Goal: Task Accomplishment & Management: Use online tool/utility

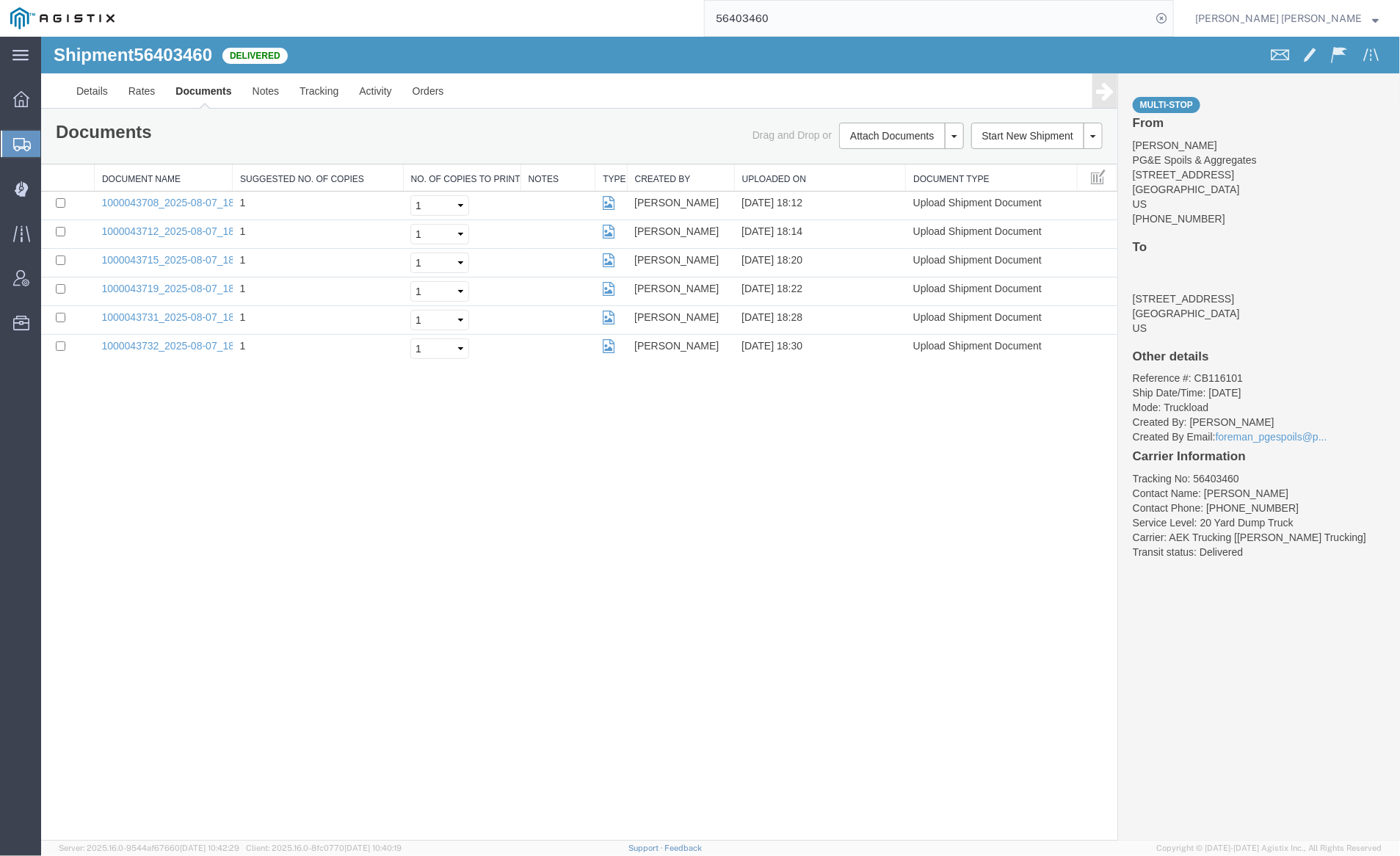
click at [272, 466] on div "Shipment 56403460 6 of 6 Delivered Details Rates Documents Notes Tracking Activ…" at bounding box center [720, 438] width 1359 height 804
click at [820, 14] on input "56403460" at bounding box center [928, 18] width 446 height 35
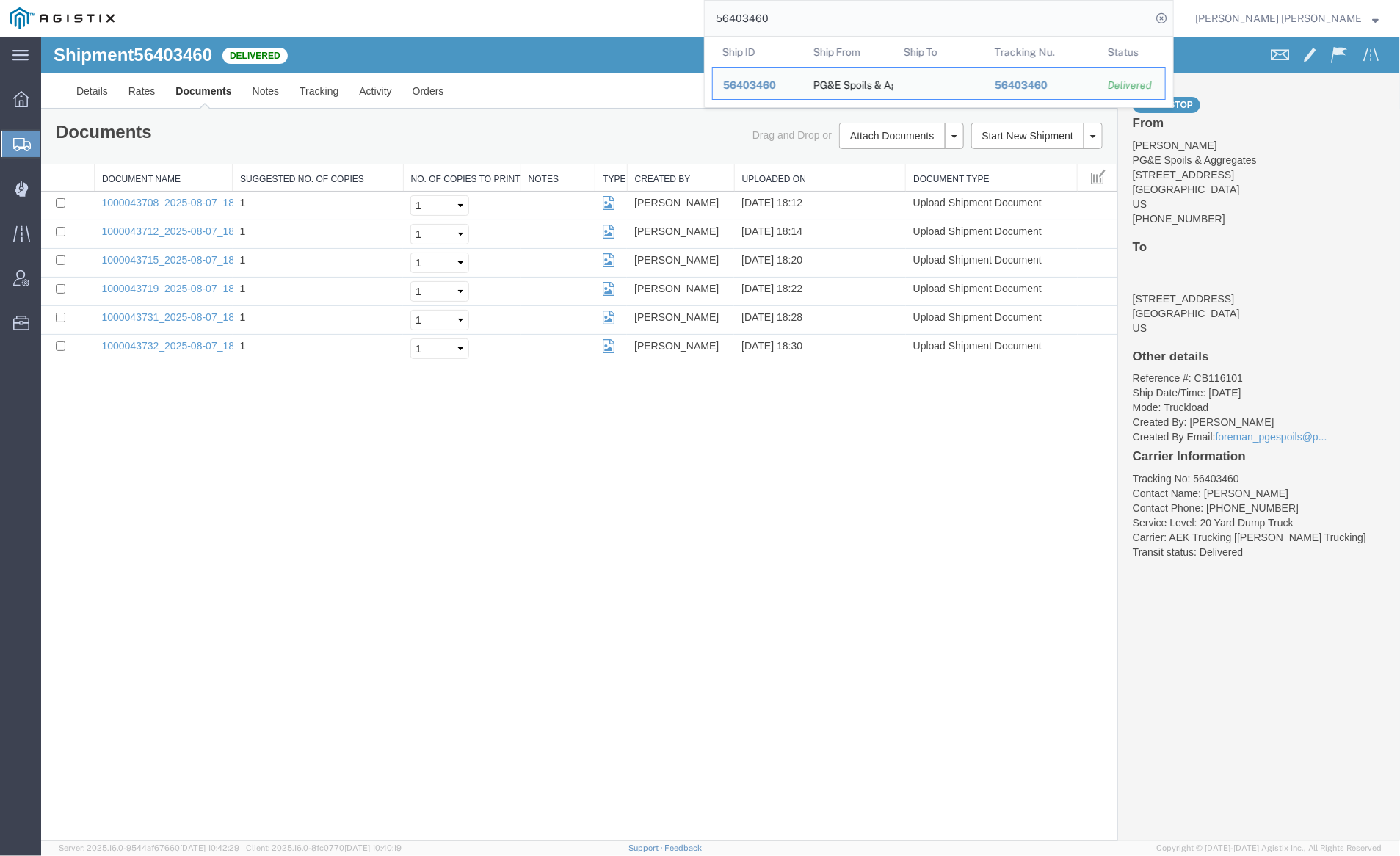
paste input "29202"
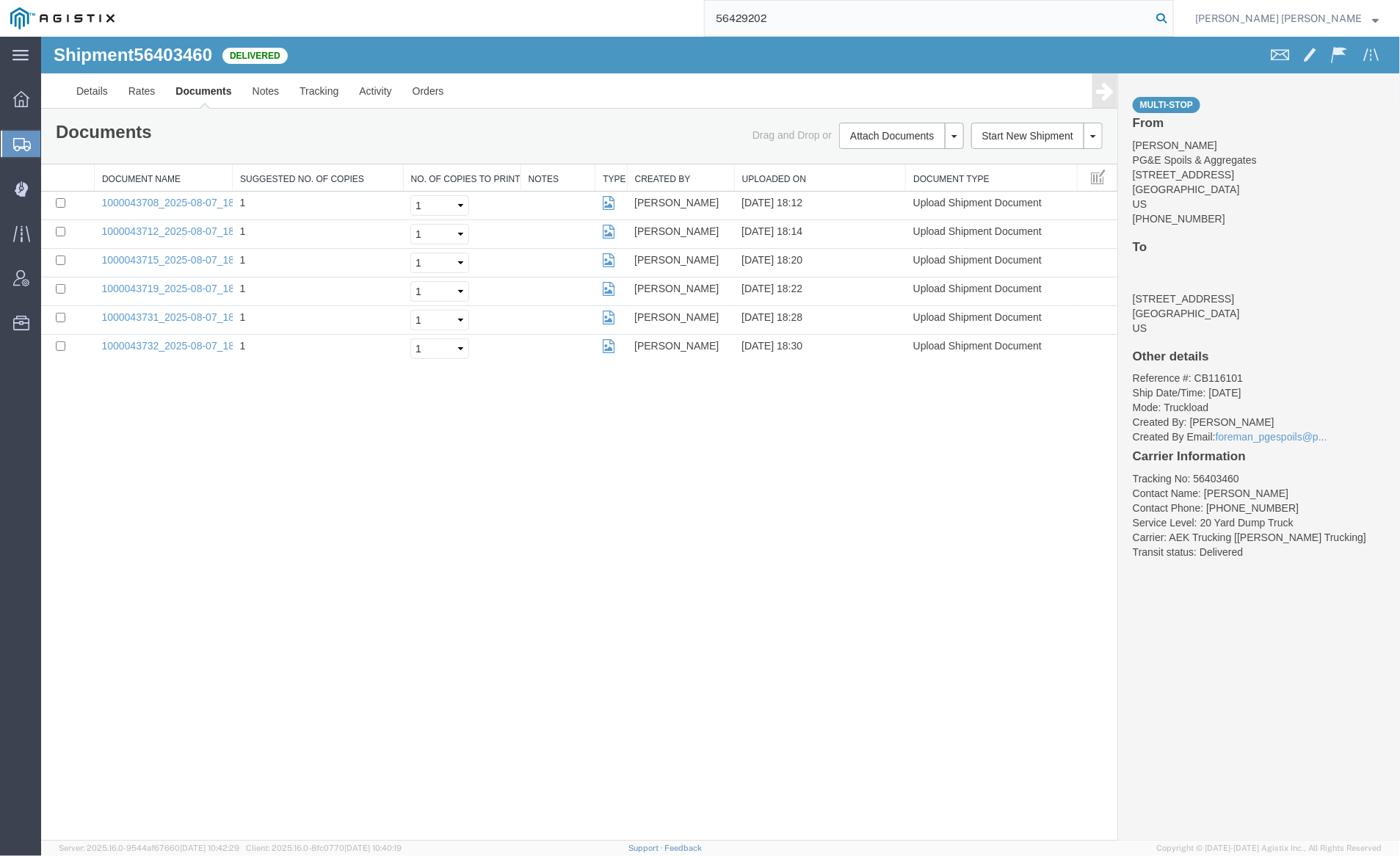
type input "56429202"
click at [1172, 14] on icon at bounding box center [1162, 18] width 21 height 21
click at [531, 49] on div "Shipment 56403460 6 of 6 Delivered" at bounding box center [381, 59] width 679 height 28
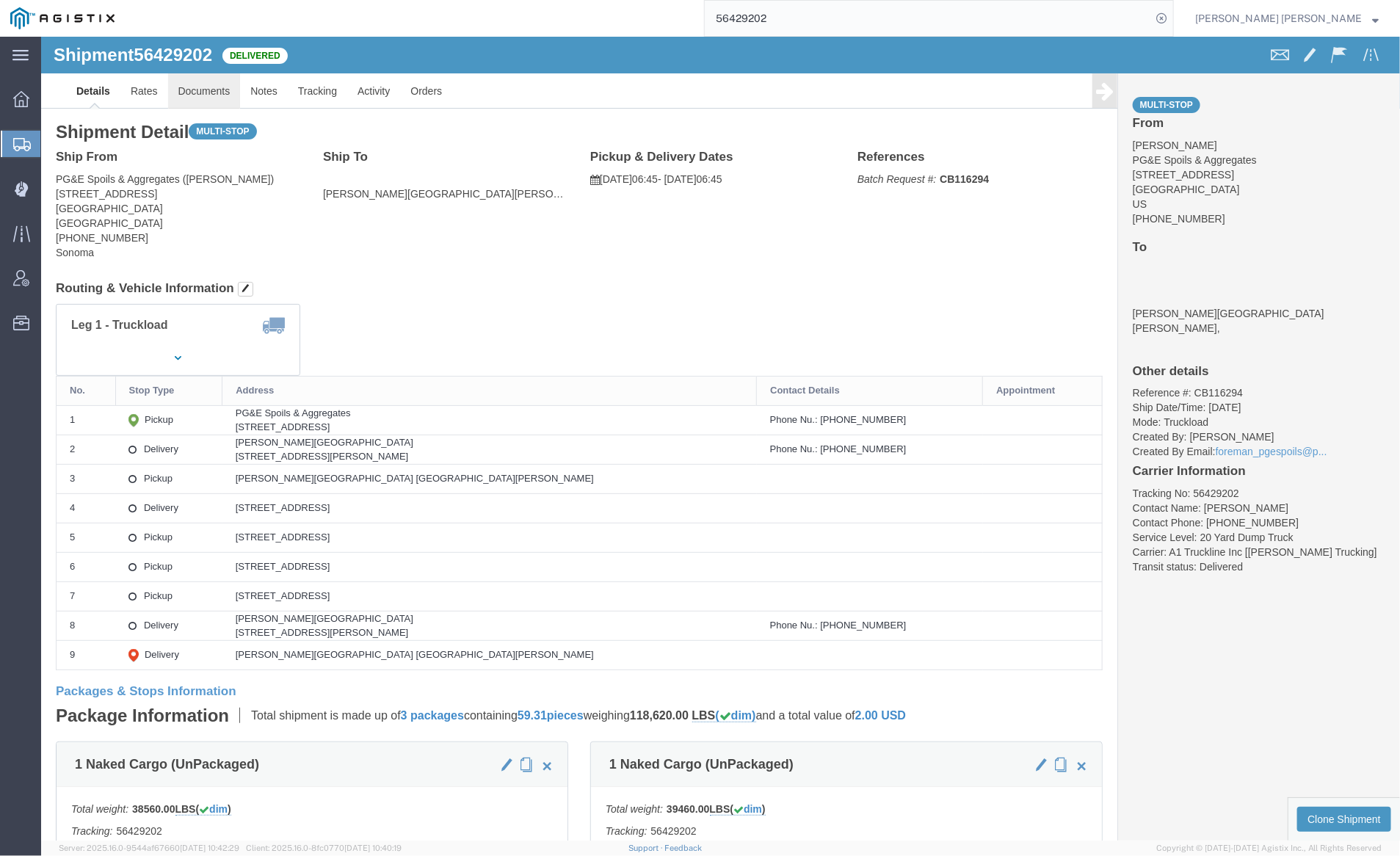
click link "Documents"
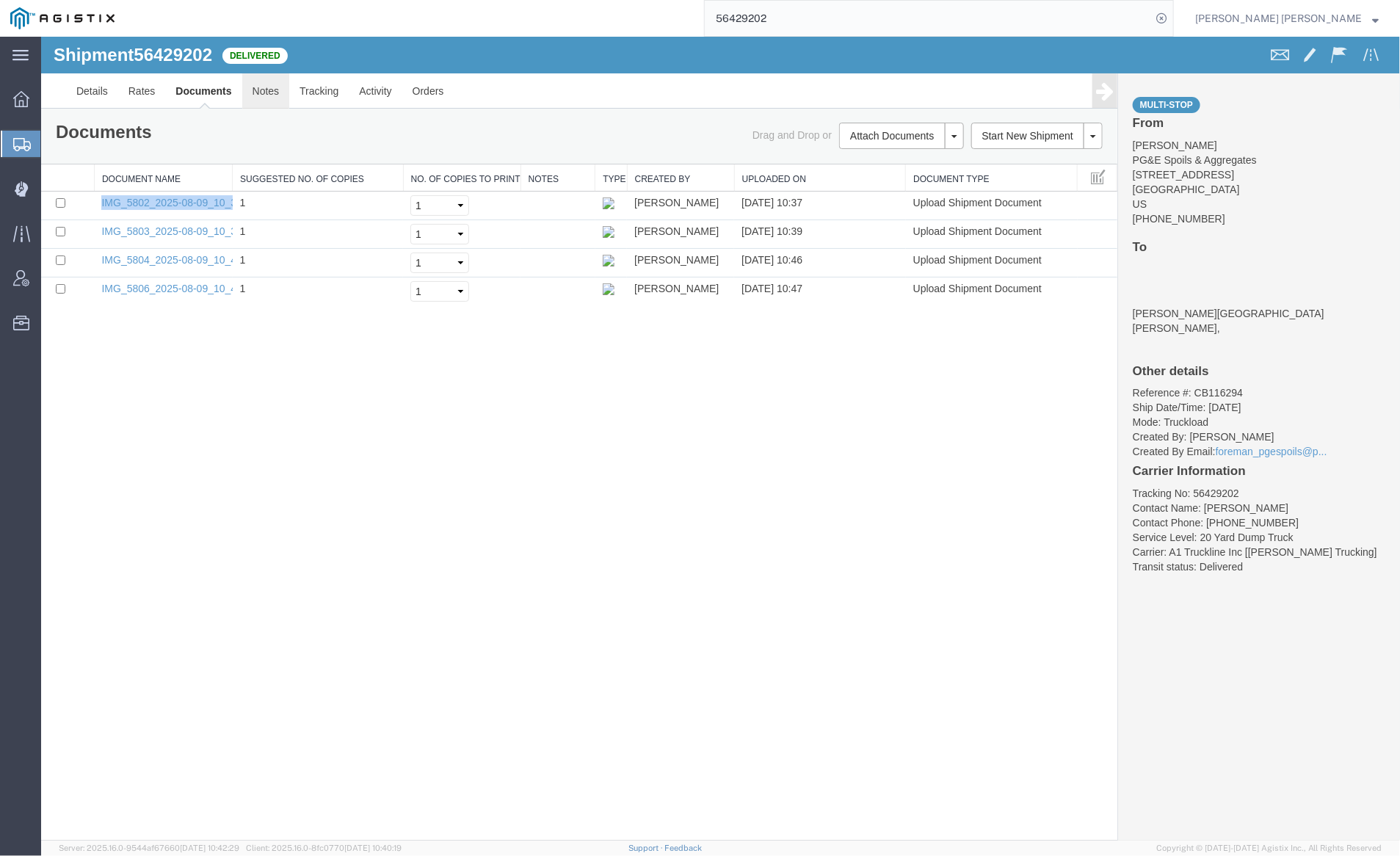
click at [268, 99] on link "Notes" at bounding box center [265, 91] width 48 height 35
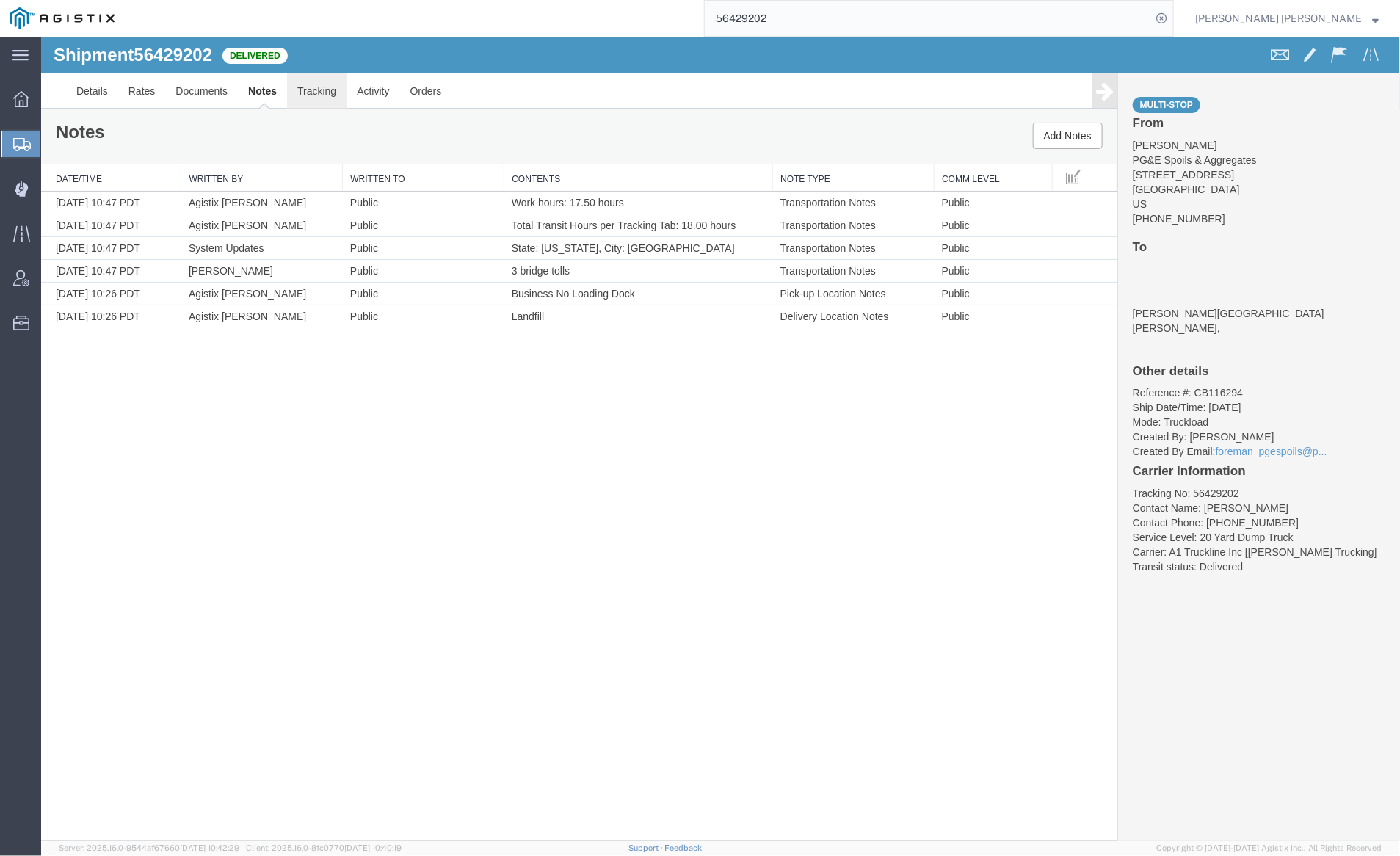
click at [320, 95] on link "Tracking" at bounding box center [316, 91] width 59 height 35
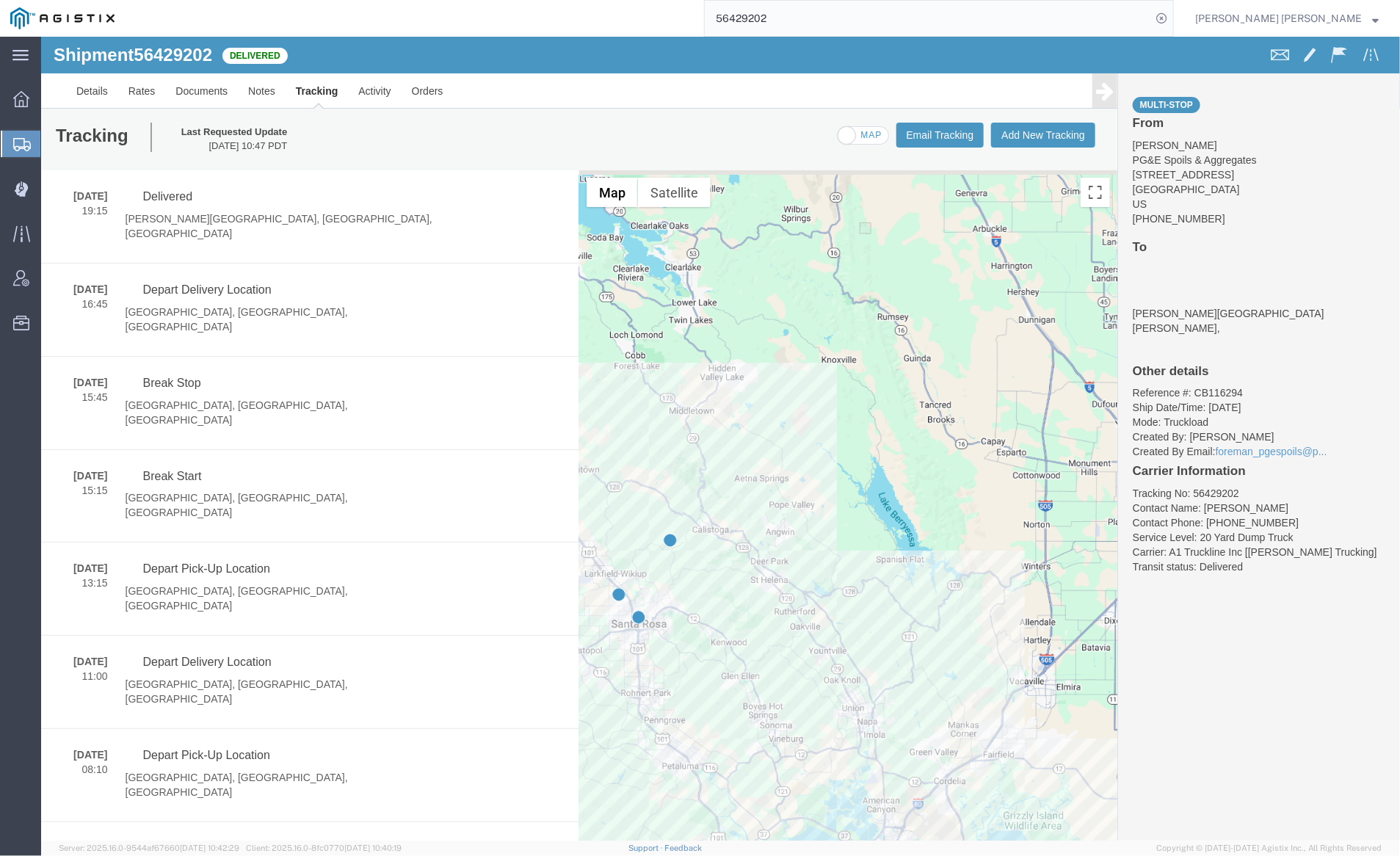
click at [857, 131] on span at bounding box center [862, 135] width 50 height 18
checkbox input "true"
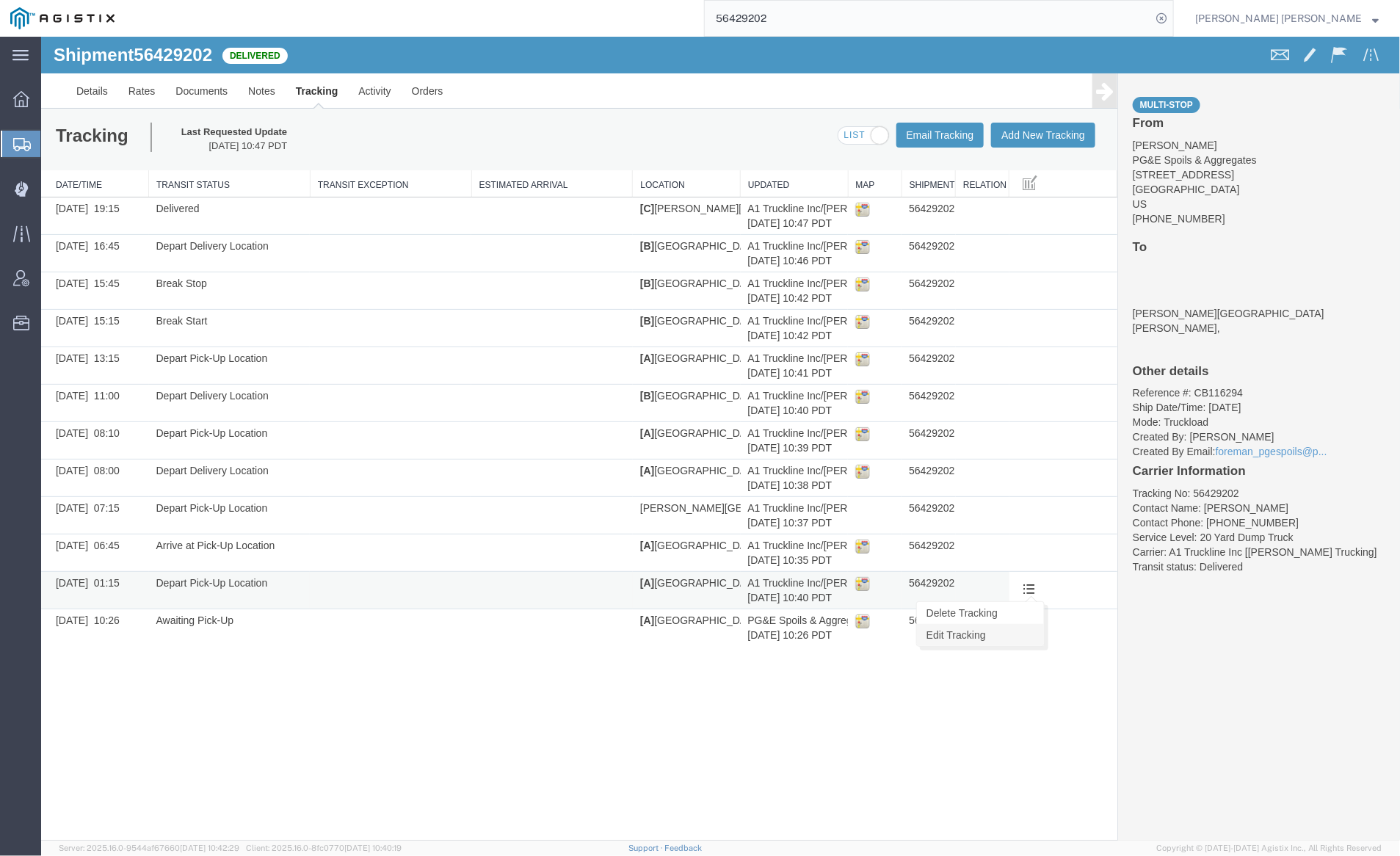
click at [1022, 624] on link "Edit Tracking" at bounding box center [979, 634] width 127 height 22
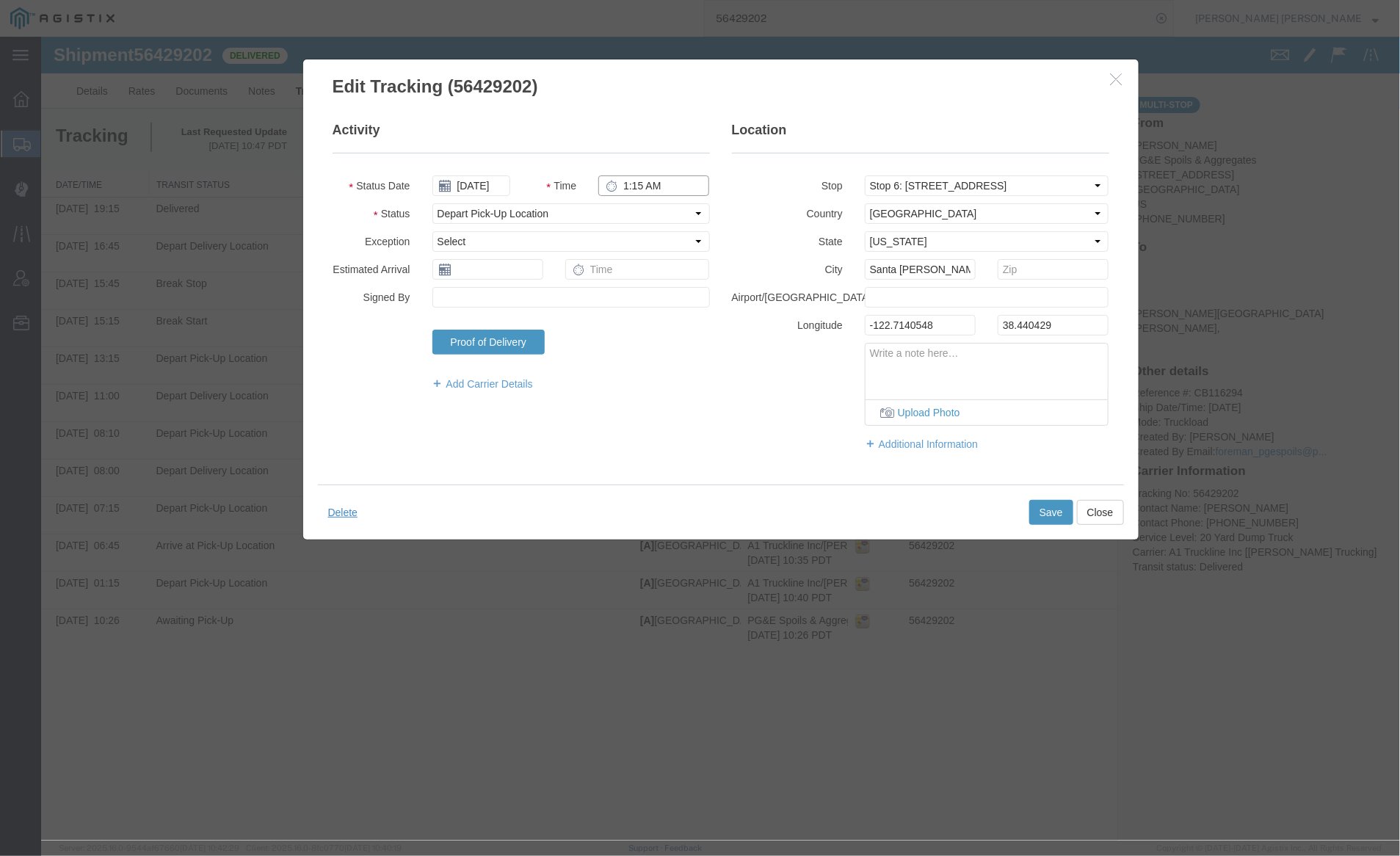
click at [654, 180] on input "1:15 AM" at bounding box center [653, 185] width 111 height 21
click at [656, 180] on input "1:15 AM" at bounding box center [653, 185] width 111 height 21
type input "1:15 PM"
click at [1046, 503] on button "Save" at bounding box center [1051, 511] width 44 height 25
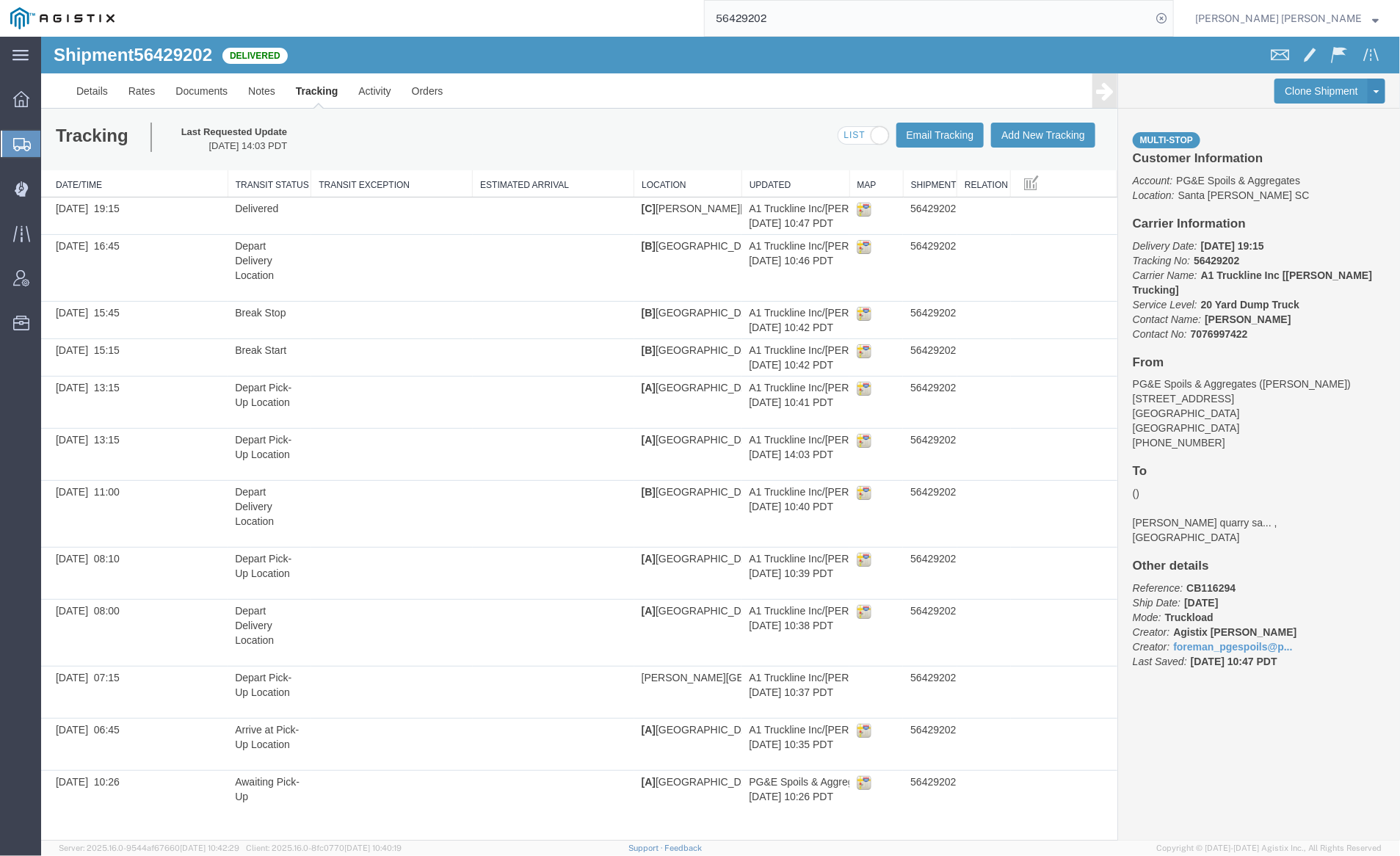
click at [829, 17] on input "56429202" at bounding box center [928, 18] width 446 height 35
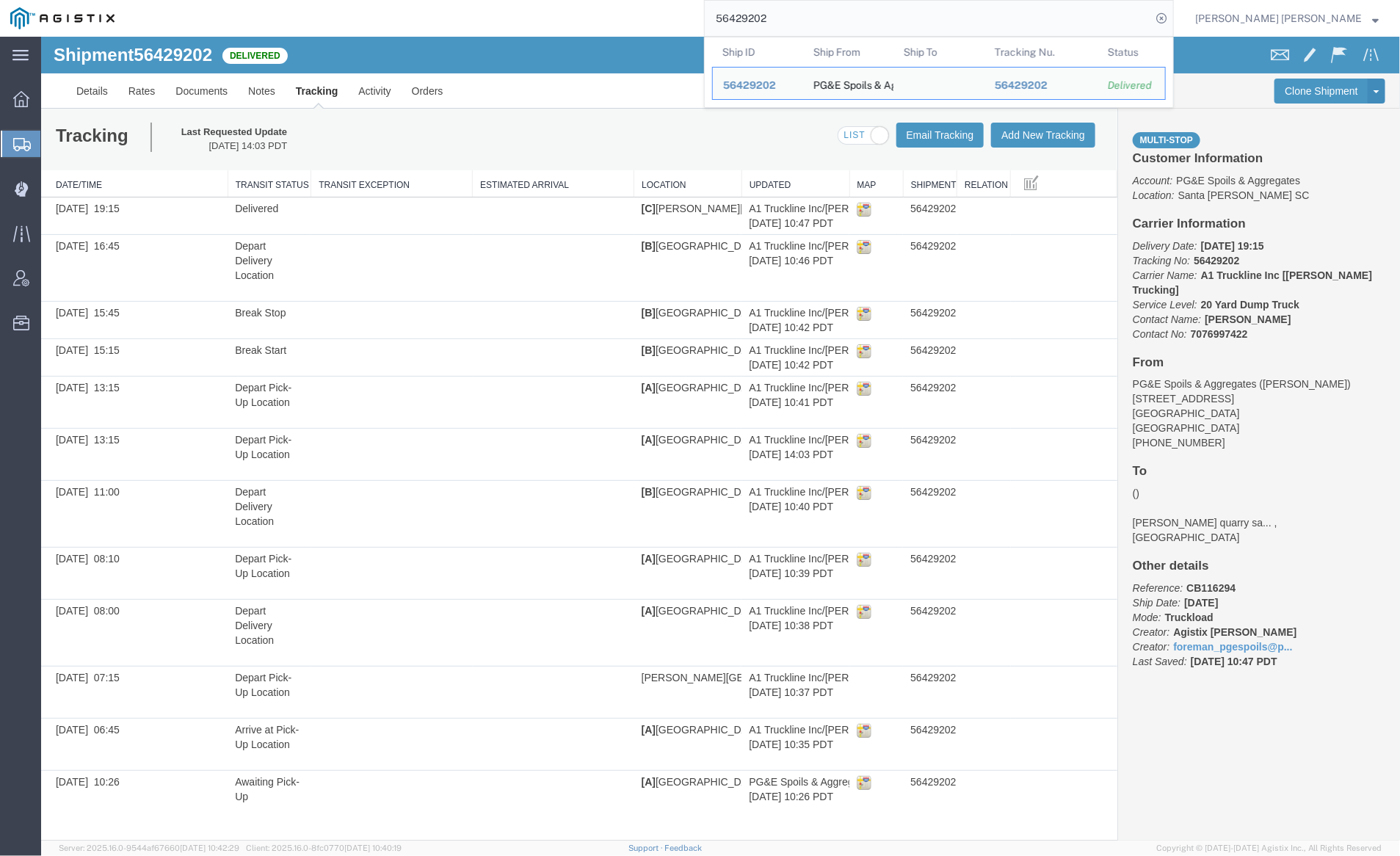
paste input "6"
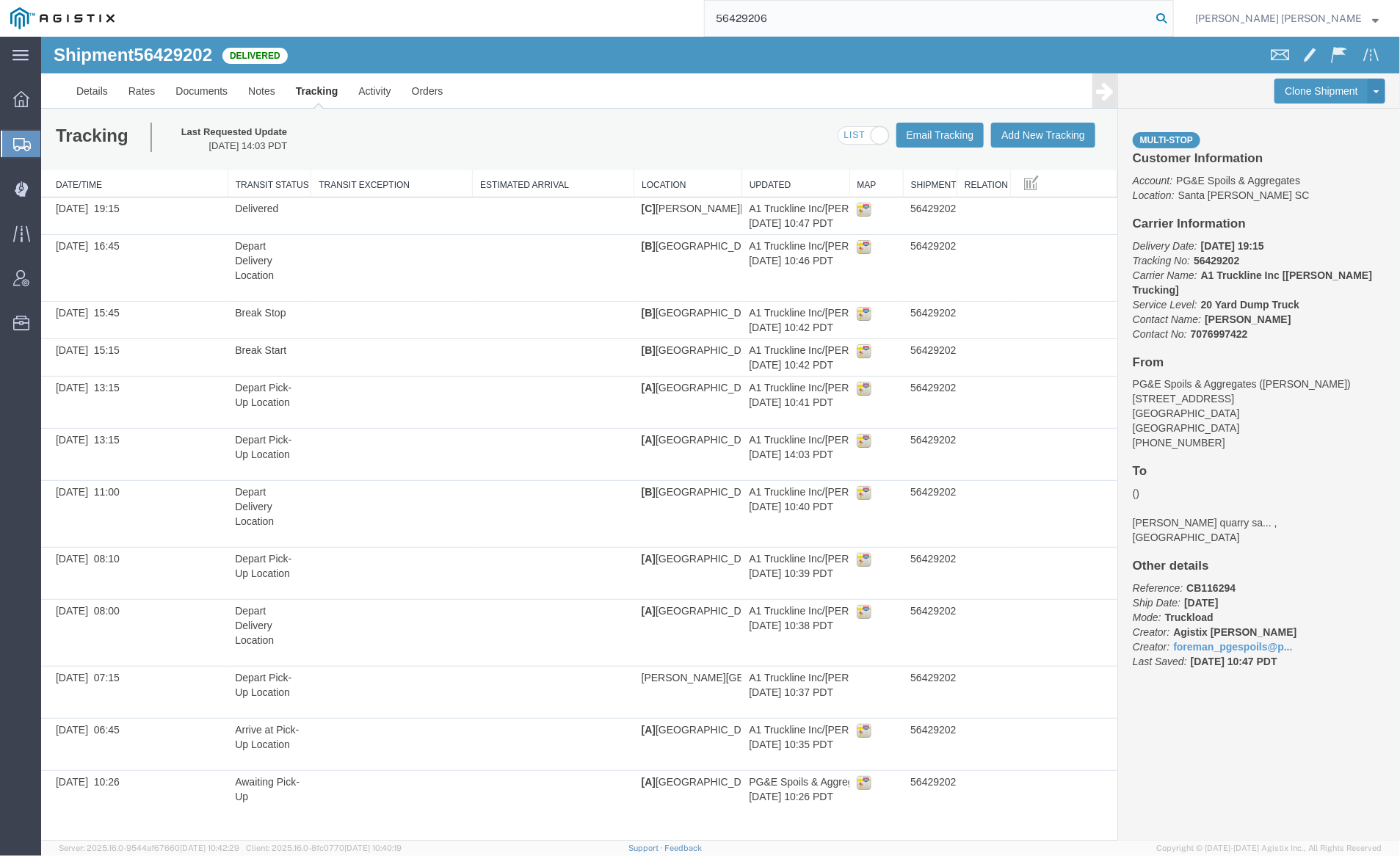
click at [1172, 12] on icon at bounding box center [1162, 18] width 21 height 21
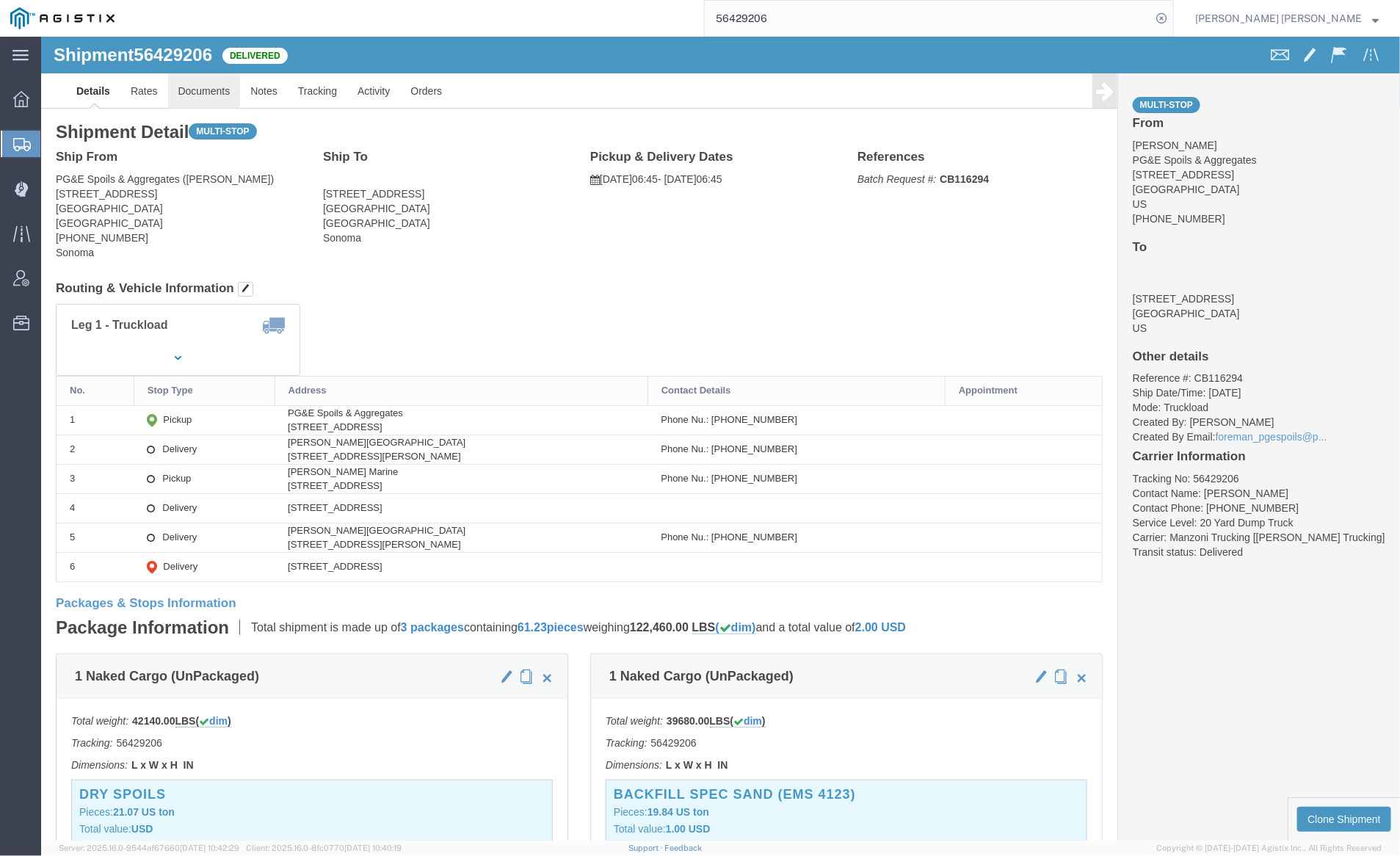
click link "Documents"
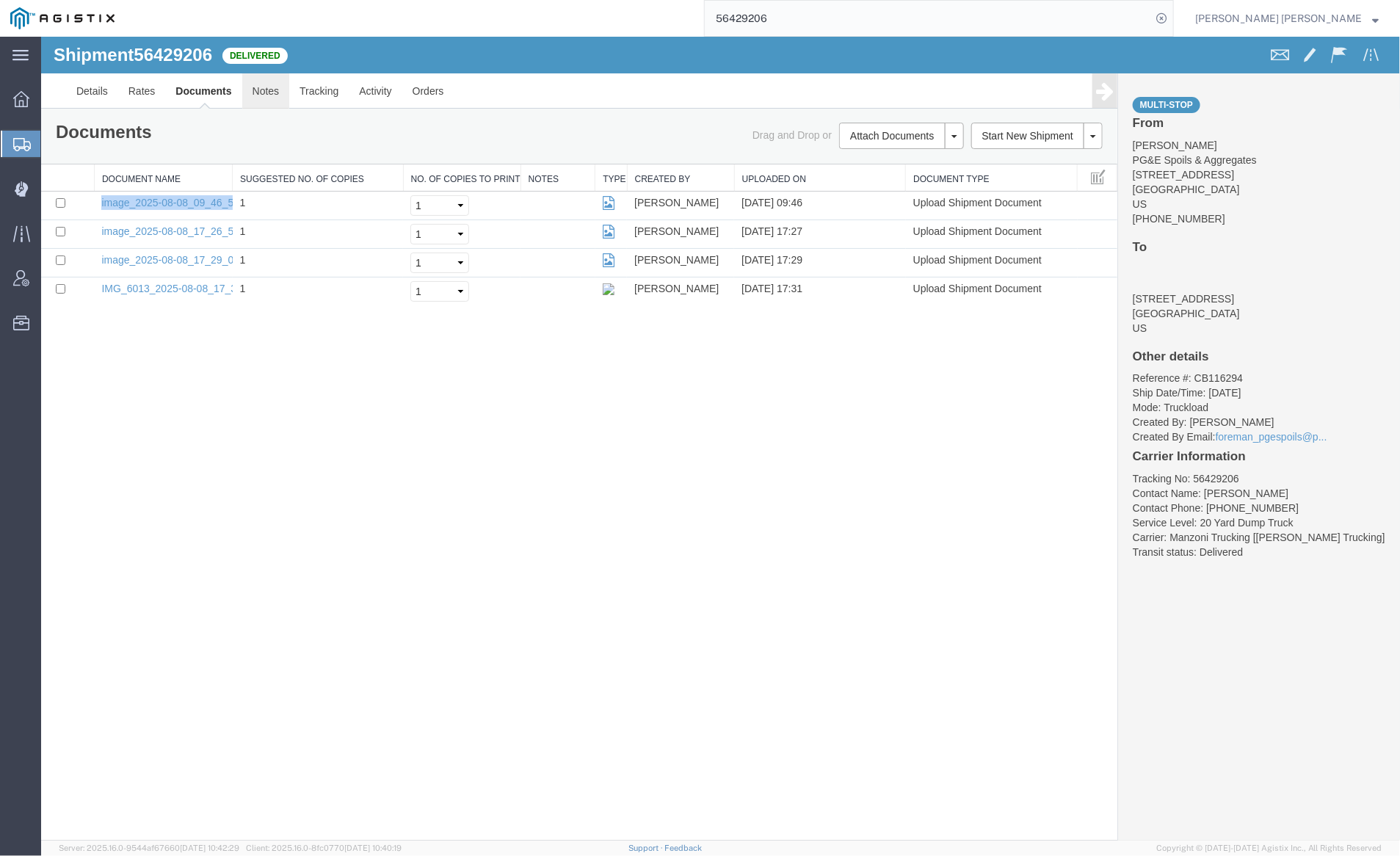
click at [260, 86] on link "Notes" at bounding box center [265, 91] width 48 height 35
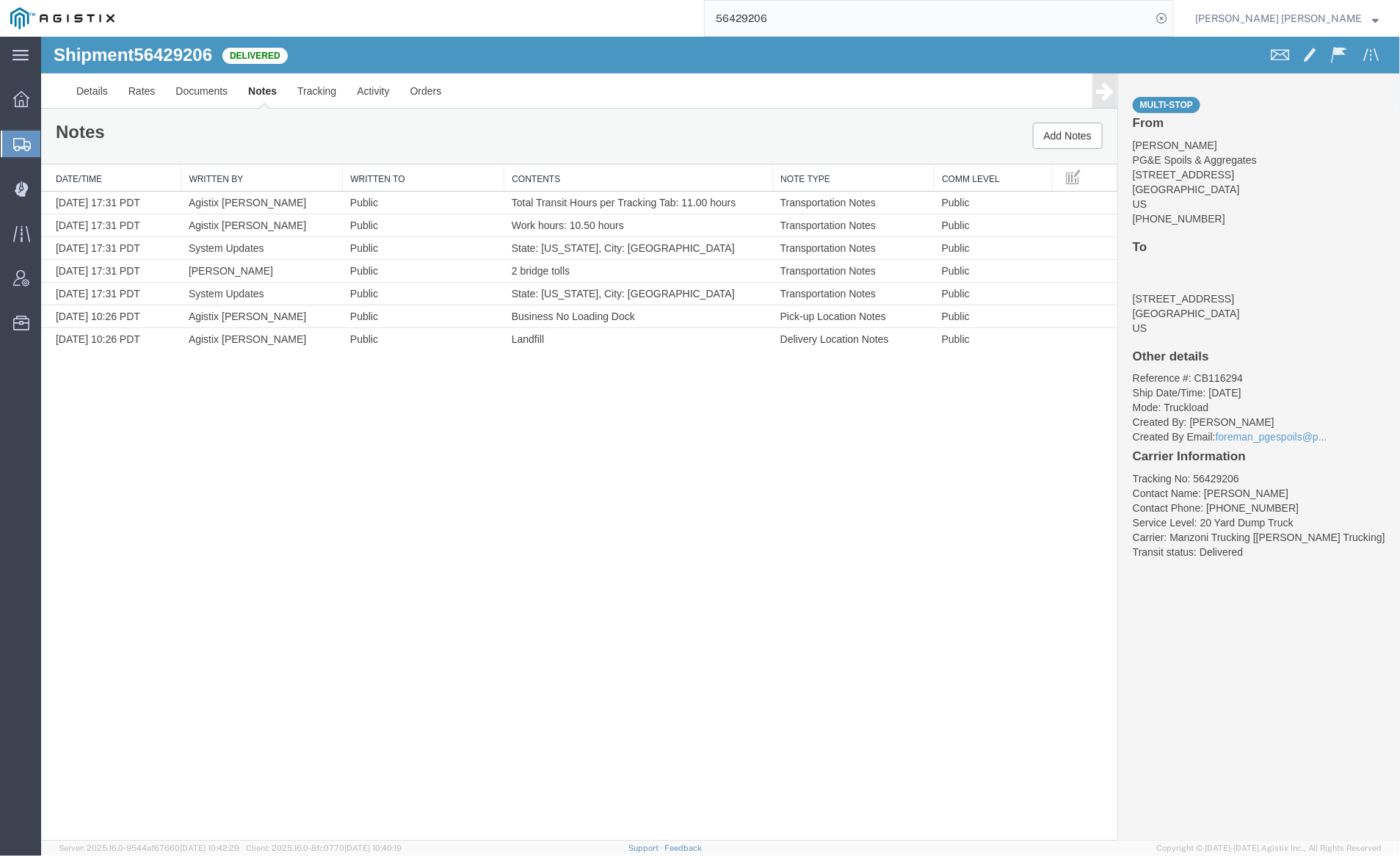
click at [817, 18] on input "56429206" at bounding box center [928, 18] width 446 height 35
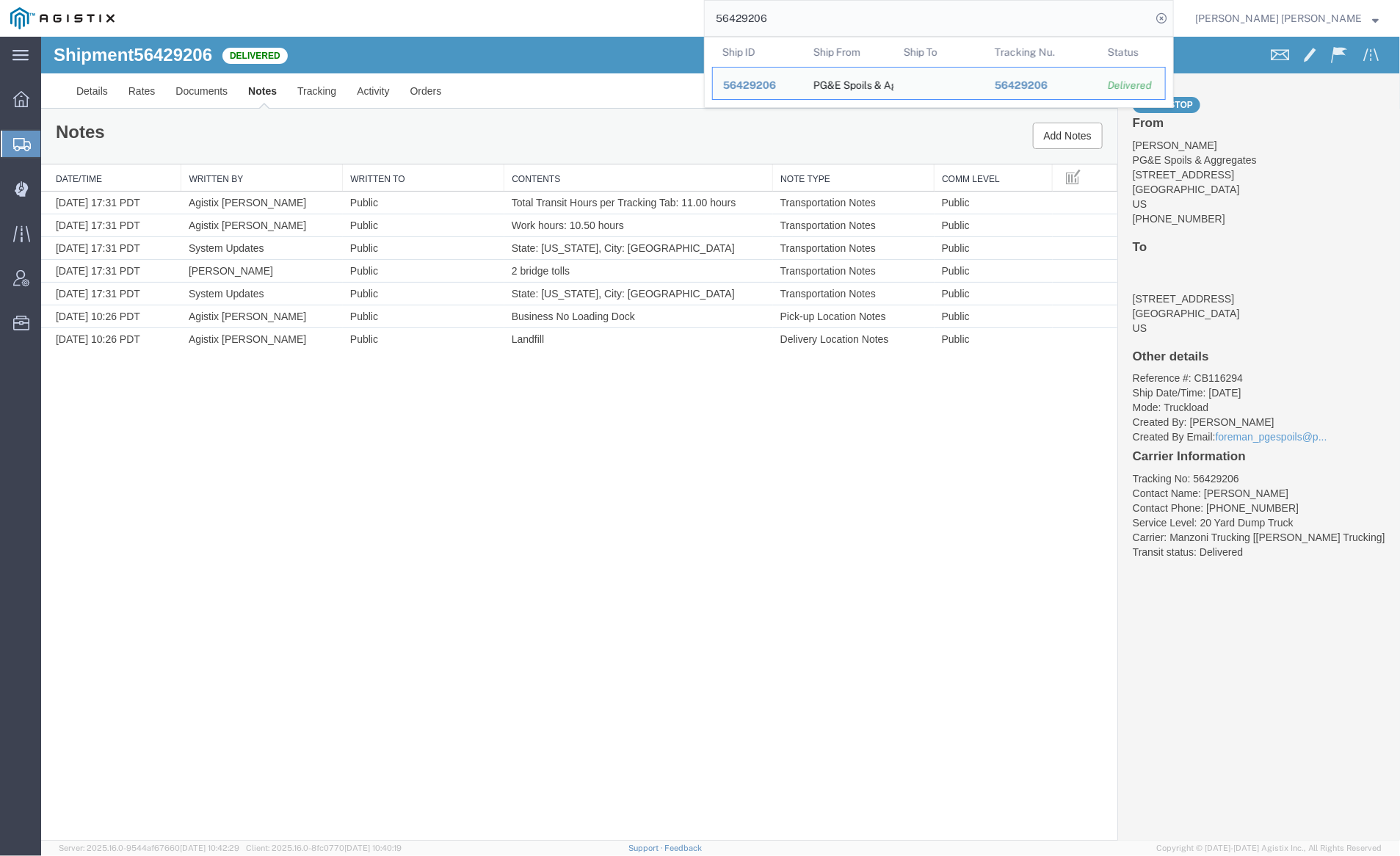
click at [817, 18] on input "56429206" at bounding box center [928, 18] width 446 height 35
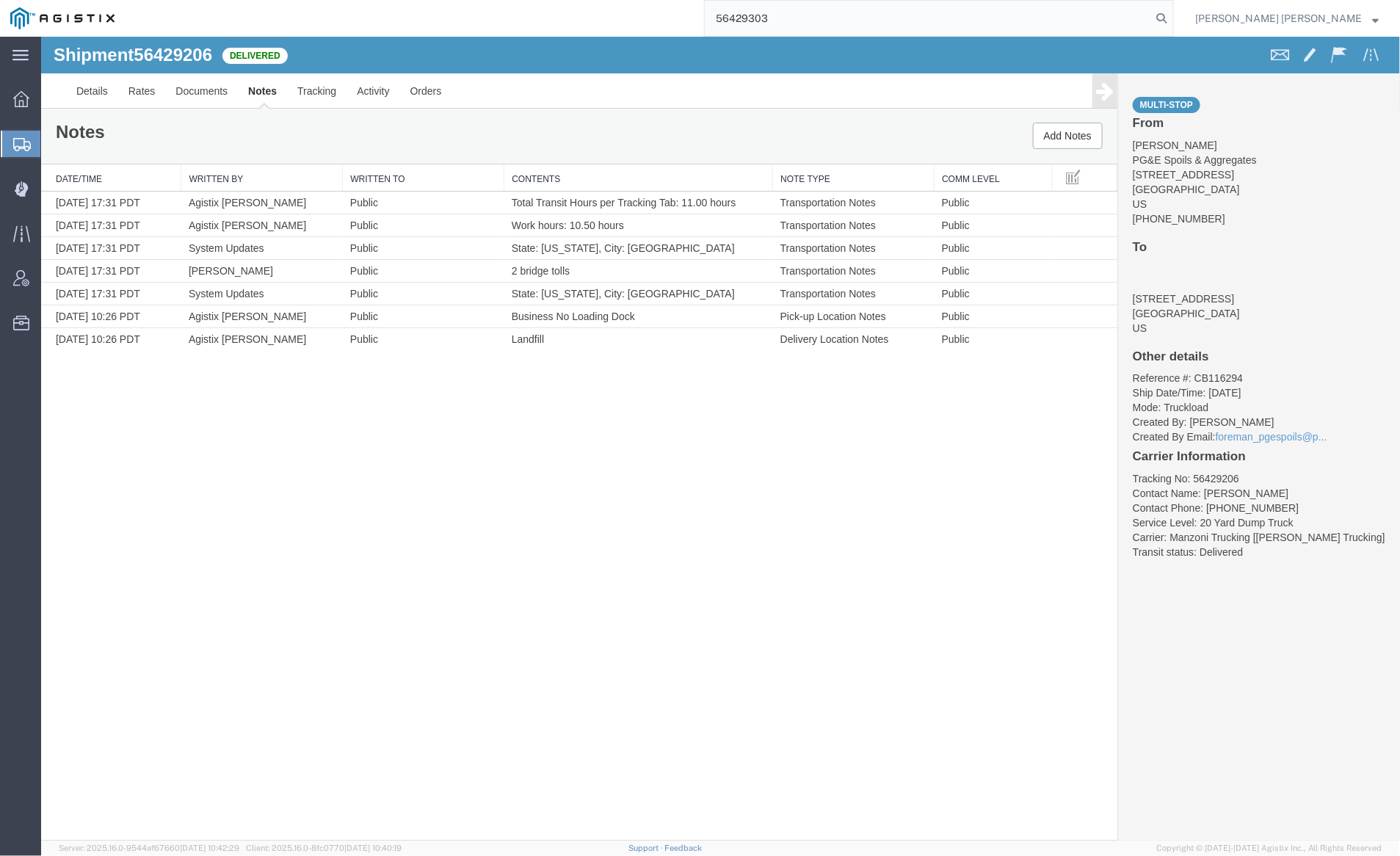
drag, startPoint x: 1247, startPoint y: 14, endPoint x: 1226, endPoint y: 14, distance: 21.0
click at [1172, 14] on icon at bounding box center [1162, 18] width 21 height 21
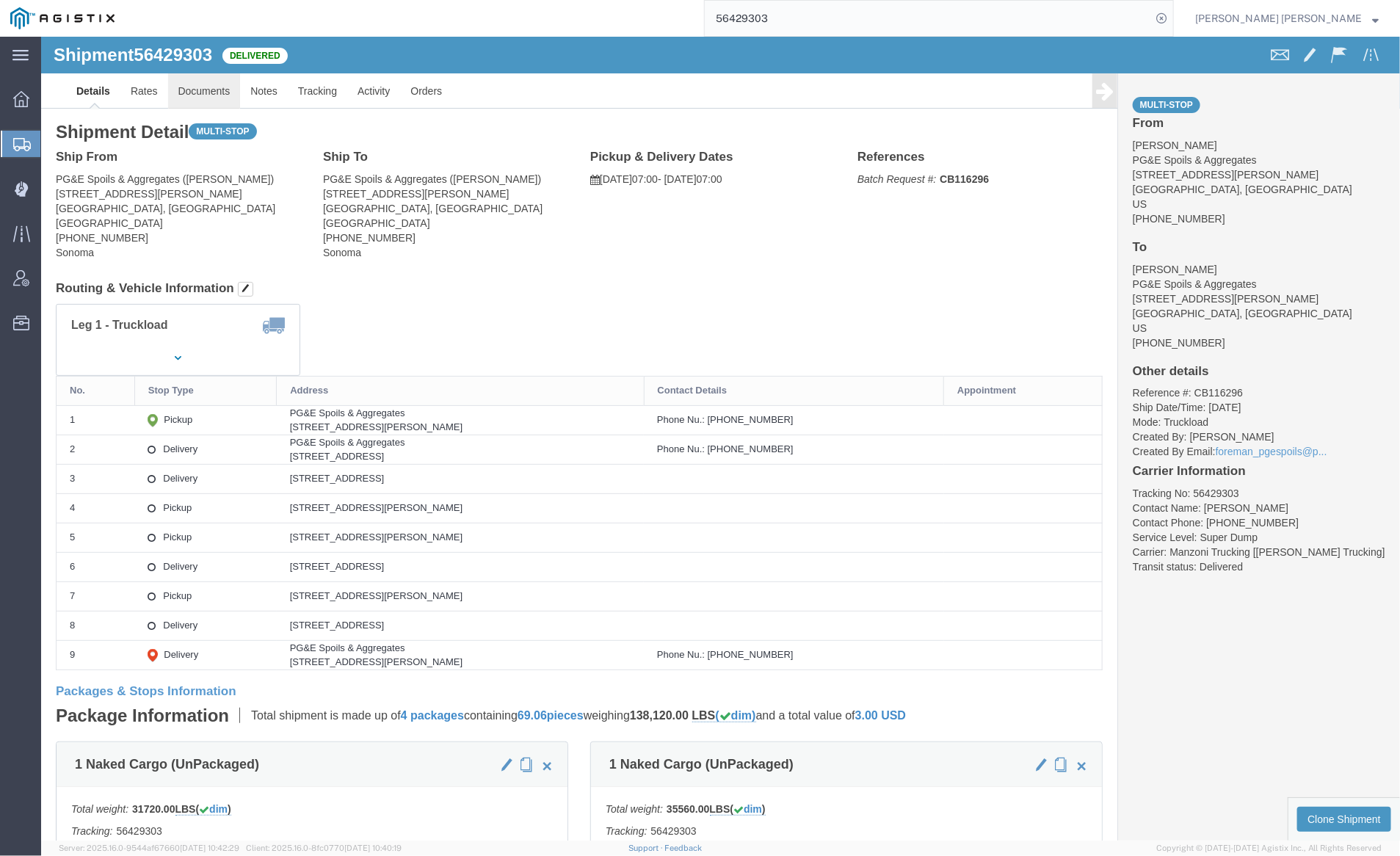
click link "Documents"
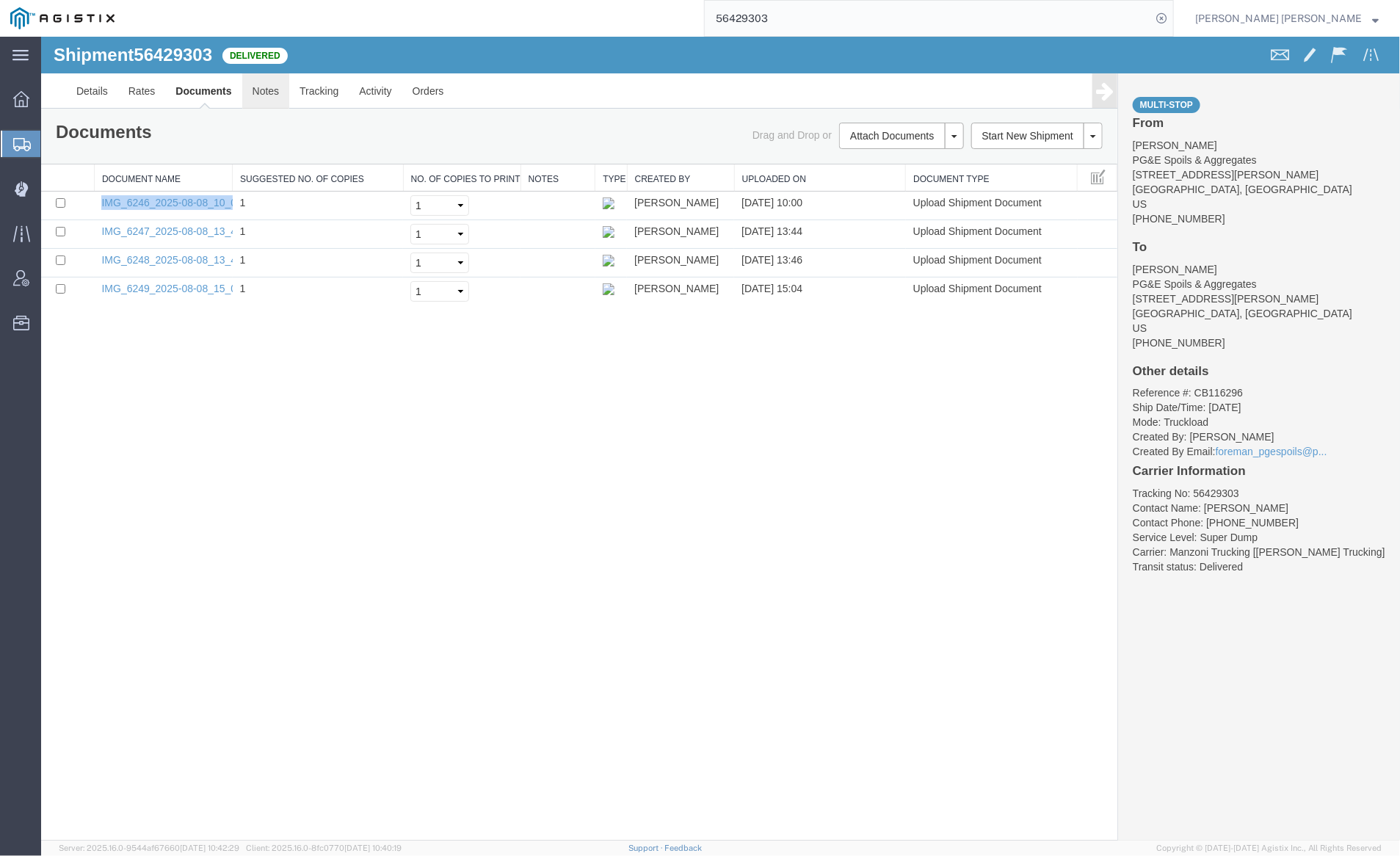
click at [264, 93] on link "Notes" at bounding box center [265, 91] width 48 height 35
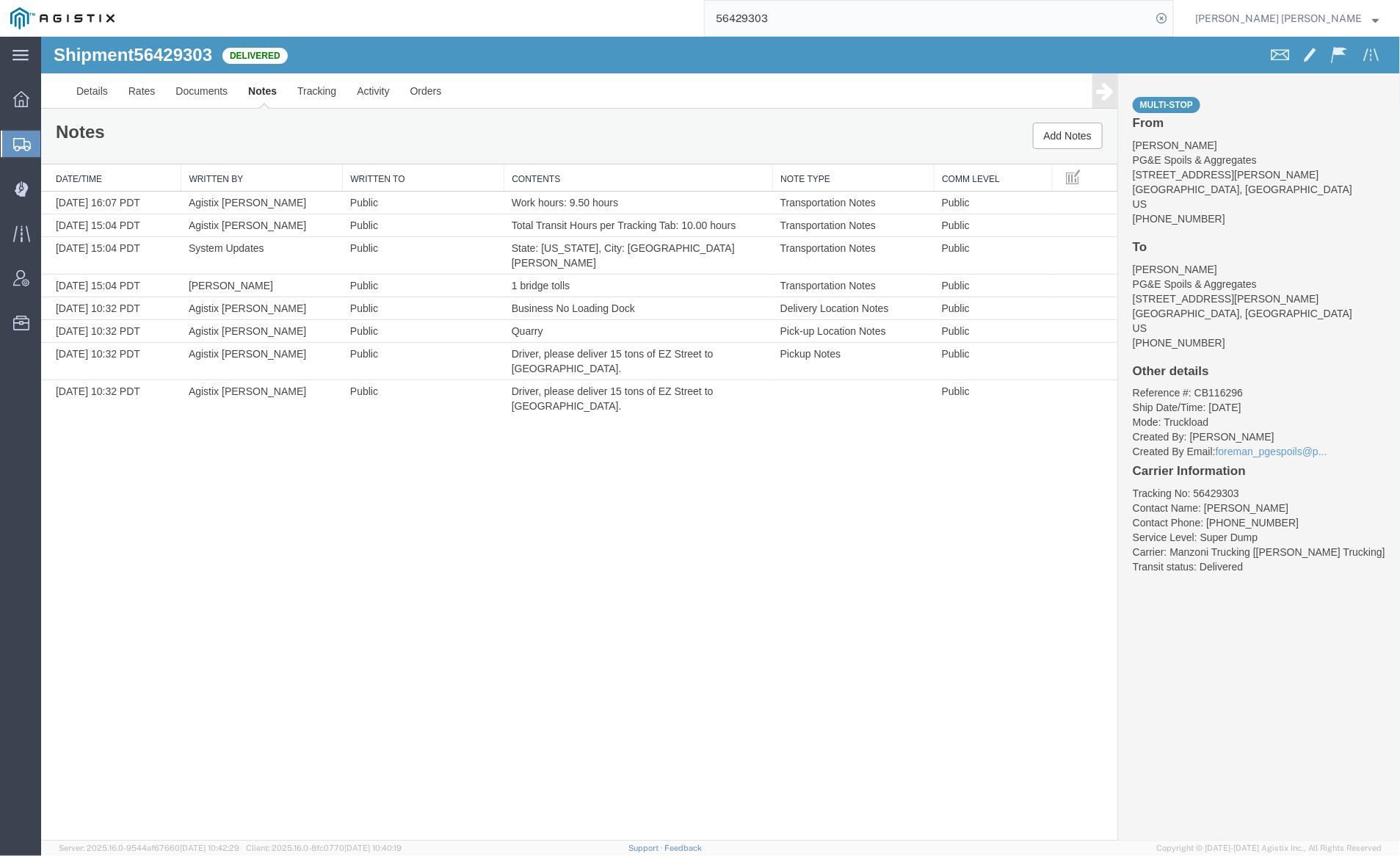
click at [831, 18] on input "56429303" at bounding box center [928, 18] width 446 height 35
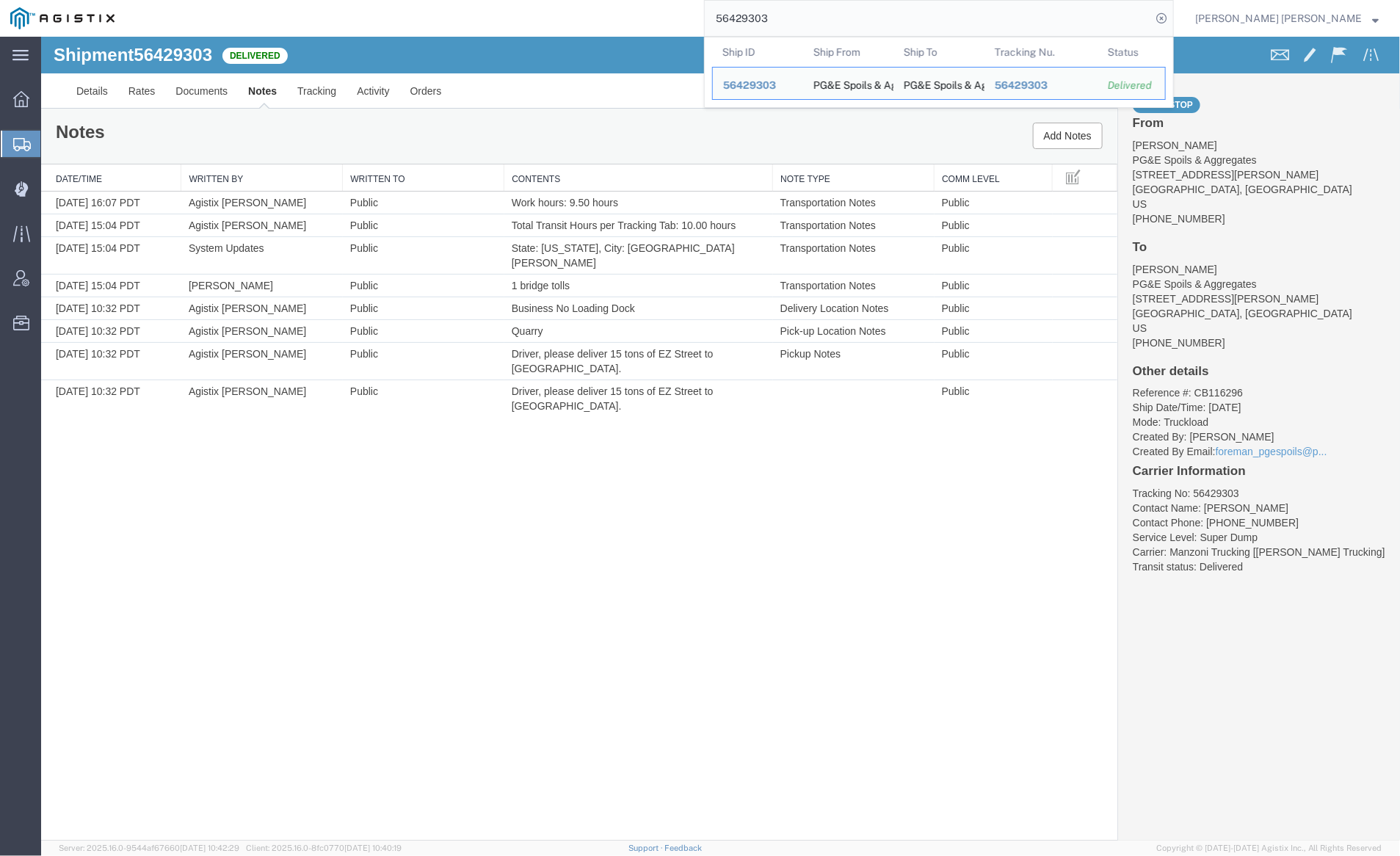
paste input "32420"
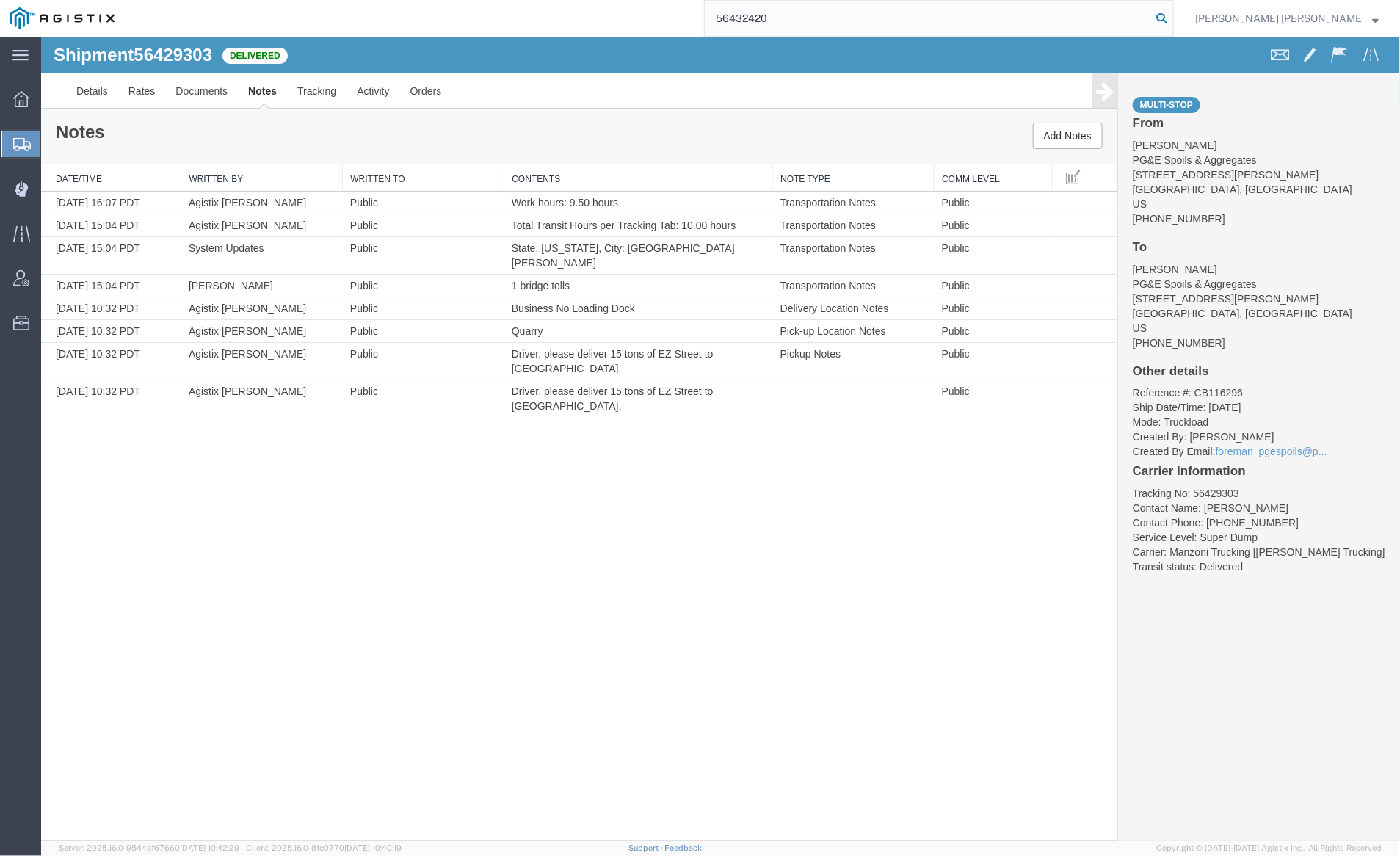
type input "56432420"
click at [1172, 19] on icon at bounding box center [1162, 18] width 21 height 21
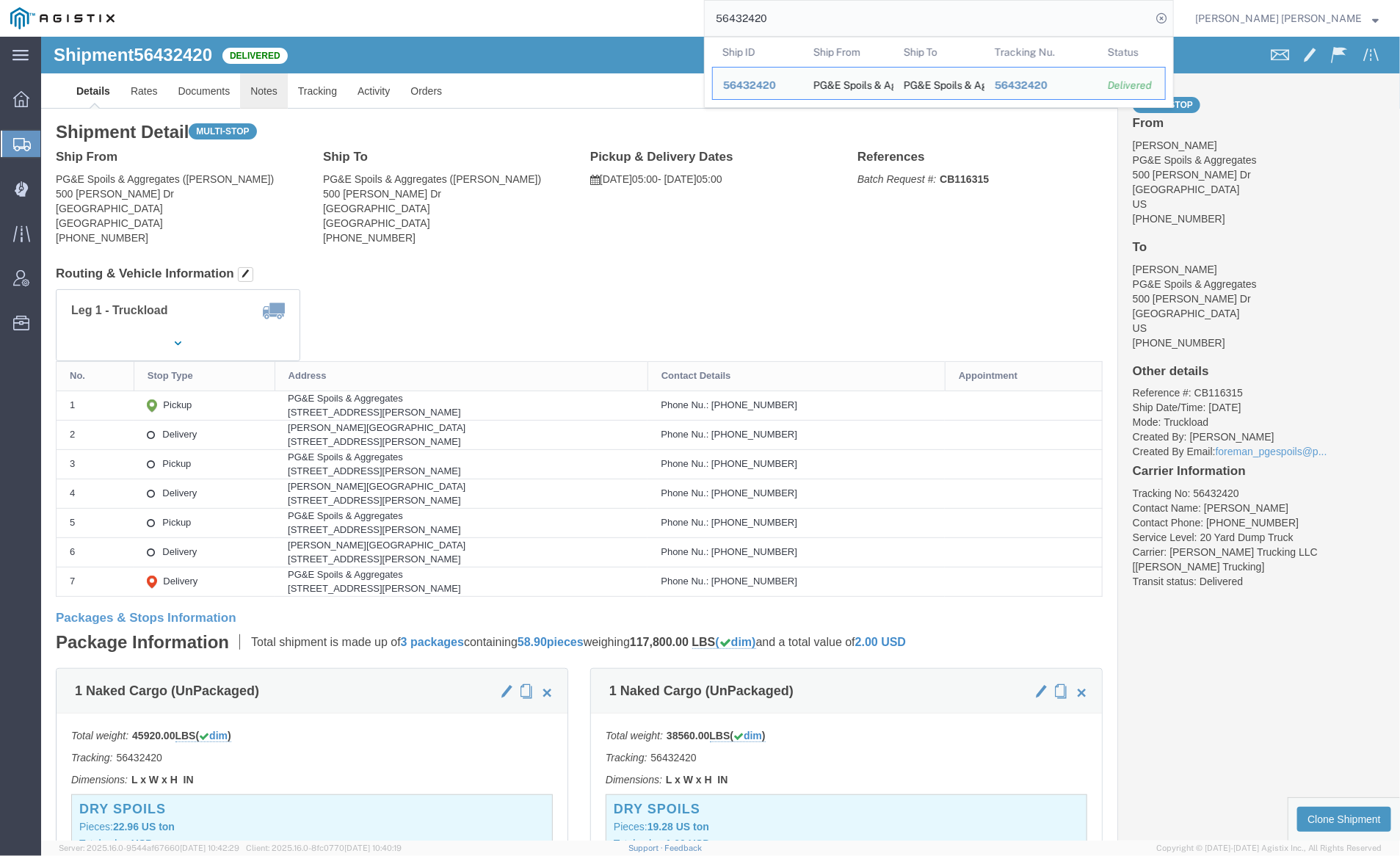
click link "Notes"
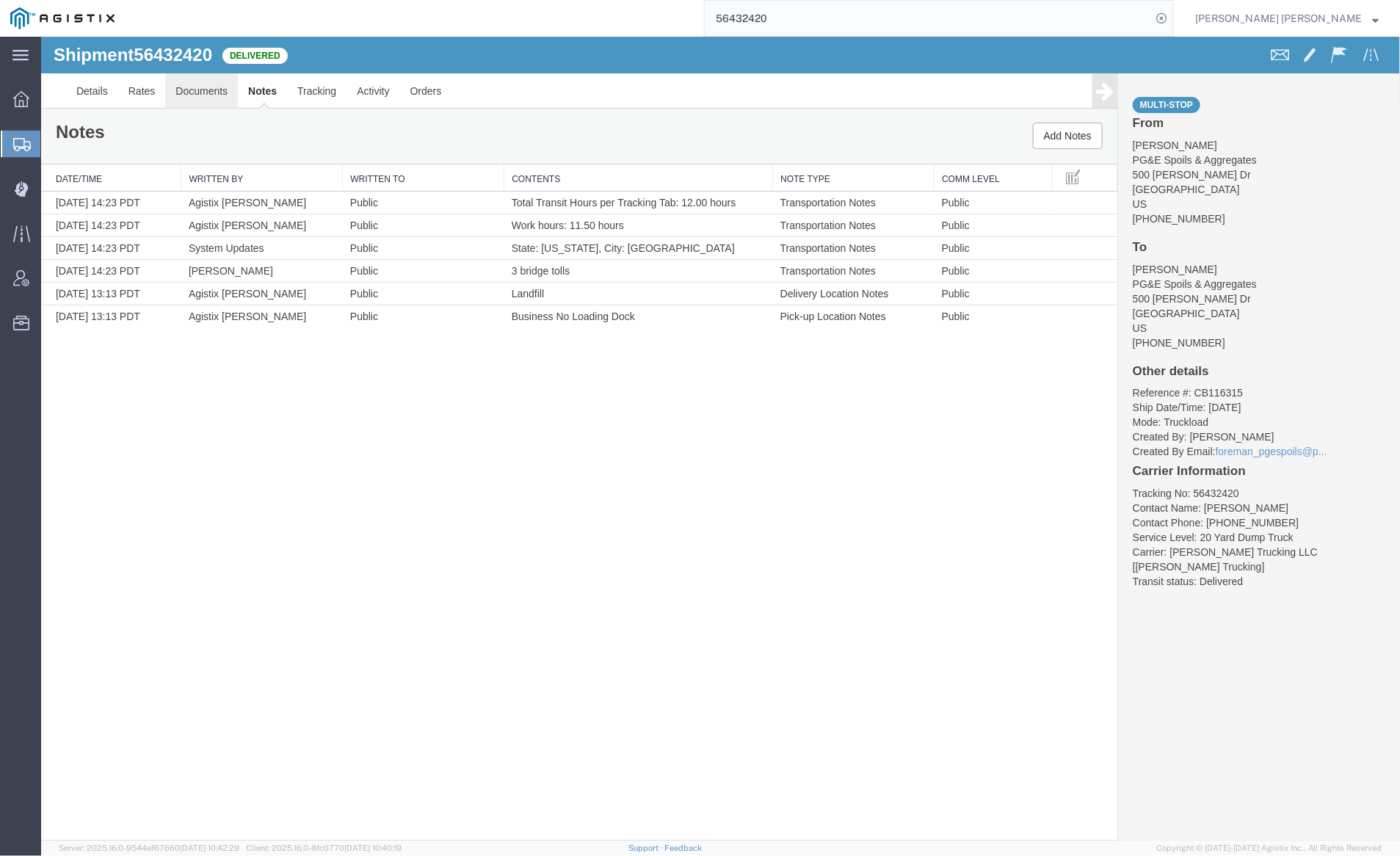
click at [180, 91] on link "Documents" at bounding box center [200, 91] width 73 height 35
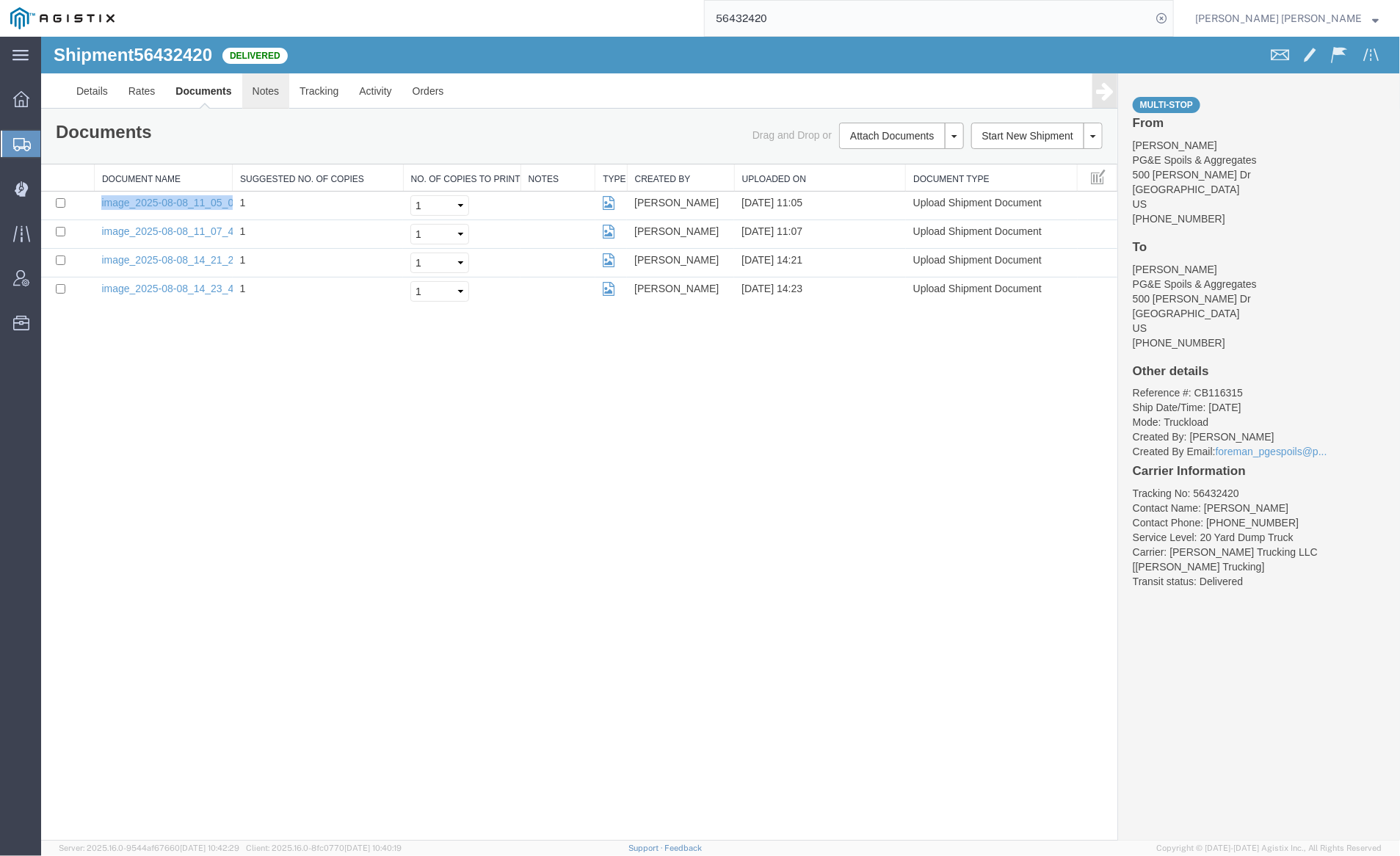
click at [260, 80] on link "Notes" at bounding box center [265, 91] width 48 height 35
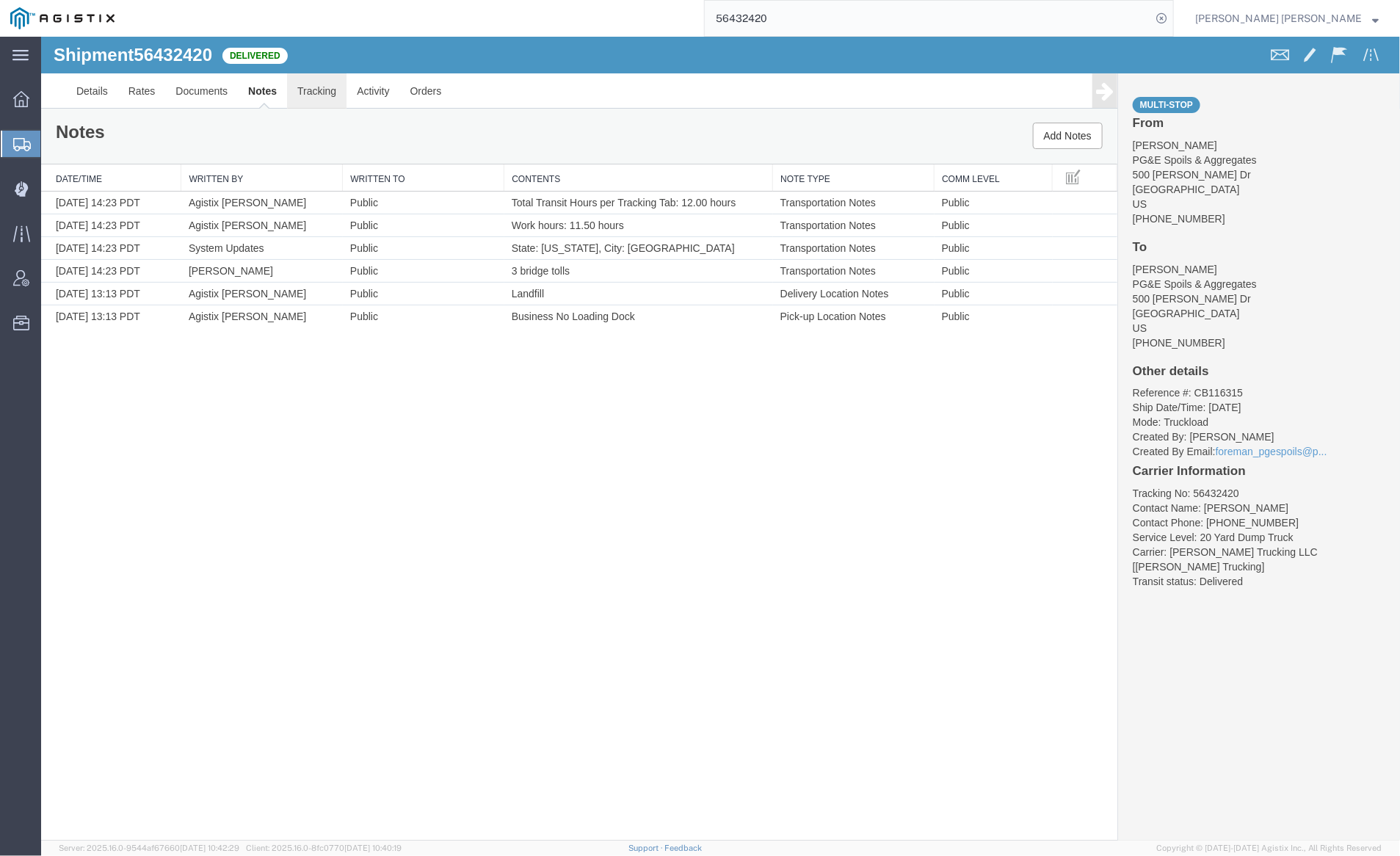
click at [308, 94] on link "Tracking" at bounding box center [316, 91] width 59 height 35
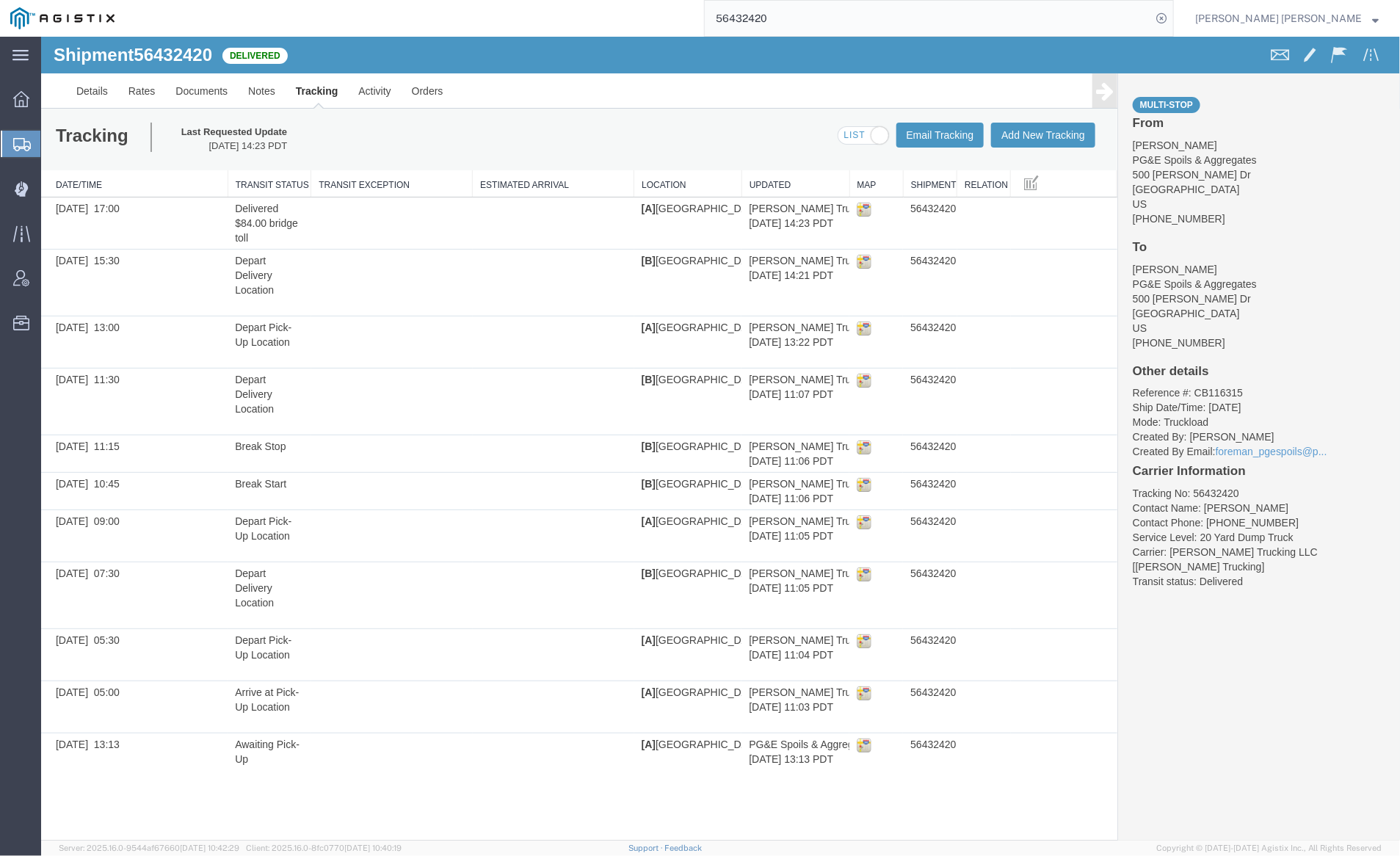
click at [851, 136] on span at bounding box center [862, 135] width 50 height 18
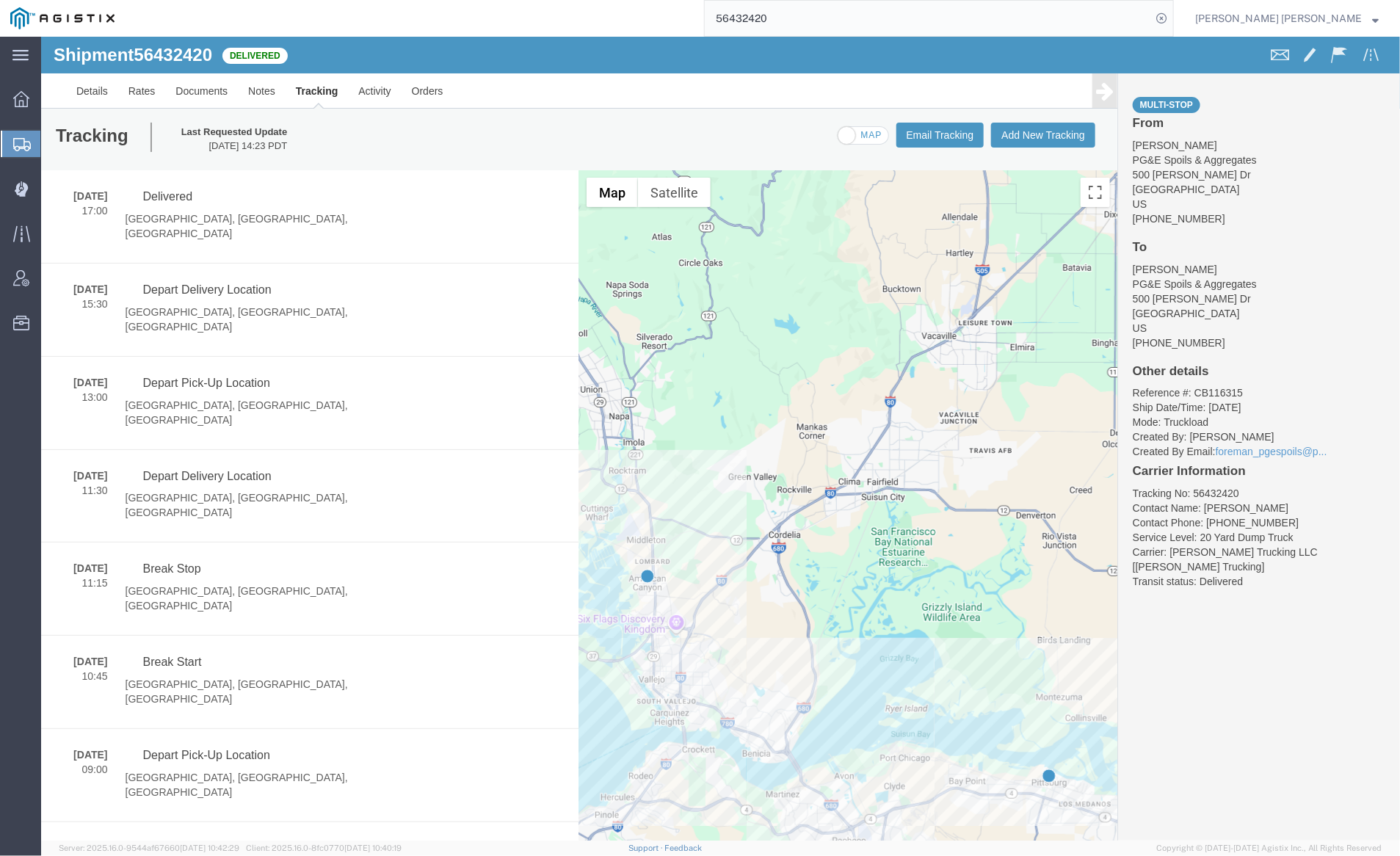
click at [849, 136] on span at bounding box center [862, 135] width 50 height 18
checkbox input "true"
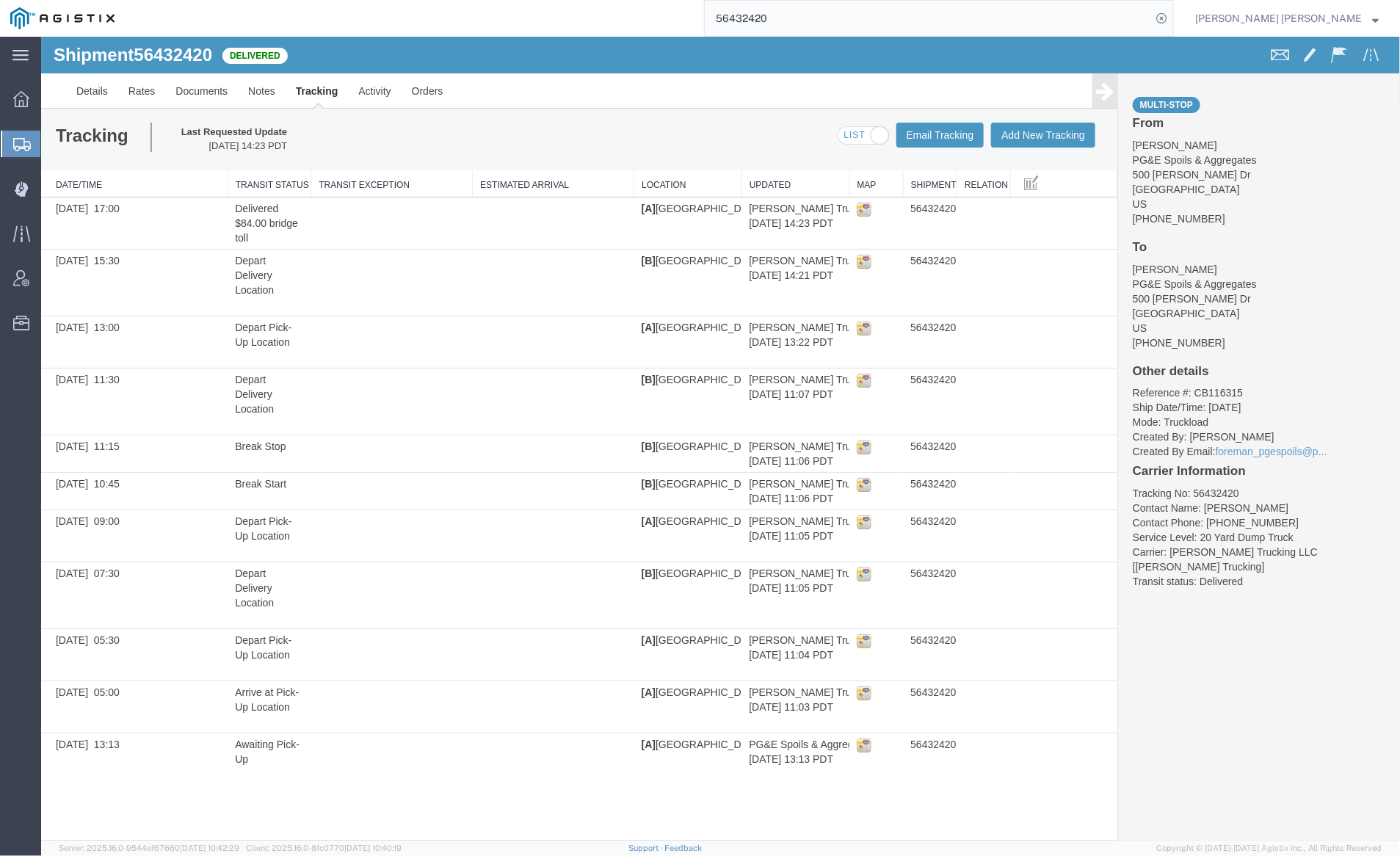
click at [817, 22] on input "56432420" at bounding box center [928, 18] width 446 height 35
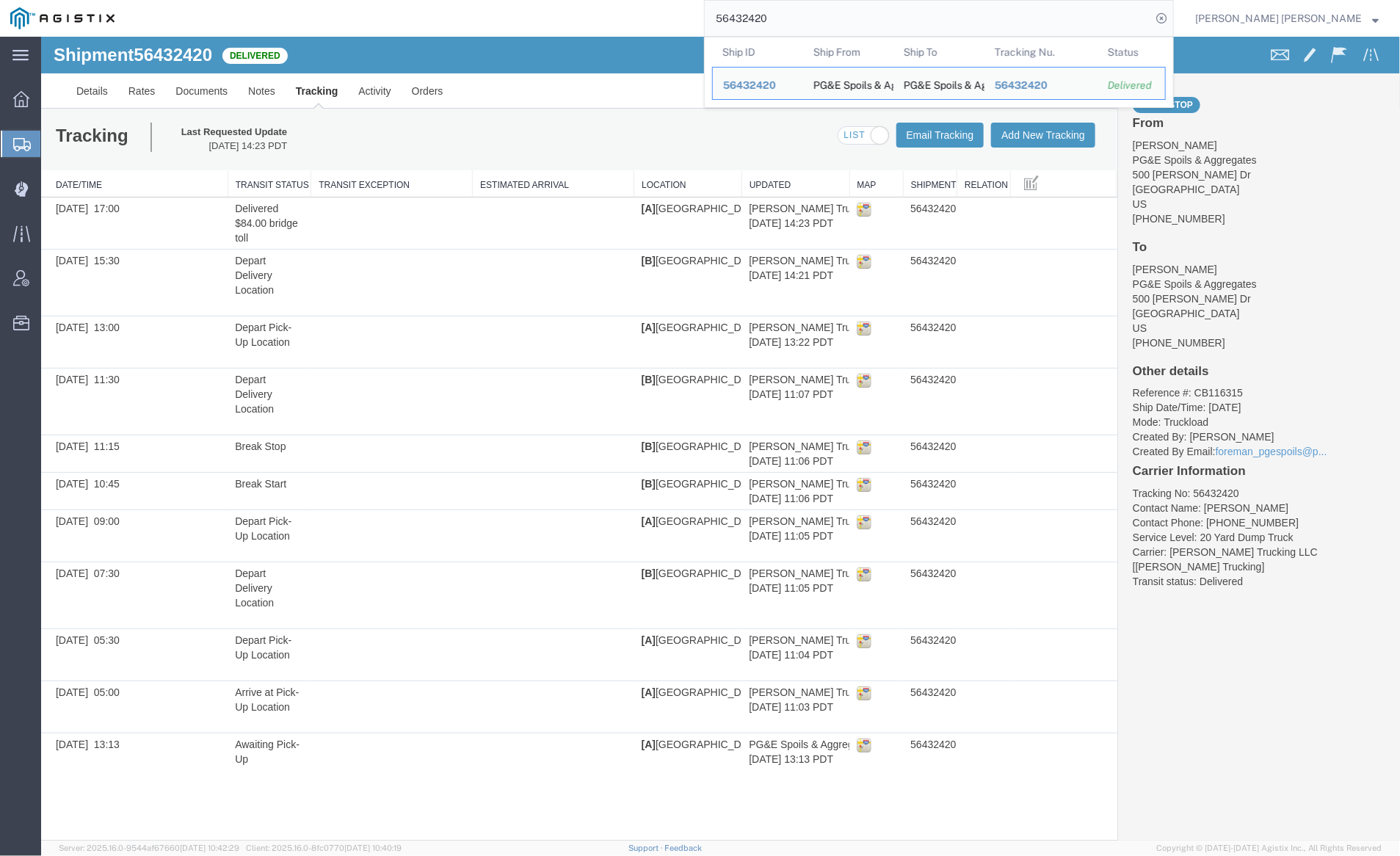
paste input "4"
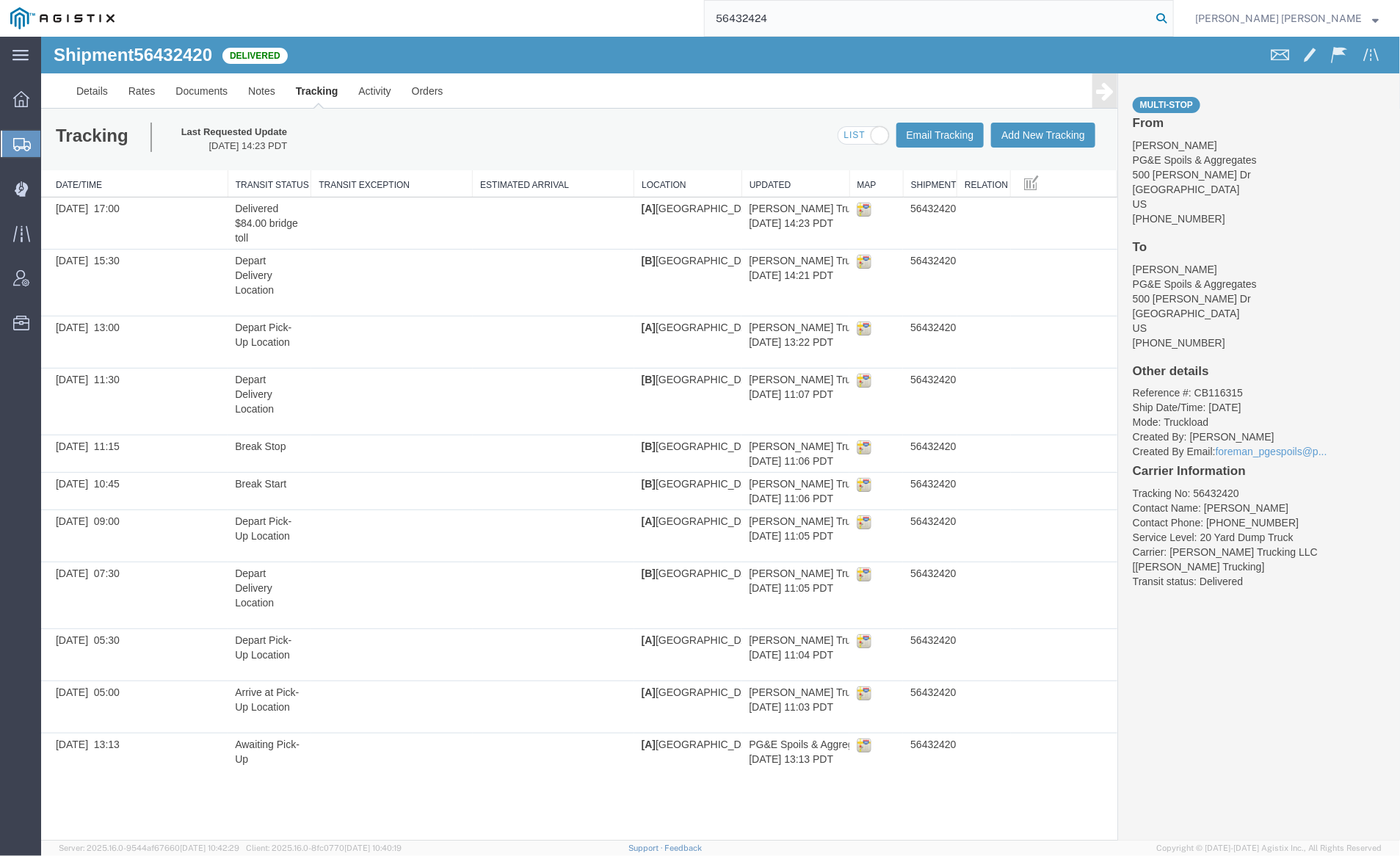
click at [1172, 17] on icon at bounding box center [1162, 18] width 21 height 21
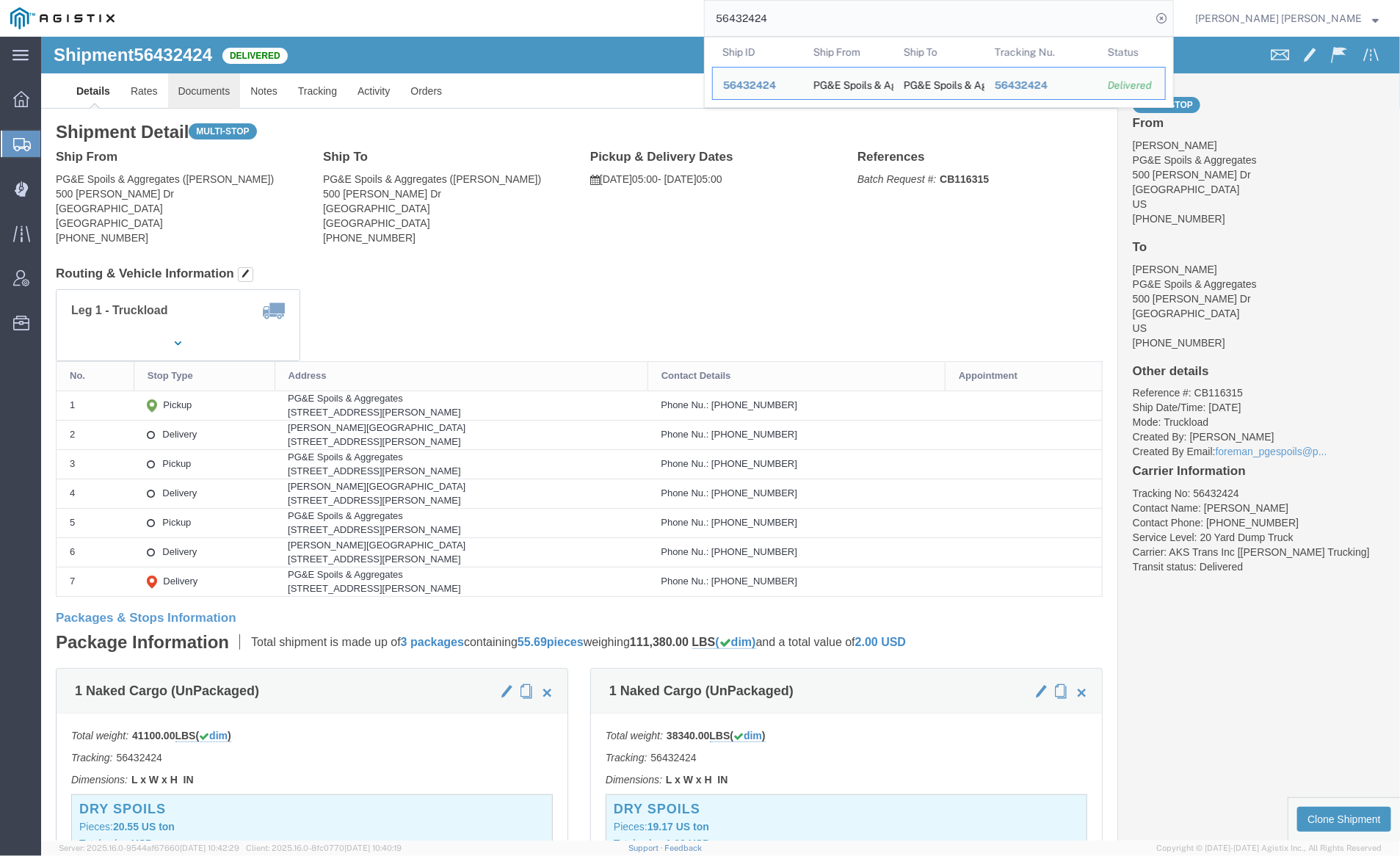
click link "Documents"
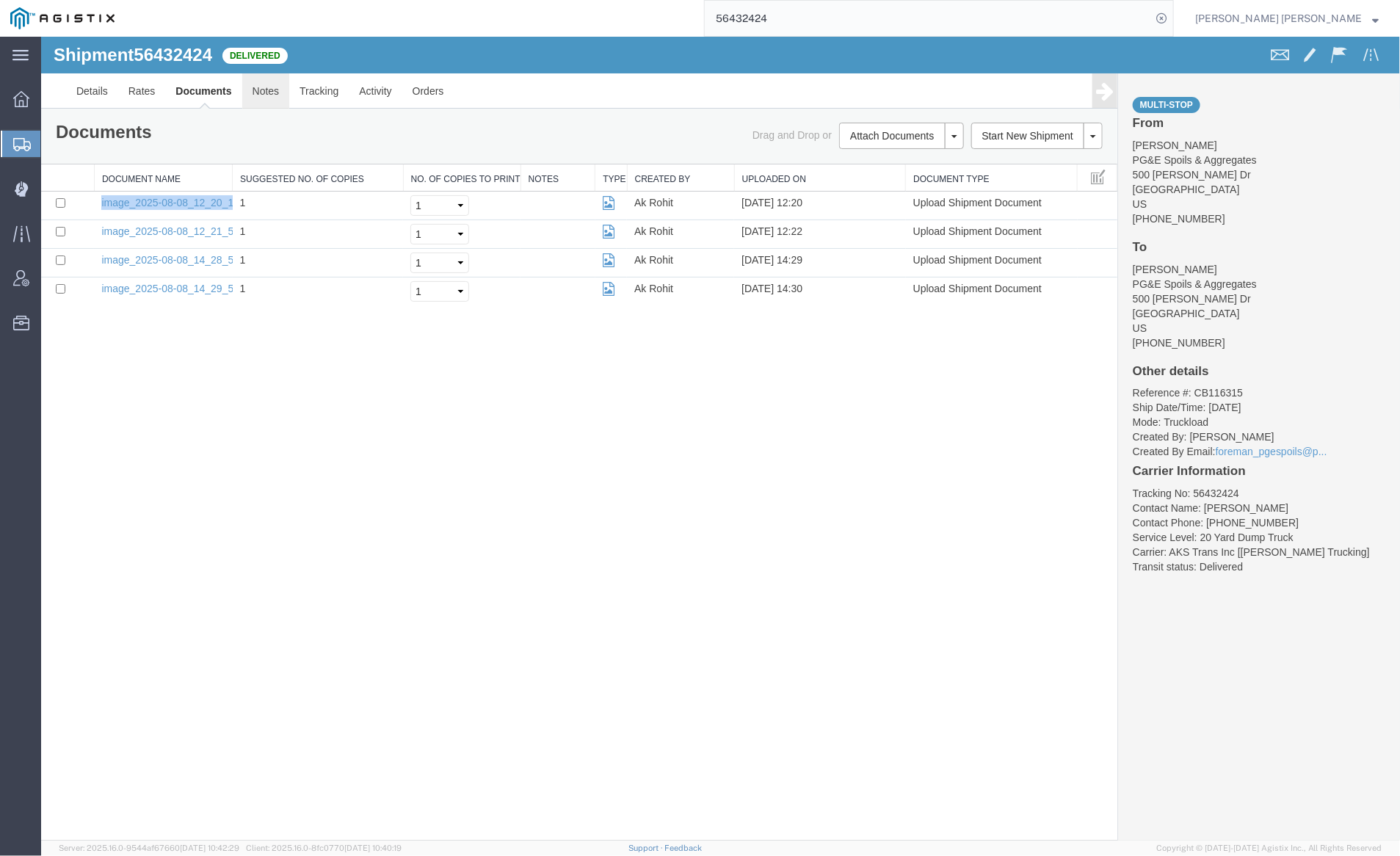
click at [263, 88] on link "Notes" at bounding box center [265, 91] width 48 height 35
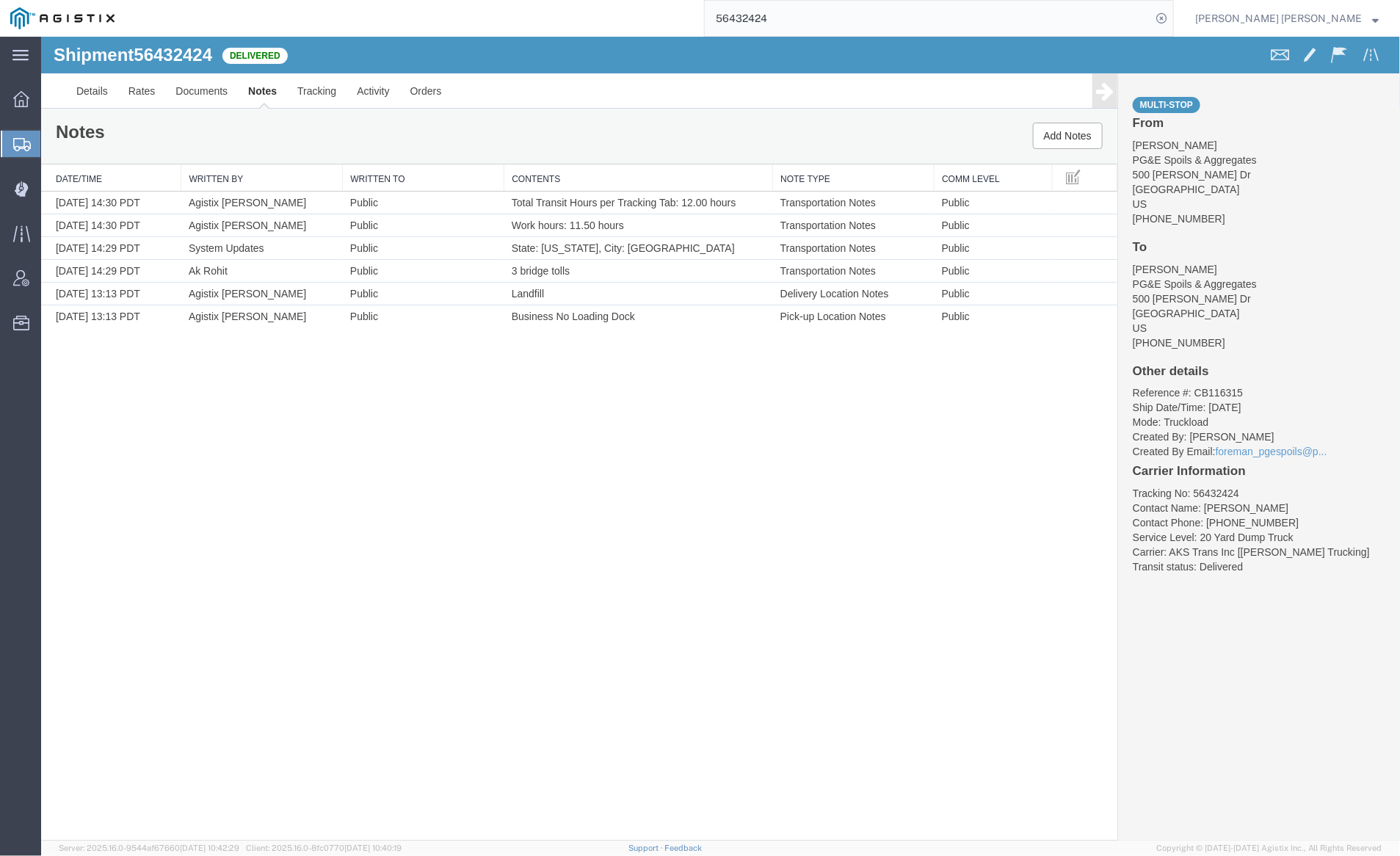
click at [809, 13] on input "56432424" at bounding box center [928, 18] width 446 height 35
click at [1172, 14] on icon at bounding box center [1162, 18] width 21 height 21
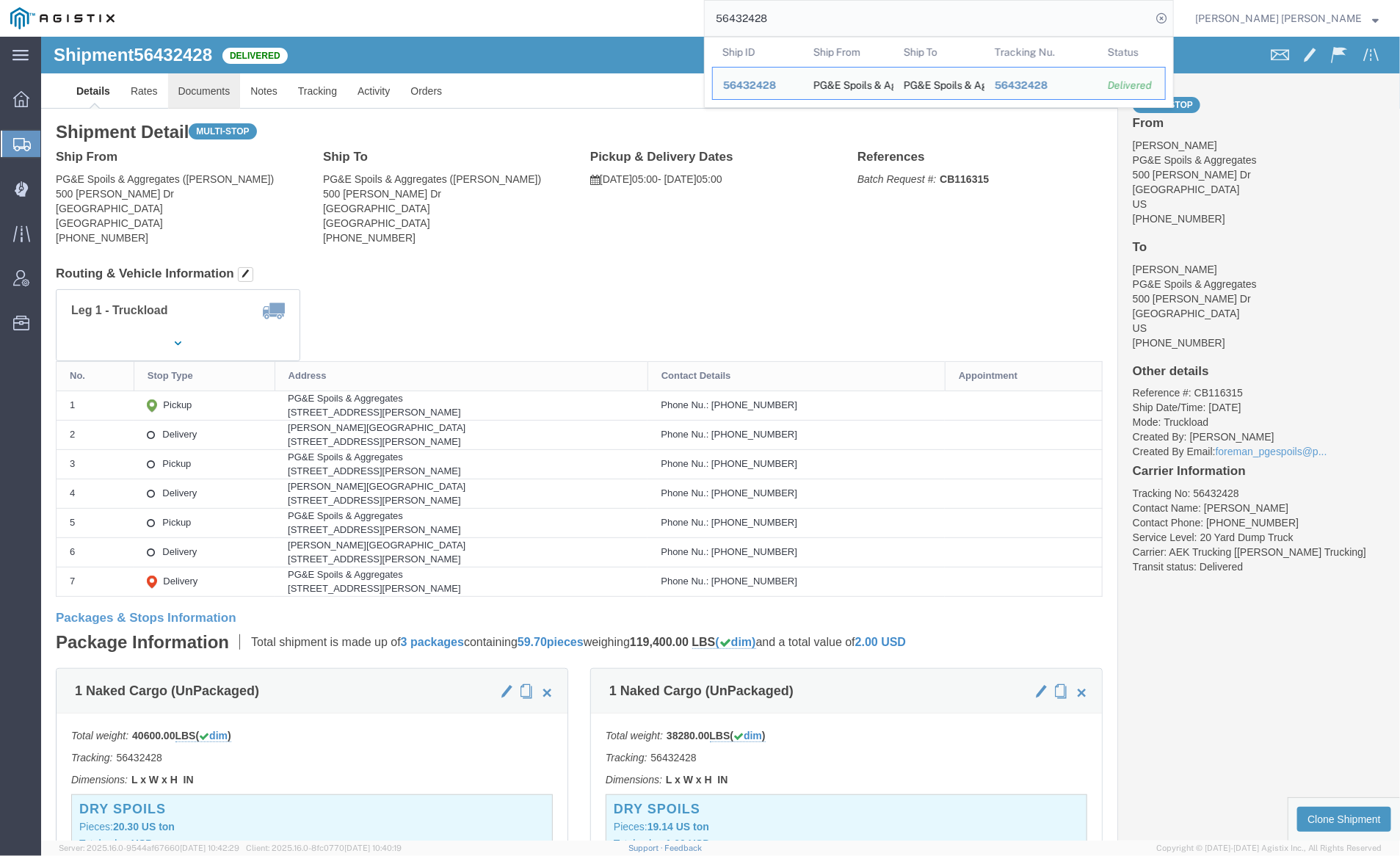
click link "Documents"
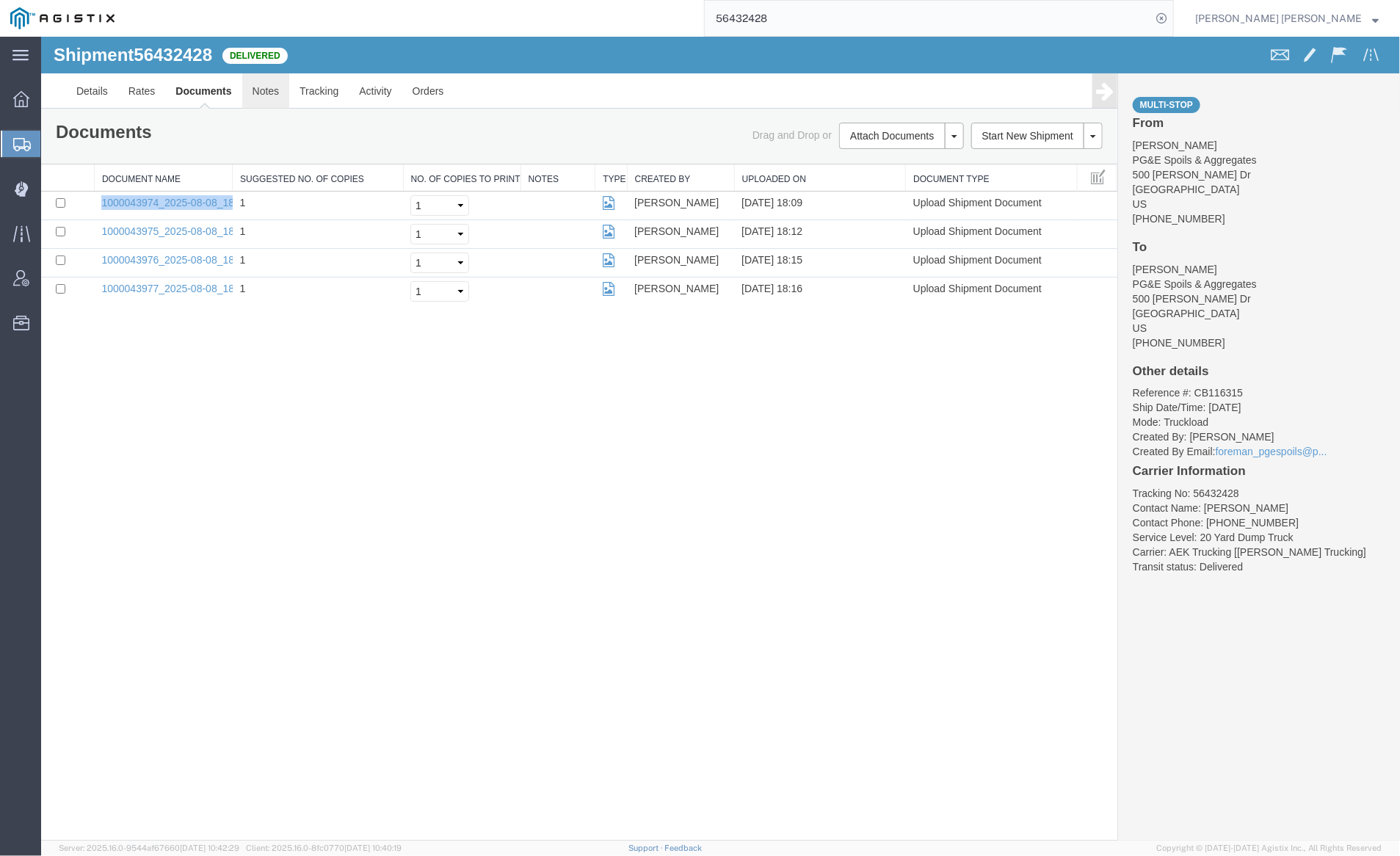
click at [259, 102] on link "Notes" at bounding box center [265, 91] width 48 height 35
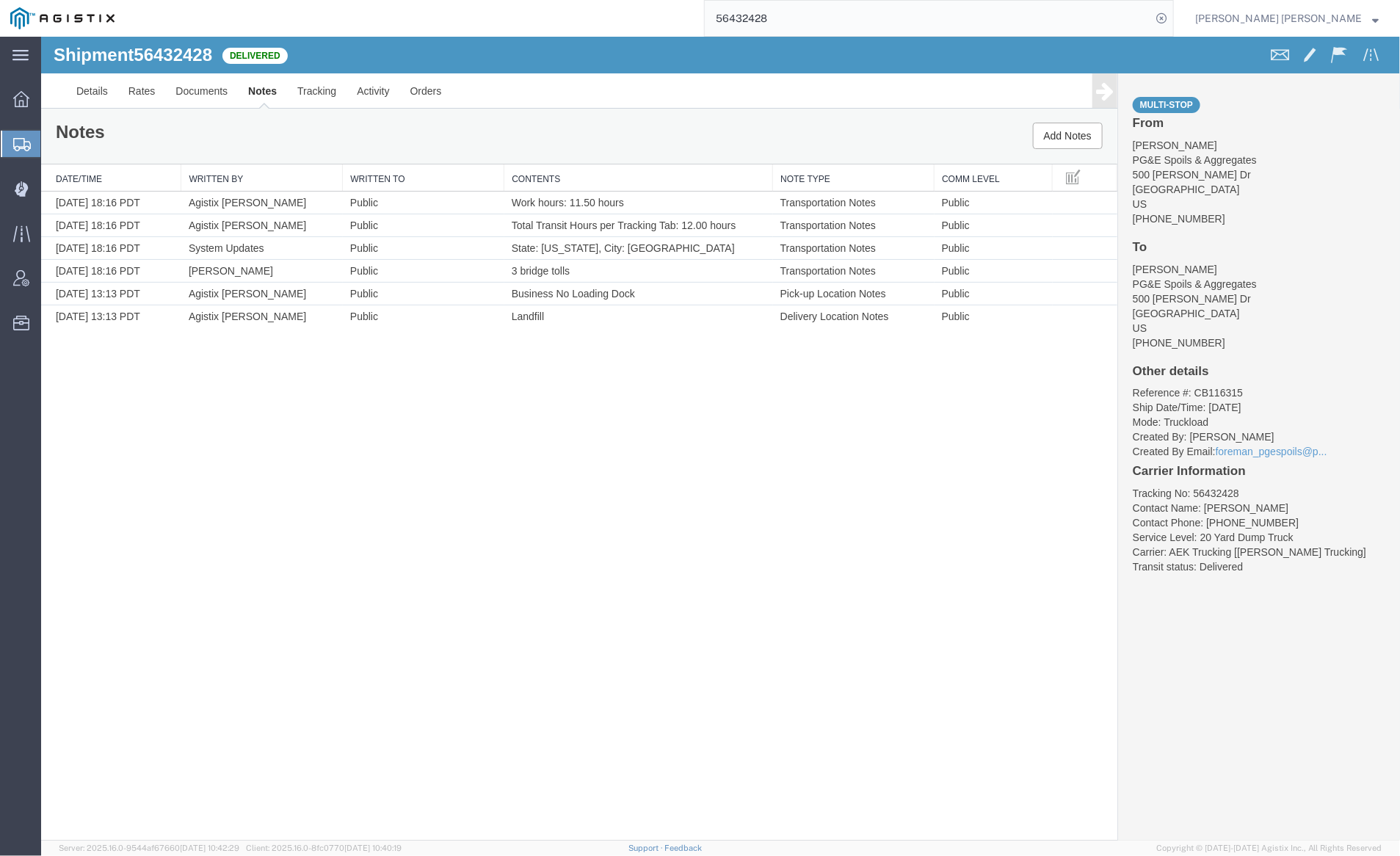
click at [829, 11] on input "56432428" at bounding box center [928, 18] width 446 height 35
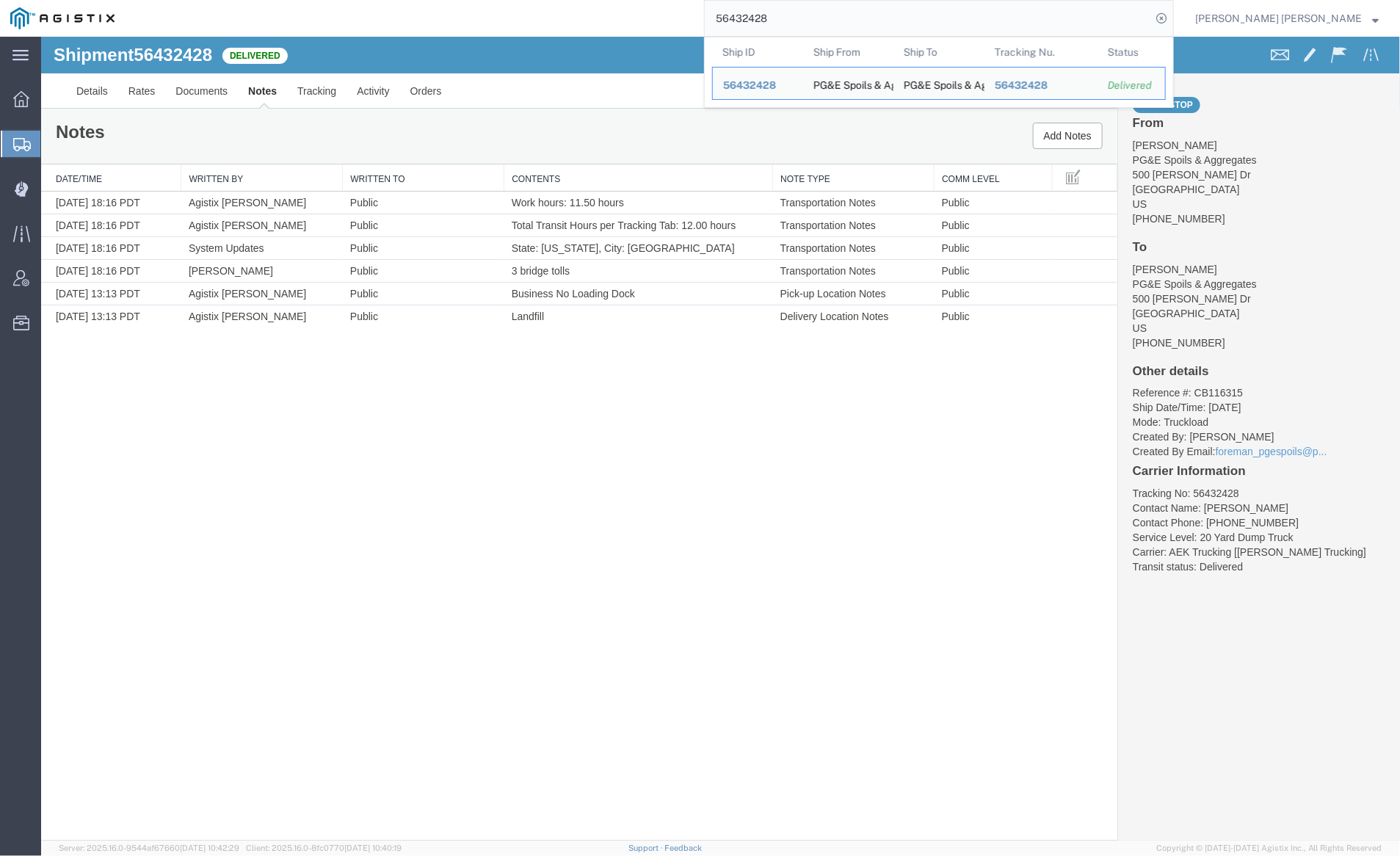
click at [829, 11] on input "56432428" at bounding box center [928, 18] width 446 height 35
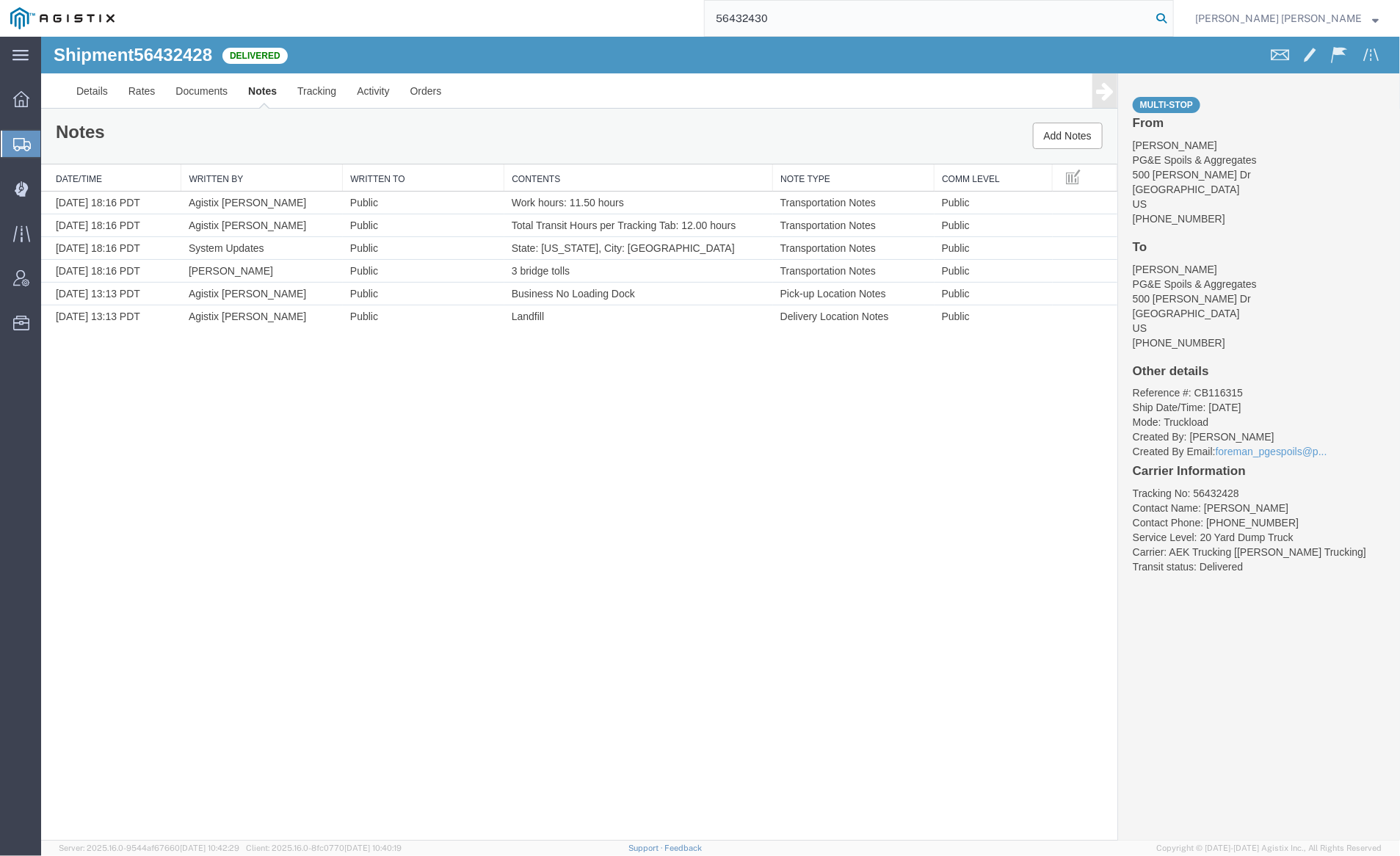
click at [1172, 11] on icon at bounding box center [1162, 18] width 21 height 21
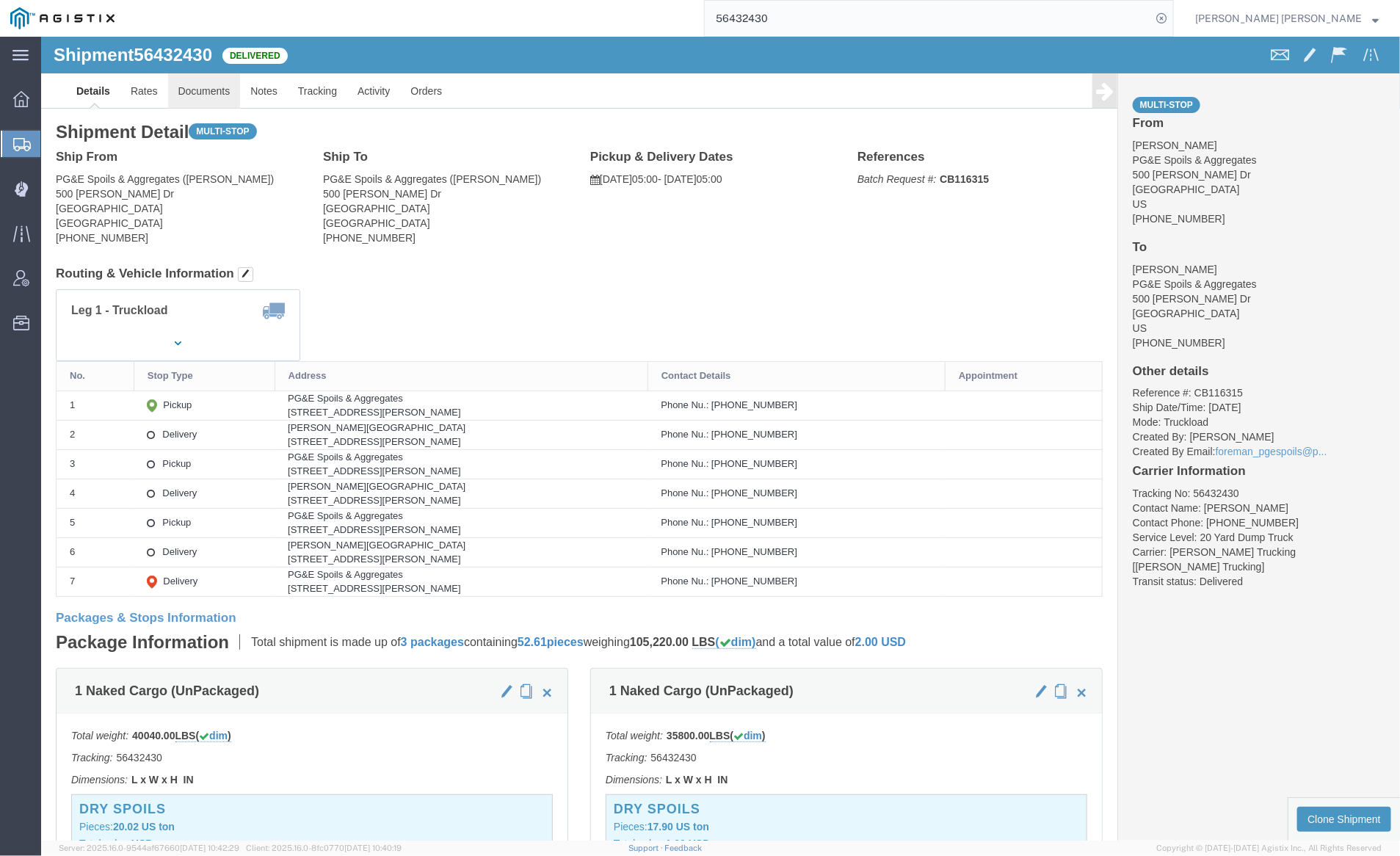
click link "Documents"
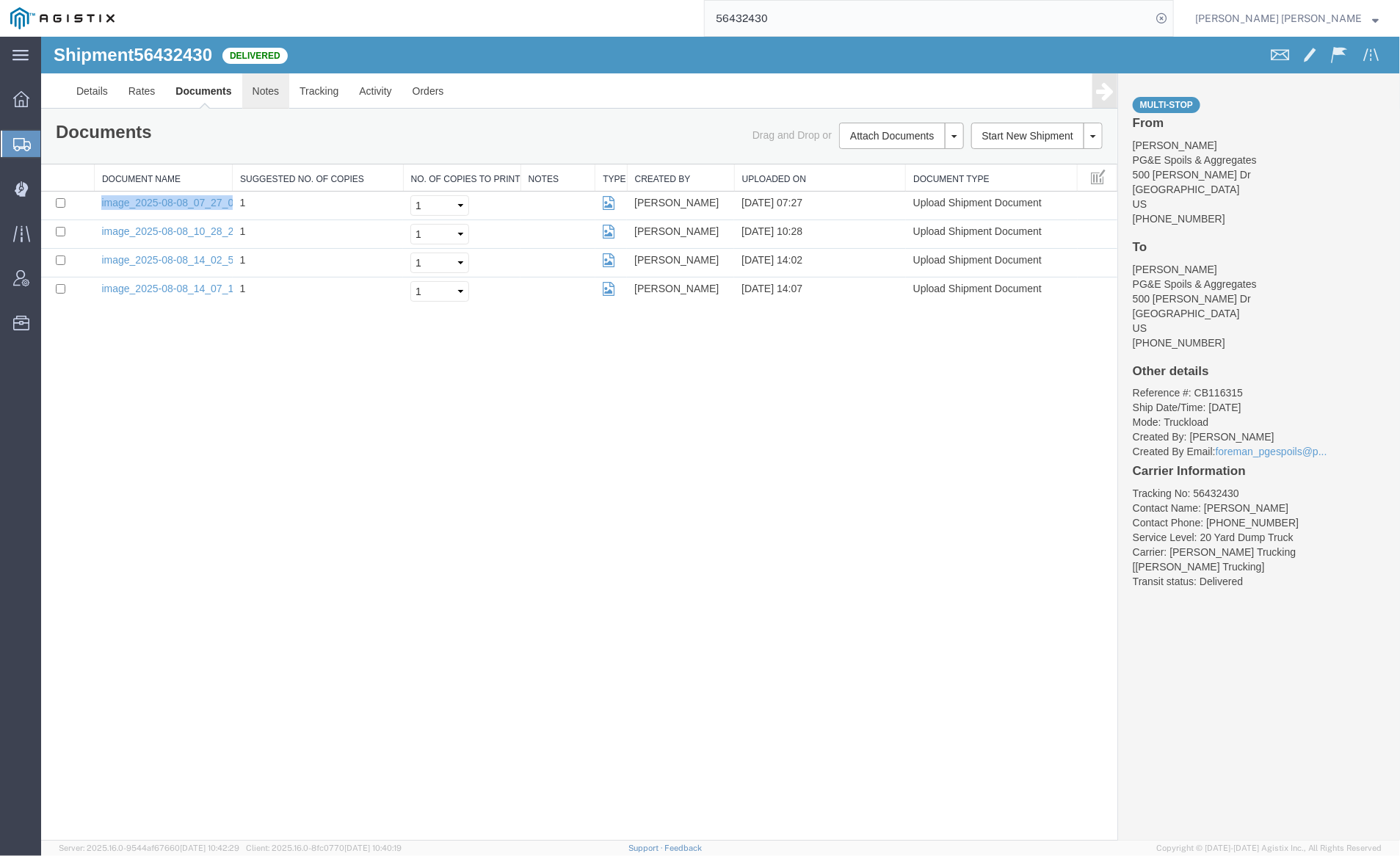
click at [271, 87] on link "Notes" at bounding box center [265, 91] width 48 height 35
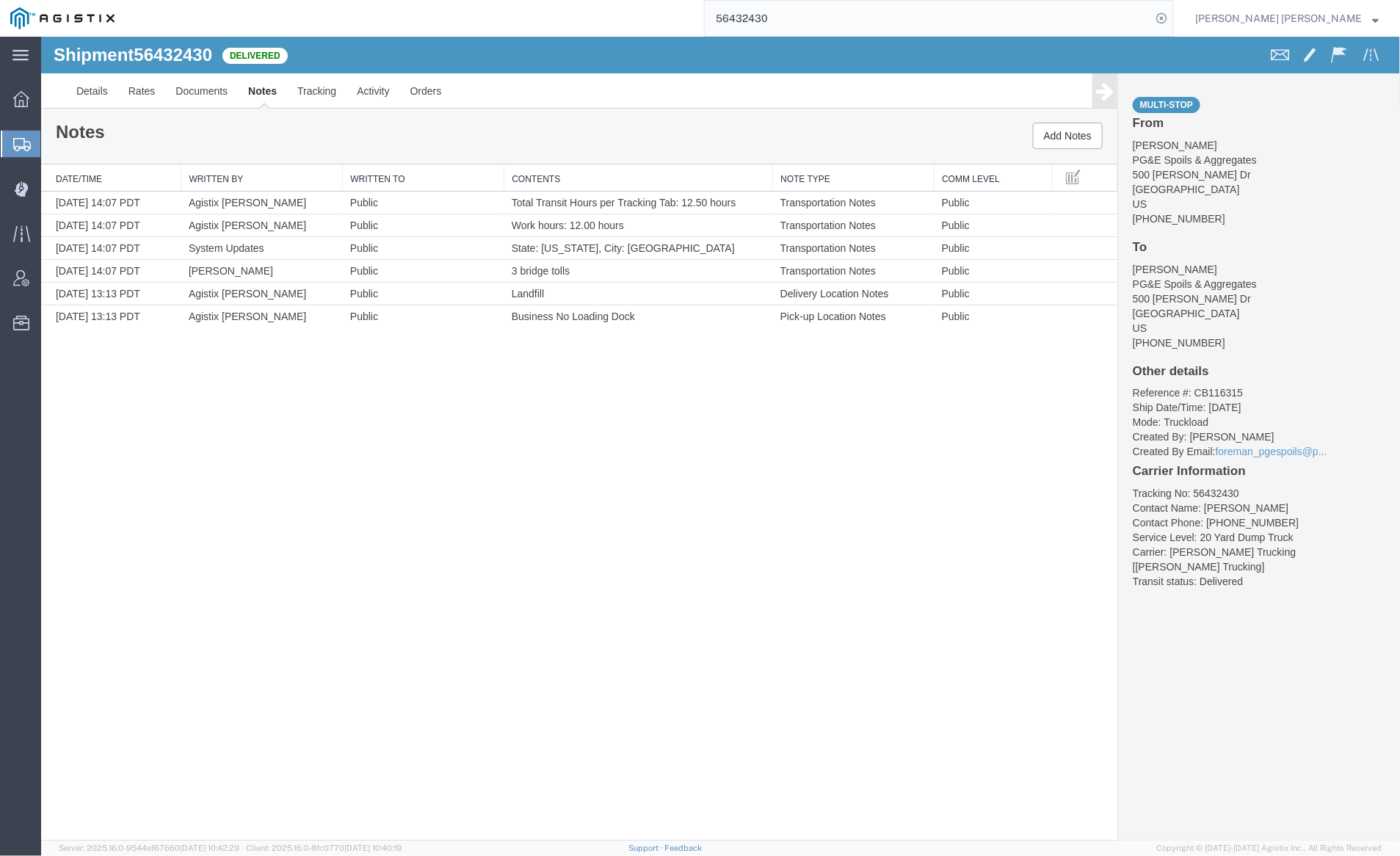
click at [827, 15] on input "56432430" at bounding box center [928, 18] width 446 height 35
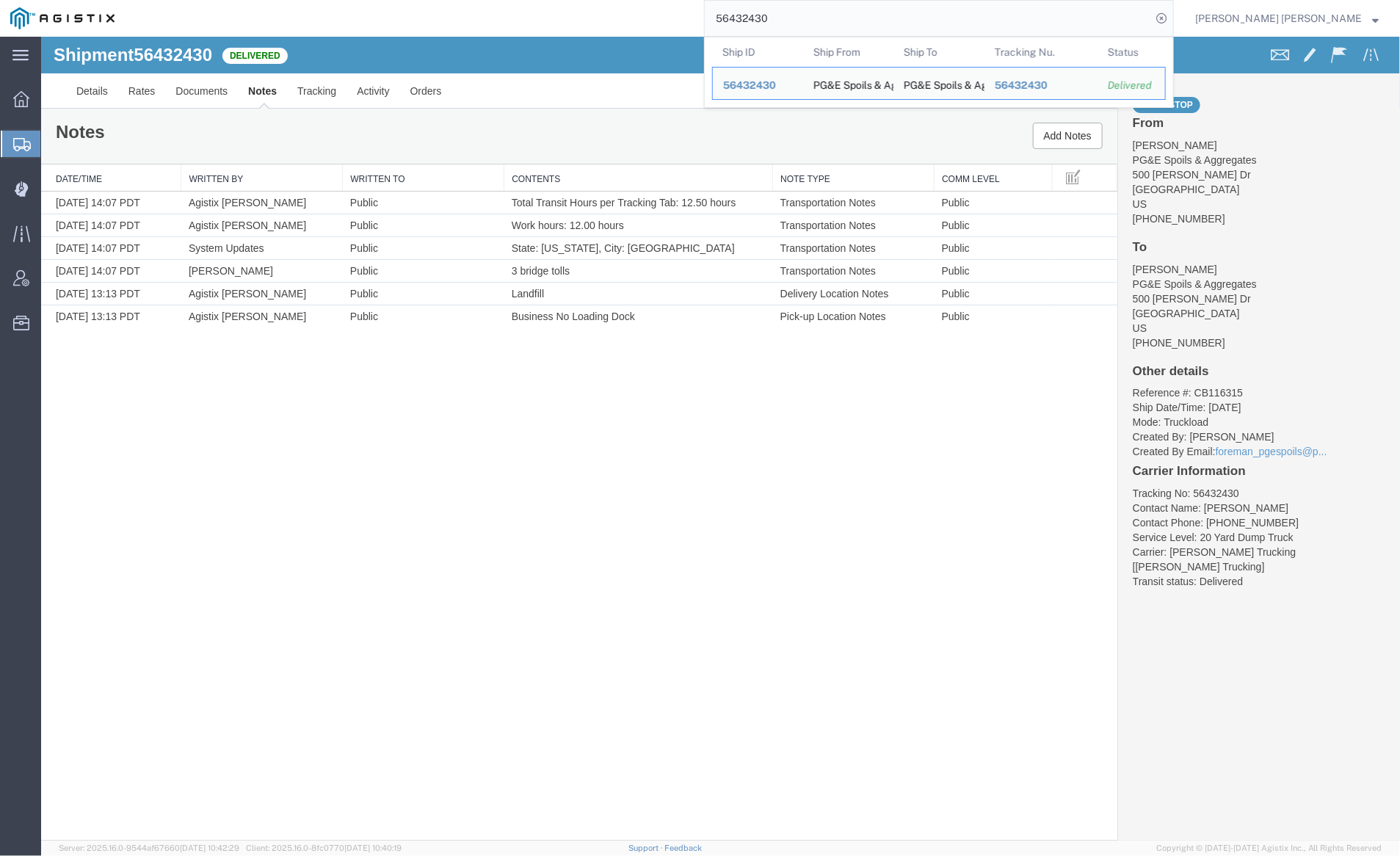
click at [827, 15] on input "56432430" at bounding box center [928, 18] width 446 height 35
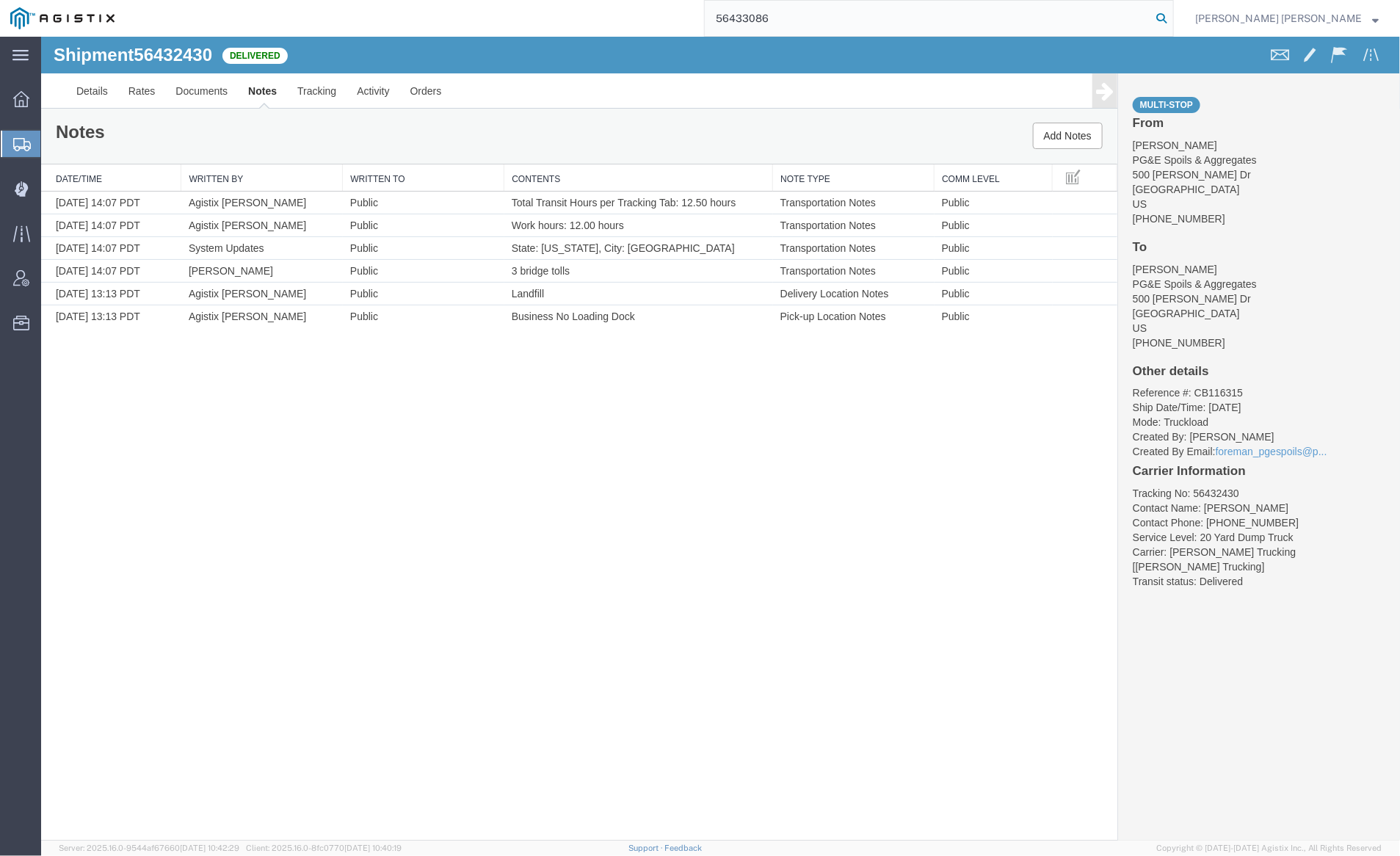
click at [1172, 15] on icon at bounding box center [1162, 18] width 21 height 21
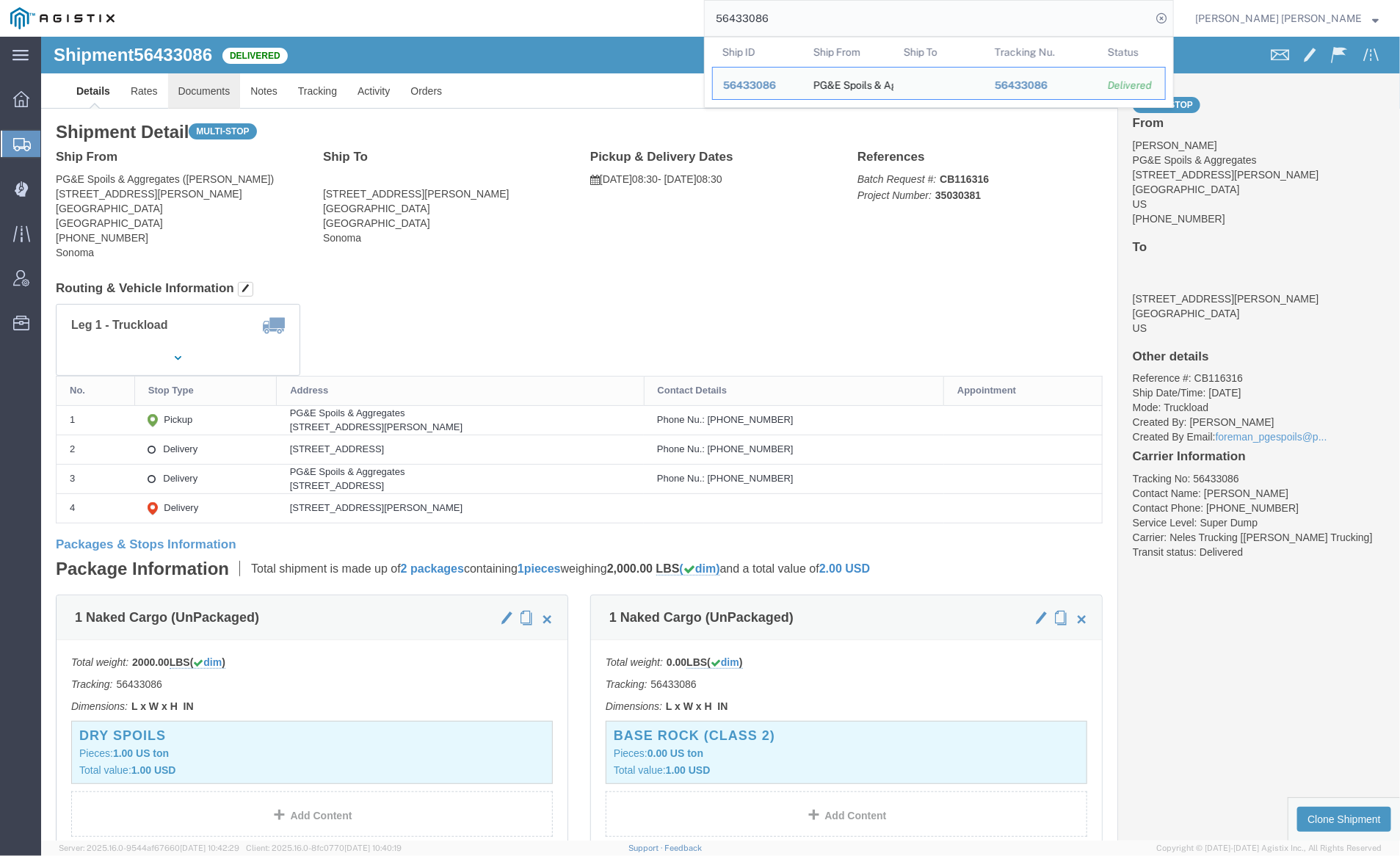
click link "Documents"
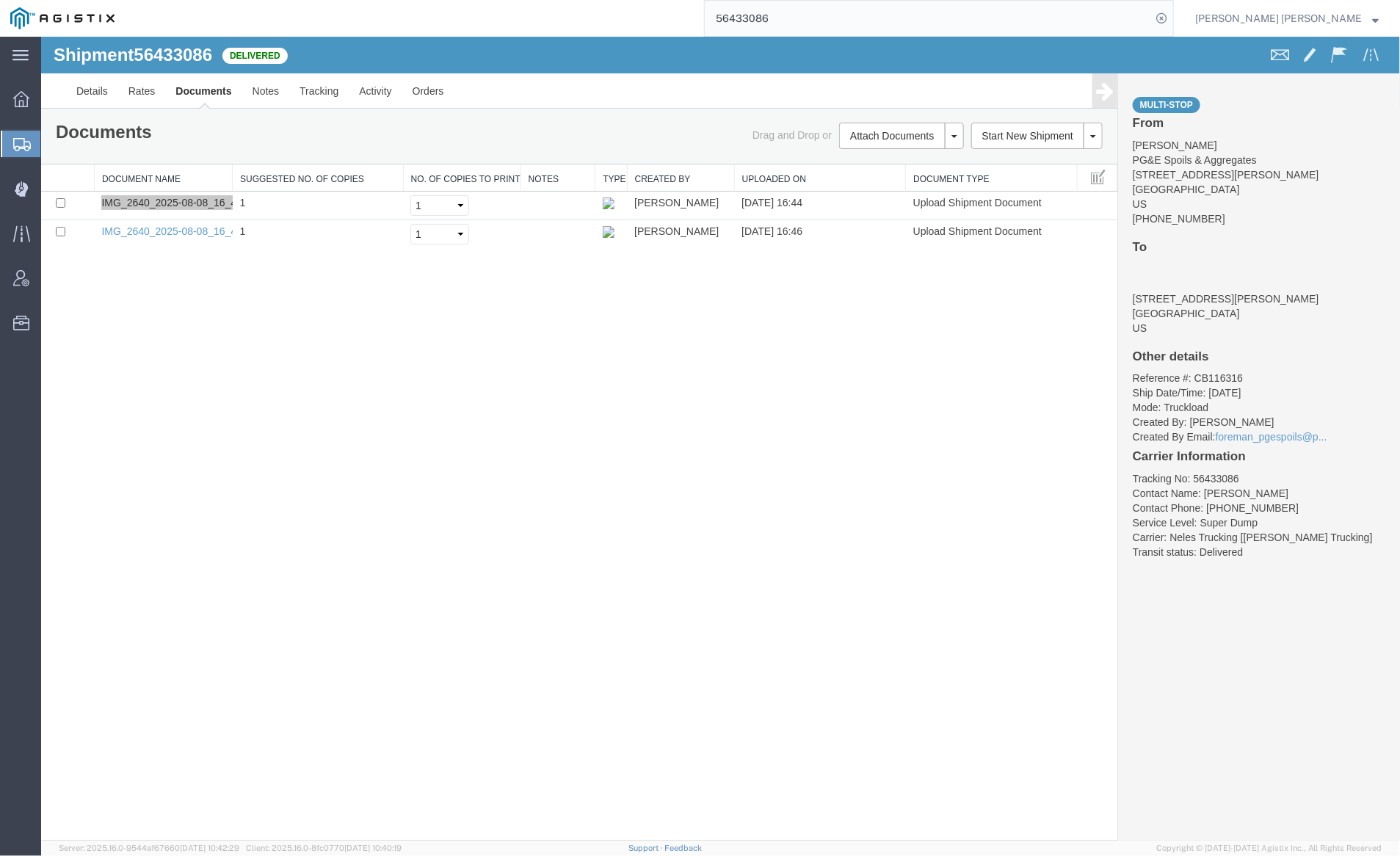
click at [820, 18] on input "56433086" at bounding box center [928, 18] width 446 height 35
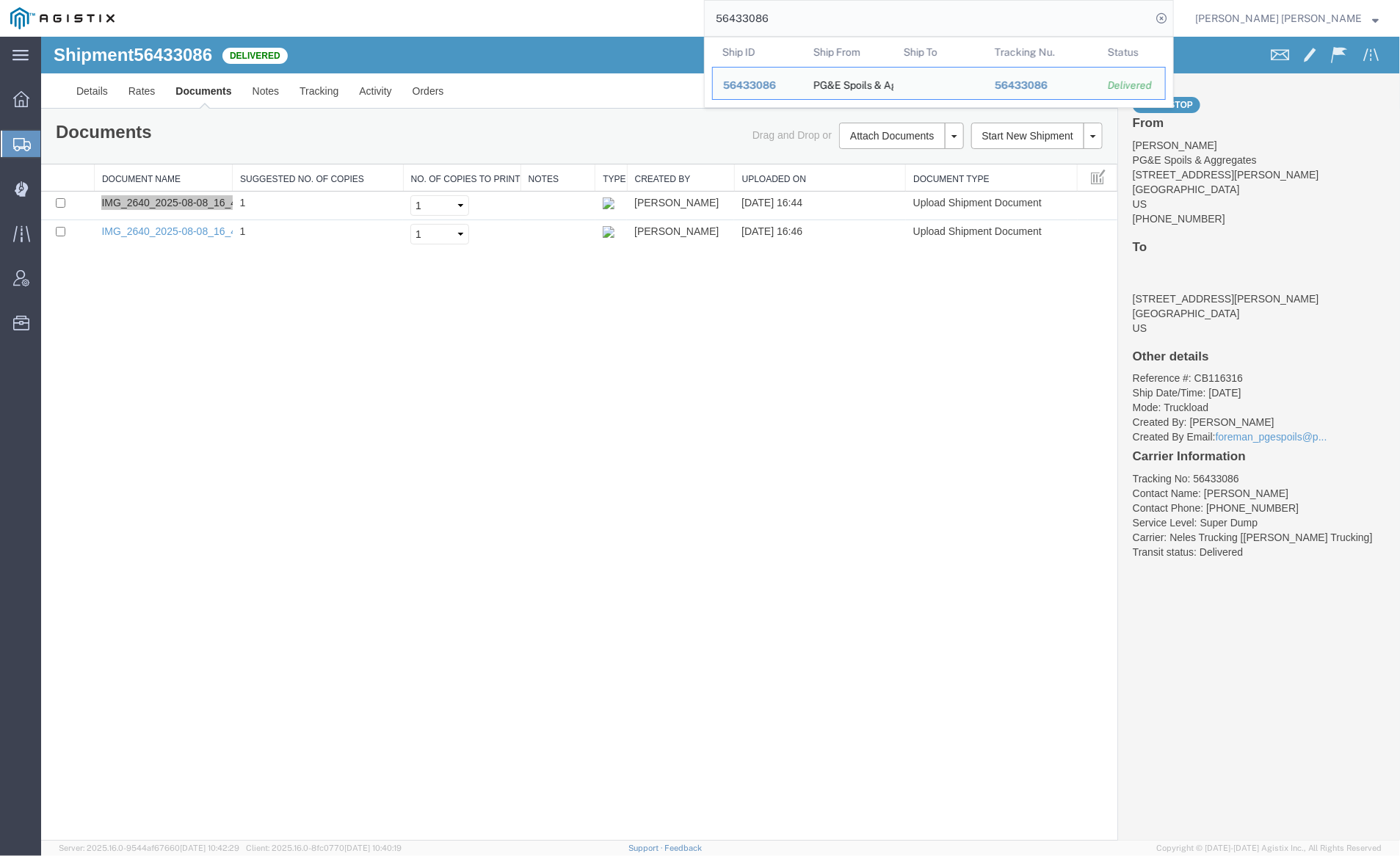
click at [820, 18] on input "56433086" at bounding box center [928, 18] width 446 height 35
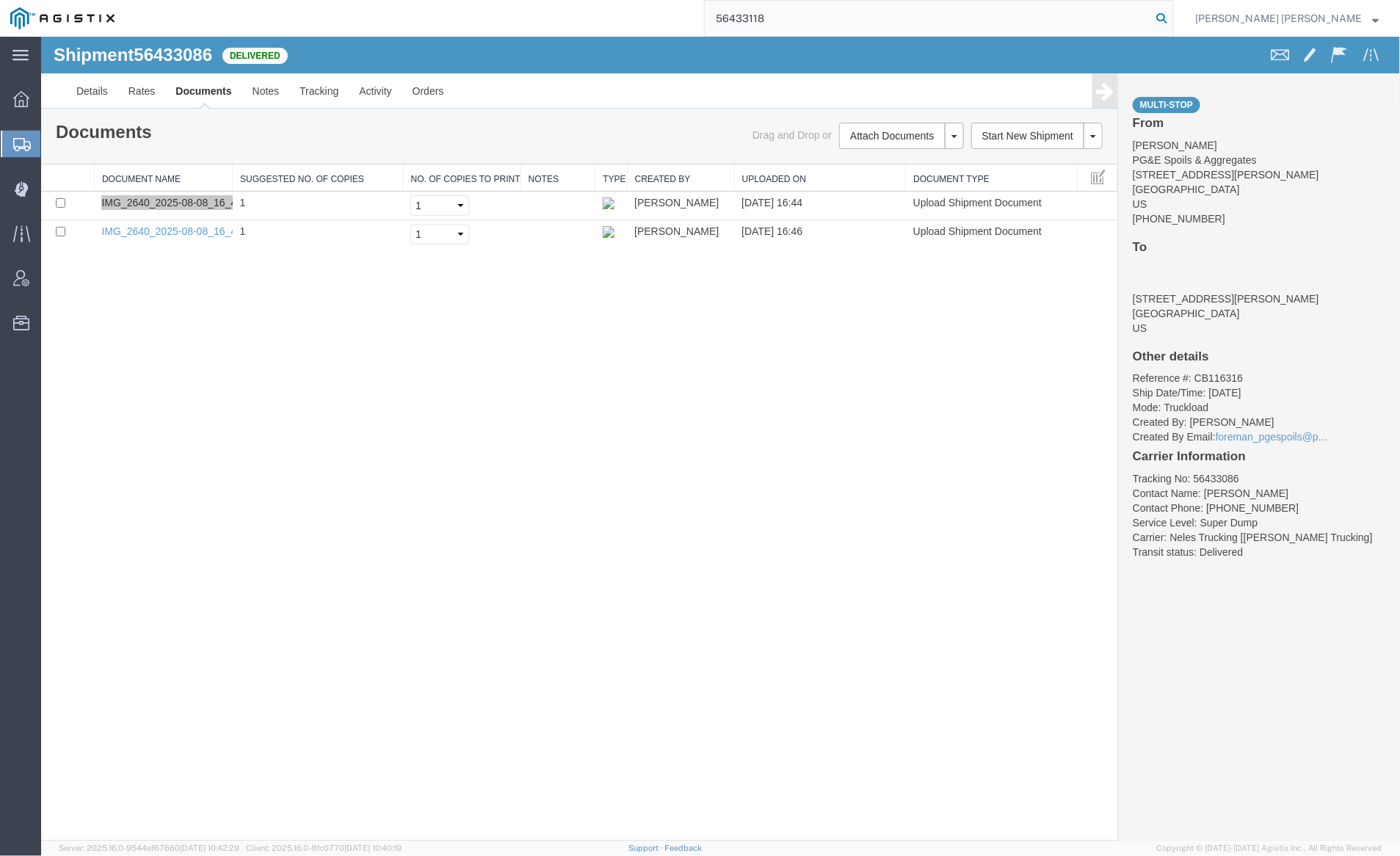
click at [1172, 20] on icon at bounding box center [1162, 18] width 21 height 21
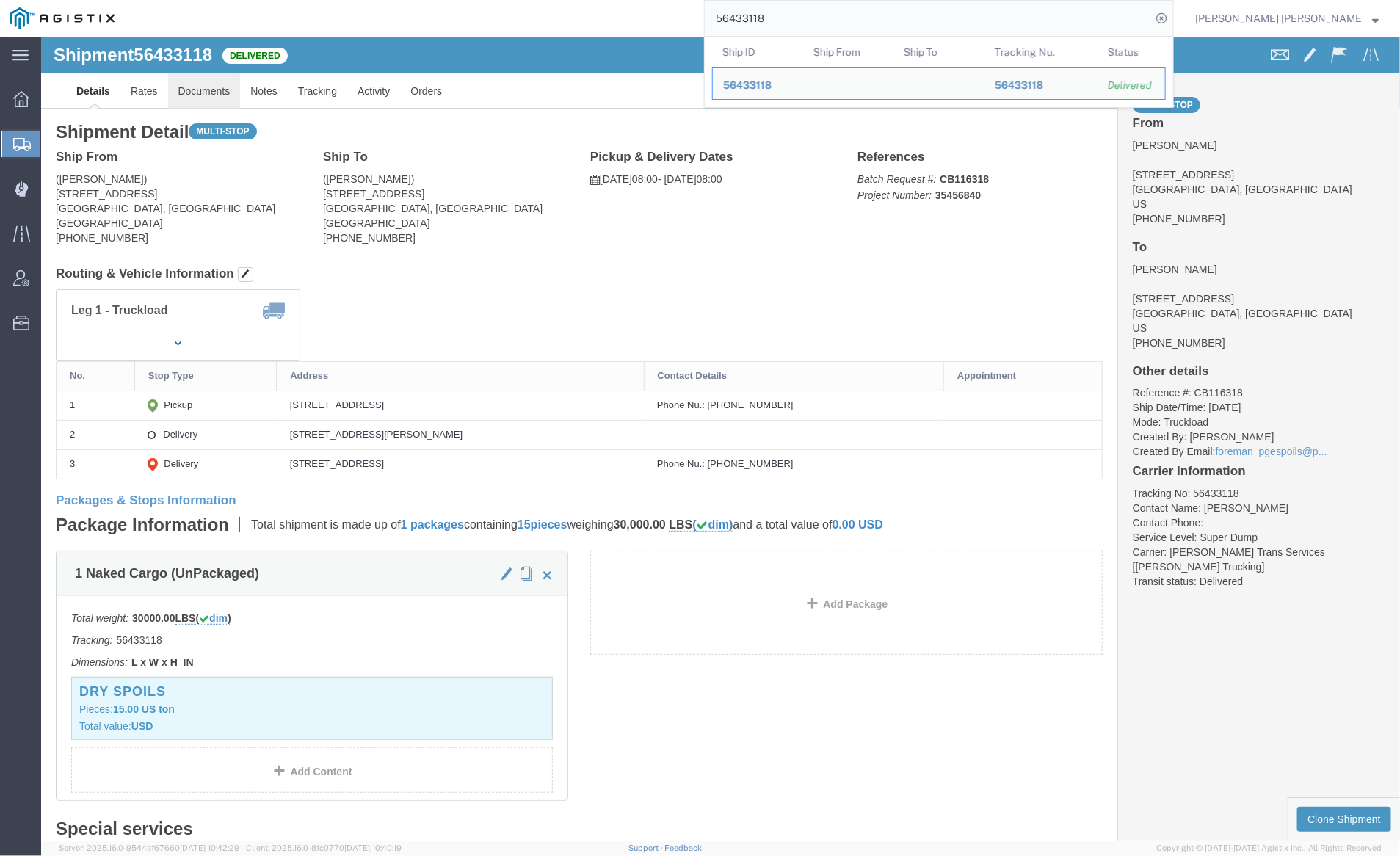
click link "Documents"
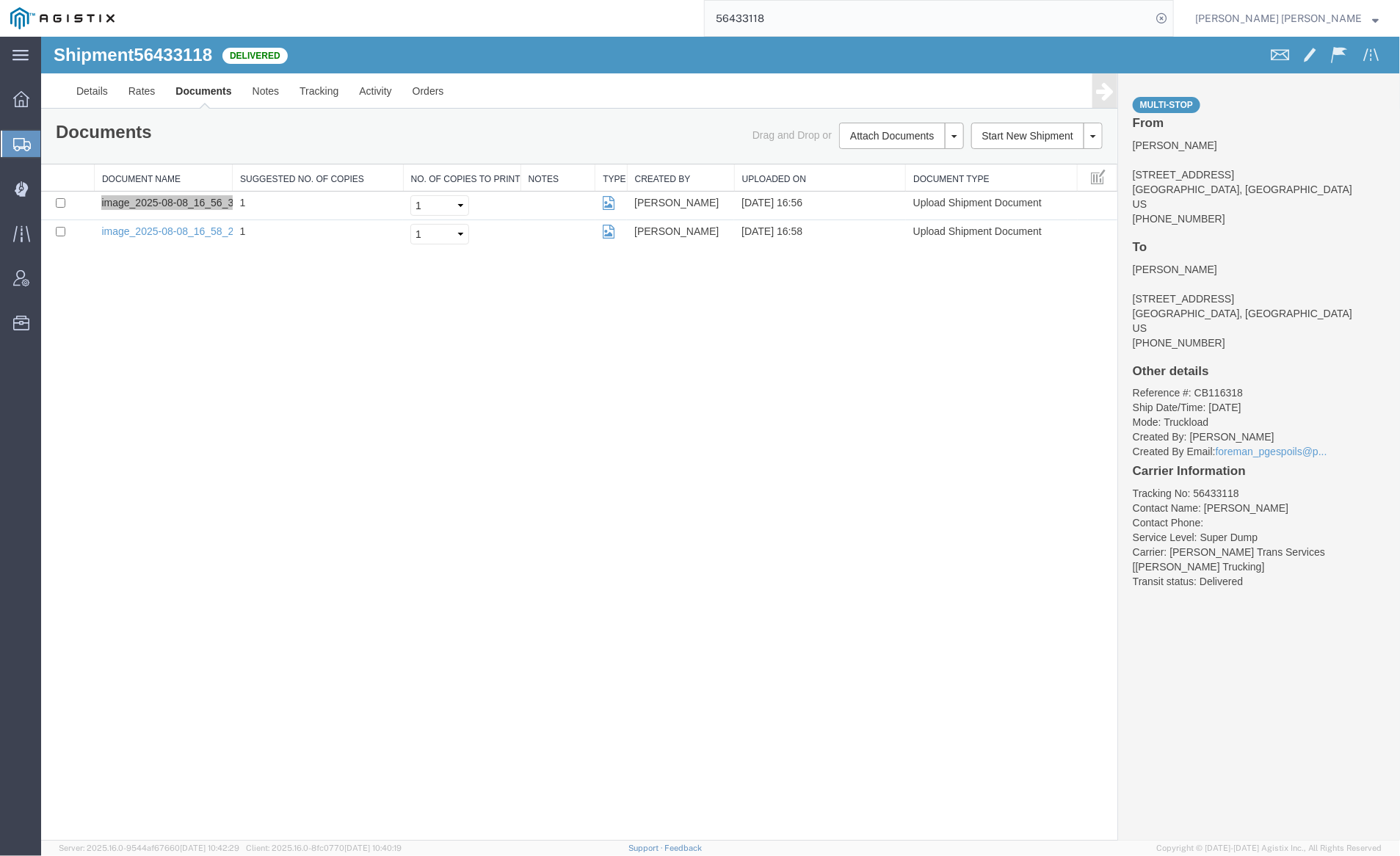
click at [827, 13] on input "56433118" at bounding box center [928, 18] width 446 height 35
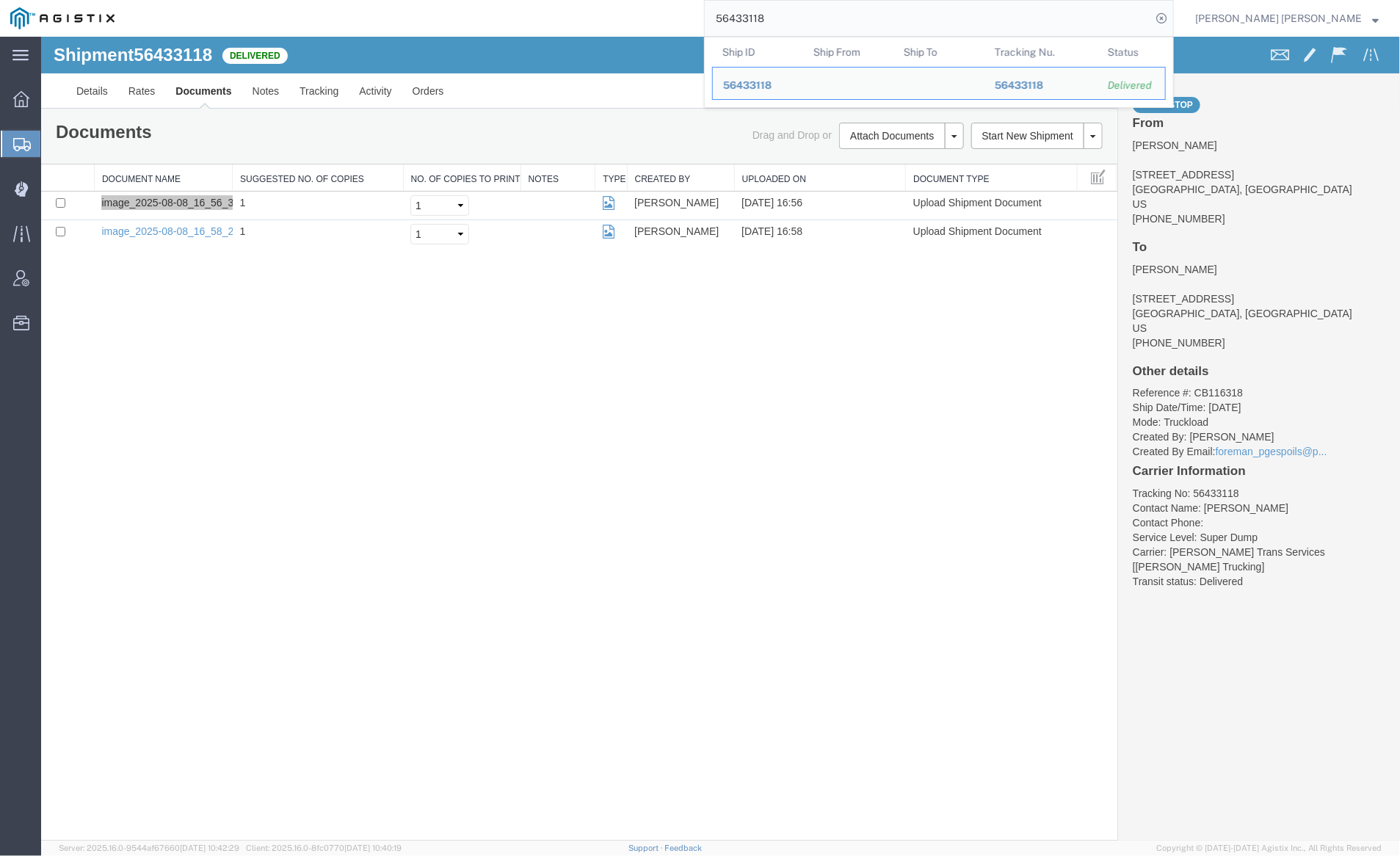
click at [827, 13] on input "56433118" at bounding box center [928, 18] width 446 height 35
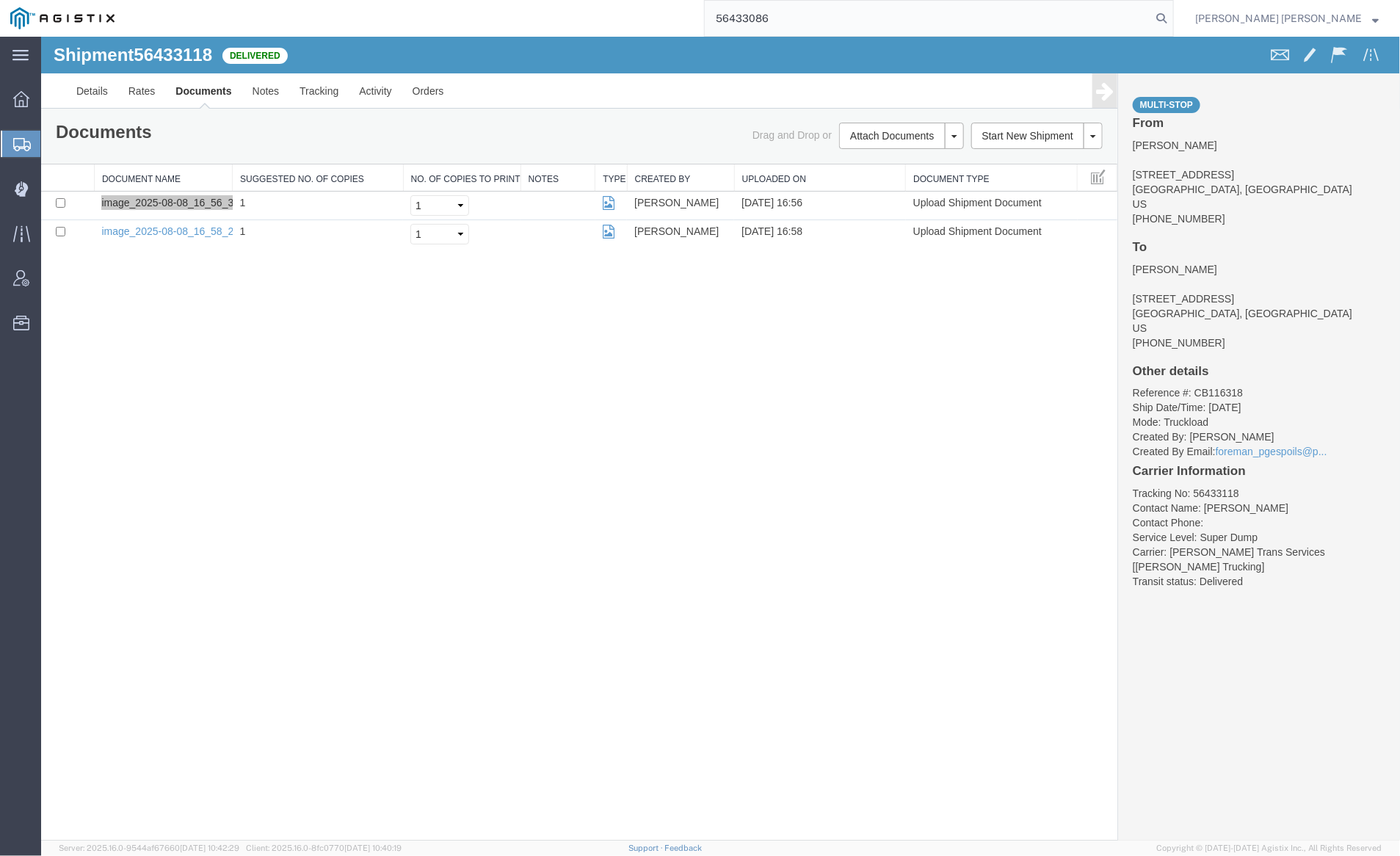
drag, startPoint x: 1242, startPoint y: 14, endPoint x: 1170, endPoint y: 2, distance: 73.0
click at [1172, 14] on icon at bounding box center [1162, 18] width 21 height 21
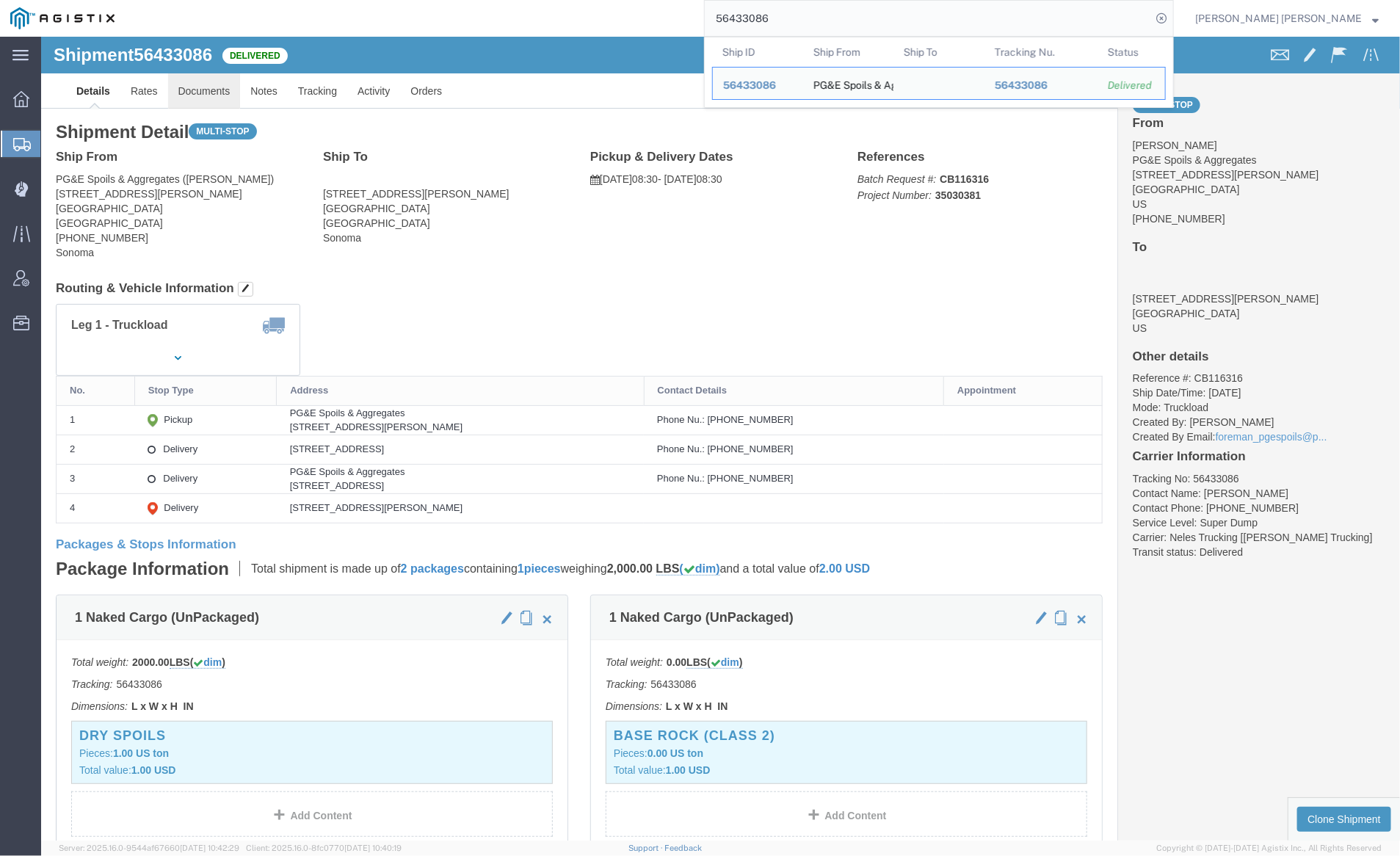
click link "Documents"
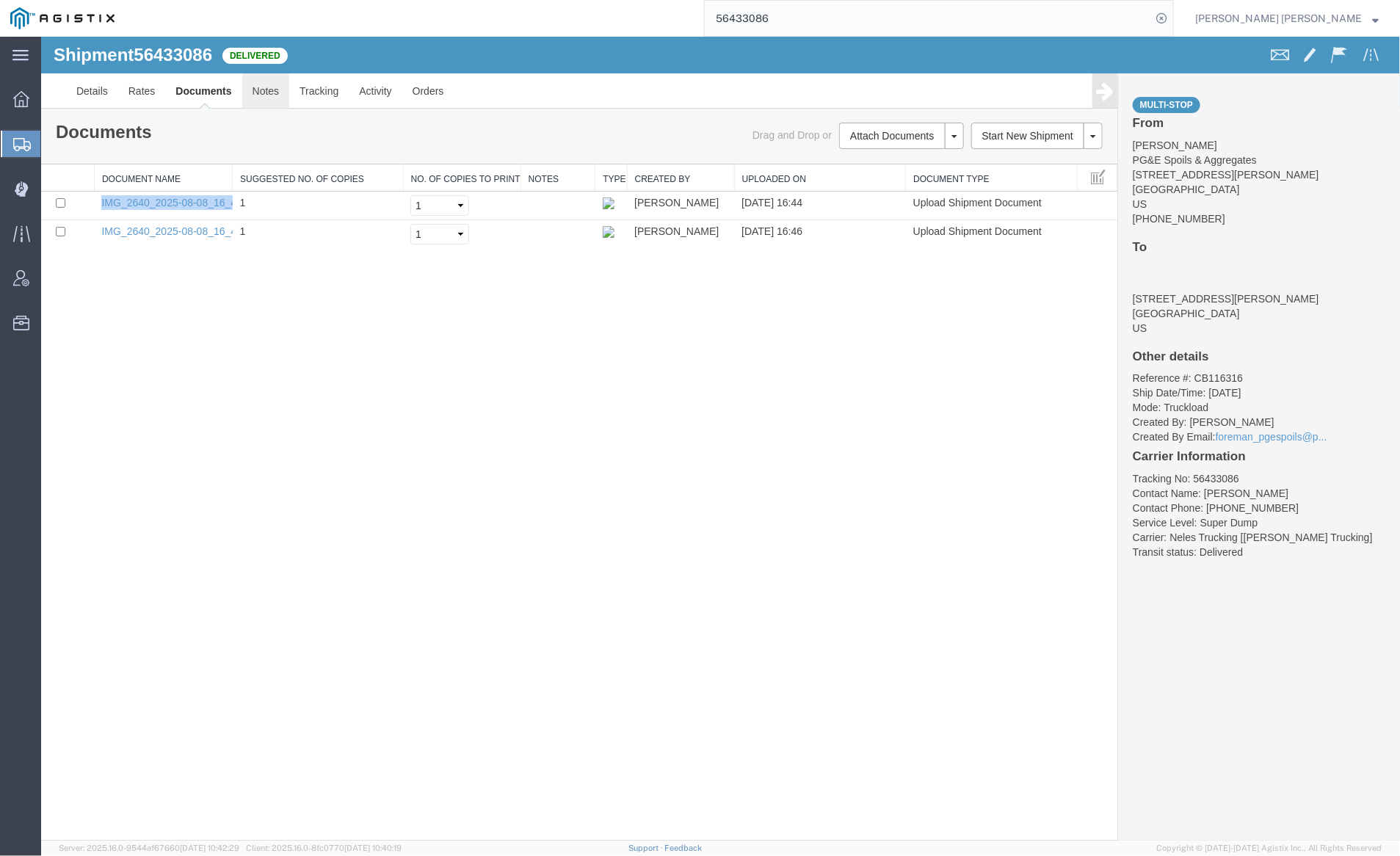
click at [263, 89] on link "Notes" at bounding box center [265, 91] width 48 height 35
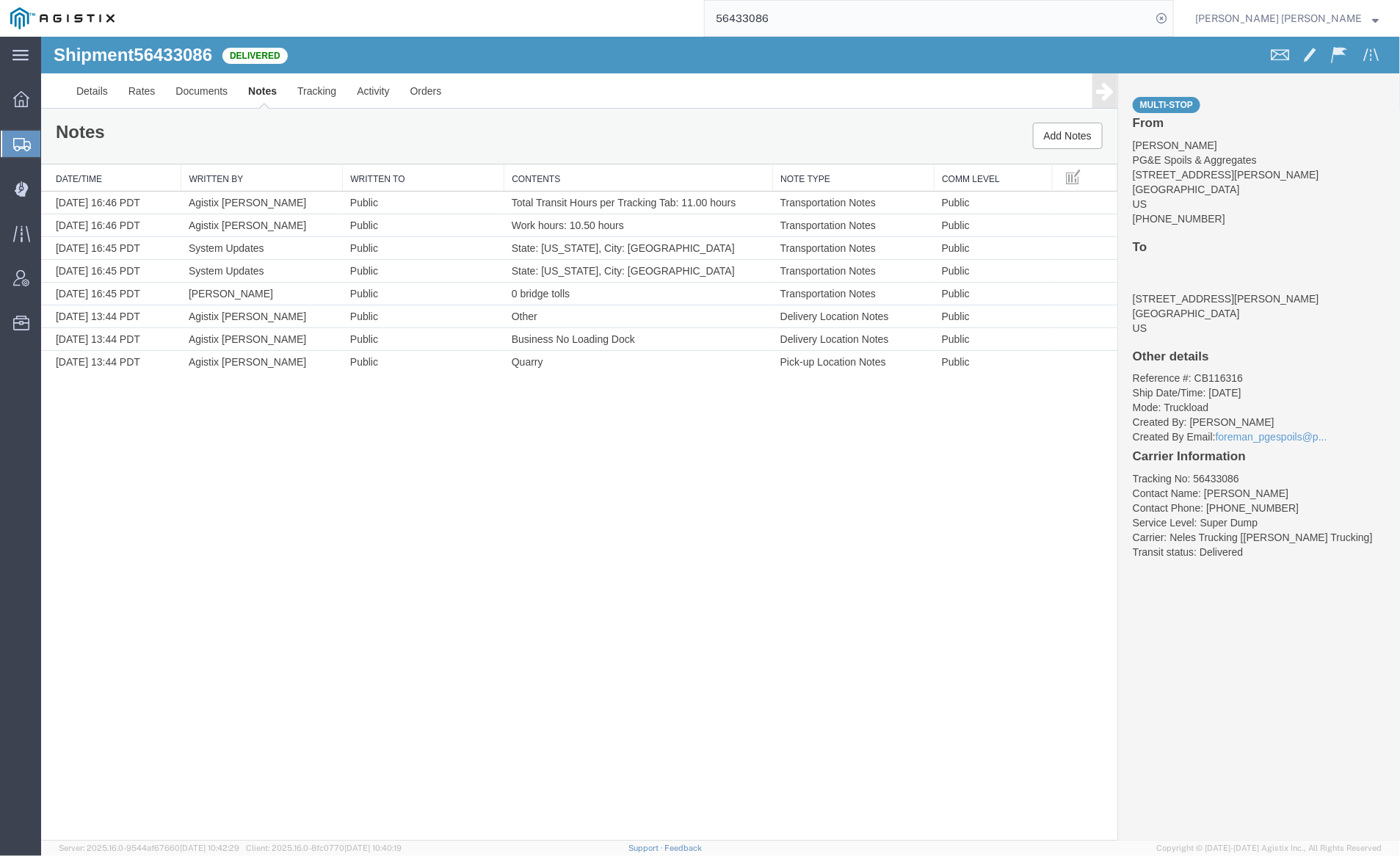
click at [814, 15] on input "56433086" at bounding box center [928, 18] width 446 height 35
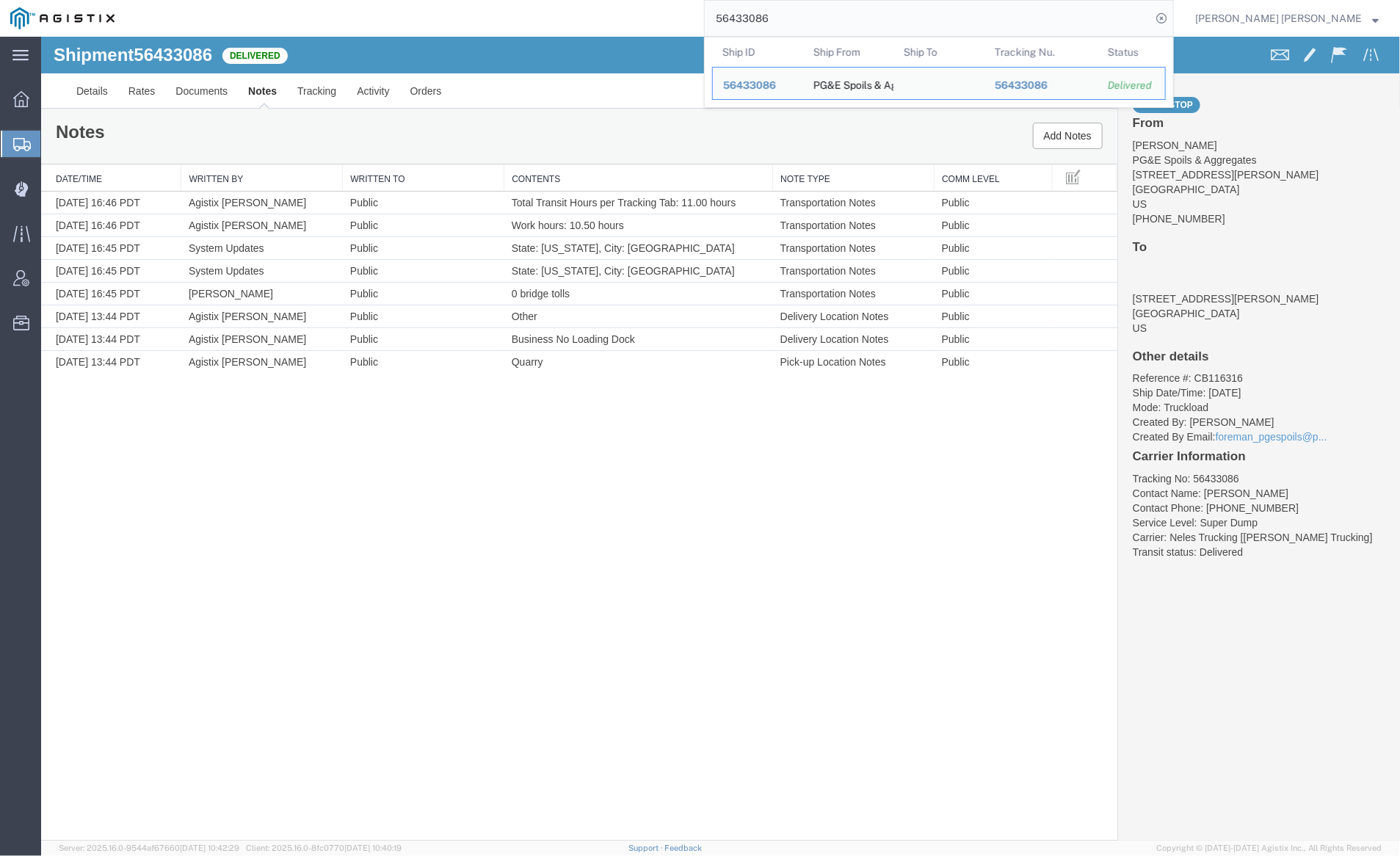
click at [814, 15] on input "56433086" at bounding box center [928, 18] width 446 height 35
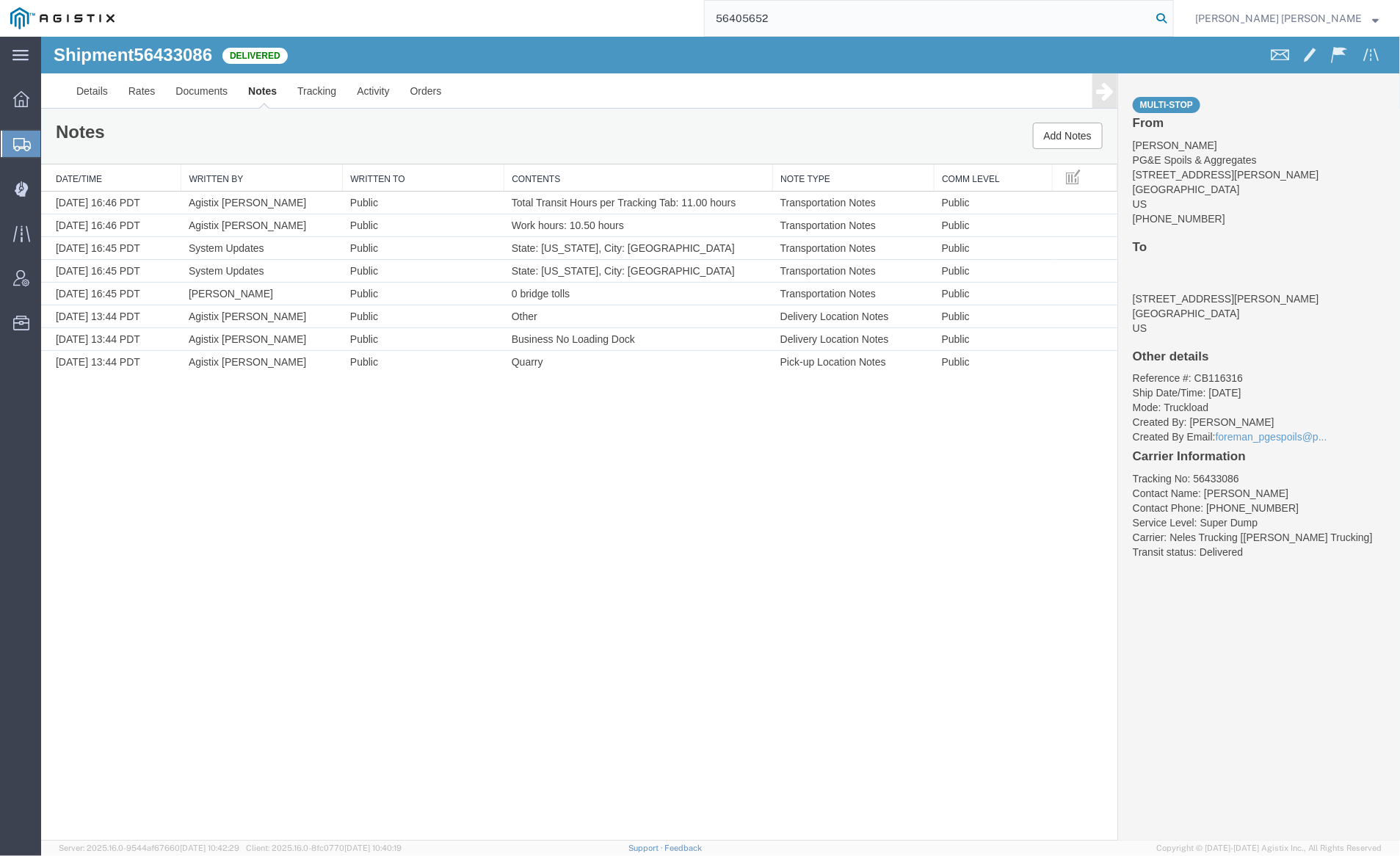
click at [1172, 18] on icon at bounding box center [1162, 18] width 21 height 21
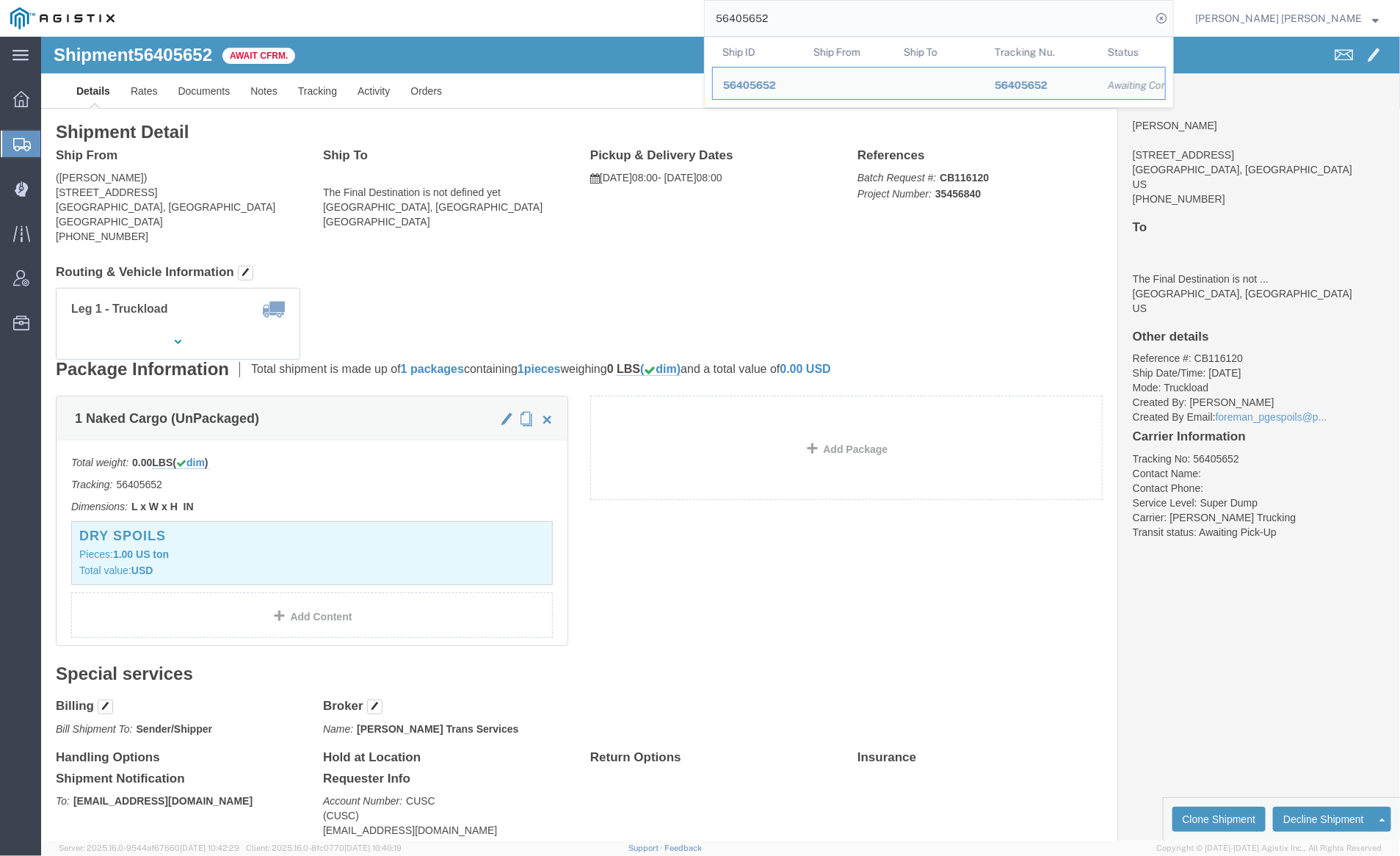
click at [829, 10] on input "56405652" at bounding box center [928, 18] width 446 height 35
paste input "17153"
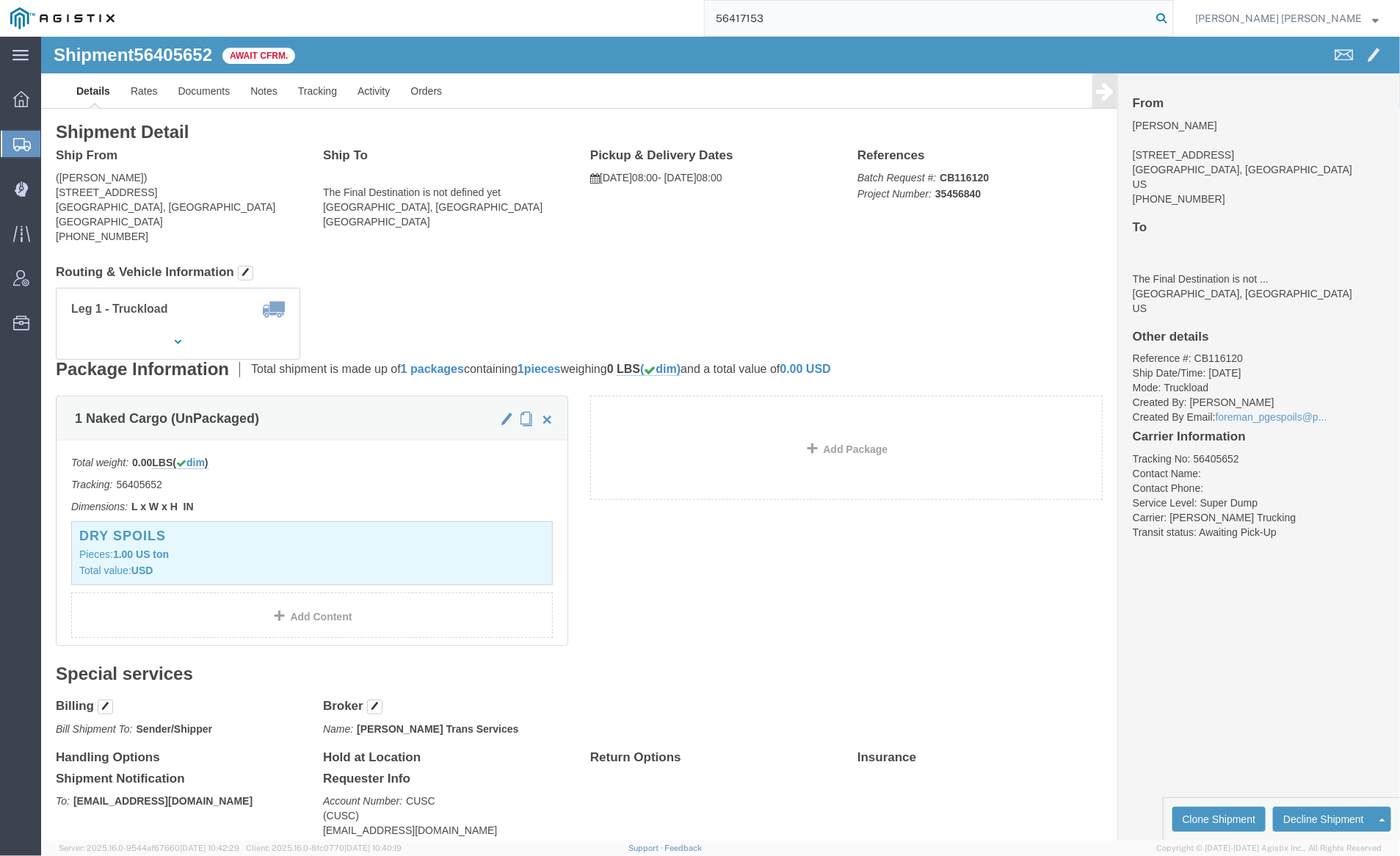
click at [1172, 19] on icon at bounding box center [1162, 18] width 21 height 21
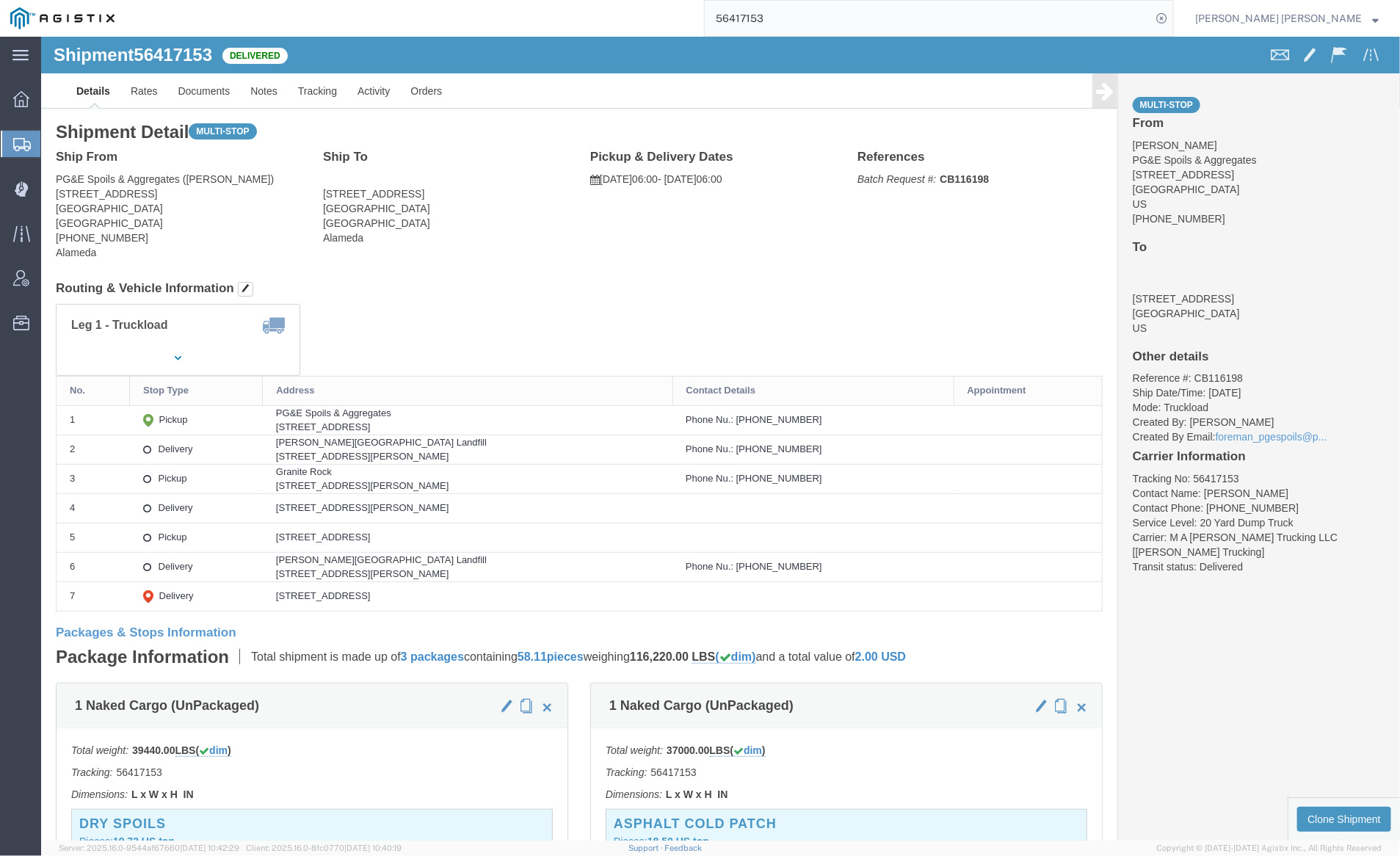
click at [817, 29] on input "56417153" at bounding box center [928, 18] width 446 height 35
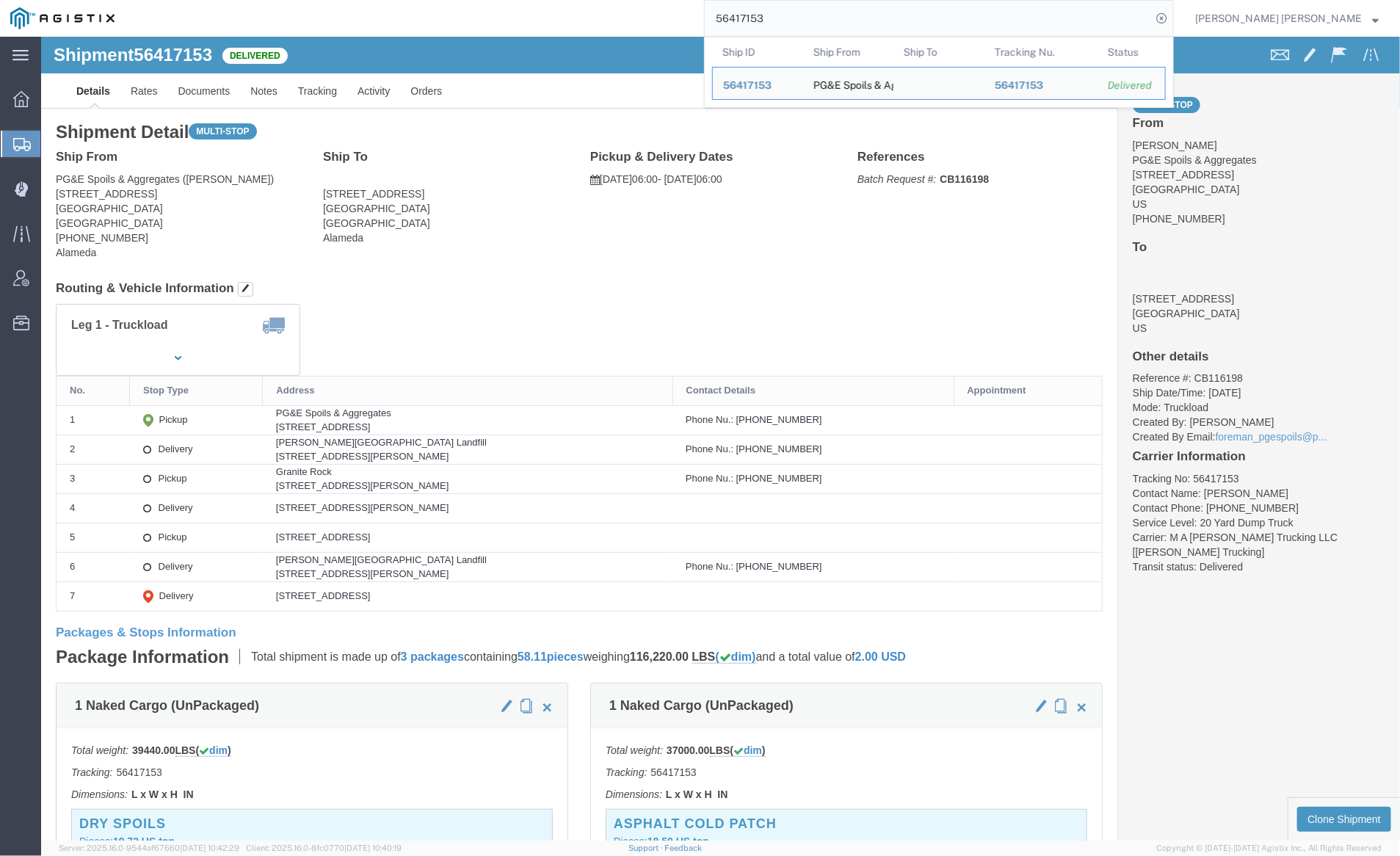
click at [817, 29] on input "56417153" at bounding box center [928, 18] width 446 height 35
paste input "8497"
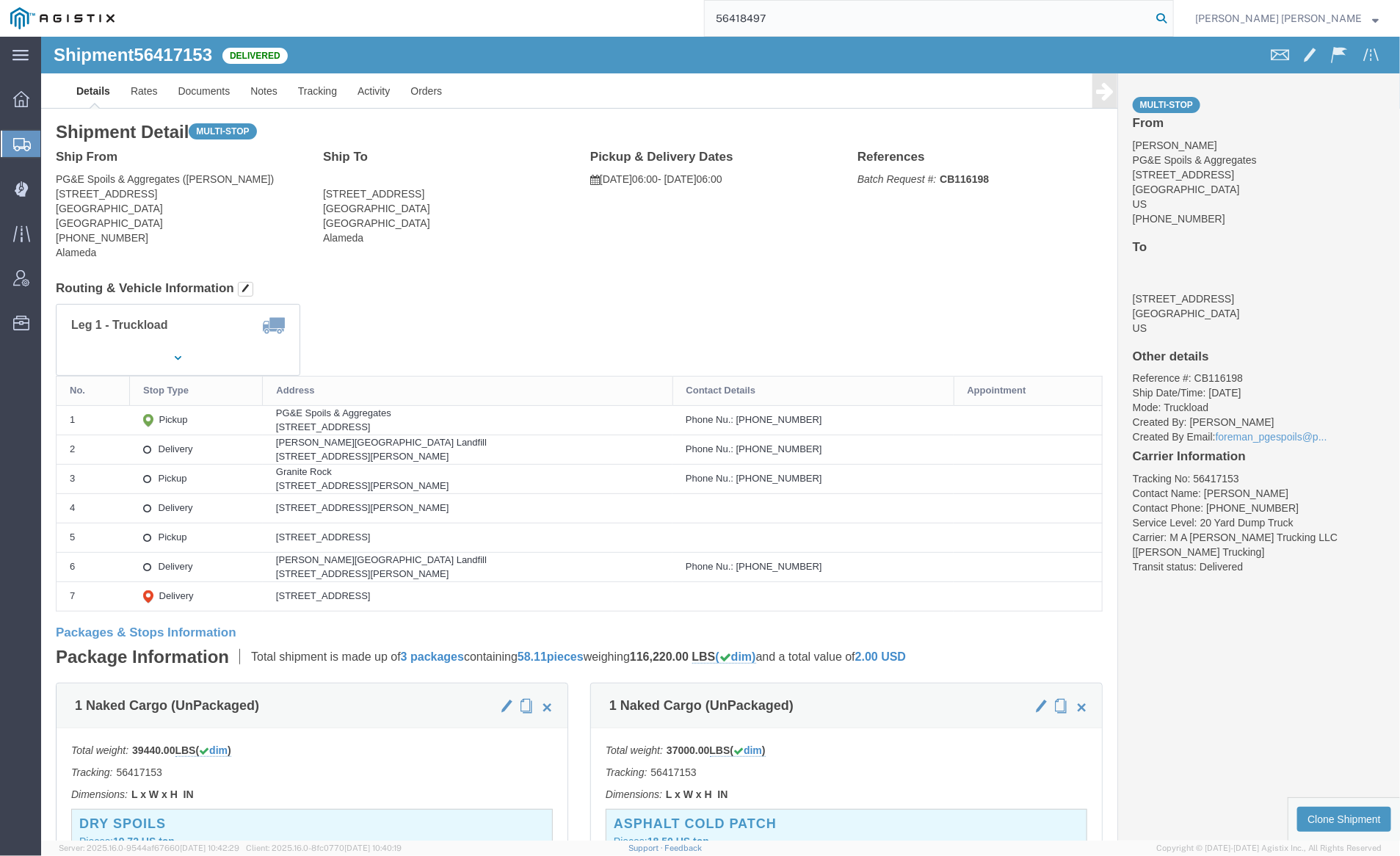
click at [1172, 17] on icon at bounding box center [1162, 18] width 21 height 21
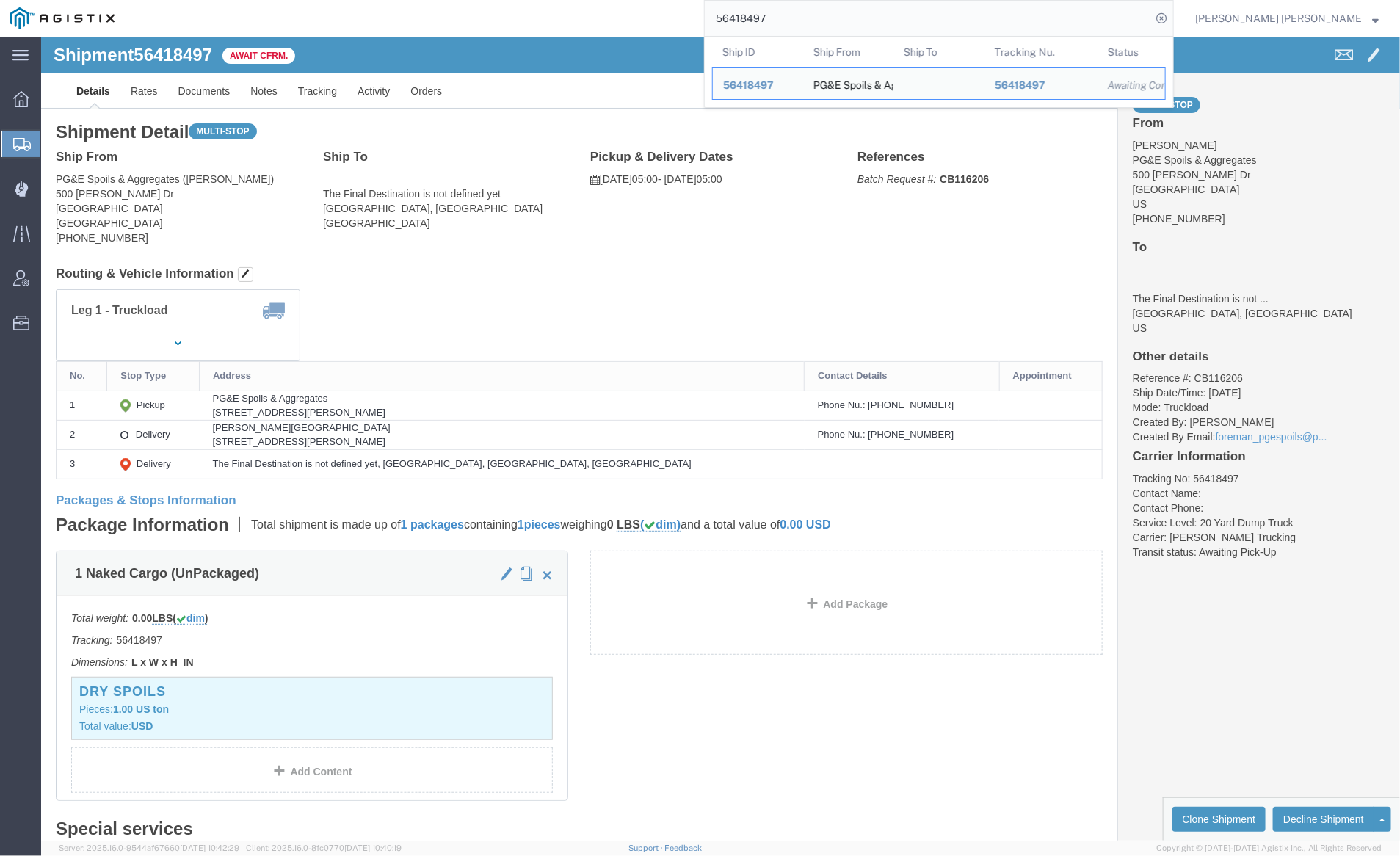
click at [810, 4] on input "56418497" at bounding box center [928, 18] width 446 height 35
paste input "509"
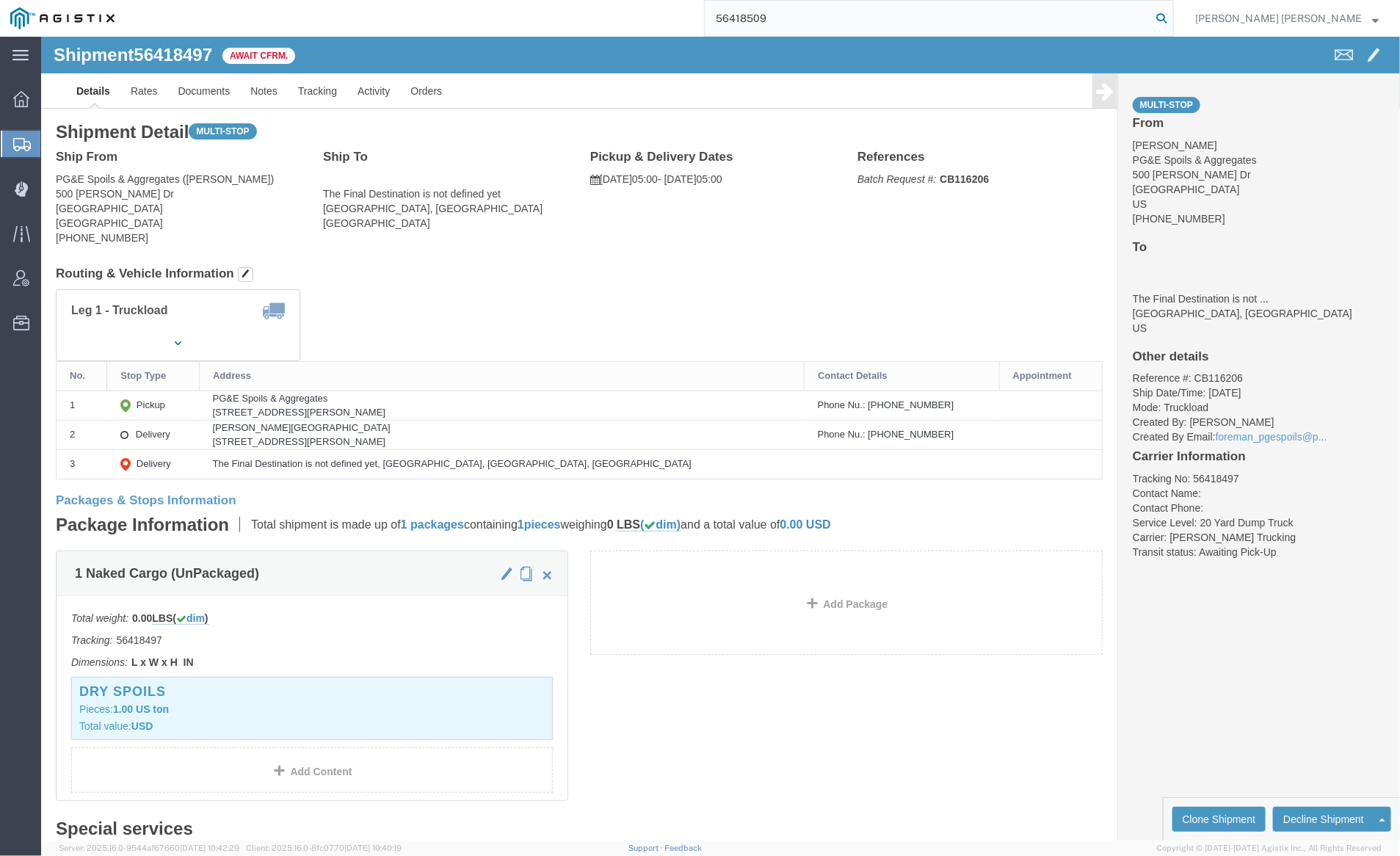
click at [1172, 17] on icon at bounding box center [1162, 18] width 21 height 21
click at [826, 12] on input "56418509" at bounding box center [928, 18] width 446 height 35
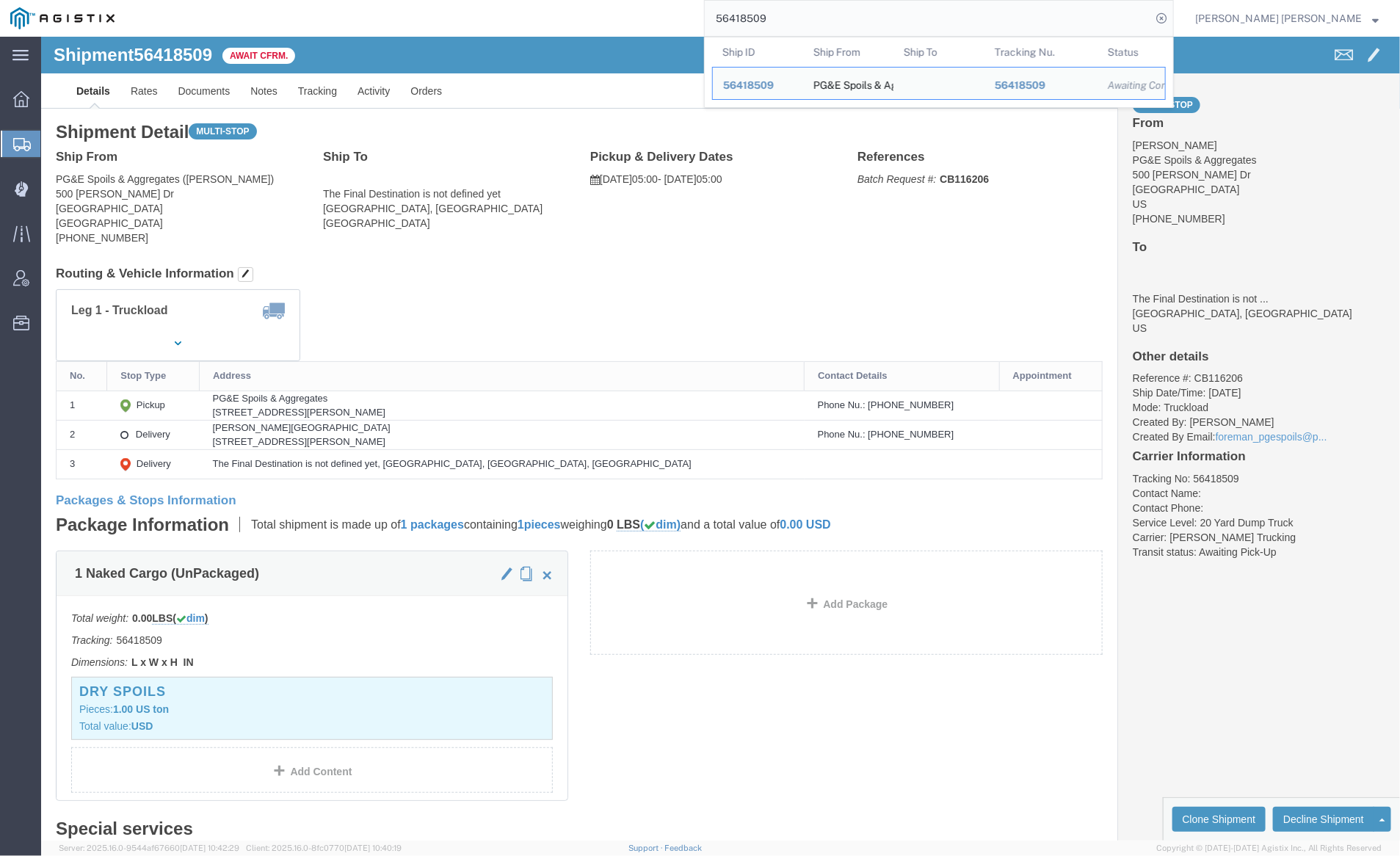
click at [826, 12] on input "56418509" at bounding box center [928, 18] width 446 height 35
paste input "9464"
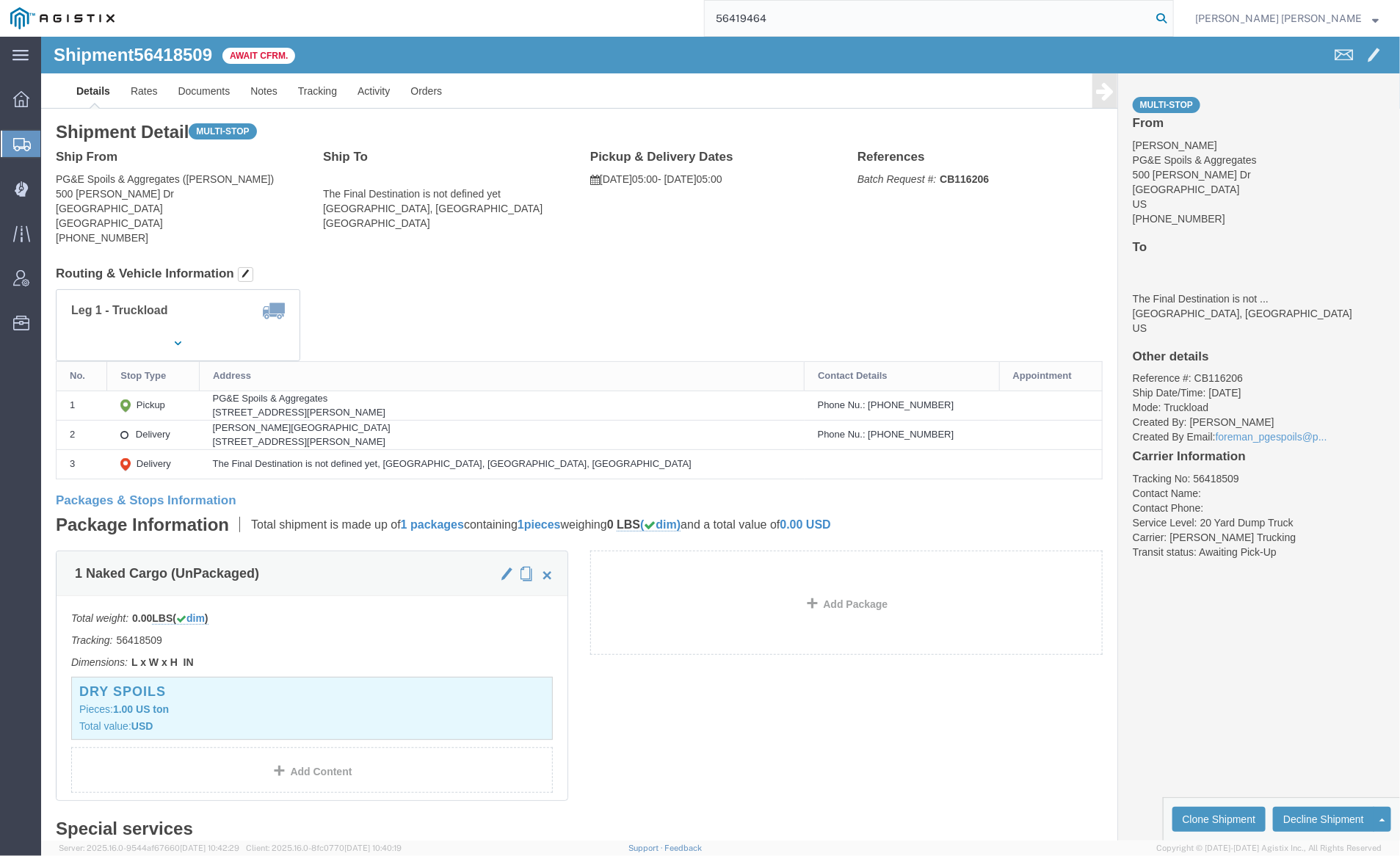
click at [1172, 13] on icon at bounding box center [1162, 18] width 21 height 21
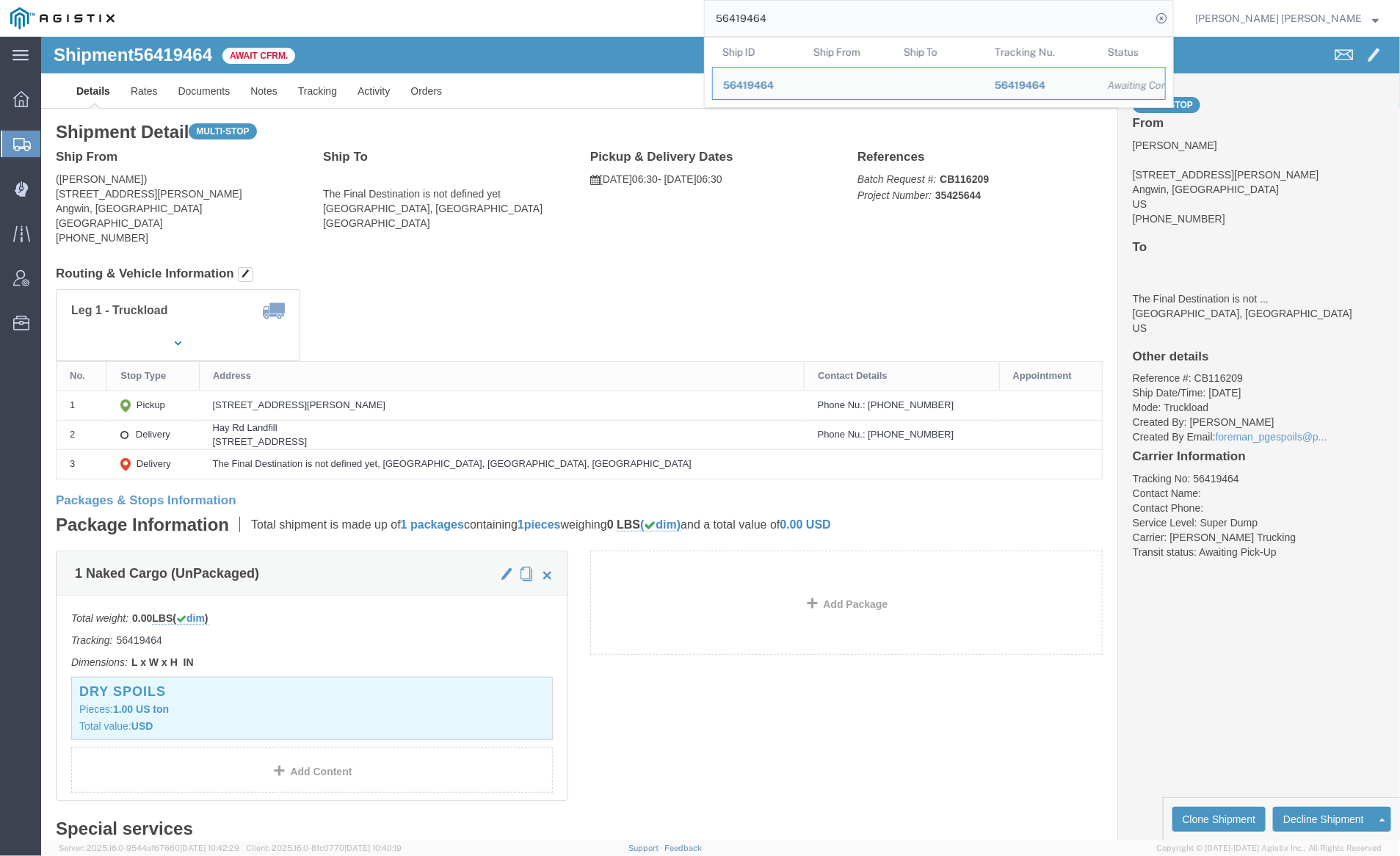
click at [818, 23] on input "56419464" at bounding box center [928, 18] width 446 height 35
paste input "7"
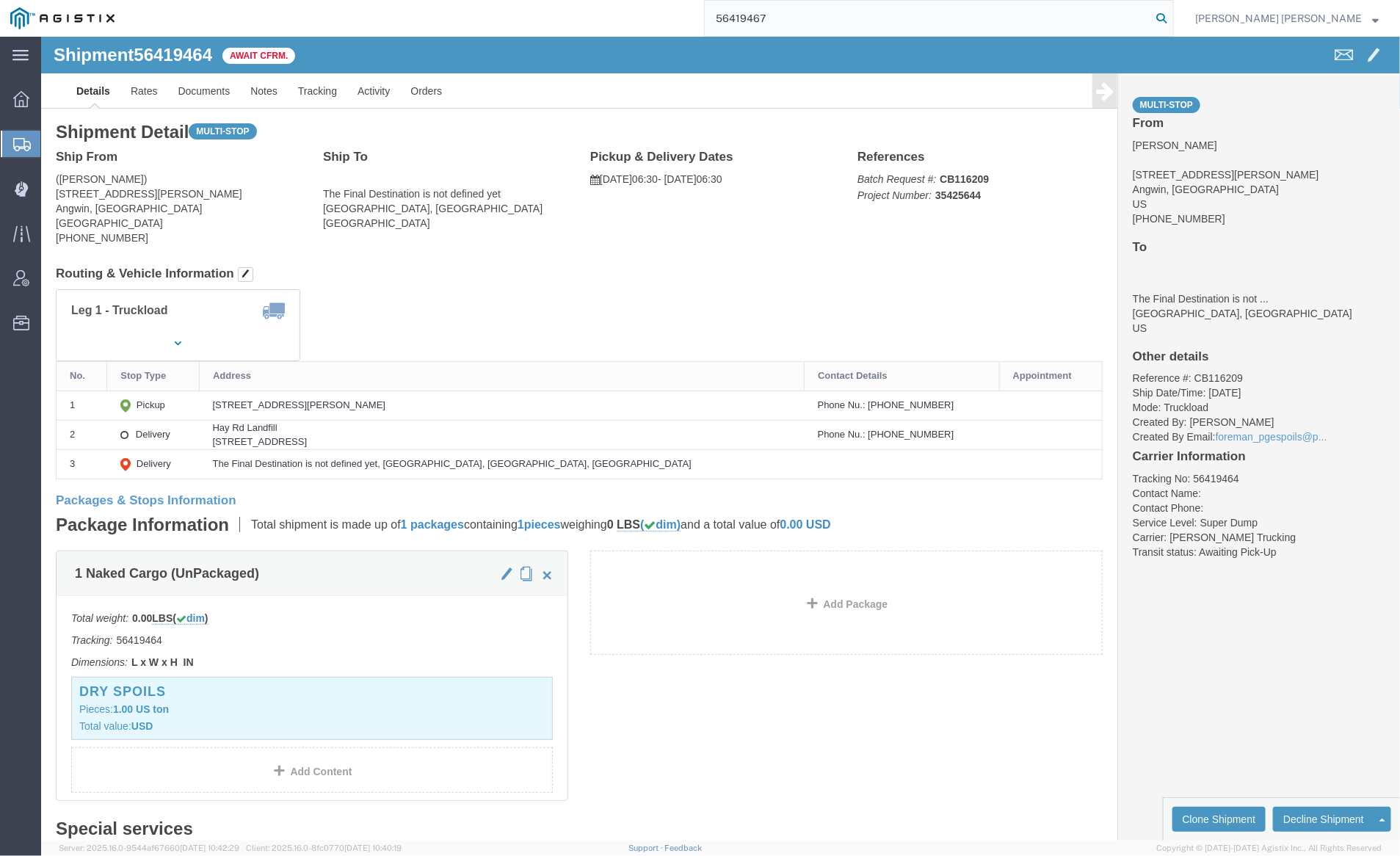
click at [1172, 24] on icon at bounding box center [1162, 18] width 21 height 21
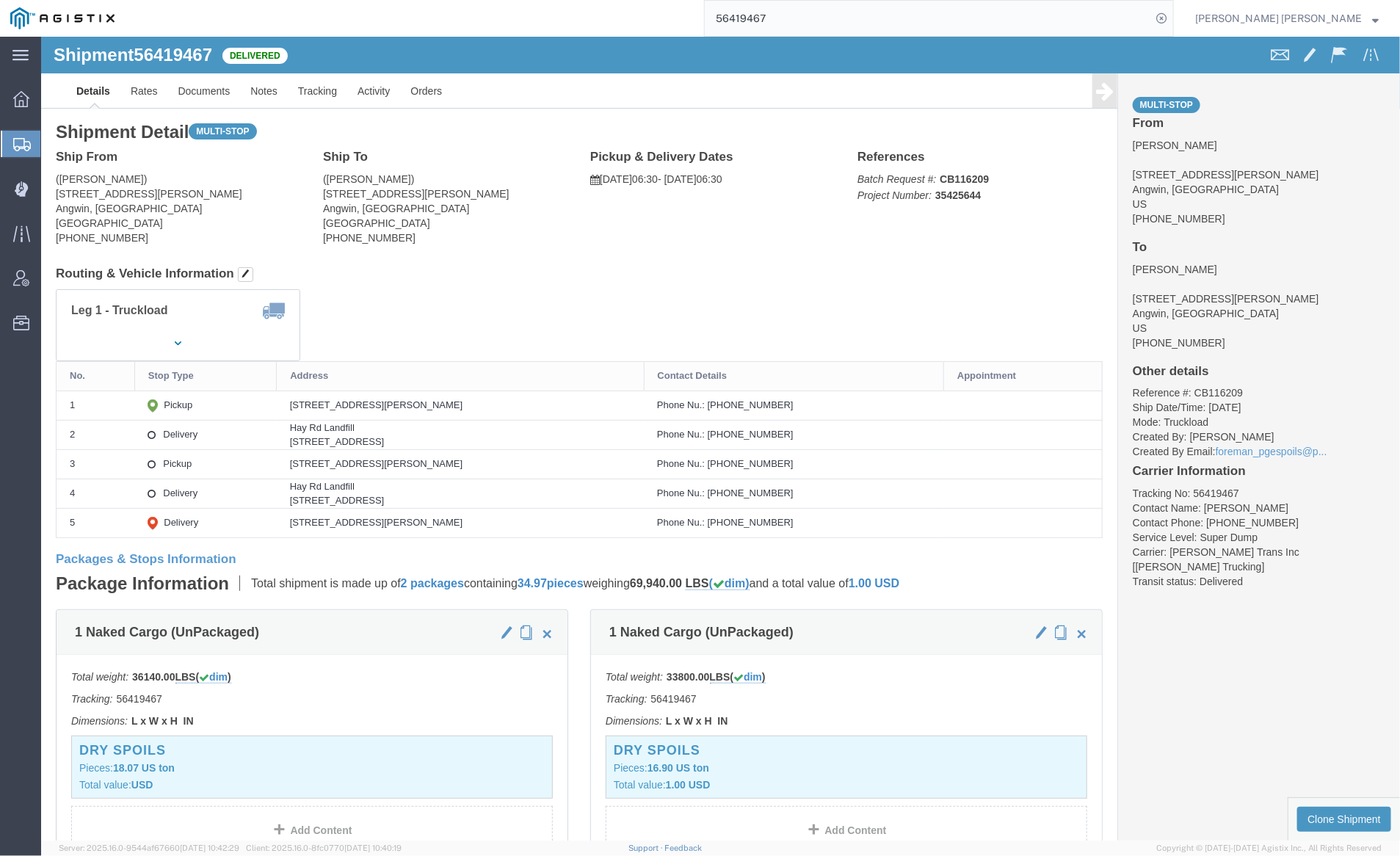
click at [820, 22] on input "56419467" at bounding box center [928, 18] width 446 height 35
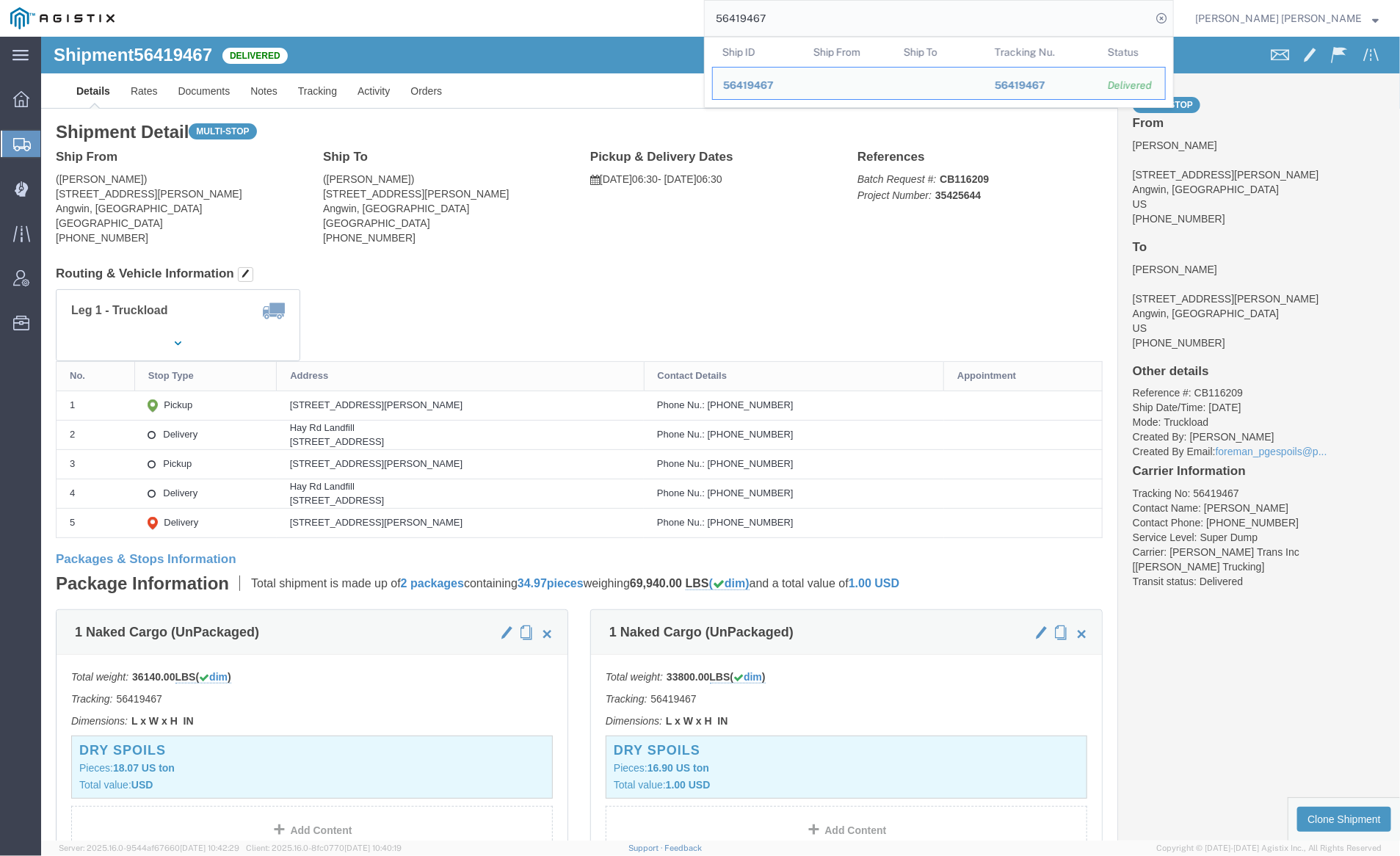
click at [820, 22] on input "56419467" at bounding box center [928, 18] width 446 height 35
paste input "70"
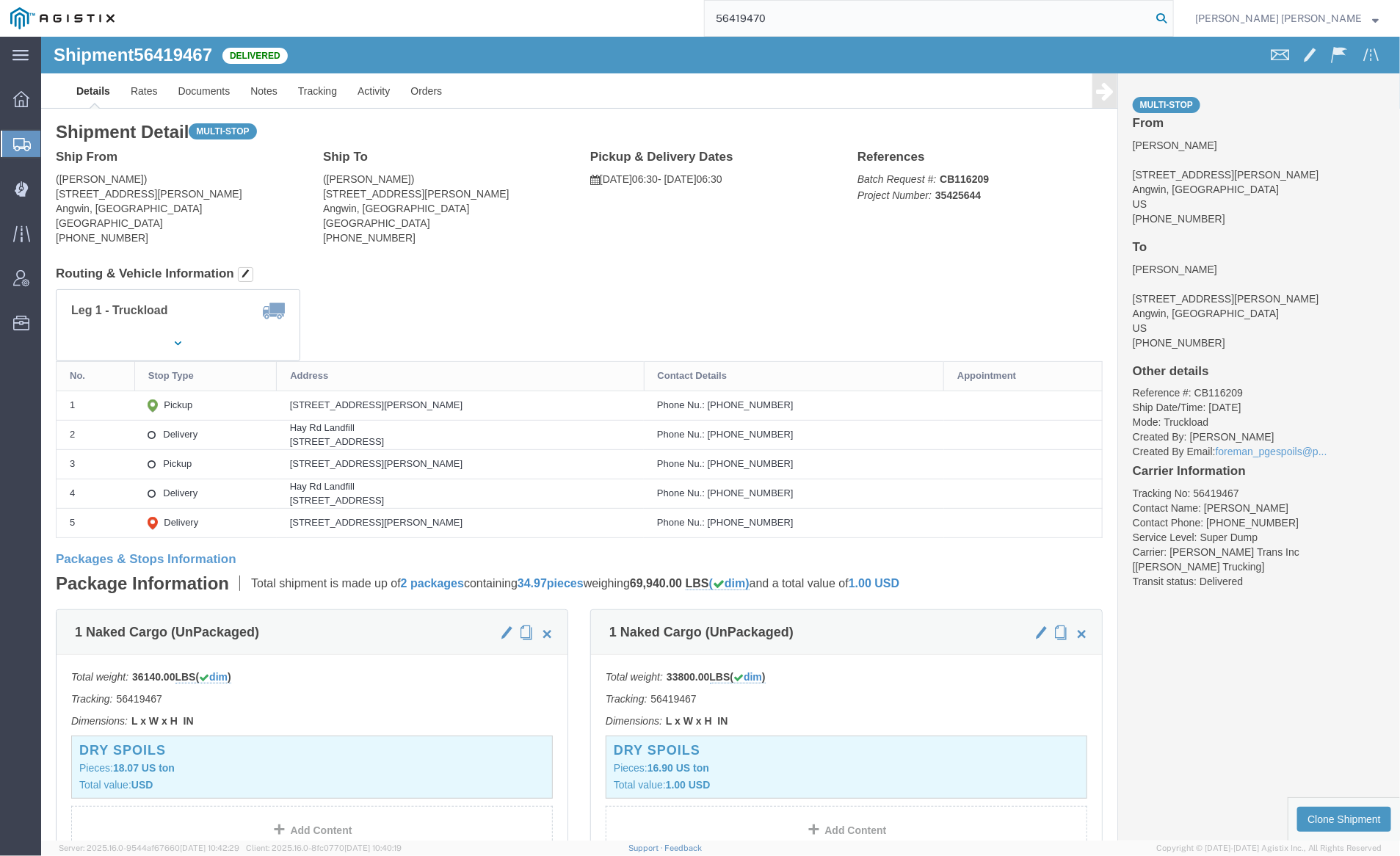
click at [1172, 16] on icon at bounding box center [1162, 18] width 21 height 21
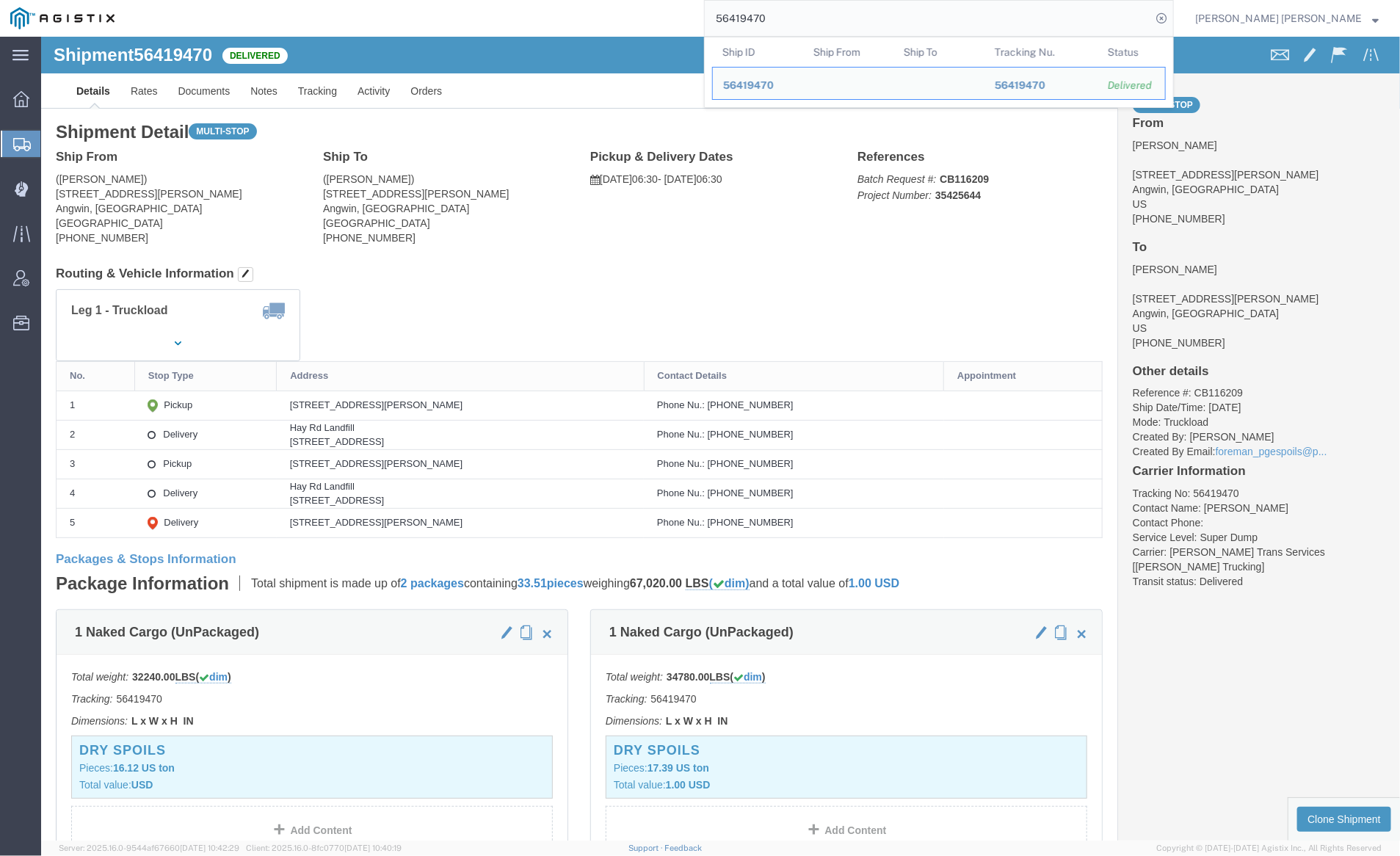
click at [819, 23] on input "56419470" at bounding box center [928, 18] width 446 height 35
paste input "811"
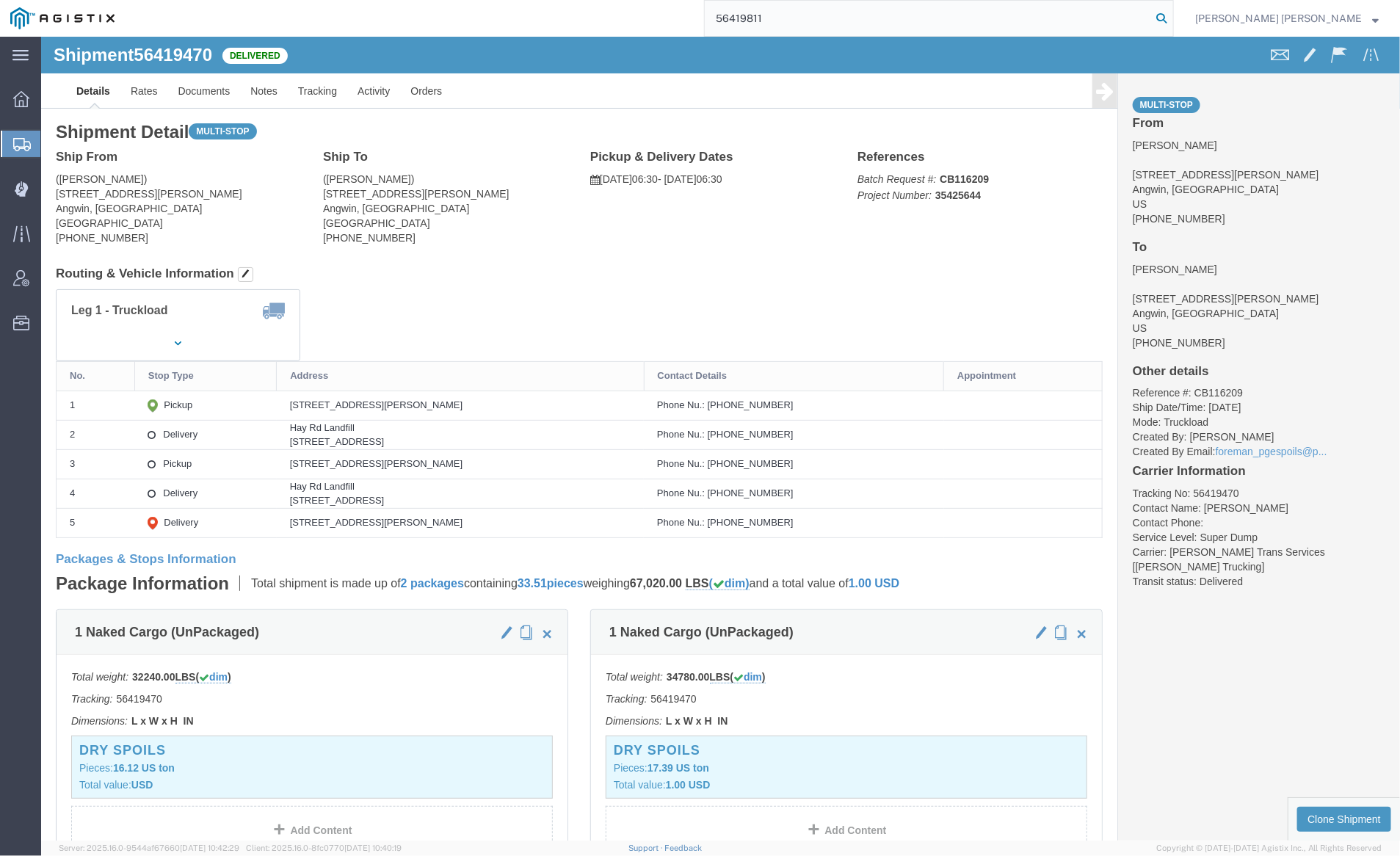
click at [1172, 14] on icon at bounding box center [1162, 18] width 21 height 21
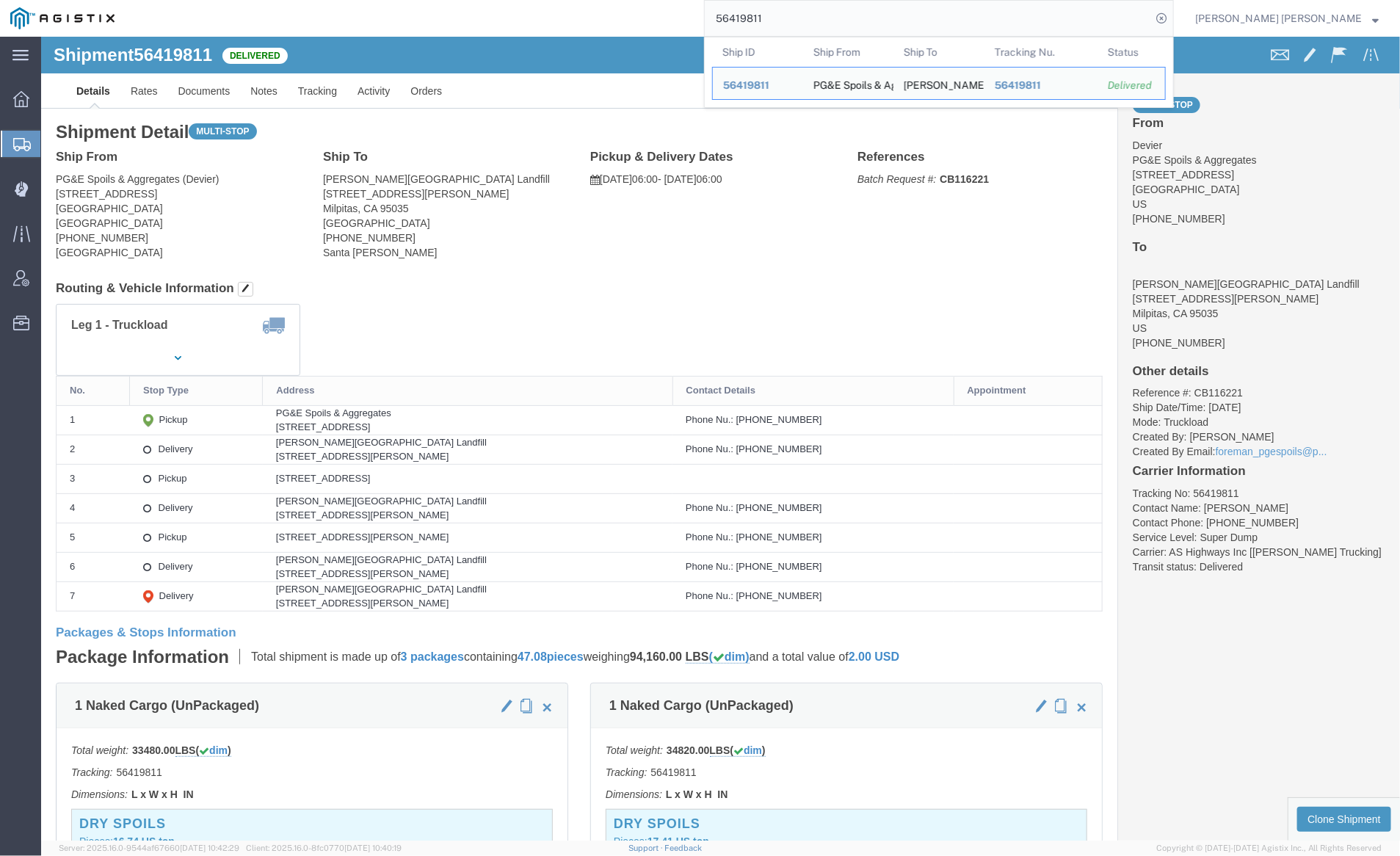
click at [828, 22] on input "56419811" at bounding box center [928, 18] width 446 height 35
click at [822, 21] on input "56419811" at bounding box center [928, 18] width 446 height 35
paste input "492"
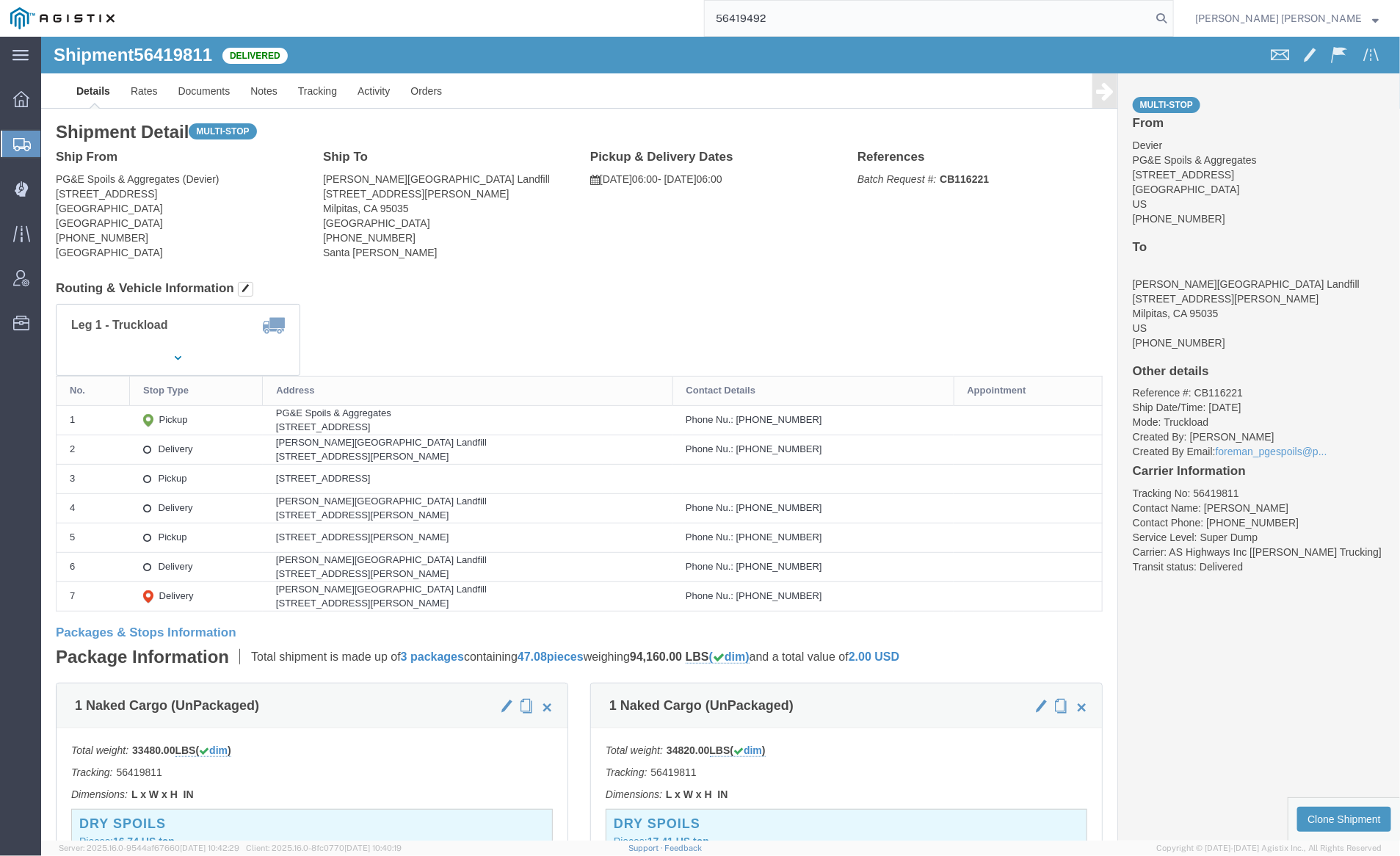
drag, startPoint x: 1245, startPoint y: 16, endPoint x: 1218, endPoint y: 18, distance: 27.1
click at [1172, 17] on icon at bounding box center [1162, 18] width 21 height 21
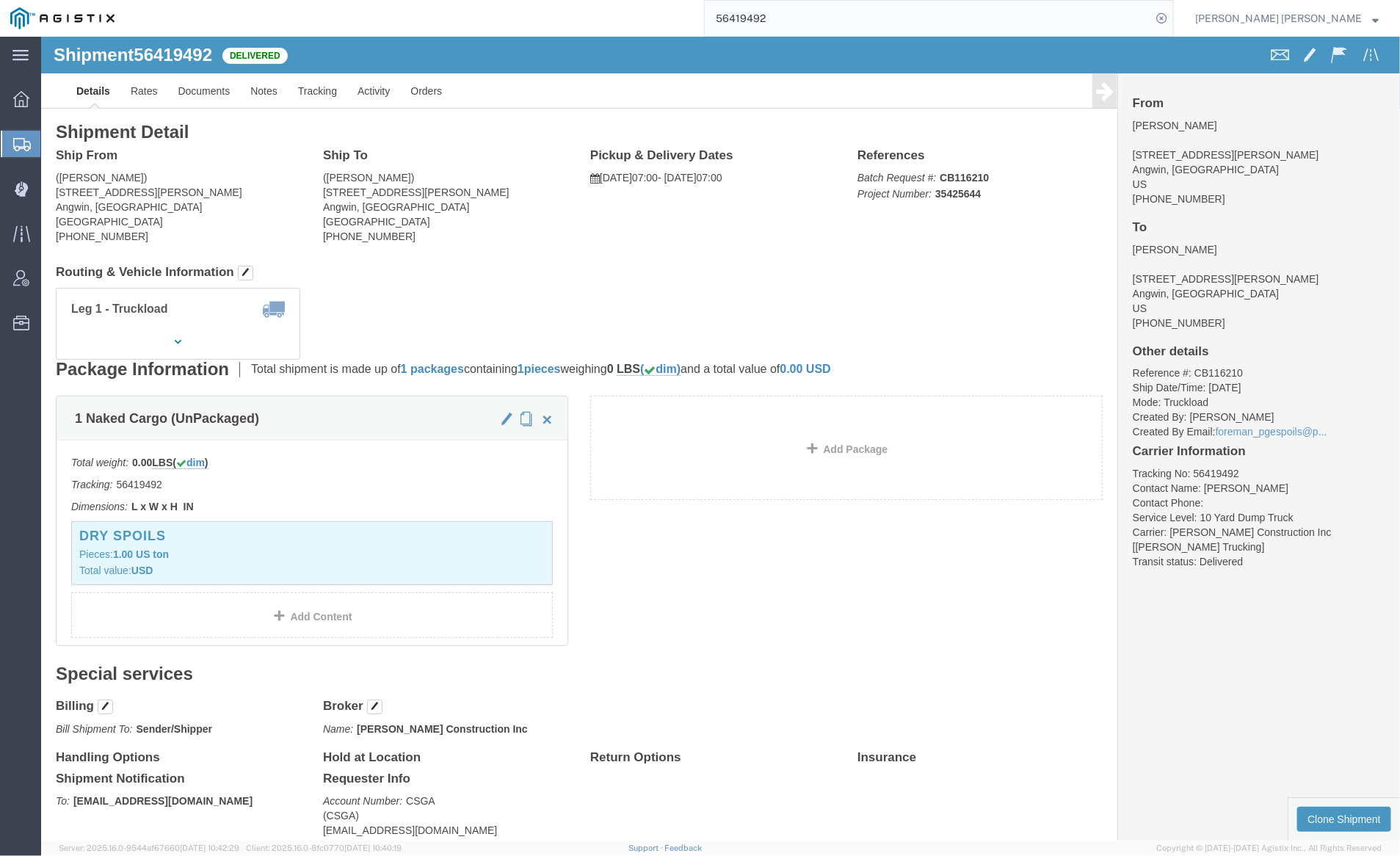
click at [818, 14] on input "56419492" at bounding box center [928, 18] width 446 height 35
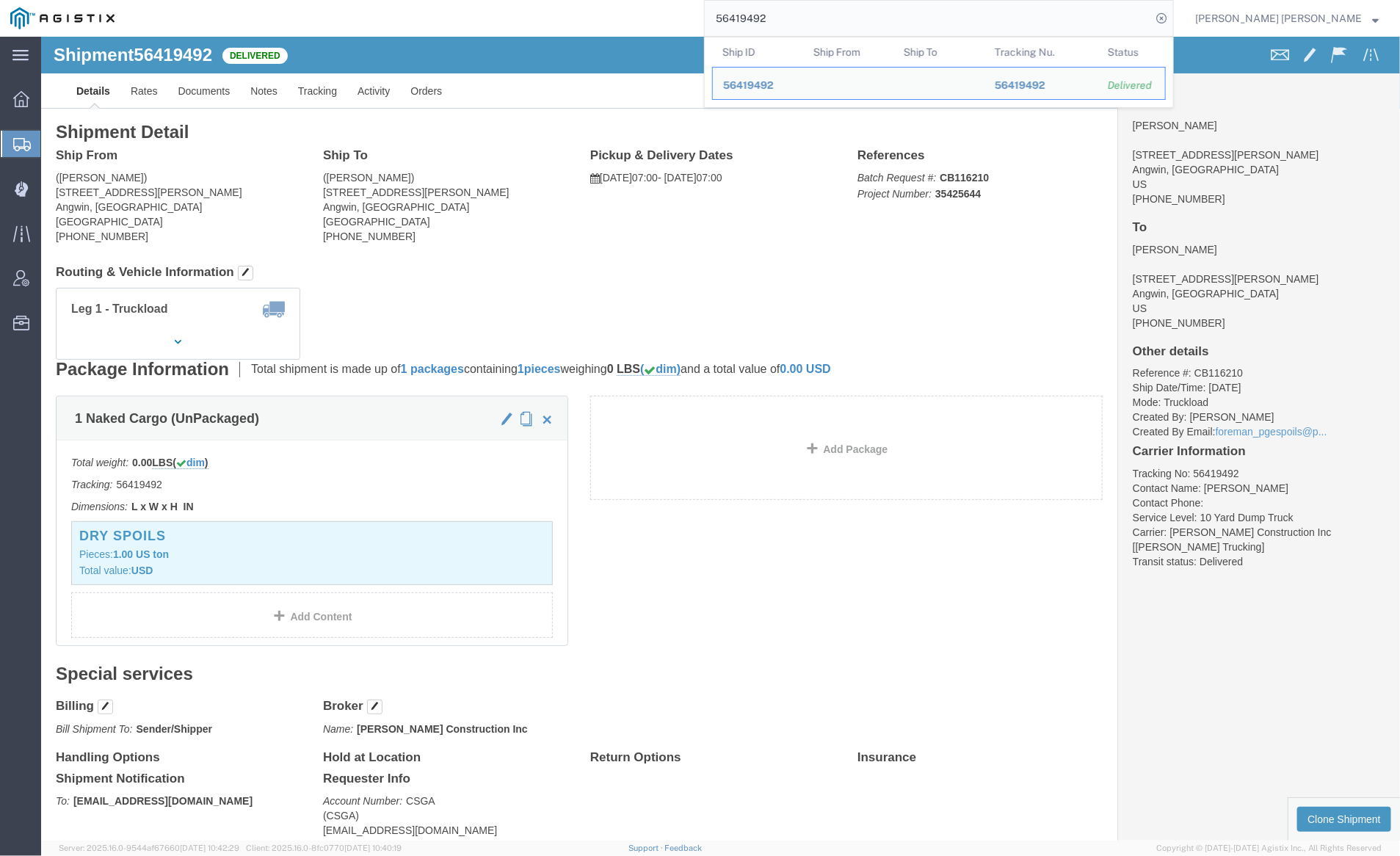
click at [818, 14] on input "56419492" at bounding box center [928, 18] width 446 height 35
paste input "5"
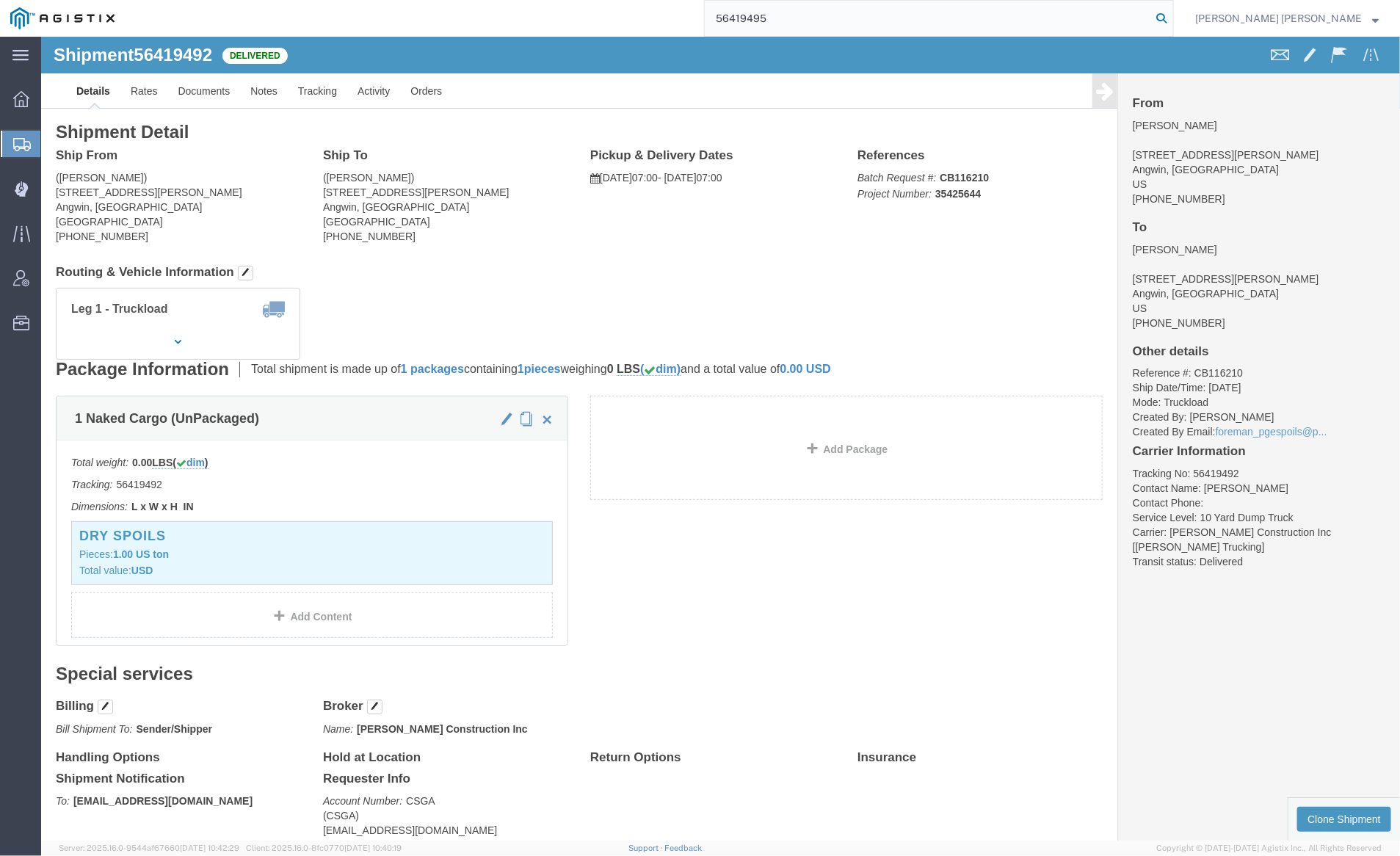
click at [1172, 18] on icon at bounding box center [1162, 18] width 21 height 21
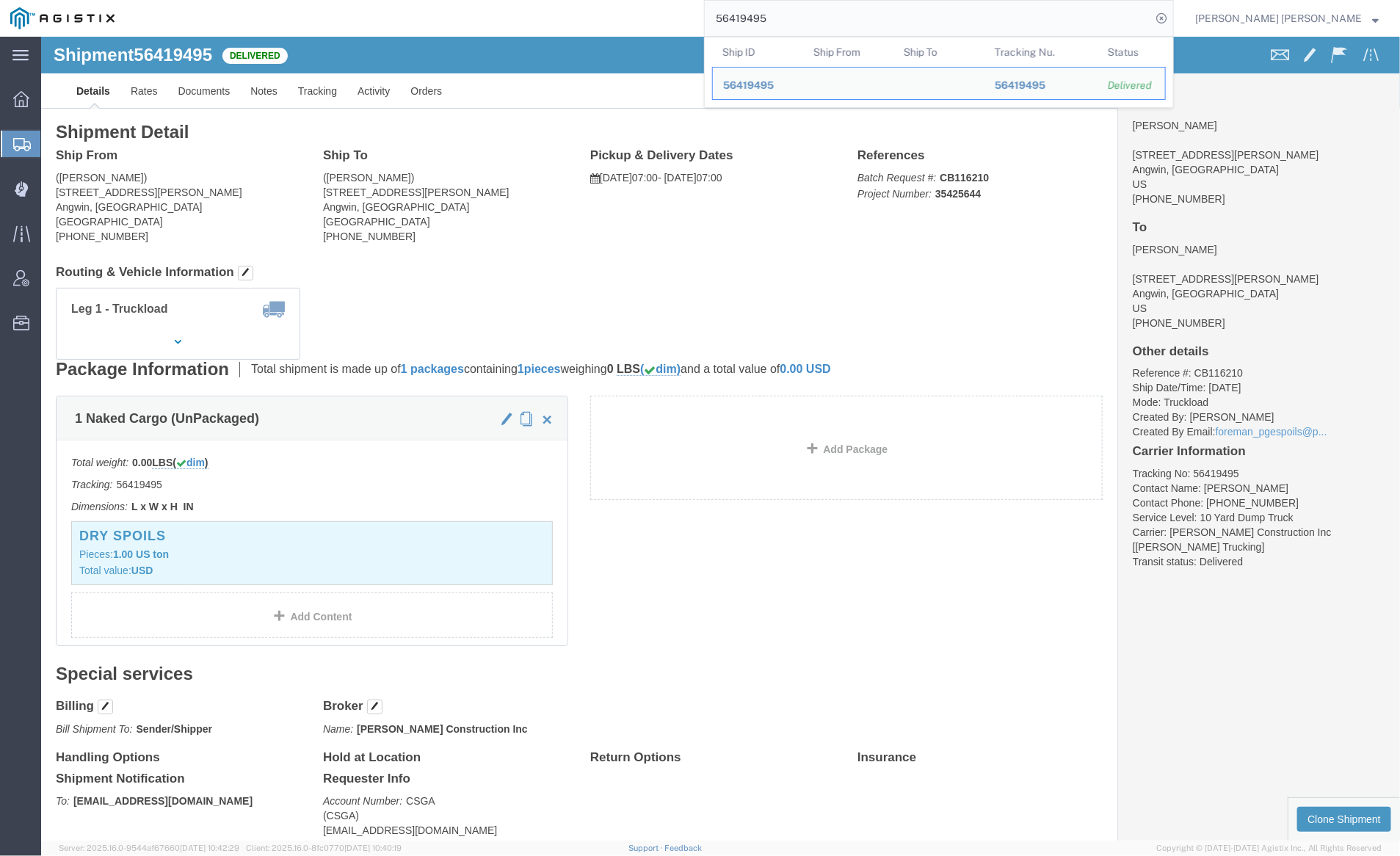
click at [835, 21] on input "56419495" at bounding box center [928, 18] width 446 height 35
paste input "811"
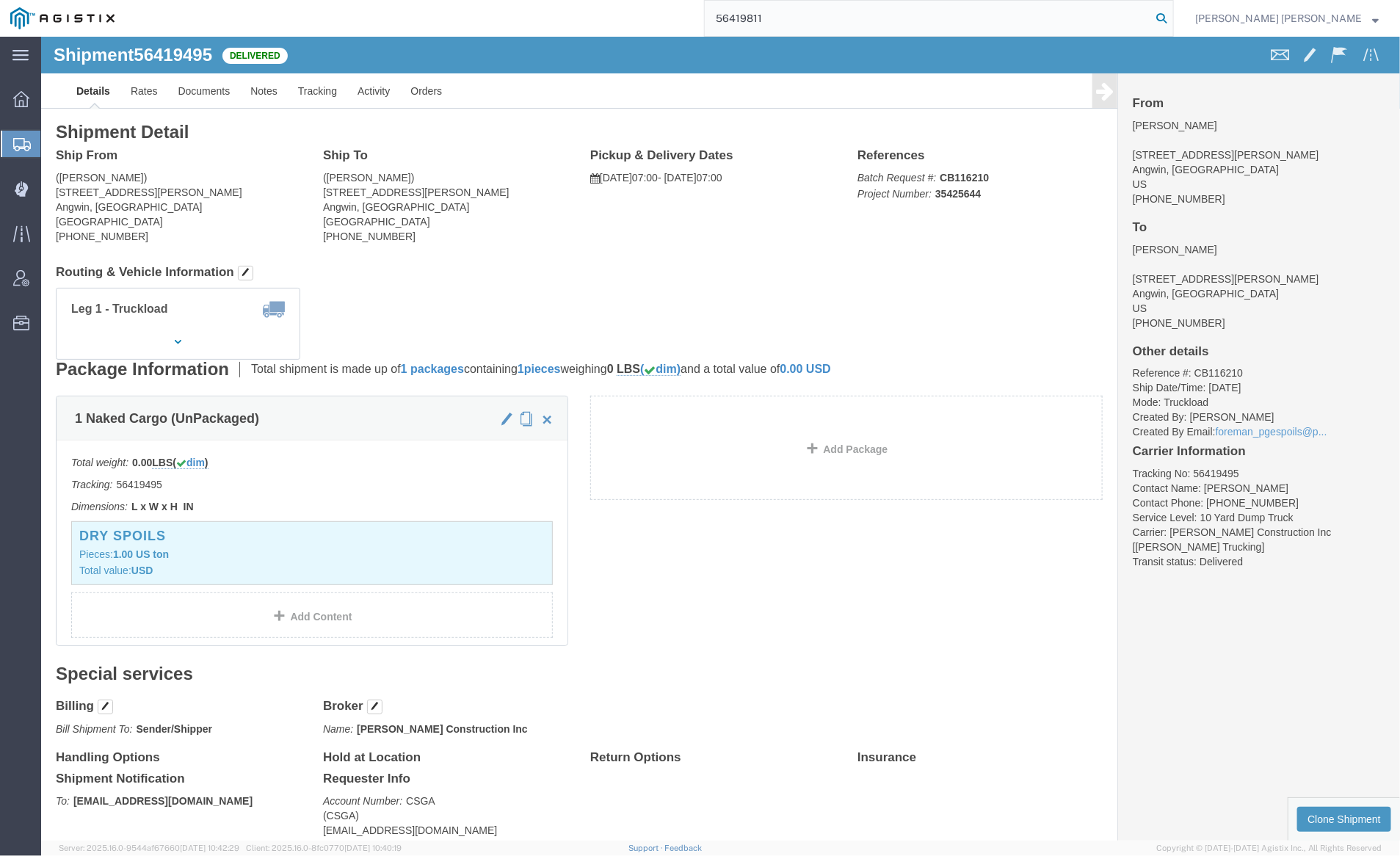
click at [1172, 12] on icon at bounding box center [1162, 18] width 21 height 21
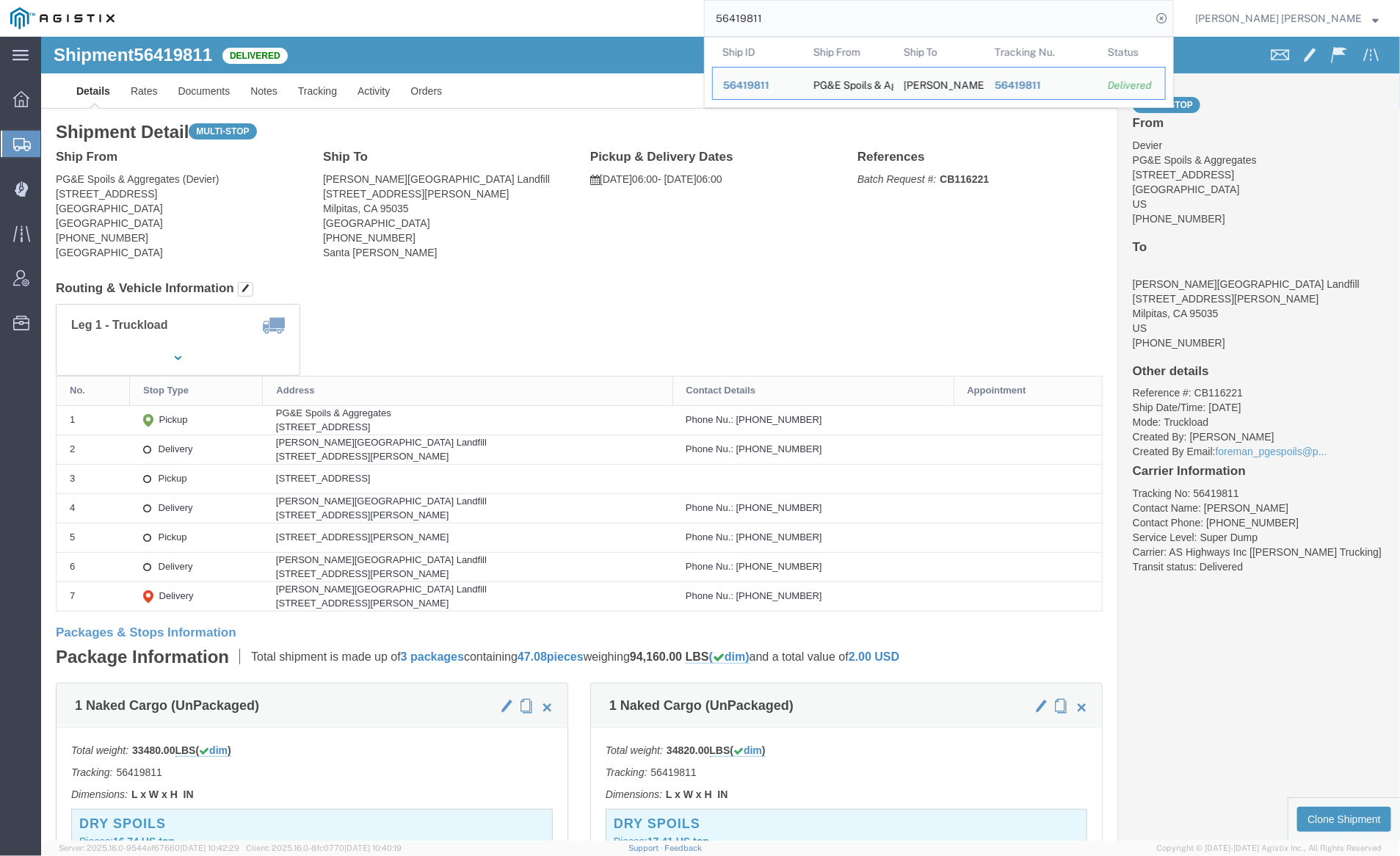
click at [817, 29] on input "56419811" at bounding box center [928, 18] width 446 height 35
paste input "7137"
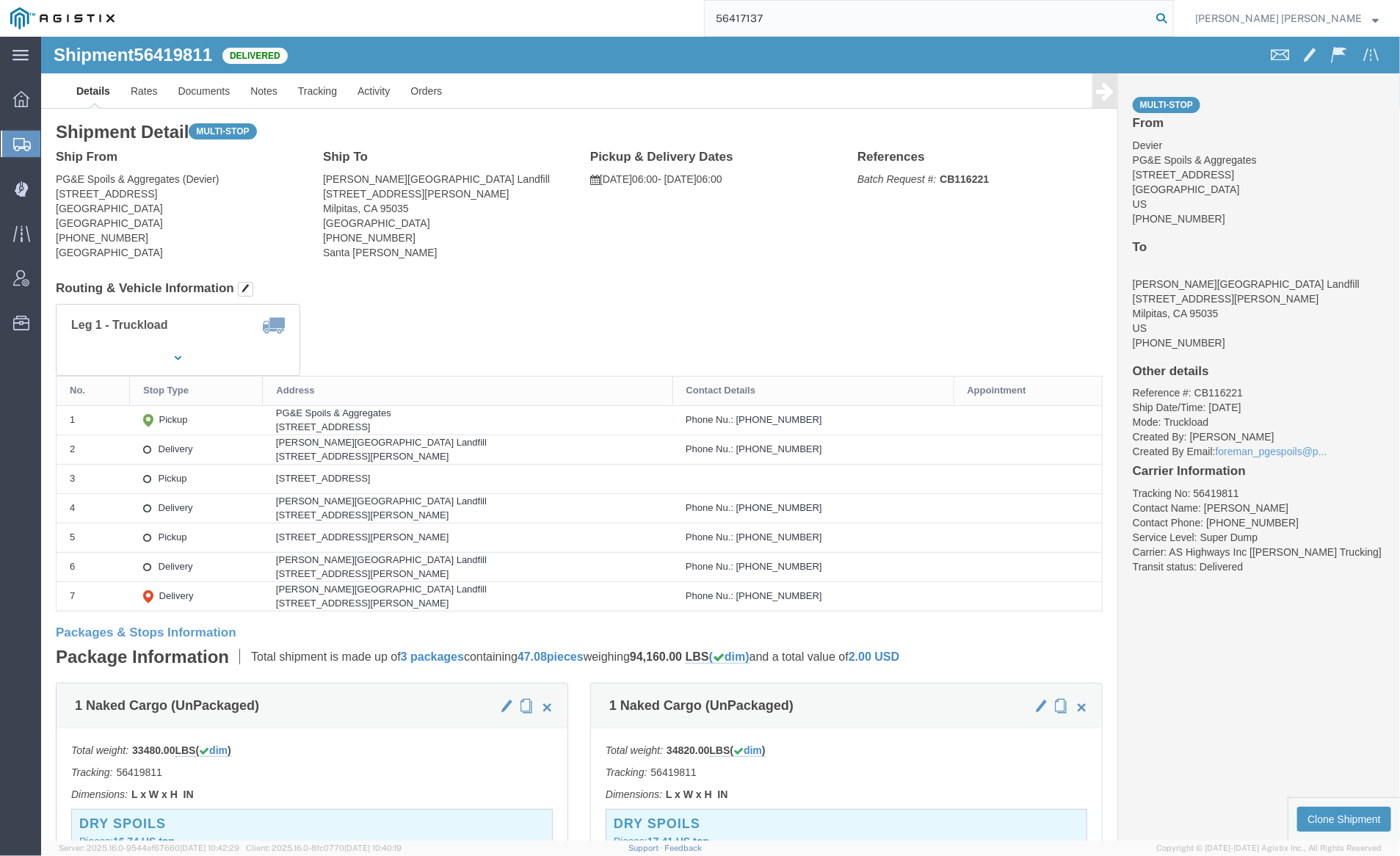
click at [1172, 20] on icon at bounding box center [1162, 18] width 21 height 21
click div "Shipment 56419811 Delivered"
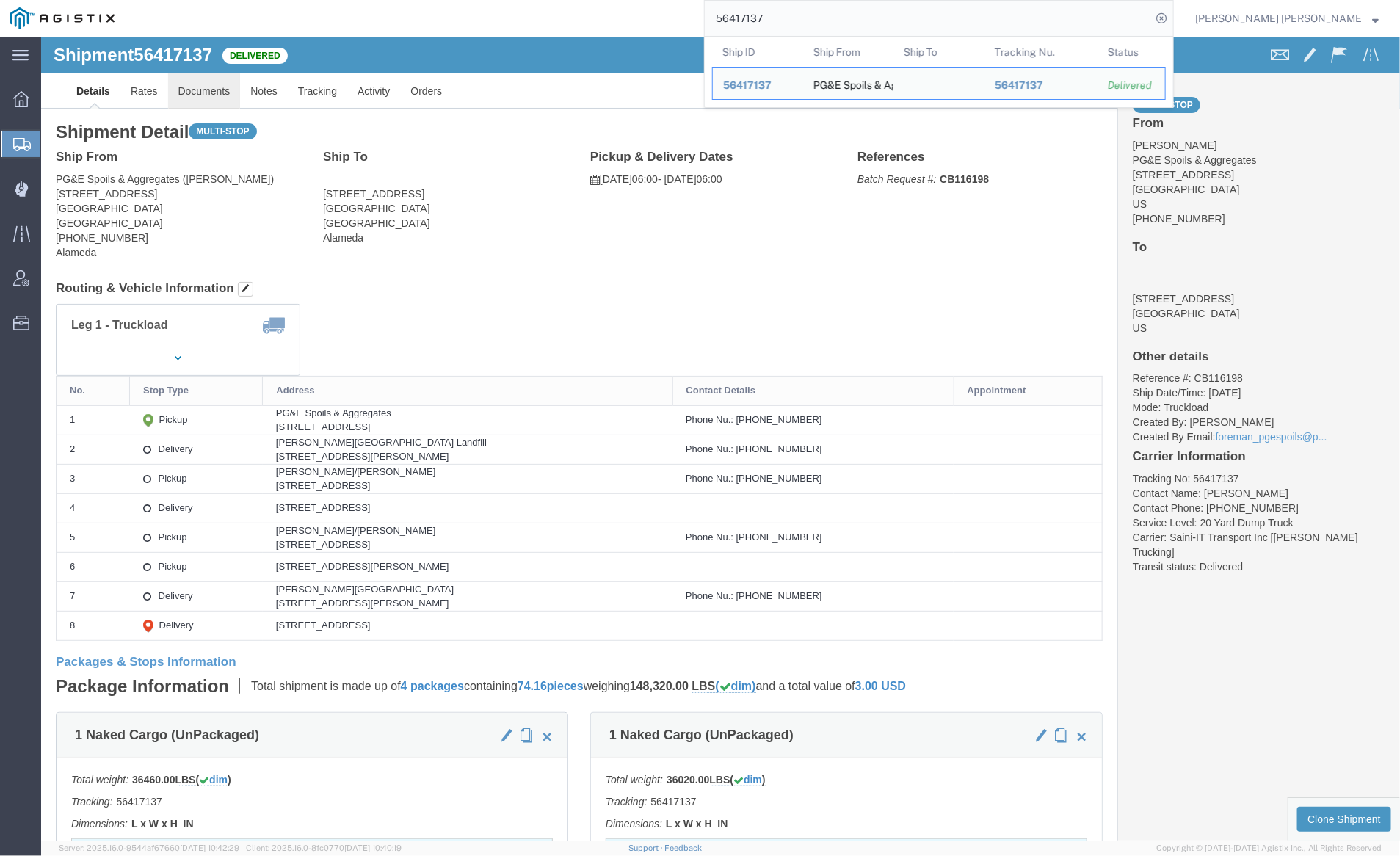
click link "Documents"
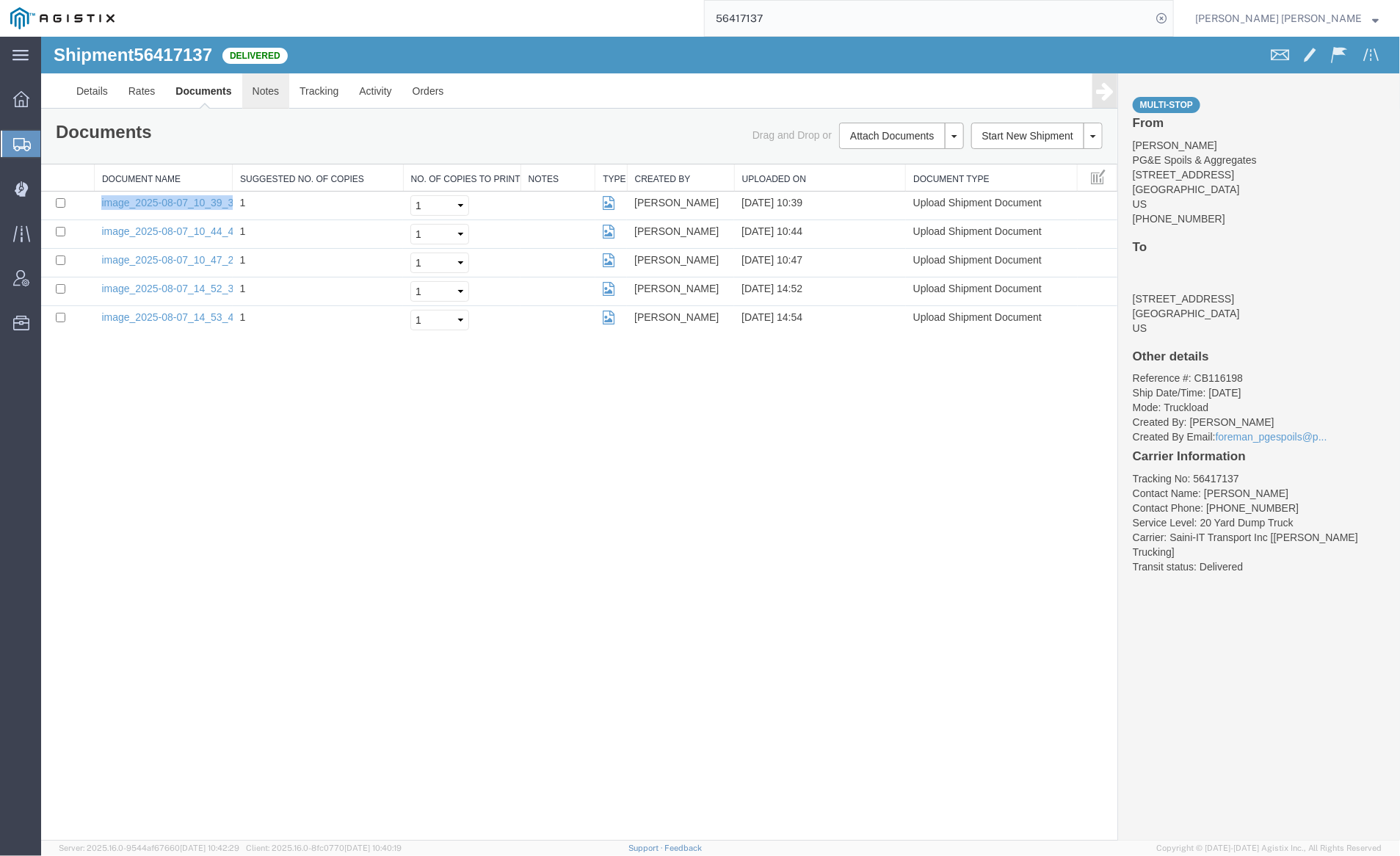
click at [264, 92] on link "Notes" at bounding box center [265, 91] width 48 height 35
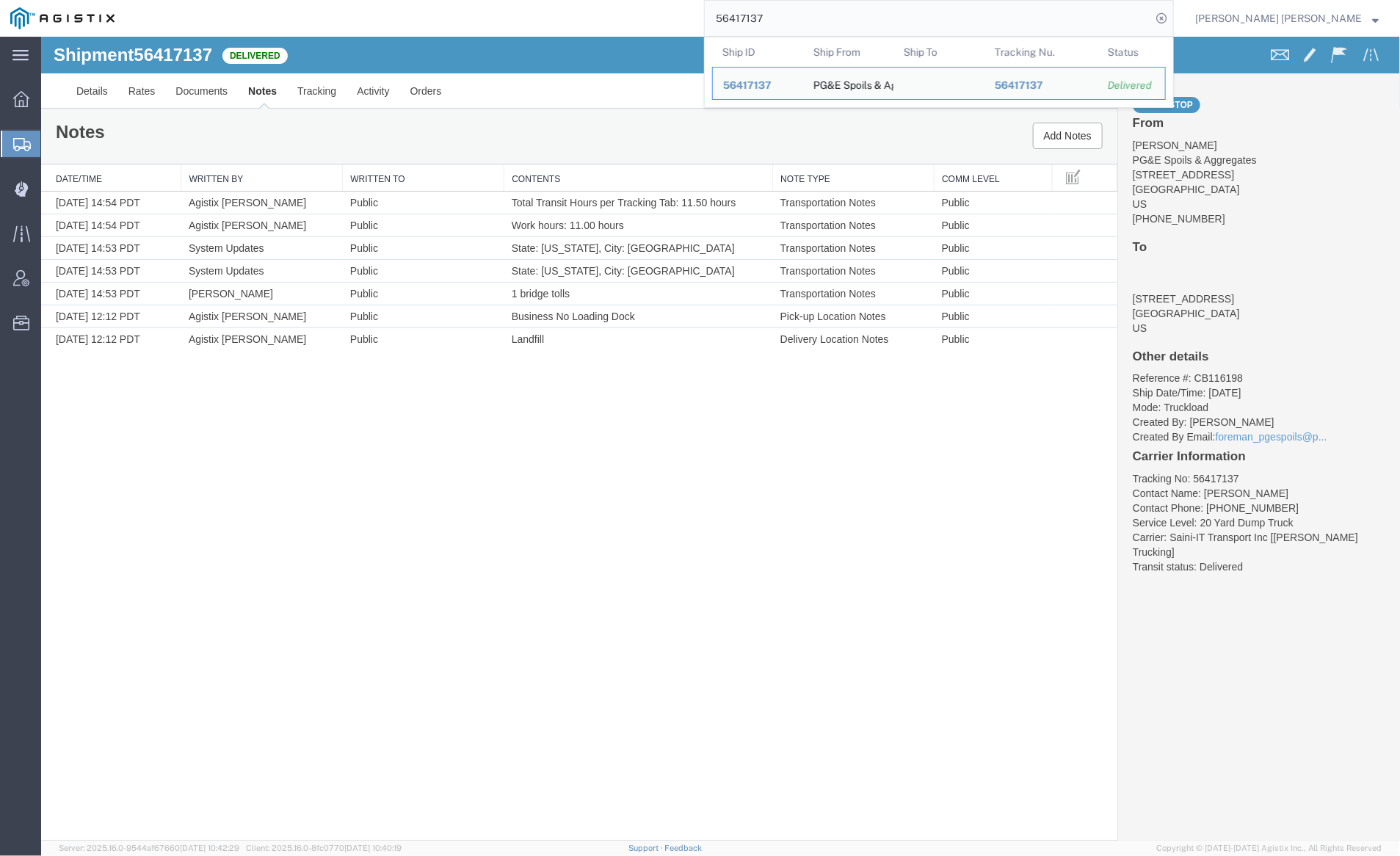
click at [817, 12] on input "56417137" at bounding box center [928, 18] width 446 height 35
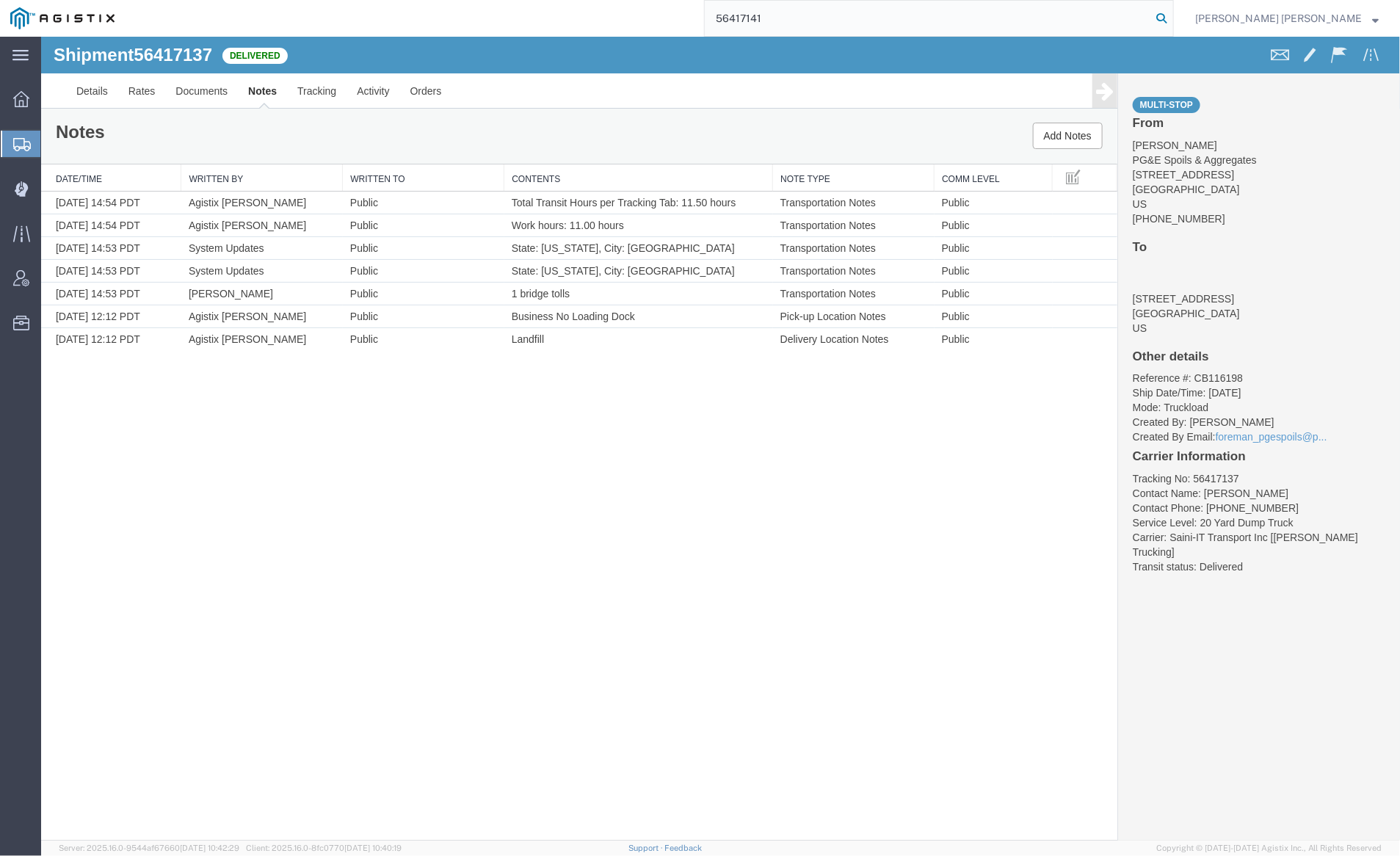
click at [1172, 15] on icon at bounding box center [1162, 18] width 21 height 21
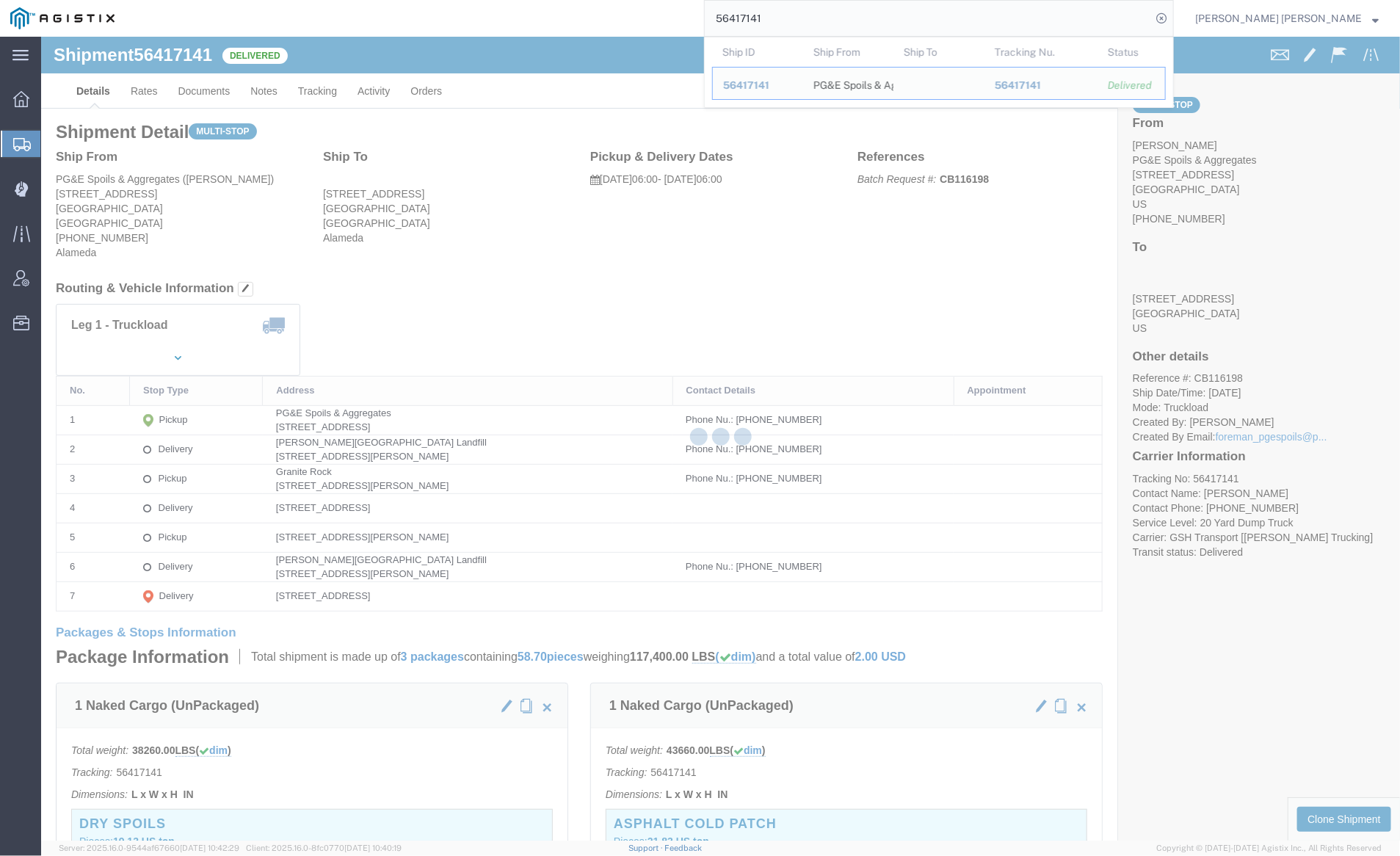
click at [196, 79] on div at bounding box center [720, 438] width 1359 height 804
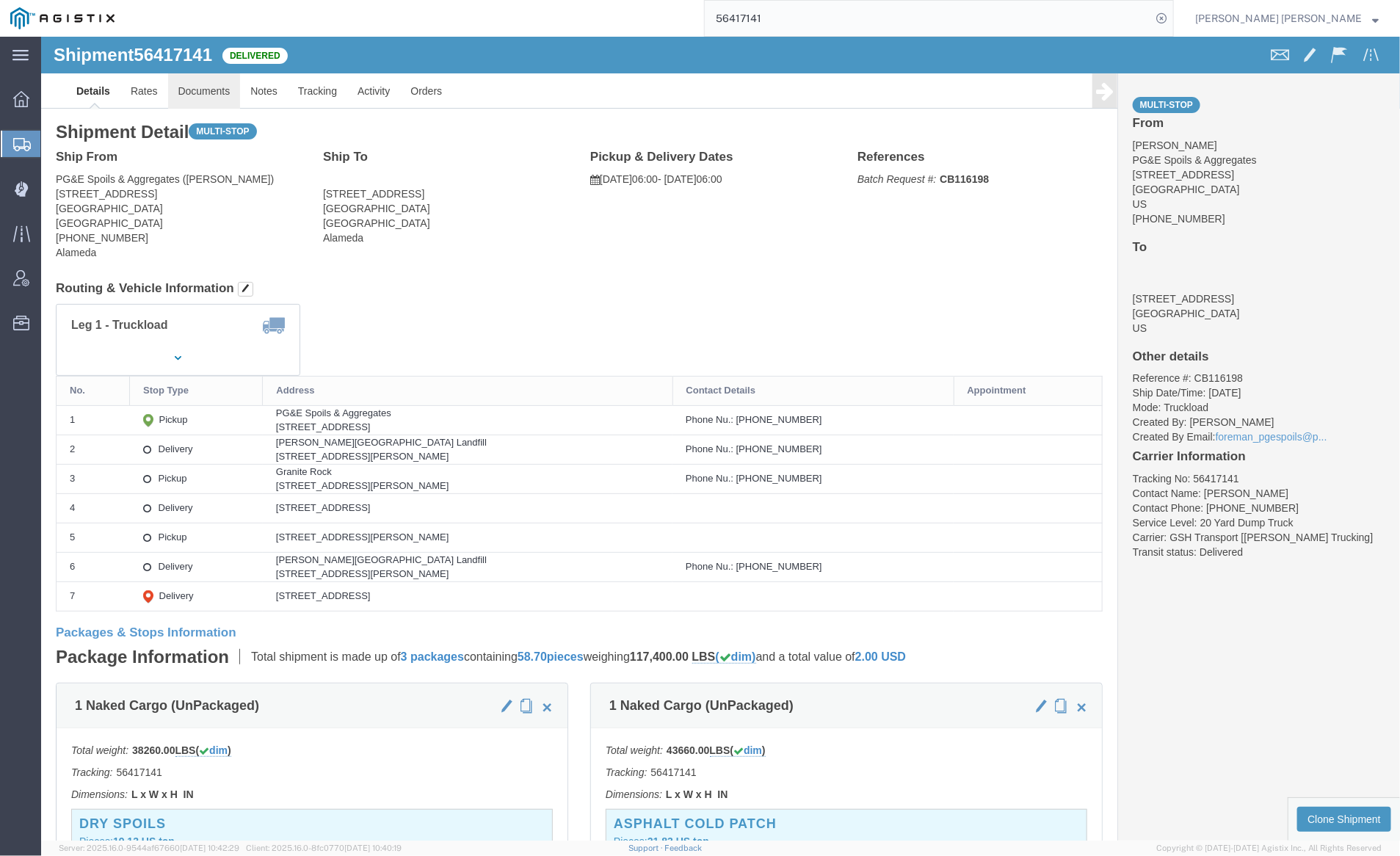
click link "Documents"
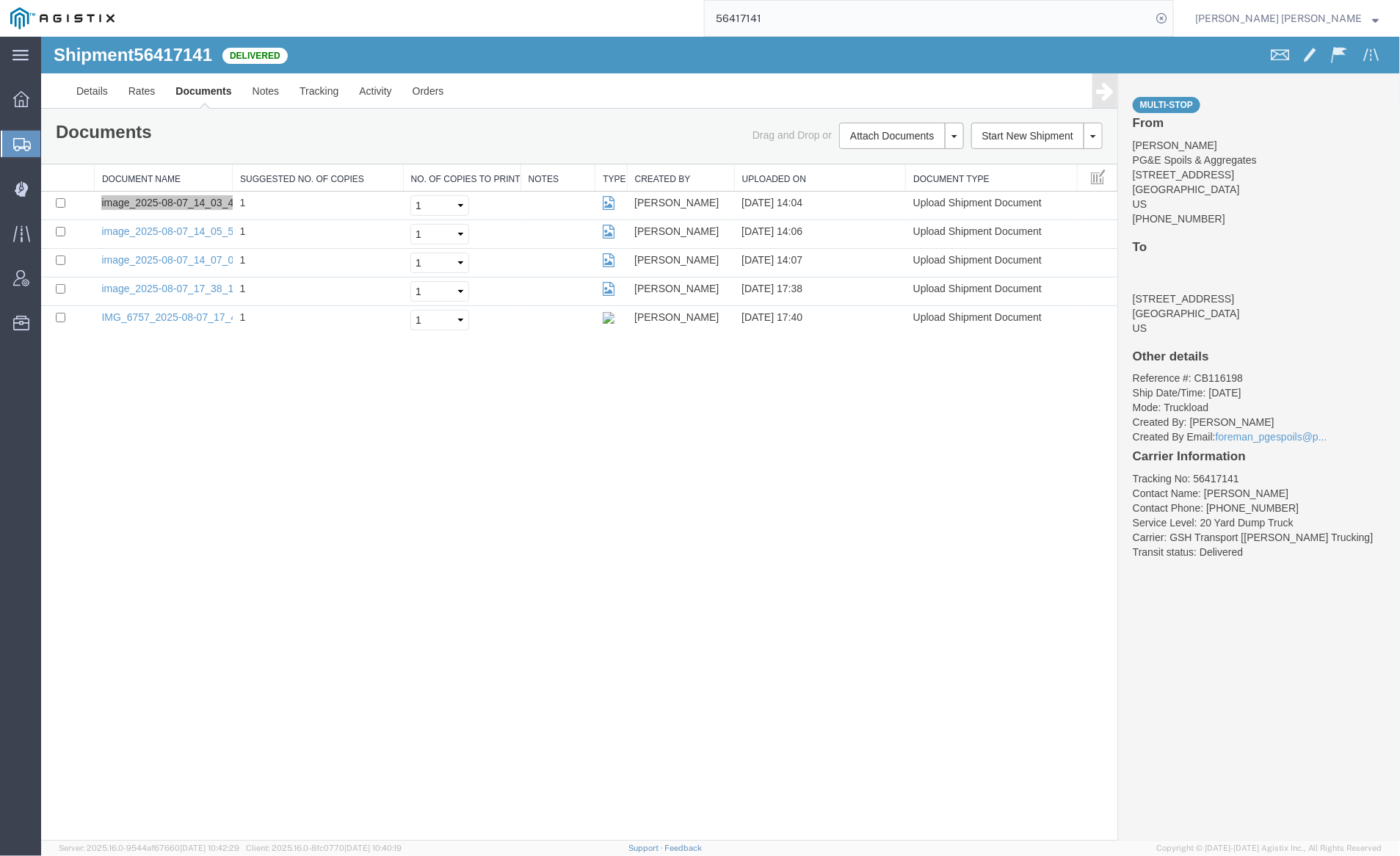
click at [817, 12] on input "56417141" at bounding box center [928, 18] width 446 height 35
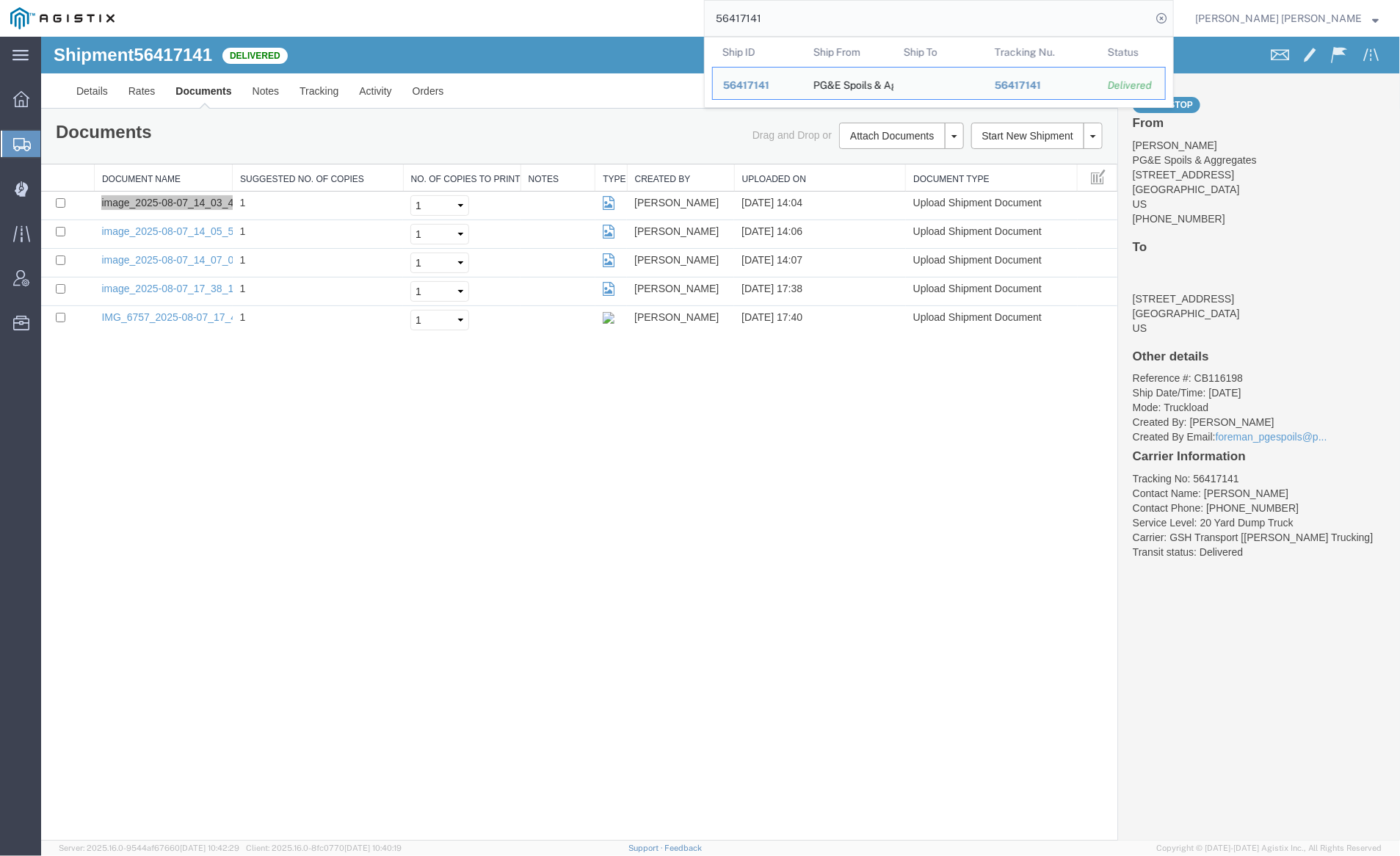
click at [817, 12] on input "56417141" at bounding box center [928, 18] width 446 height 35
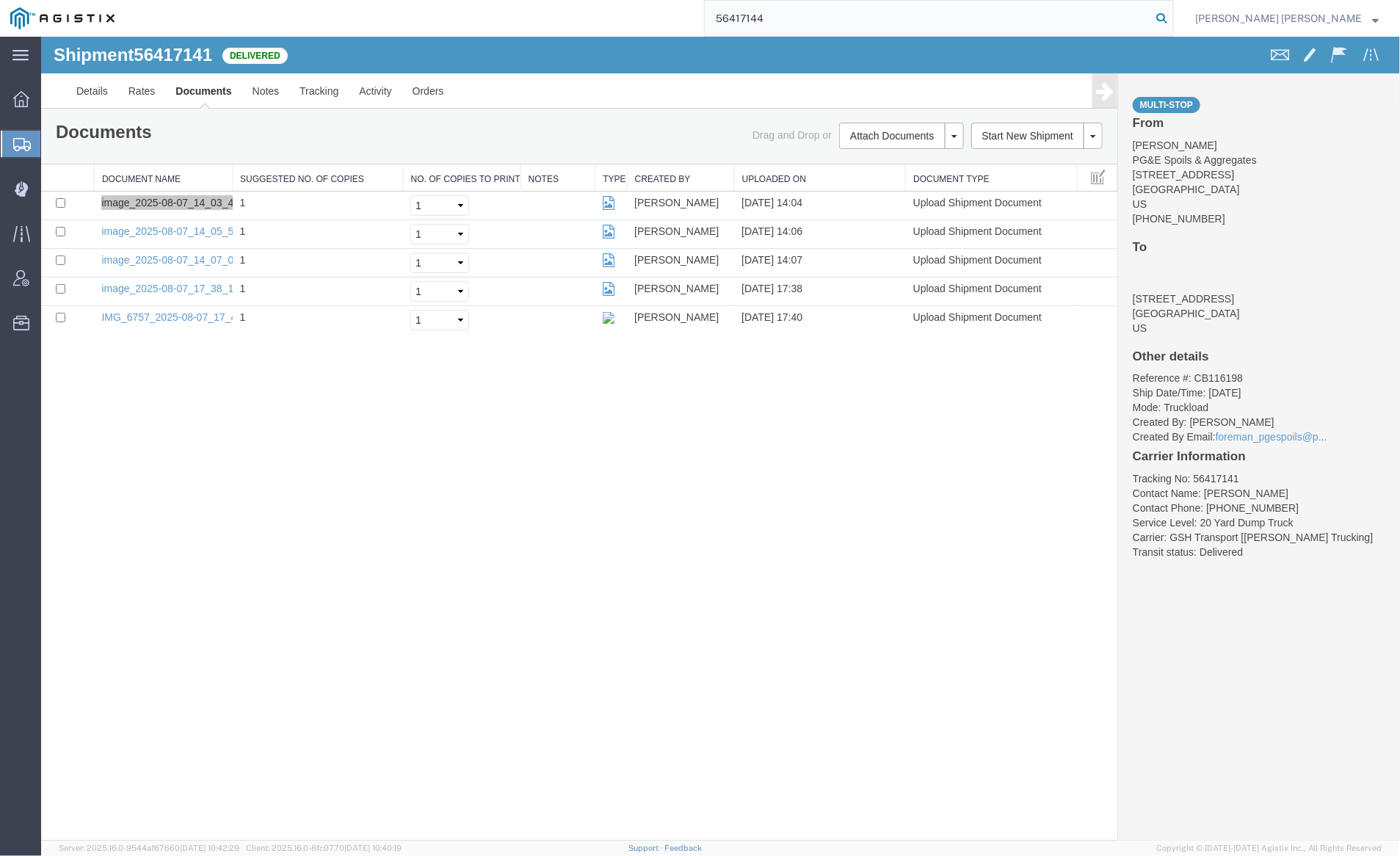
click at [1172, 18] on icon at bounding box center [1162, 18] width 21 height 21
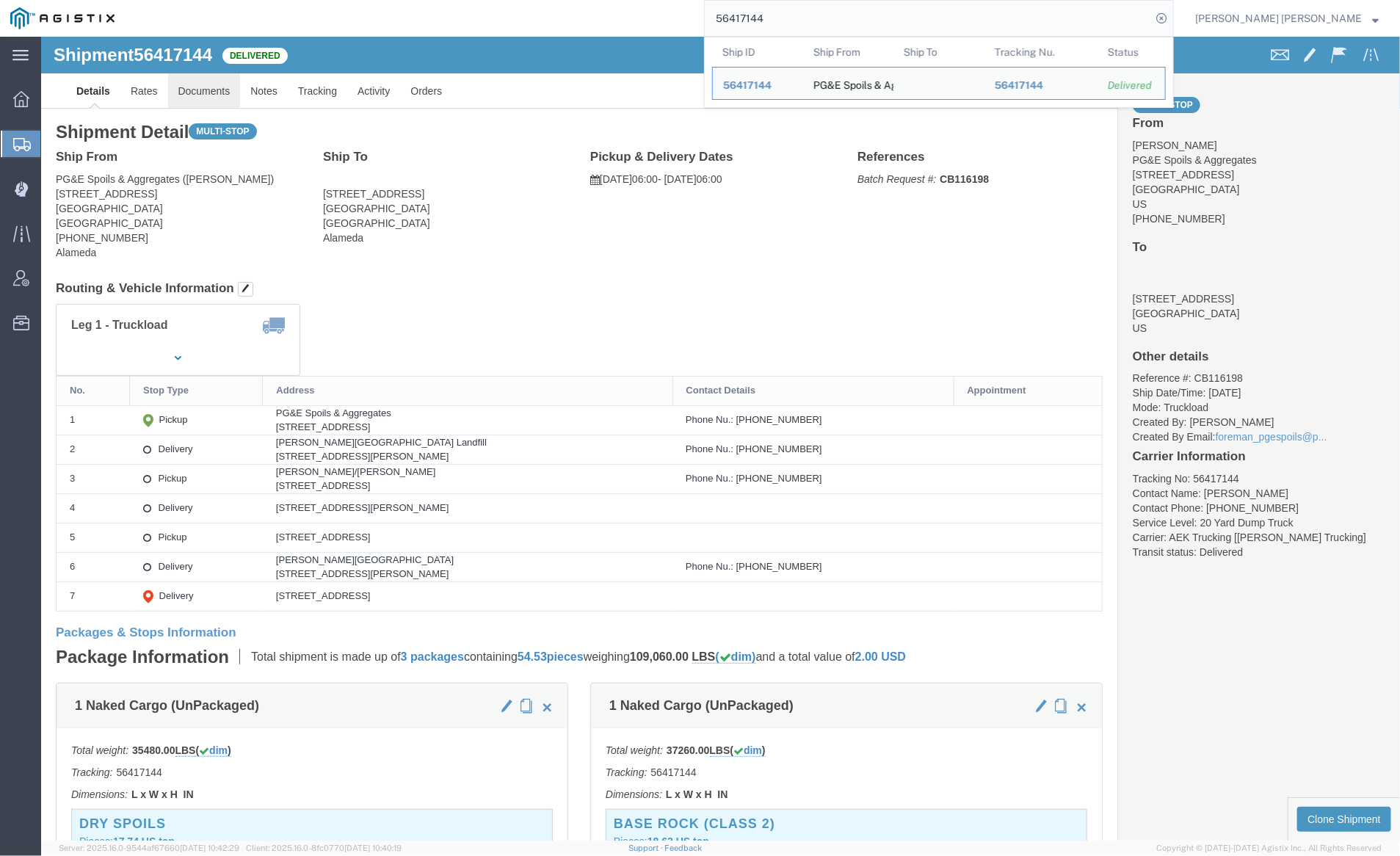
click link "Documents"
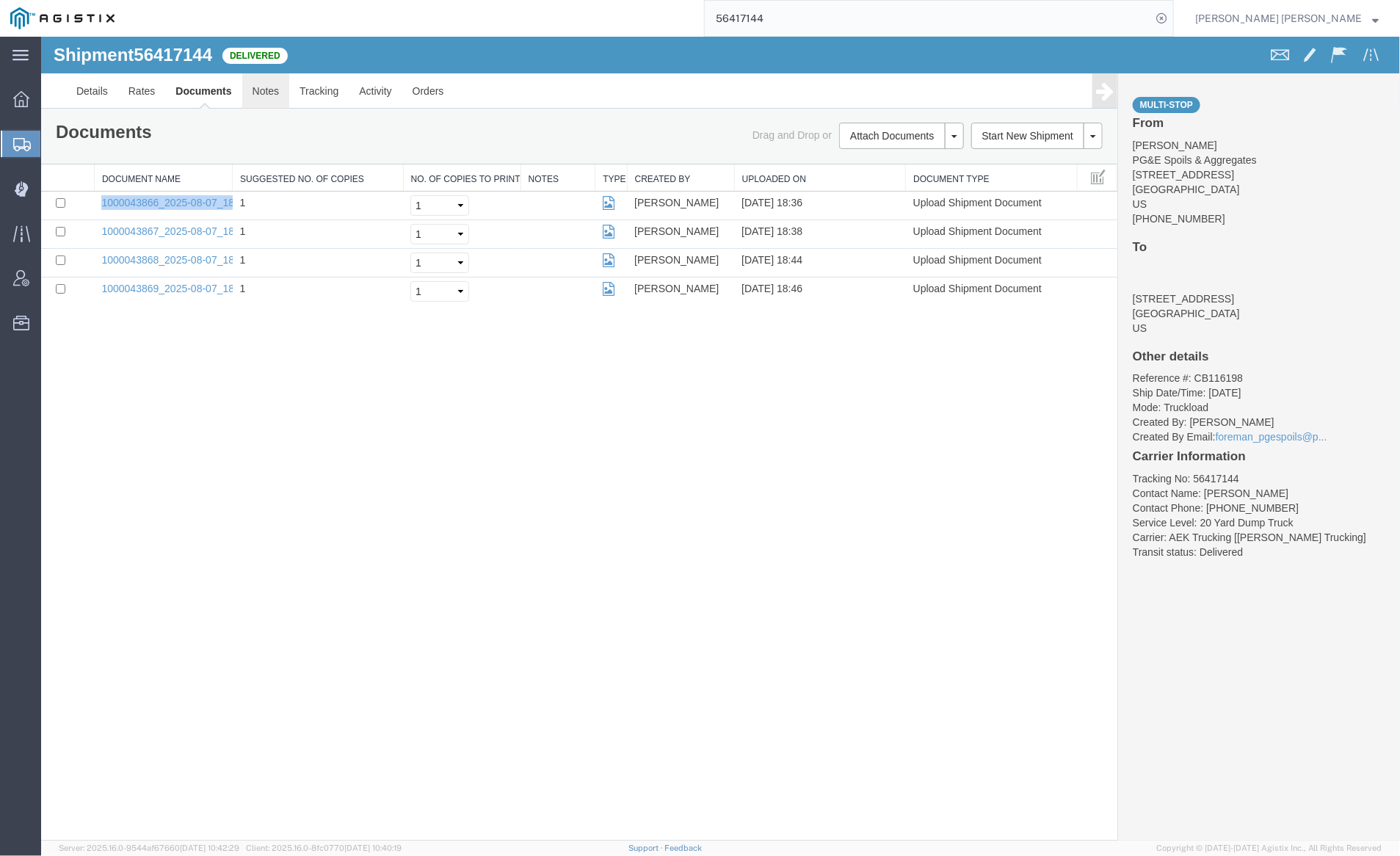
click at [271, 91] on link "Notes" at bounding box center [265, 91] width 48 height 35
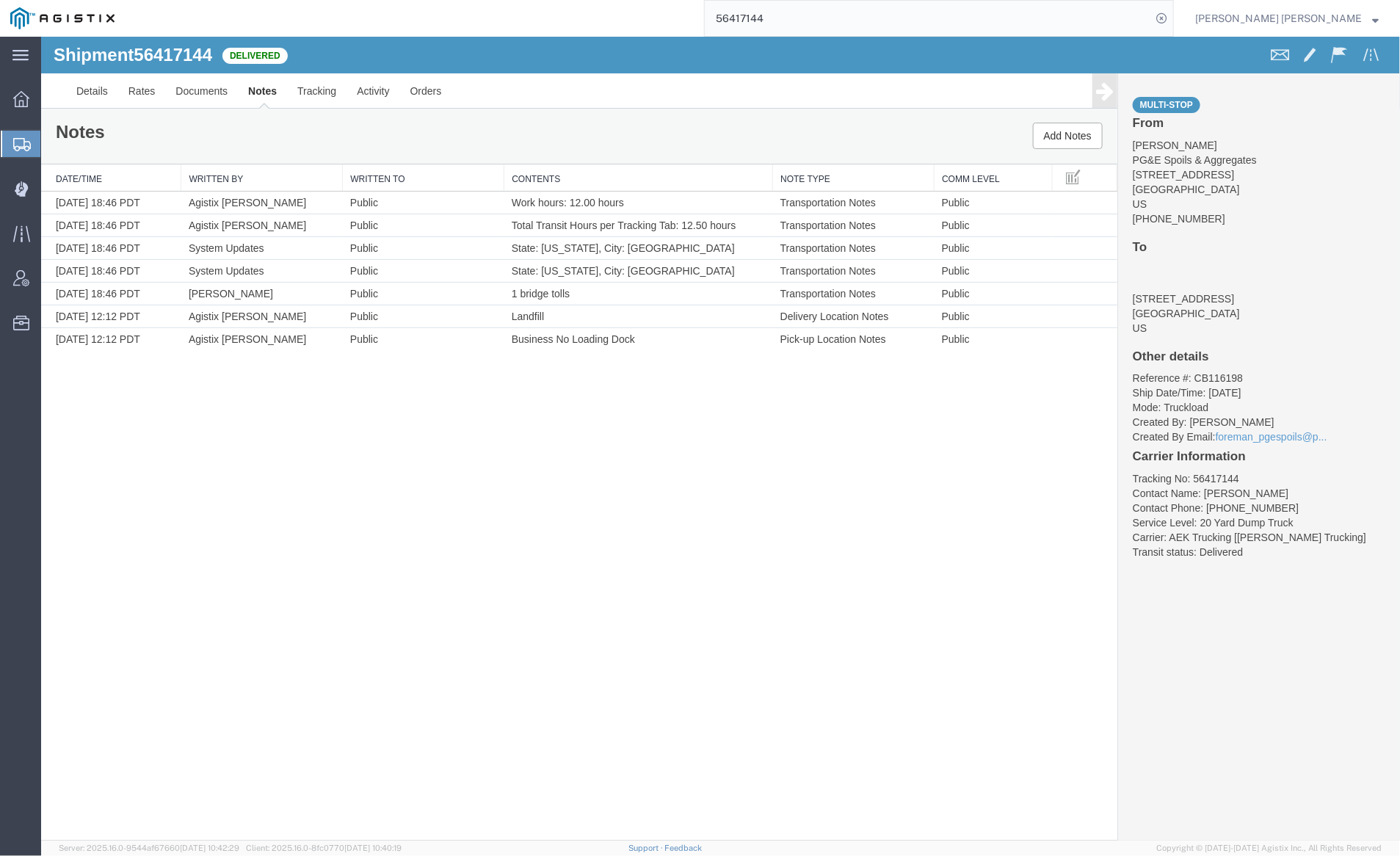
click at [815, 11] on input "56417144" at bounding box center [928, 18] width 446 height 35
click at [1172, 18] on icon at bounding box center [1162, 18] width 21 height 21
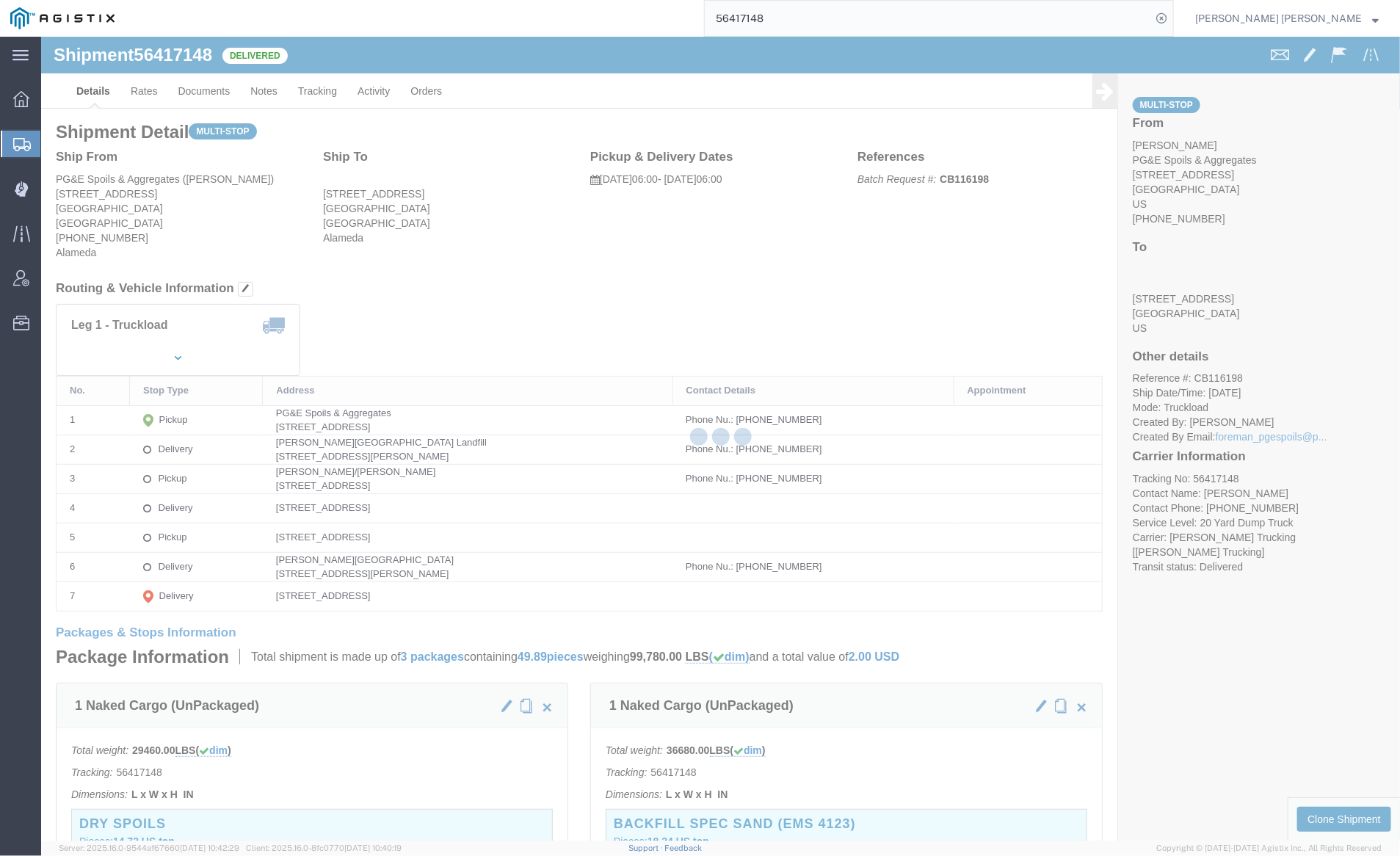
click div
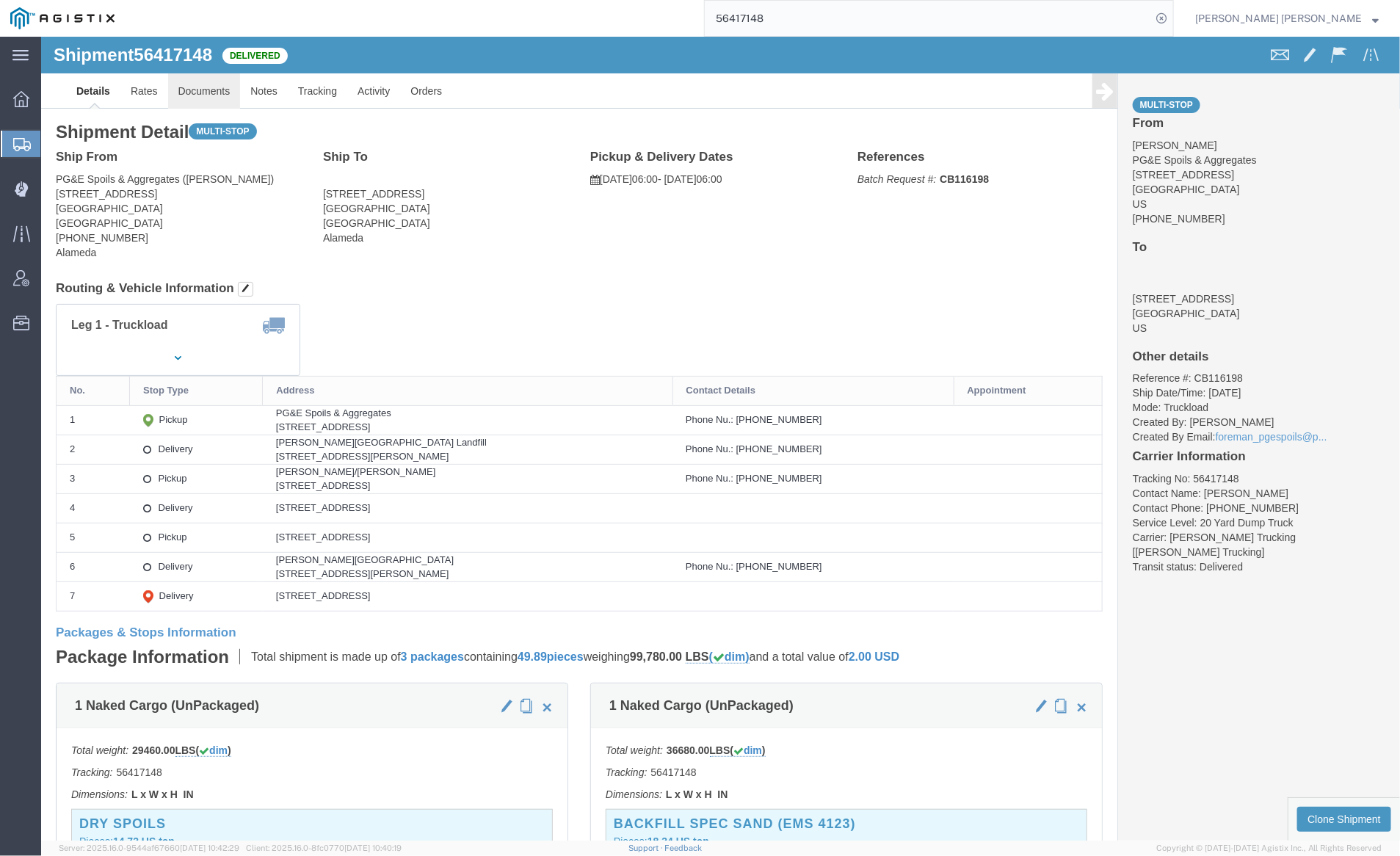
click link "Documents"
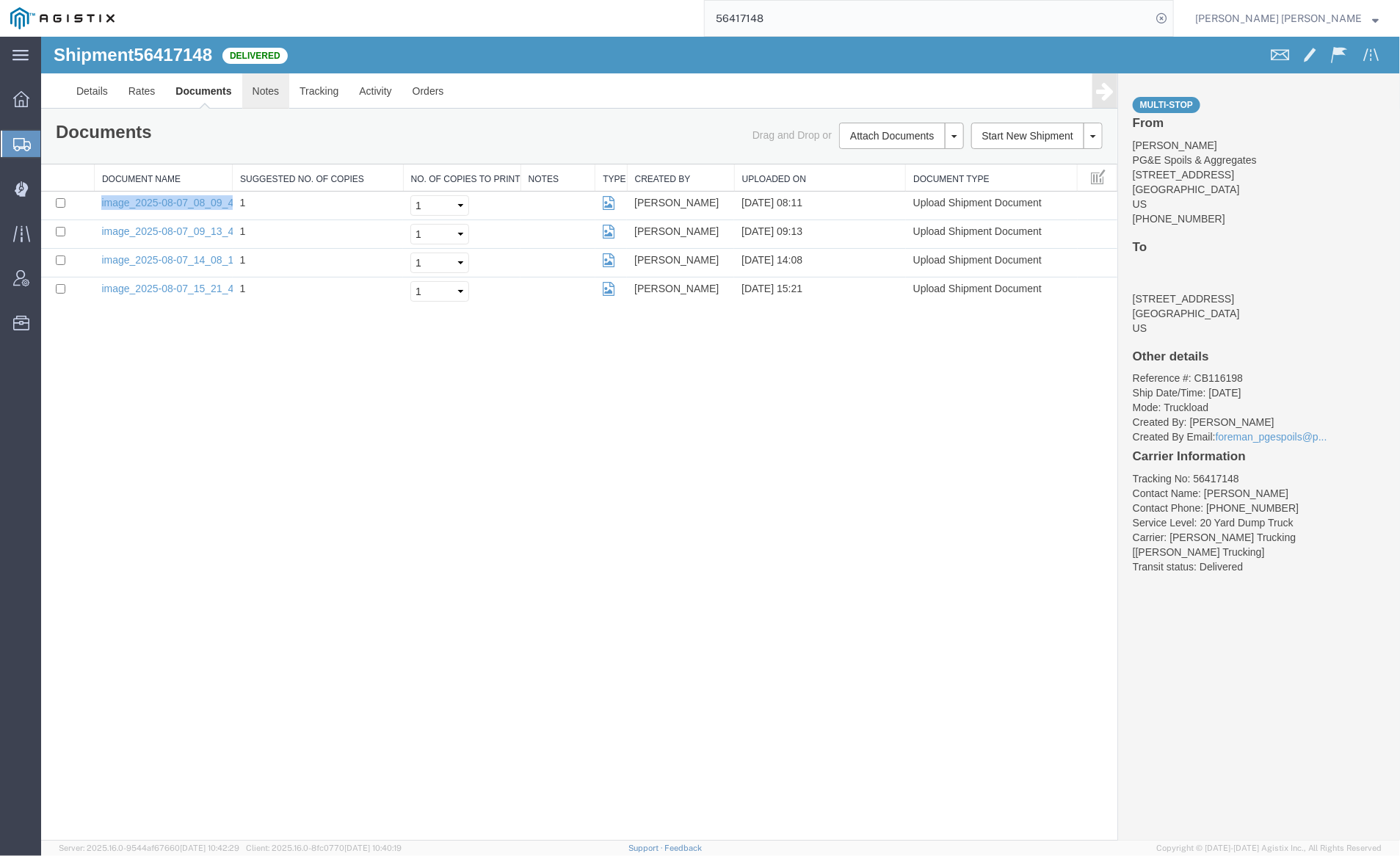
click at [269, 89] on link "Notes" at bounding box center [265, 91] width 48 height 35
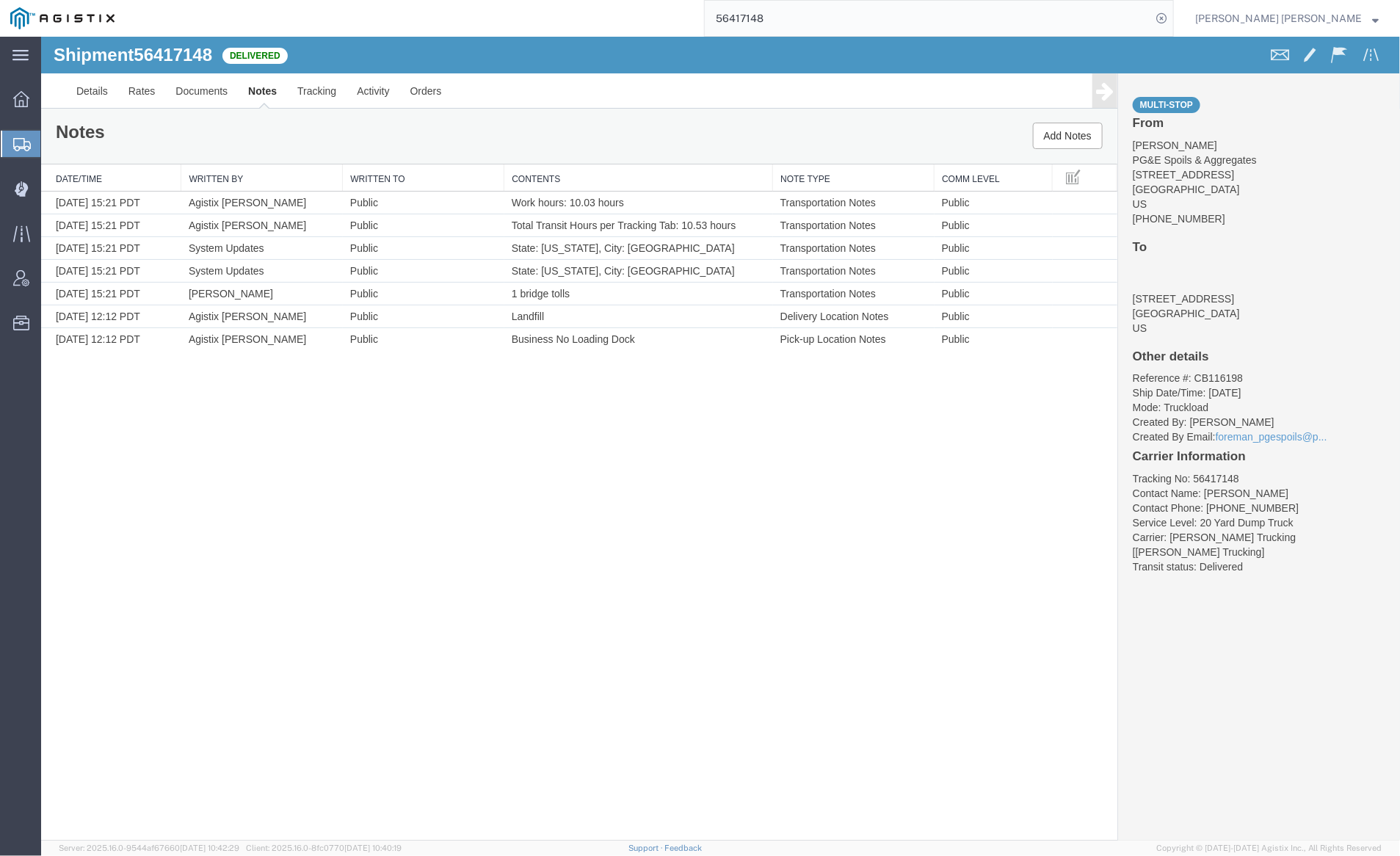
click at [829, 26] on input "56417148" at bounding box center [928, 18] width 446 height 35
click at [1172, 13] on icon at bounding box center [1162, 18] width 21 height 21
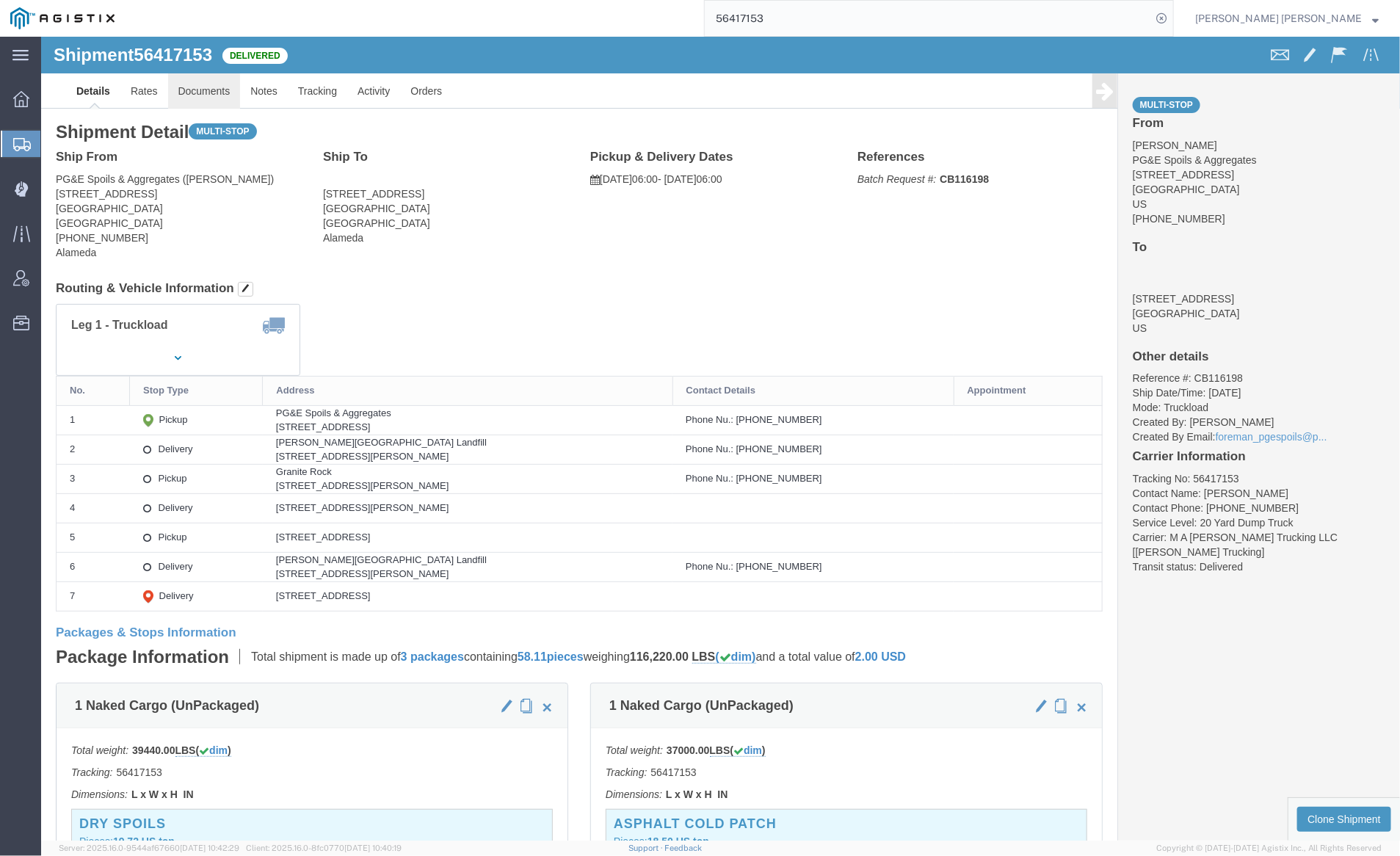
click link "Documents"
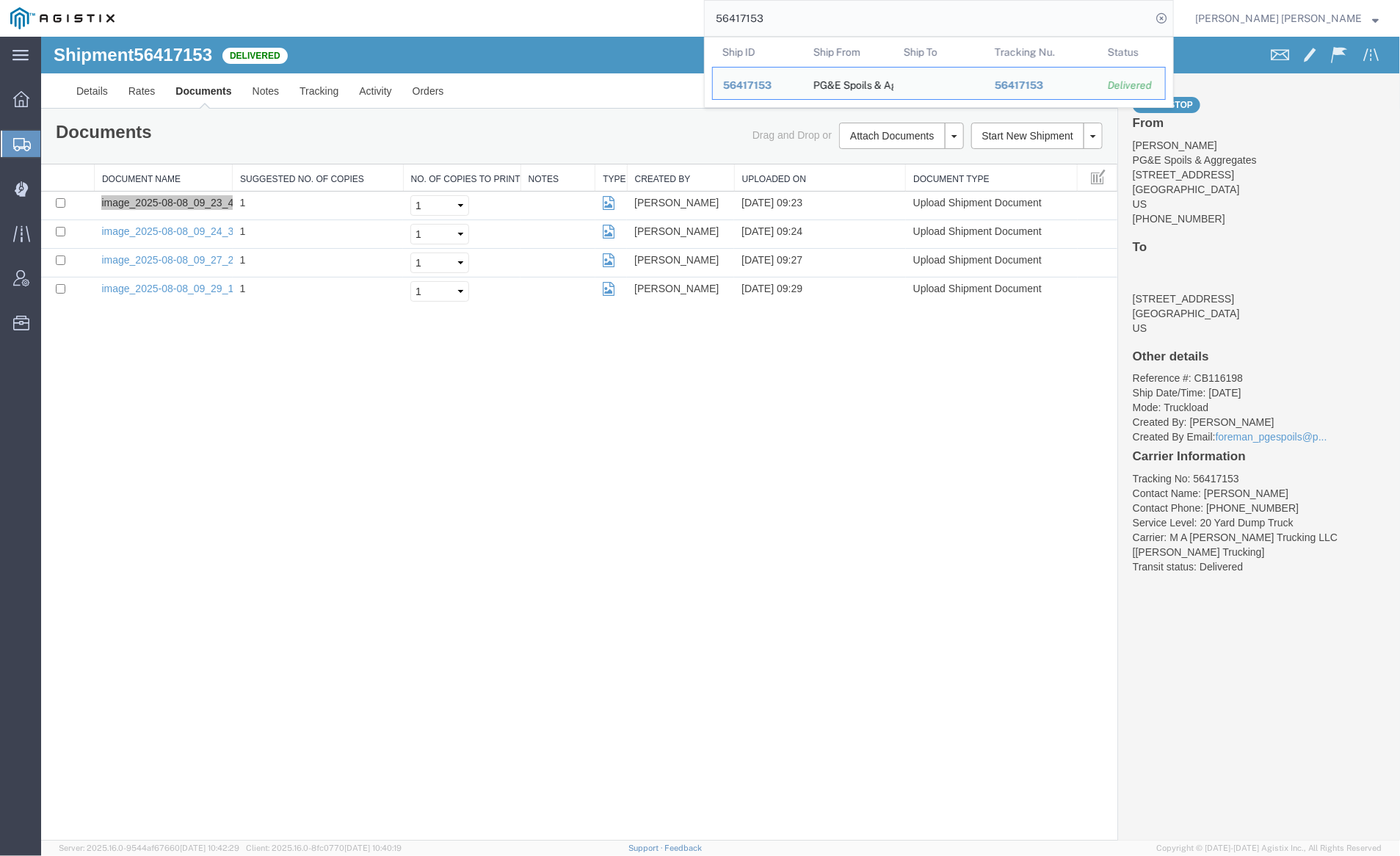
click at [797, 18] on input "56417153" at bounding box center [928, 18] width 446 height 35
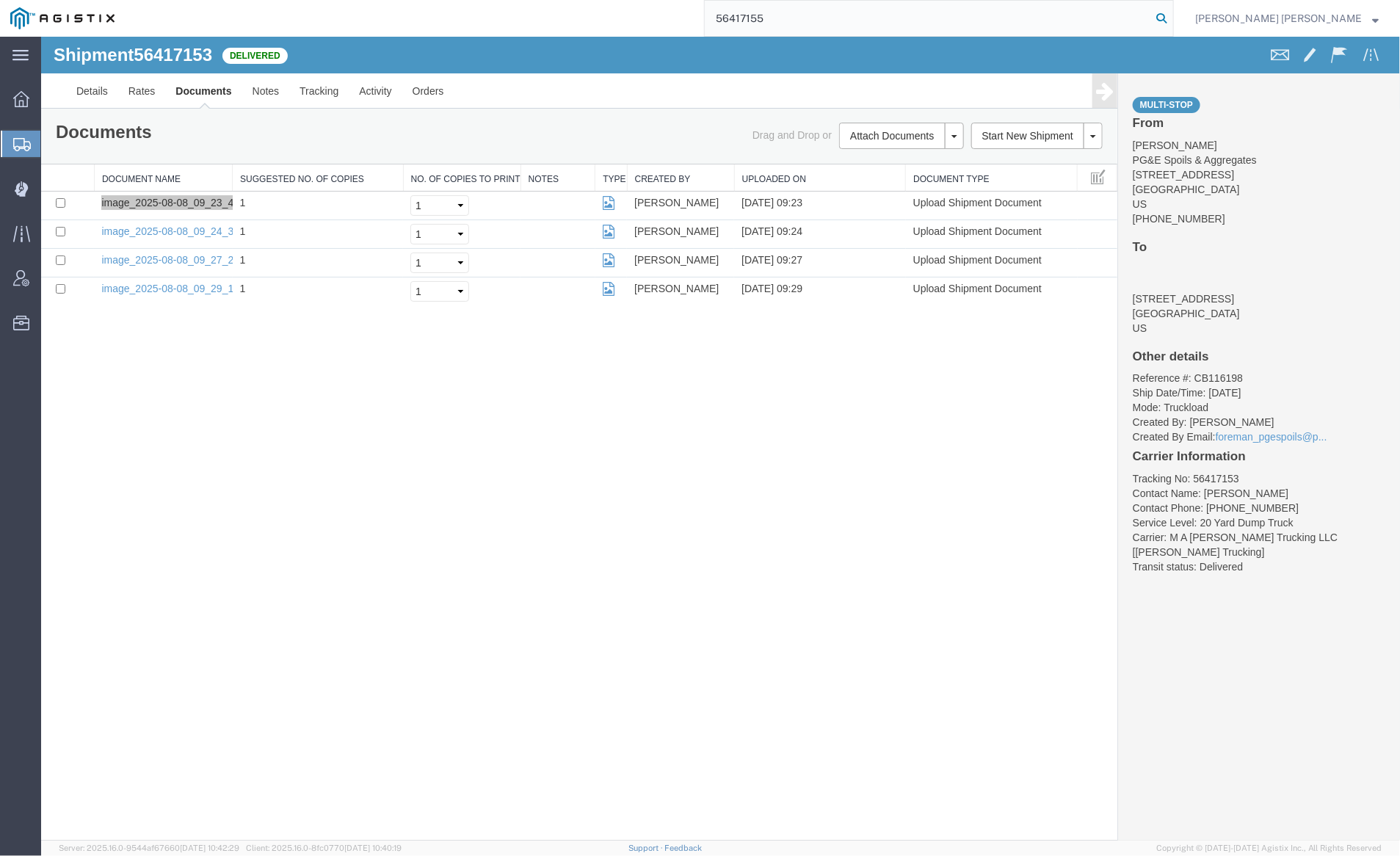
click at [1172, 14] on icon at bounding box center [1162, 18] width 21 height 21
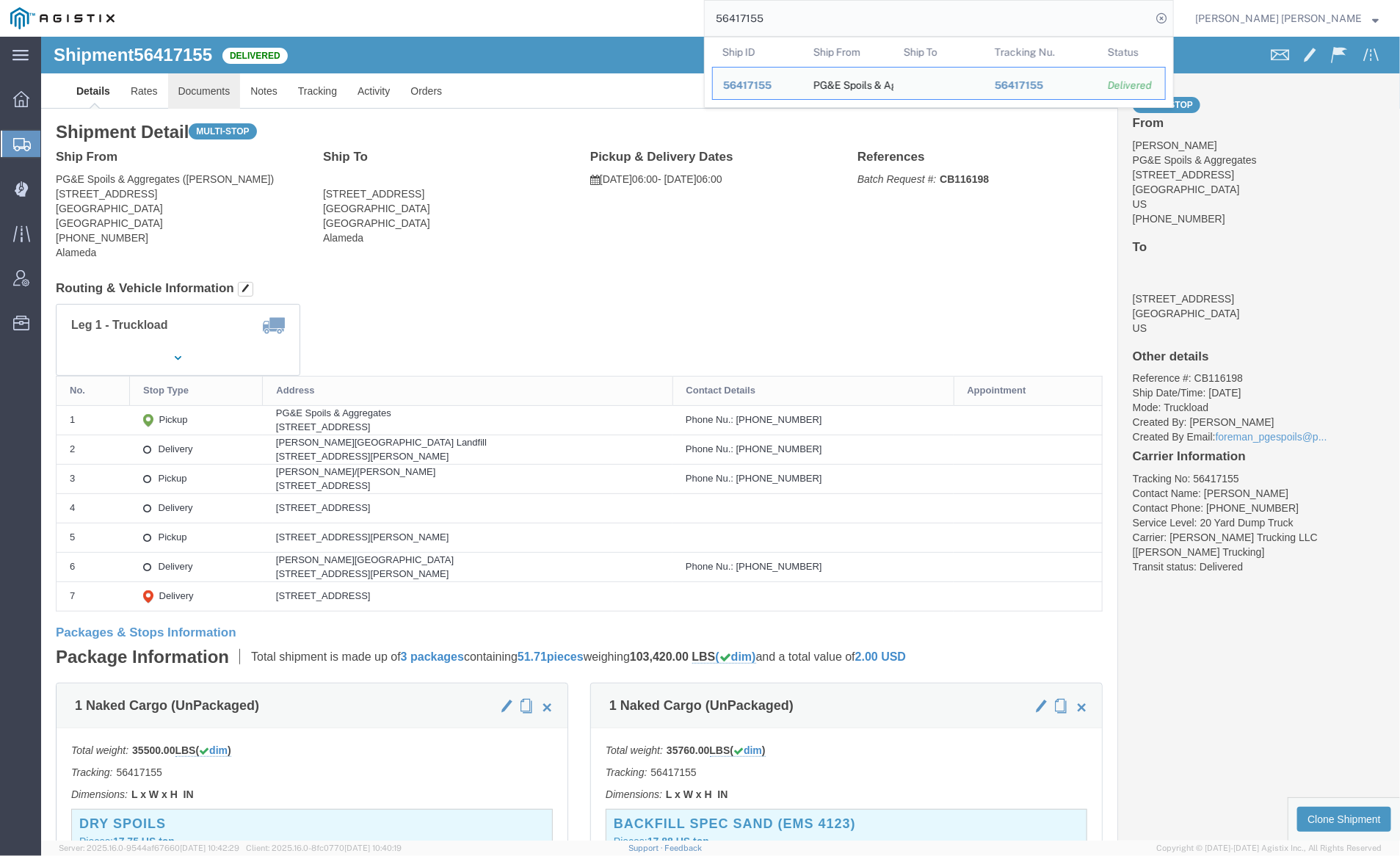
click link "Documents"
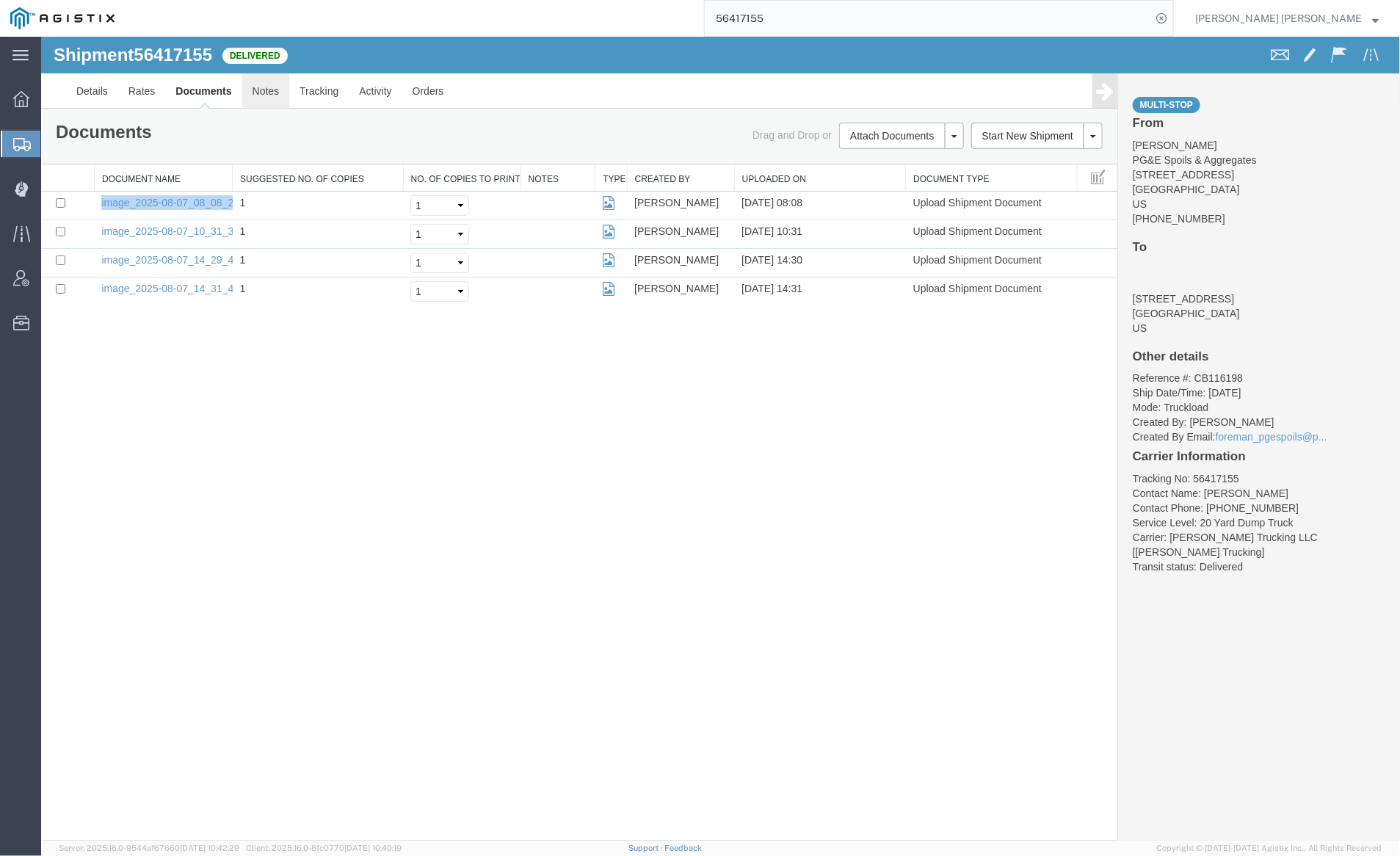
click at [268, 100] on link "Notes" at bounding box center [265, 91] width 48 height 35
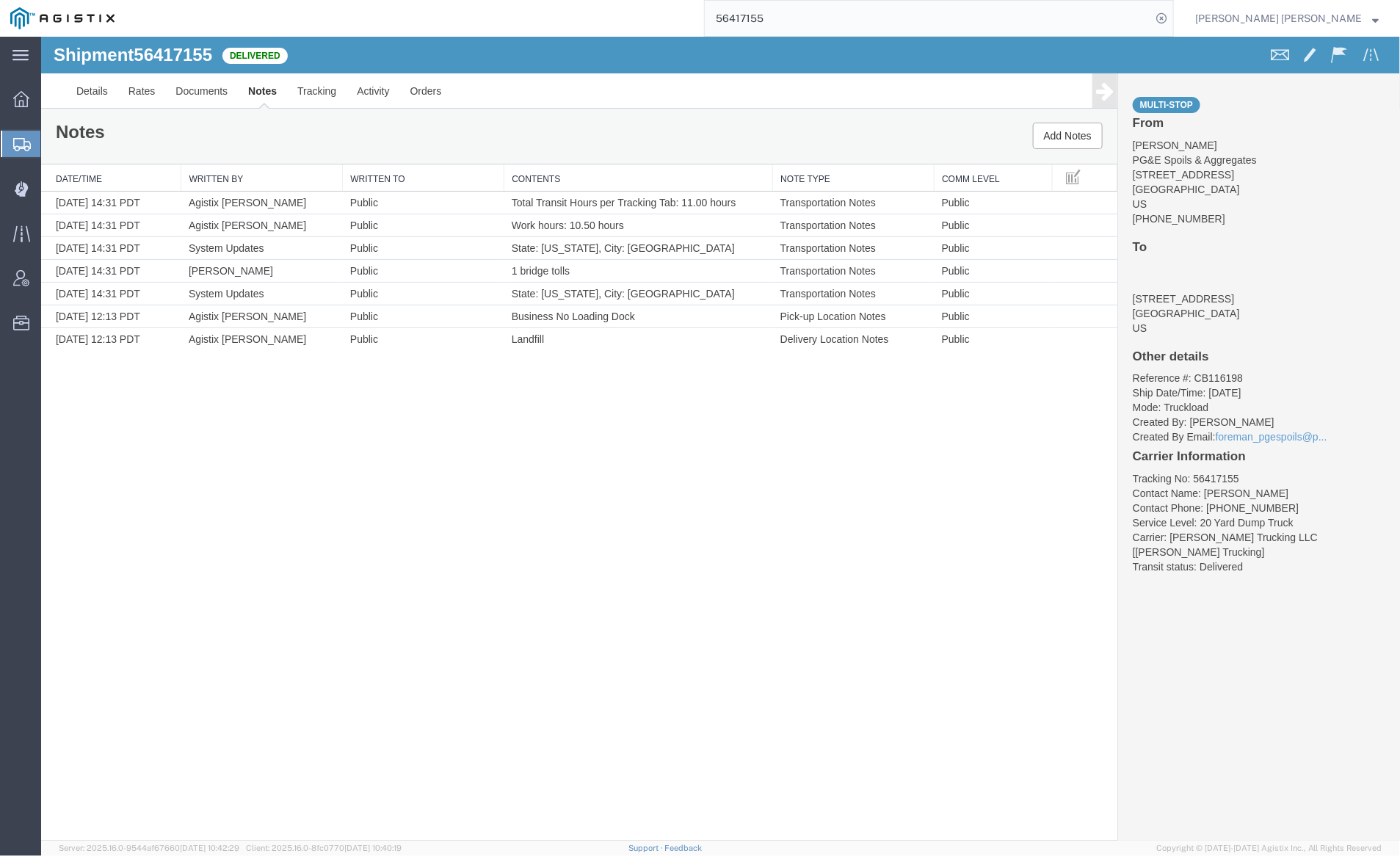
click at [816, 22] on input "56417155" at bounding box center [928, 18] width 446 height 35
click at [1172, 11] on icon at bounding box center [1162, 18] width 21 height 21
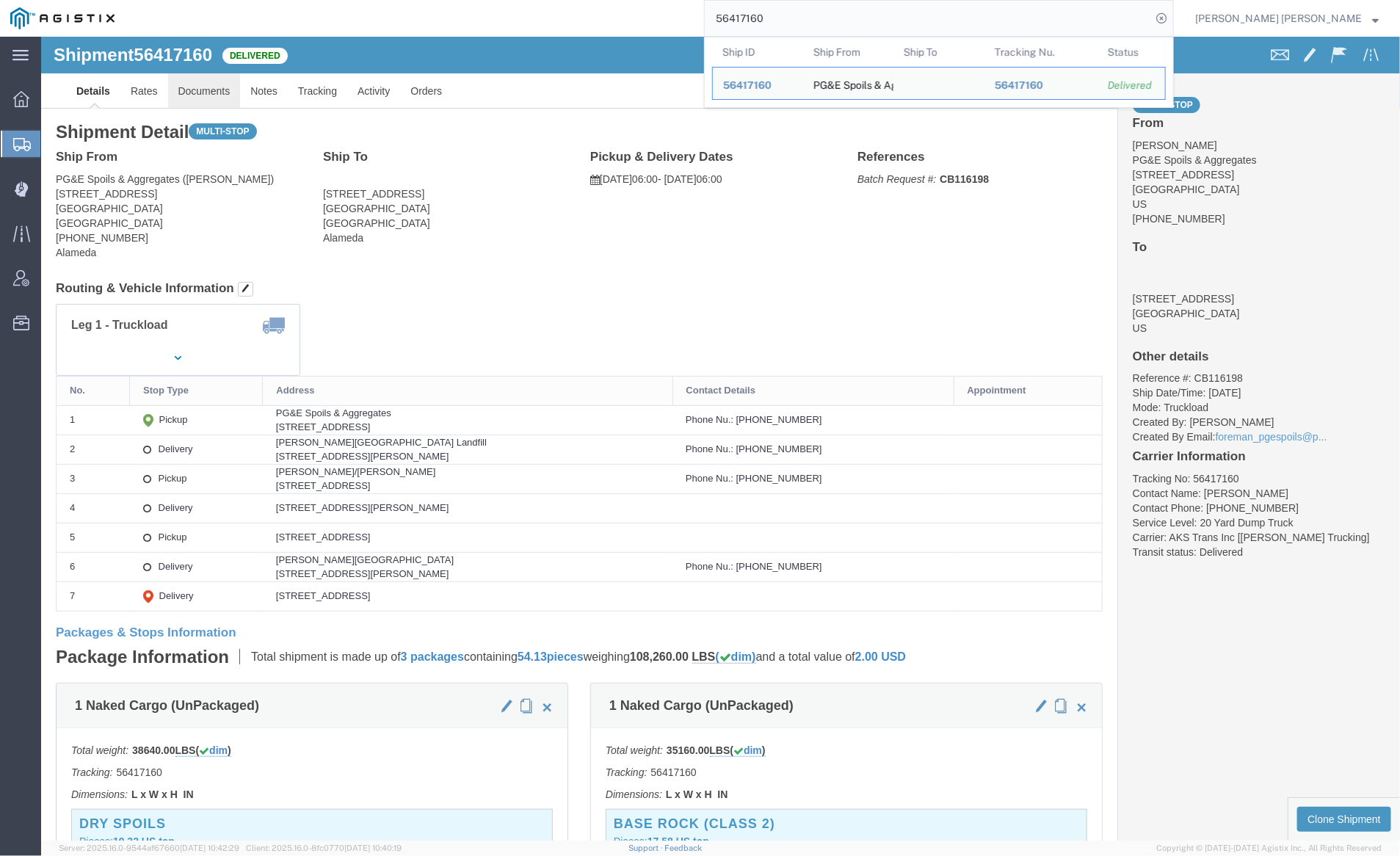
click link "Documents"
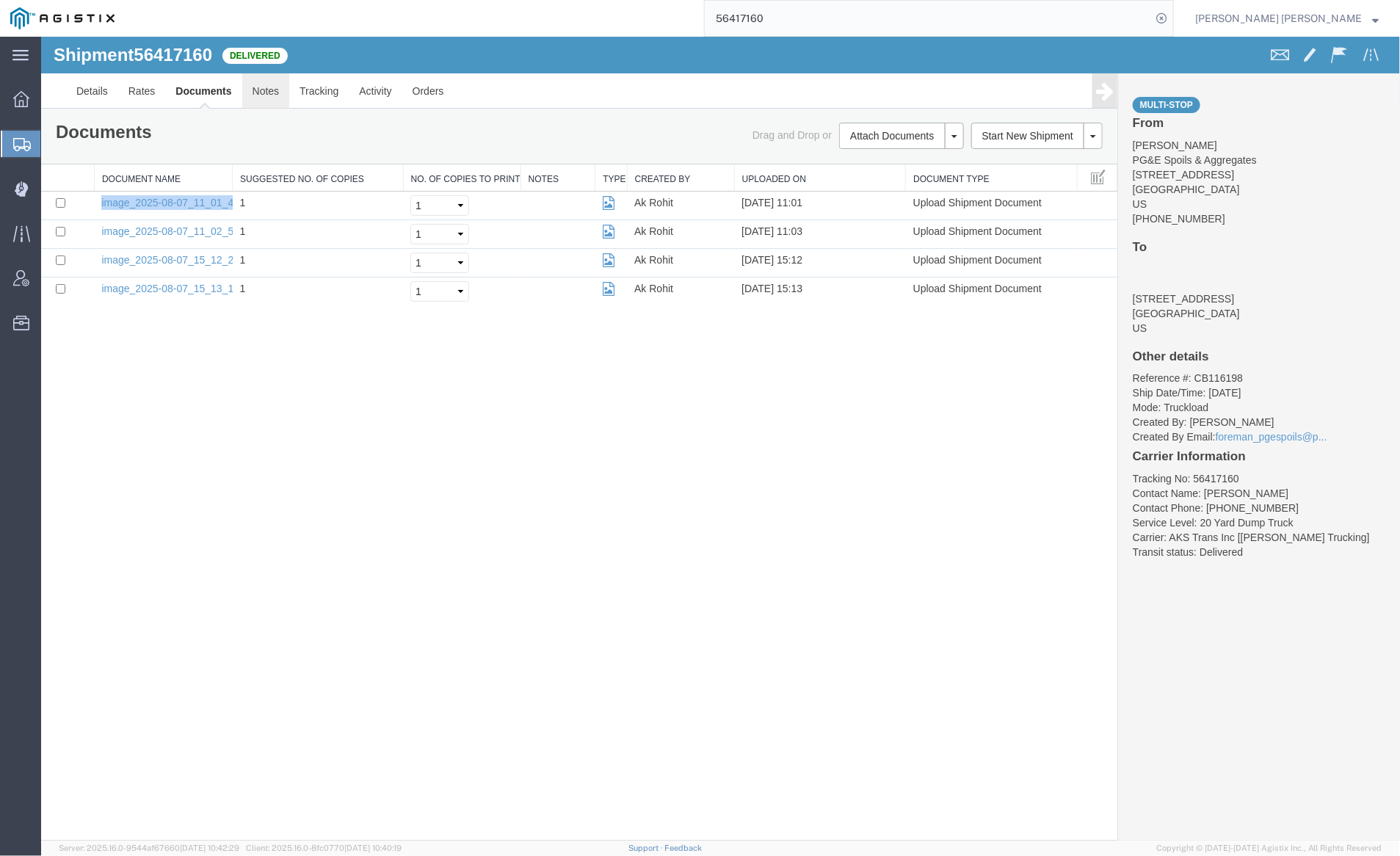
click at [268, 84] on link "Notes" at bounding box center [265, 91] width 48 height 35
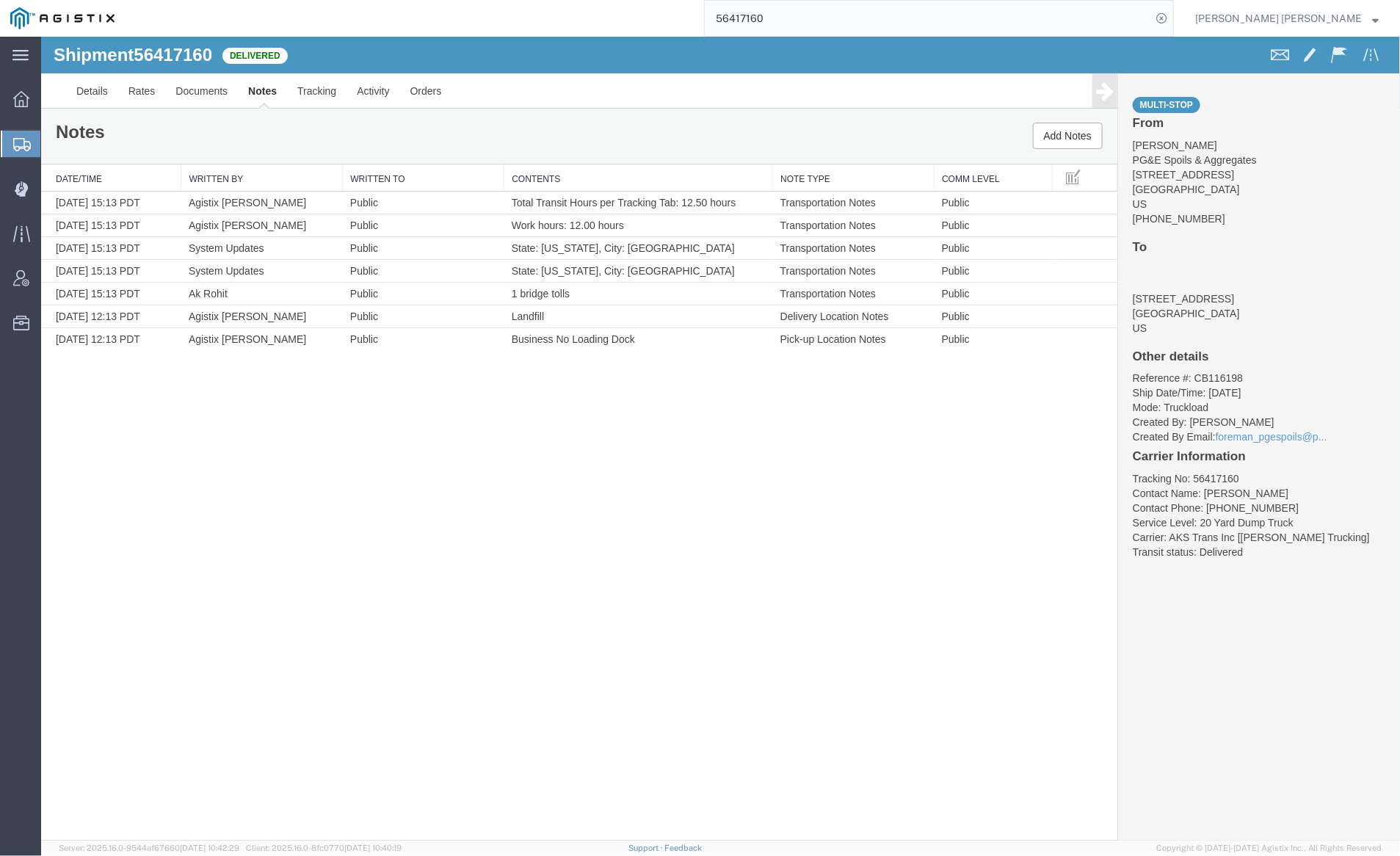
click at [811, 22] on input "56417160" at bounding box center [928, 18] width 446 height 35
click at [1172, 18] on icon at bounding box center [1162, 18] width 21 height 21
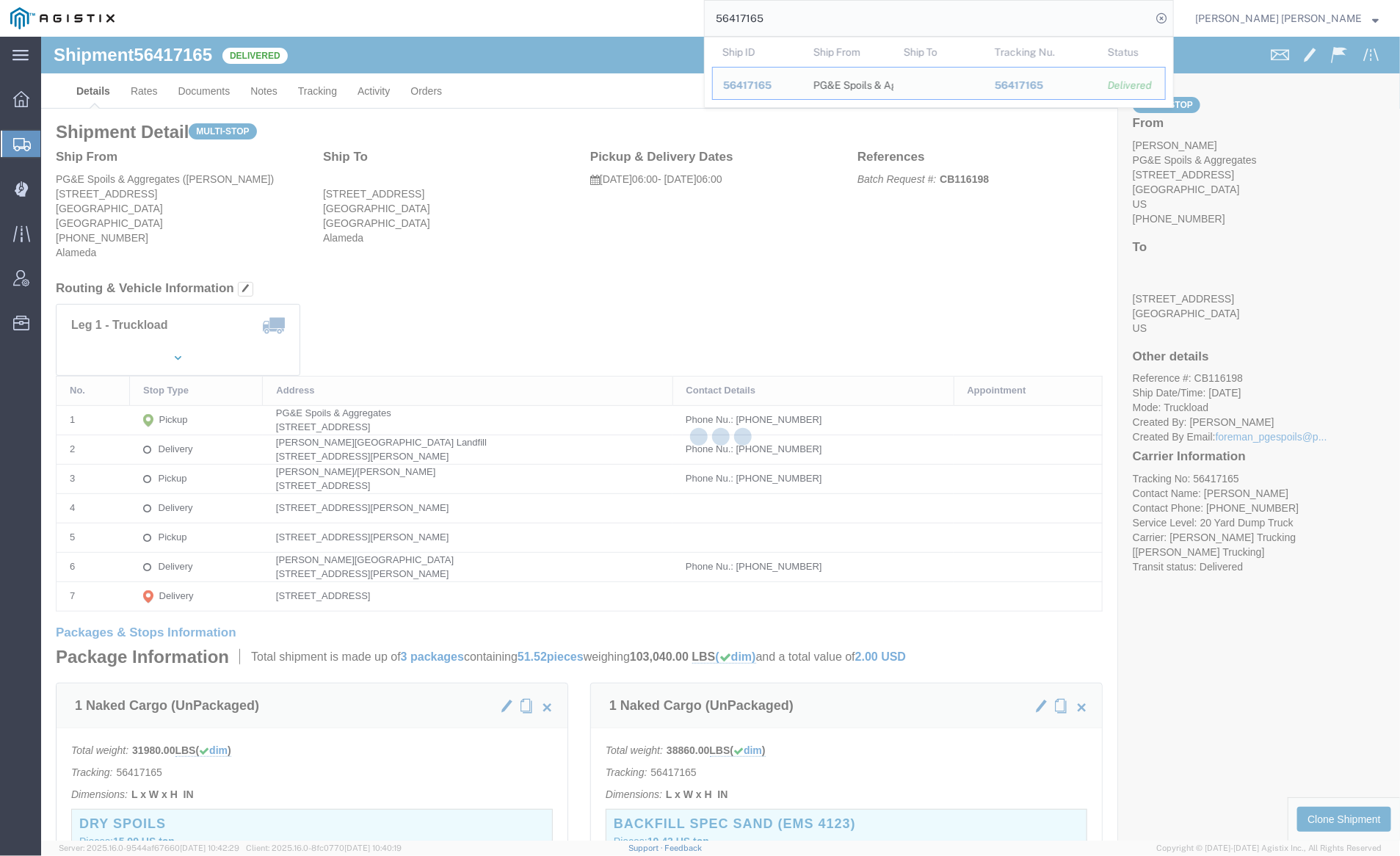
click div
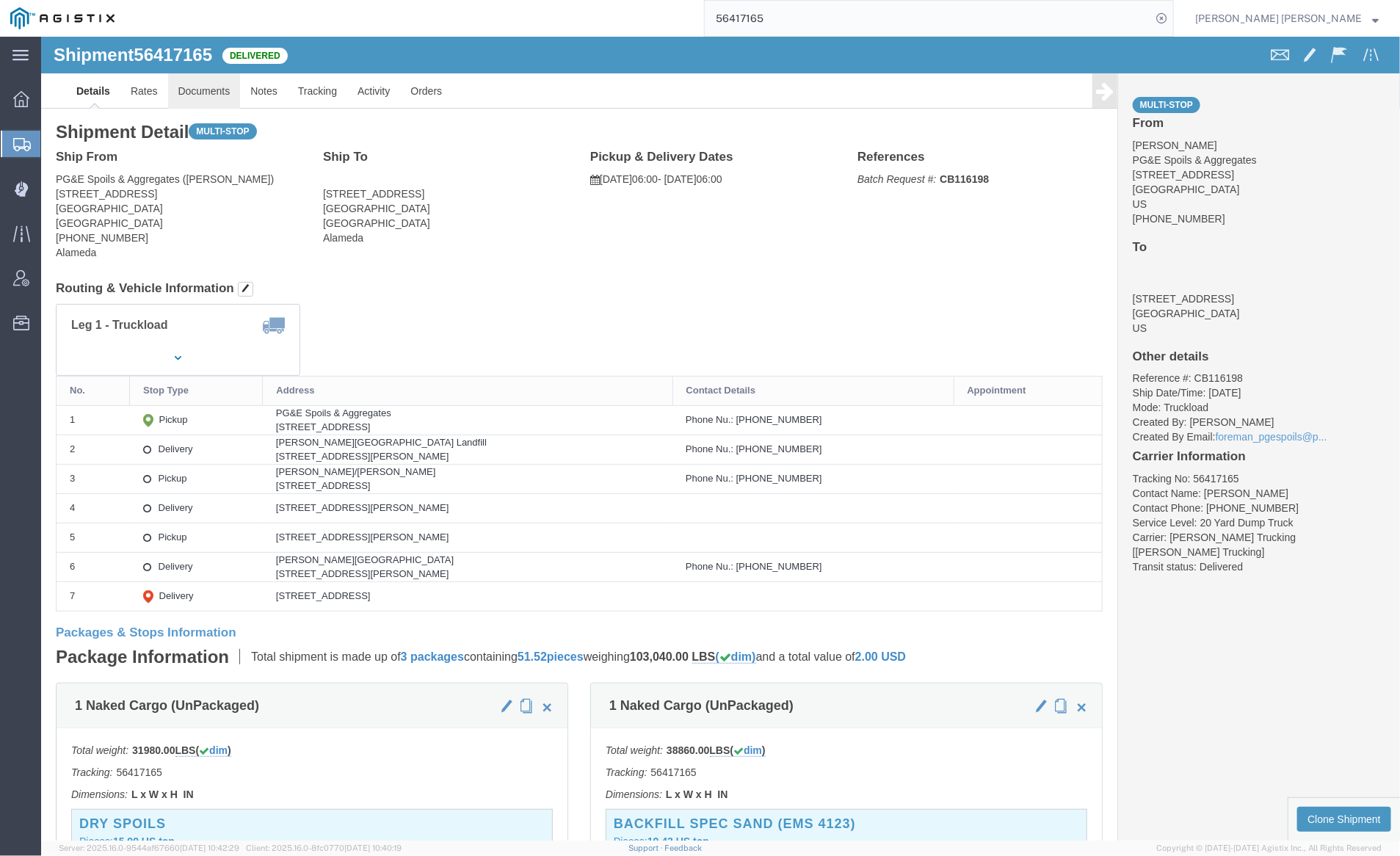
click link "Documents"
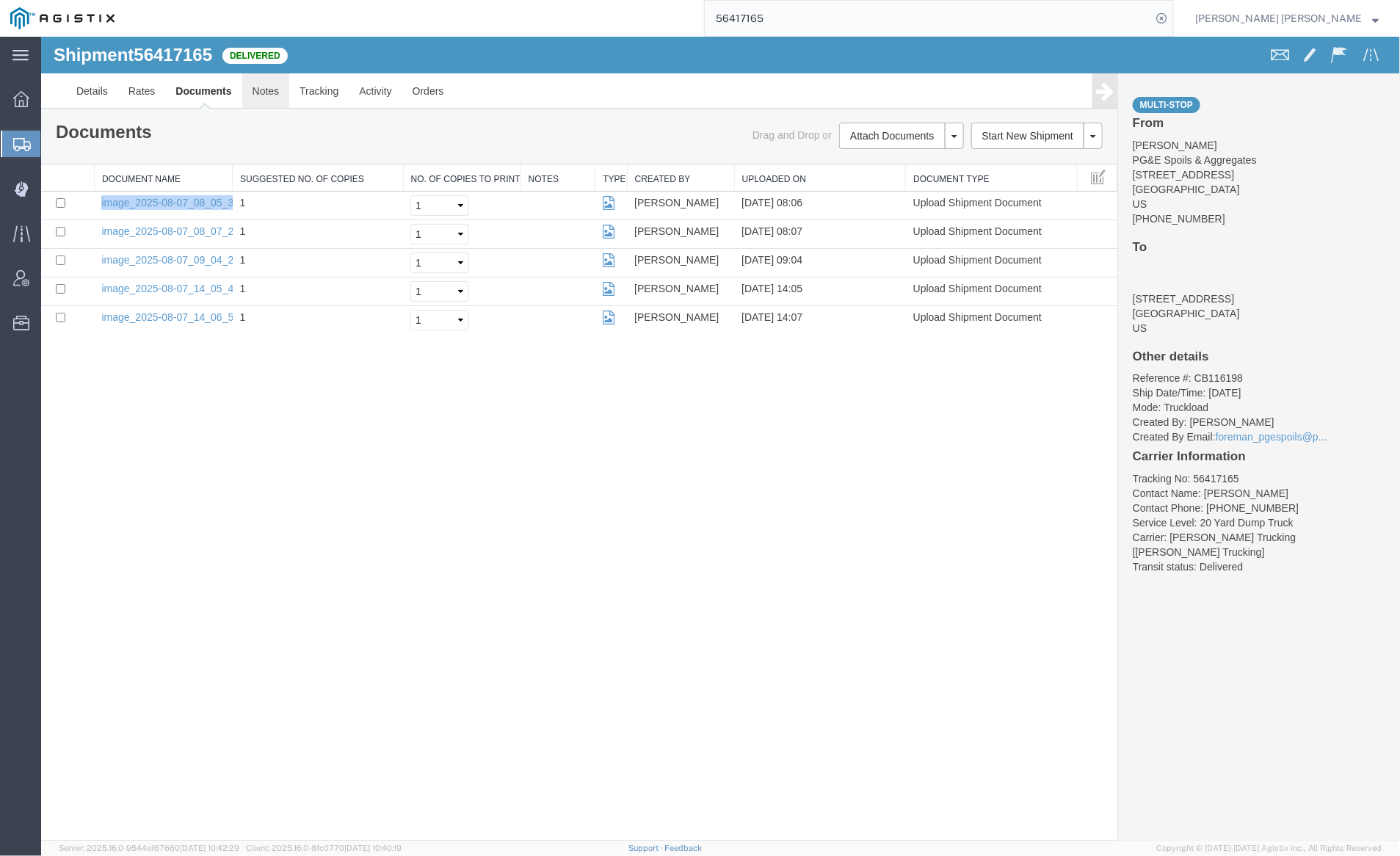
click at [248, 86] on link "Notes" at bounding box center [265, 91] width 48 height 35
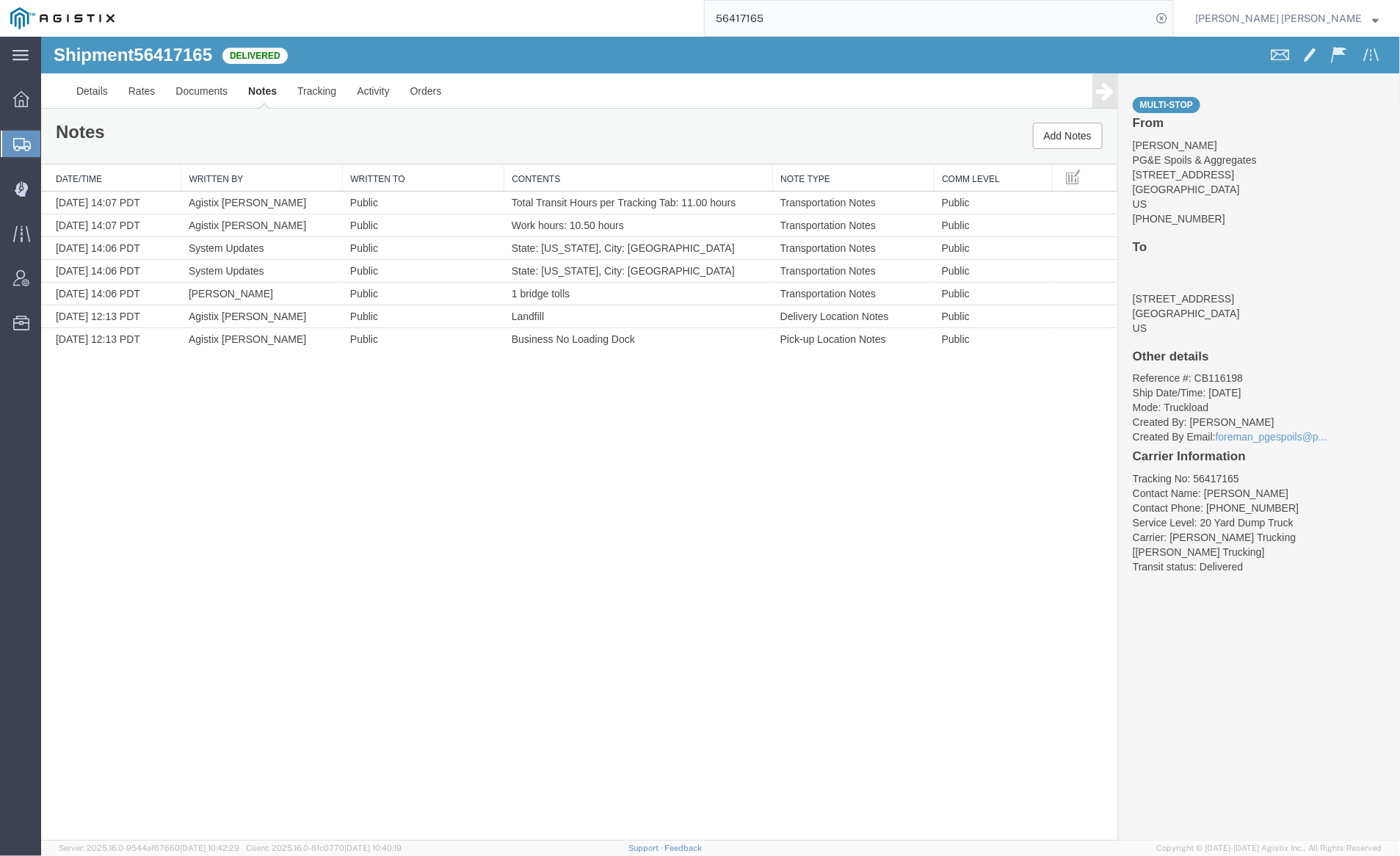
click at [829, 22] on input "56417165" at bounding box center [928, 18] width 446 height 35
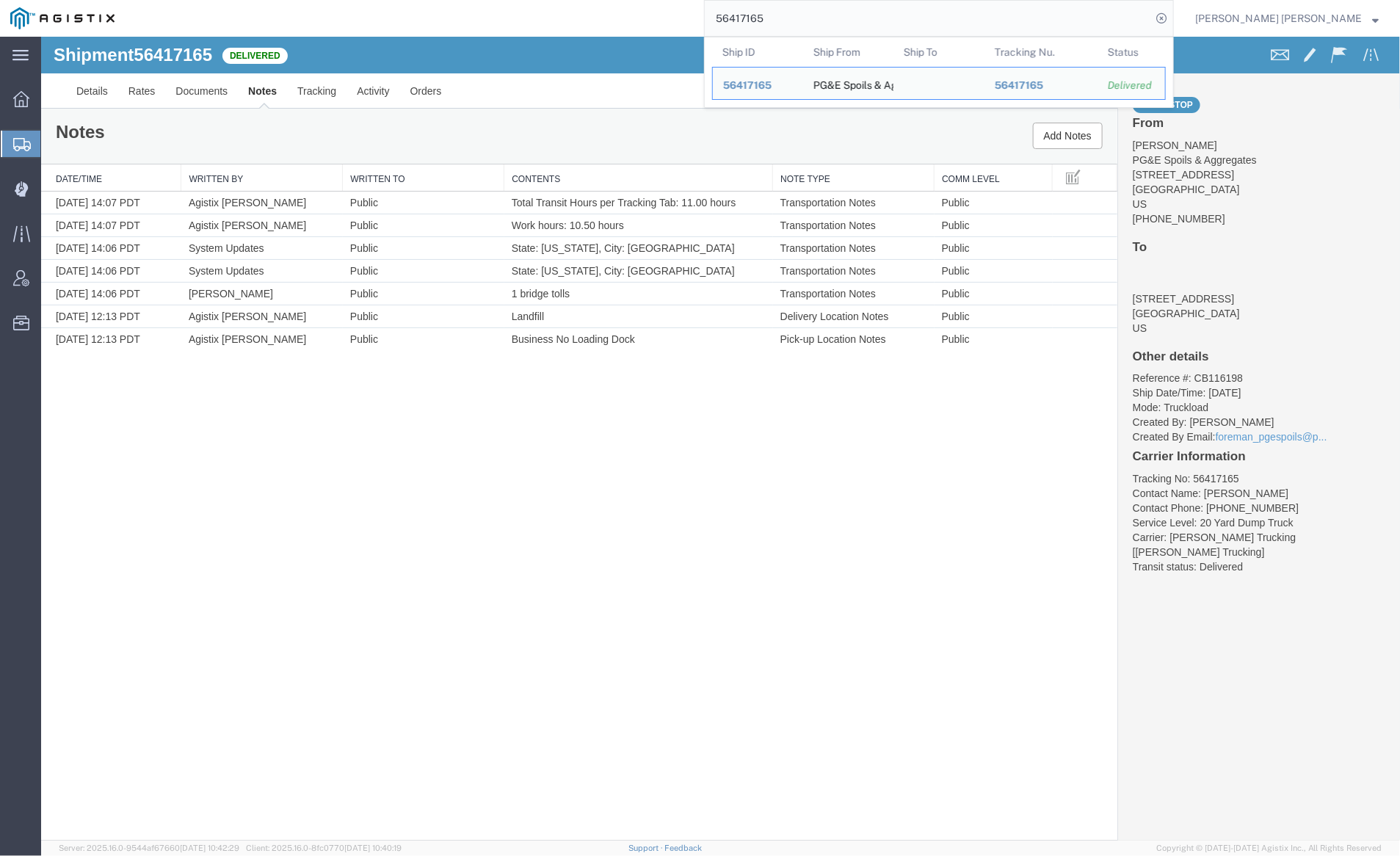
click at [829, 22] on input "56417165" at bounding box center [928, 18] width 446 height 35
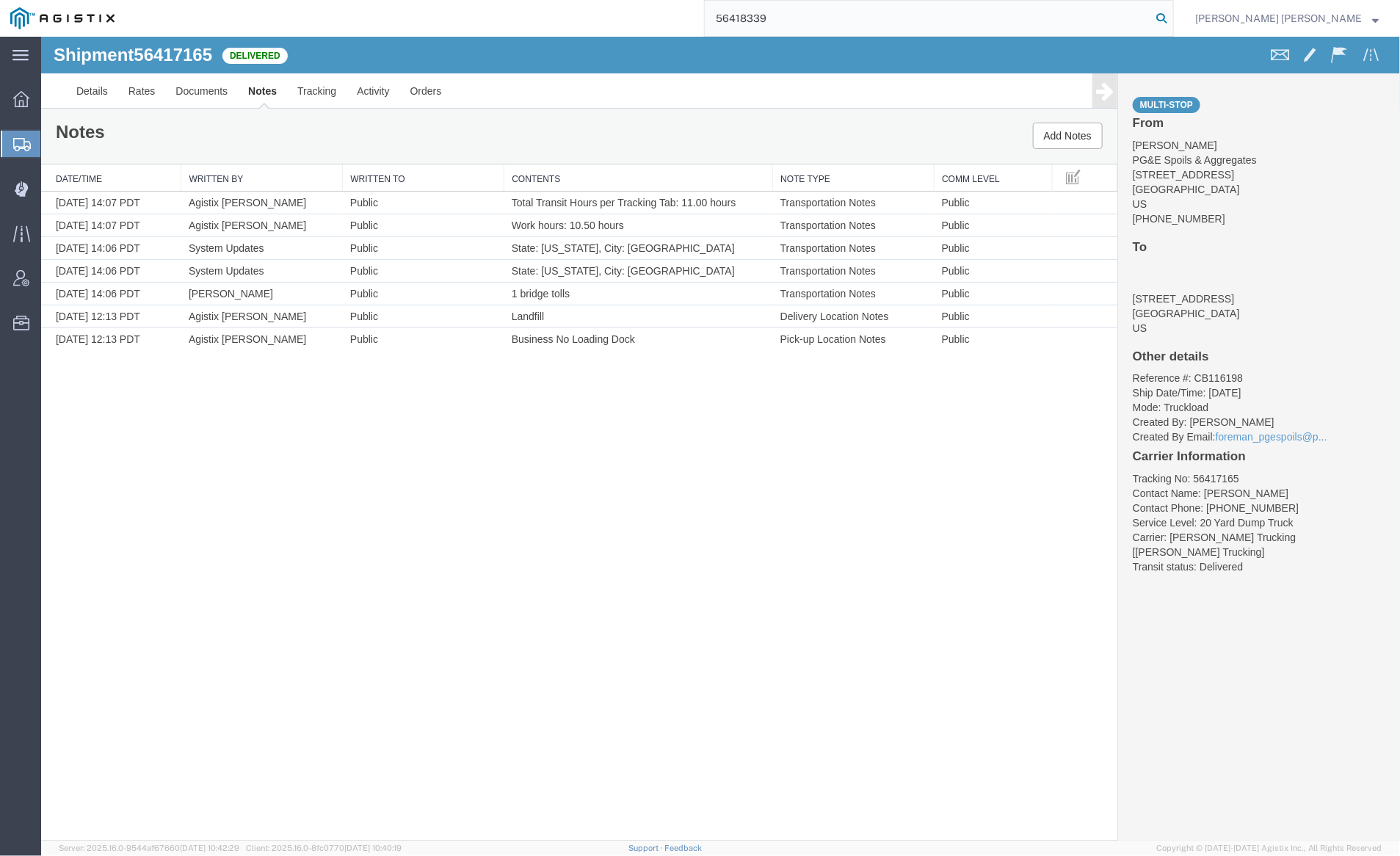
click at [1172, 14] on icon at bounding box center [1162, 18] width 21 height 21
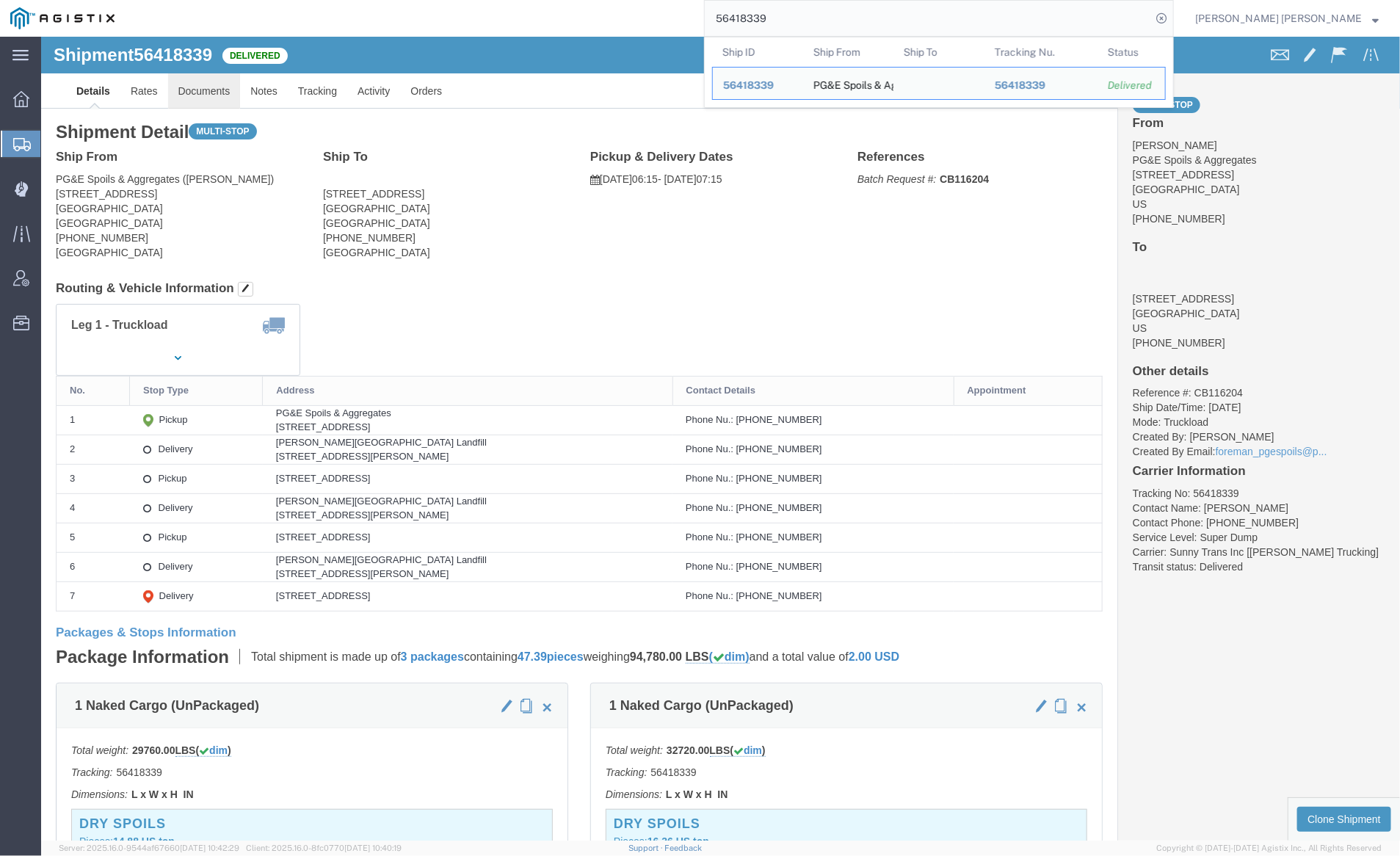
click link "Documents"
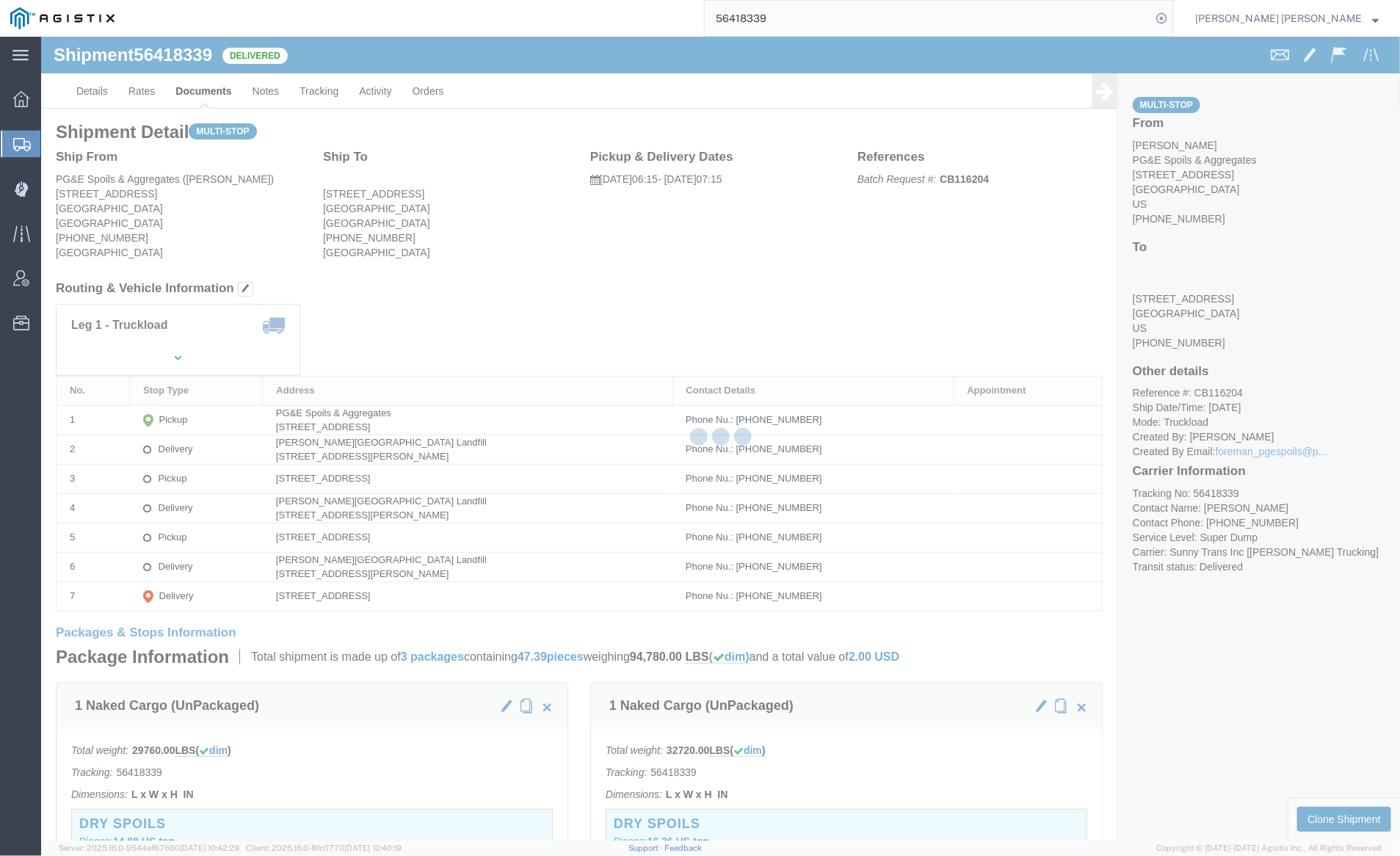
click at [208, 83] on div at bounding box center [720, 438] width 1359 height 804
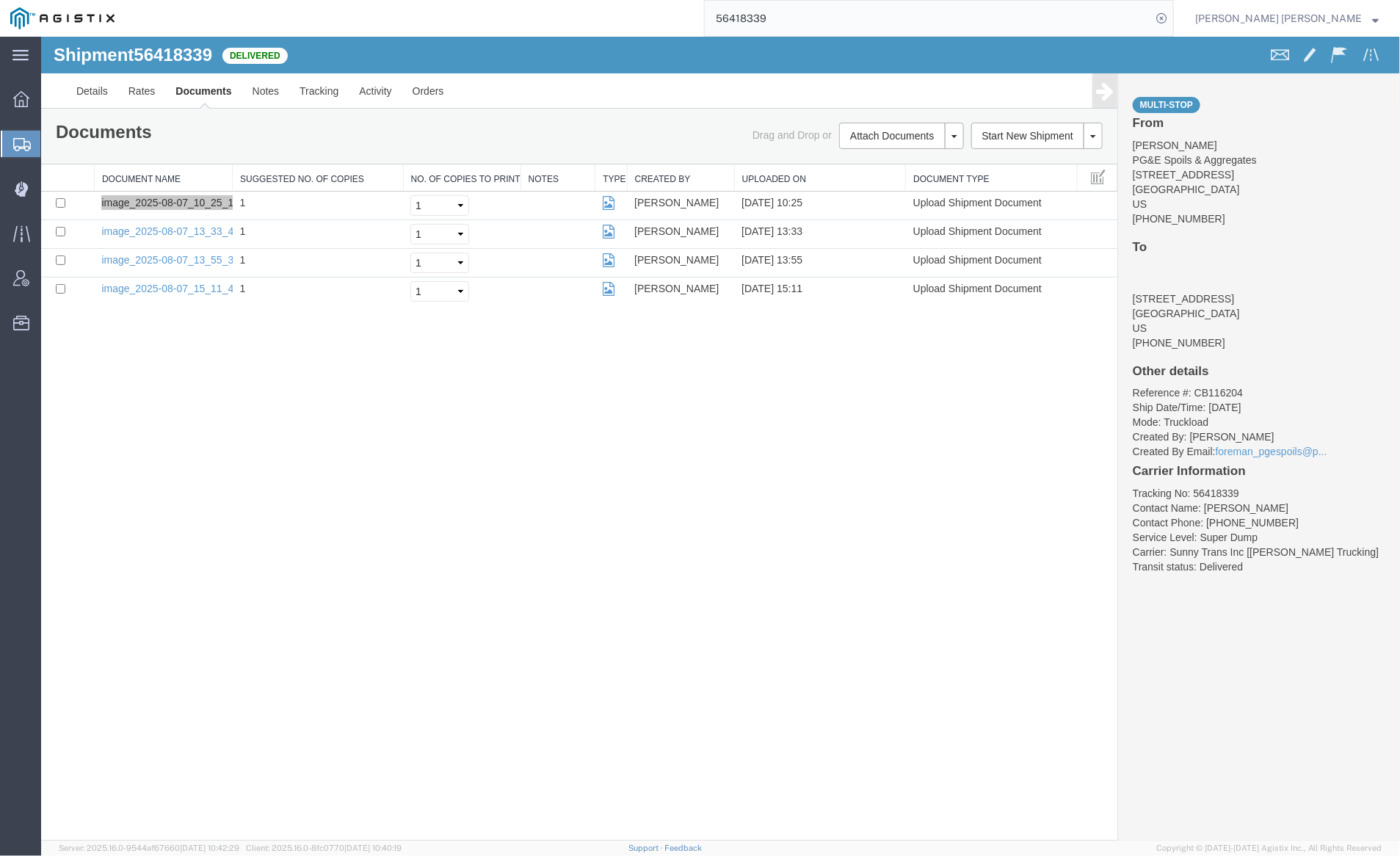
click at [813, 11] on input "56418339" at bounding box center [928, 18] width 446 height 35
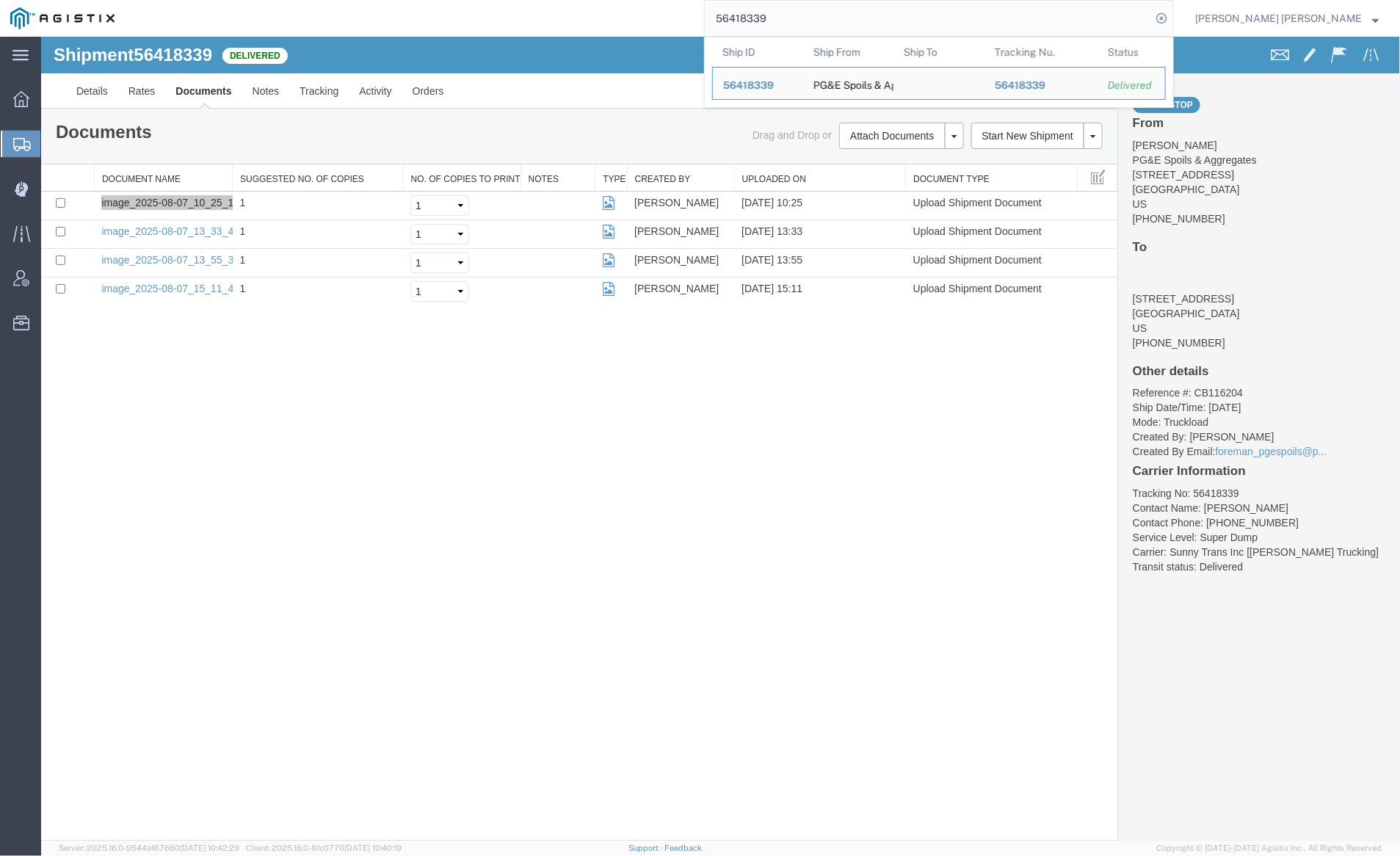
click at [813, 11] on input "56418339" at bounding box center [928, 18] width 446 height 35
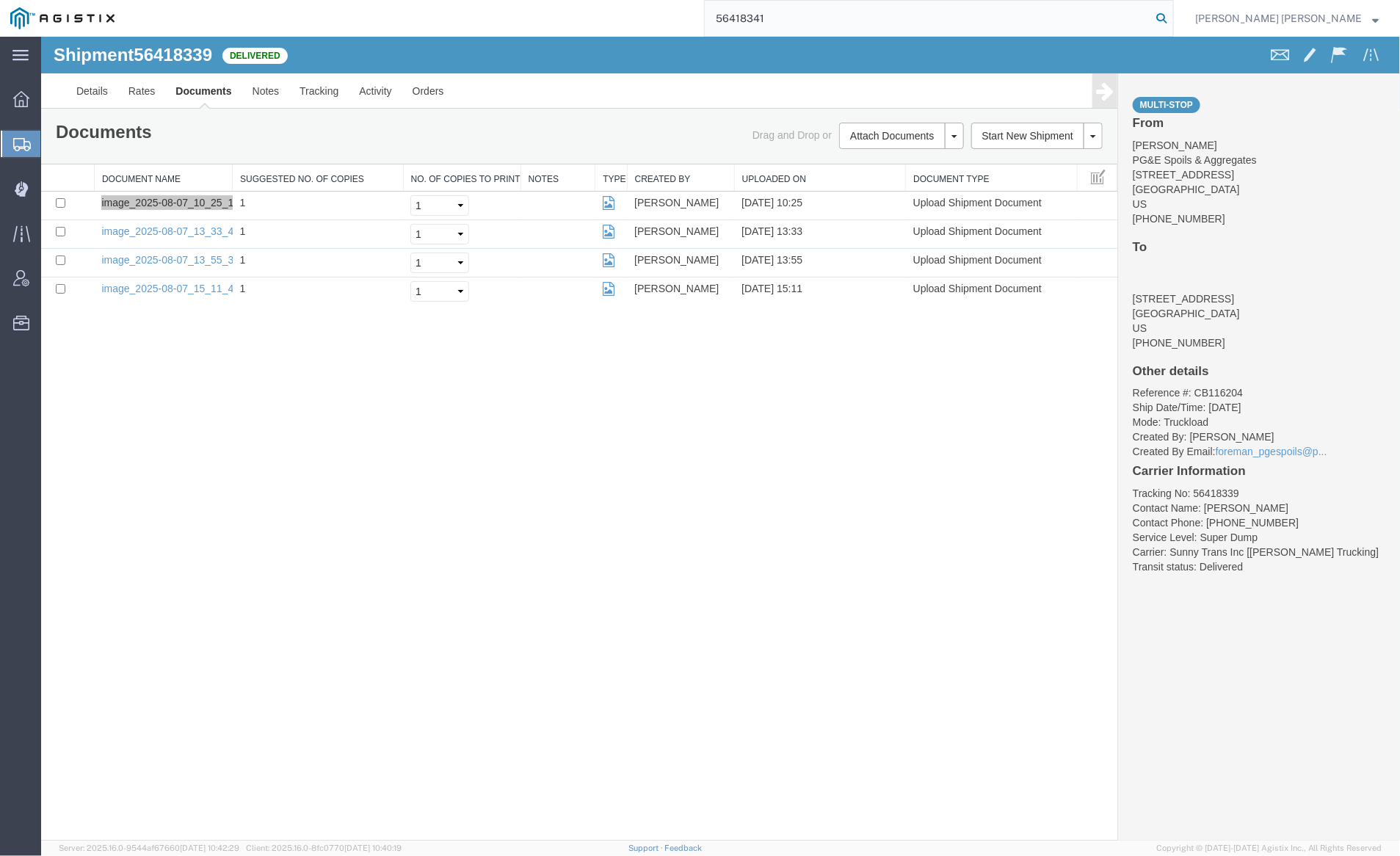
click at [1172, 14] on icon at bounding box center [1162, 18] width 21 height 21
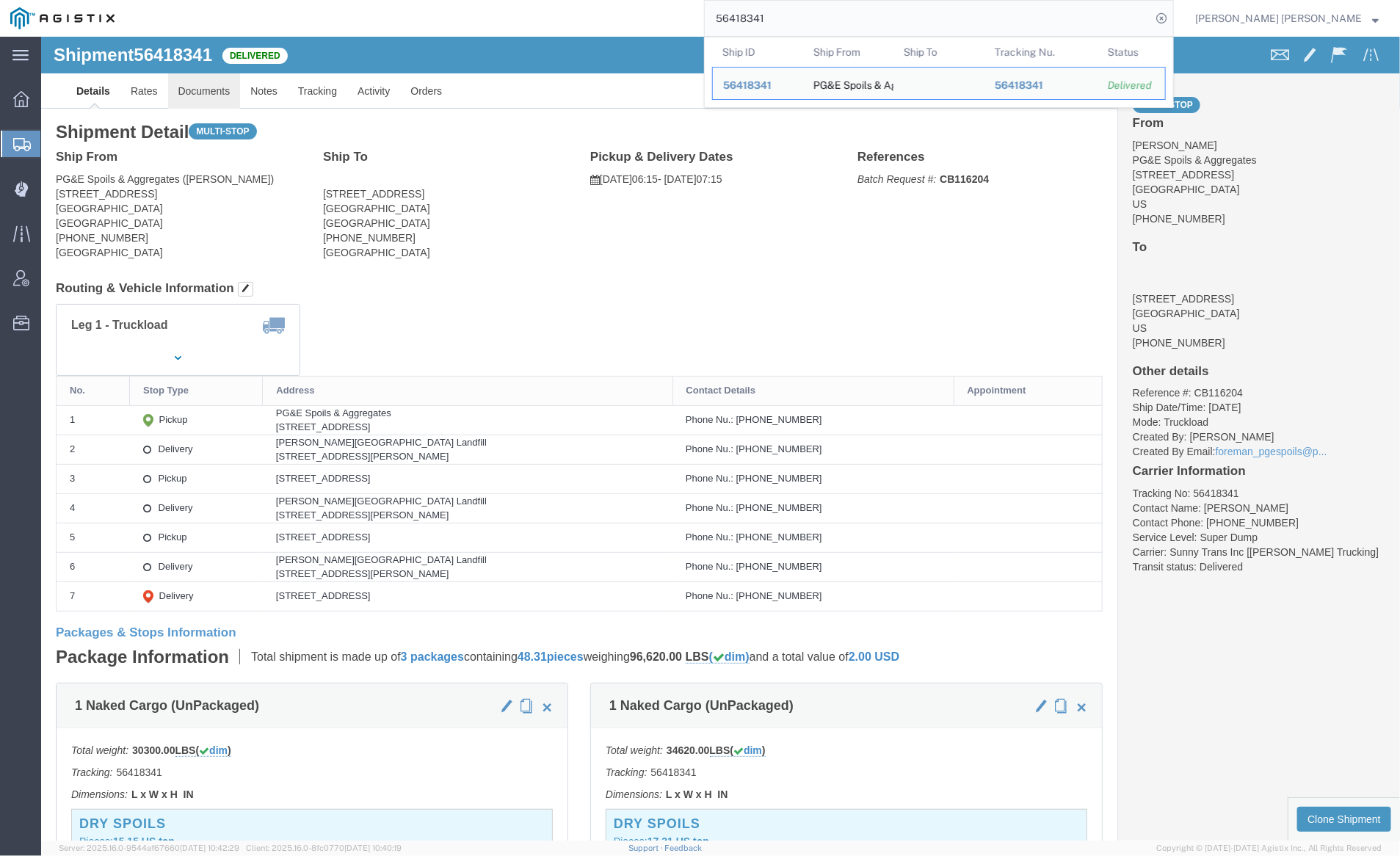
click link "Documents"
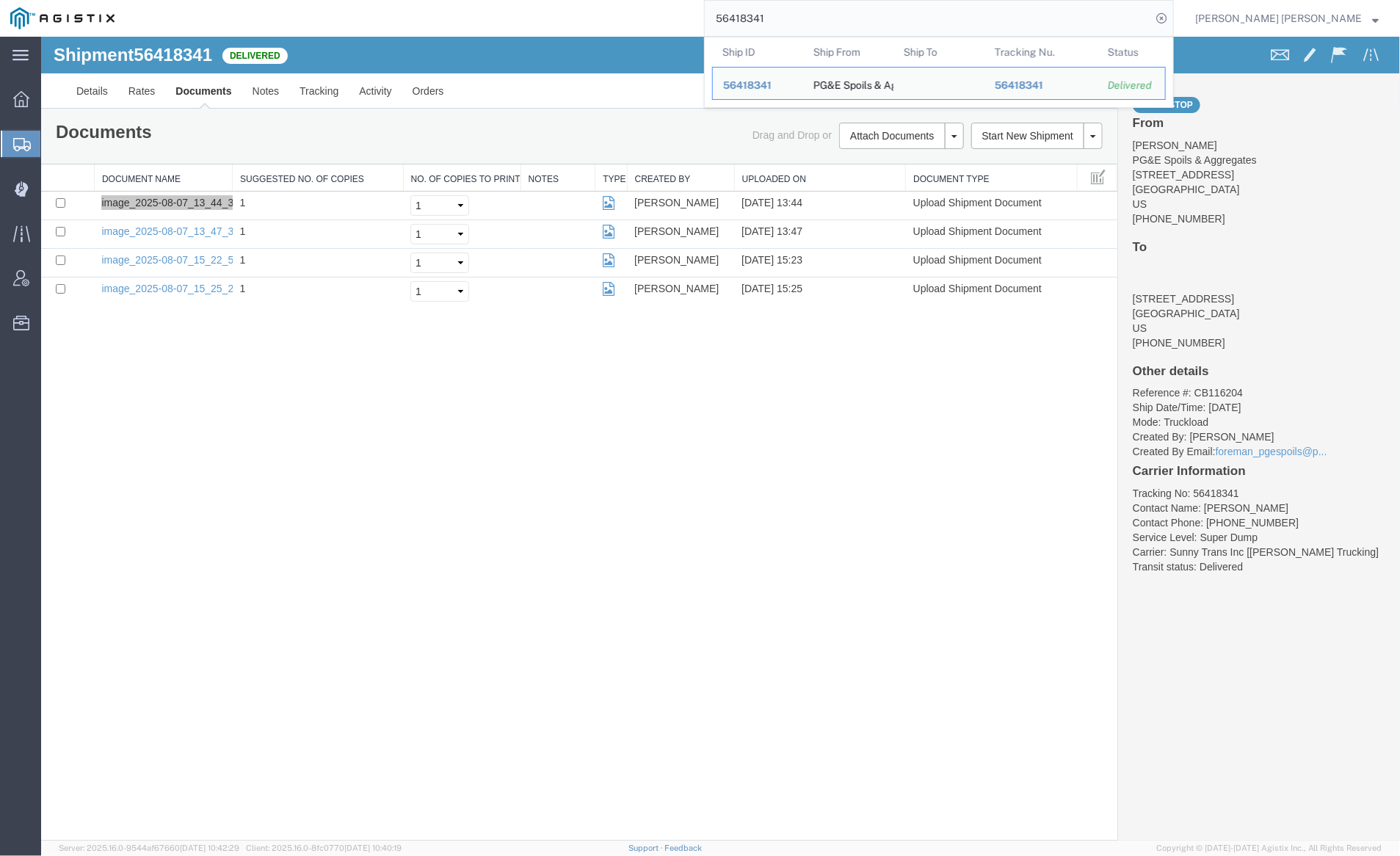
click at [820, 30] on input "56418341" at bounding box center [928, 18] width 446 height 35
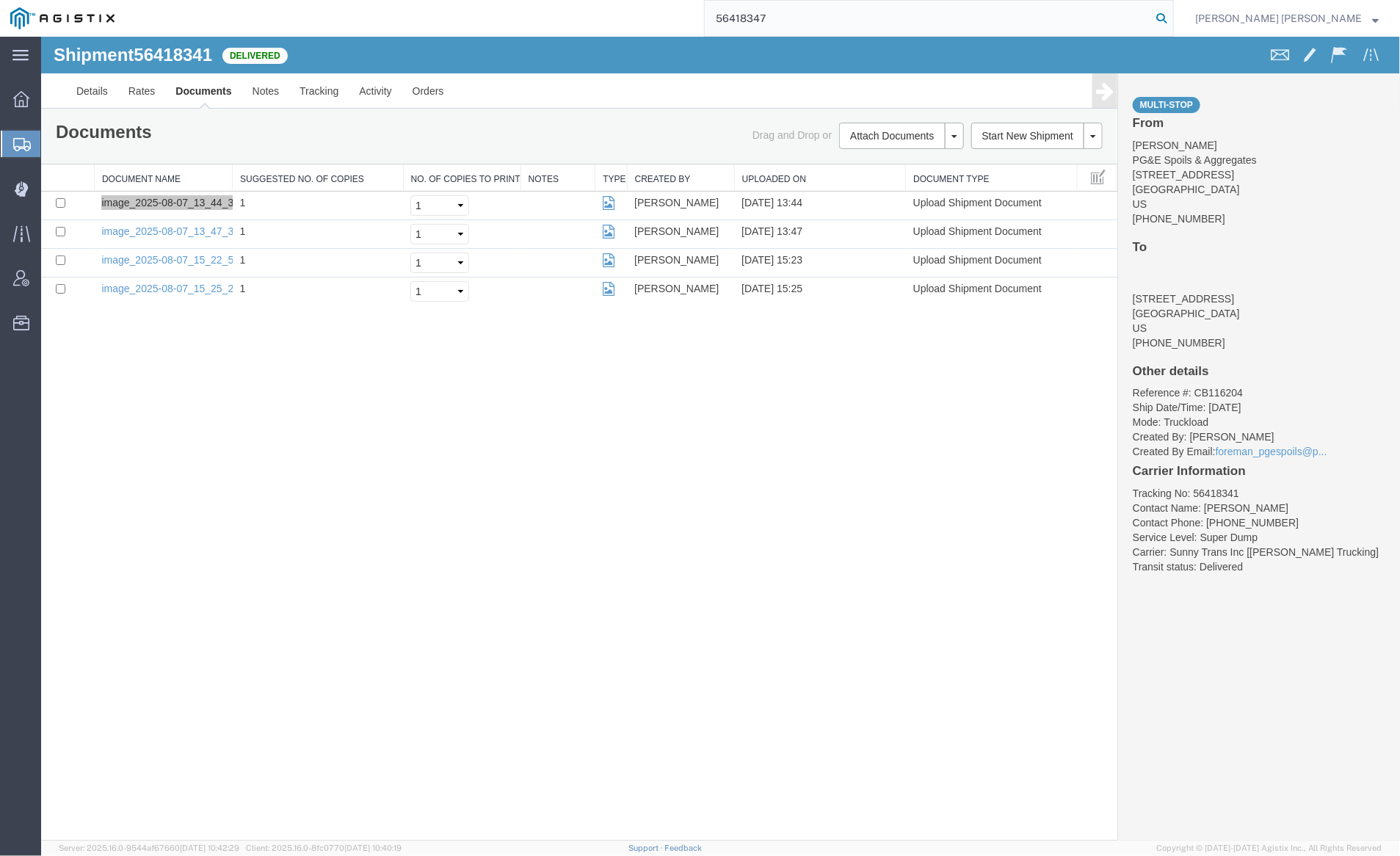
click at [1172, 8] on icon at bounding box center [1162, 18] width 21 height 21
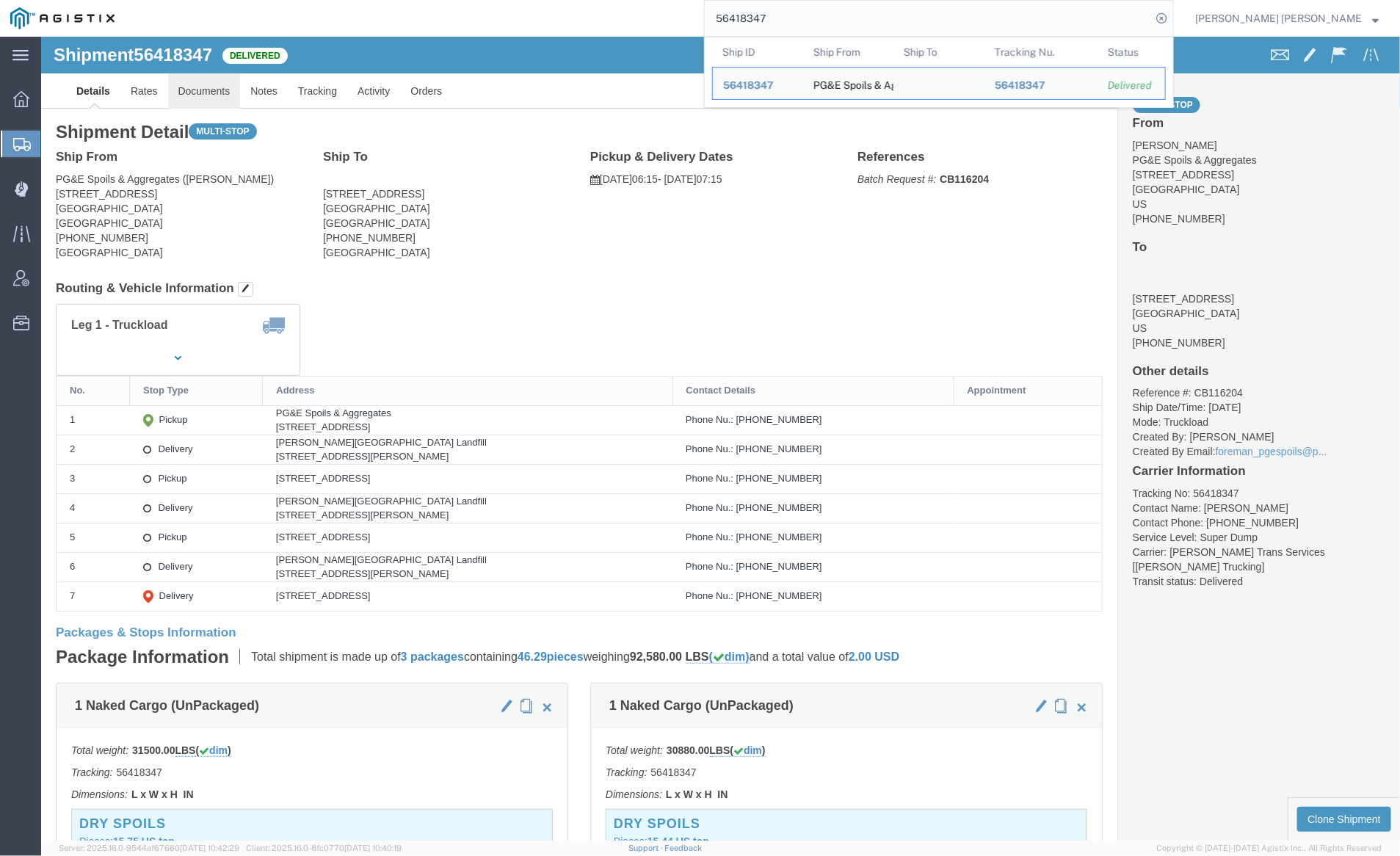
click link "Documents"
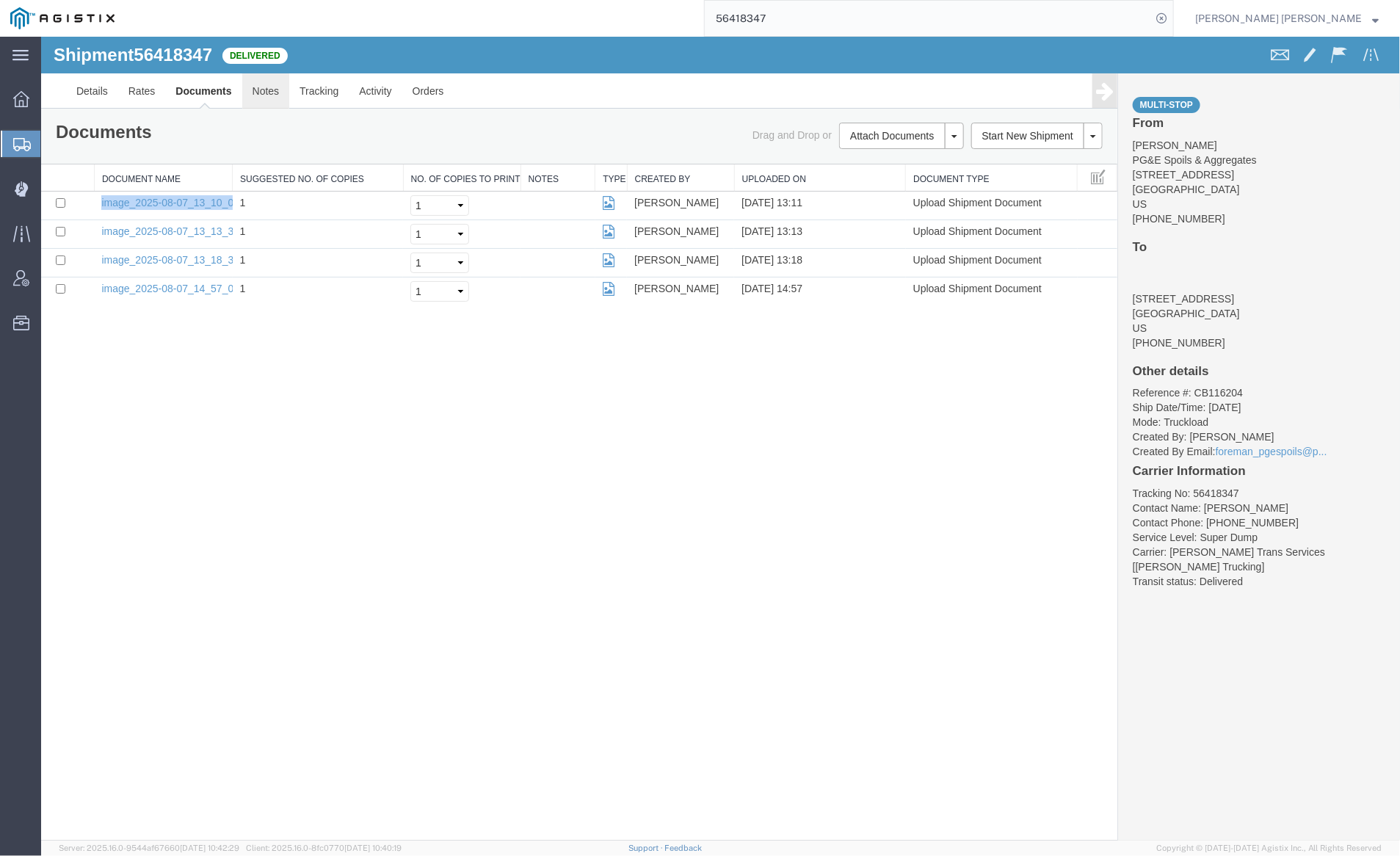
click at [255, 97] on link "Notes" at bounding box center [265, 91] width 48 height 35
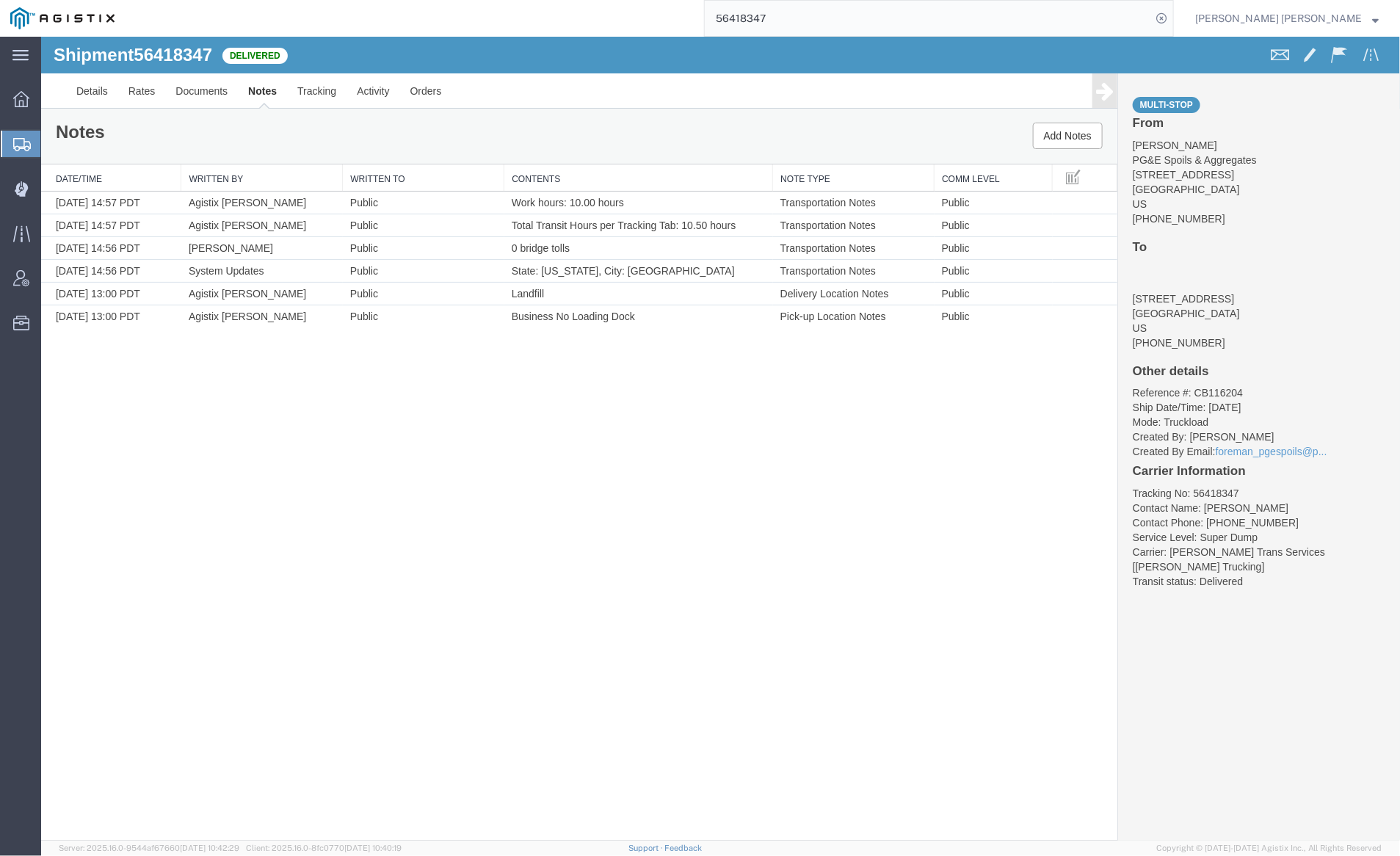
click at [828, 17] on input "56418347" at bounding box center [928, 18] width 446 height 35
click at [1172, 13] on icon at bounding box center [1162, 18] width 21 height 21
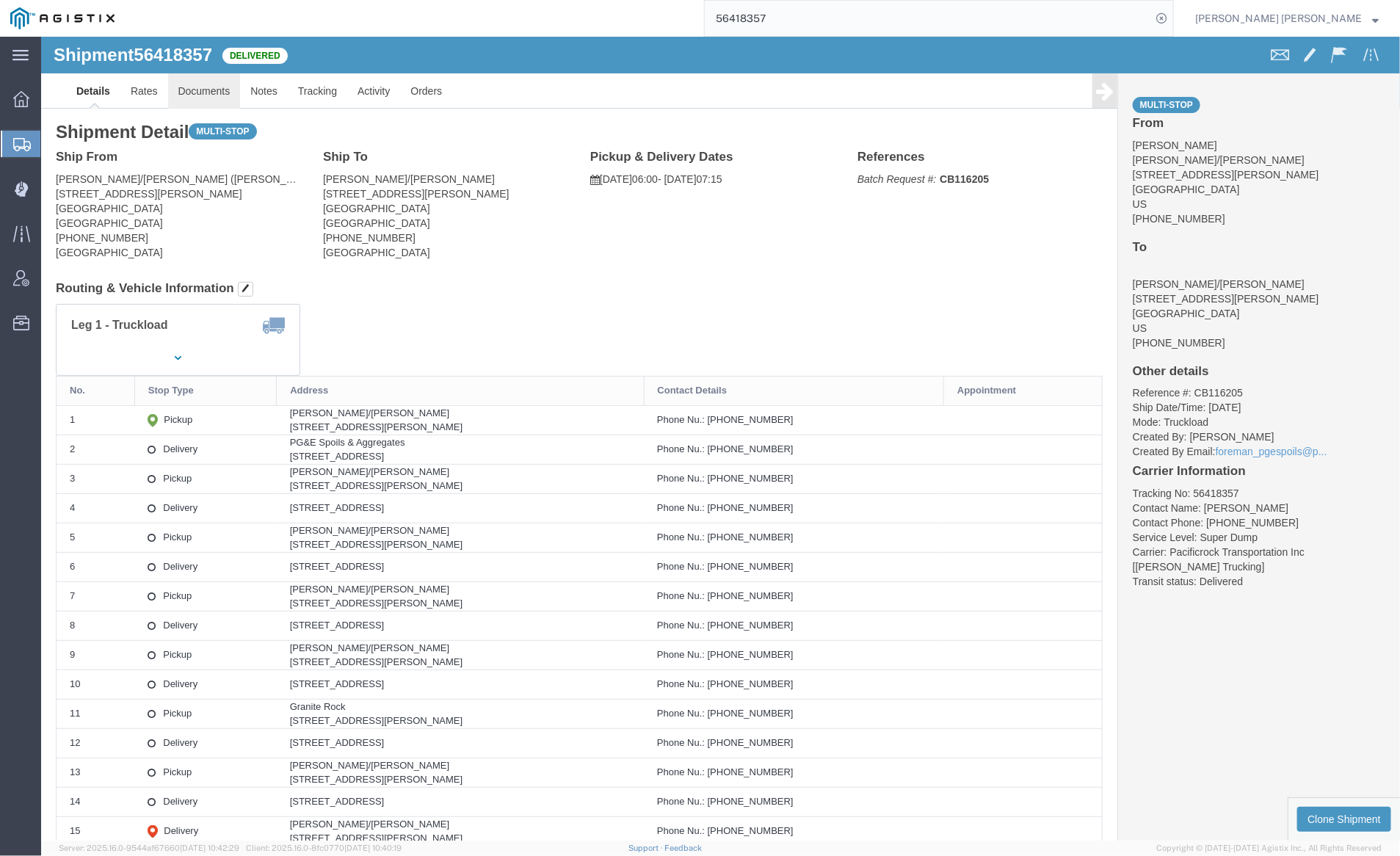
click link "Documents"
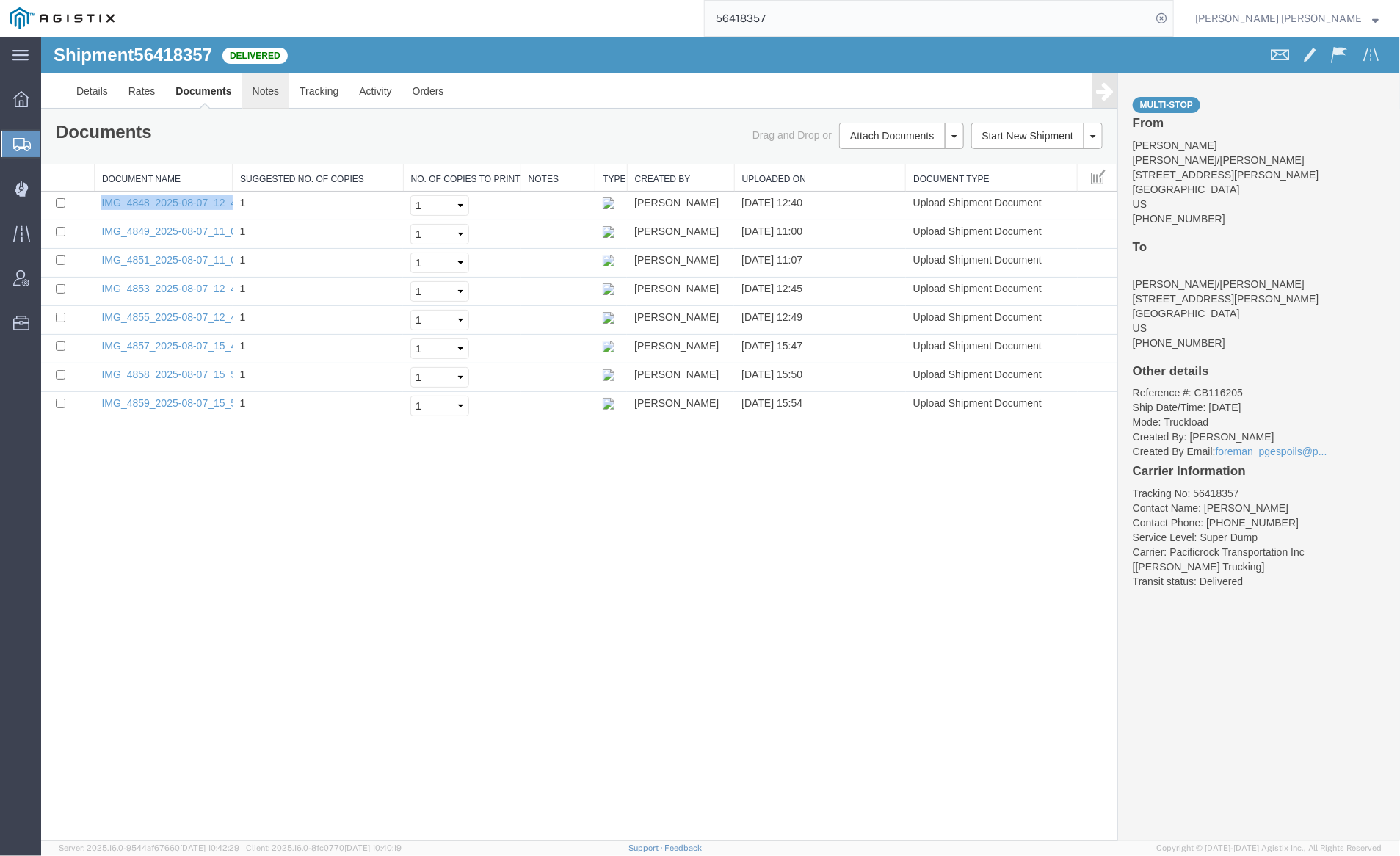
click at [273, 83] on link "Notes" at bounding box center [265, 91] width 48 height 35
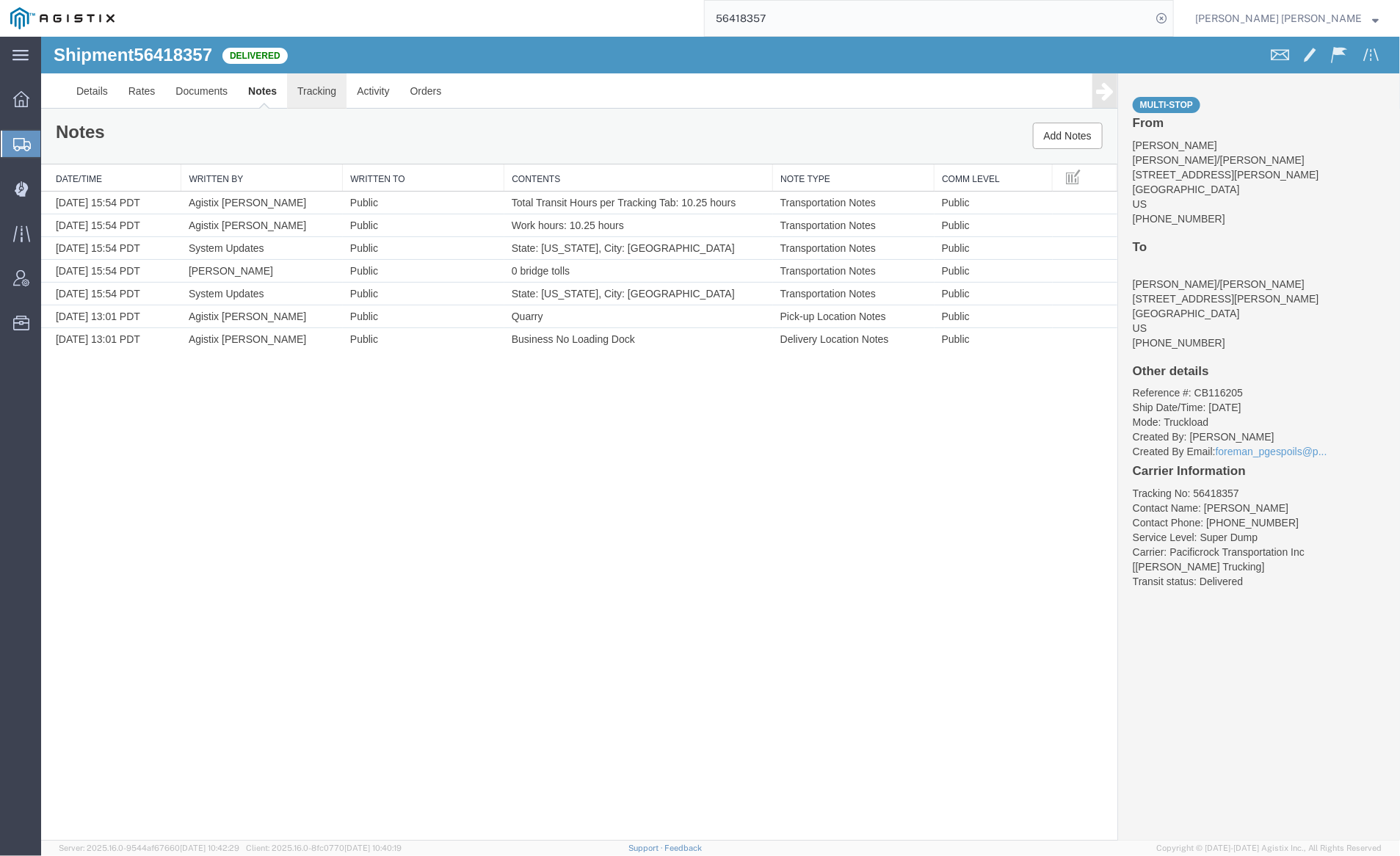
click at [319, 91] on link "Tracking" at bounding box center [316, 91] width 59 height 35
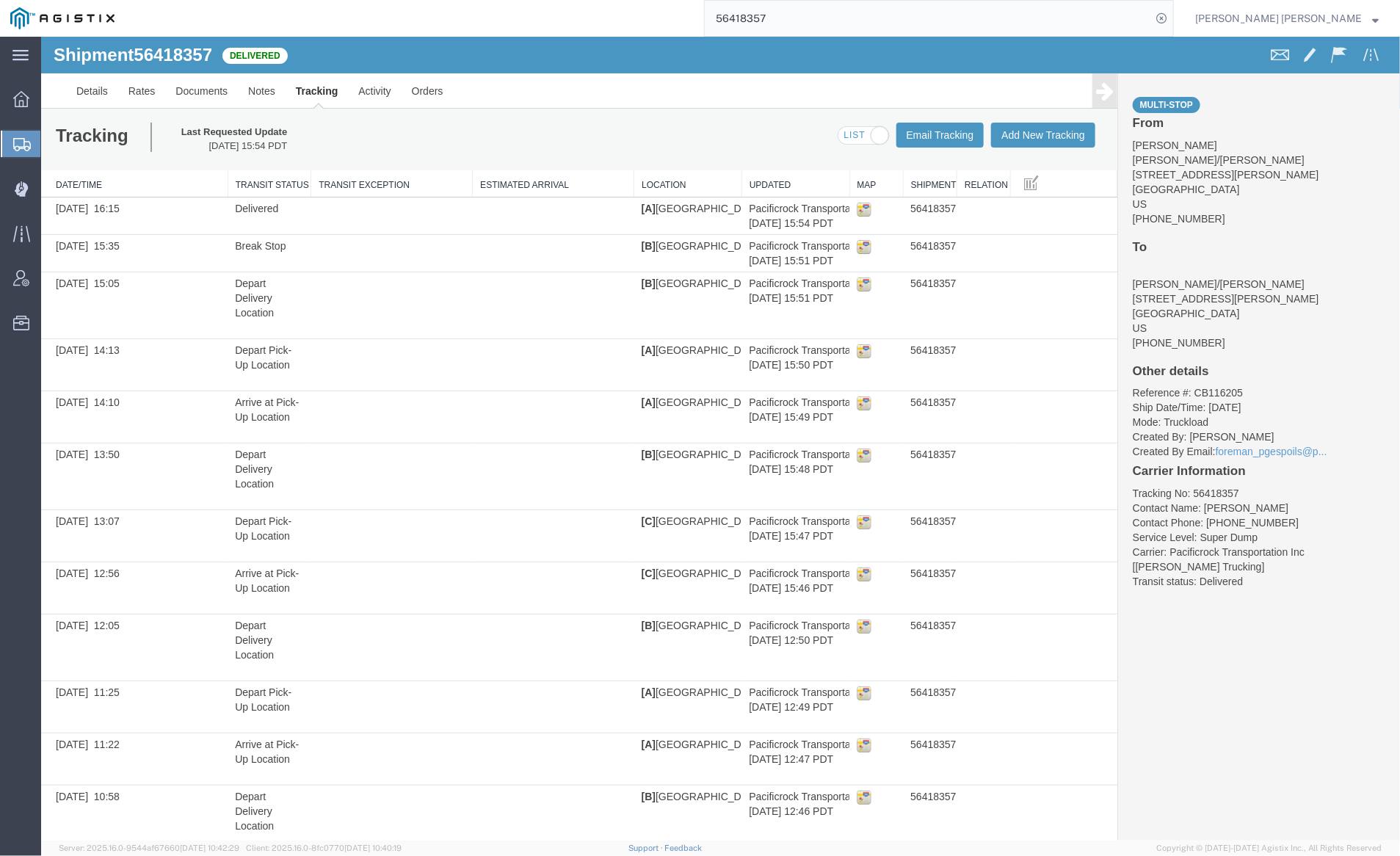
click at [828, 13] on input "56418357" at bounding box center [928, 18] width 446 height 35
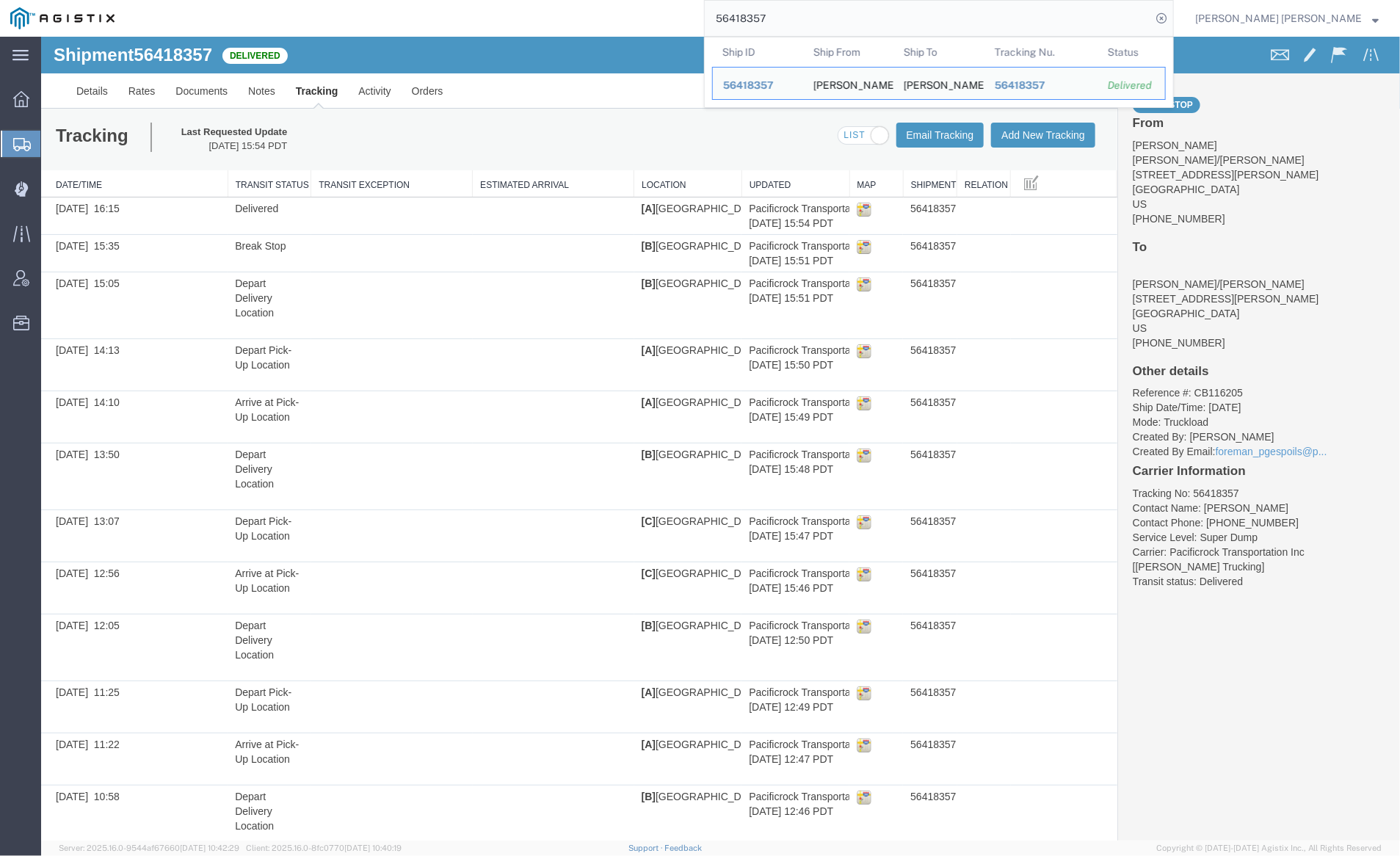
paste input "492"
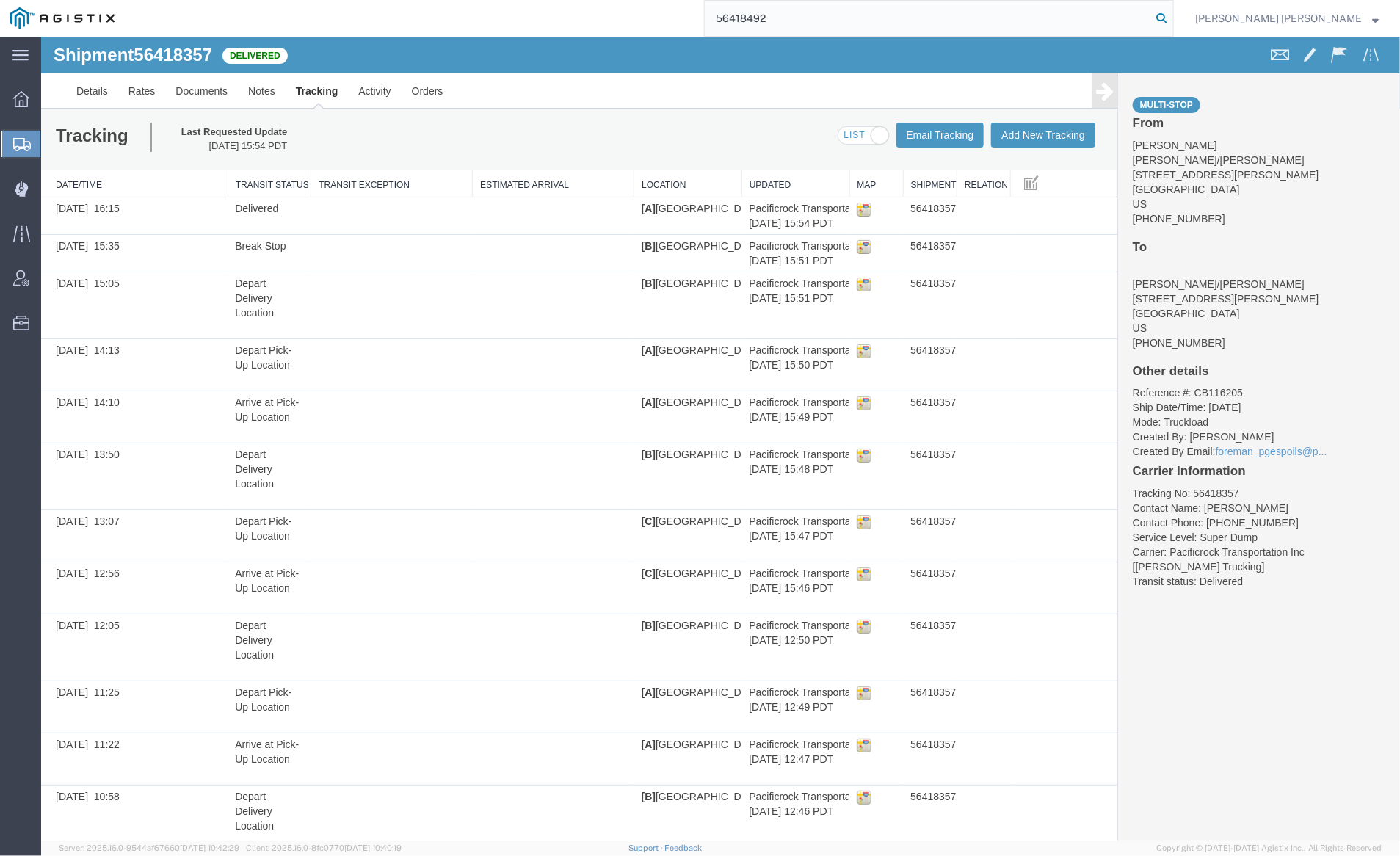
click at [1172, 17] on icon at bounding box center [1162, 18] width 21 height 21
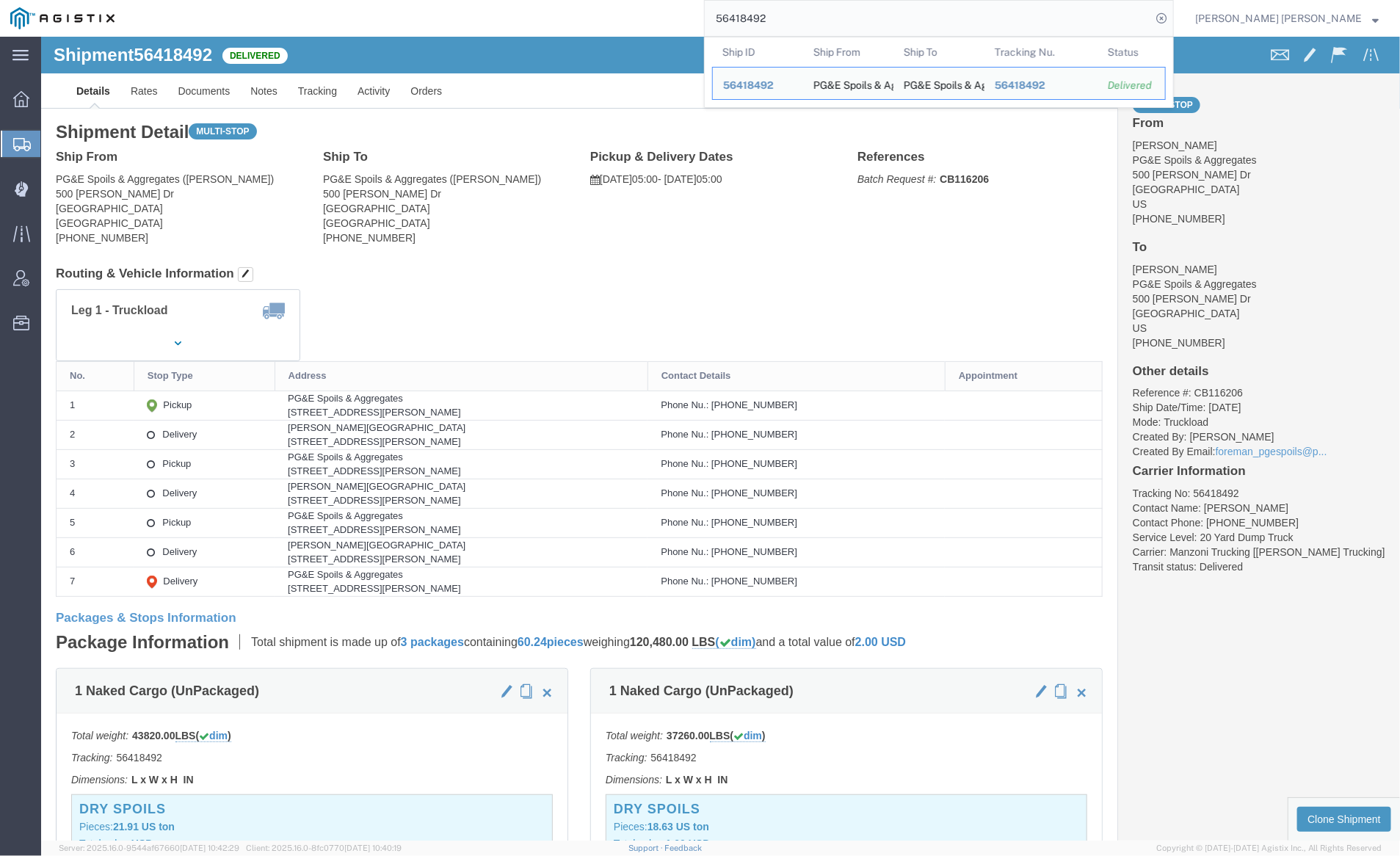
click div
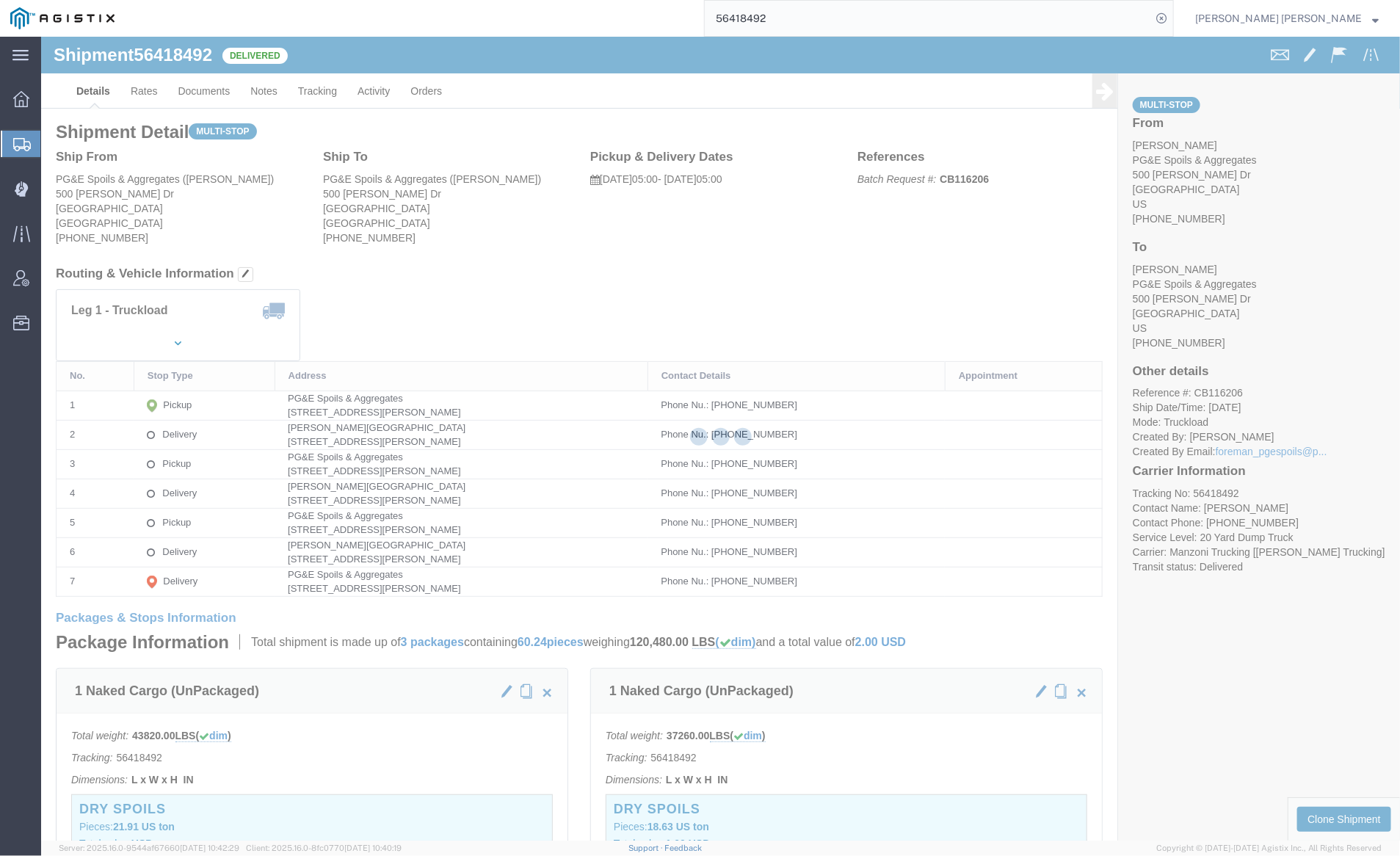
click at [184, 88] on div at bounding box center [720, 438] width 1359 height 804
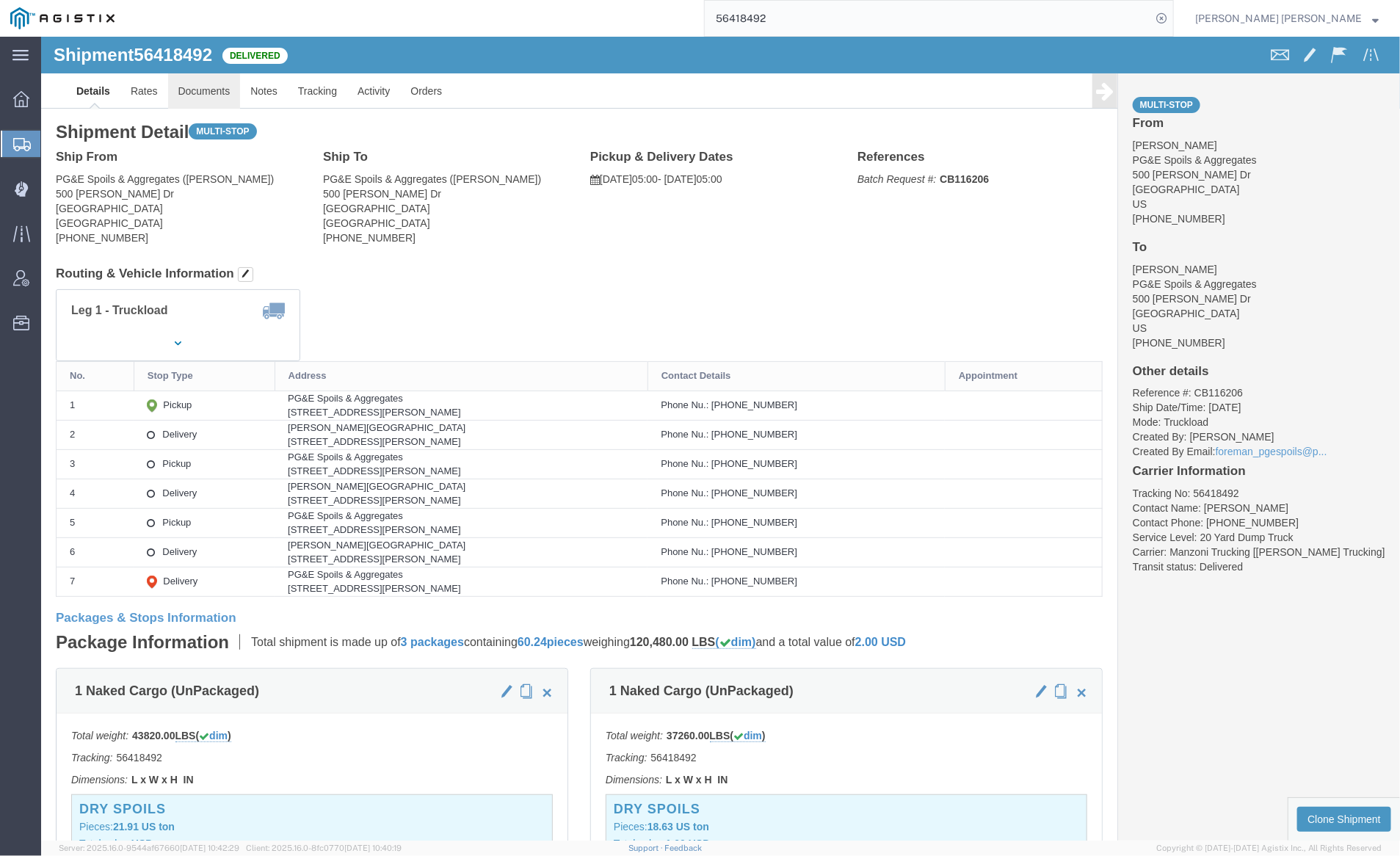
click link "Documents"
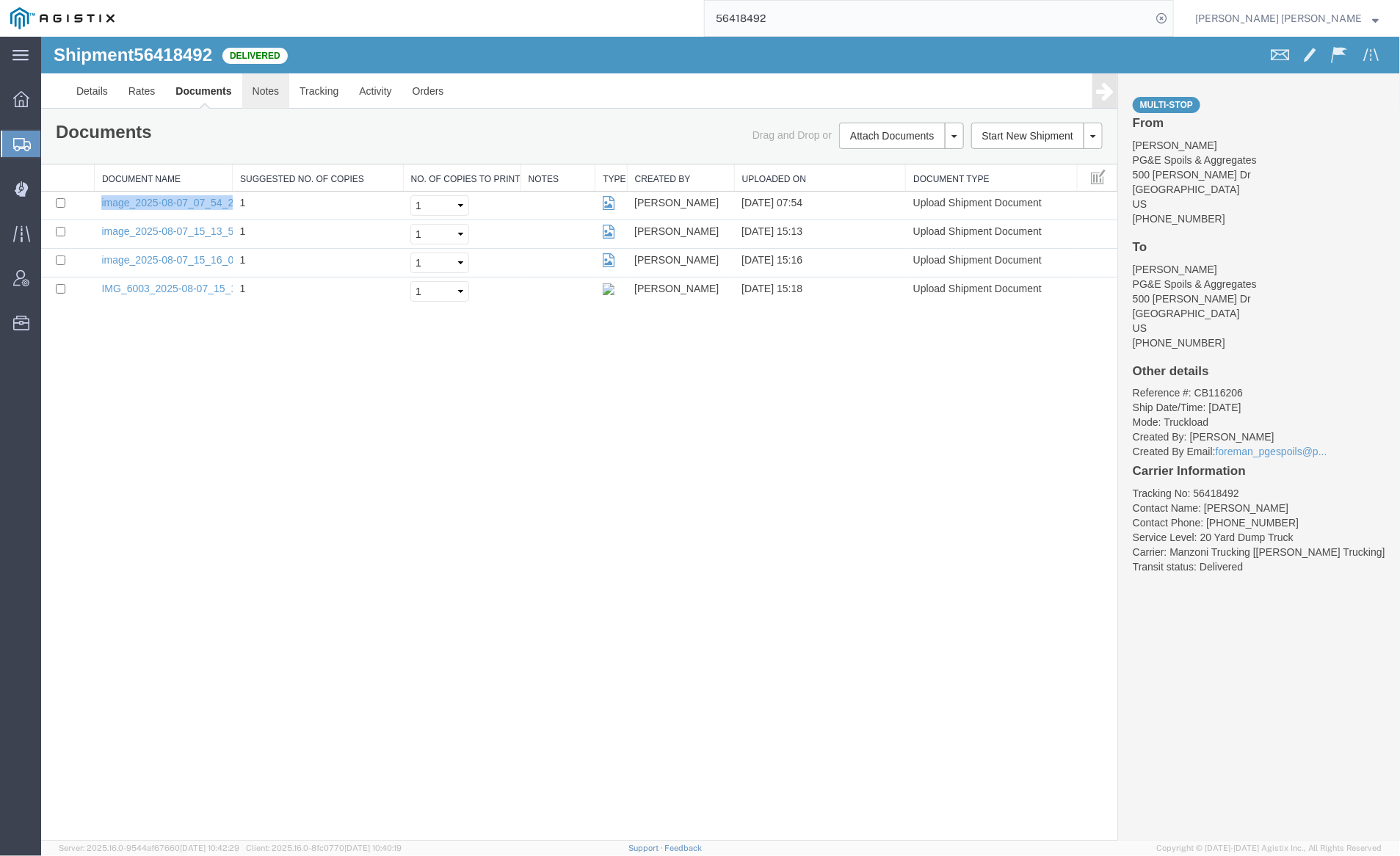
click at [256, 92] on link "Notes" at bounding box center [265, 91] width 48 height 35
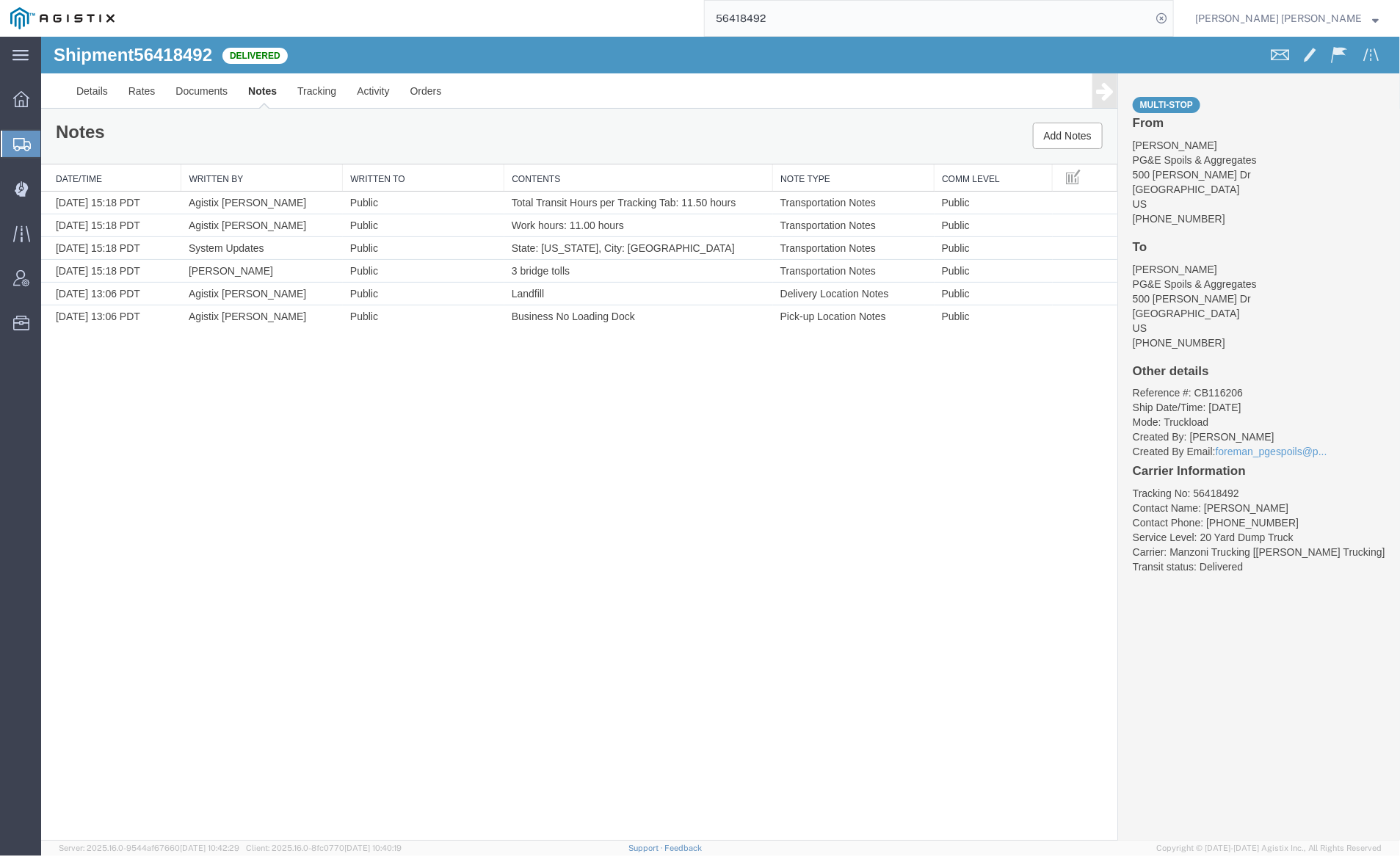
click at [828, 22] on input "56418492" at bounding box center [928, 18] width 446 height 35
click at [1172, 18] on icon at bounding box center [1162, 18] width 21 height 21
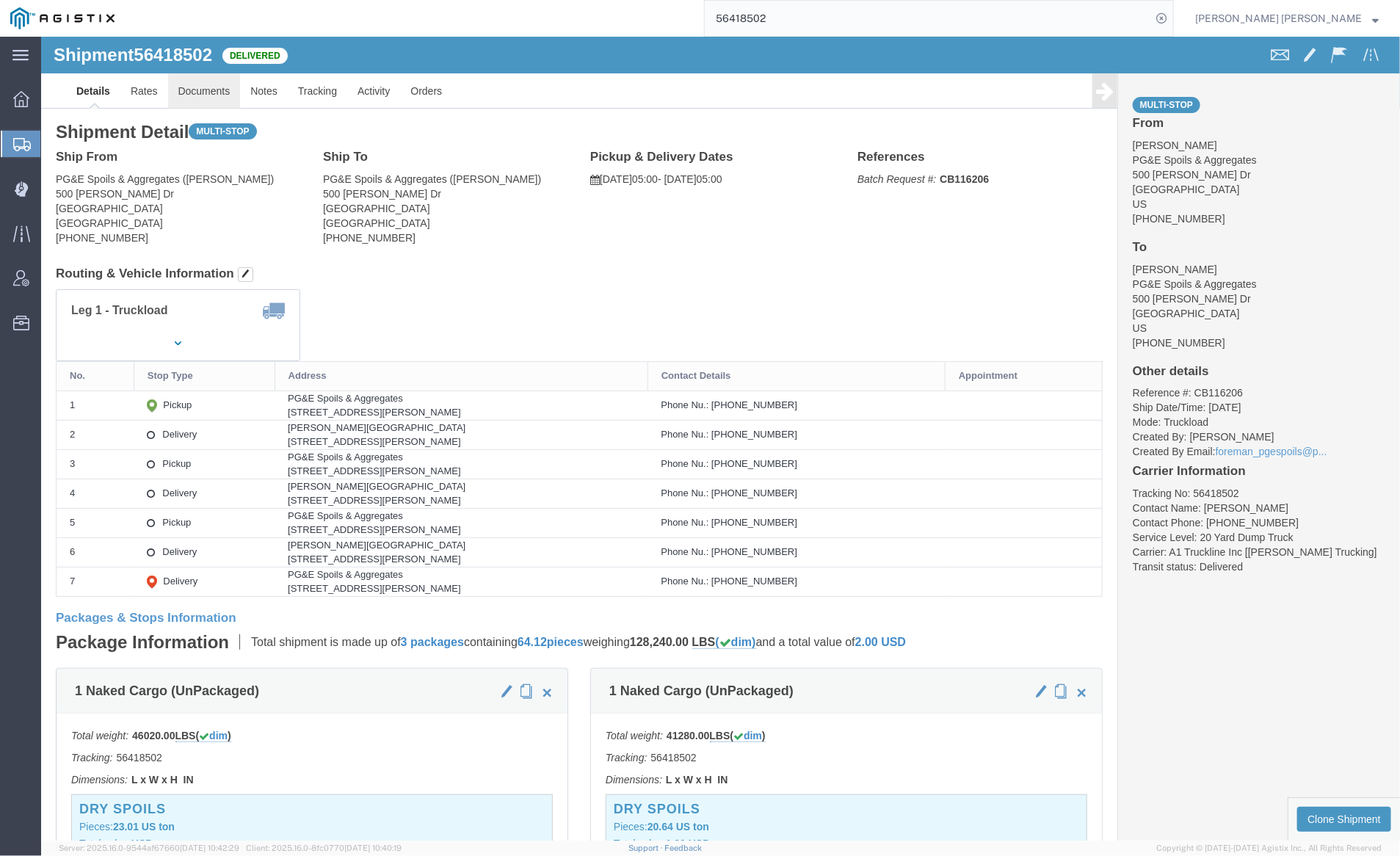
click link "Documents"
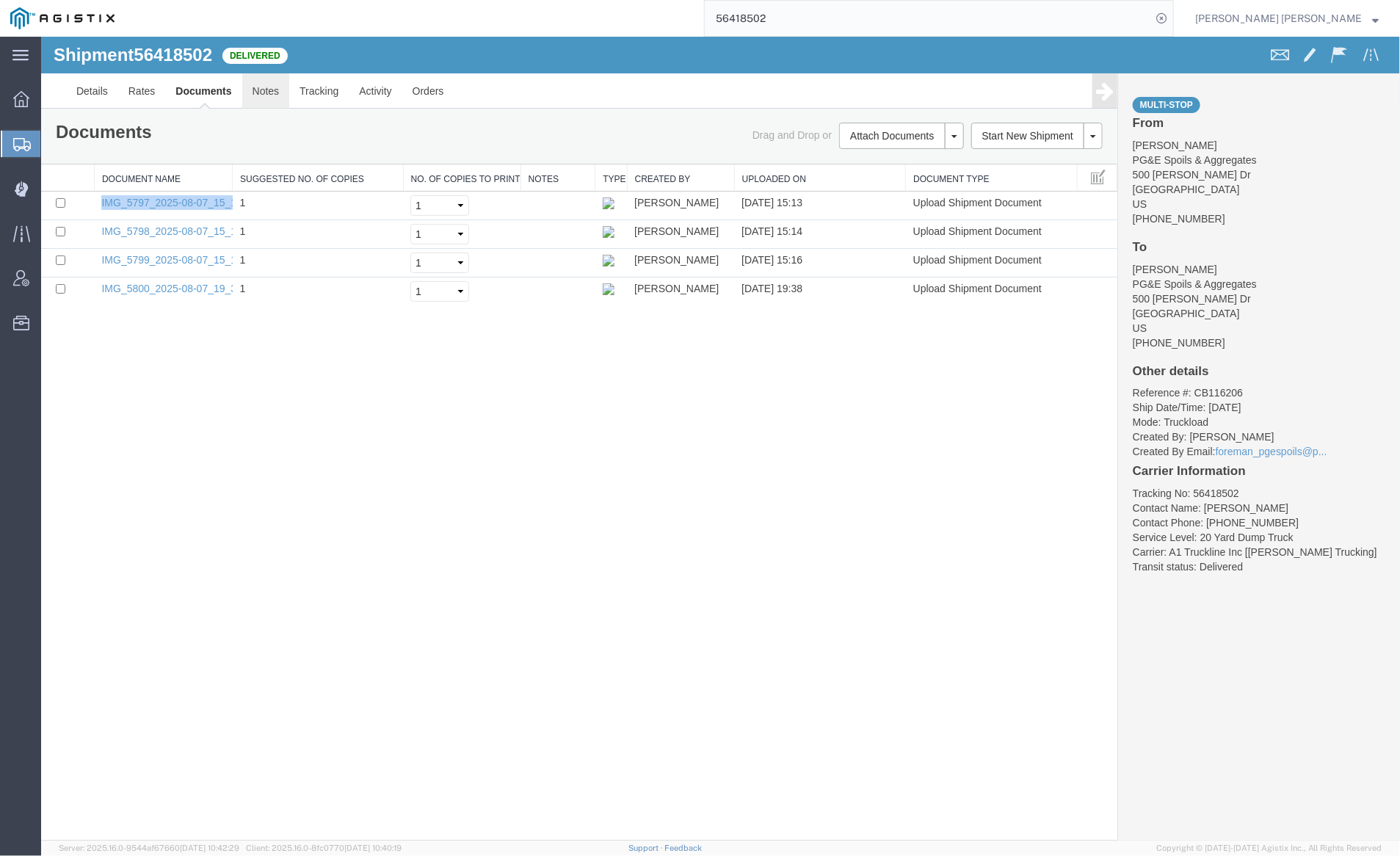
click at [268, 87] on link "Notes" at bounding box center [265, 91] width 48 height 35
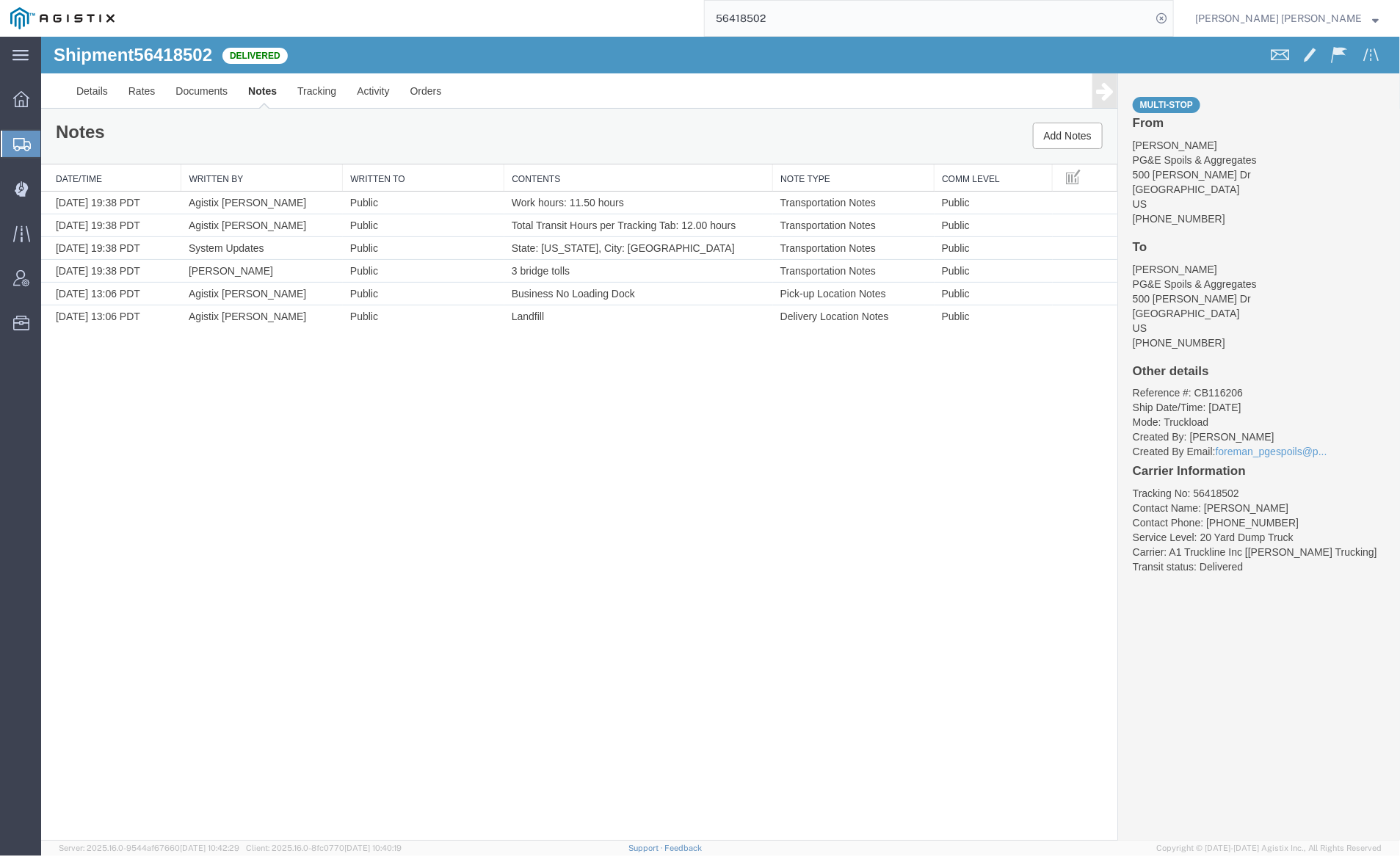
click at [809, 17] on input "56418502" at bounding box center [928, 18] width 446 height 35
click at [1172, 15] on icon at bounding box center [1162, 18] width 21 height 21
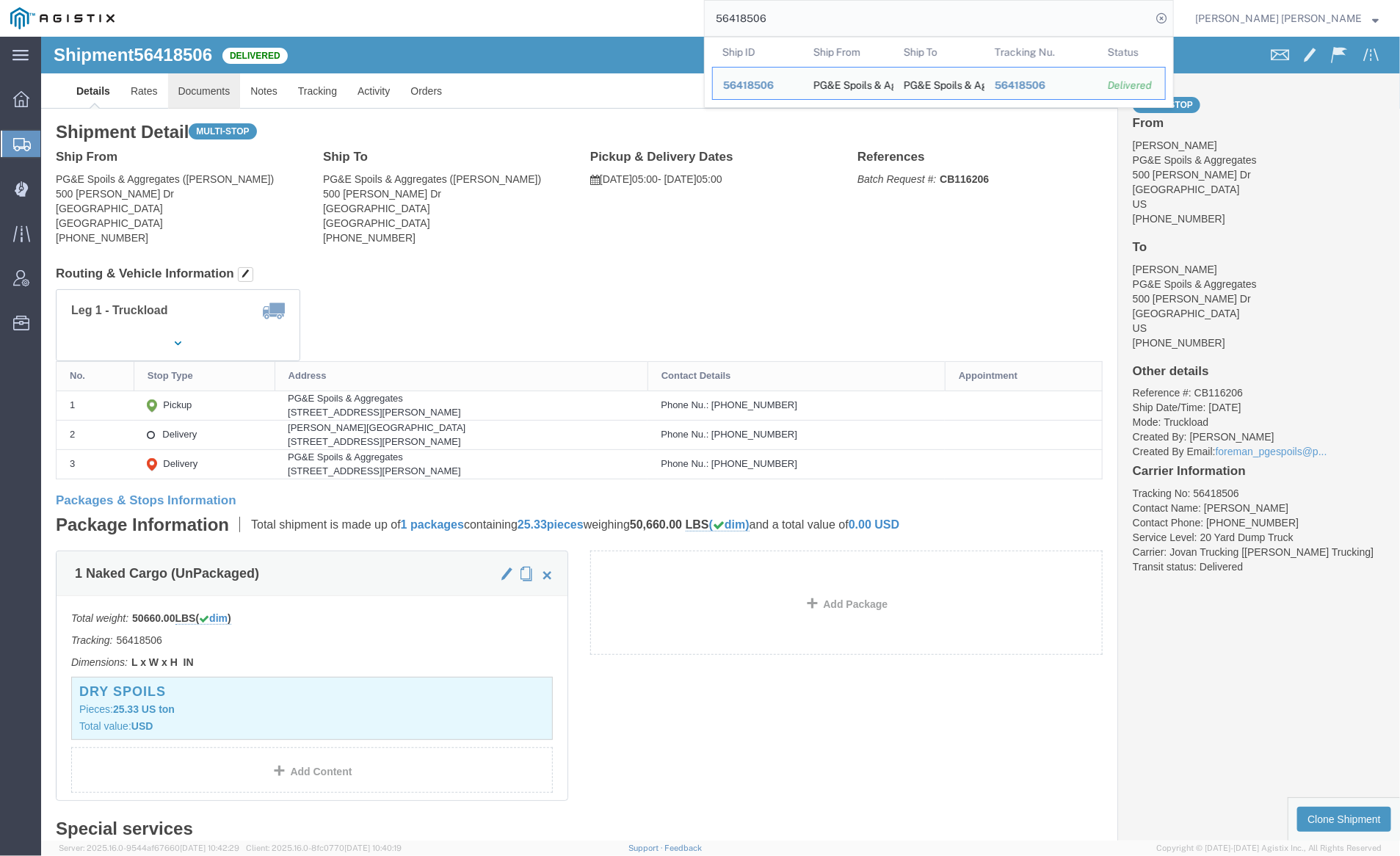
click link "Documents"
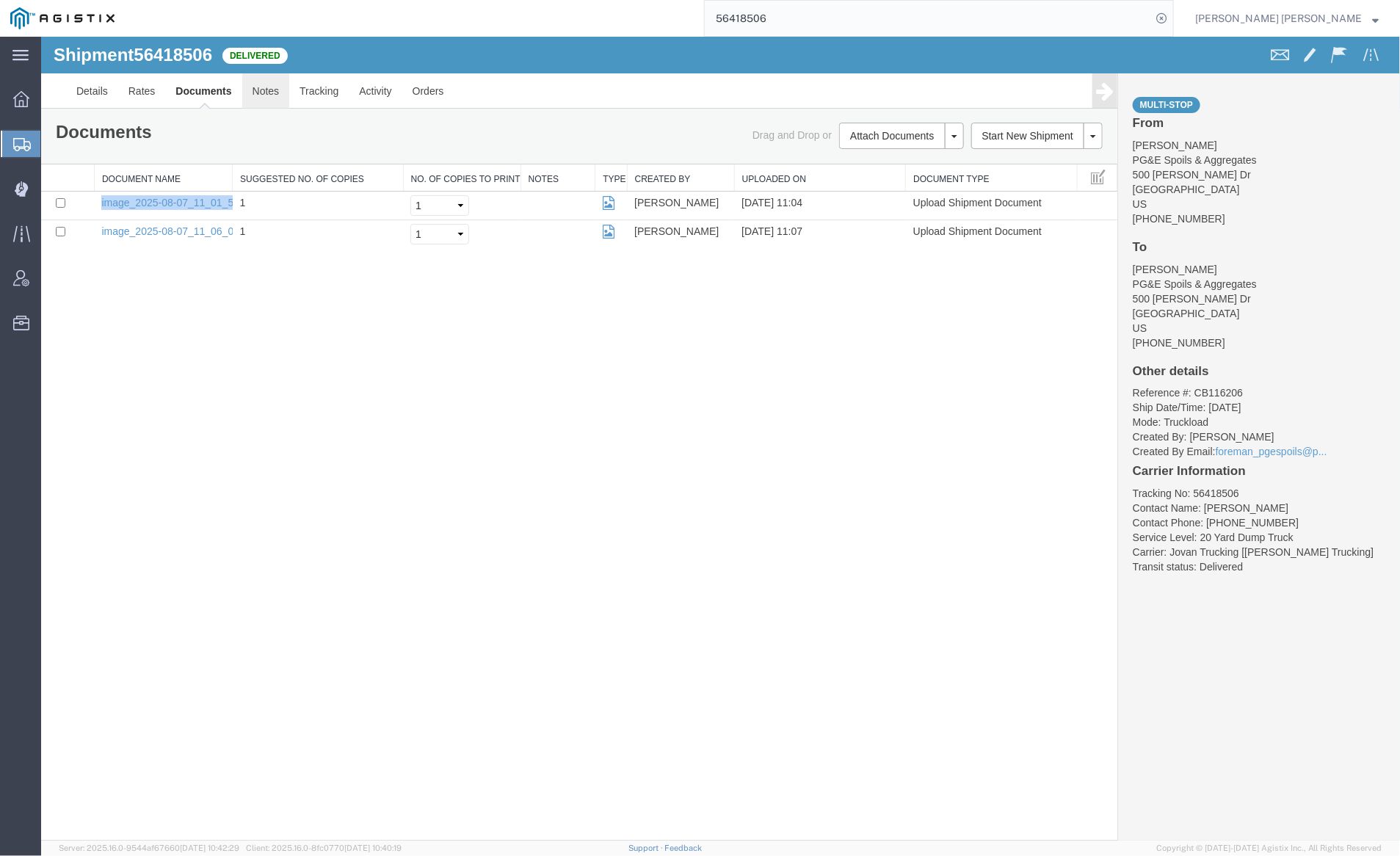
click at [249, 87] on link "Notes" at bounding box center [265, 91] width 48 height 35
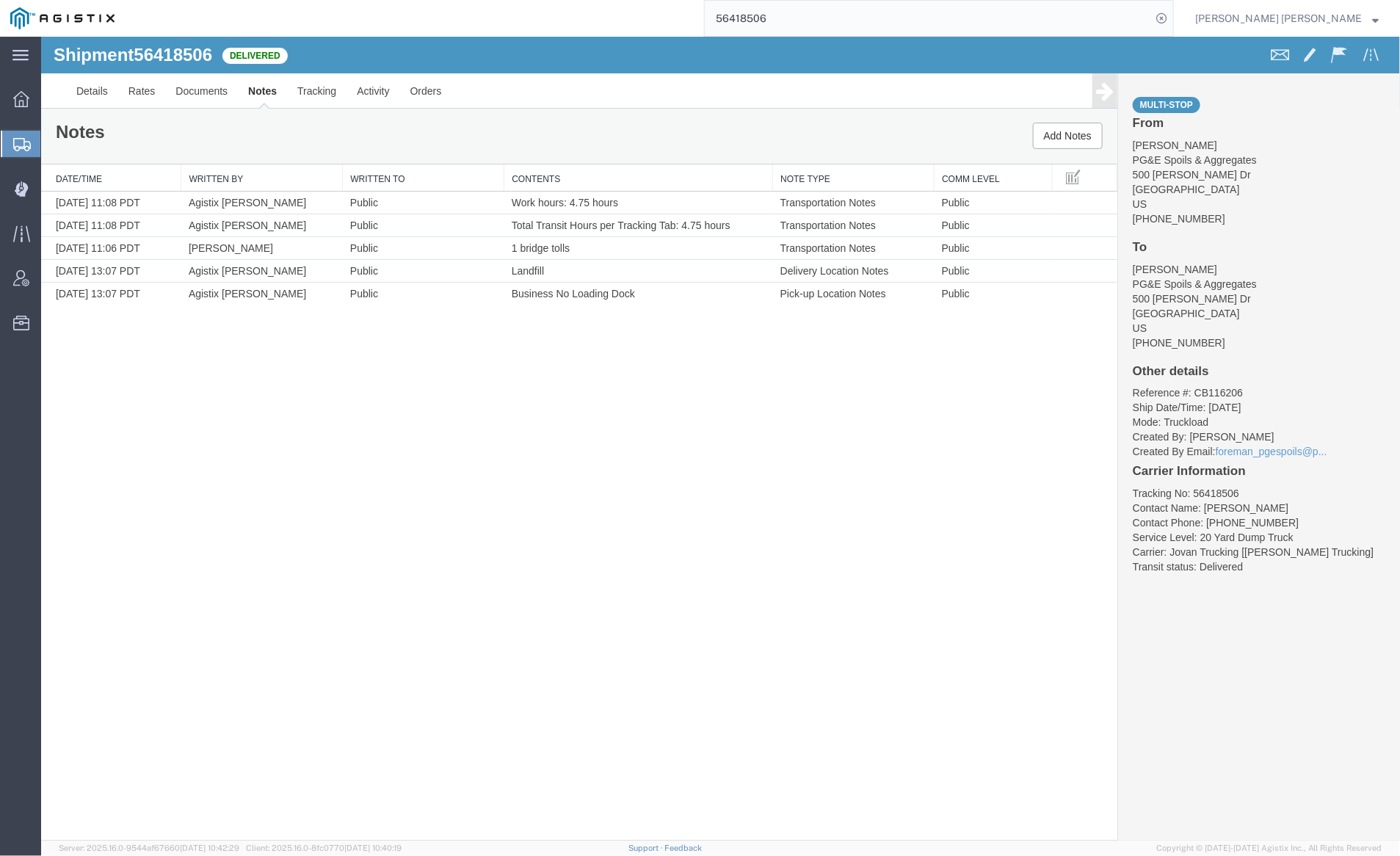
click at [810, 26] on input "56418506" at bounding box center [928, 18] width 446 height 35
click at [1172, 12] on icon at bounding box center [1162, 18] width 21 height 21
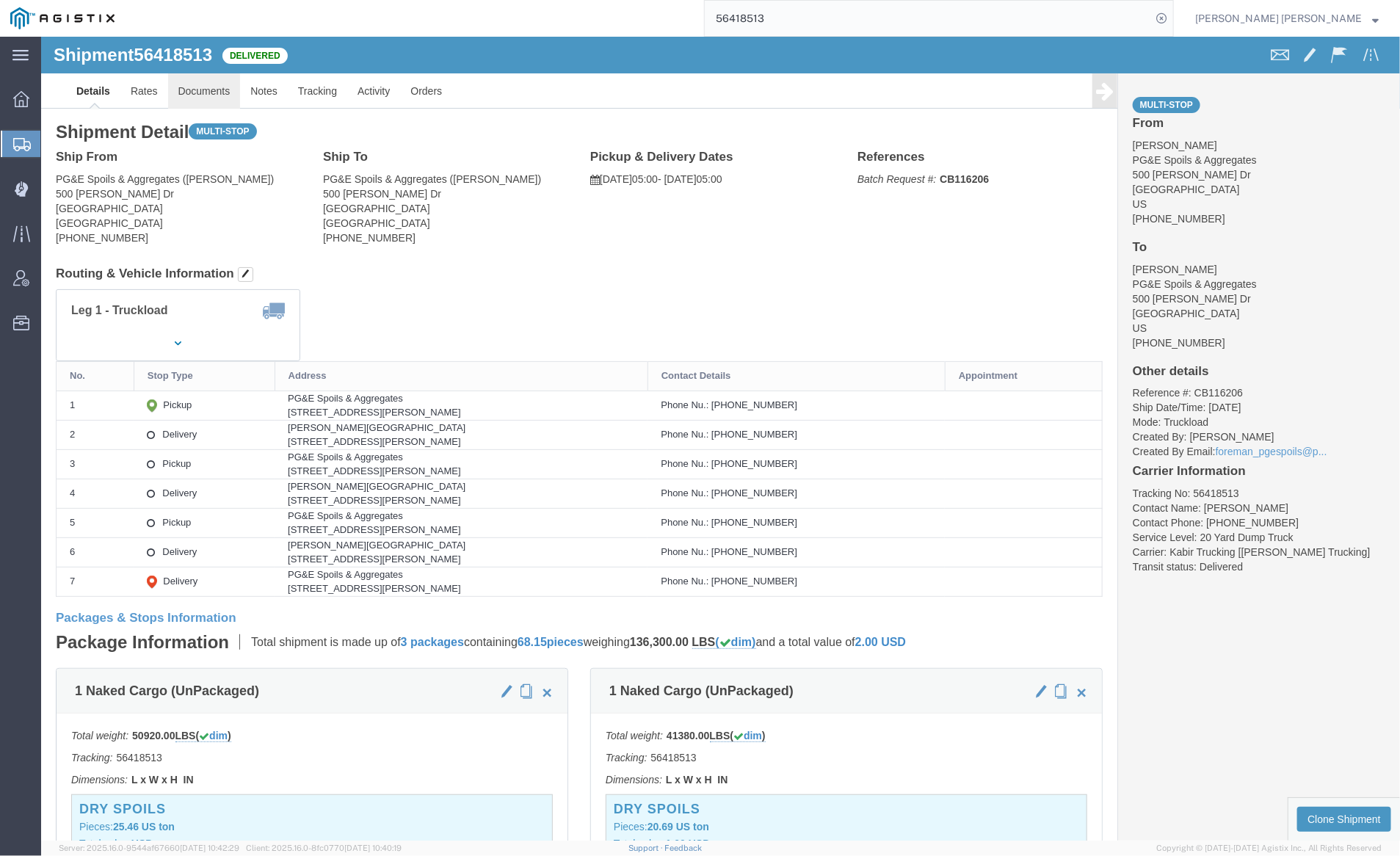
click link "Documents"
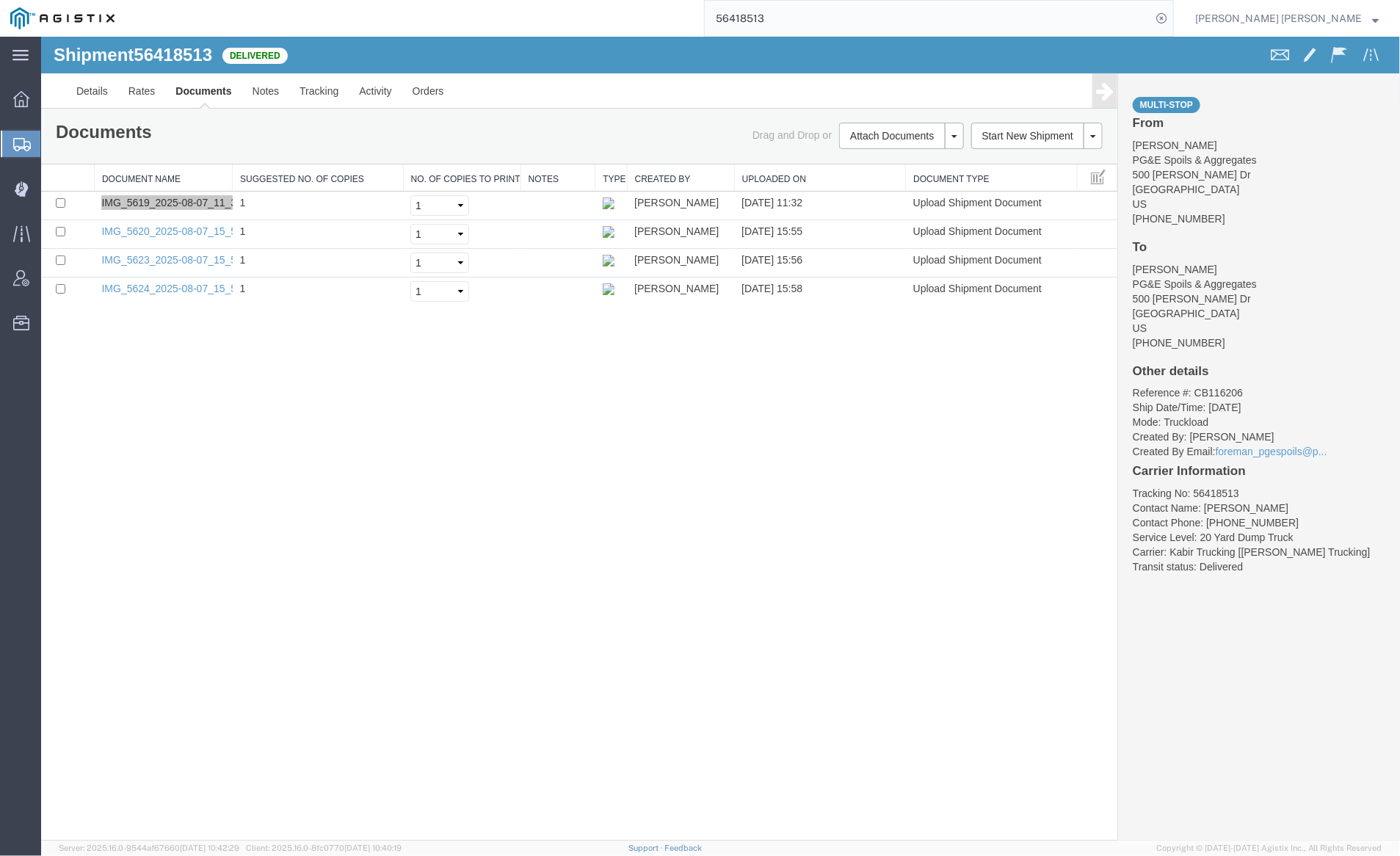
click at [829, 13] on input "56418513" at bounding box center [928, 18] width 446 height 35
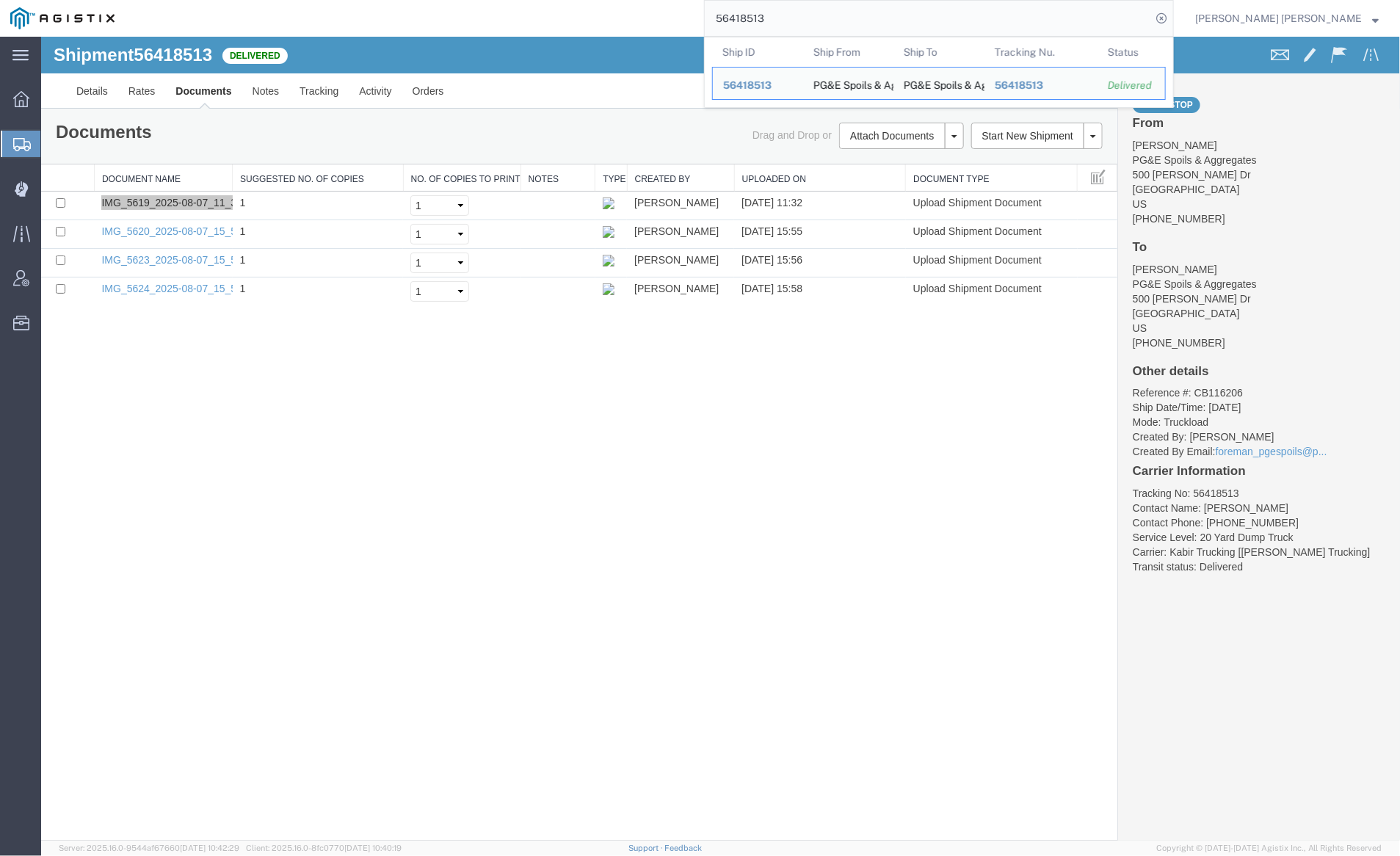
click at [829, 13] on input "56418513" at bounding box center [928, 18] width 446 height 35
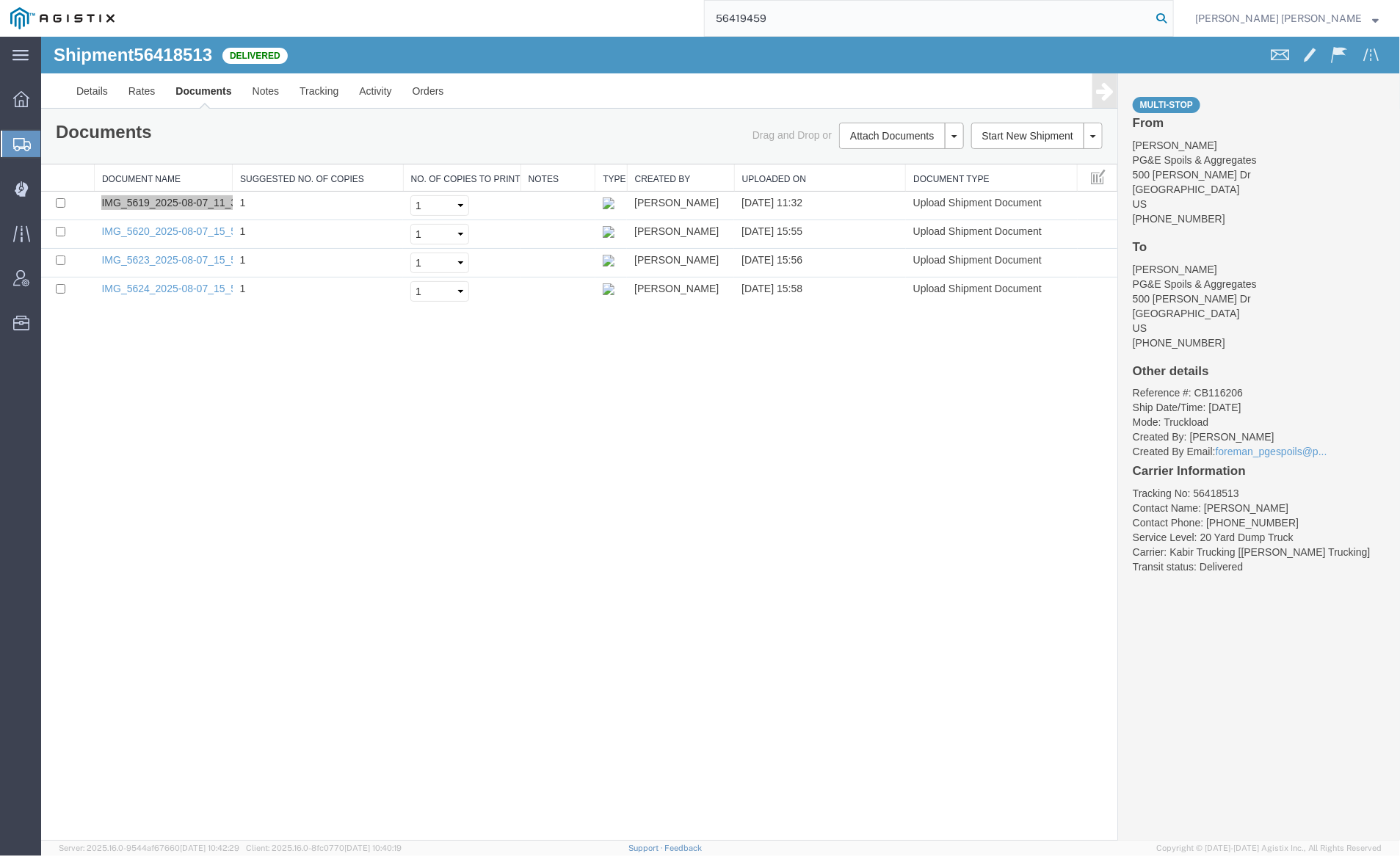
click at [1172, 17] on icon at bounding box center [1162, 18] width 21 height 21
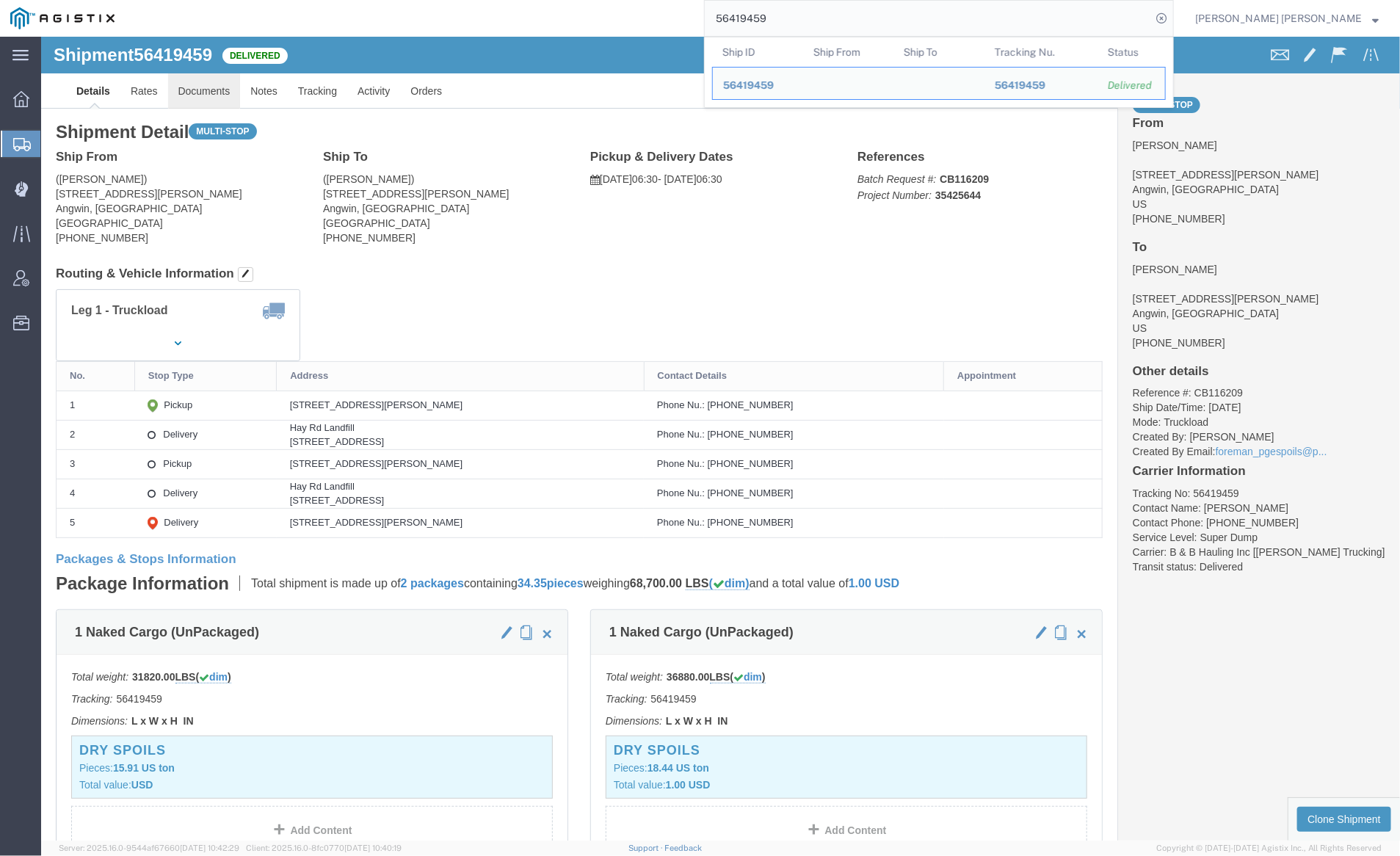
click link "Documents"
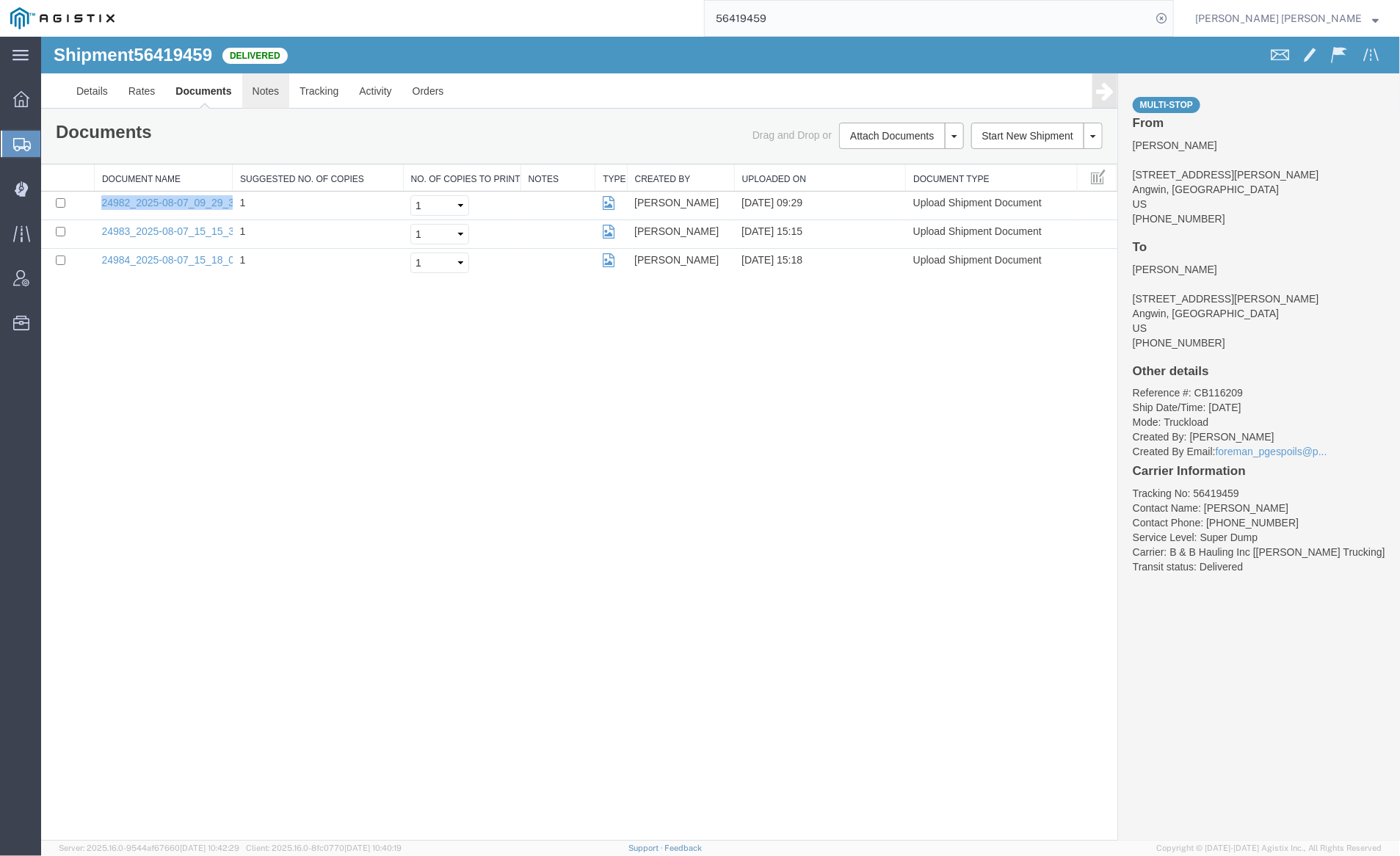
click at [259, 94] on link "Notes" at bounding box center [265, 91] width 48 height 35
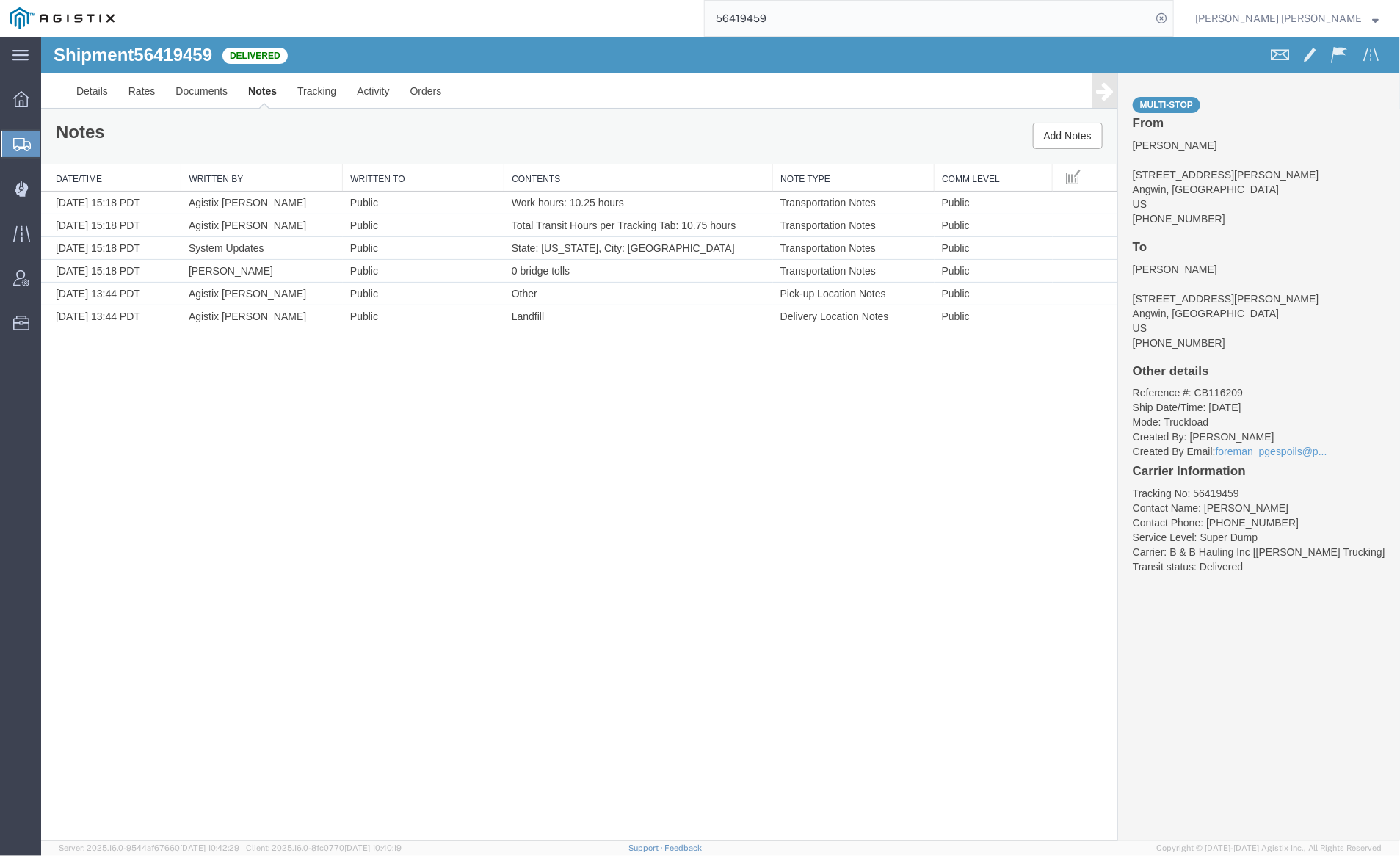
click at [828, 24] on input "56419459" at bounding box center [928, 18] width 446 height 35
click at [1172, 16] on icon at bounding box center [1162, 18] width 21 height 21
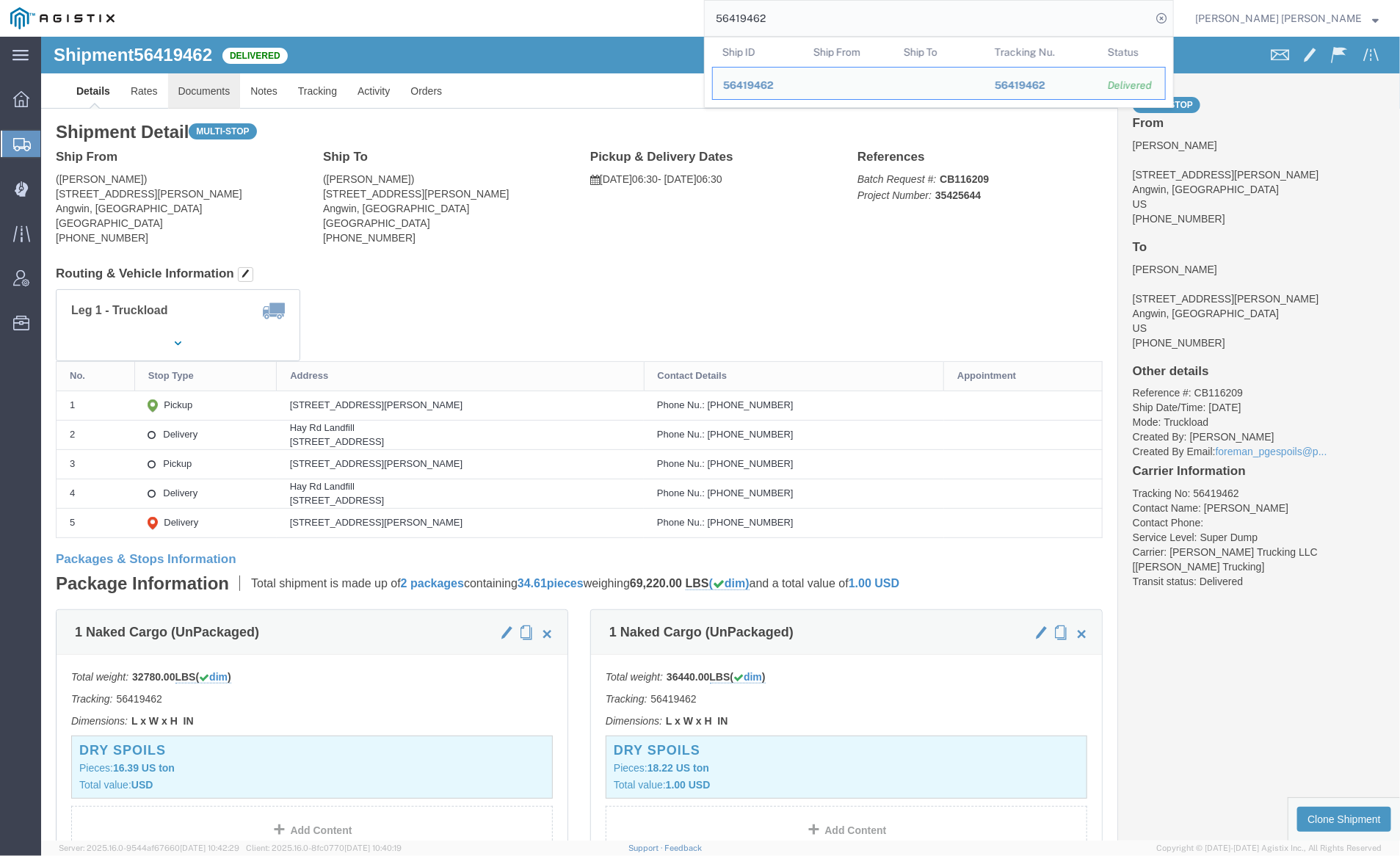
click link "Documents"
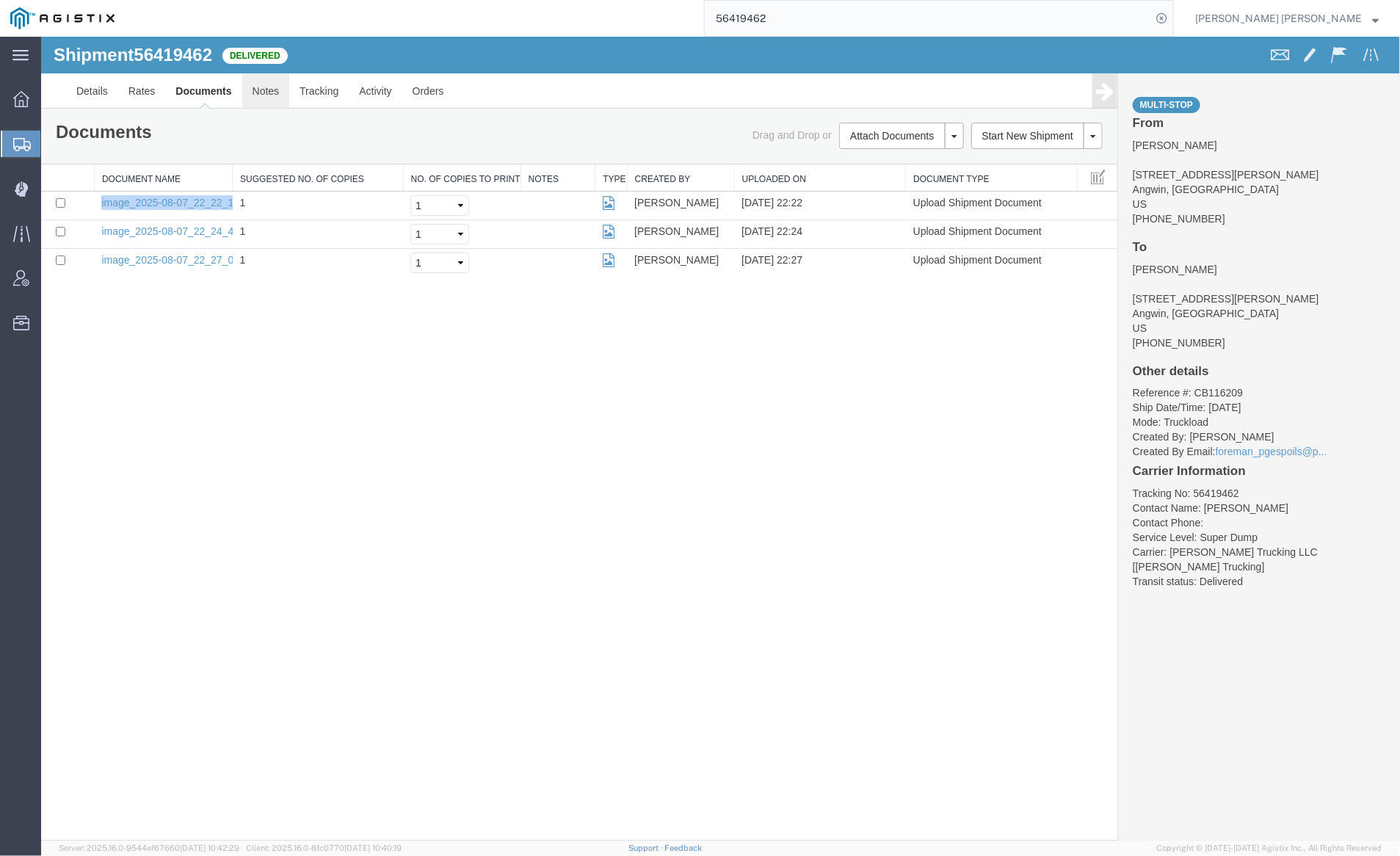
click at [262, 87] on link "Notes" at bounding box center [265, 91] width 48 height 35
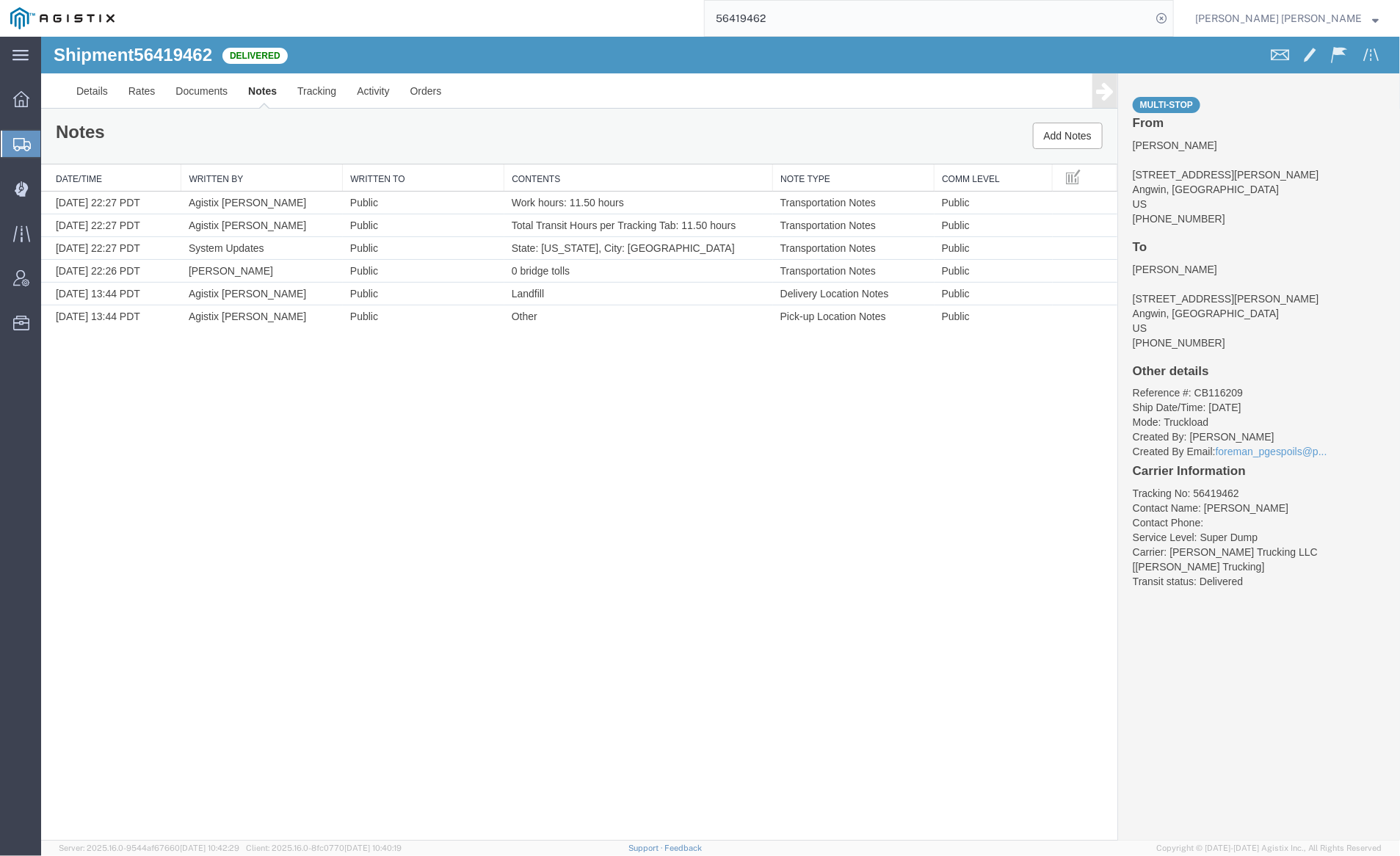
click at [819, 14] on input "56419462" at bounding box center [928, 18] width 446 height 35
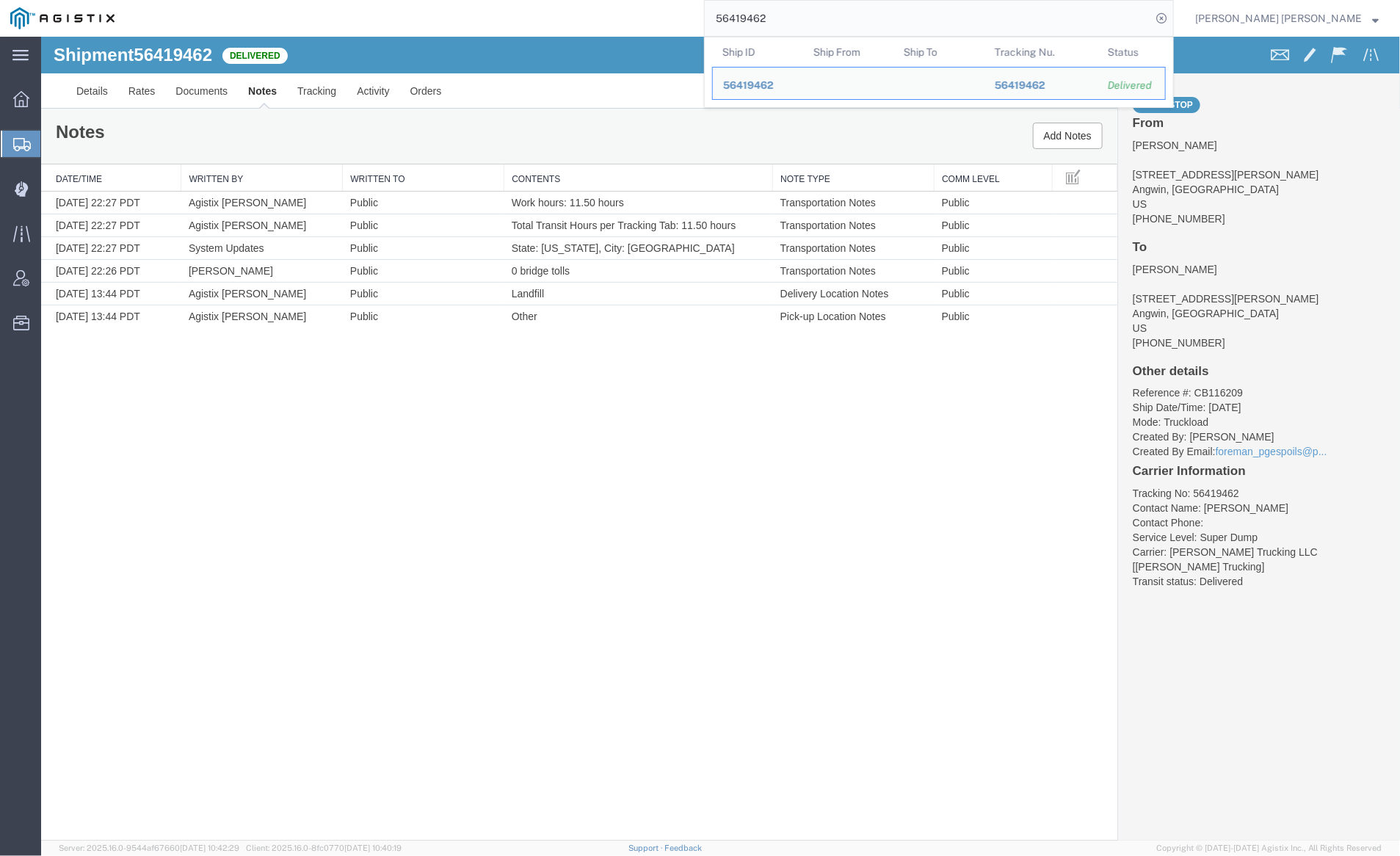
click at [819, 14] on input "56419462" at bounding box center [928, 18] width 446 height 35
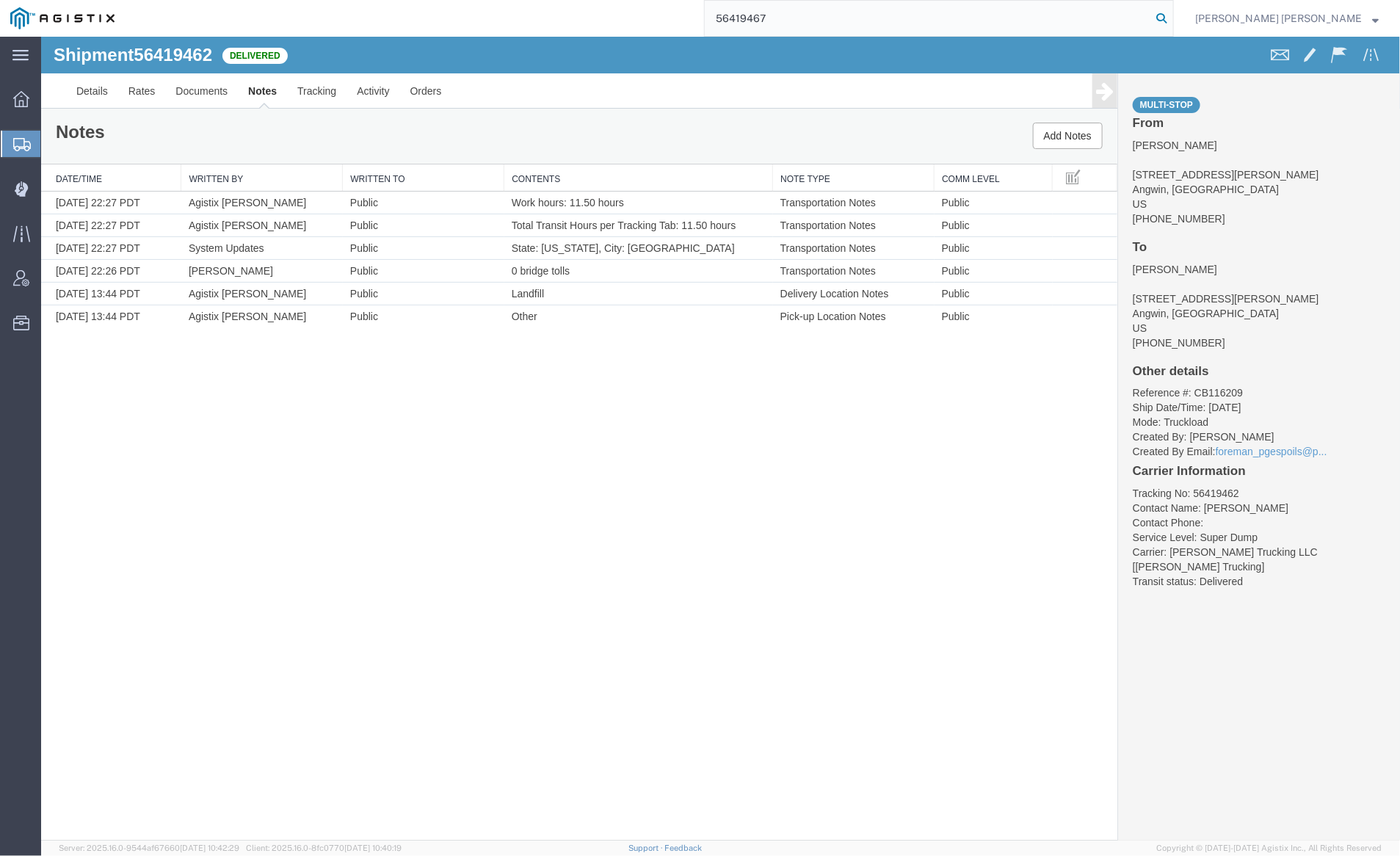
click at [1172, 12] on icon at bounding box center [1162, 18] width 21 height 21
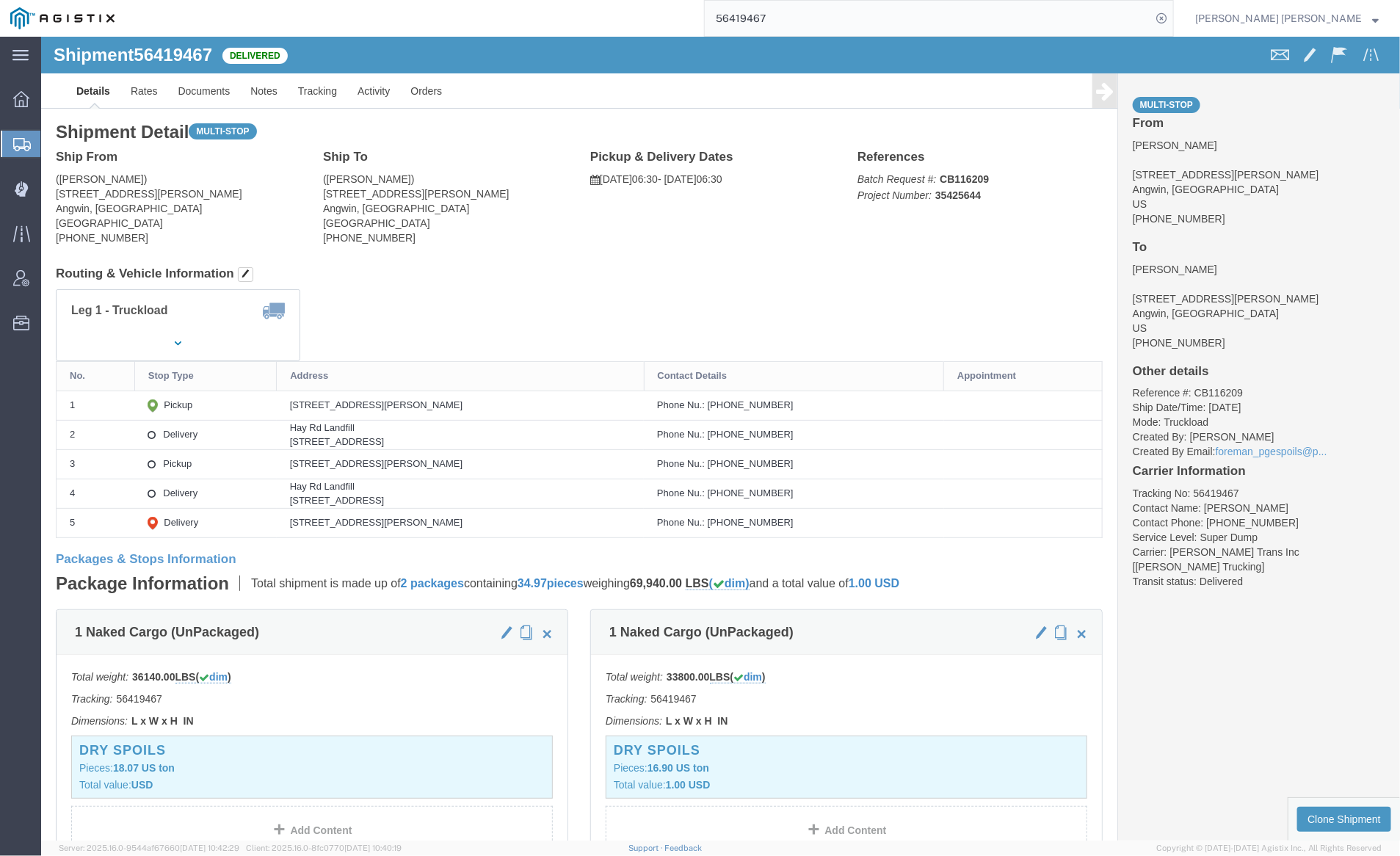
click div
click link "Documents"
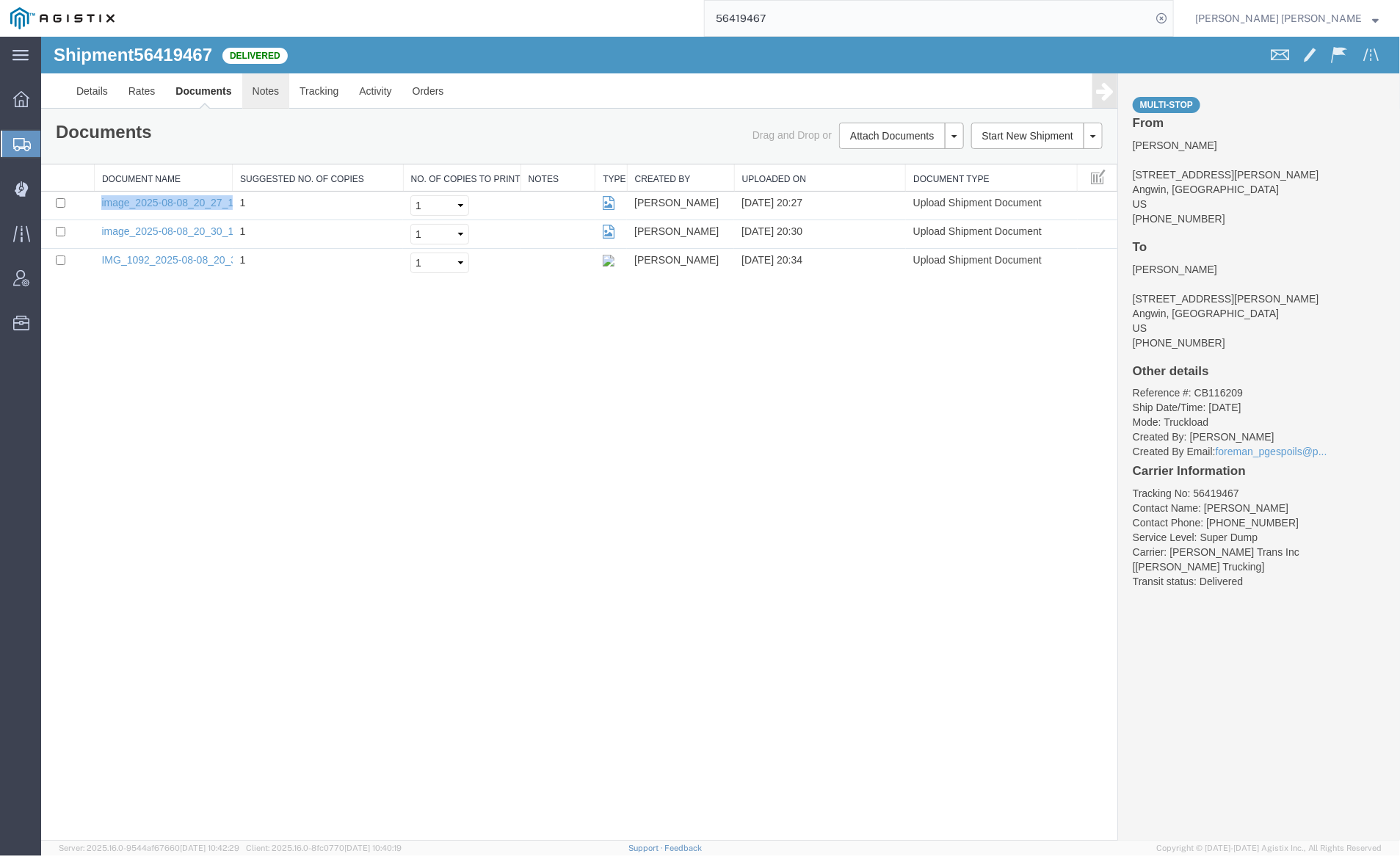
click at [255, 89] on link "Notes" at bounding box center [265, 91] width 48 height 35
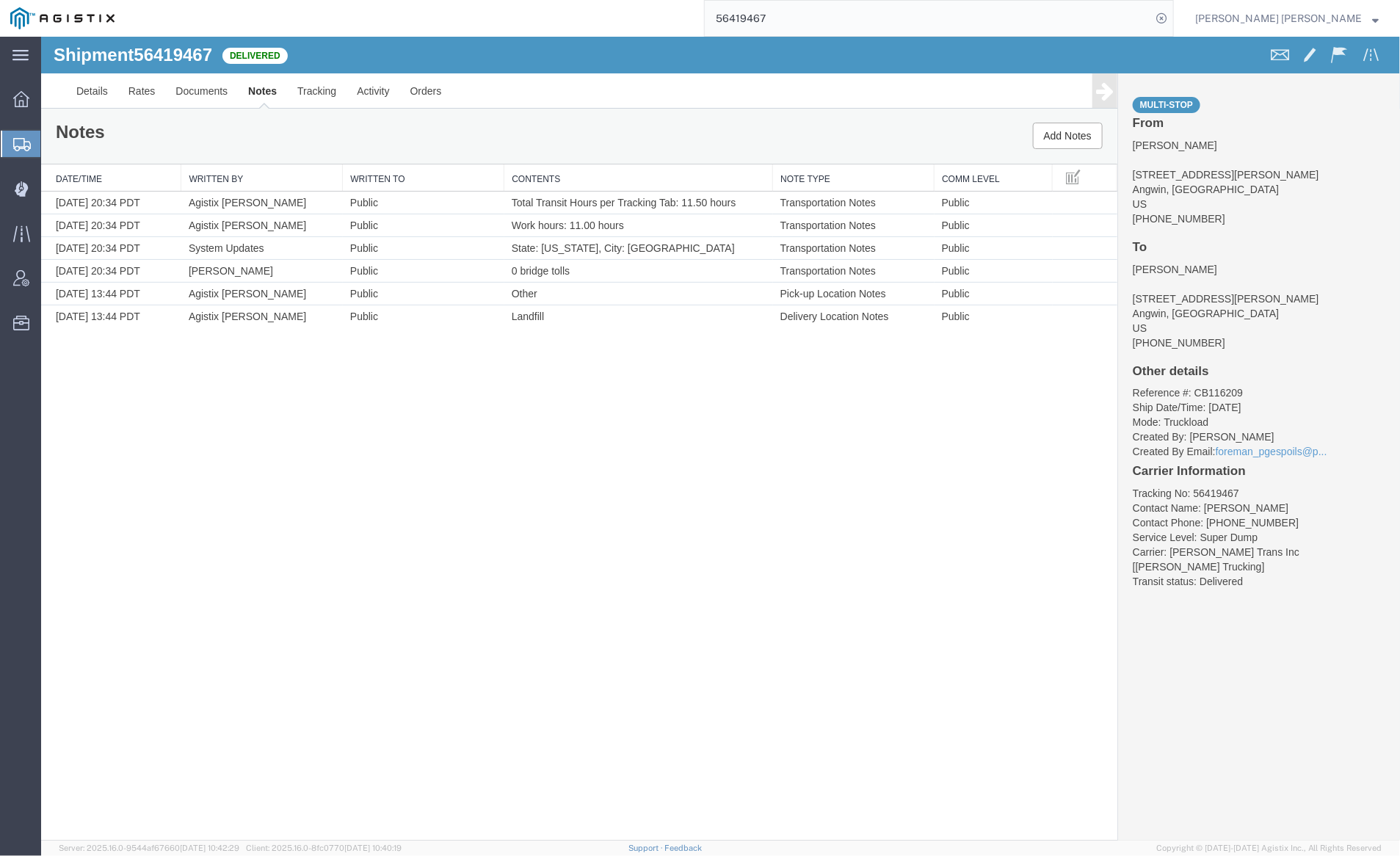
click at [814, 17] on input "56419467" at bounding box center [928, 18] width 446 height 35
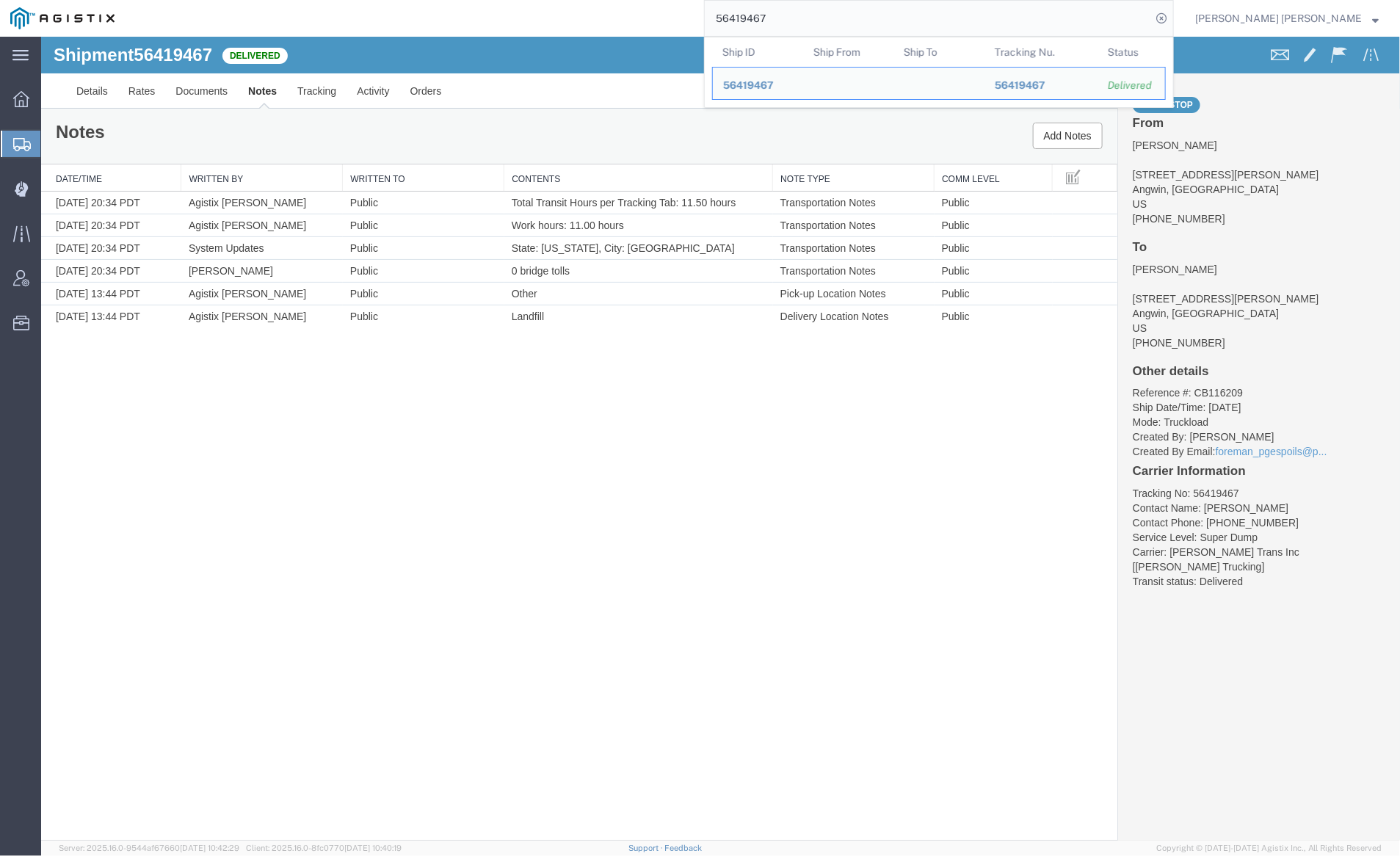
click at [814, 17] on input "56419467" at bounding box center [928, 18] width 446 height 35
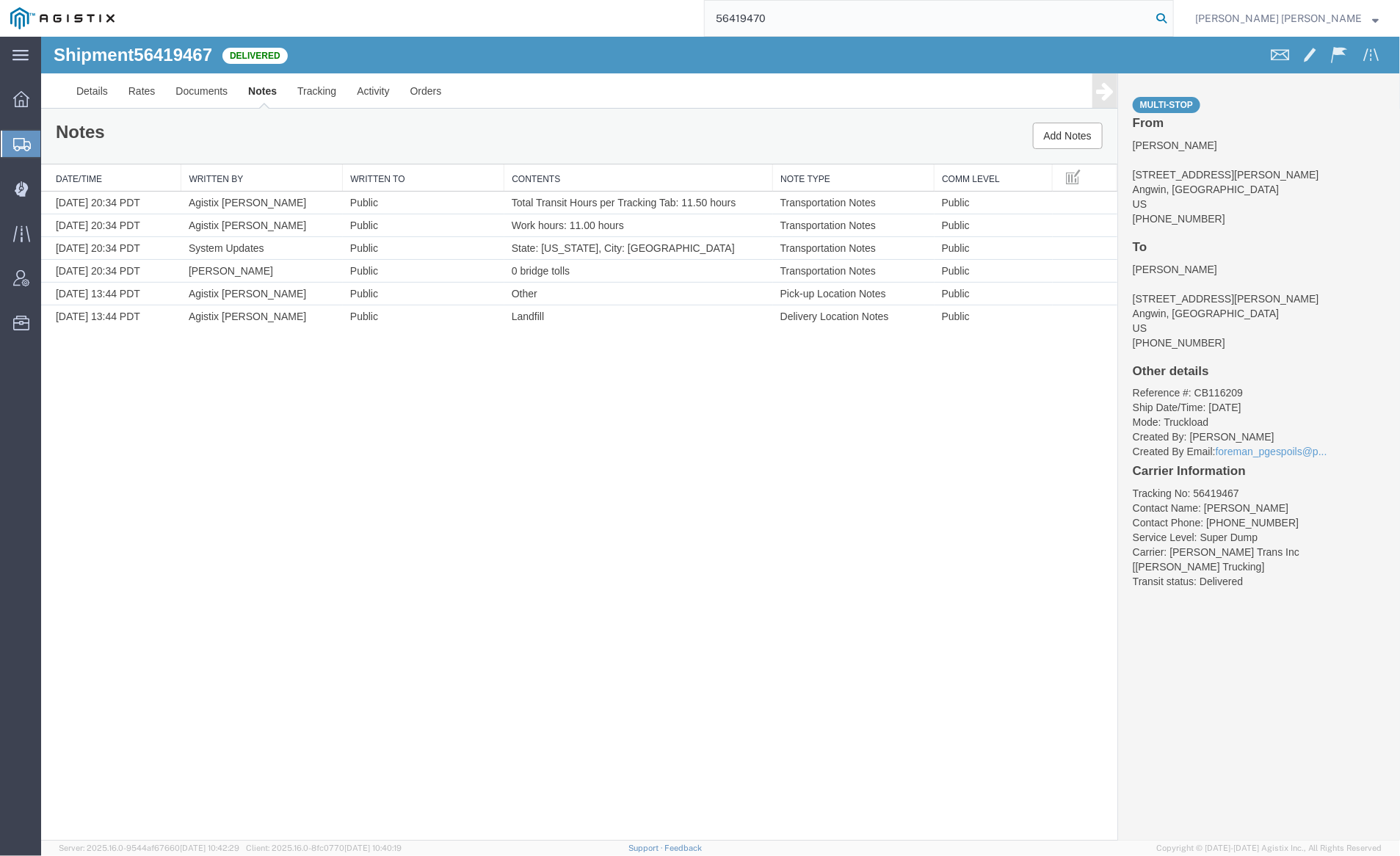
click at [1172, 14] on icon at bounding box center [1162, 18] width 21 height 21
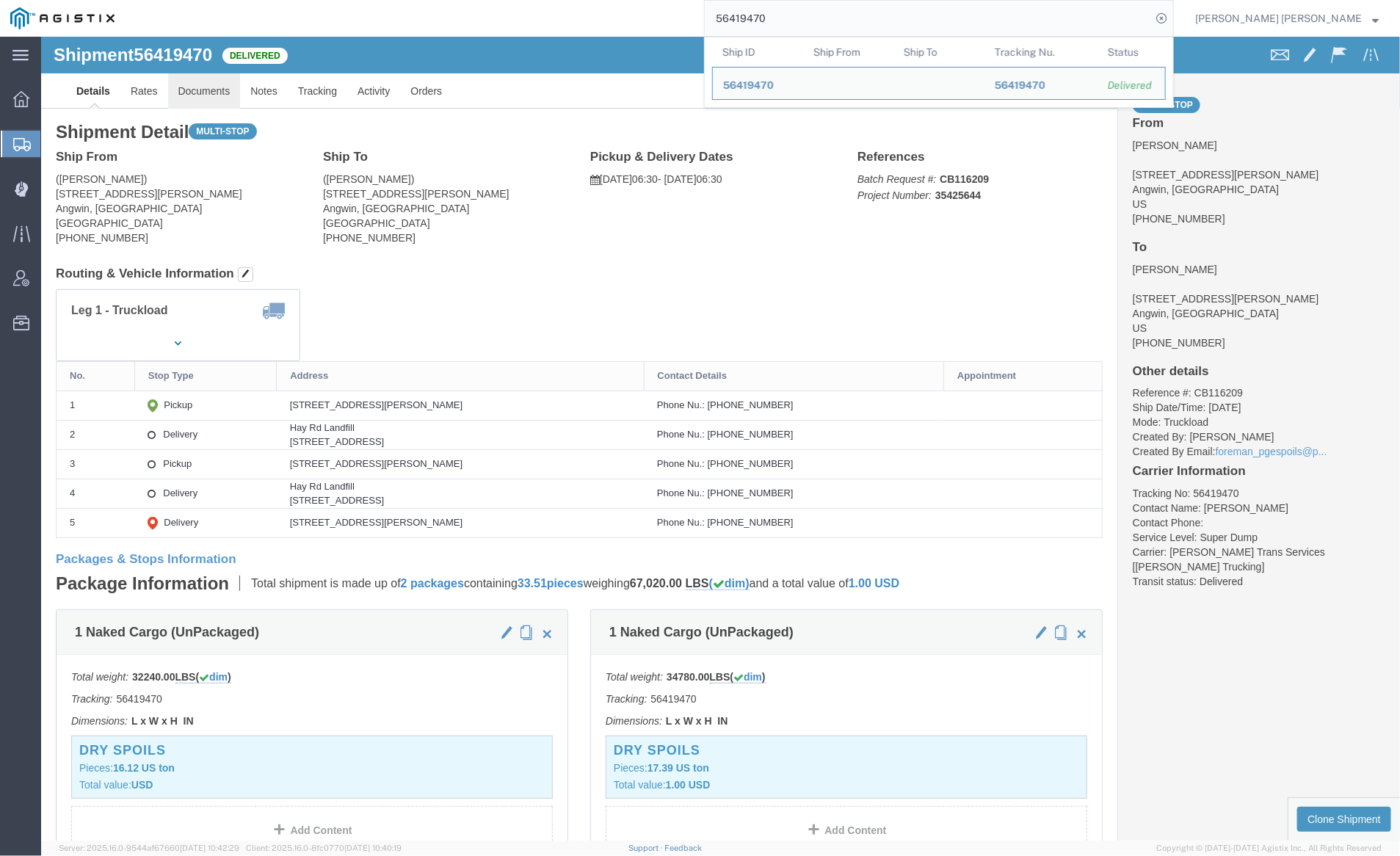
click link "Documents"
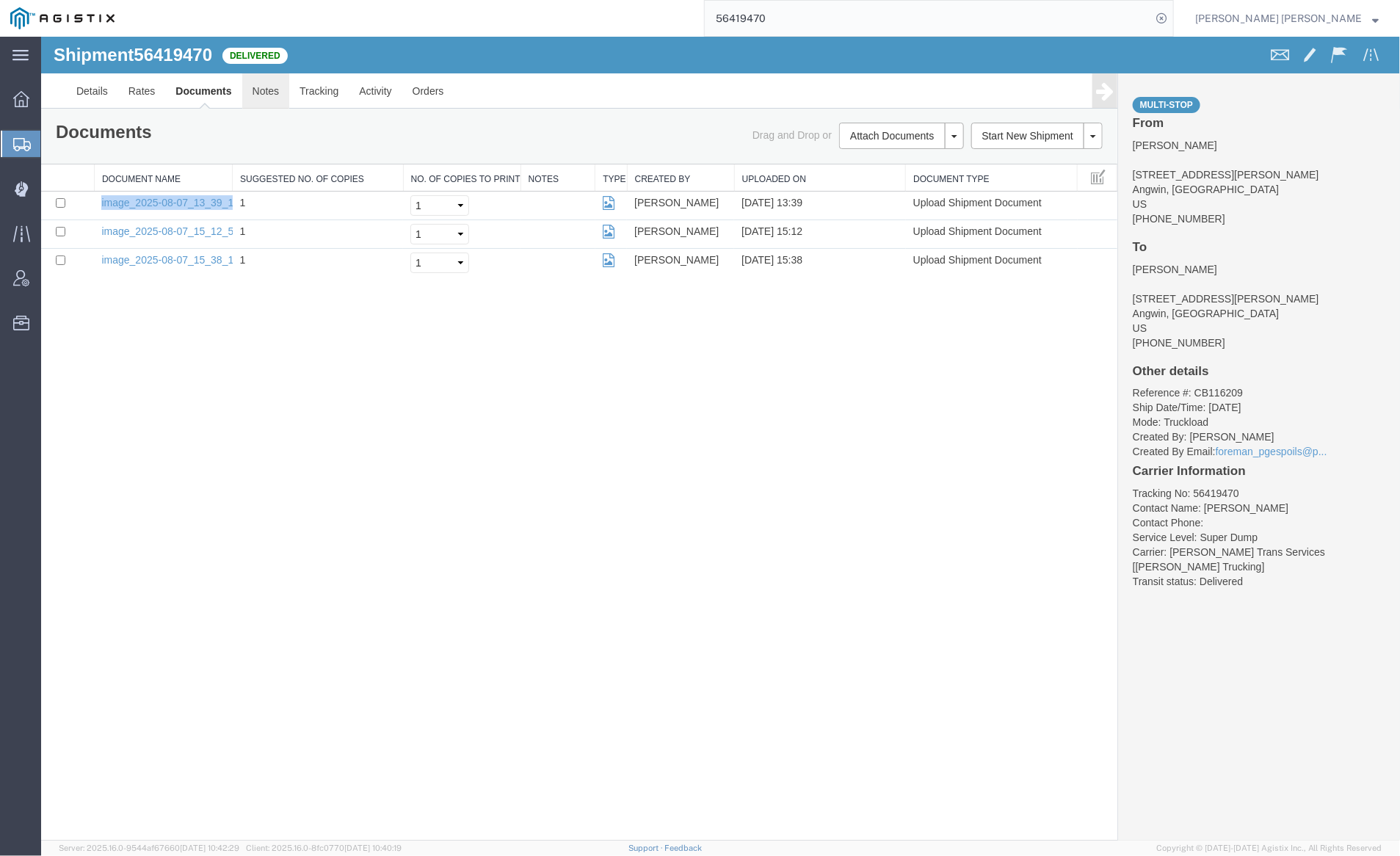
click at [272, 98] on link "Notes" at bounding box center [265, 91] width 48 height 35
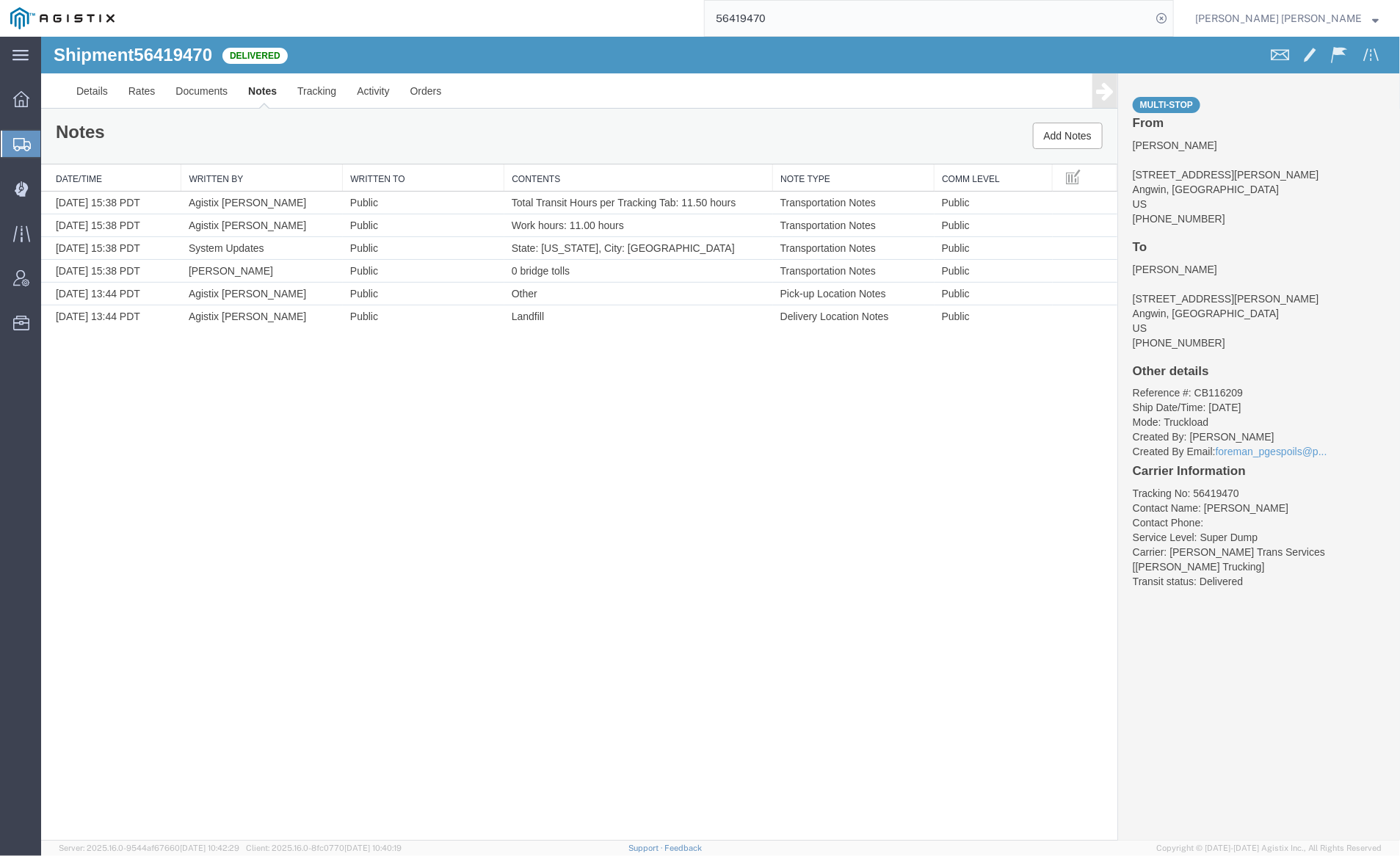
click at [822, 10] on input "56419470" at bounding box center [928, 18] width 446 height 35
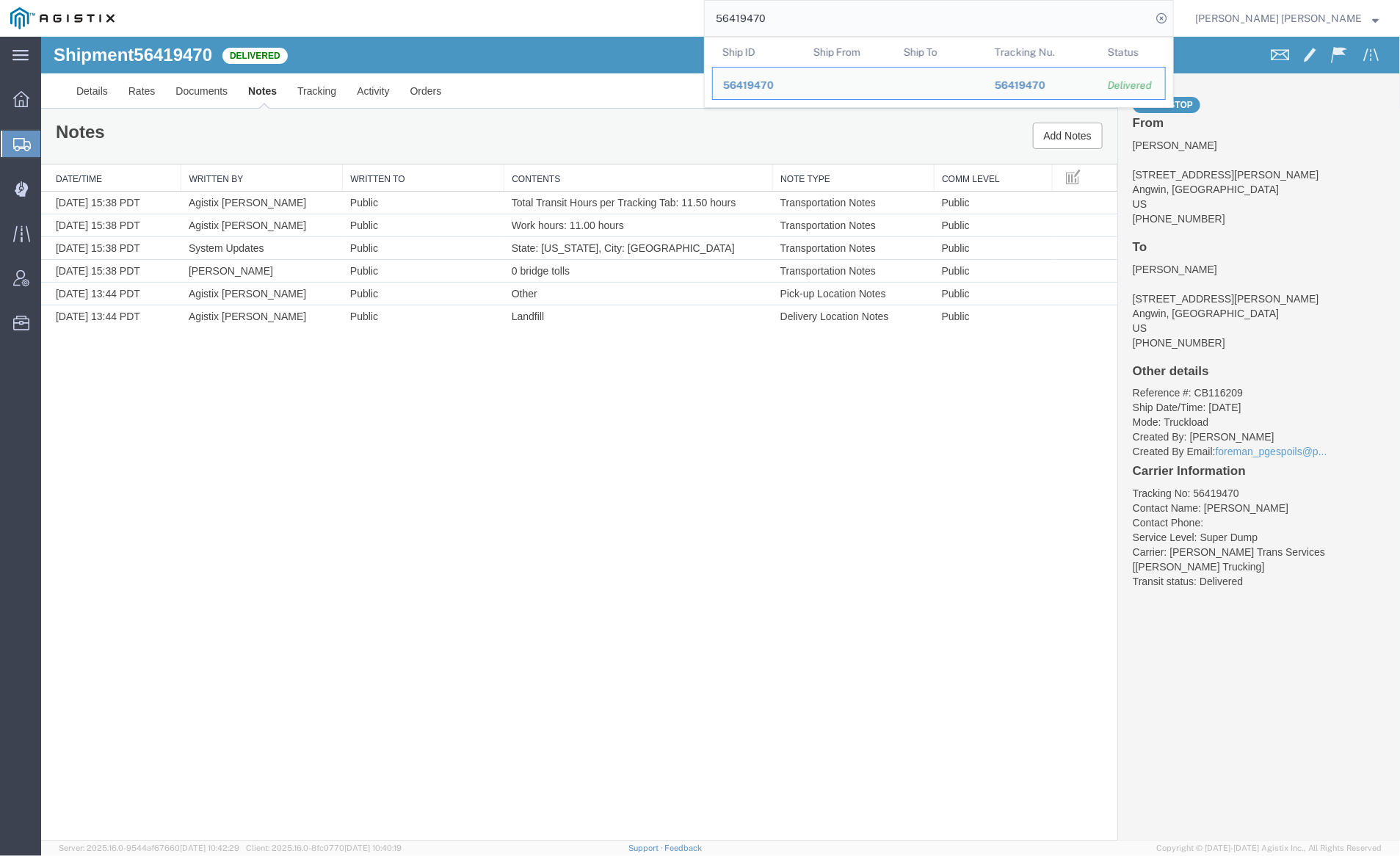
click at [822, 10] on input "56419470" at bounding box center [928, 18] width 446 height 35
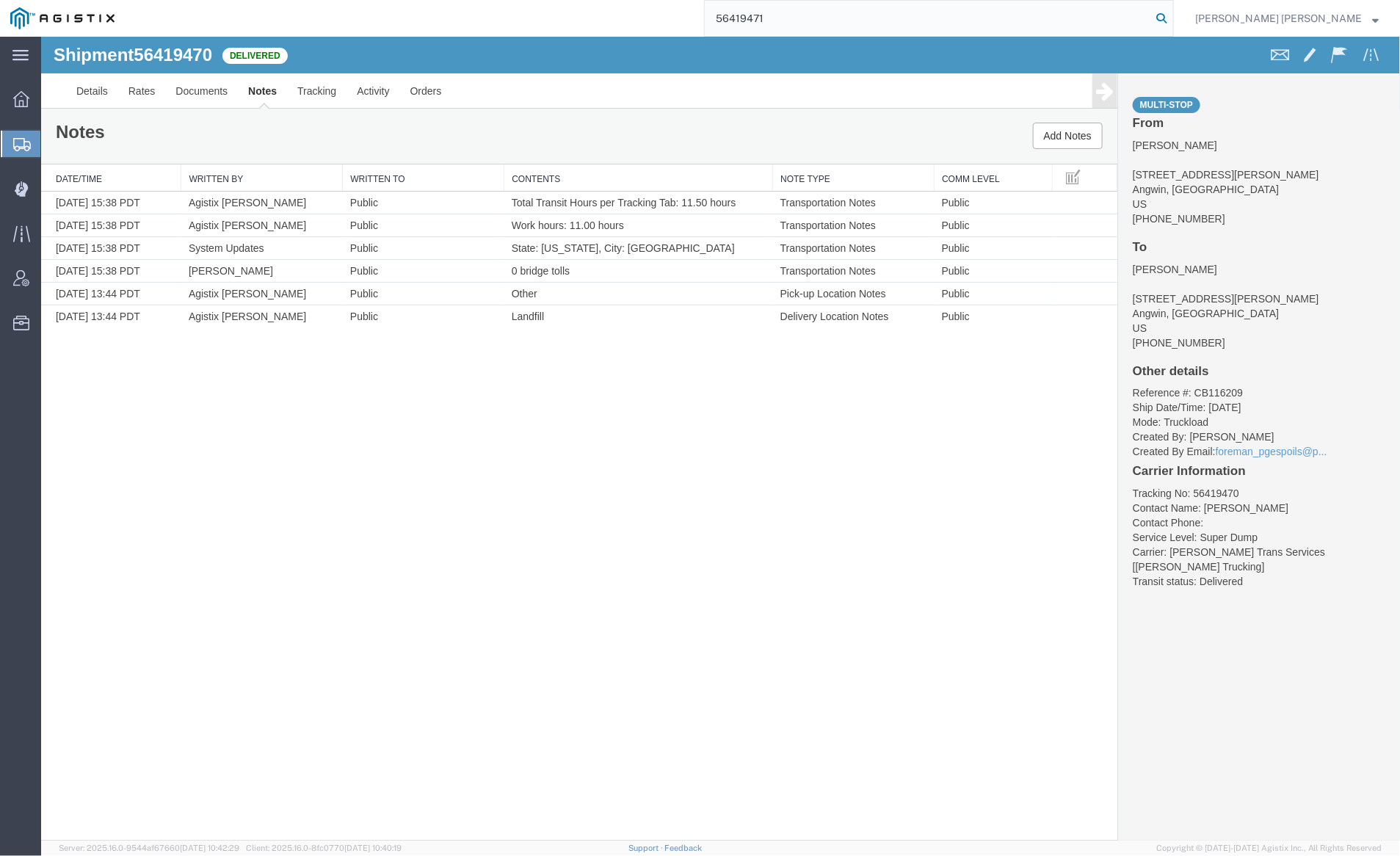
click at [1172, 18] on icon at bounding box center [1162, 18] width 21 height 21
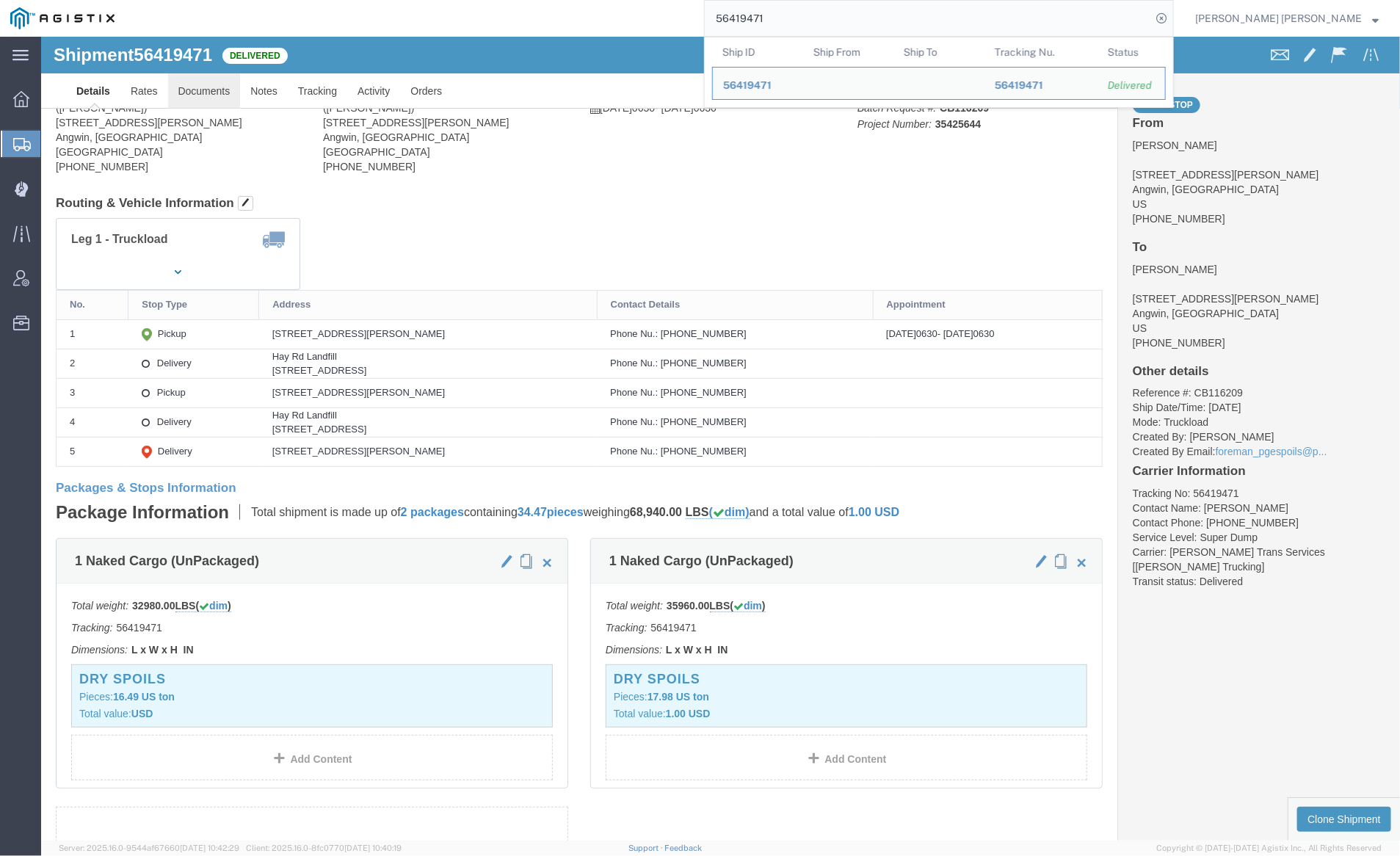
click body "Shipment 56419471 Delivered Details Rates Documents Notes Tracking Activity Ord…"
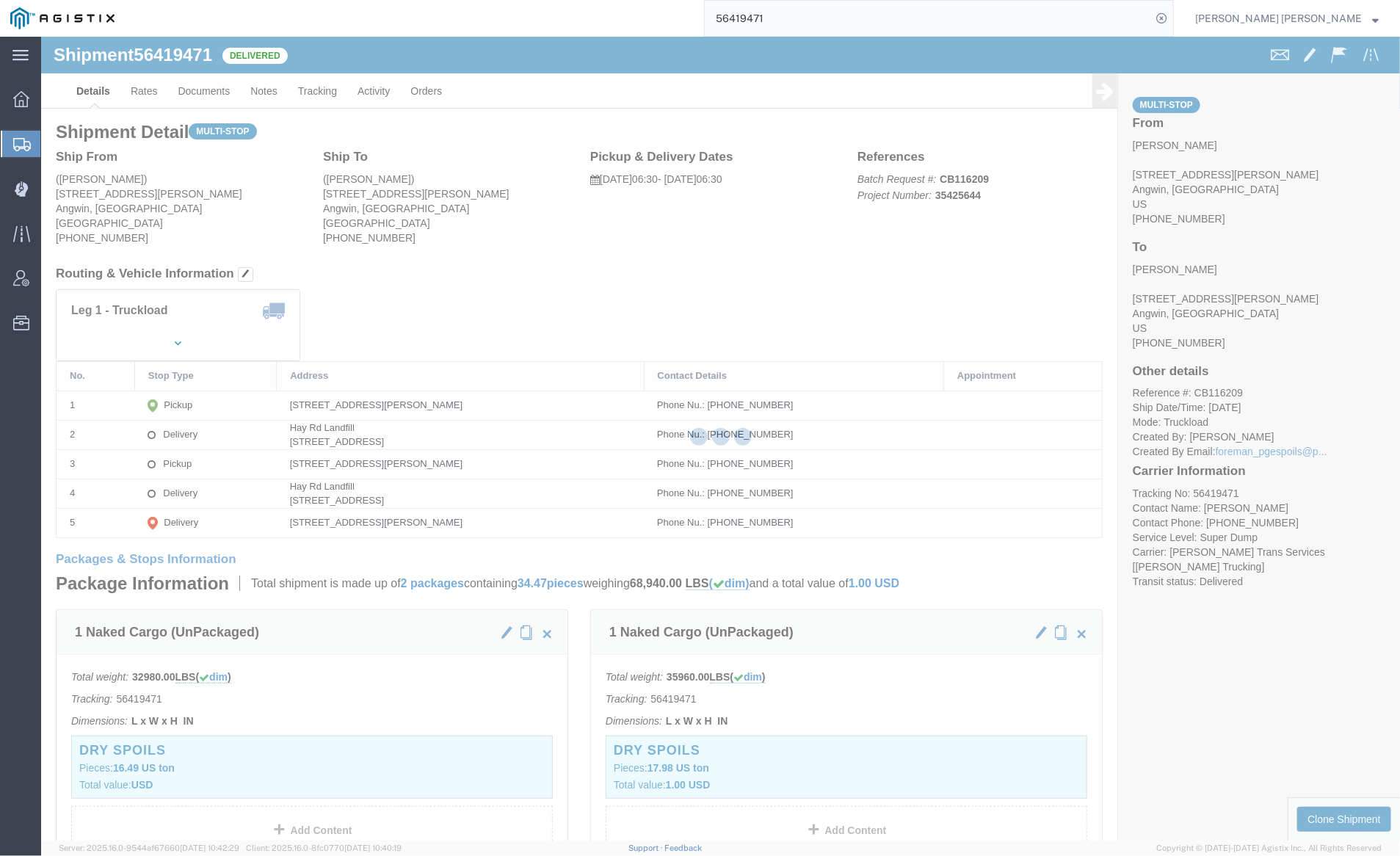
click at [197, 85] on div at bounding box center [720, 438] width 1359 height 804
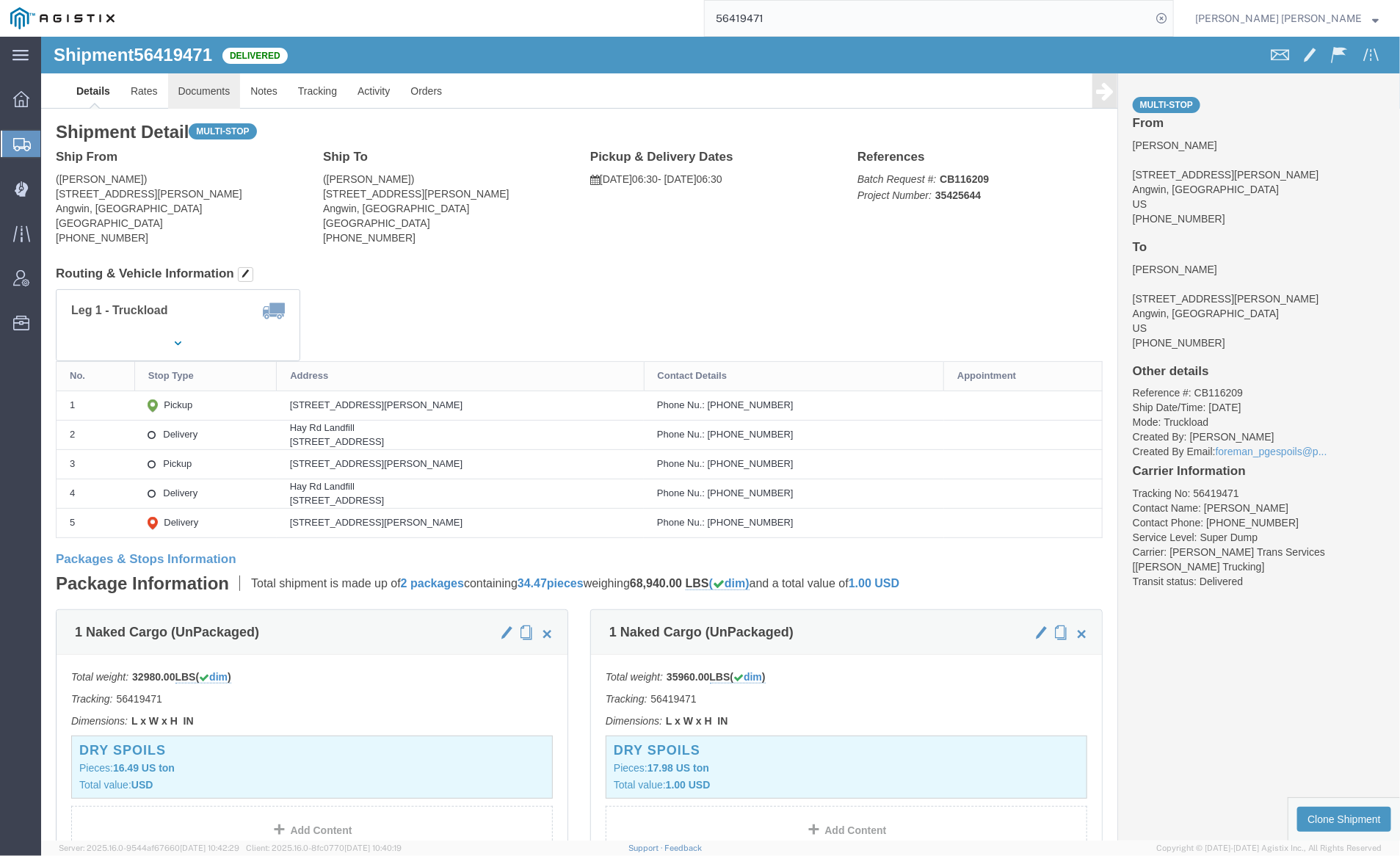
click link "Documents"
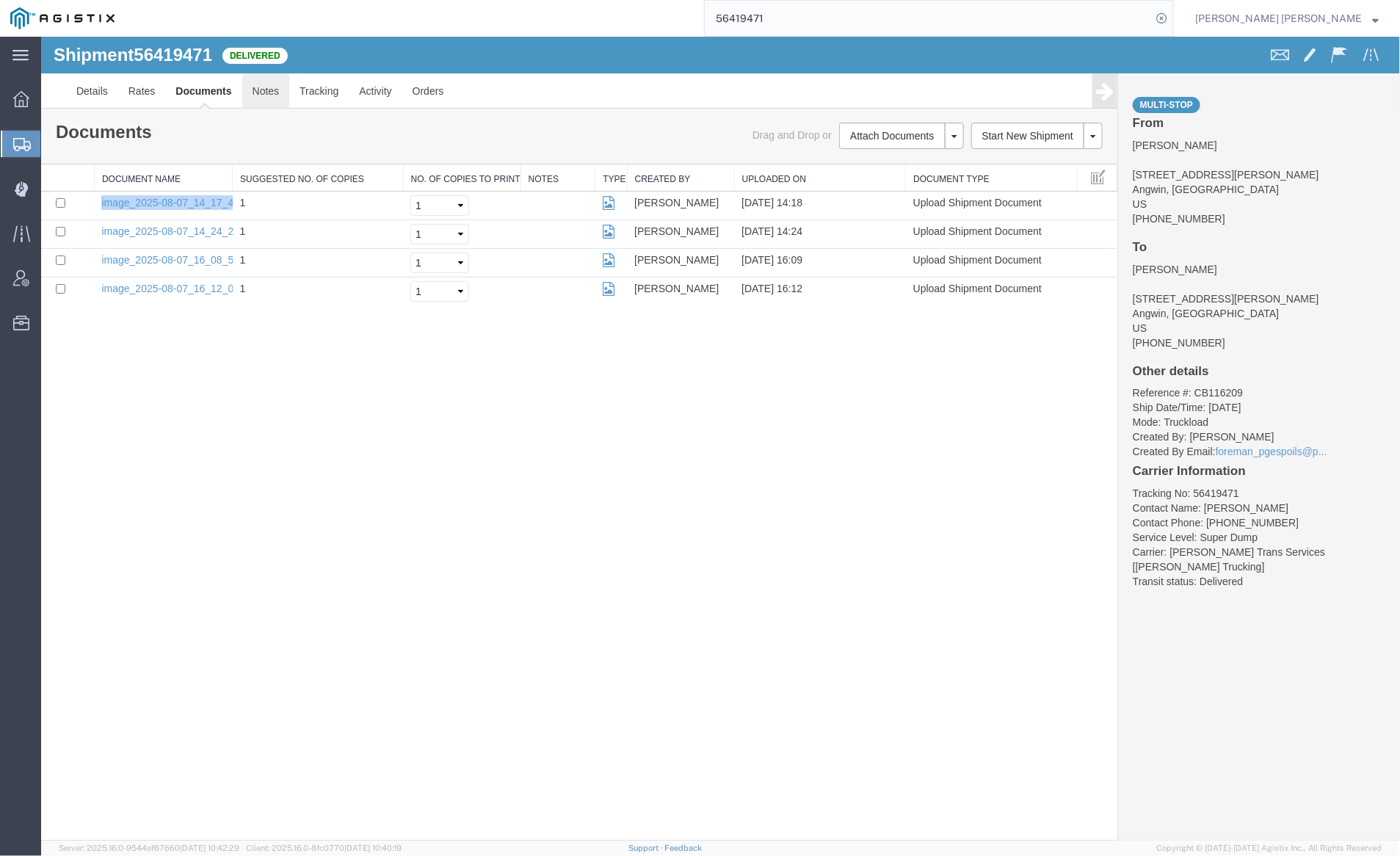
click at [259, 90] on link "Notes" at bounding box center [265, 91] width 48 height 35
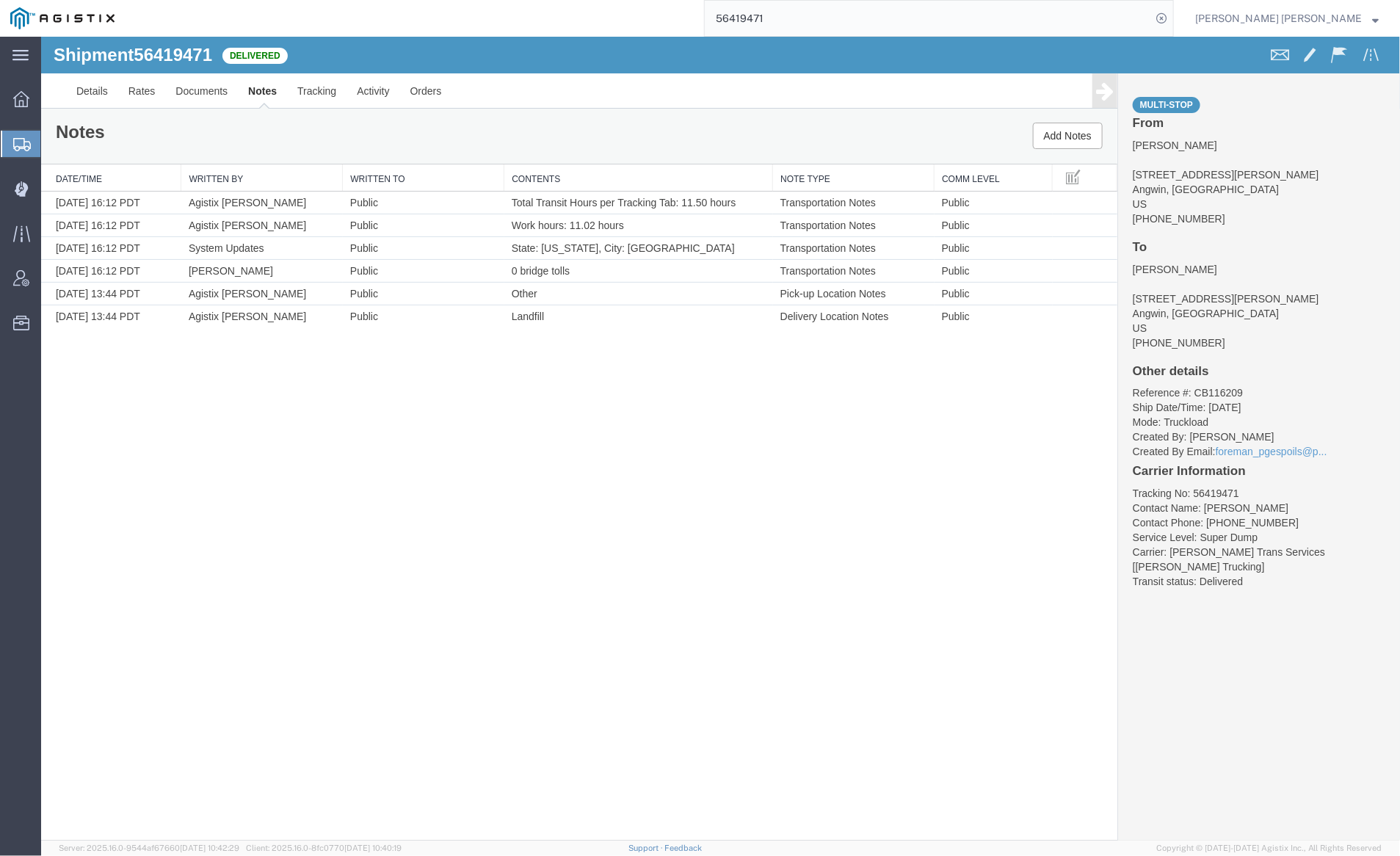
click at [811, 10] on input "56419471" at bounding box center [928, 18] width 446 height 35
type input "56419489"
click at [1172, 16] on icon at bounding box center [1162, 18] width 21 height 21
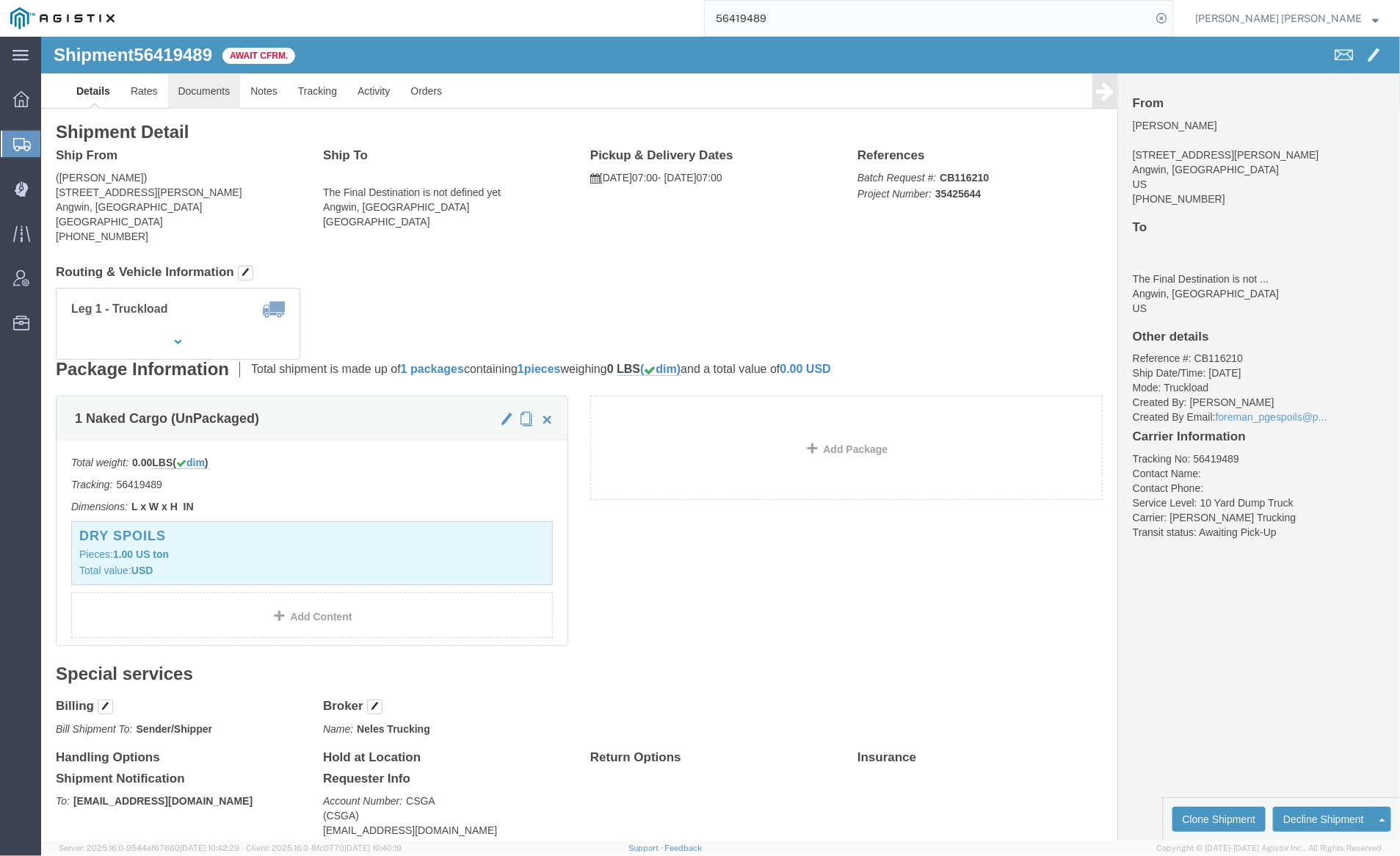
click link "Documents"
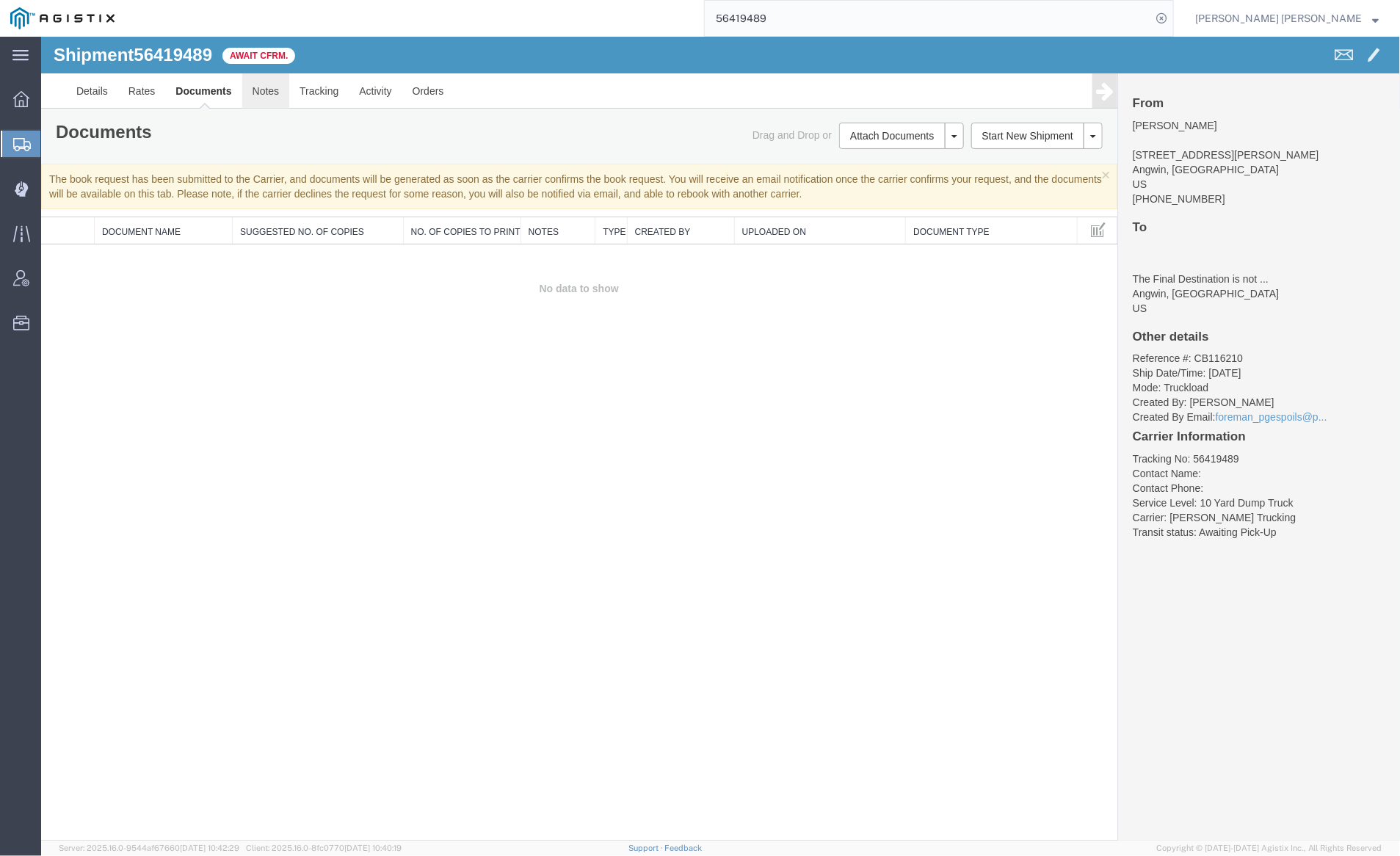
click at [268, 90] on link "Notes" at bounding box center [265, 91] width 48 height 35
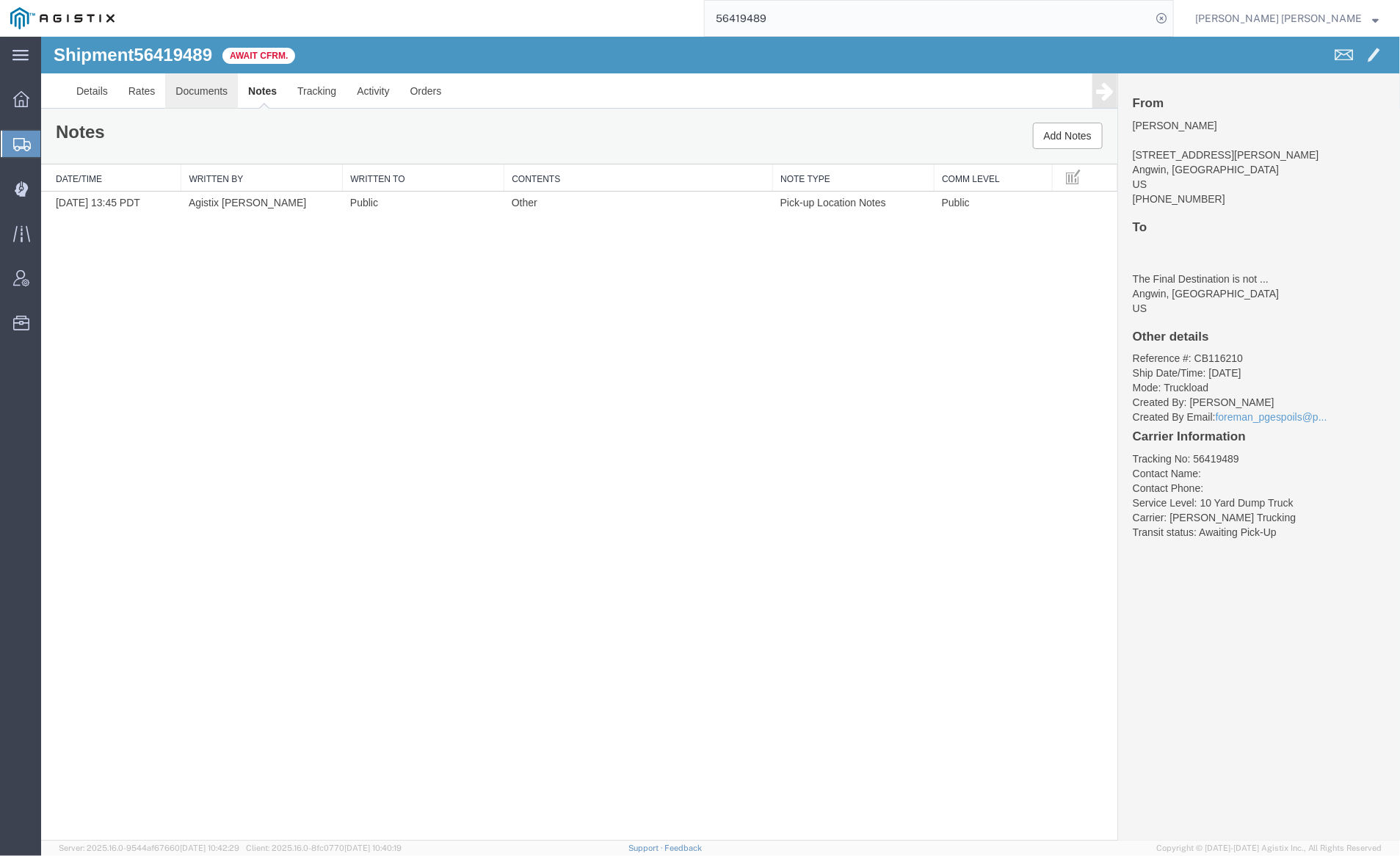
click at [213, 88] on link "Documents" at bounding box center [200, 91] width 73 height 35
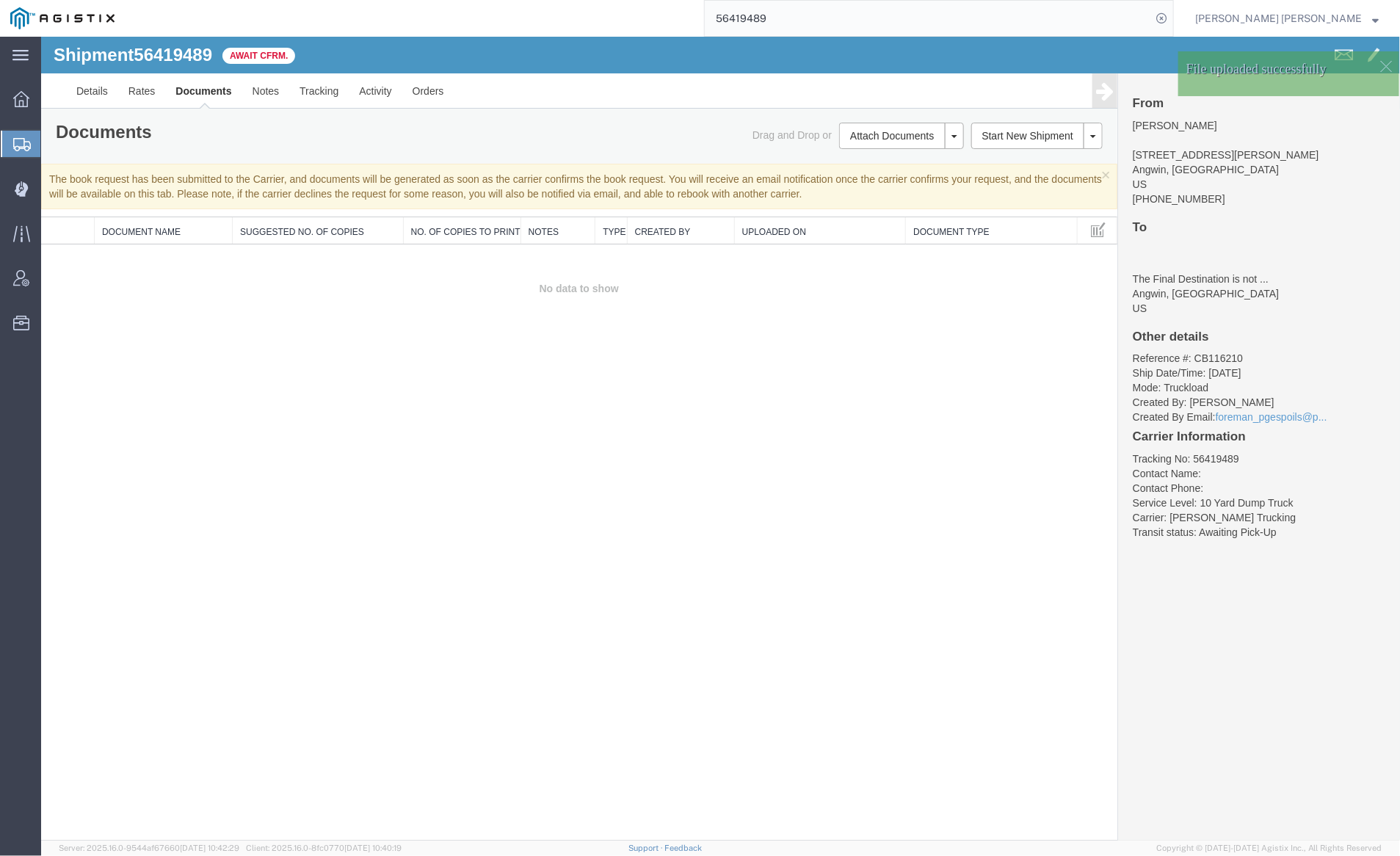
click at [213, 96] on link "Documents" at bounding box center [202, 91] width 76 height 35
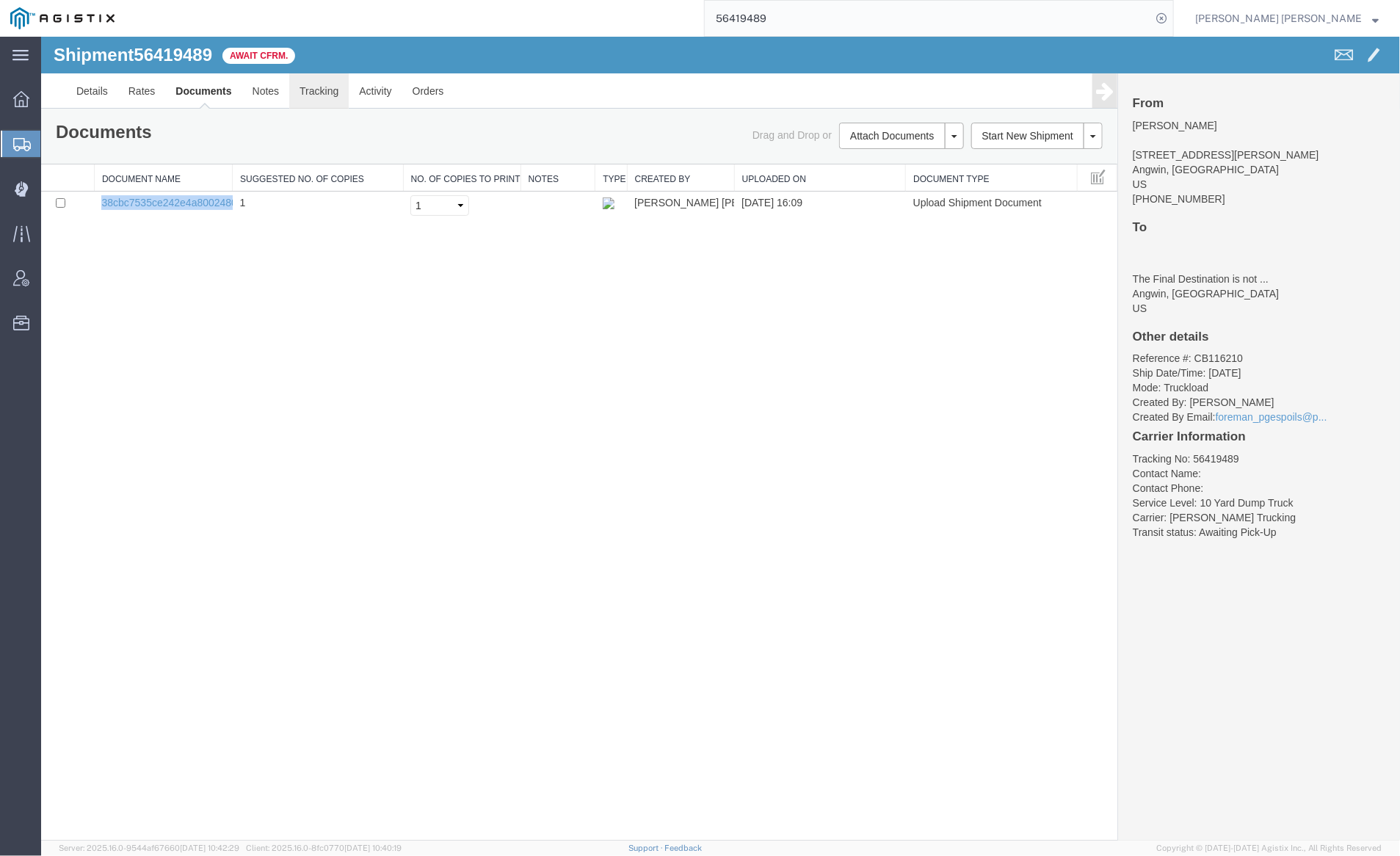
click at [301, 86] on link "Tracking" at bounding box center [318, 91] width 59 height 35
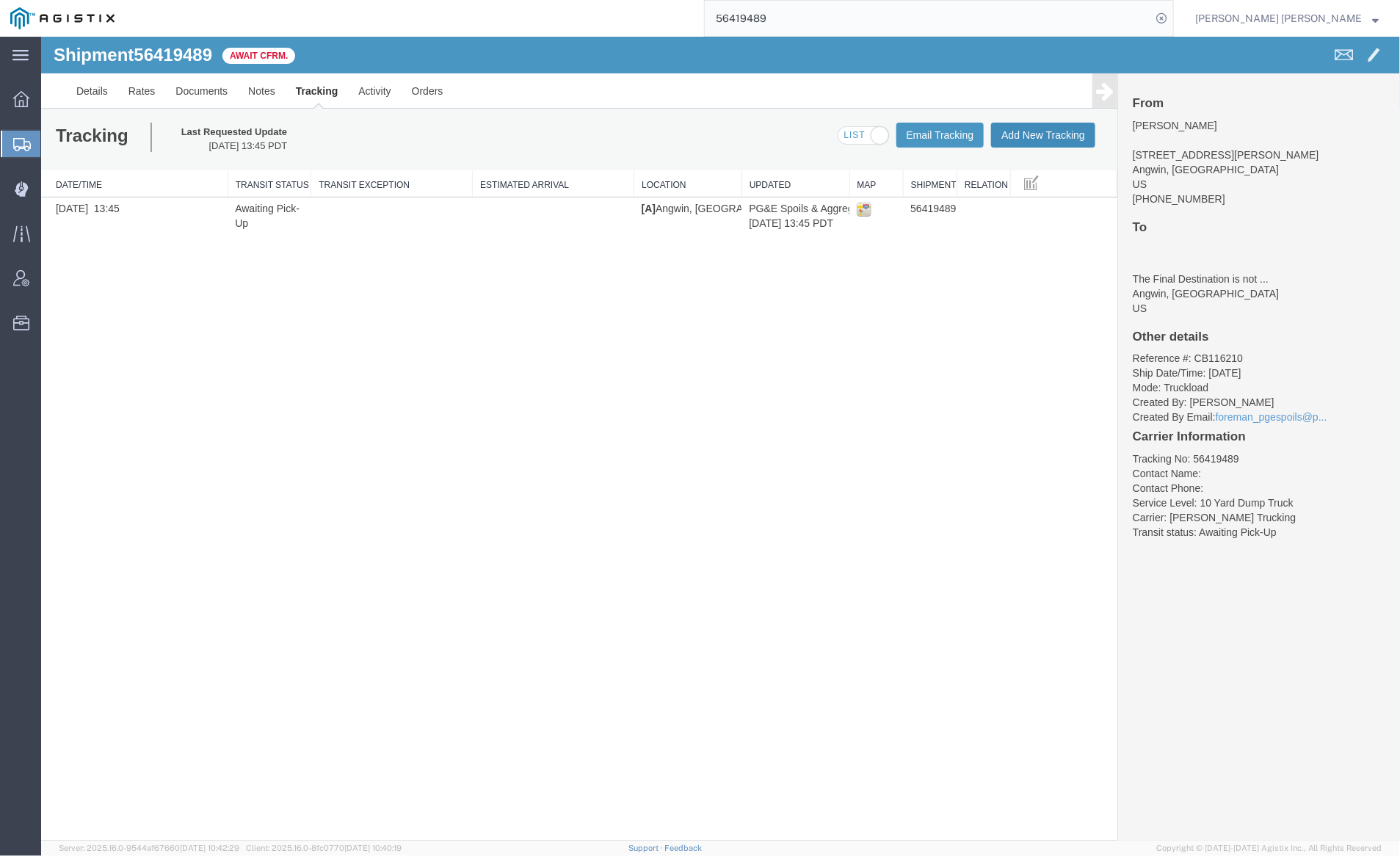
click at [1040, 128] on button "Add New Tracking" at bounding box center [1043, 134] width 104 height 25
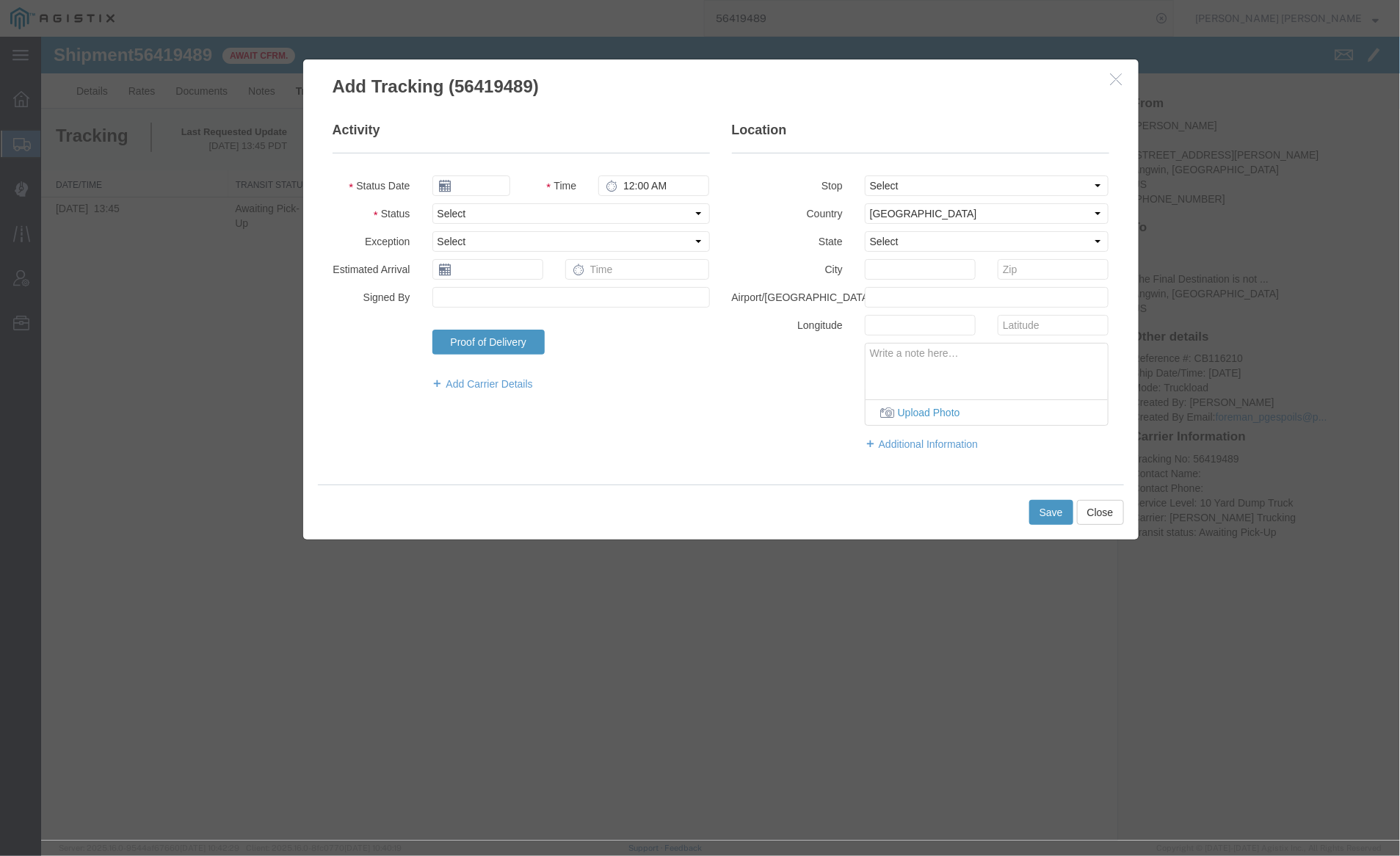
type input "08/12/2025"
type input "5:00 PM"
click at [476, 184] on input "08/12/2025" at bounding box center [470, 185] width 78 height 21
click at [532, 272] on td "7" at bounding box center [530, 276] width 22 height 22
type input "[DATE]"
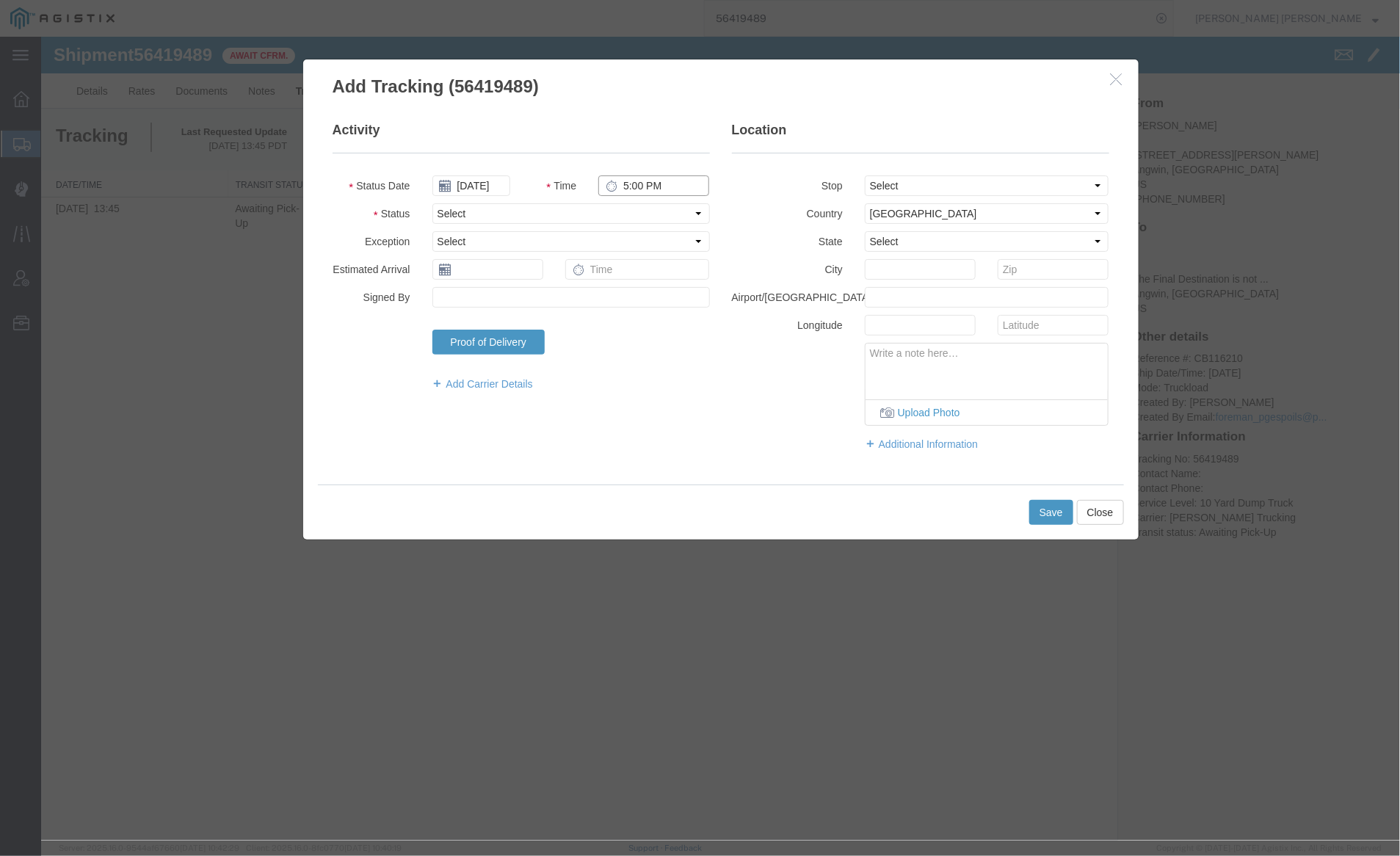
click at [623, 189] on input "5:00 PM" at bounding box center [653, 185] width 111 height 21
type input "3:30 PM"
click at [635, 211] on select "Select Arrival Notice Available Arrival Notice Imported Arrive at Delivery Loca…" at bounding box center [571, 213] width 277 height 21
select select "DELIVRED"
click at [432, 203] on select "Select Arrival Notice Available Arrival Notice Imported Arrive at Delivery Loca…" at bounding box center [571, 213] width 277 height 21
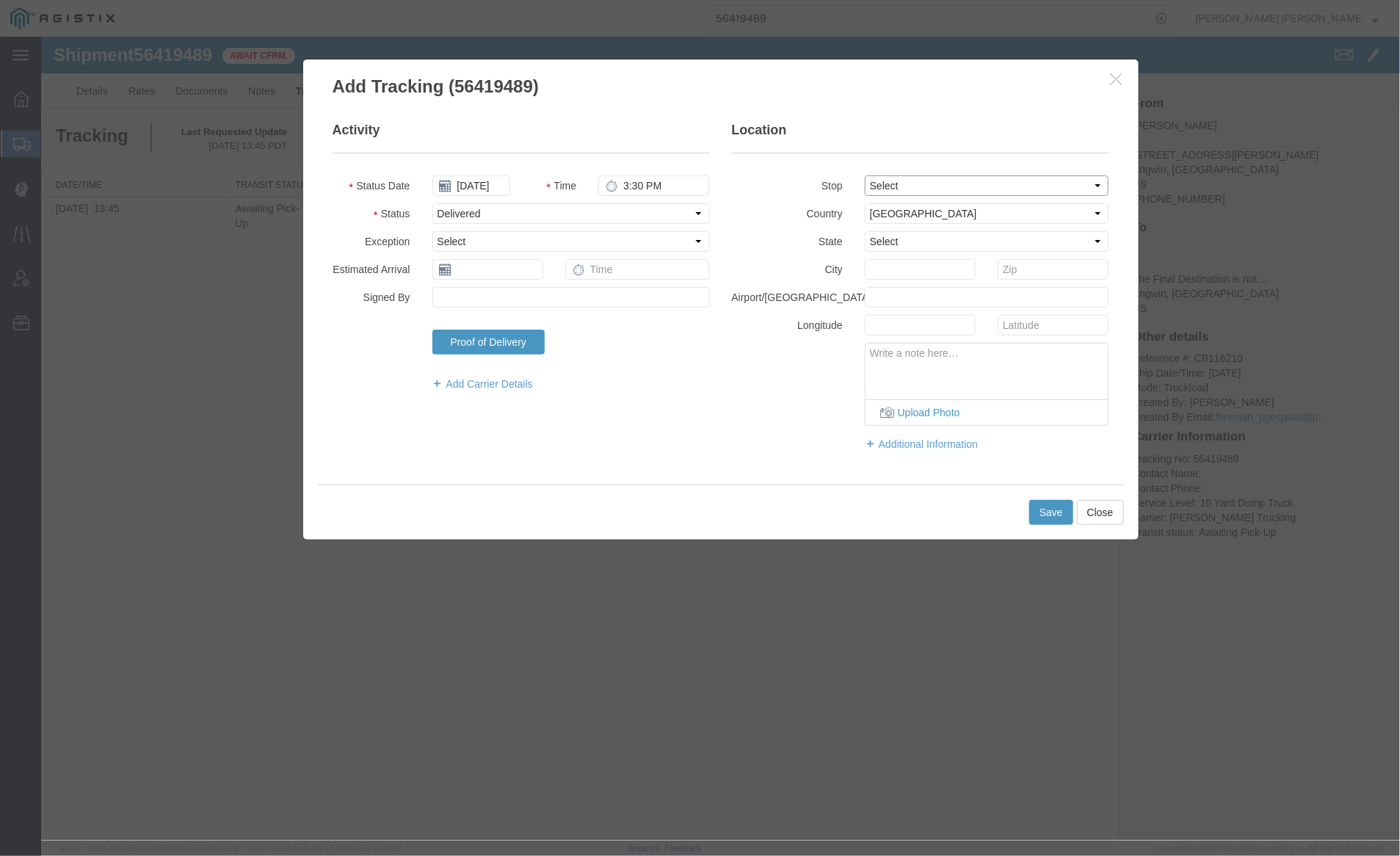
click at [924, 187] on select "Select From: 910 Howell Mountain Rd, Angwin, CA, US To: The Final Destination i…" at bounding box center [986, 185] width 244 height 21
select select "{"pickupDeliveryInfoId": "122124188","pickupOrDelivery": "P","stopNum": "1","lo…"
click at [864, 175] on select "Select From: 910 Howell Mountain Rd, Angwin, CA, US To: The Final Destination i…" at bounding box center [986, 185] width 244 height 21
select select "CA"
type input "Angwin"
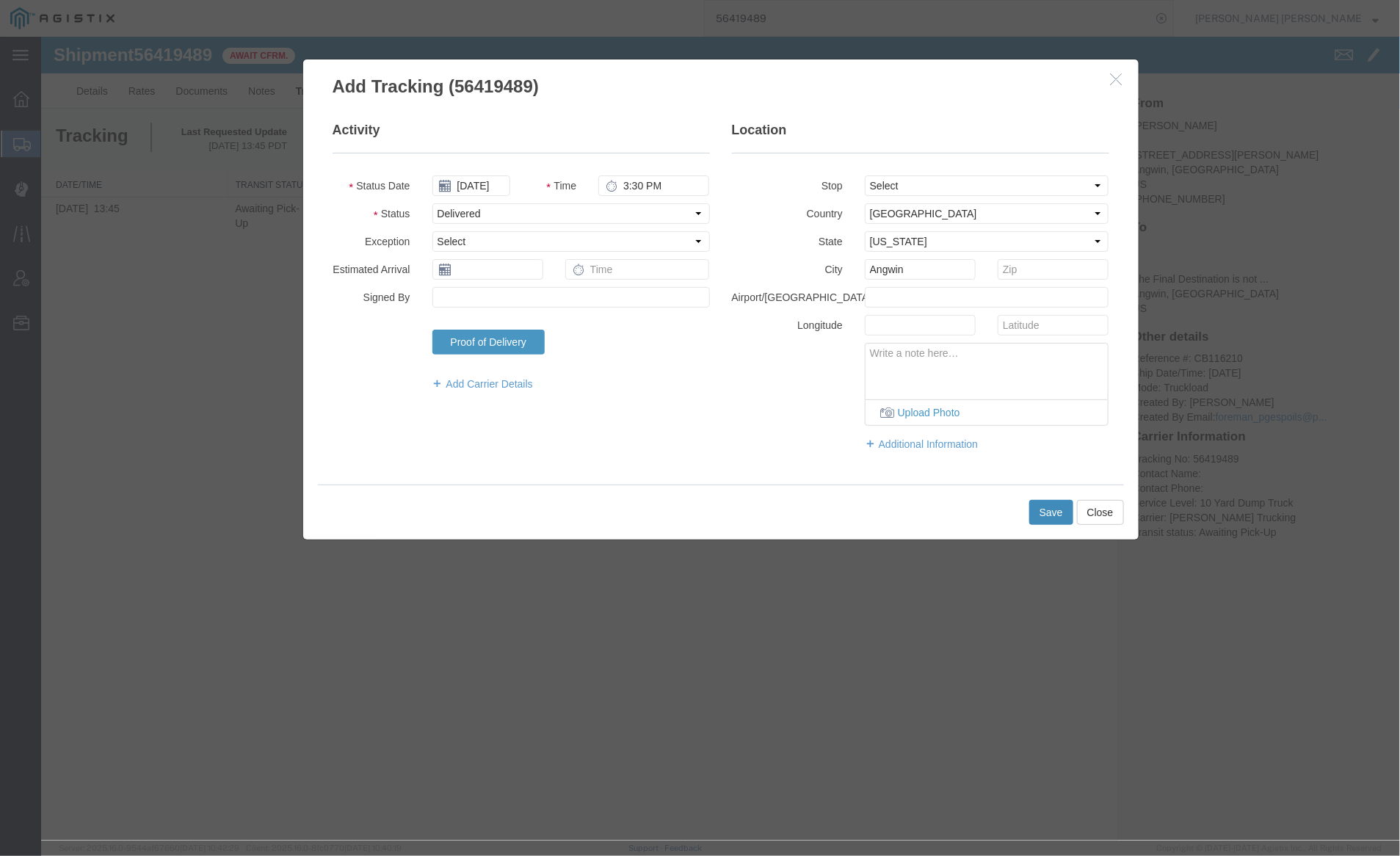
click at [1049, 504] on button "Save" at bounding box center [1051, 511] width 44 height 25
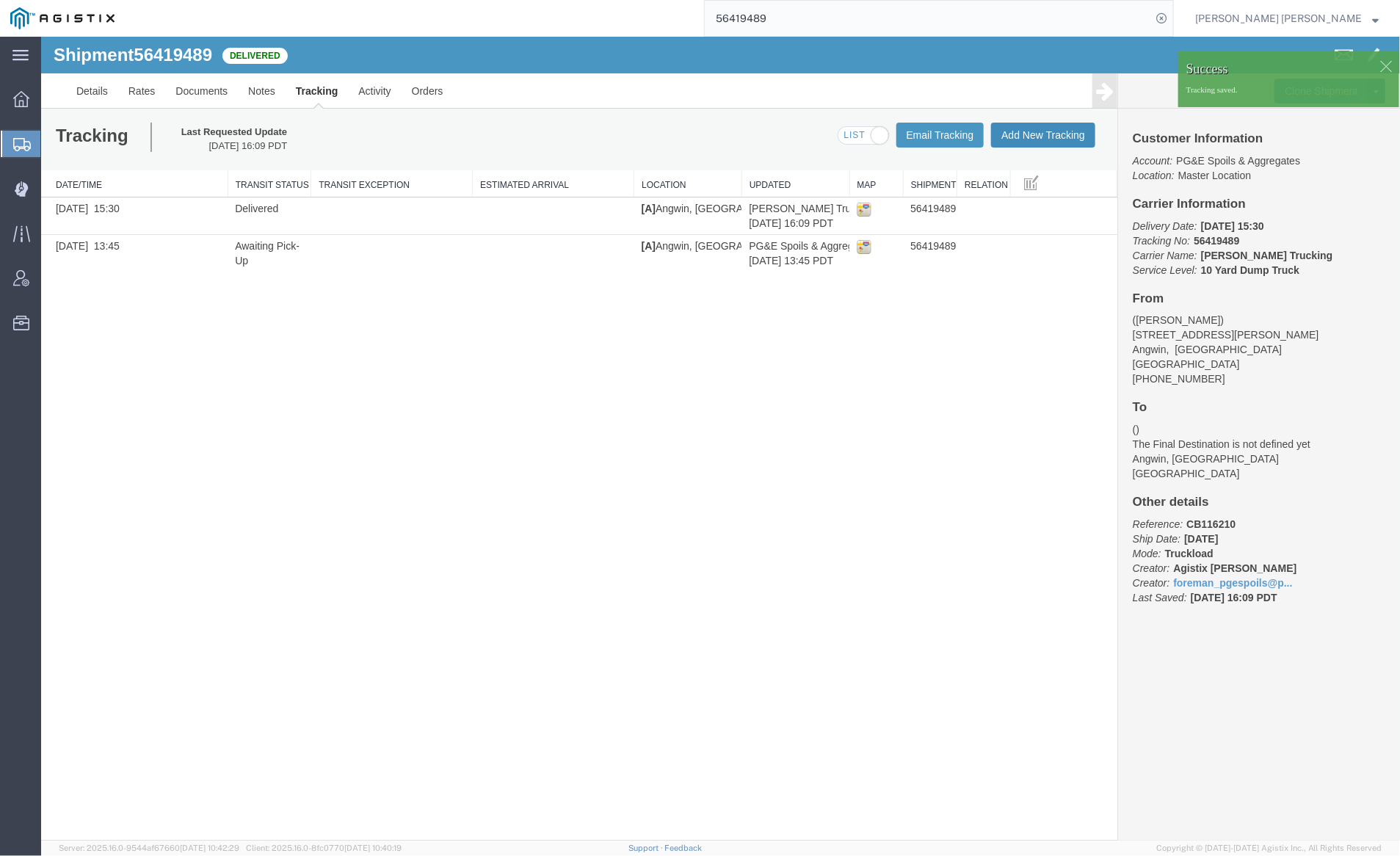
click at [1036, 128] on button "Add New Tracking" at bounding box center [1043, 134] width 104 height 25
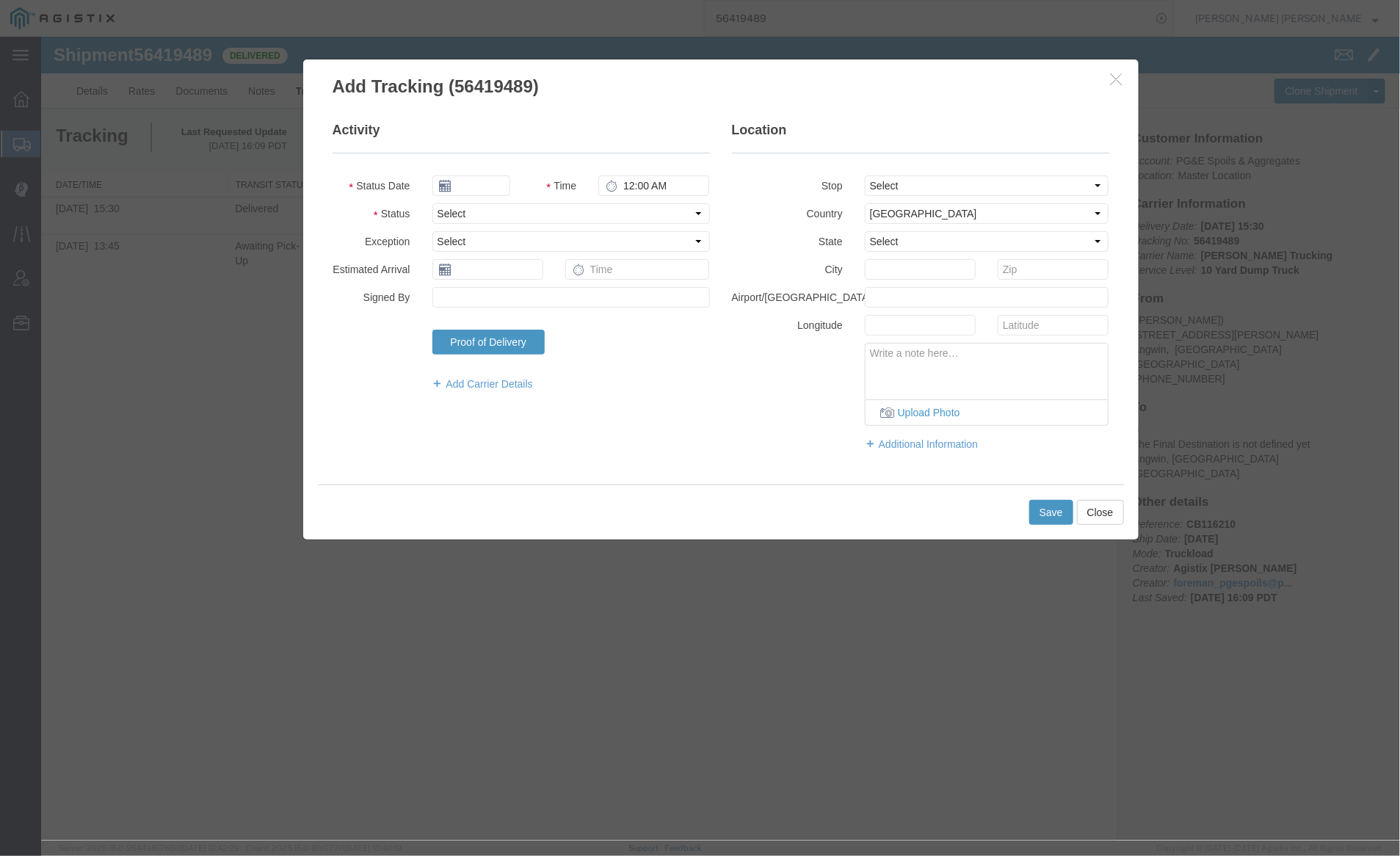
type input "08/12/2025"
click at [623, 189] on input "5:00 PM" at bounding box center [653, 185] width 111 height 21
click at [478, 188] on input "08/12/2025" at bounding box center [470, 185] width 78 height 21
type input "7:00 AM"
click at [538, 271] on td "7" at bounding box center [530, 276] width 22 height 22
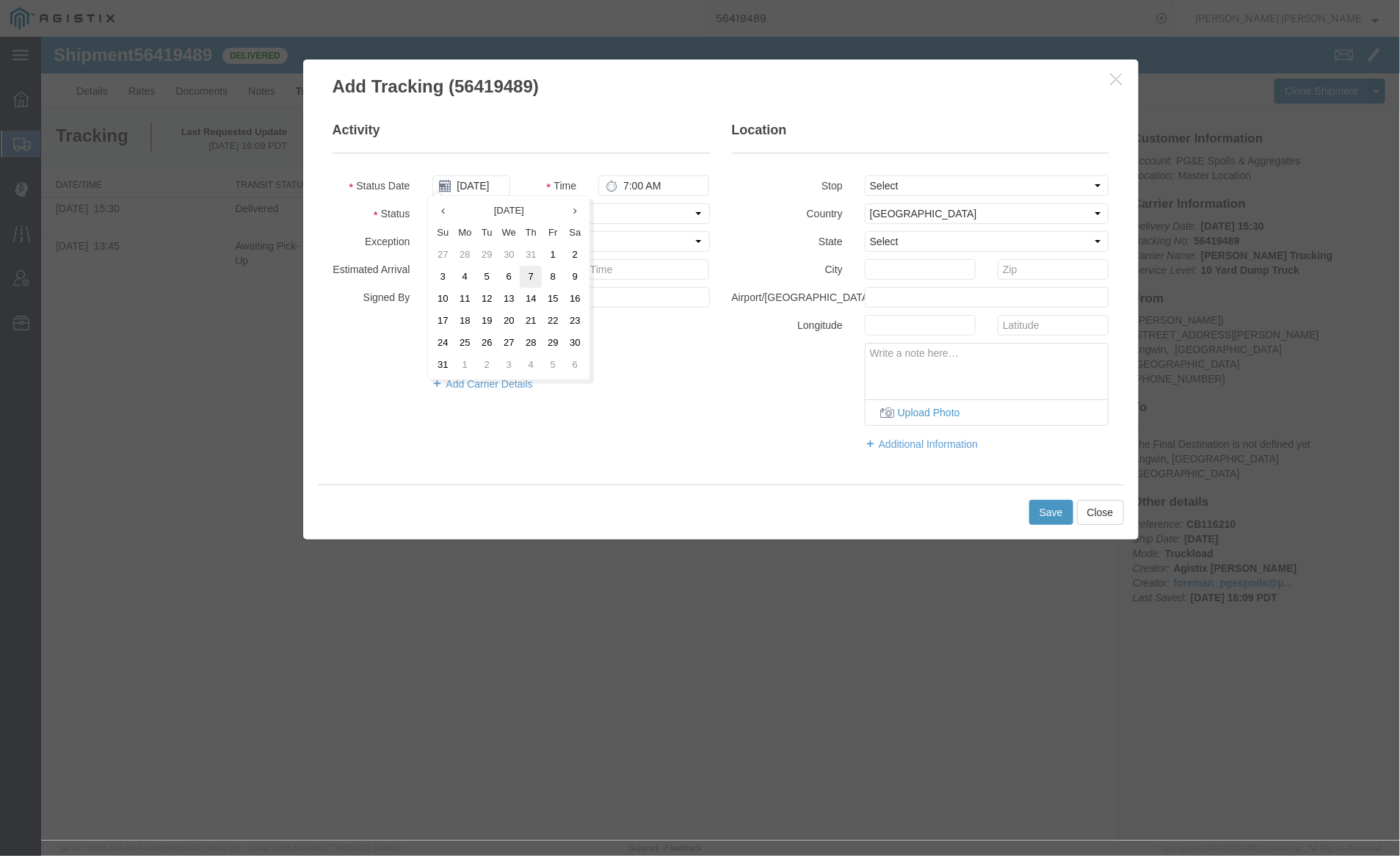
type input "[DATE]"
click at [490, 212] on select "Select Arrival Notice Available Arrival Notice Imported Arrive at Delivery Loca…" at bounding box center [571, 213] width 277 height 21
select select "ARVPULOC"
click at [432, 203] on select "Select Arrival Notice Available Arrival Notice Imported Arrive at Delivery Loca…" at bounding box center [571, 213] width 277 height 21
click at [876, 183] on select "Select From: 910 Howell Mountain Rd, Angwin, CA, US To: The Final Destination i…" at bounding box center [986, 185] width 244 height 21
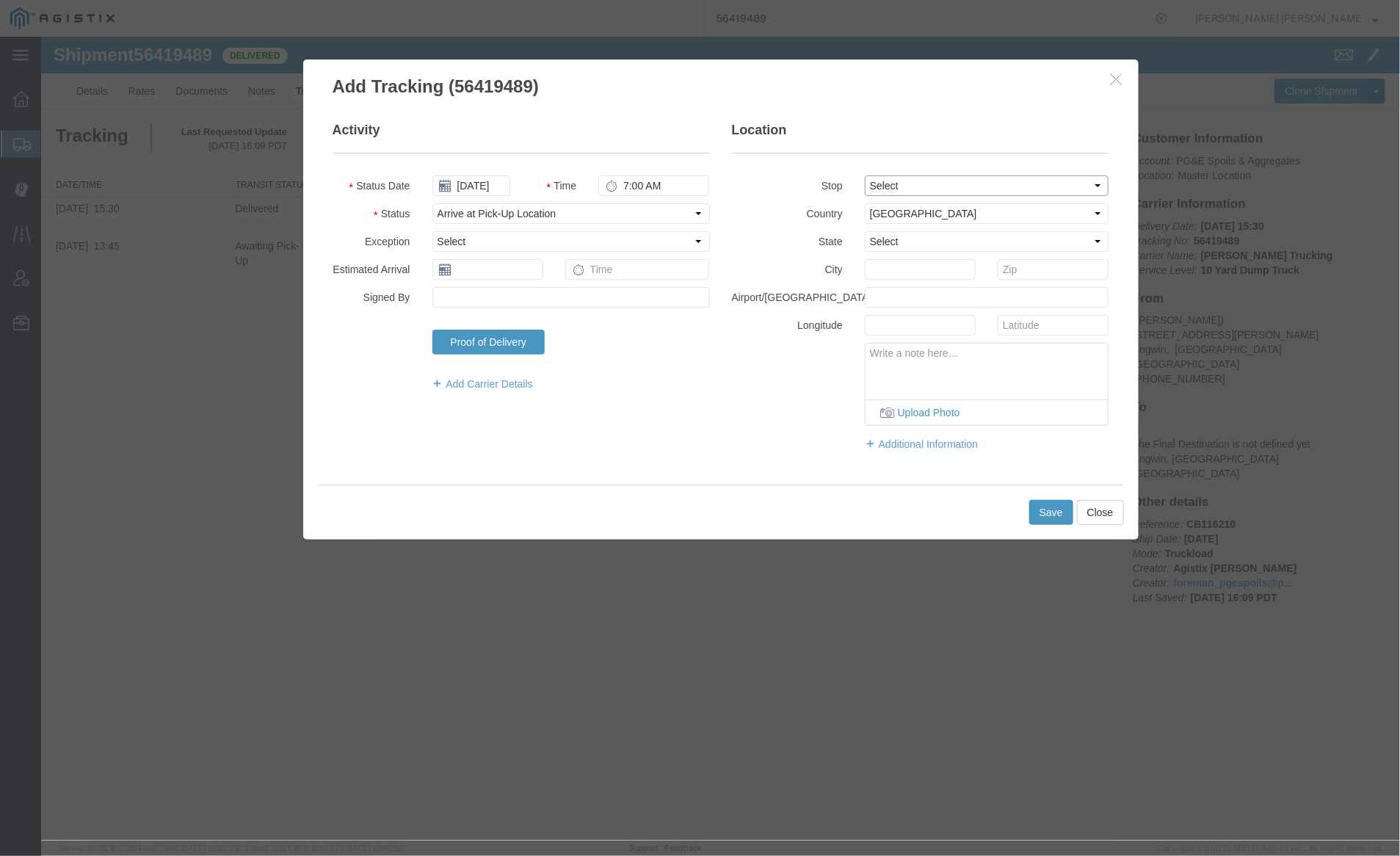
select select "{"pickupDeliveryInfoId": "122124188","pickupOrDelivery": "P","stopNum": "1","lo…"
click at [864, 175] on select "Select From: 910 Howell Mountain Rd, Angwin, CA, US To: The Final Destination i…" at bounding box center [986, 185] width 244 height 21
select select "CA"
type input "Angwin"
click at [1053, 511] on button "Save" at bounding box center [1051, 511] width 44 height 25
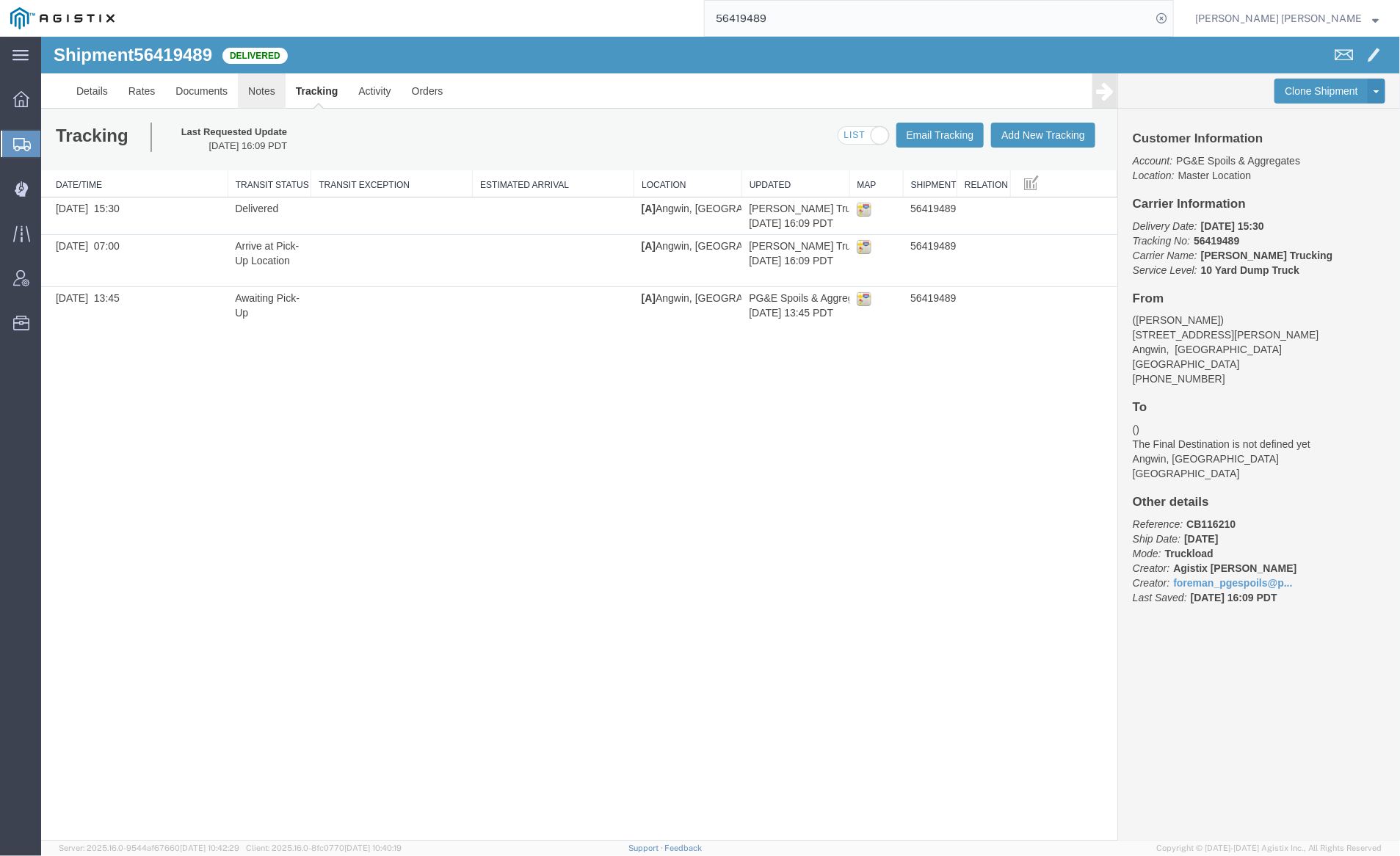
click at [258, 91] on link "Notes" at bounding box center [261, 91] width 48 height 35
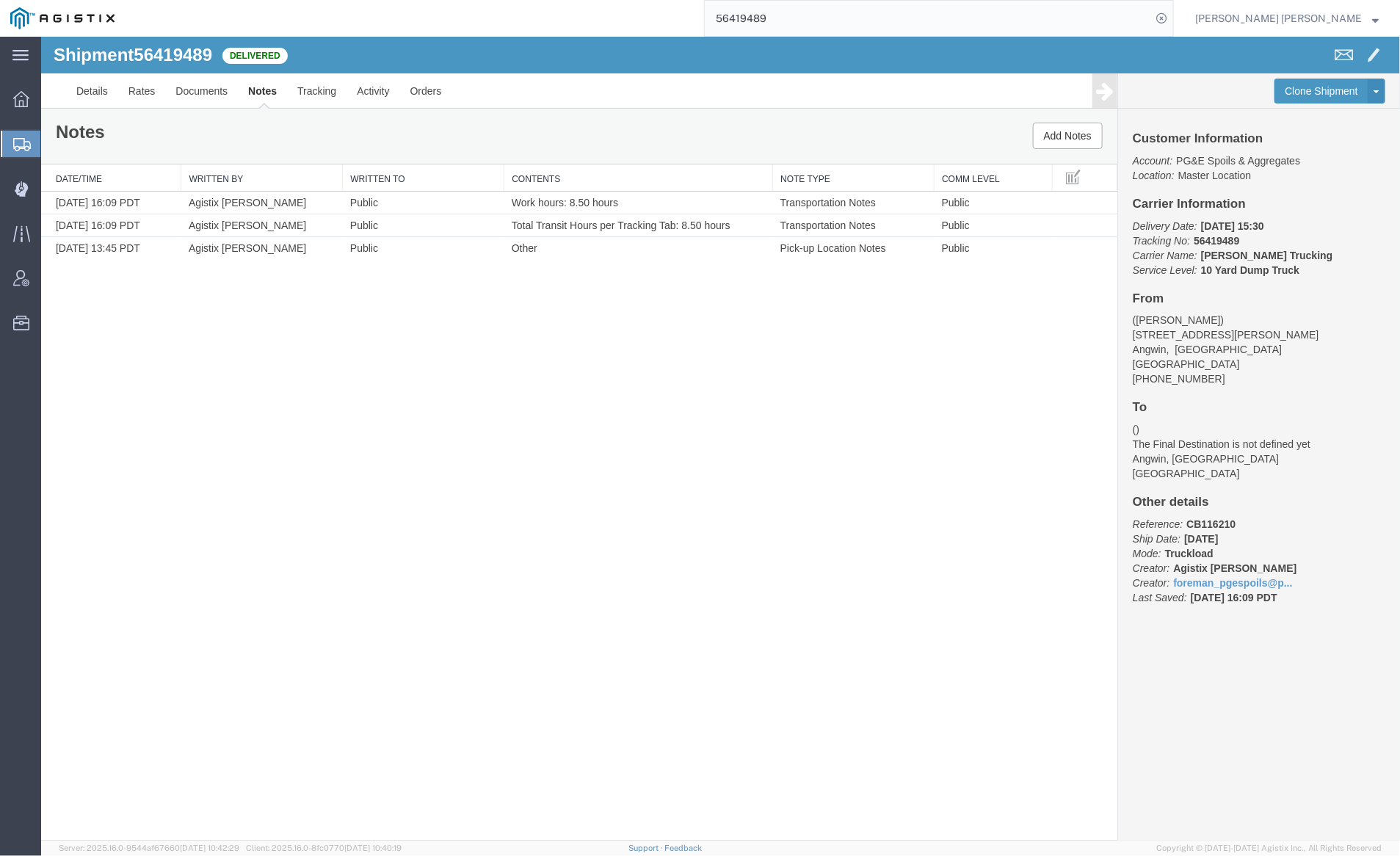
click at [807, 23] on input "56419489" at bounding box center [928, 18] width 446 height 35
click at [1172, 16] on icon at bounding box center [1162, 18] width 21 height 21
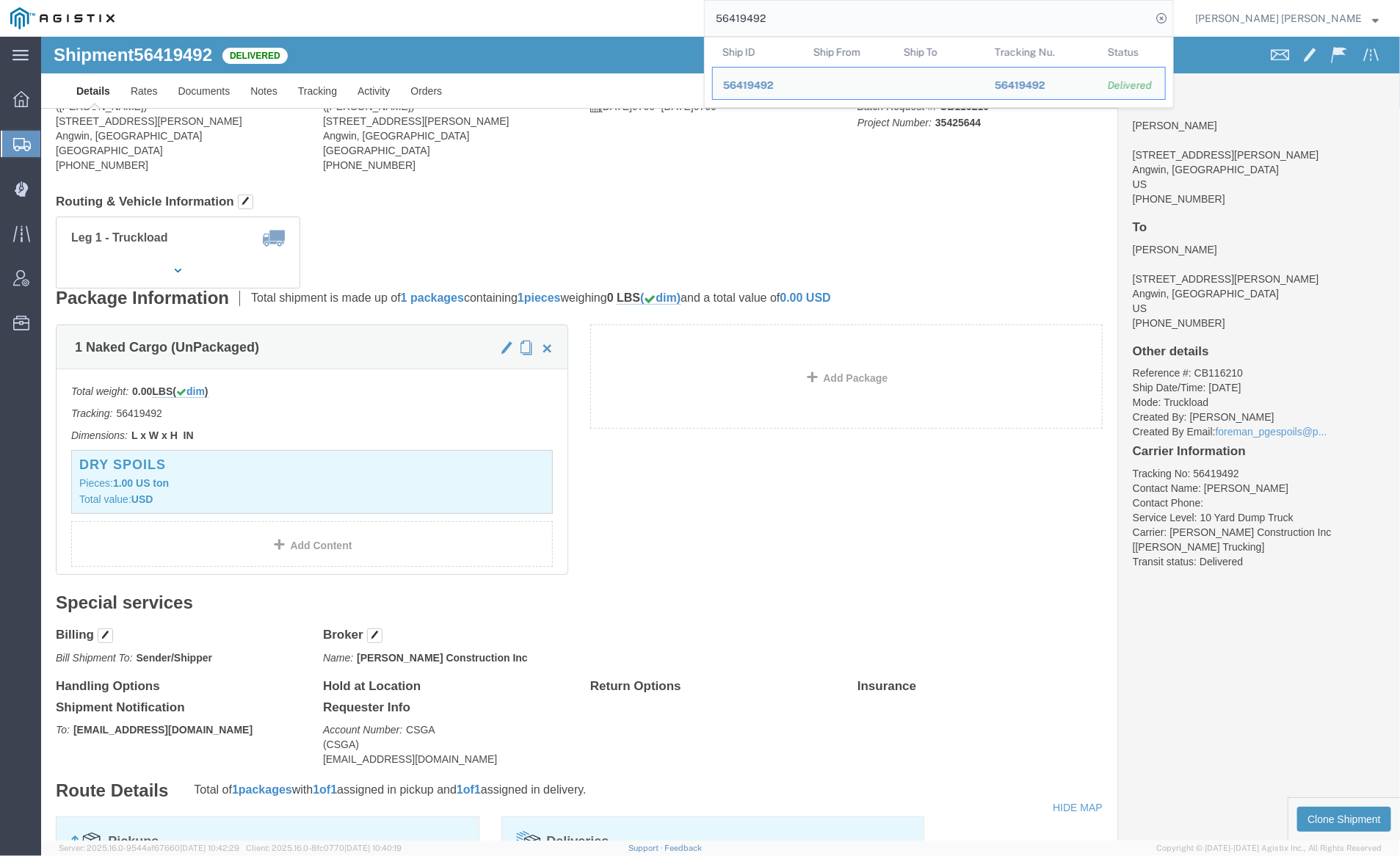
click div
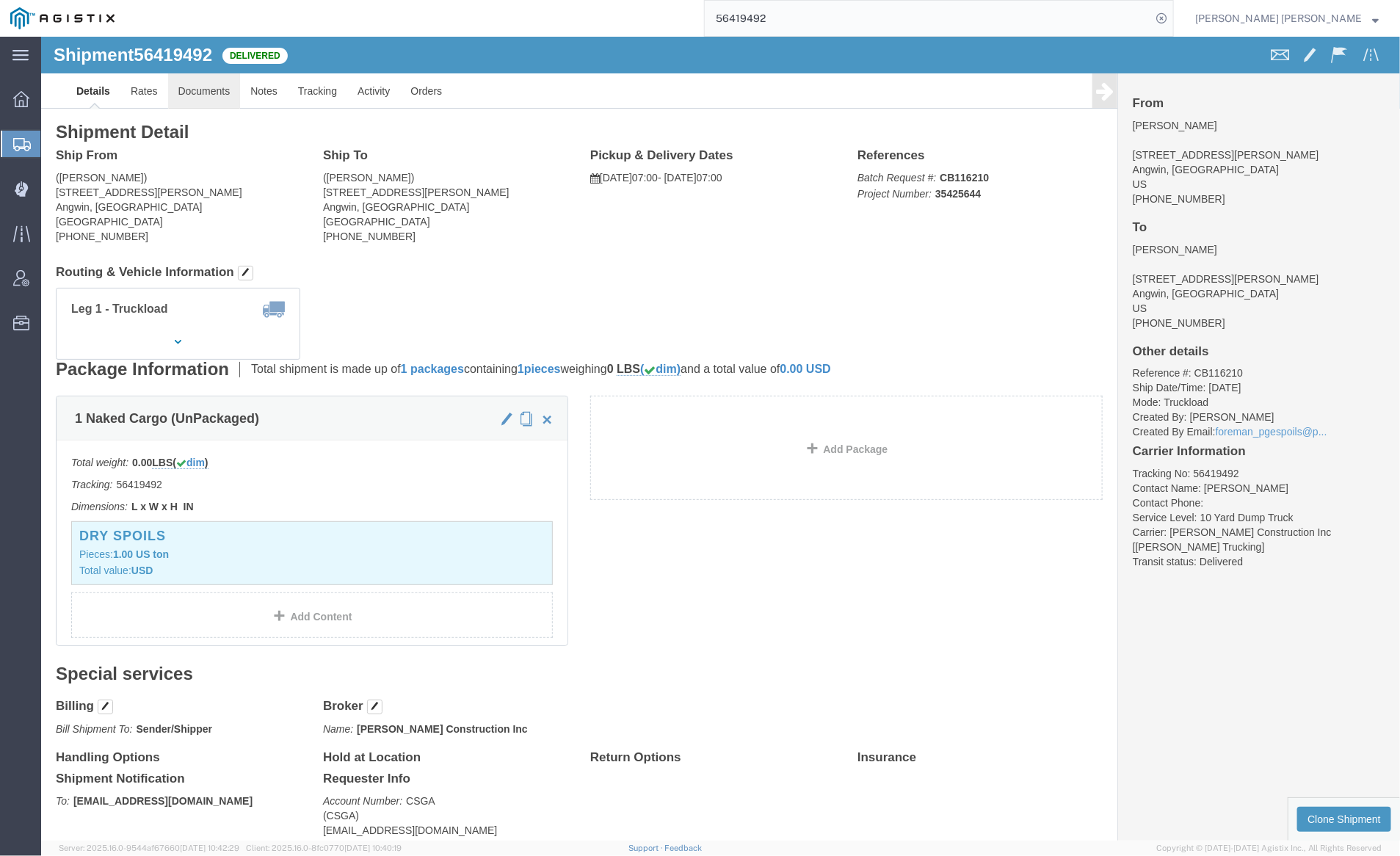
click link "Documents"
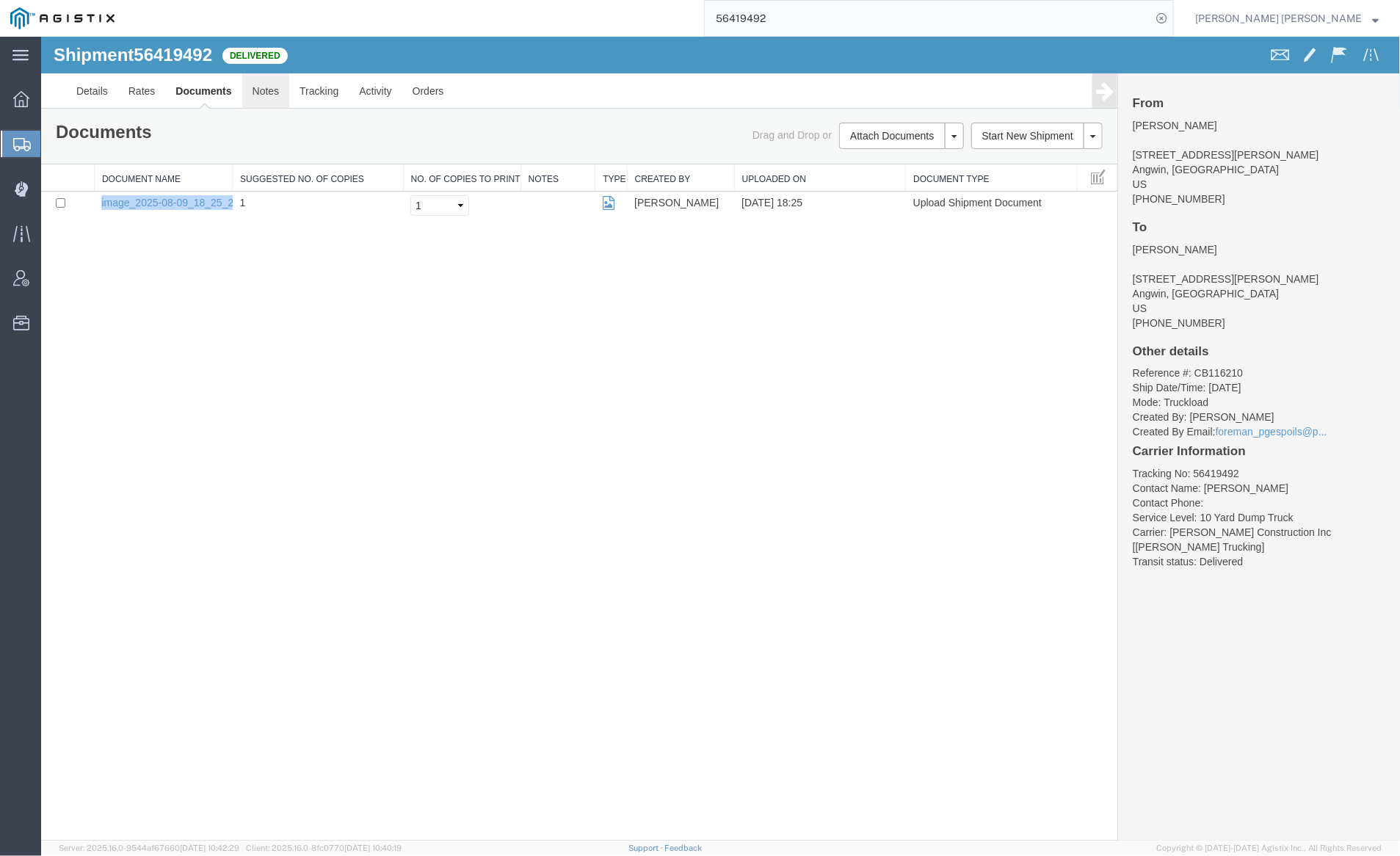
click at [274, 83] on link "Notes" at bounding box center [265, 91] width 48 height 35
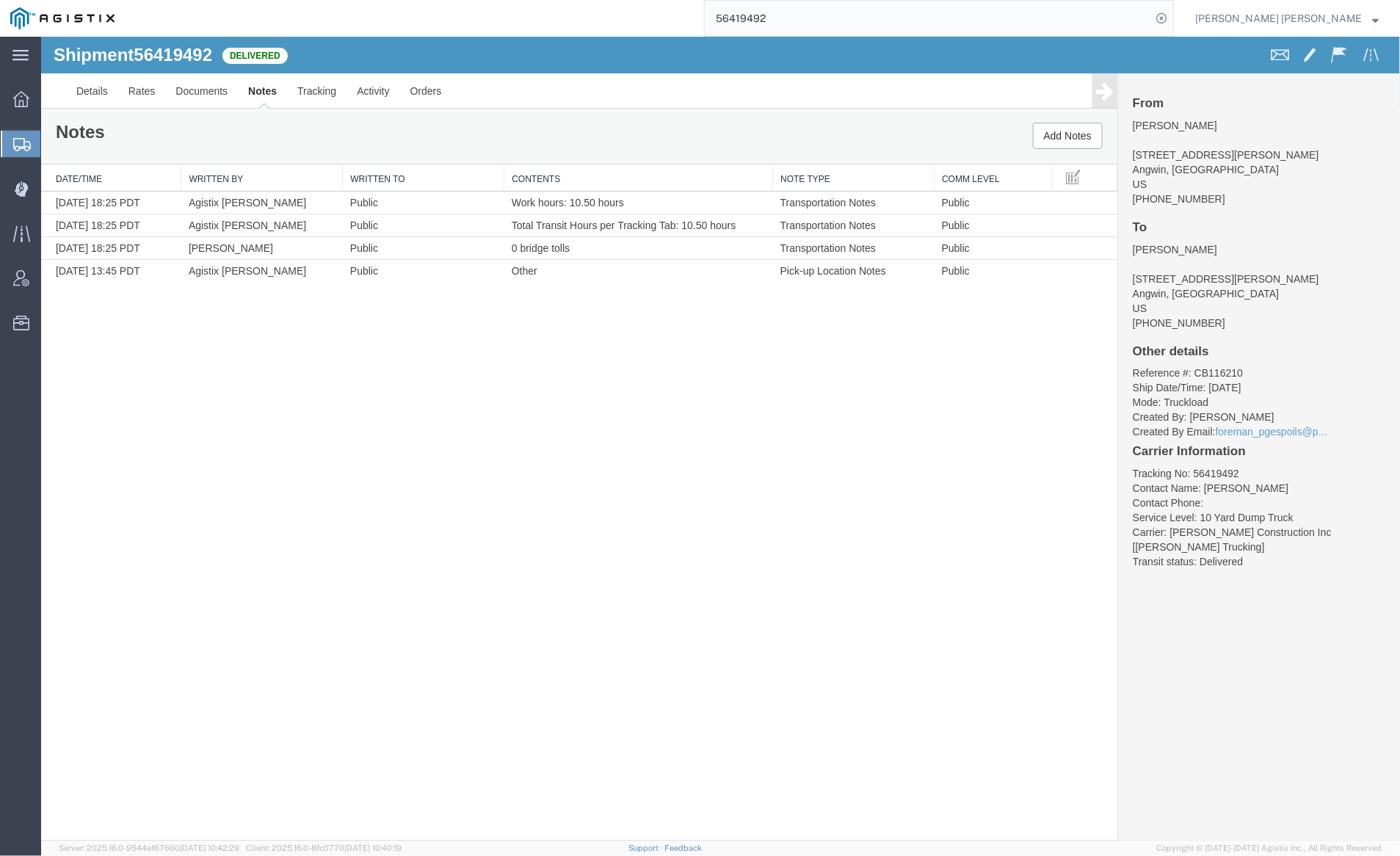
click at [822, 13] on input "56419492" at bounding box center [928, 18] width 446 height 35
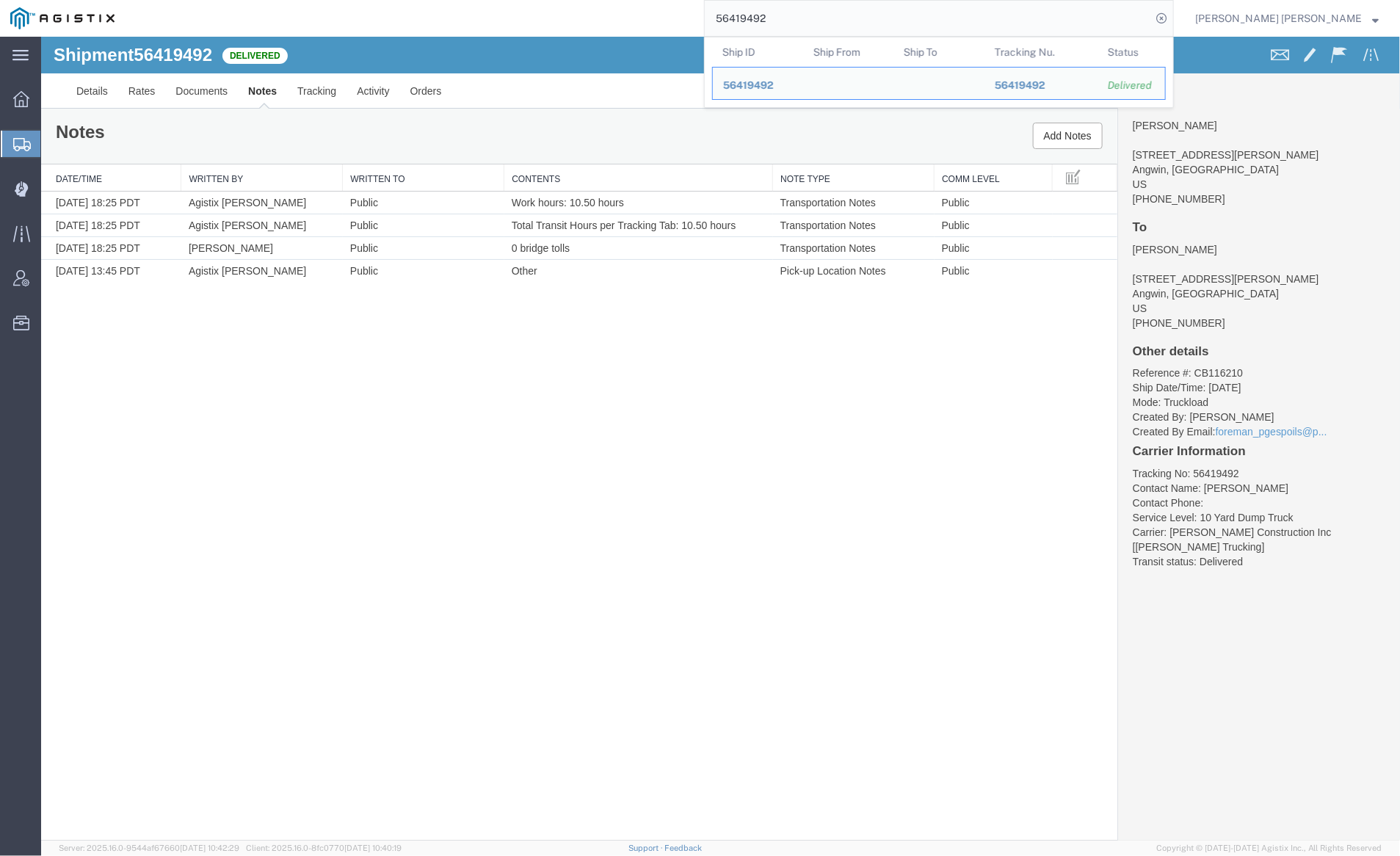
click at [822, 13] on input "56419492" at bounding box center [928, 18] width 446 height 35
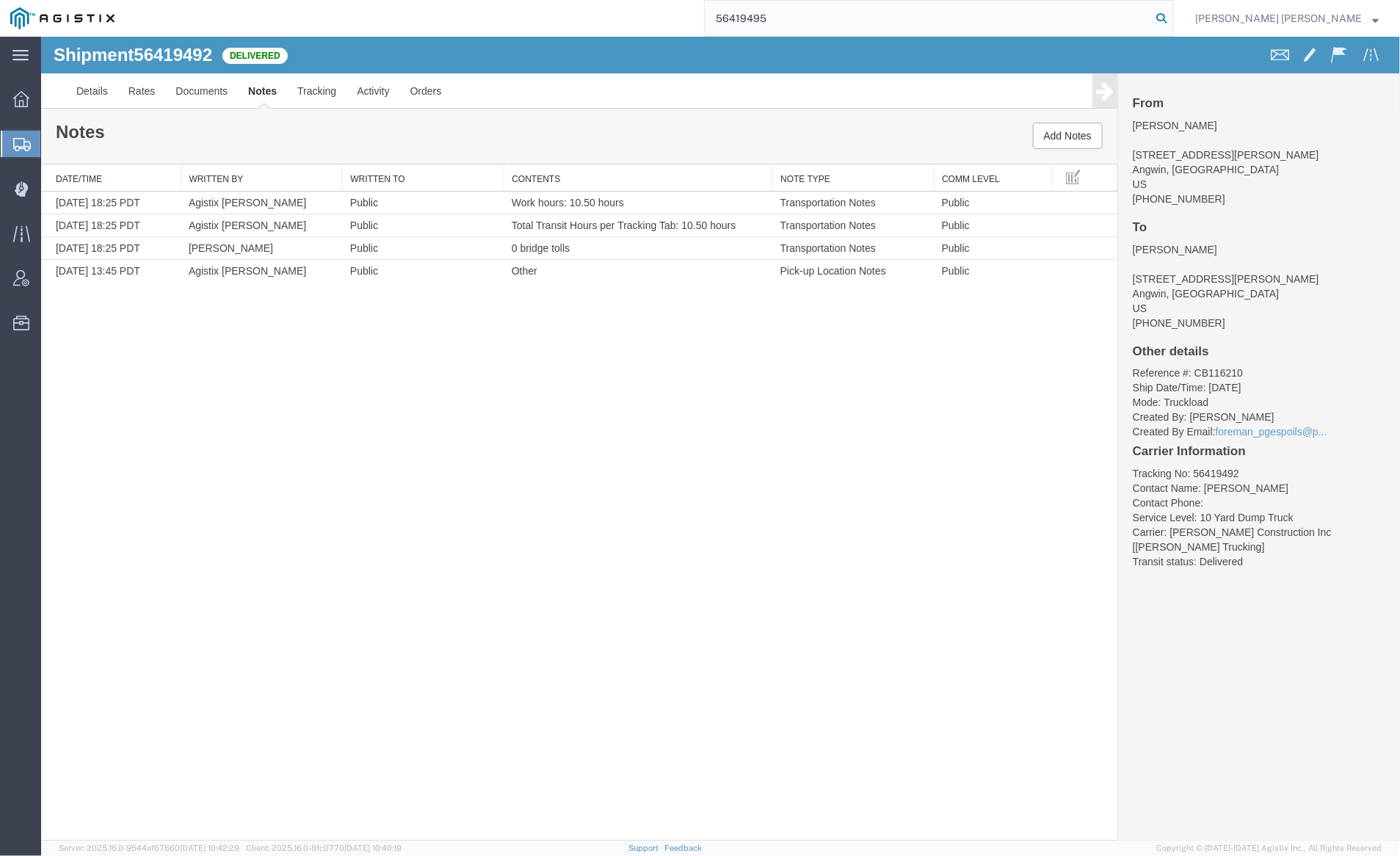
click at [1172, 19] on icon at bounding box center [1162, 18] width 21 height 21
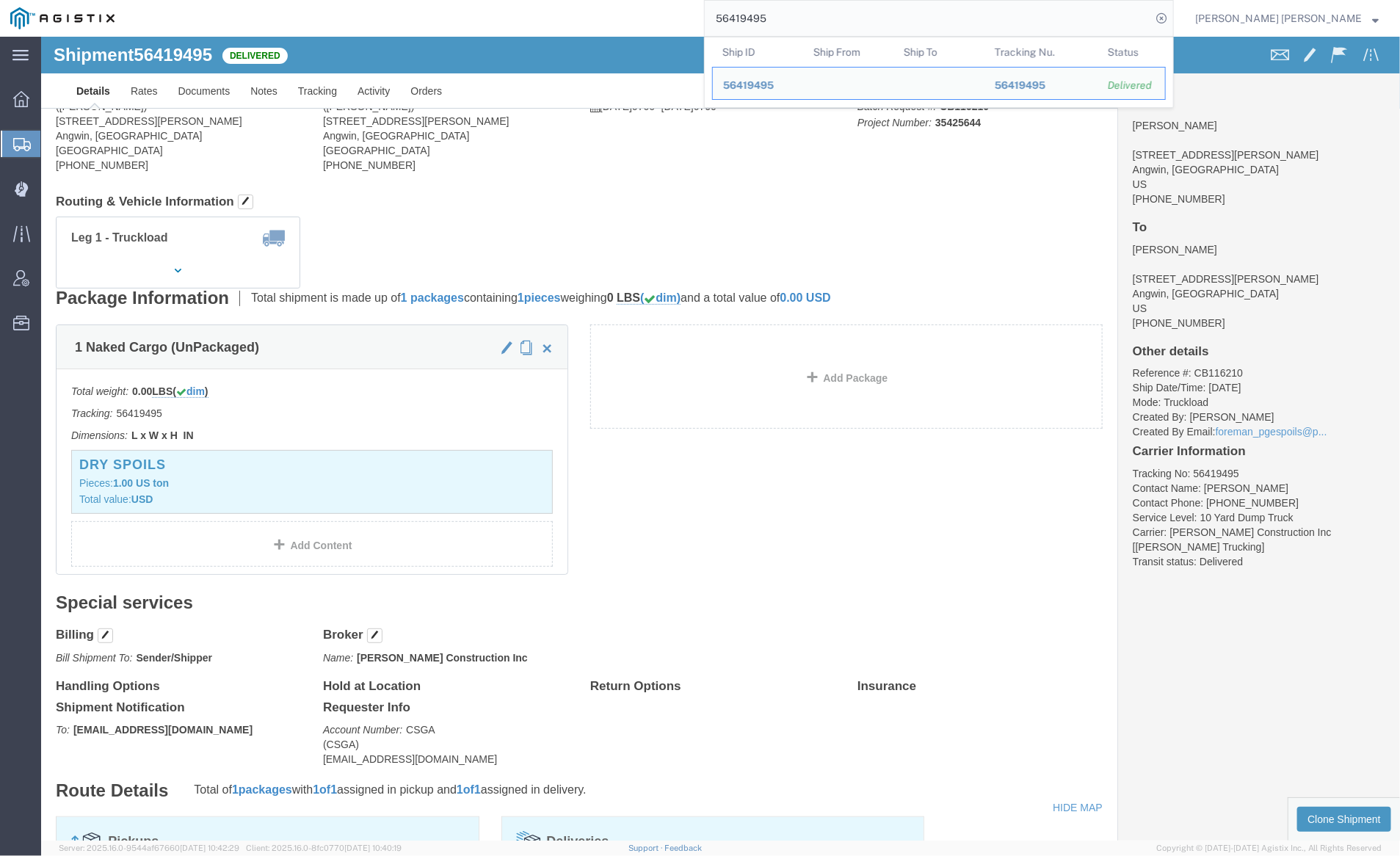
click div
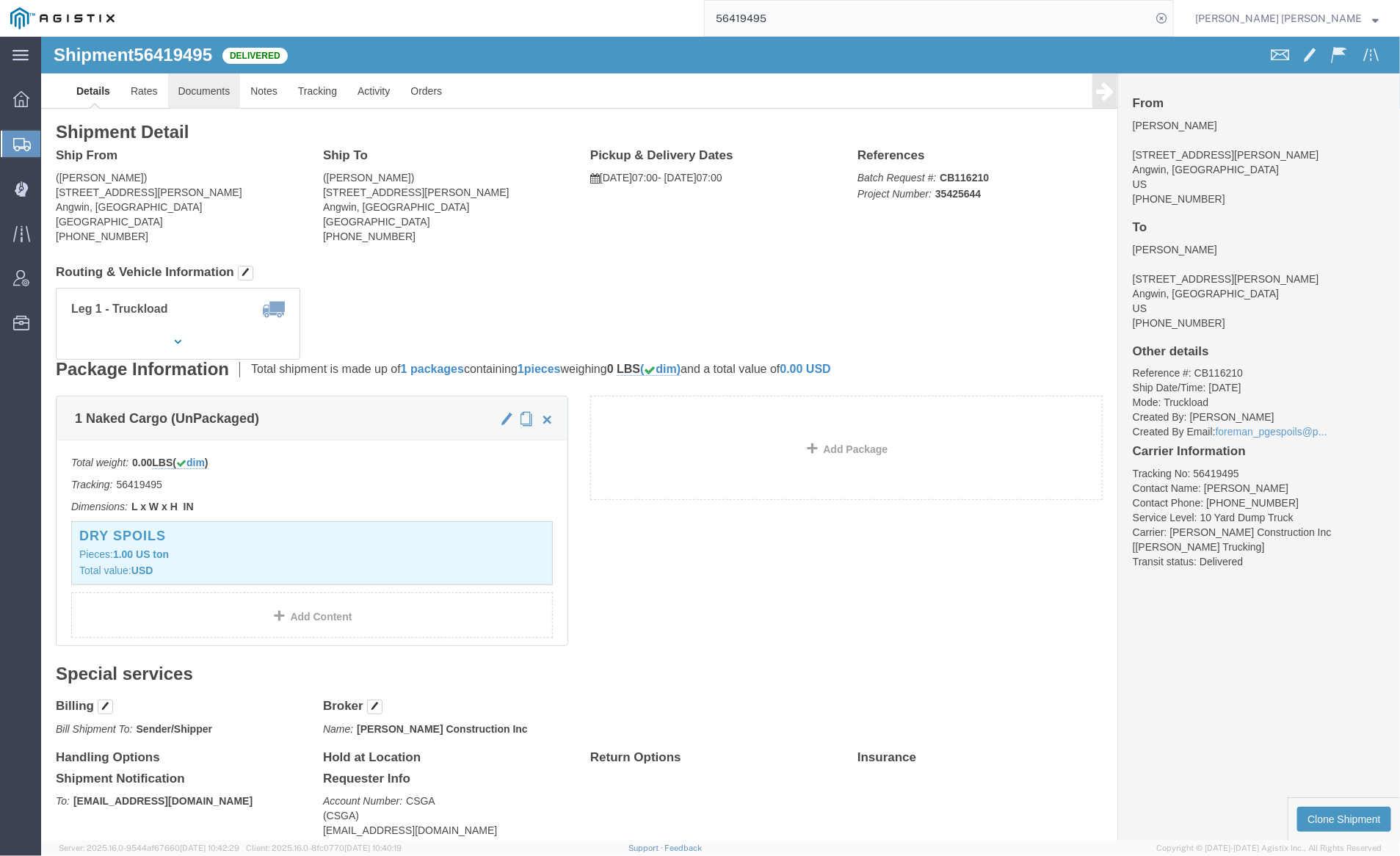
click link "Documents"
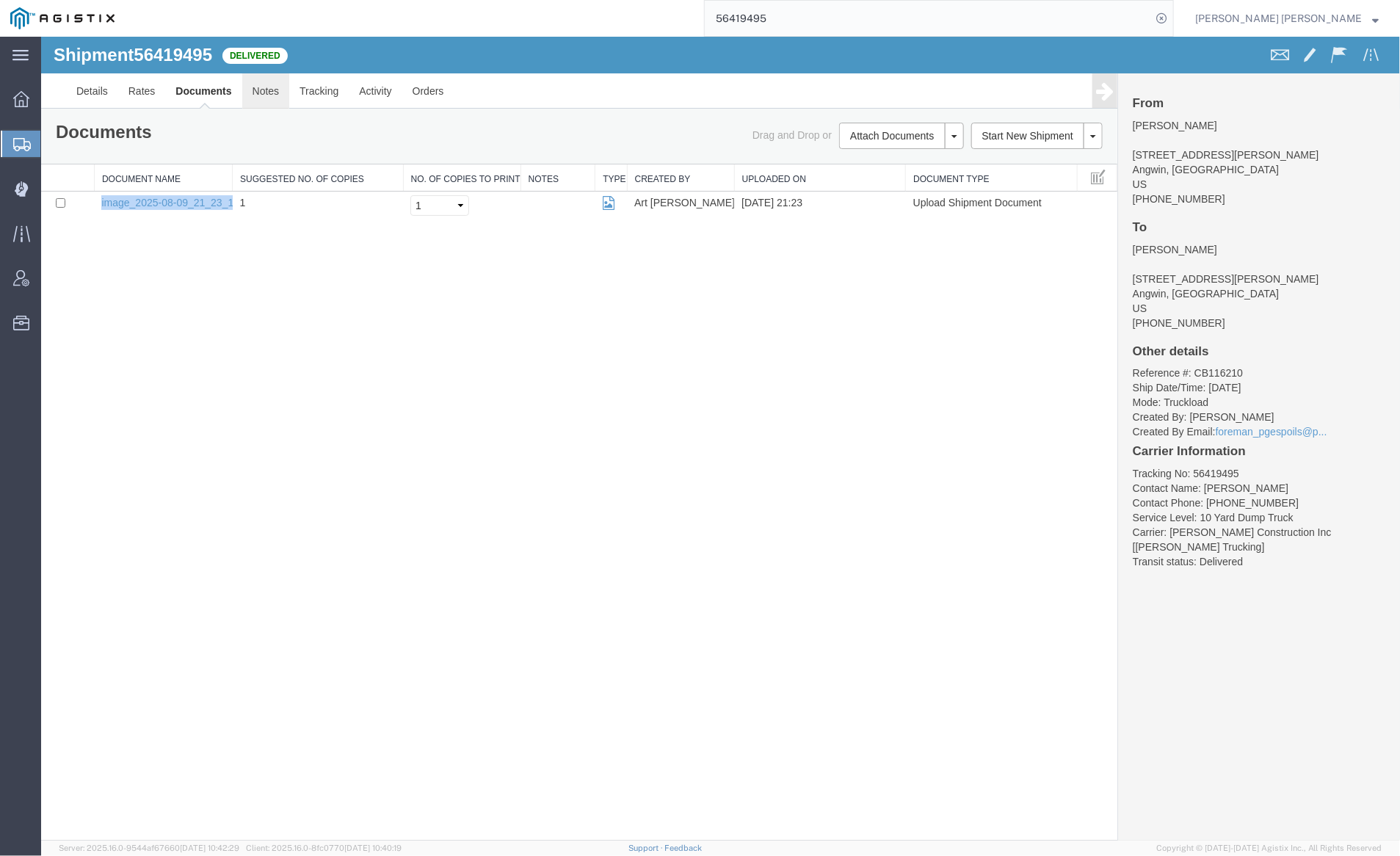
click at [262, 91] on link "Notes" at bounding box center [265, 91] width 48 height 35
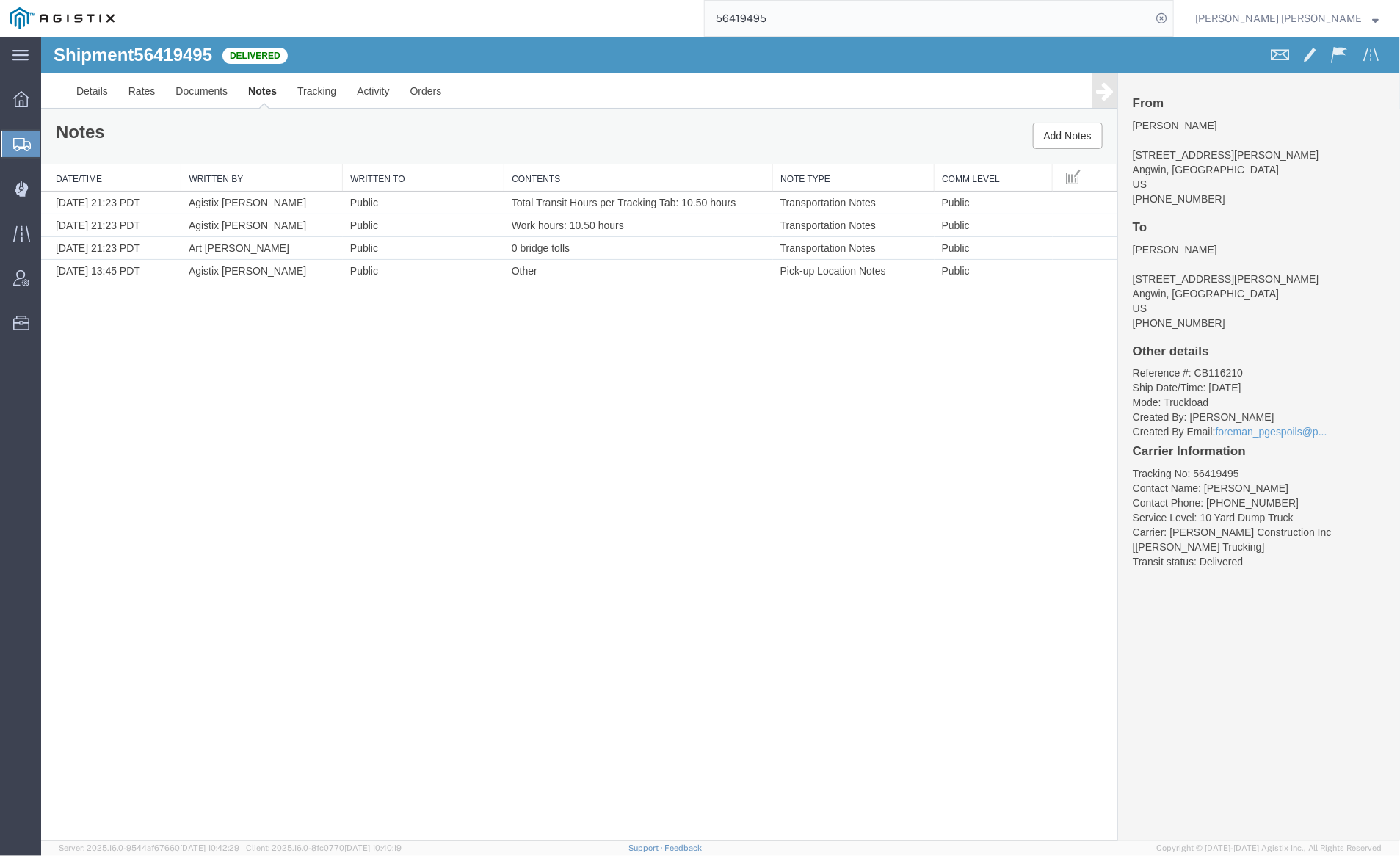
click at [827, 22] on input "56419495" at bounding box center [928, 18] width 446 height 35
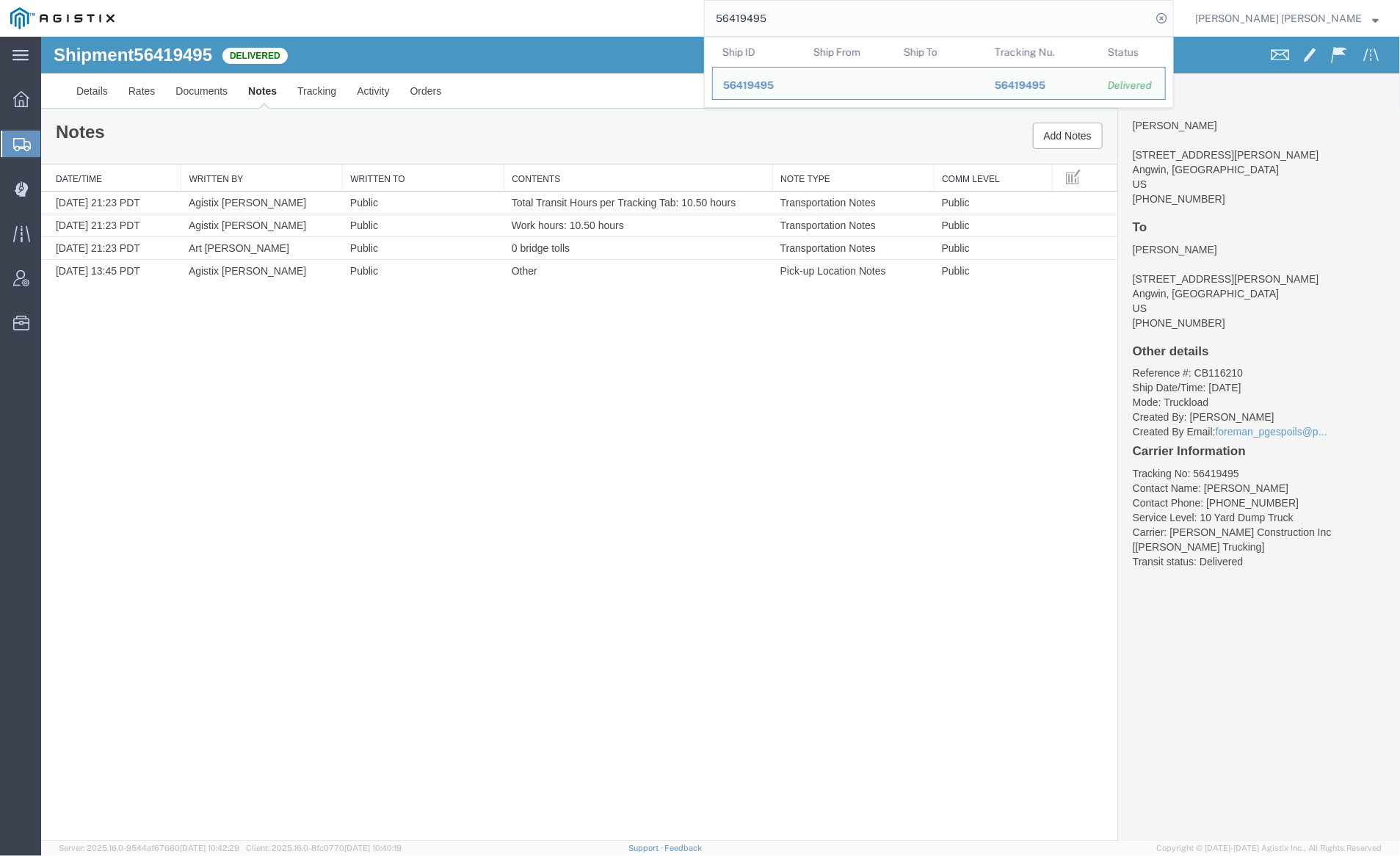
click at [827, 22] on input "56419495" at bounding box center [928, 18] width 446 height 35
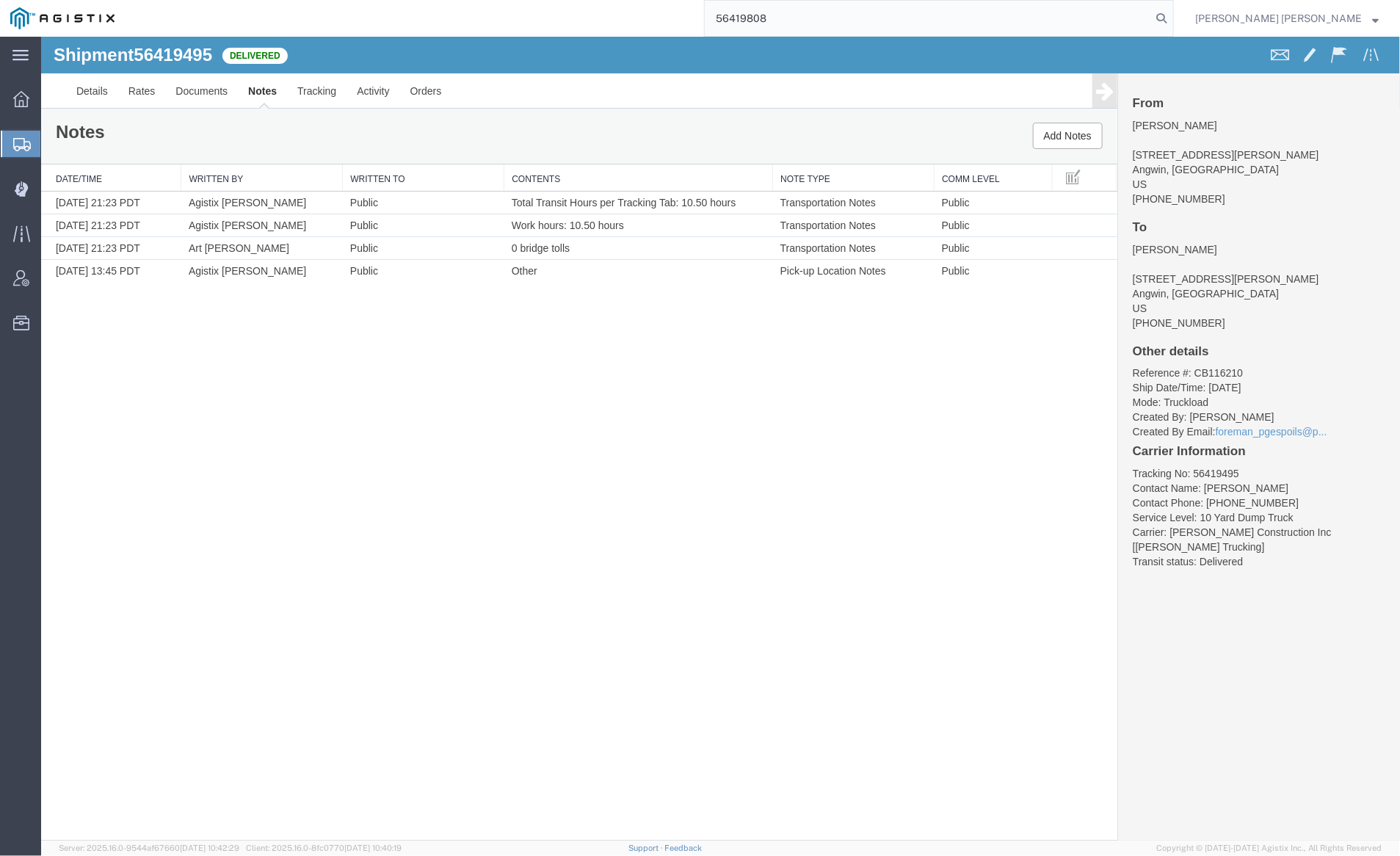
drag, startPoint x: 1239, startPoint y: 14, endPoint x: 1231, endPoint y: 13, distance: 8.1
click at [1172, 14] on icon at bounding box center [1162, 18] width 21 height 21
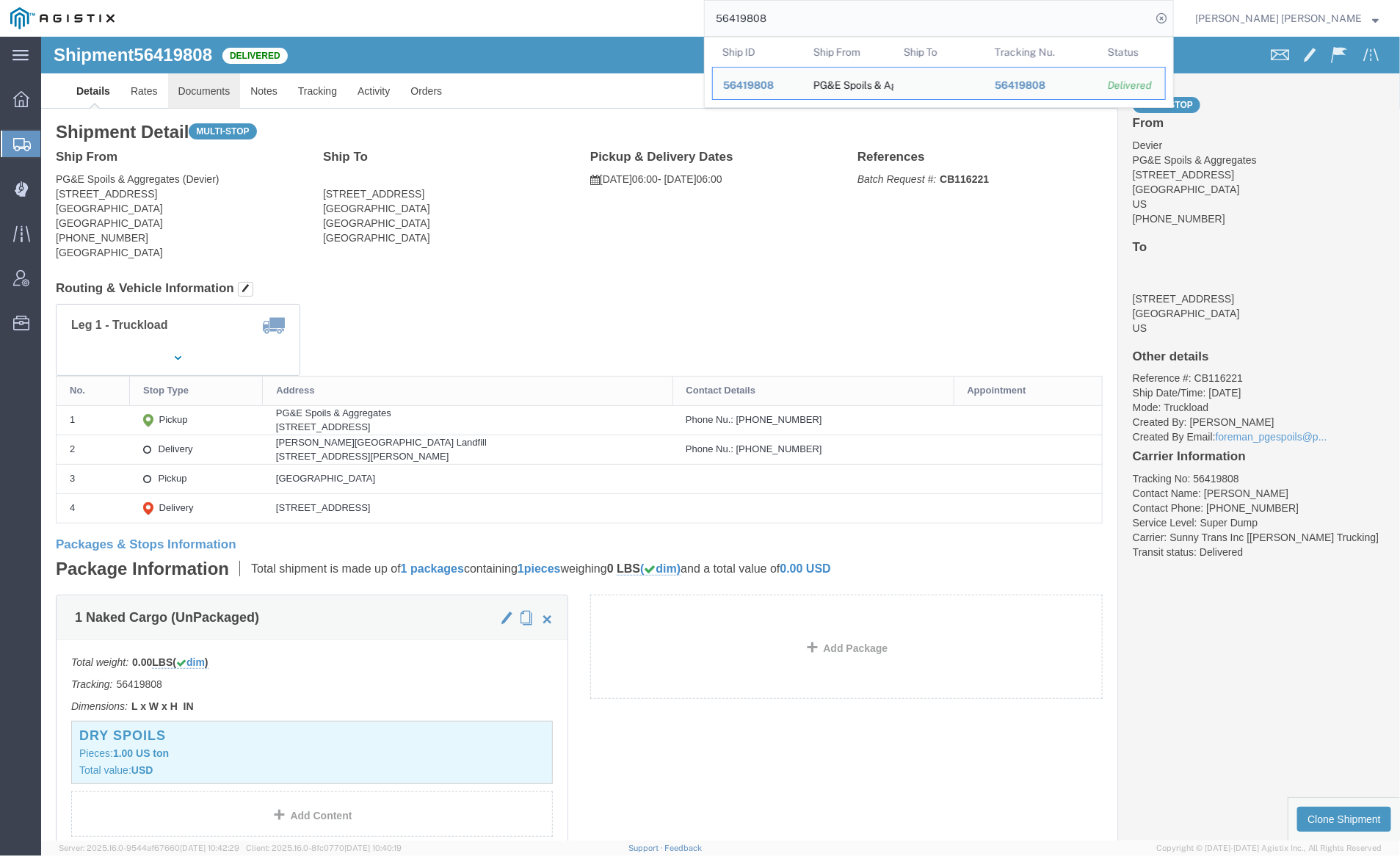
click link "Documents"
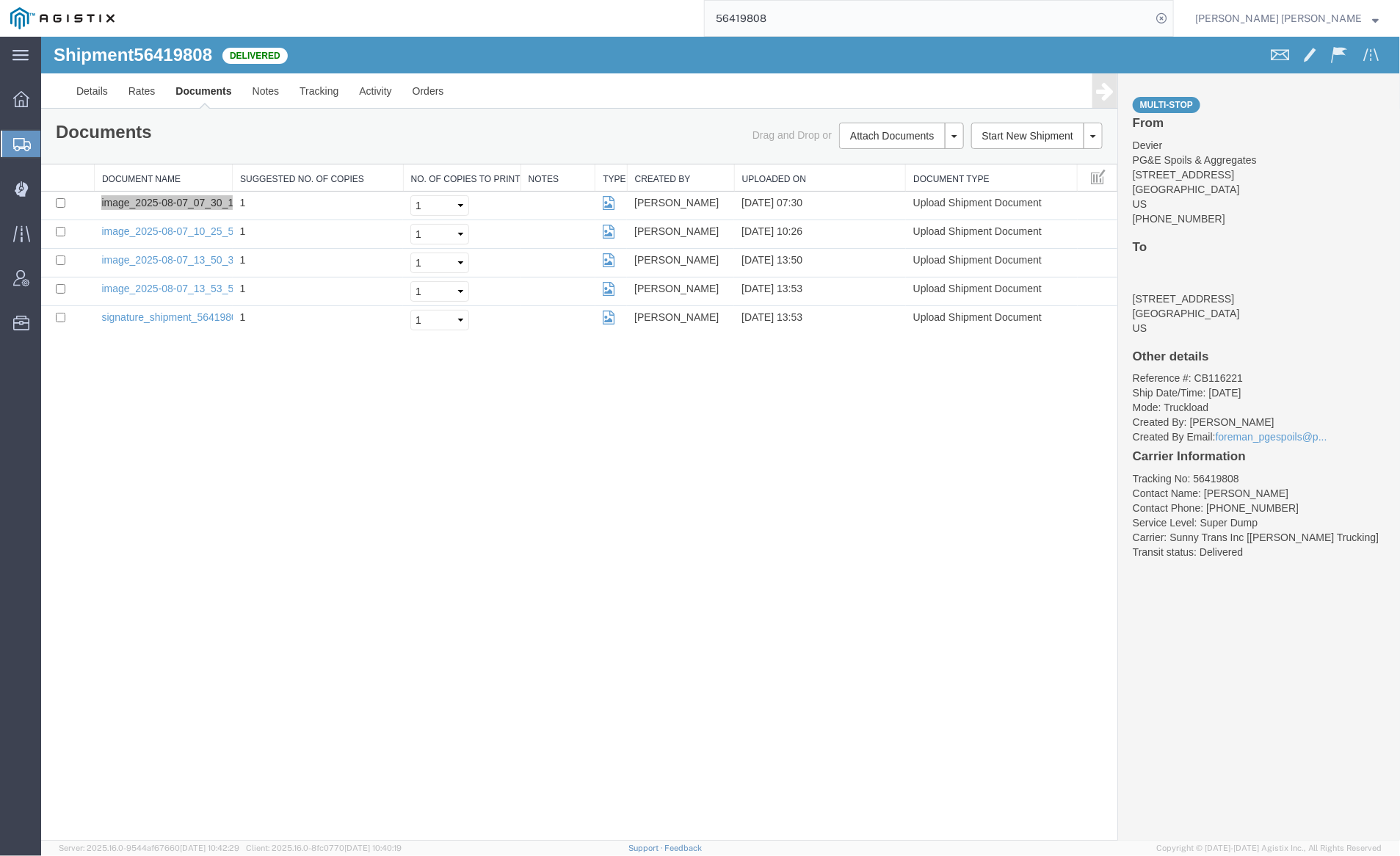
click at [827, 17] on input "56419808" at bounding box center [928, 18] width 446 height 35
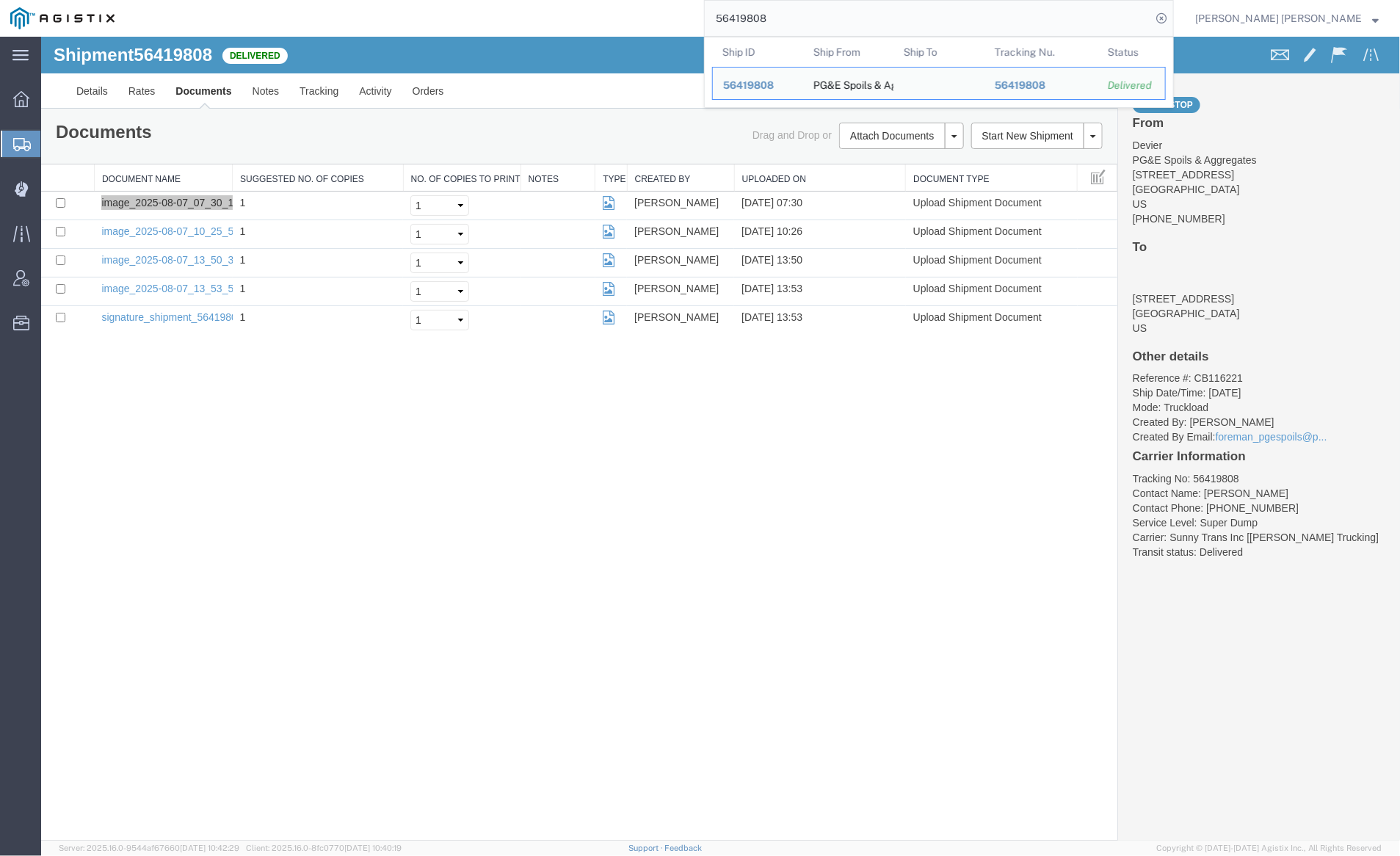
click at [827, 17] on input "56419808" at bounding box center [928, 18] width 446 height 35
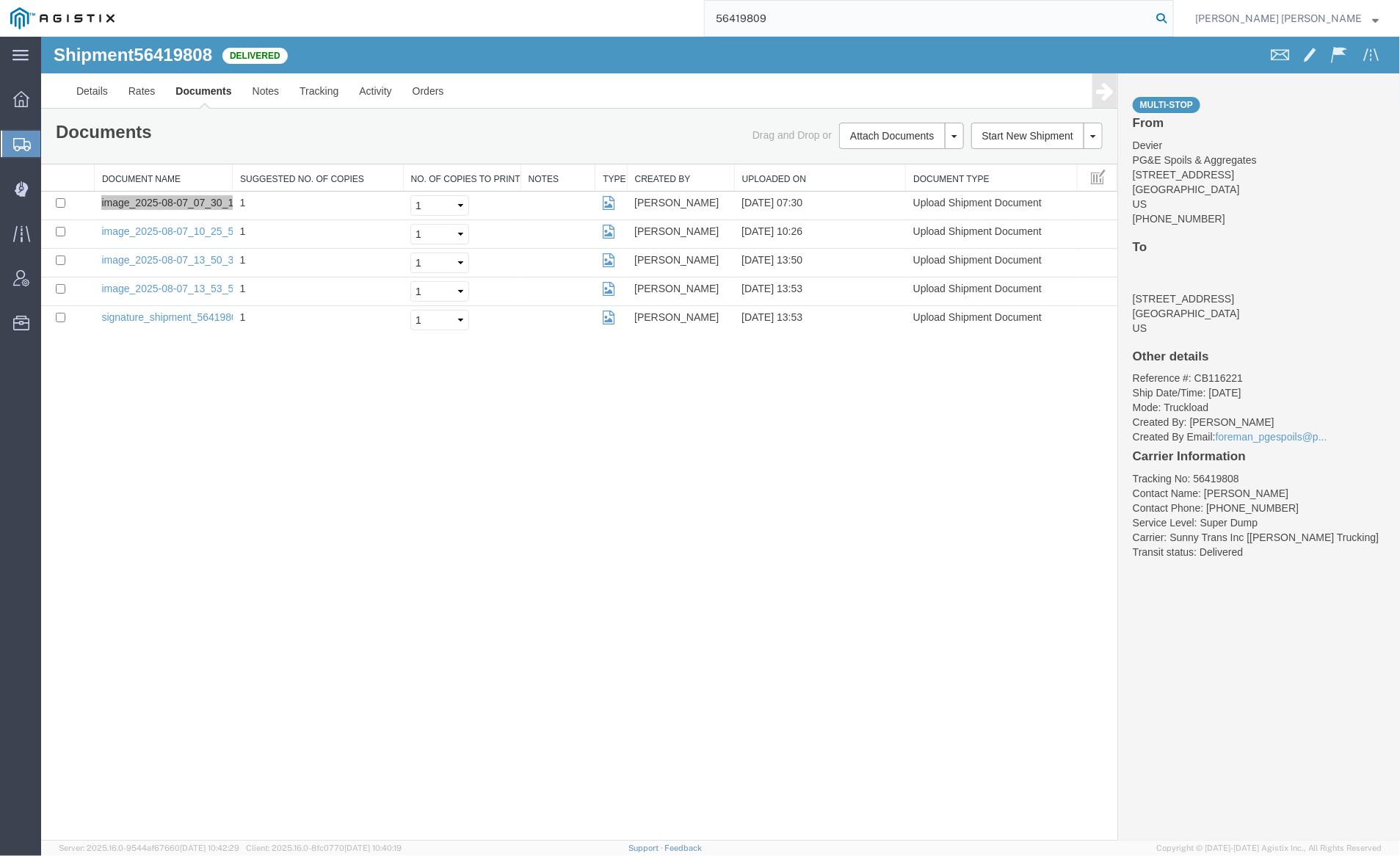
click at [1172, 17] on icon at bounding box center [1162, 18] width 21 height 21
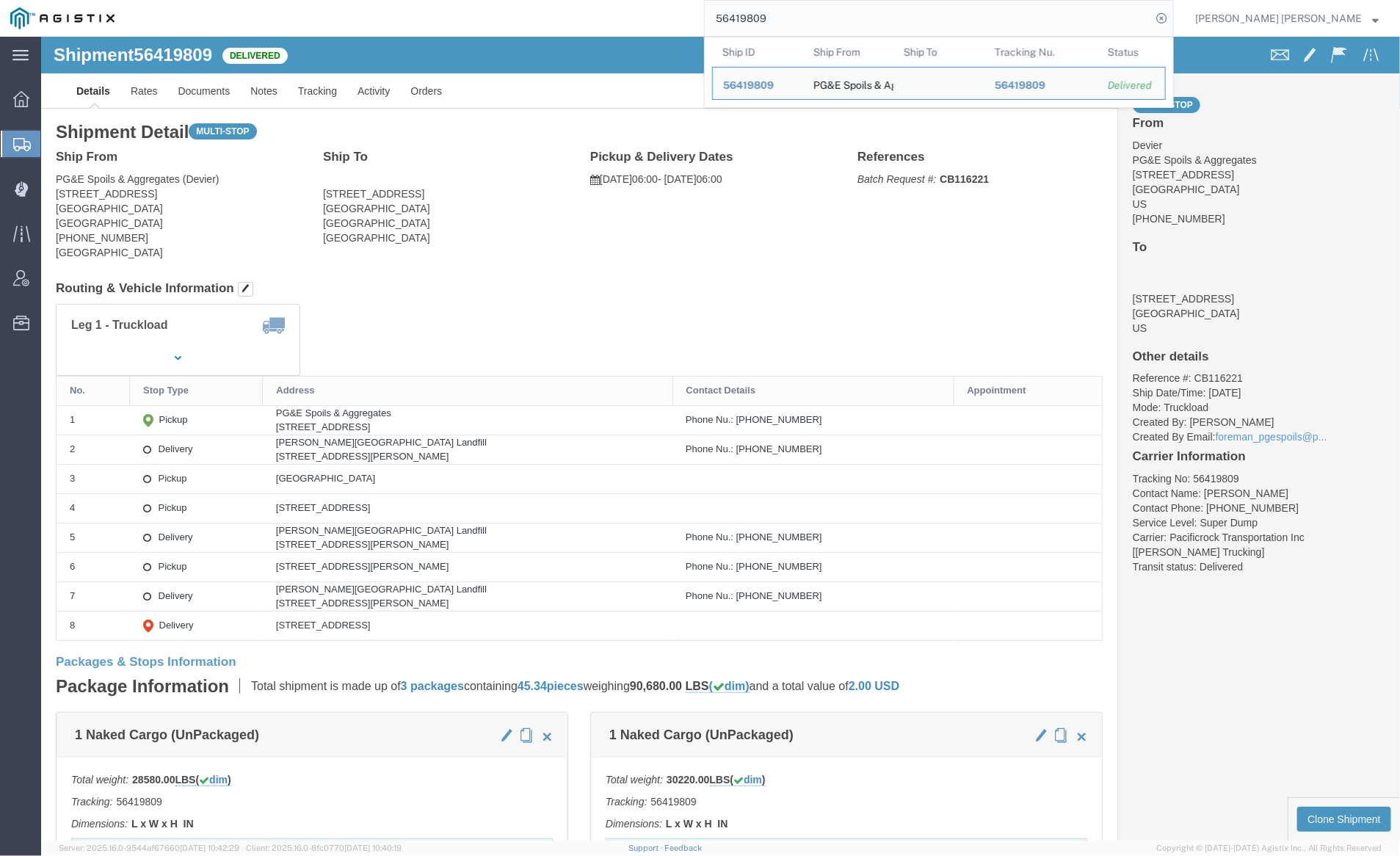
click div
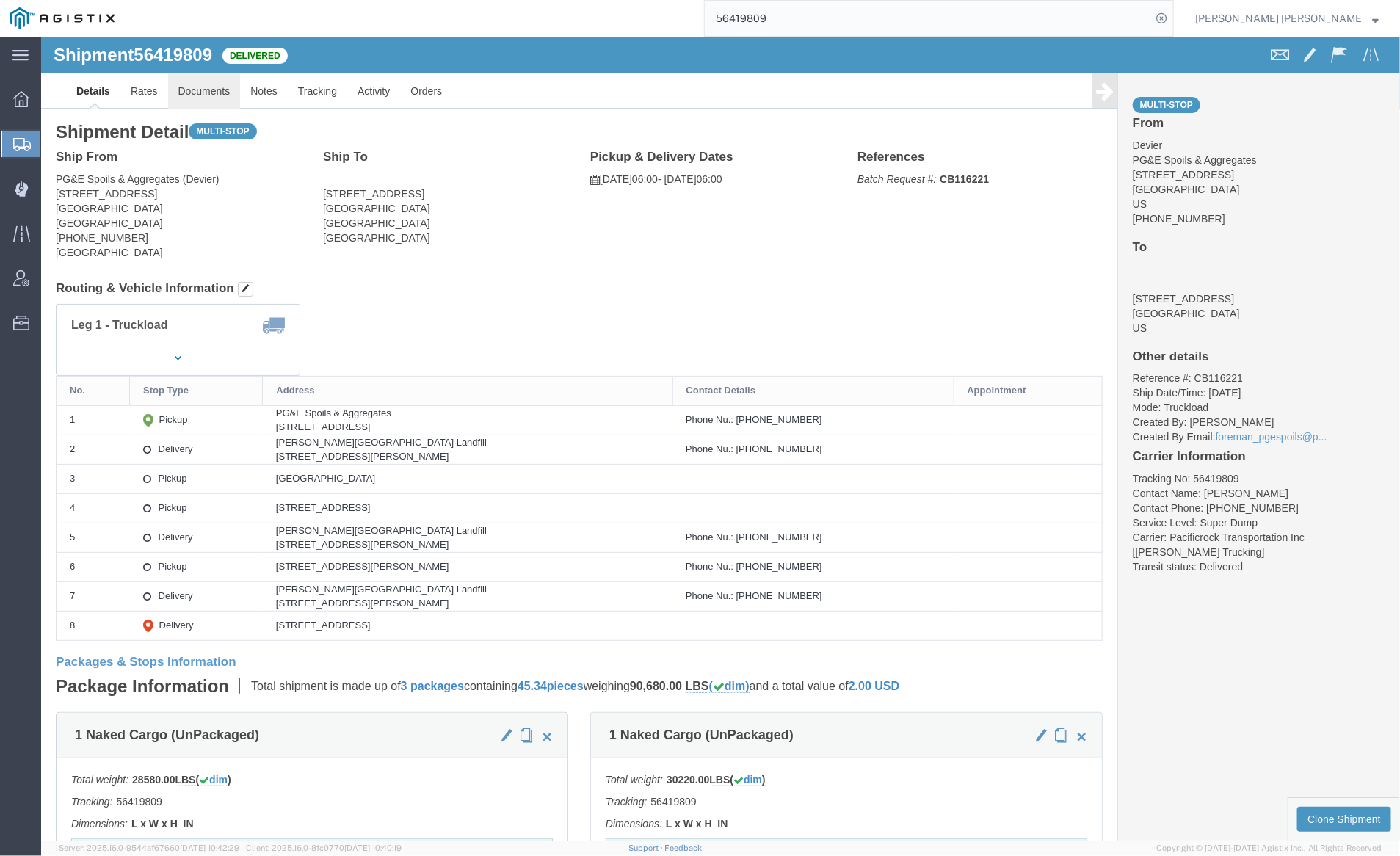
click link "Documents"
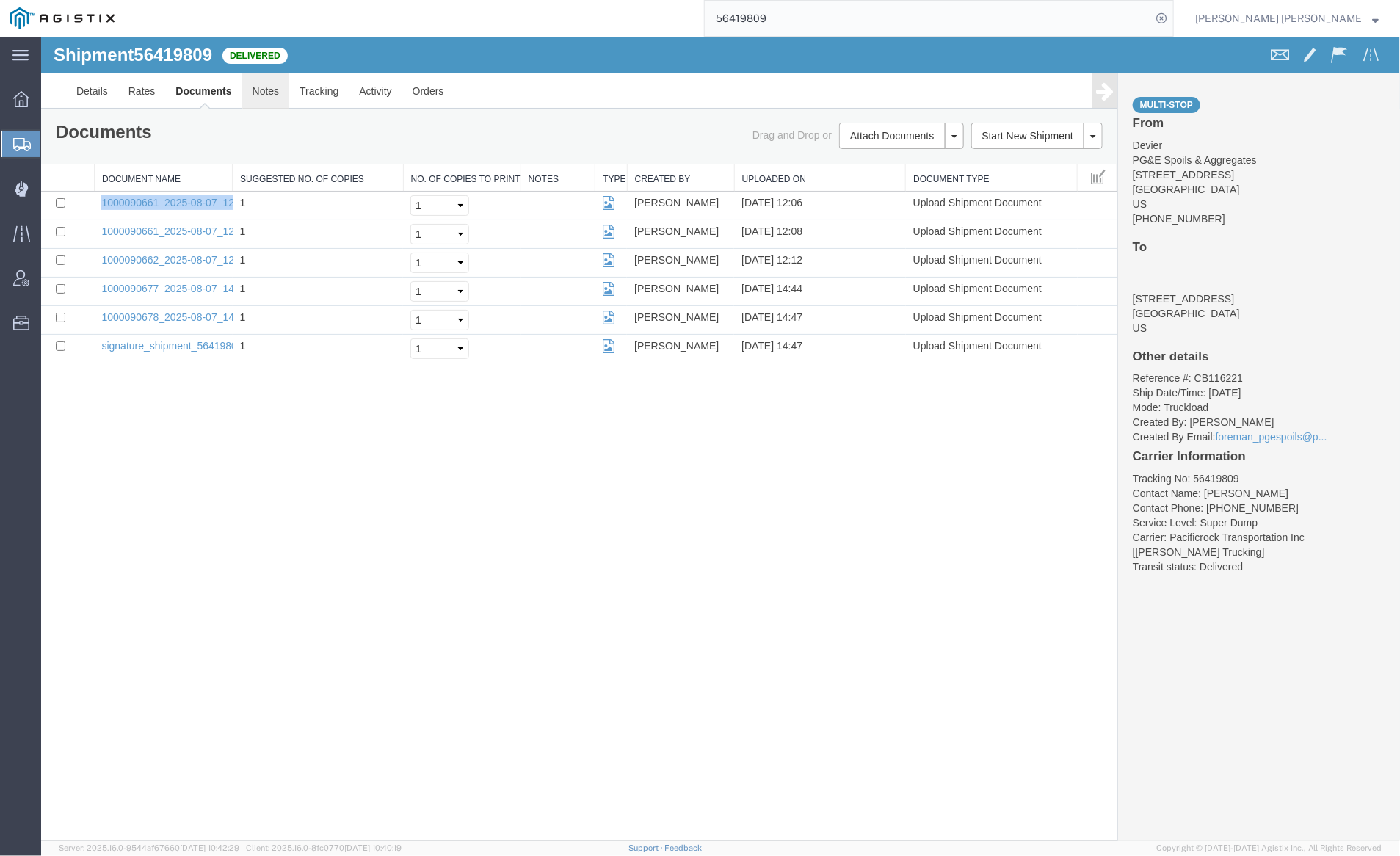
click at [268, 91] on link "Notes" at bounding box center [265, 91] width 48 height 35
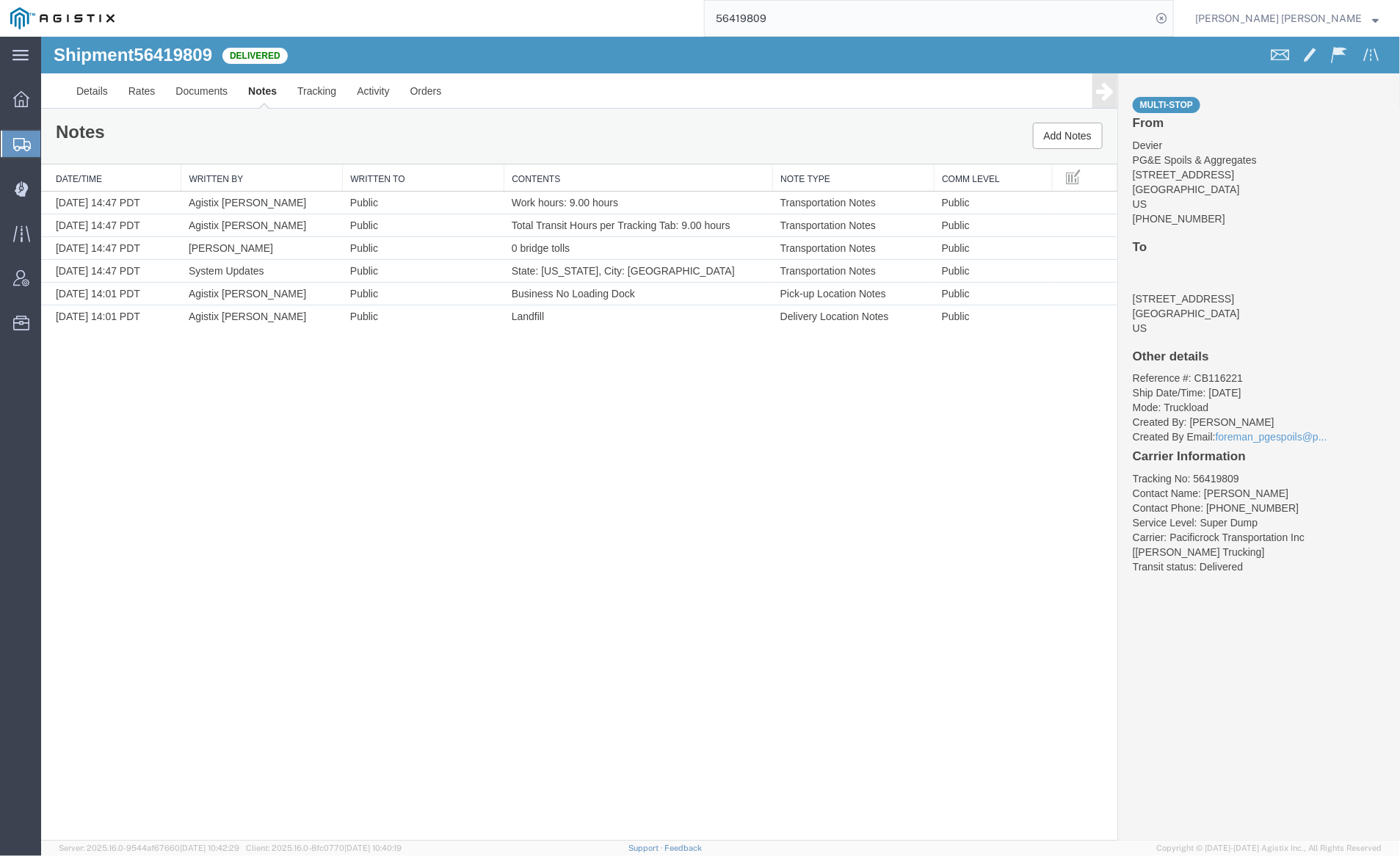
click at [809, 12] on input "56419809" at bounding box center [928, 18] width 446 height 35
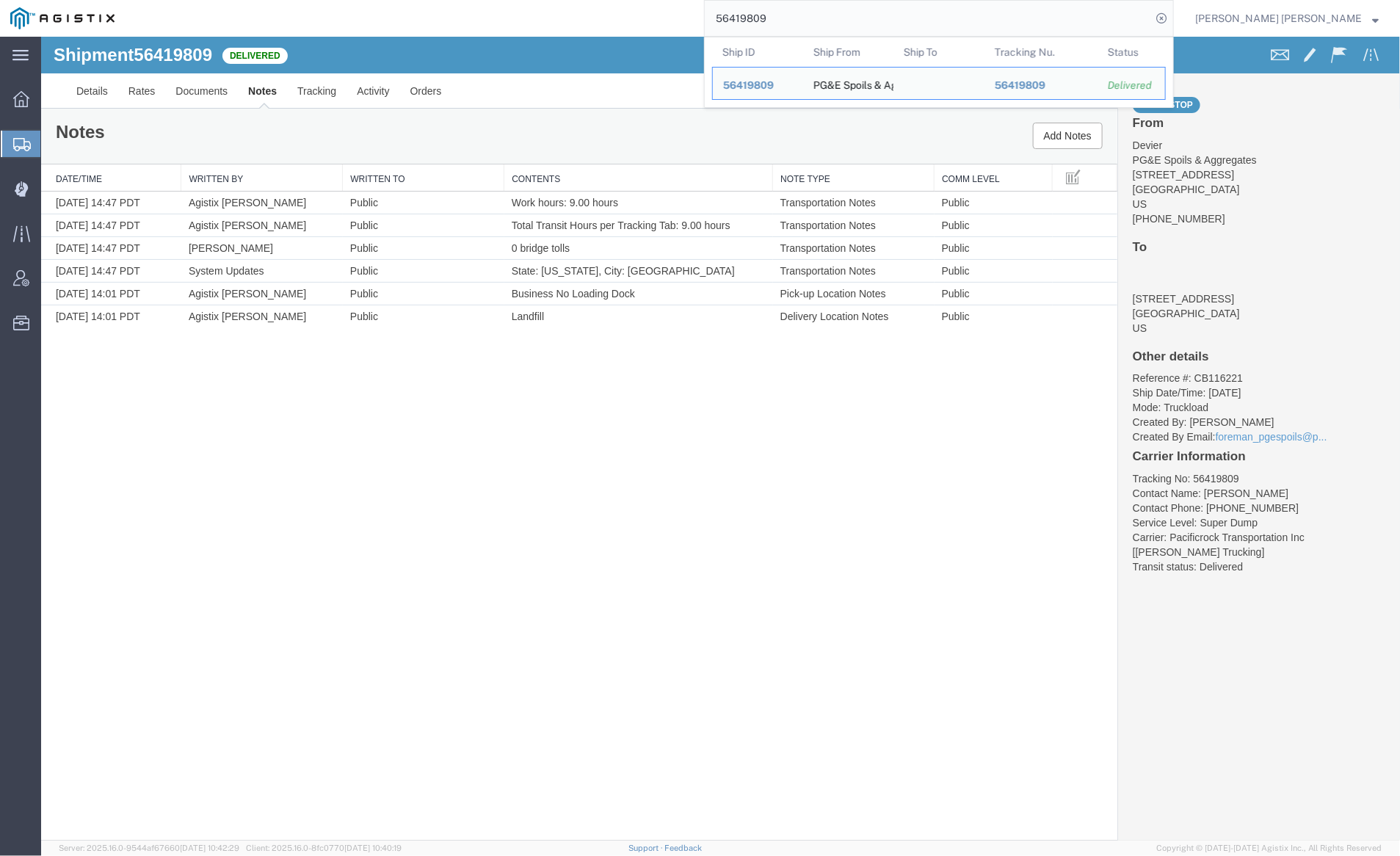
paste input "11"
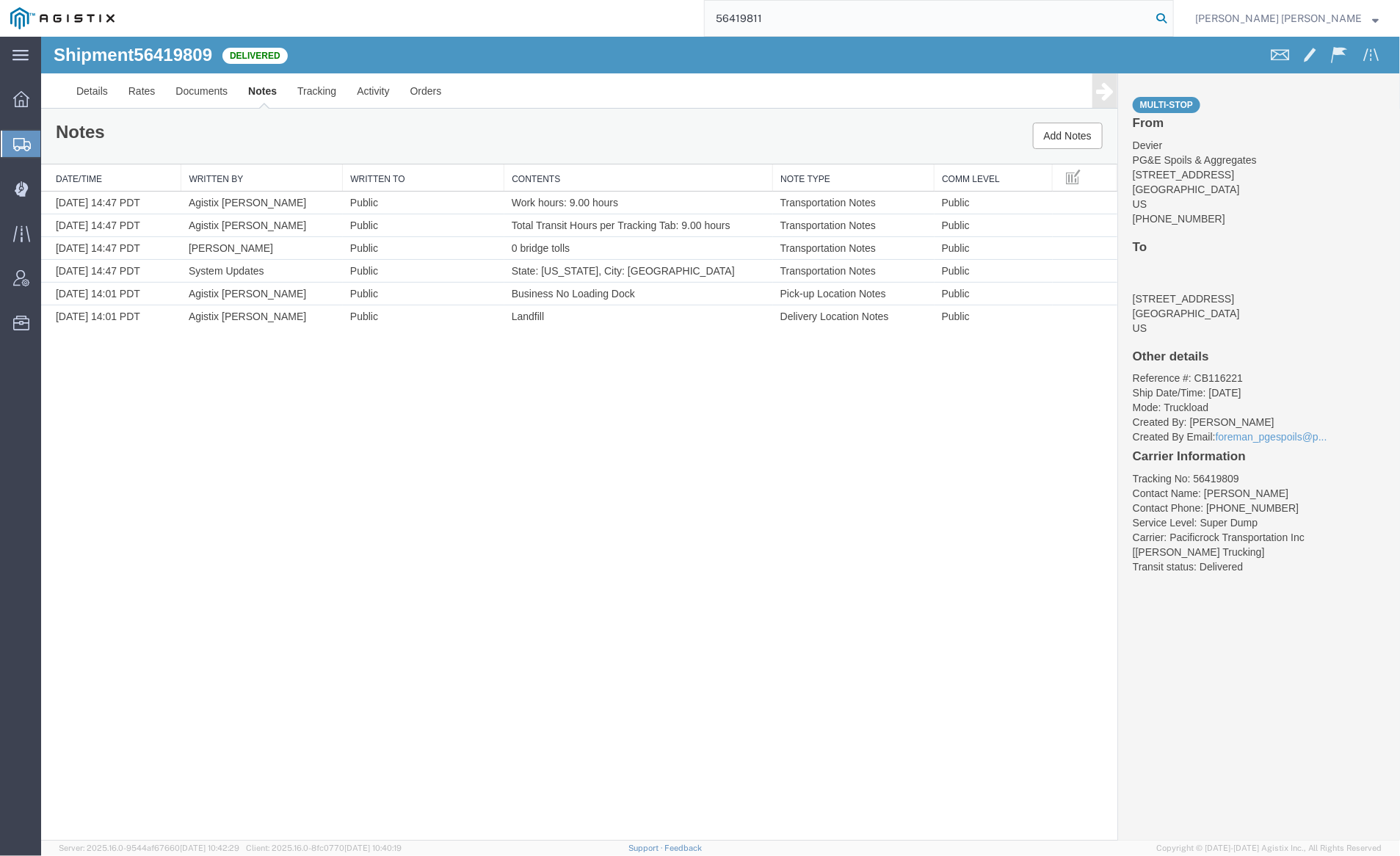
type input "56419811"
click at [1172, 17] on icon at bounding box center [1162, 18] width 21 height 21
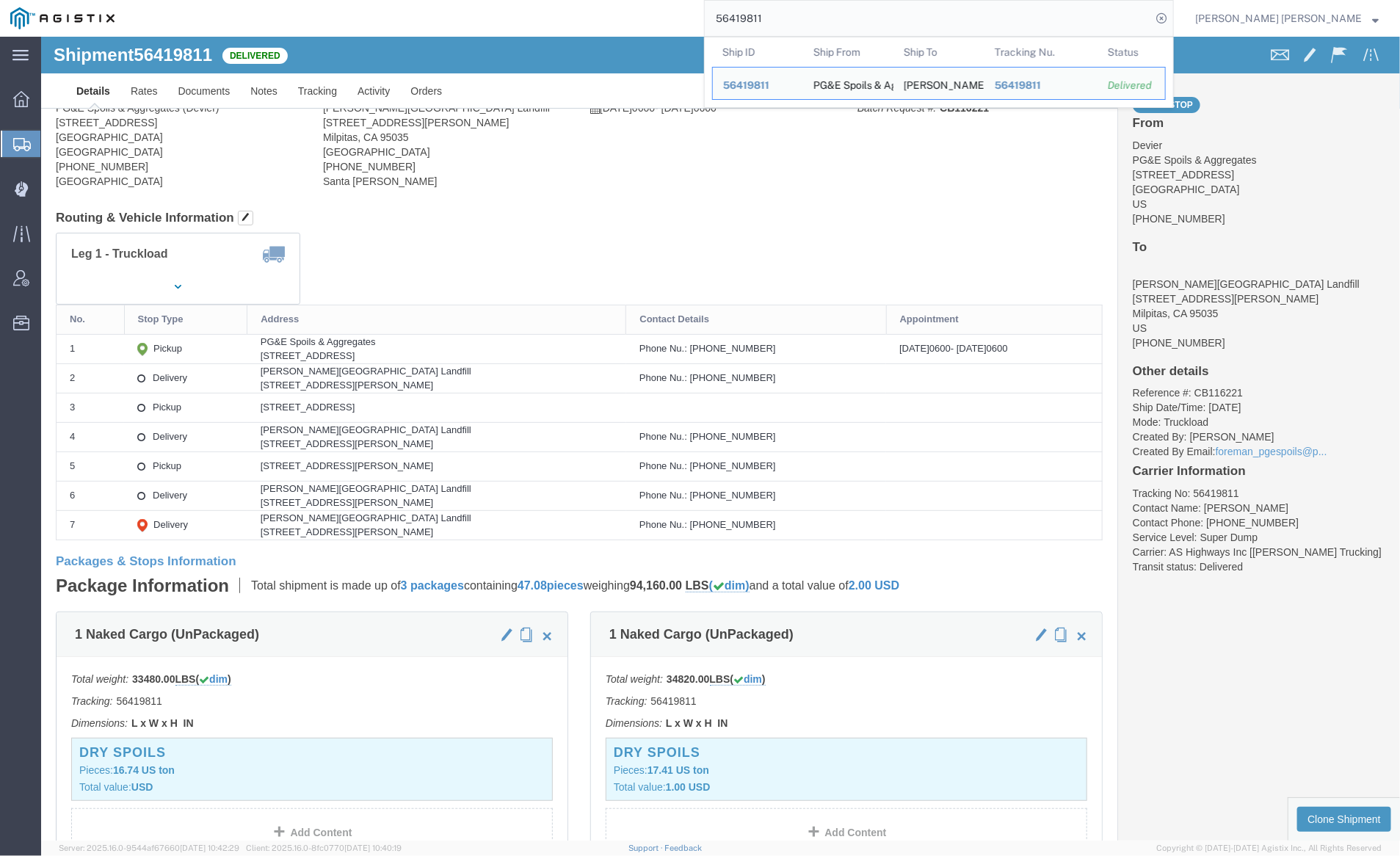
click div
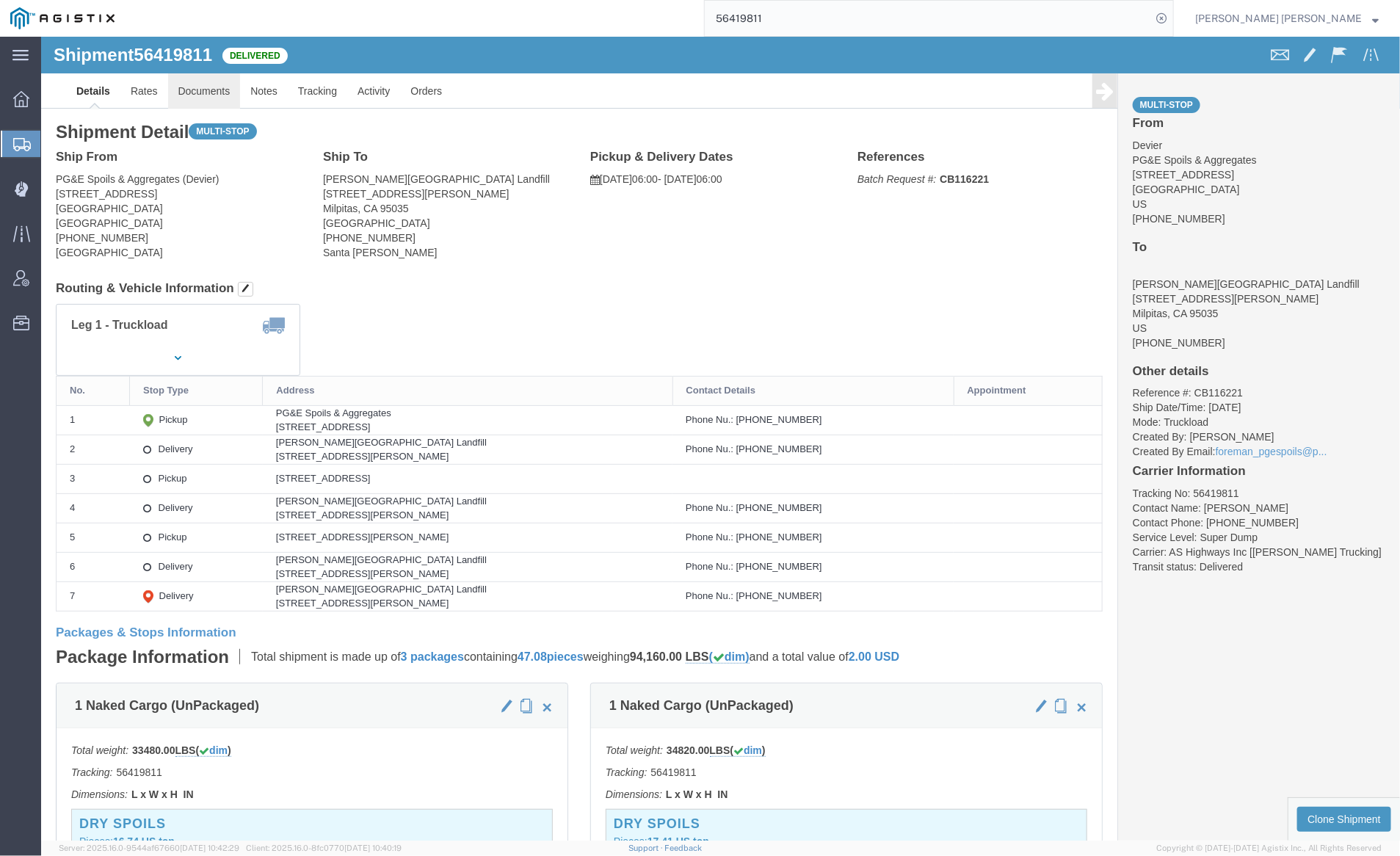
click link "Documents"
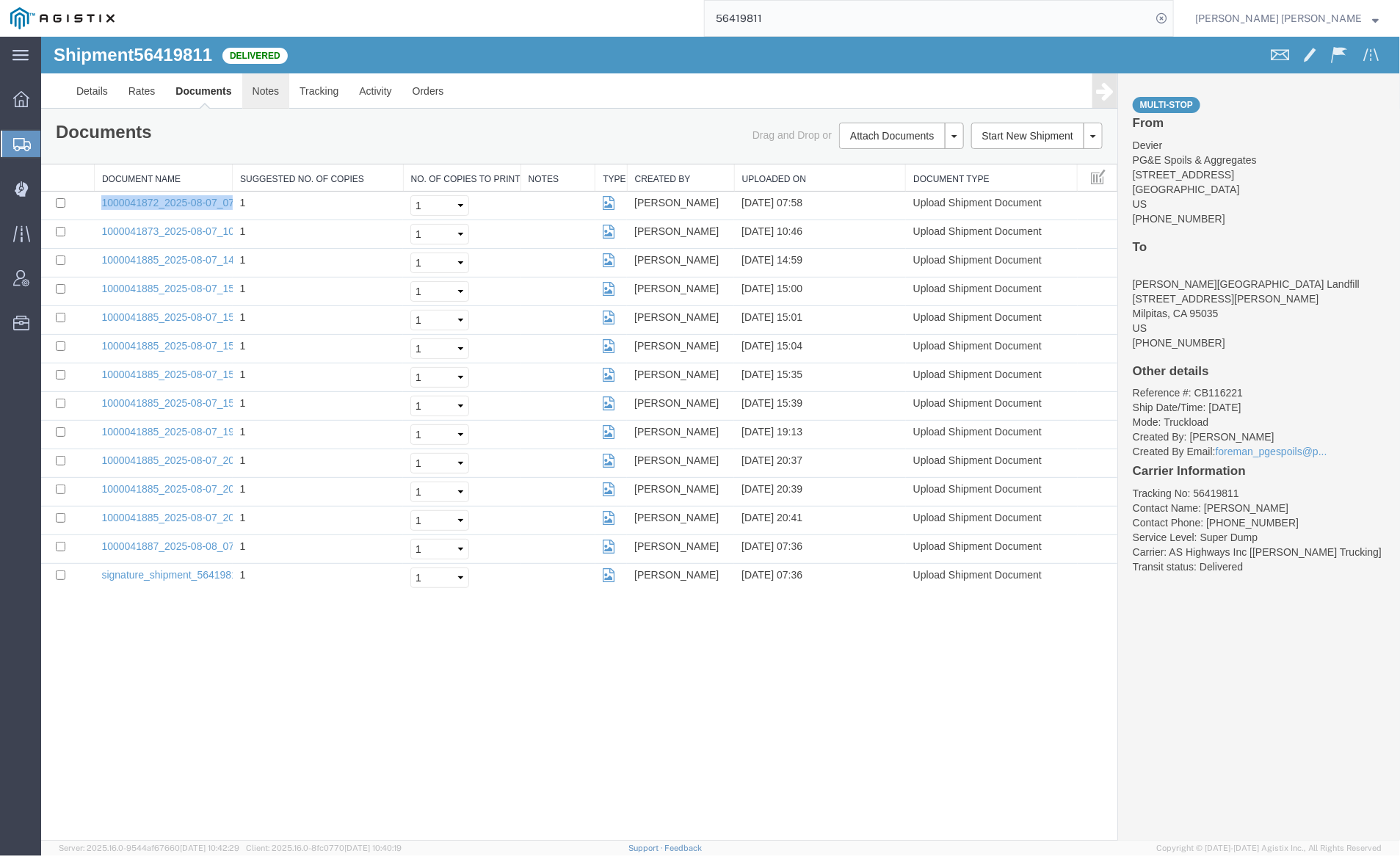
click at [263, 96] on link "Notes" at bounding box center [265, 91] width 48 height 35
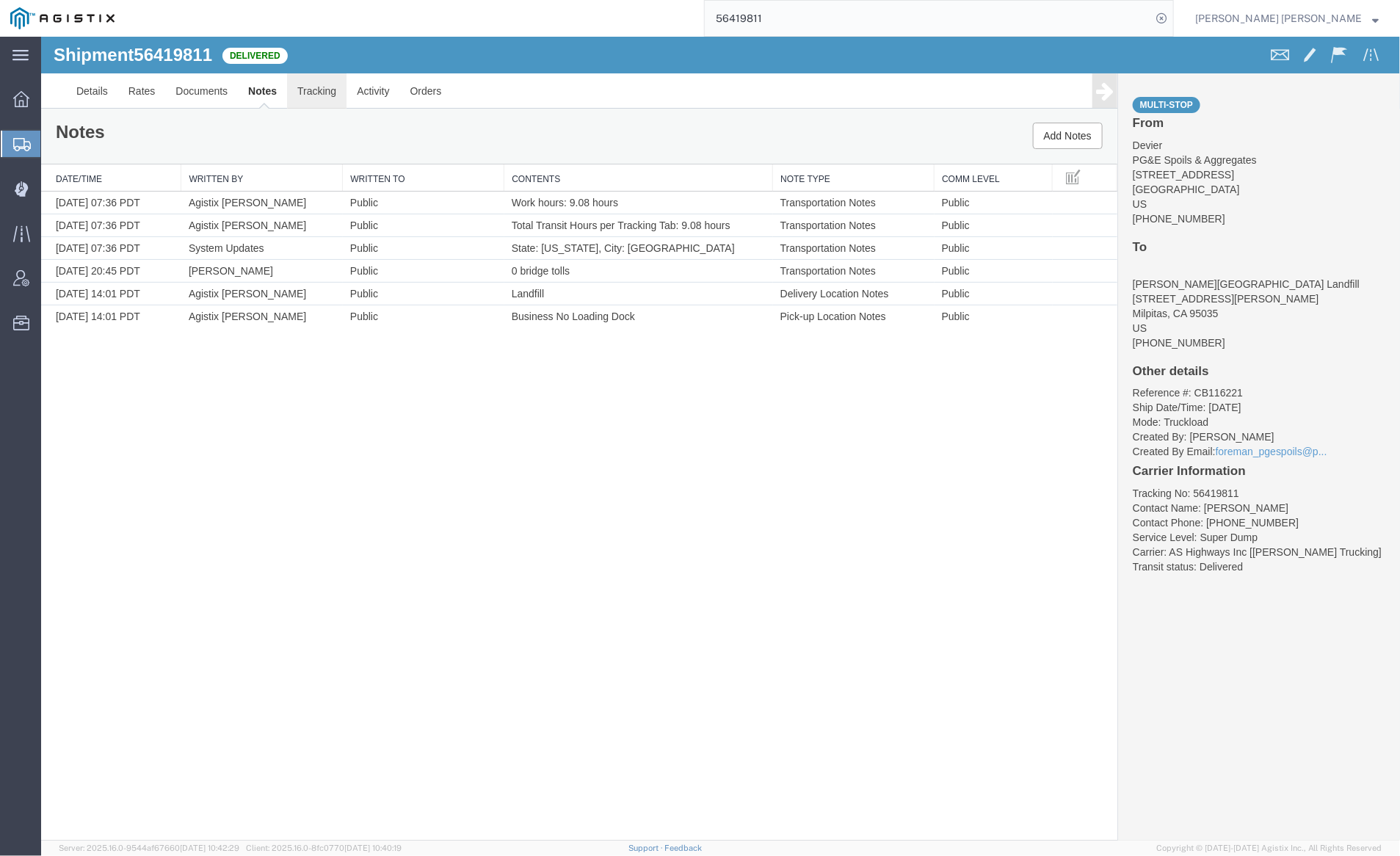
click at [309, 87] on link "Tracking" at bounding box center [316, 91] width 59 height 35
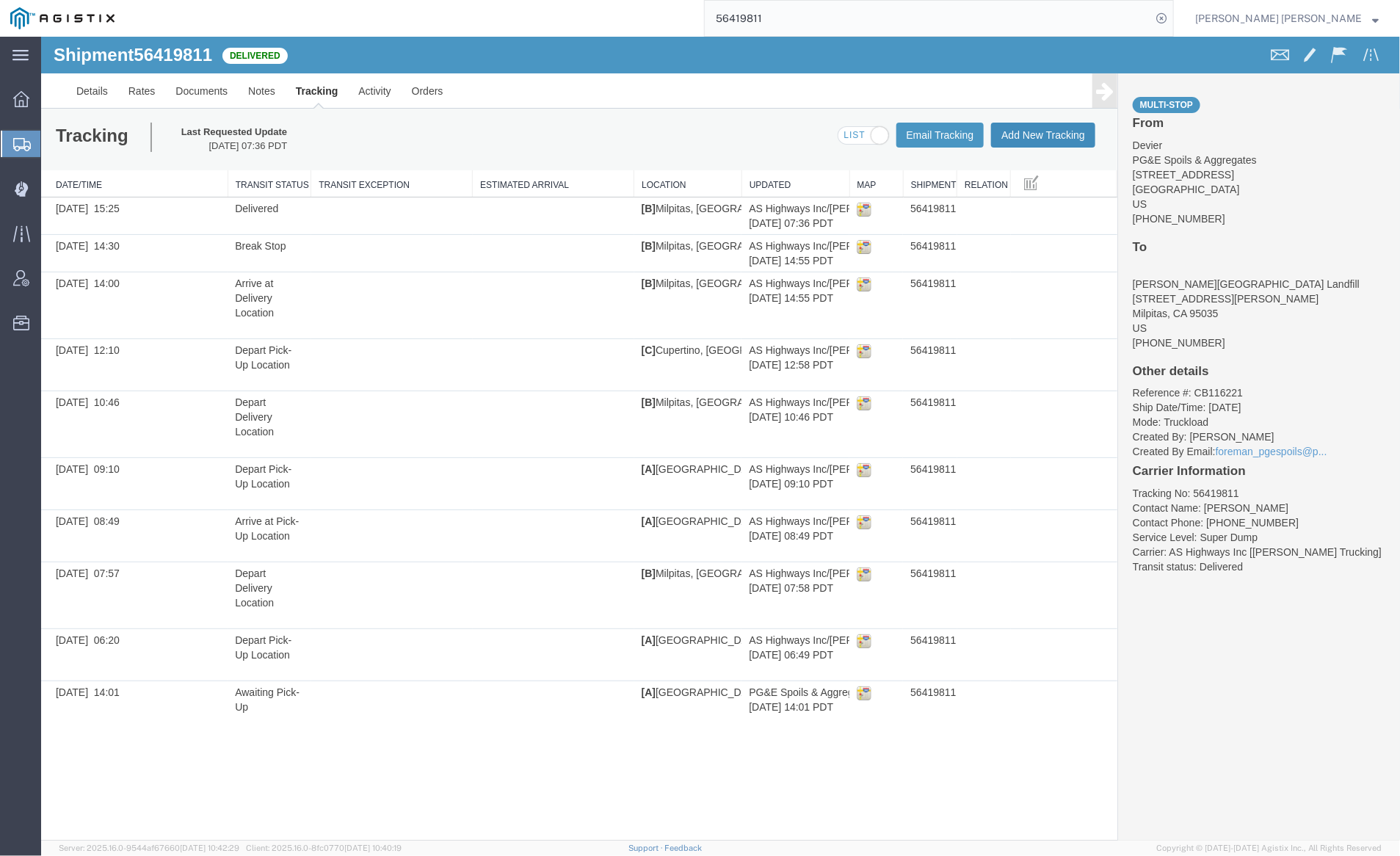
click at [1028, 134] on button "Add New Tracking" at bounding box center [1043, 134] width 104 height 25
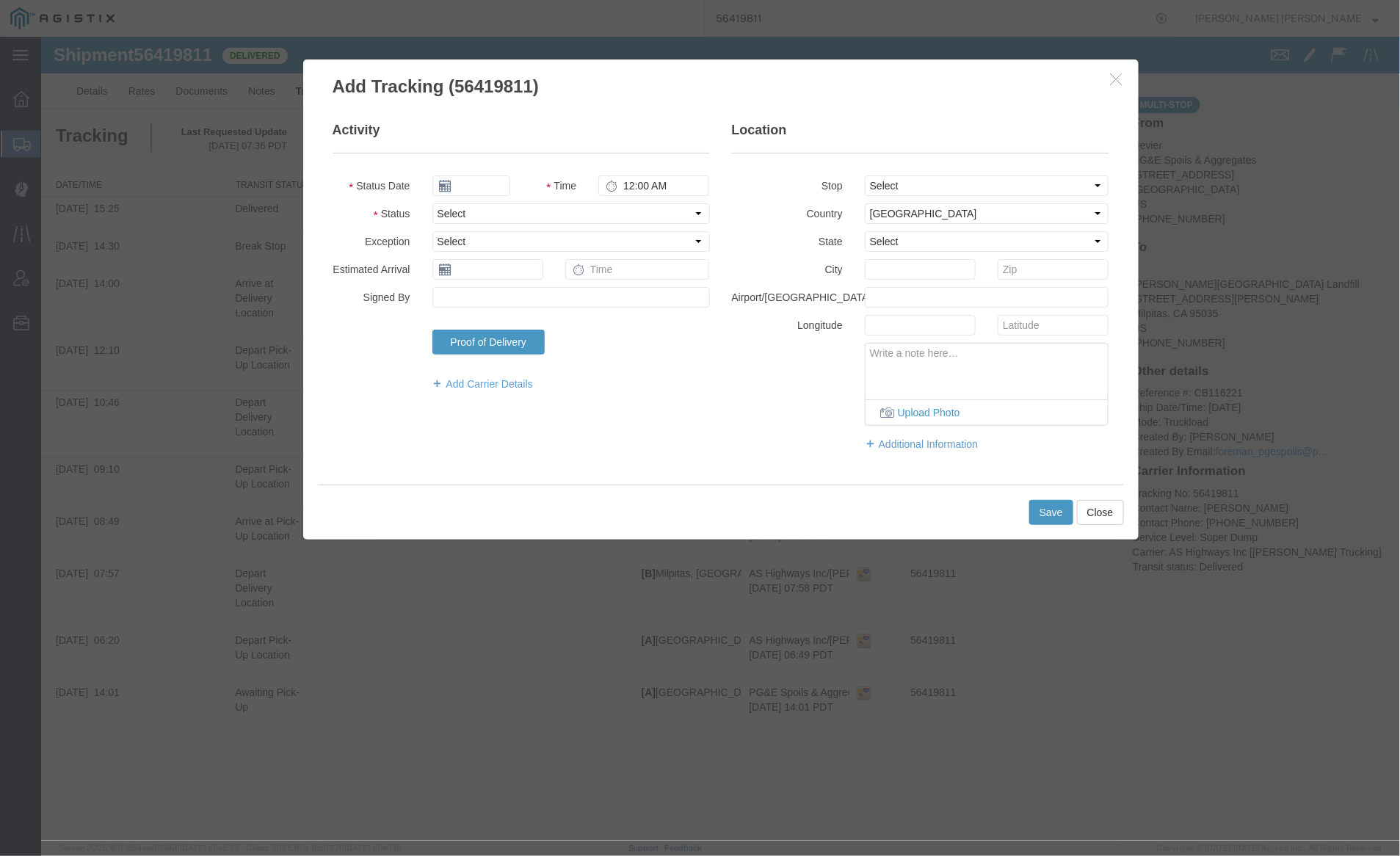
type input "08/12/2025"
type input "5:00 PM"
click at [474, 183] on input "08/12/2025" at bounding box center [470, 185] width 78 height 21
click at [536, 273] on td "7" at bounding box center [530, 276] width 22 height 22
type input "[DATE]"
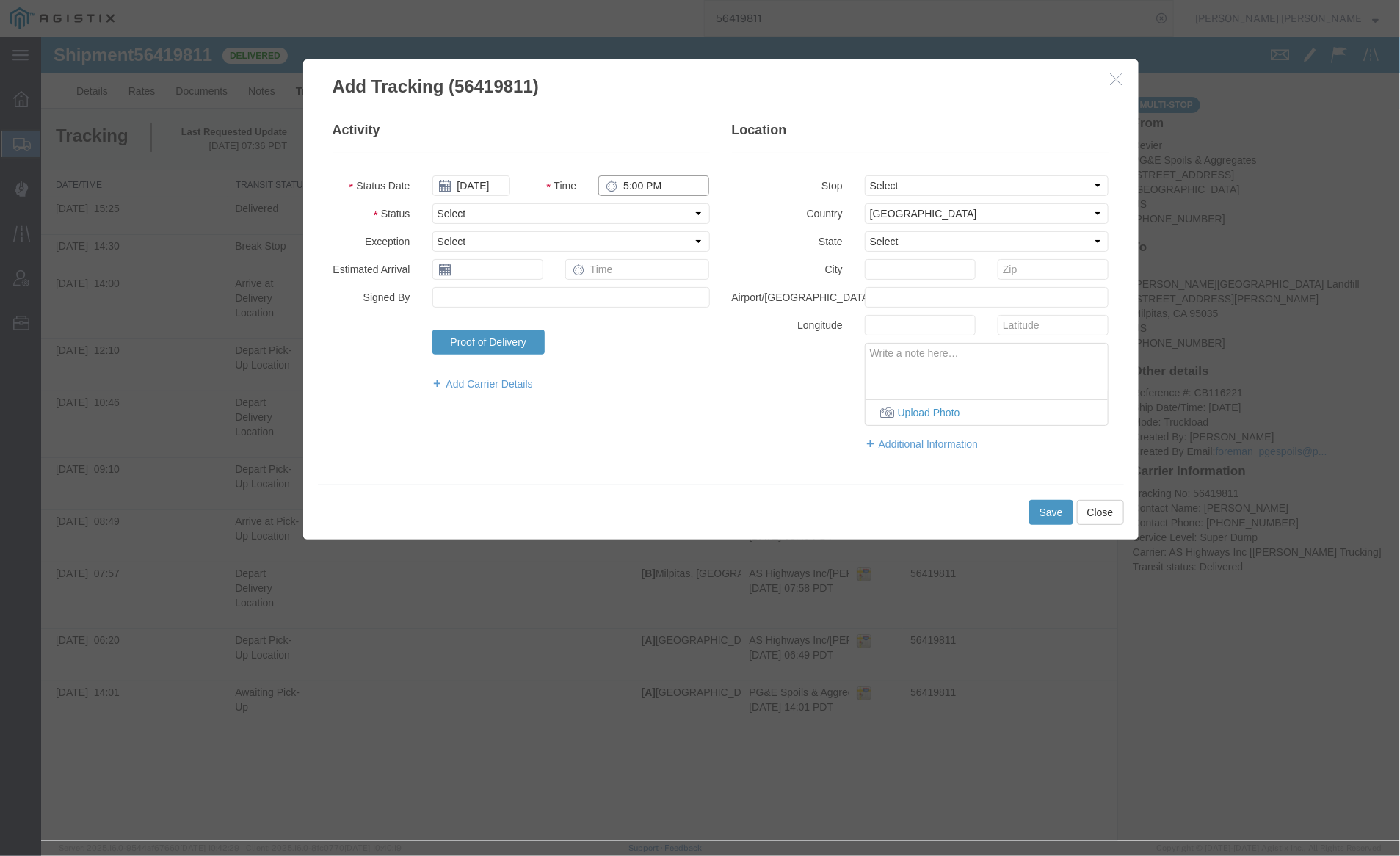
click at [623, 183] on input "5:00 PM" at bounding box center [653, 185] width 111 height 21
type input "6:00 AM"
click at [540, 212] on select "Select Arrival Notice Available Arrival Notice Imported Arrive at Delivery Loca…" at bounding box center [571, 213] width 277 height 21
select select "ARVPULOC"
click at [432, 203] on select "Select Arrival Notice Available Arrival Notice Imported Arrive at Delivery Loca…" at bounding box center [571, 213] width 277 height 21
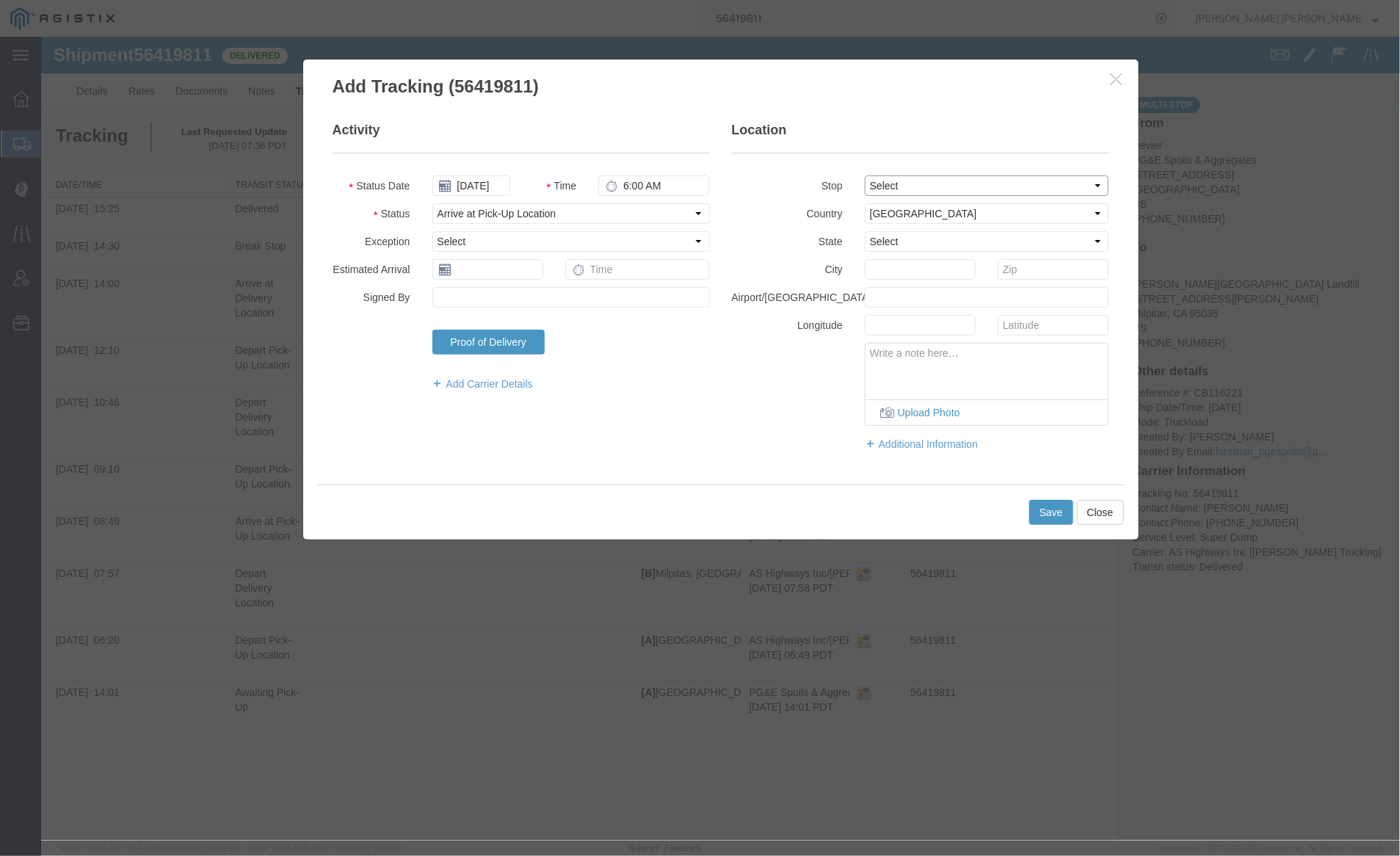
click at [878, 186] on select "Select From: 10 Seaport Blvd, Redwood City, CA, 94063, US Stop 2: 1601 Dixon La…" at bounding box center [986, 185] width 244 height 21
select select "{"pickupDeliveryInfoId": "122124869","pickupOrDelivery": "P","stopNum": "1","lo…"
click at [864, 175] on select "Select From: 10 Seaport Blvd, Redwood City, CA, 94063, US Stop 2: 1601 Dixon La…" at bounding box center [986, 185] width 244 height 21
select select "CA"
type input "[GEOGRAPHIC_DATA]"
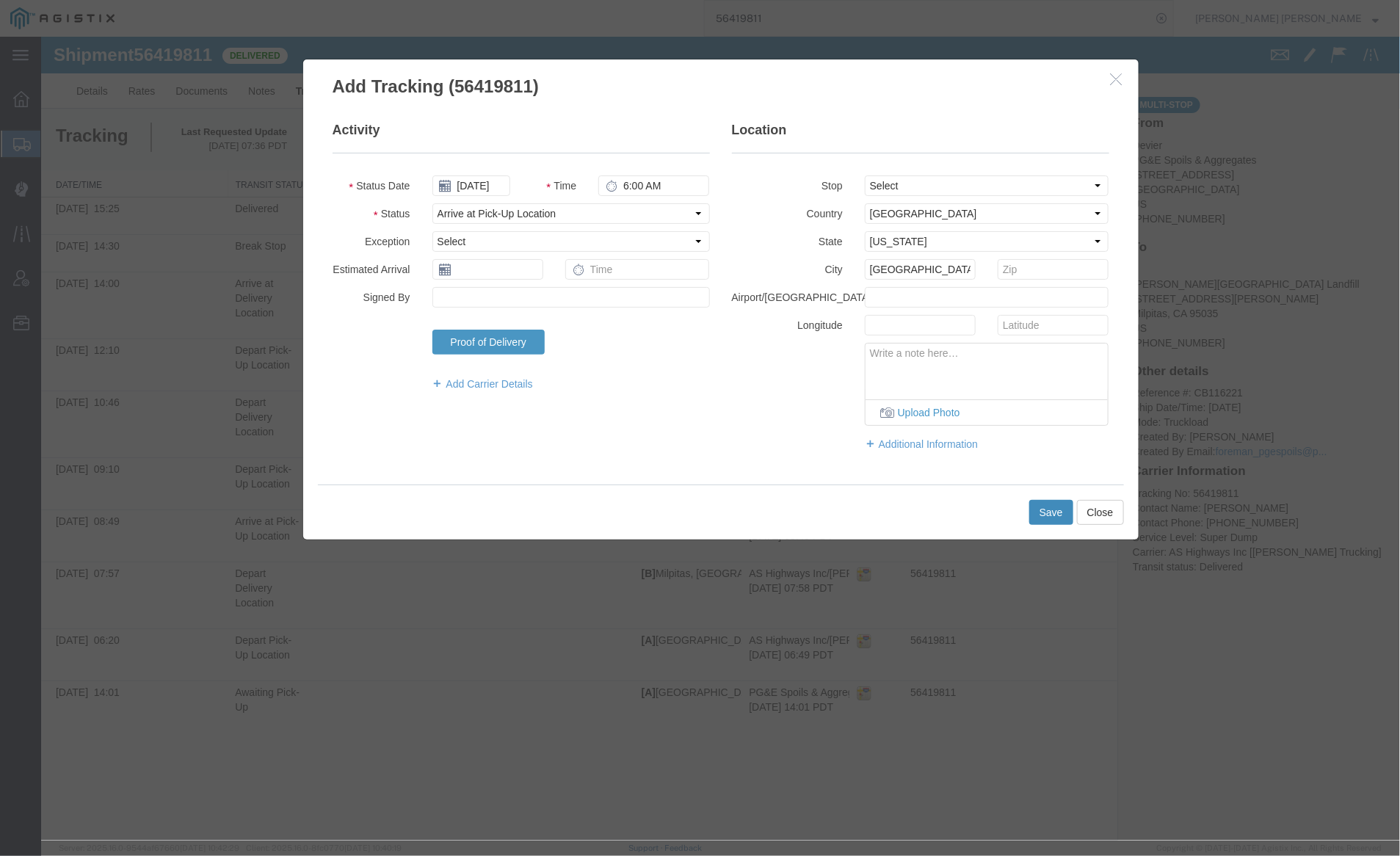
click at [1048, 503] on button "Save" at bounding box center [1051, 511] width 44 height 25
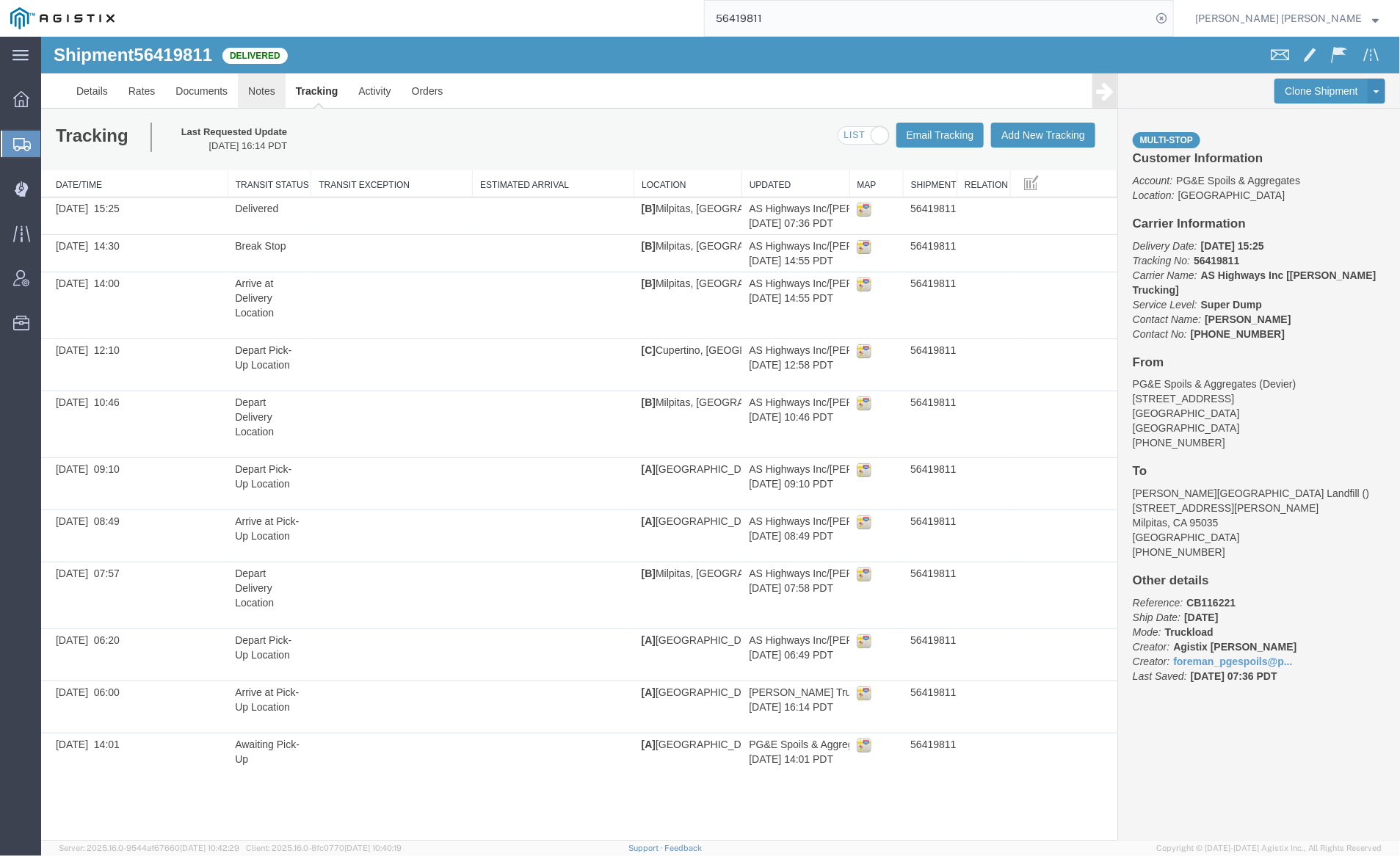
click at [258, 97] on link "Notes" at bounding box center [261, 91] width 48 height 35
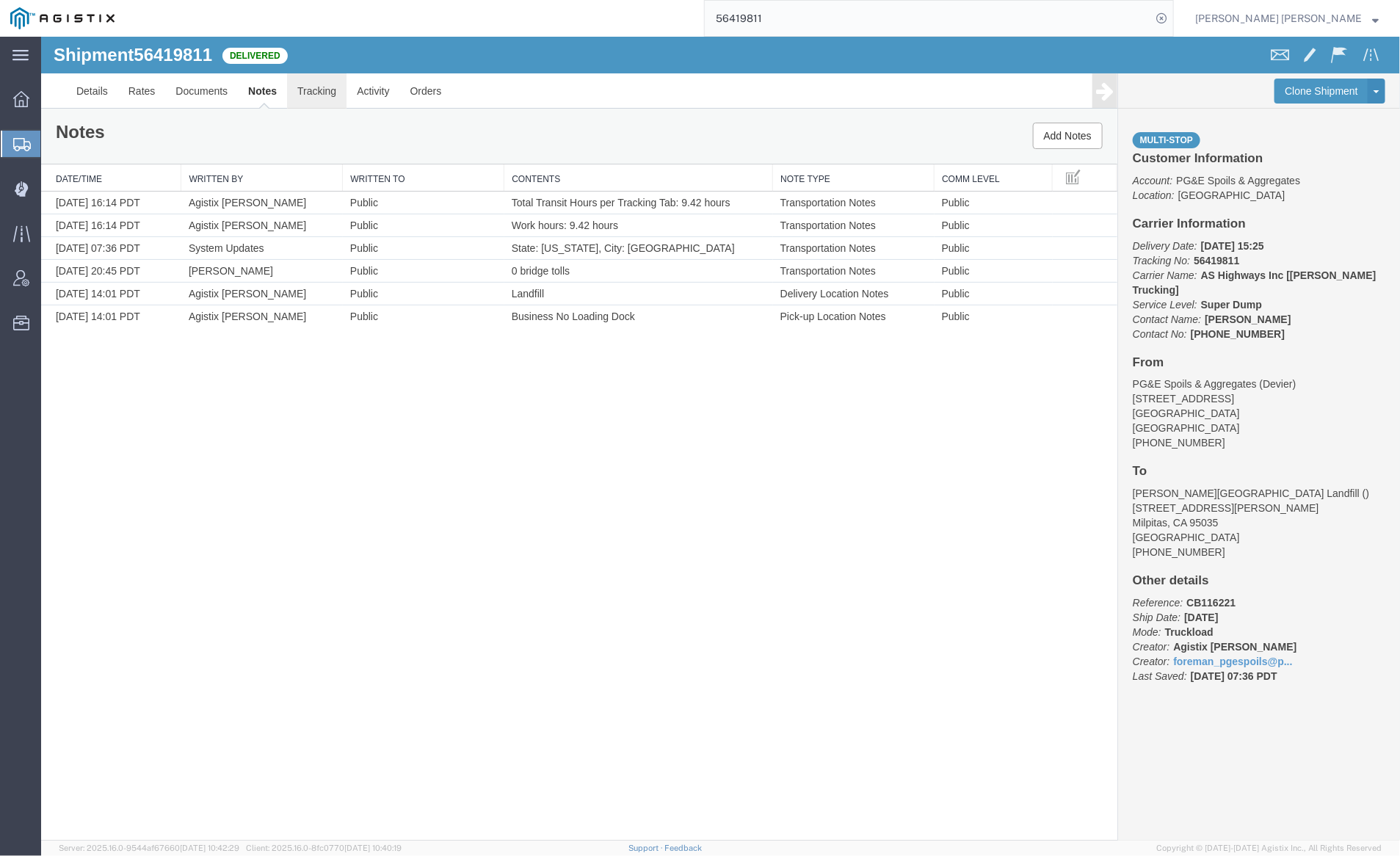
click at [305, 83] on link "Tracking" at bounding box center [316, 91] width 59 height 35
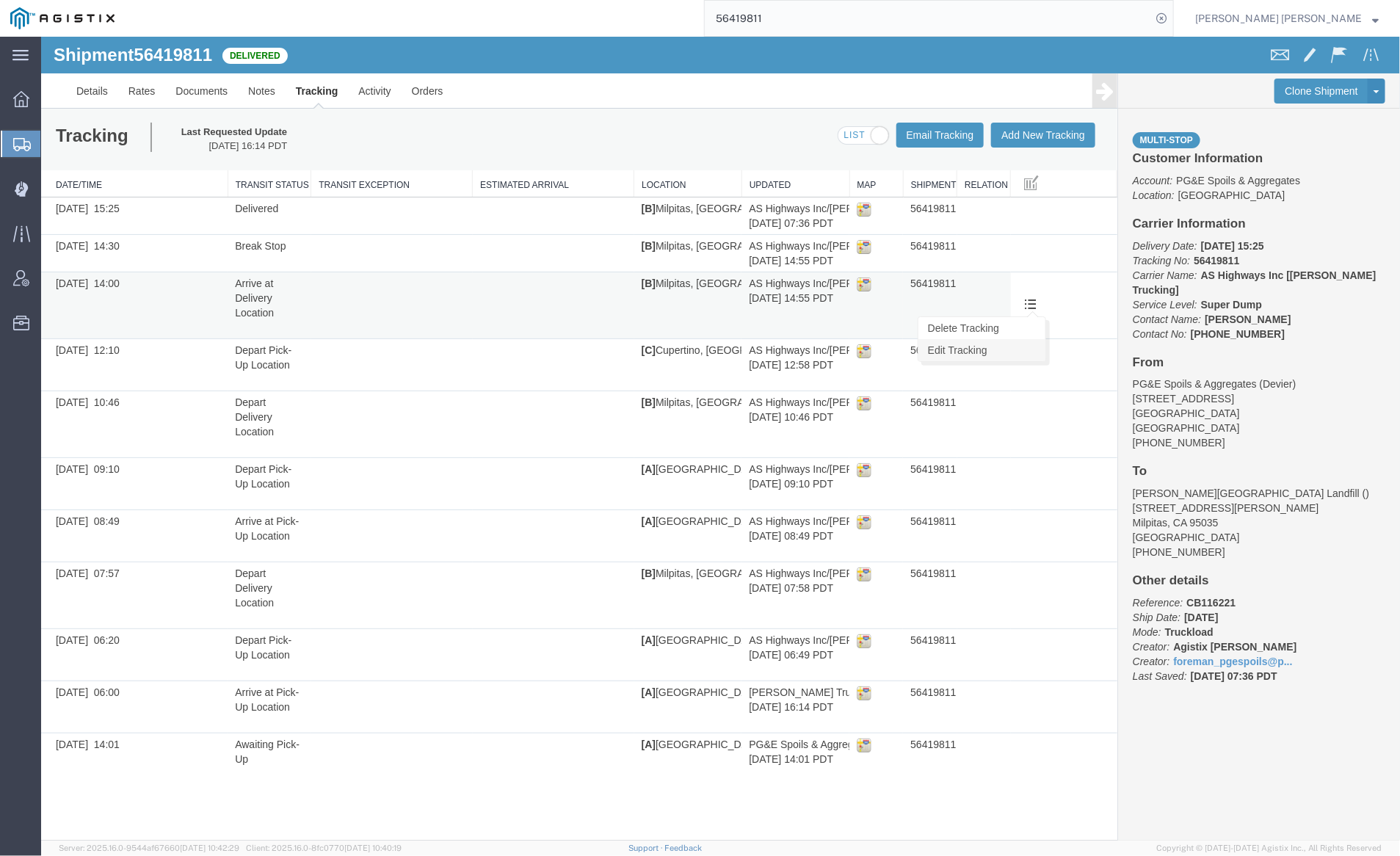
click at [1022, 341] on link "Edit Tracking" at bounding box center [981, 349] width 127 height 22
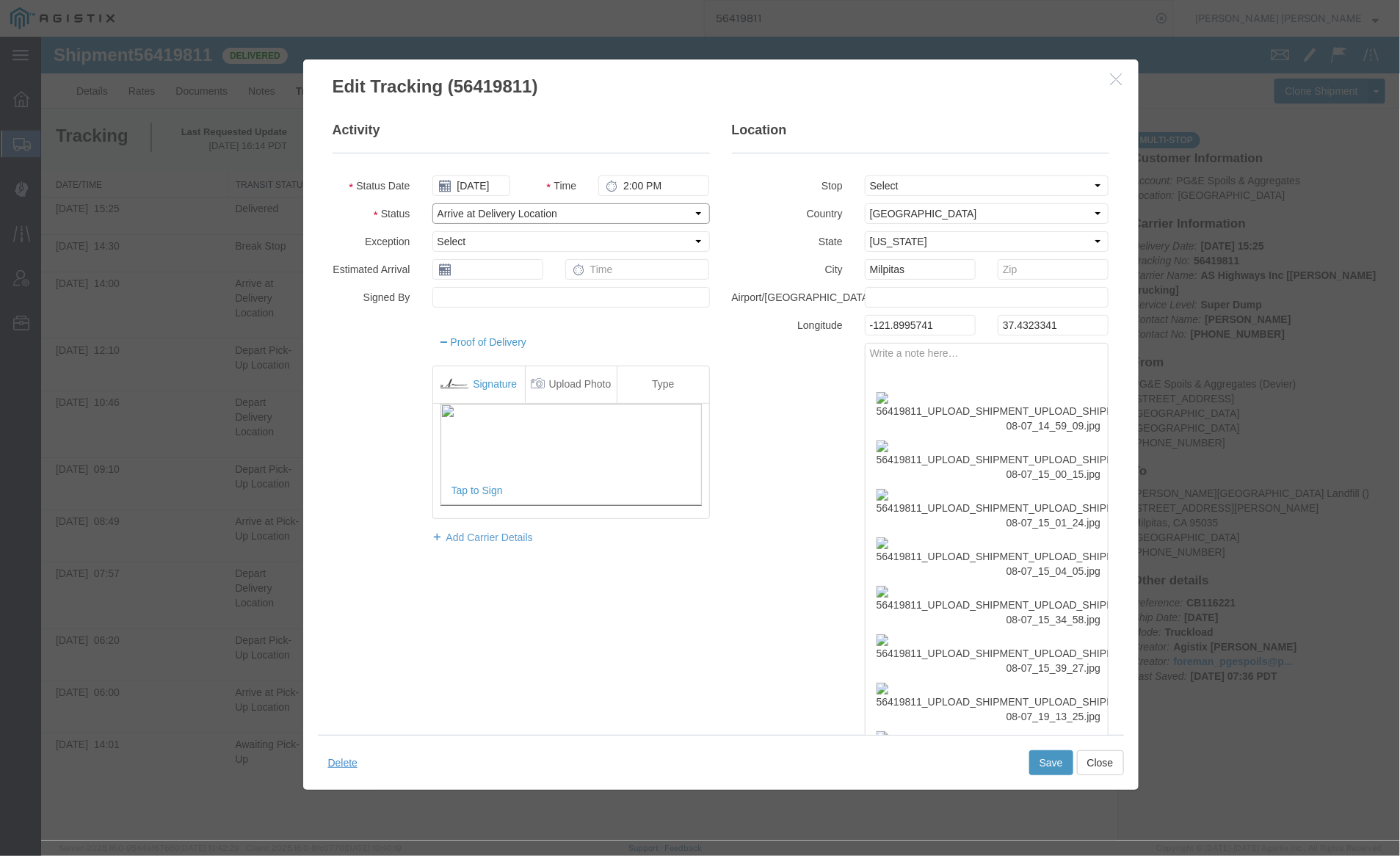
click at [478, 212] on select "Select Arrival Notice Available Arrival Notice Imported Arrive at Delivery Loca…" at bounding box center [571, 213] width 277 height 21
select select "BREAKSTART"
click at [432, 203] on select "Select Arrival Notice Available Arrival Notice Imported Arrive at Delivery Loca…" at bounding box center [571, 213] width 277 height 21
click at [1039, 751] on button "Save" at bounding box center [1051, 761] width 44 height 25
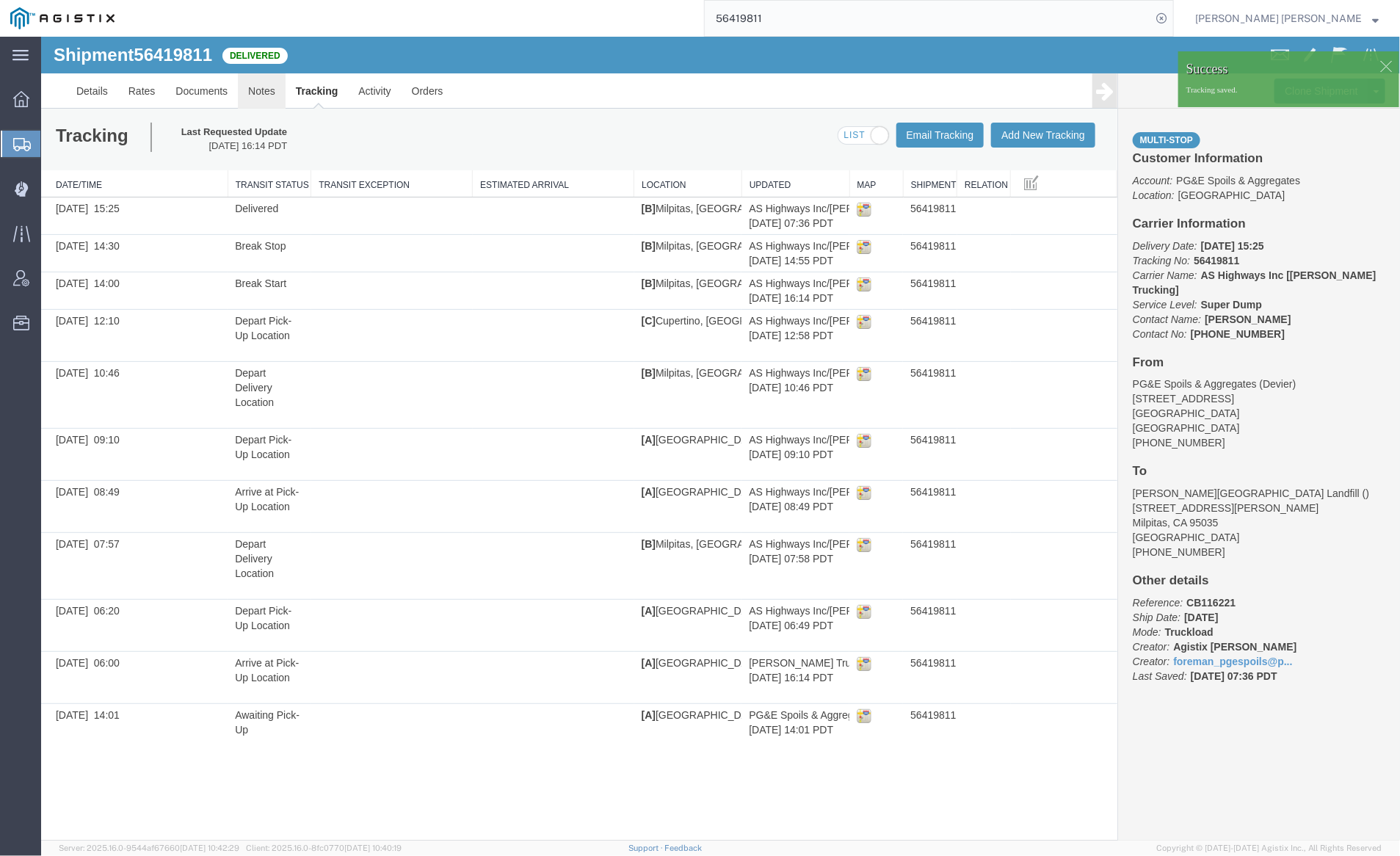
click at [246, 84] on link "Notes" at bounding box center [261, 91] width 48 height 35
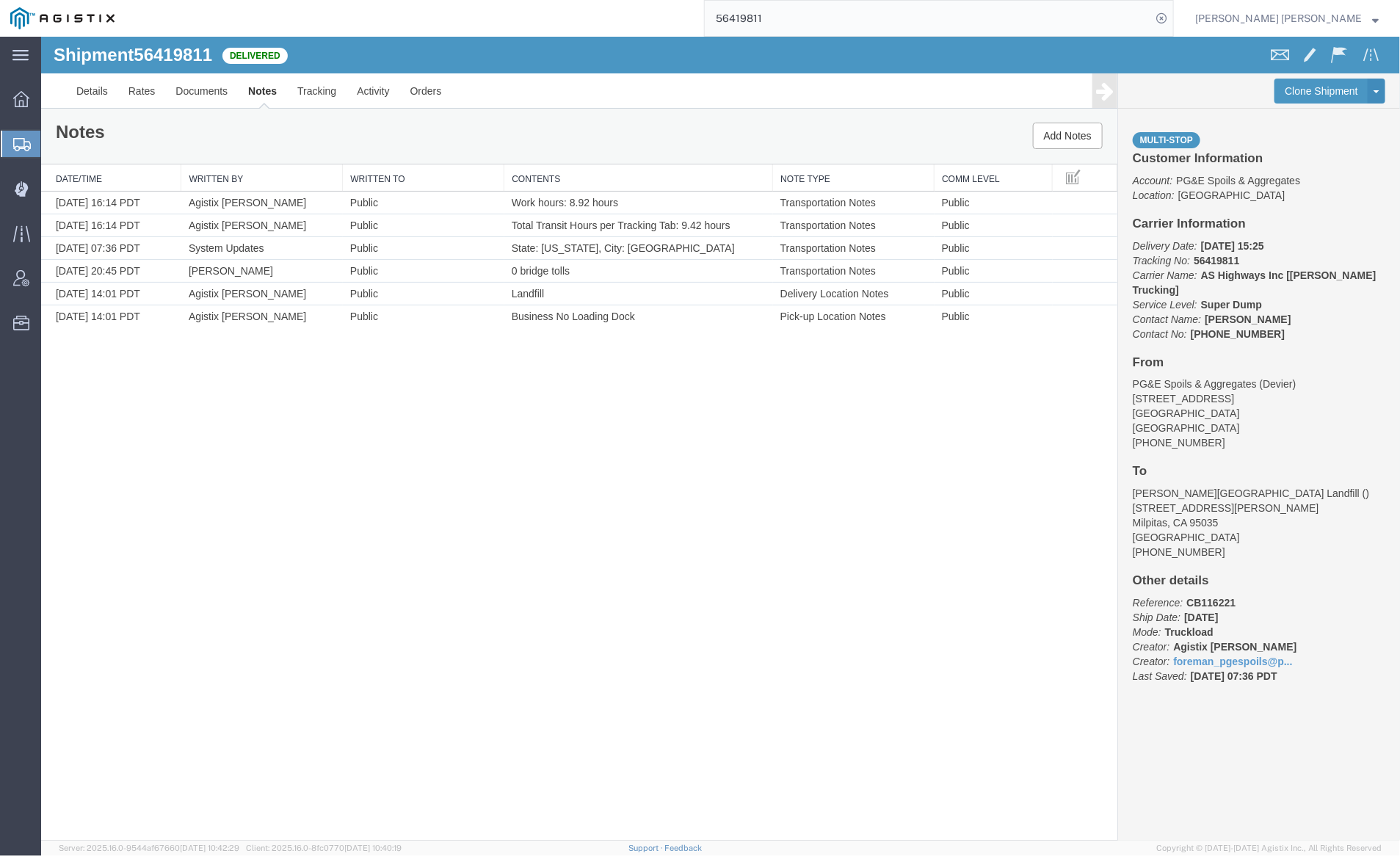
click at [805, 27] on input "56419811" at bounding box center [928, 18] width 446 height 35
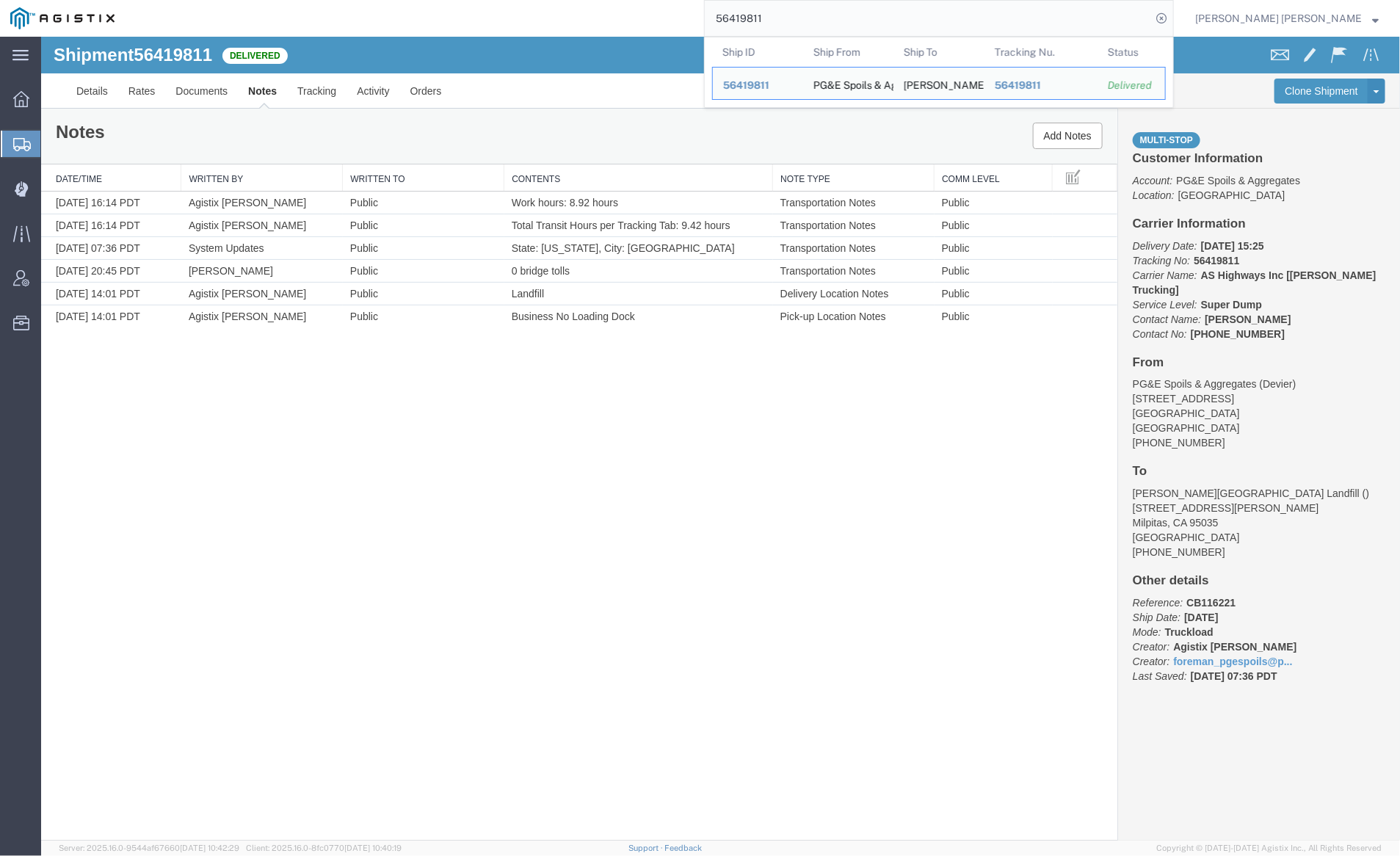
click at [805, 27] on input "56419811" at bounding box center [928, 18] width 446 height 35
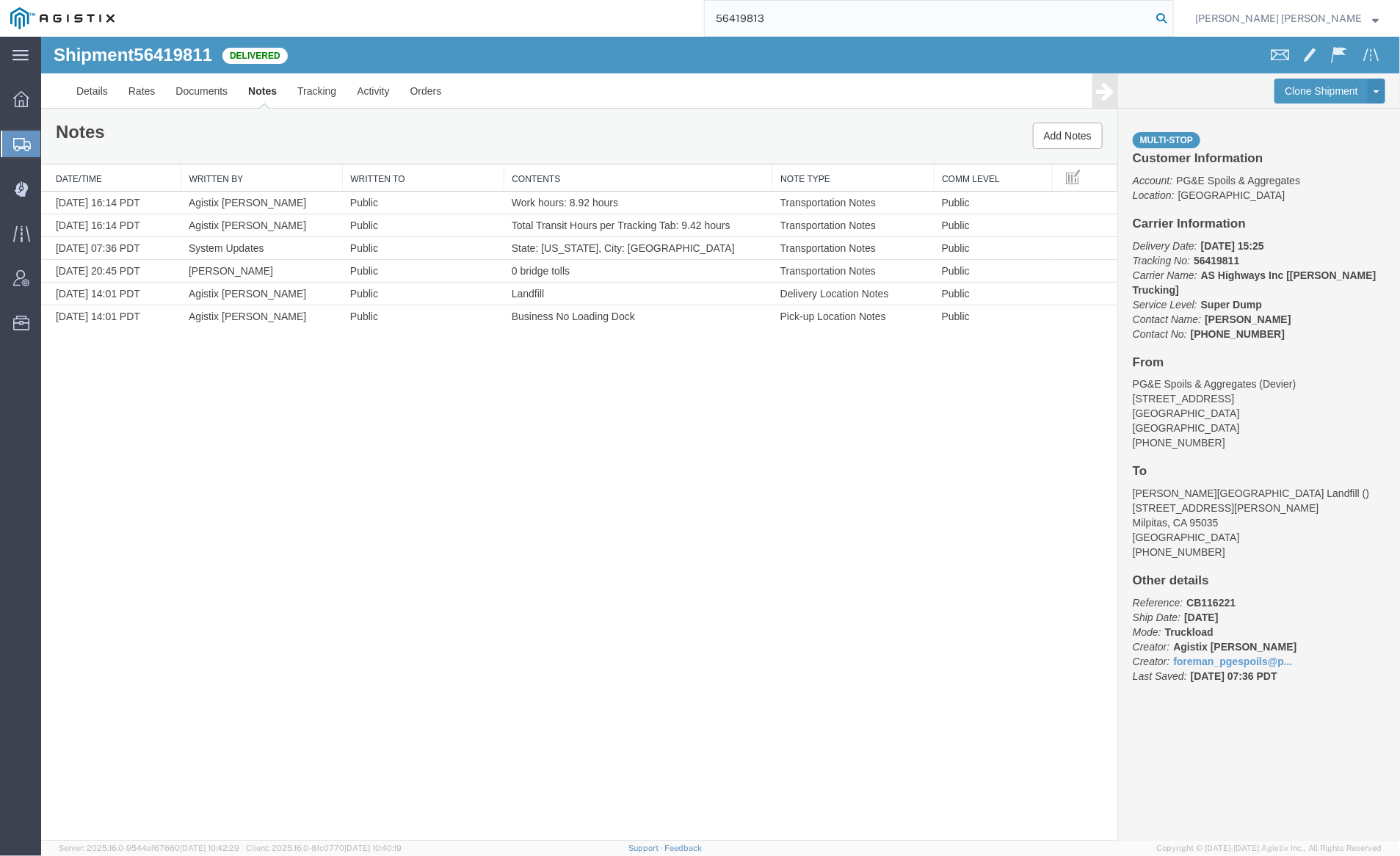
type input "56419813"
click at [1172, 18] on icon at bounding box center [1162, 18] width 21 height 21
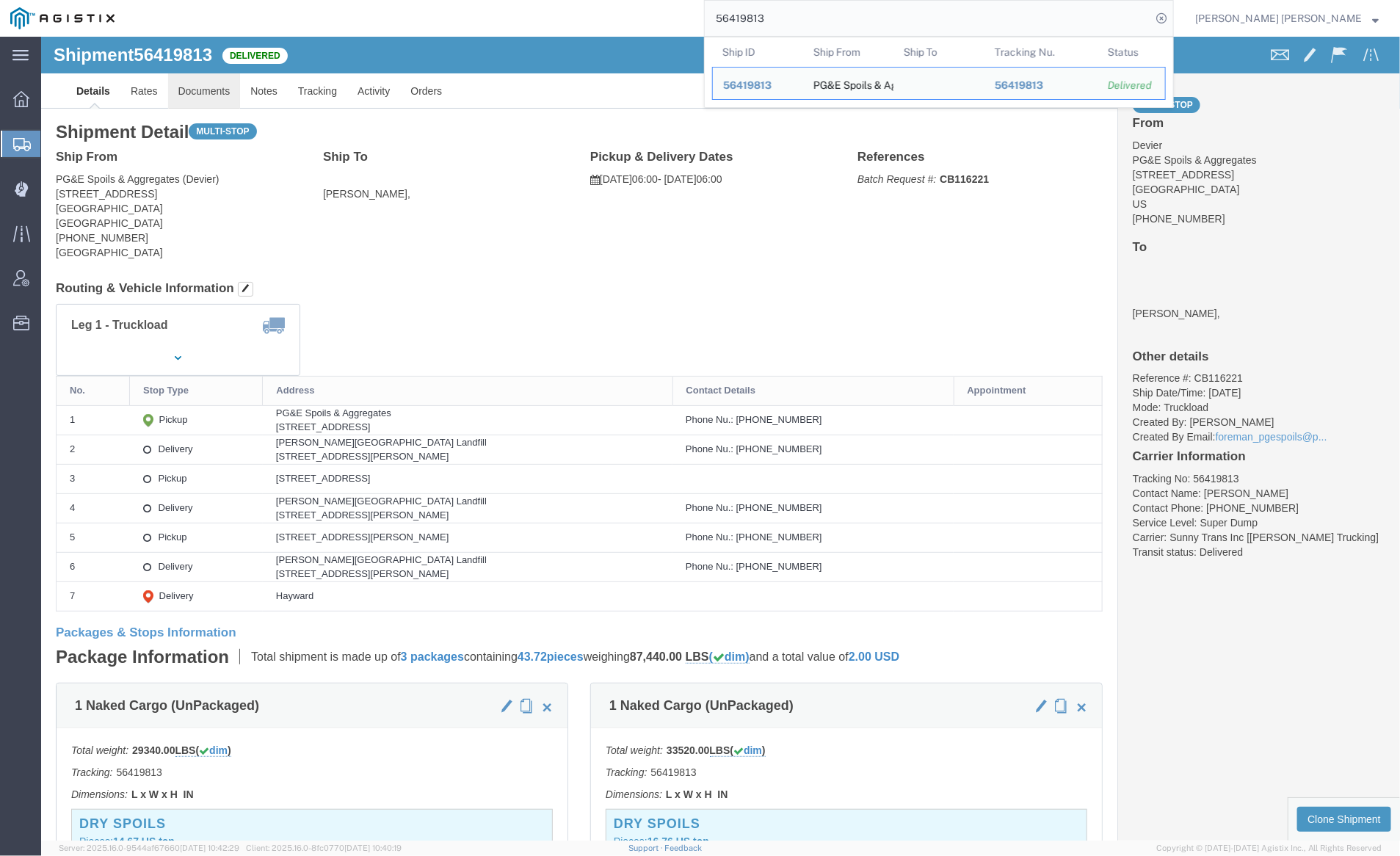
click link "Documents"
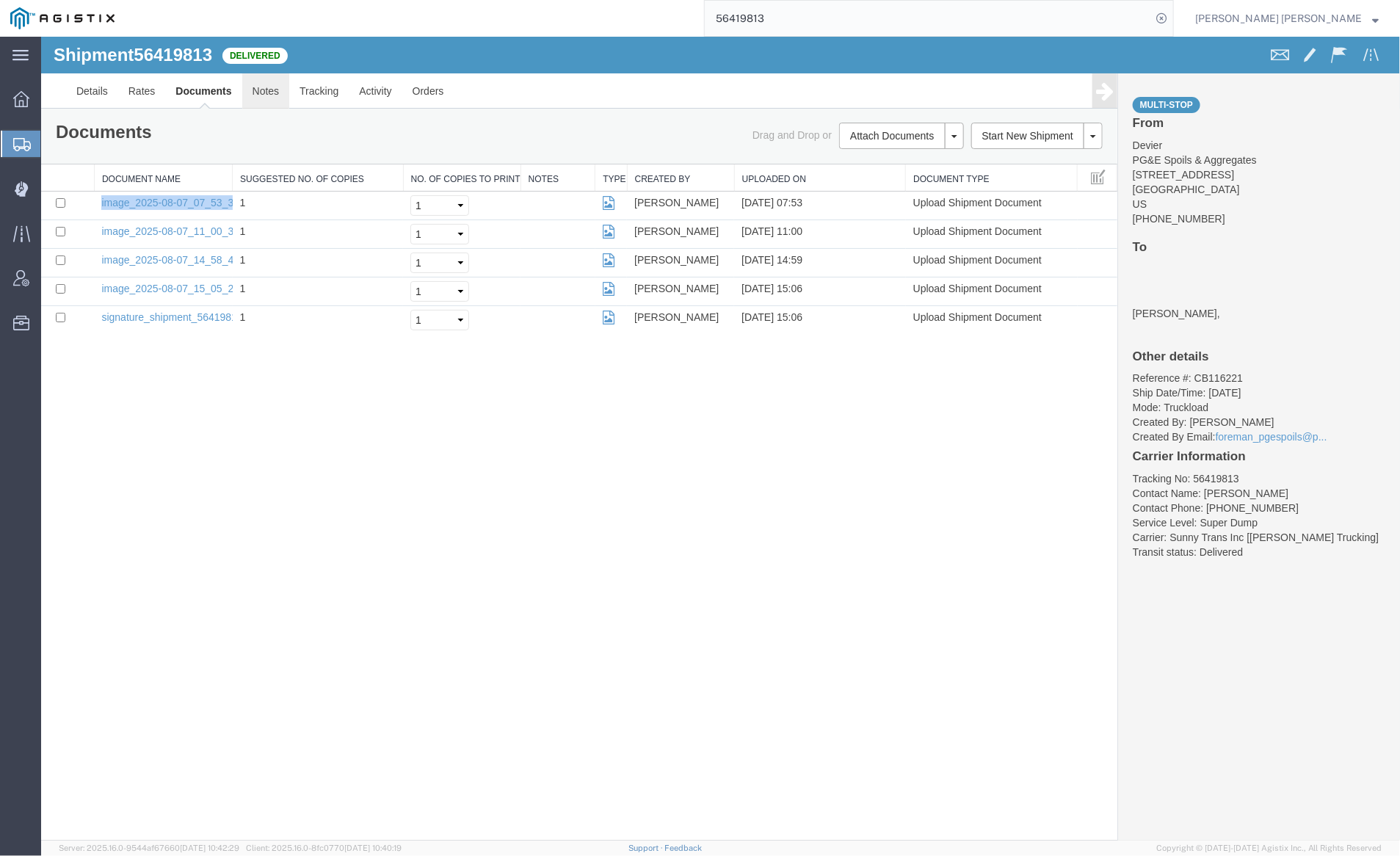
click at [266, 89] on link "Notes" at bounding box center [265, 91] width 48 height 35
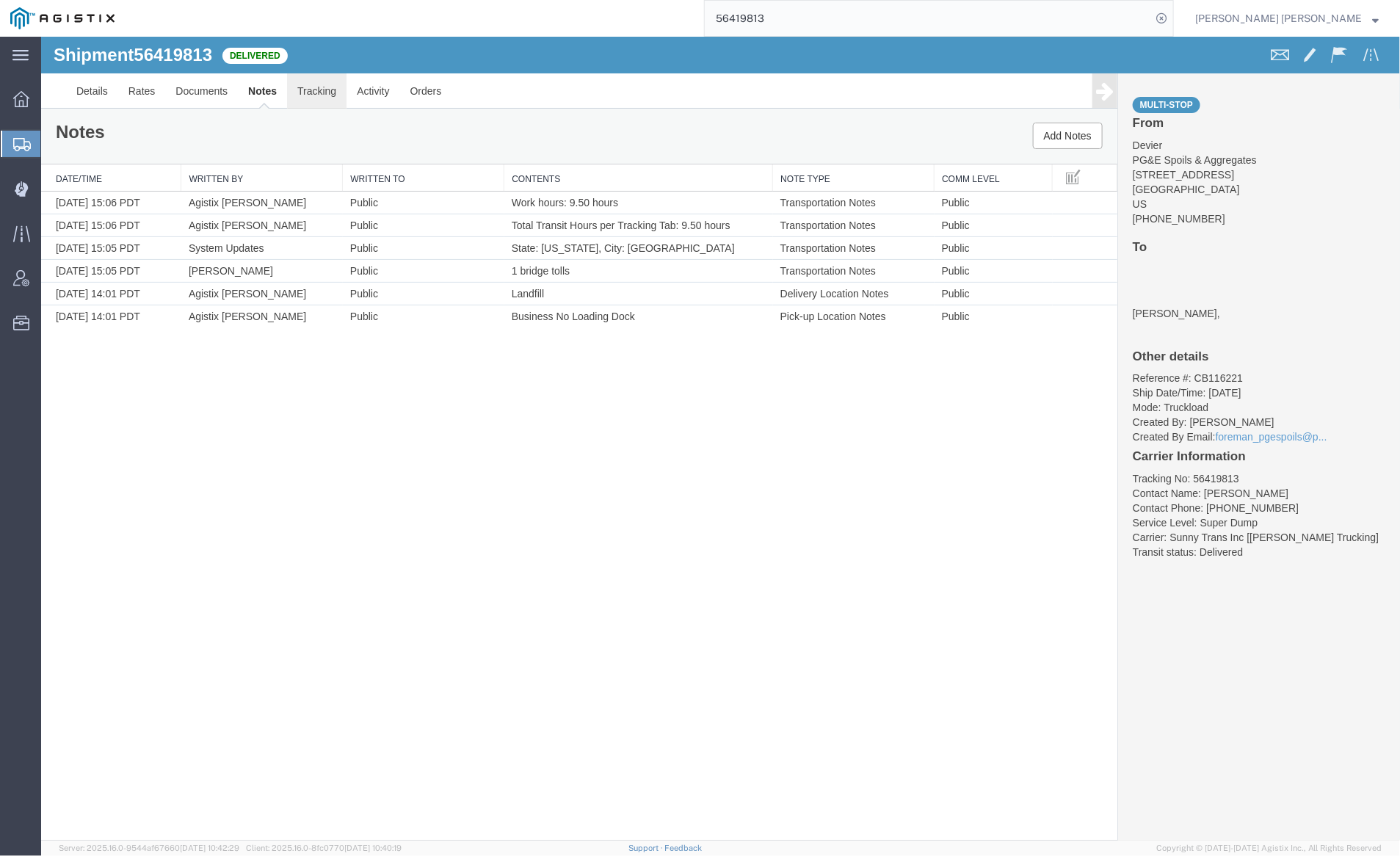
click at [320, 86] on link "Tracking" at bounding box center [316, 91] width 59 height 35
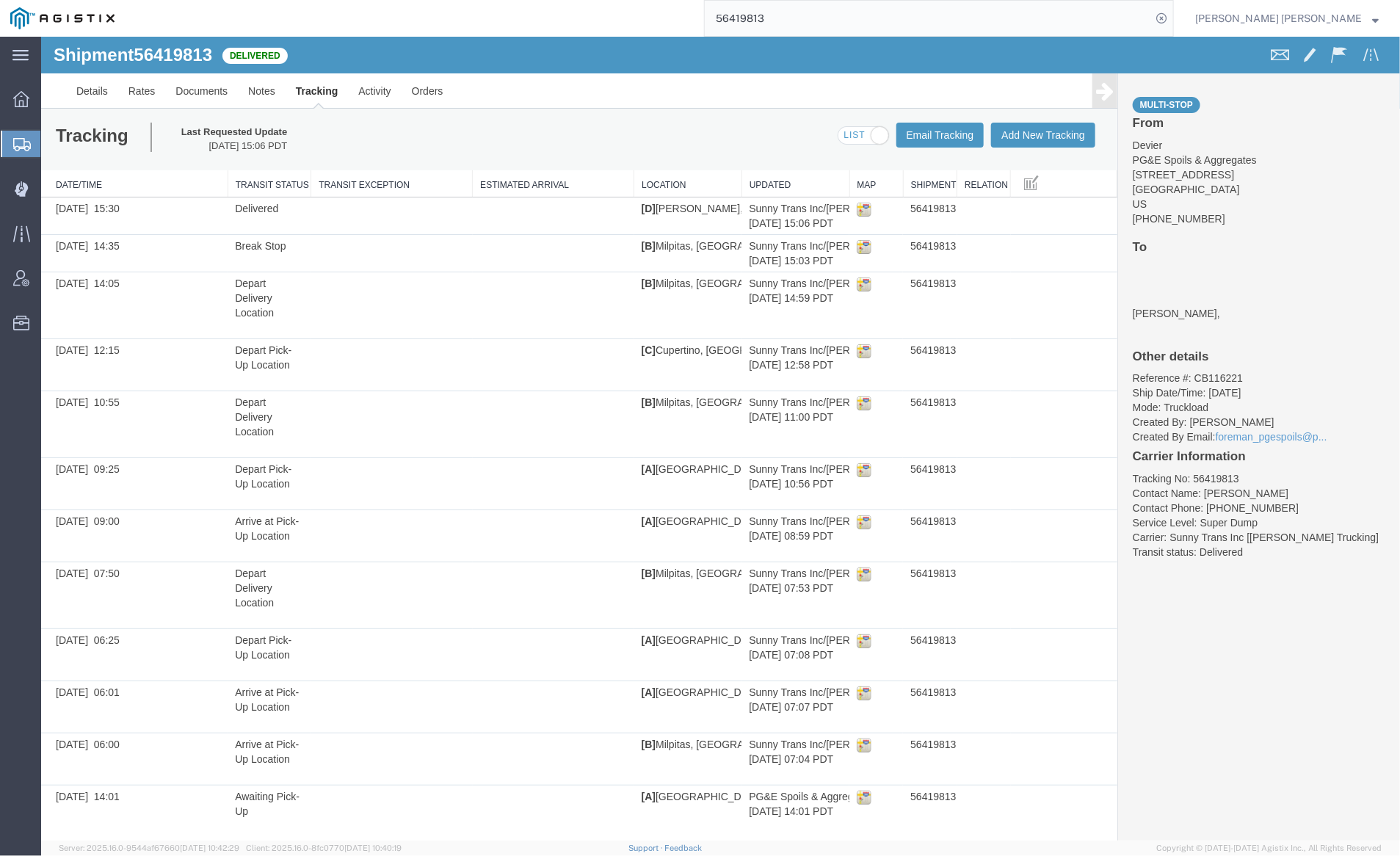
click at [855, 134] on span at bounding box center [862, 135] width 50 height 18
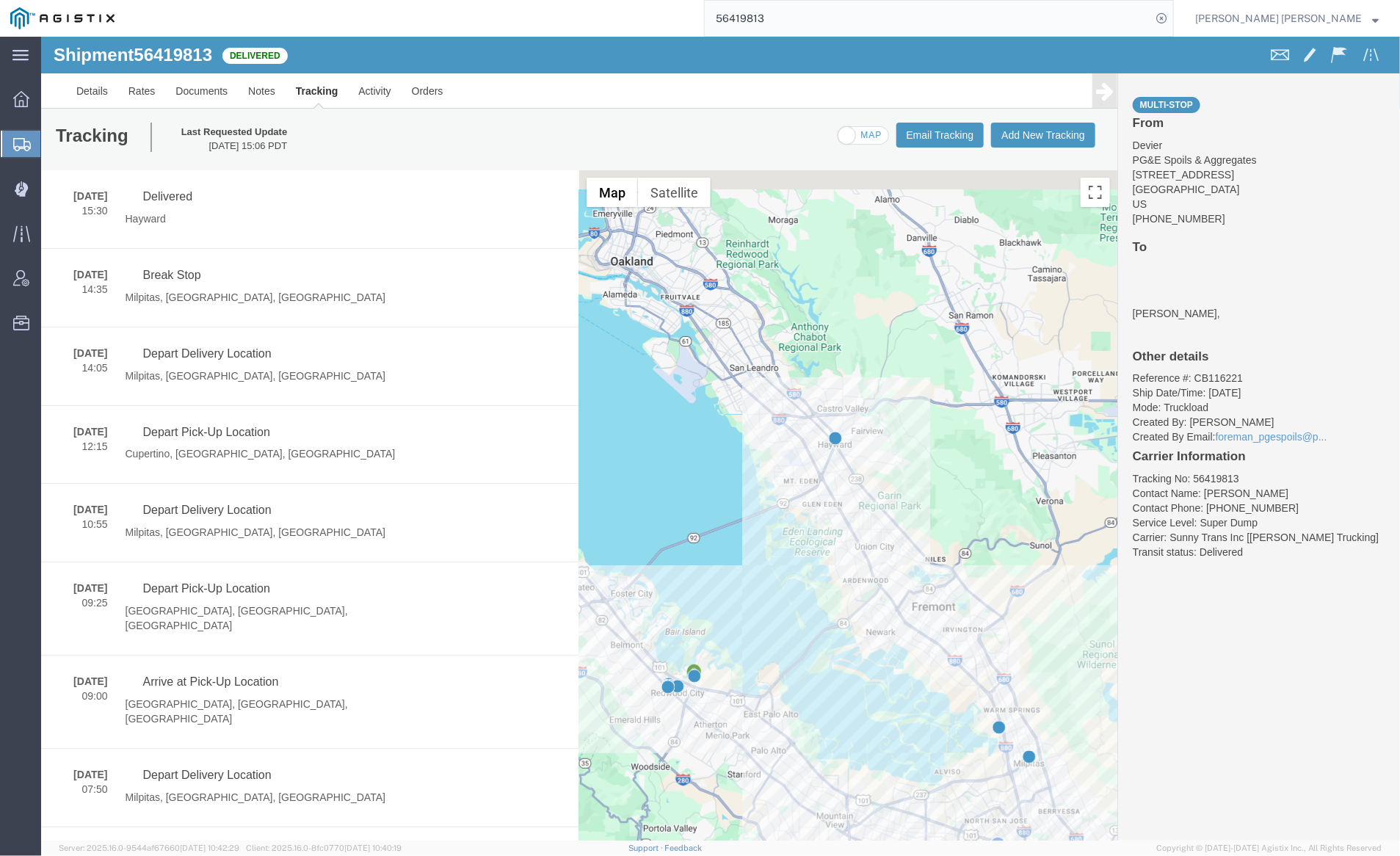
click at [845, 135] on span at bounding box center [846, 135] width 18 height 18
checkbox input "true"
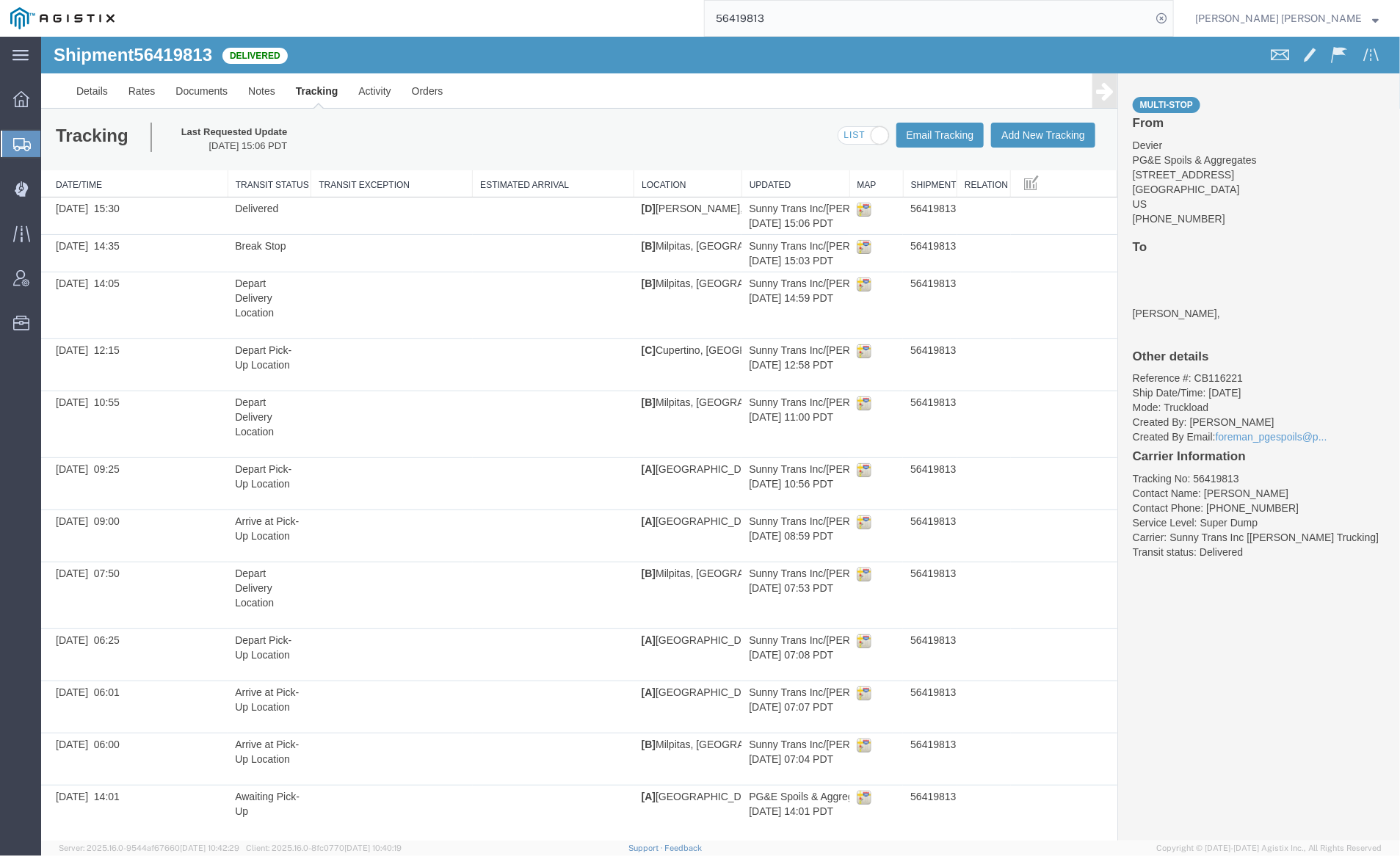
click at [809, 17] on input "56419813" at bounding box center [928, 18] width 446 height 35
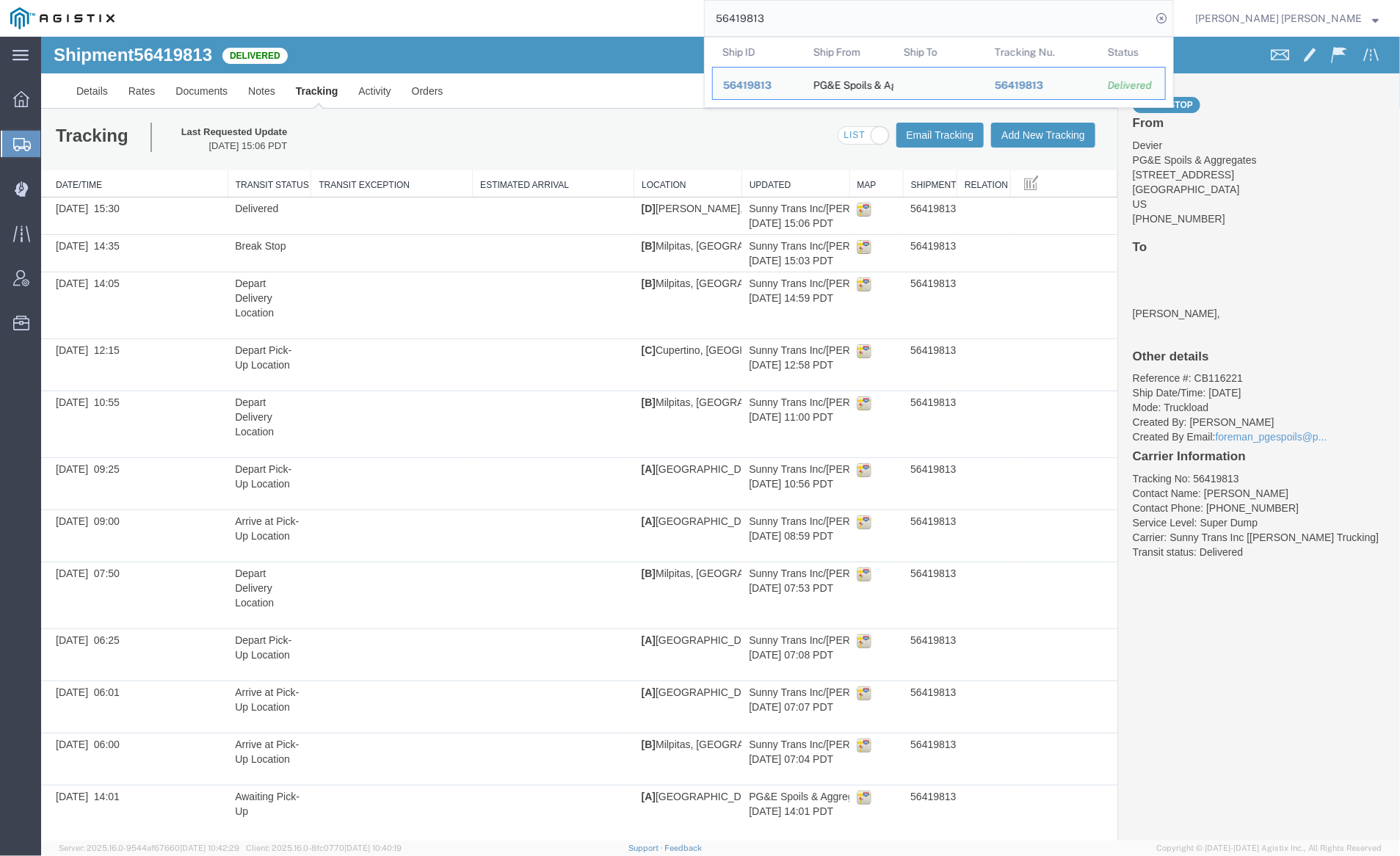
paste input "5"
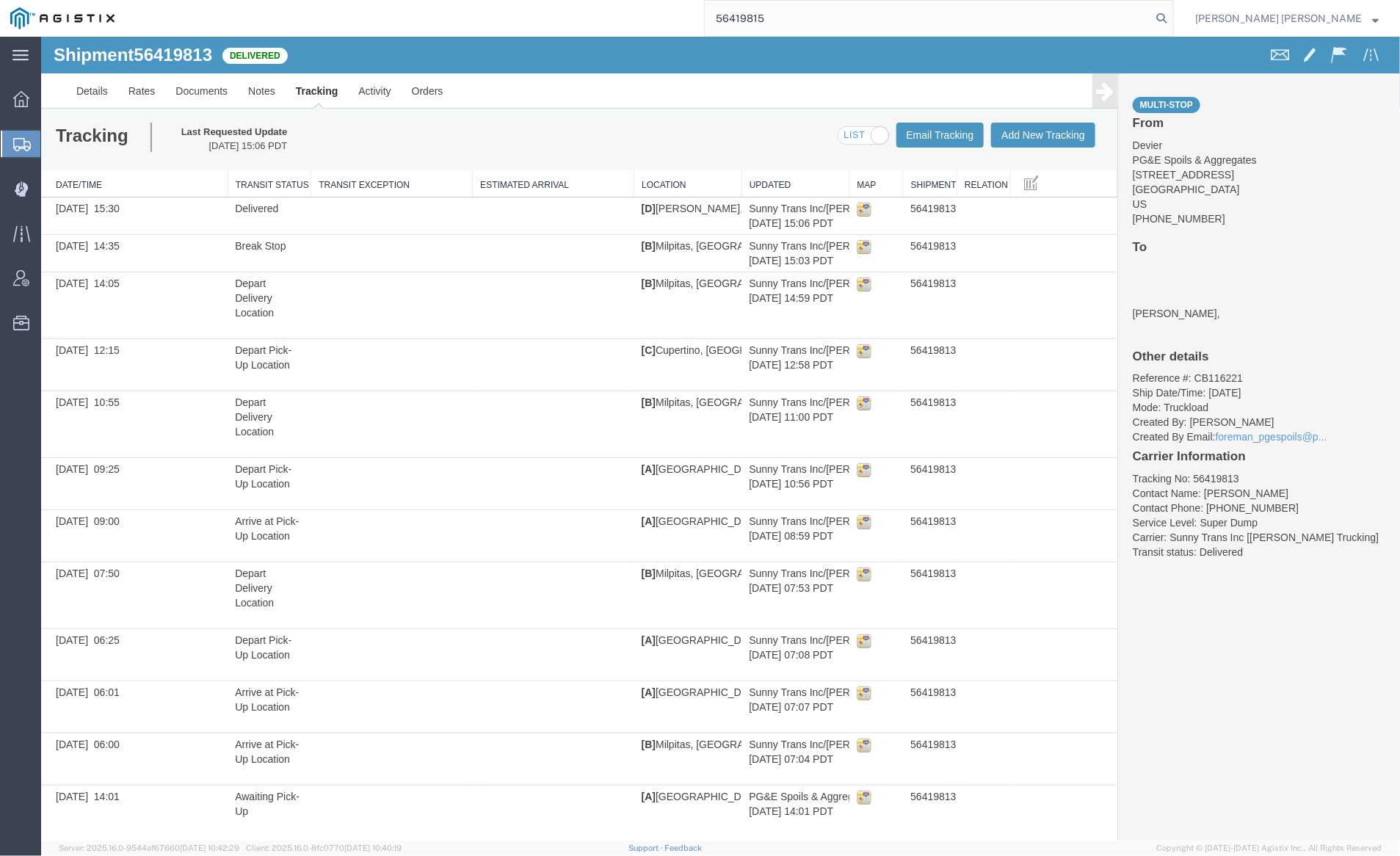
drag, startPoint x: 1249, startPoint y: 17, endPoint x: 1196, endPoint y: 14, distance: 53.1
click at [1172, 17] on icon at bounding box center [1162, 18] width 21 height 21
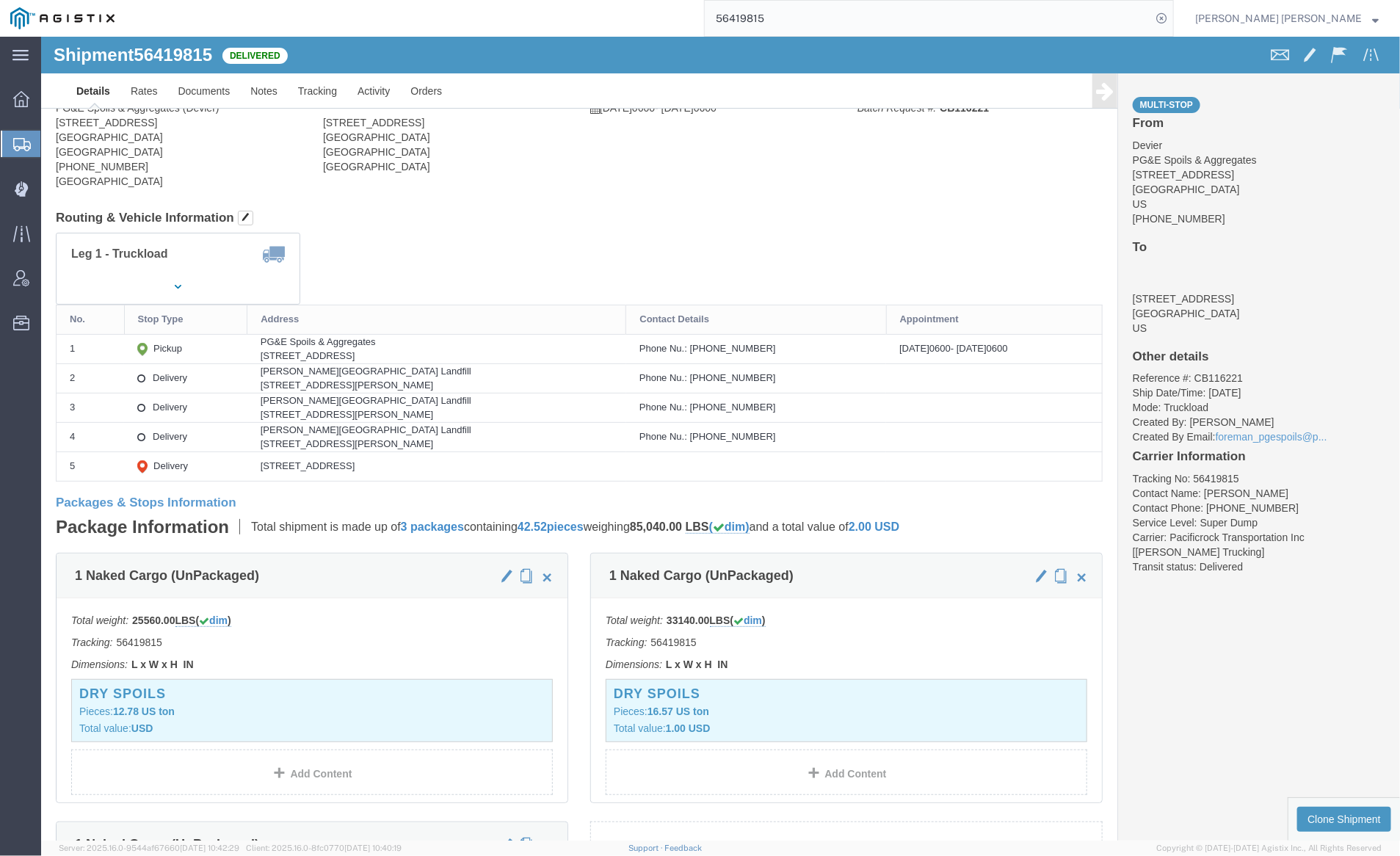
click div
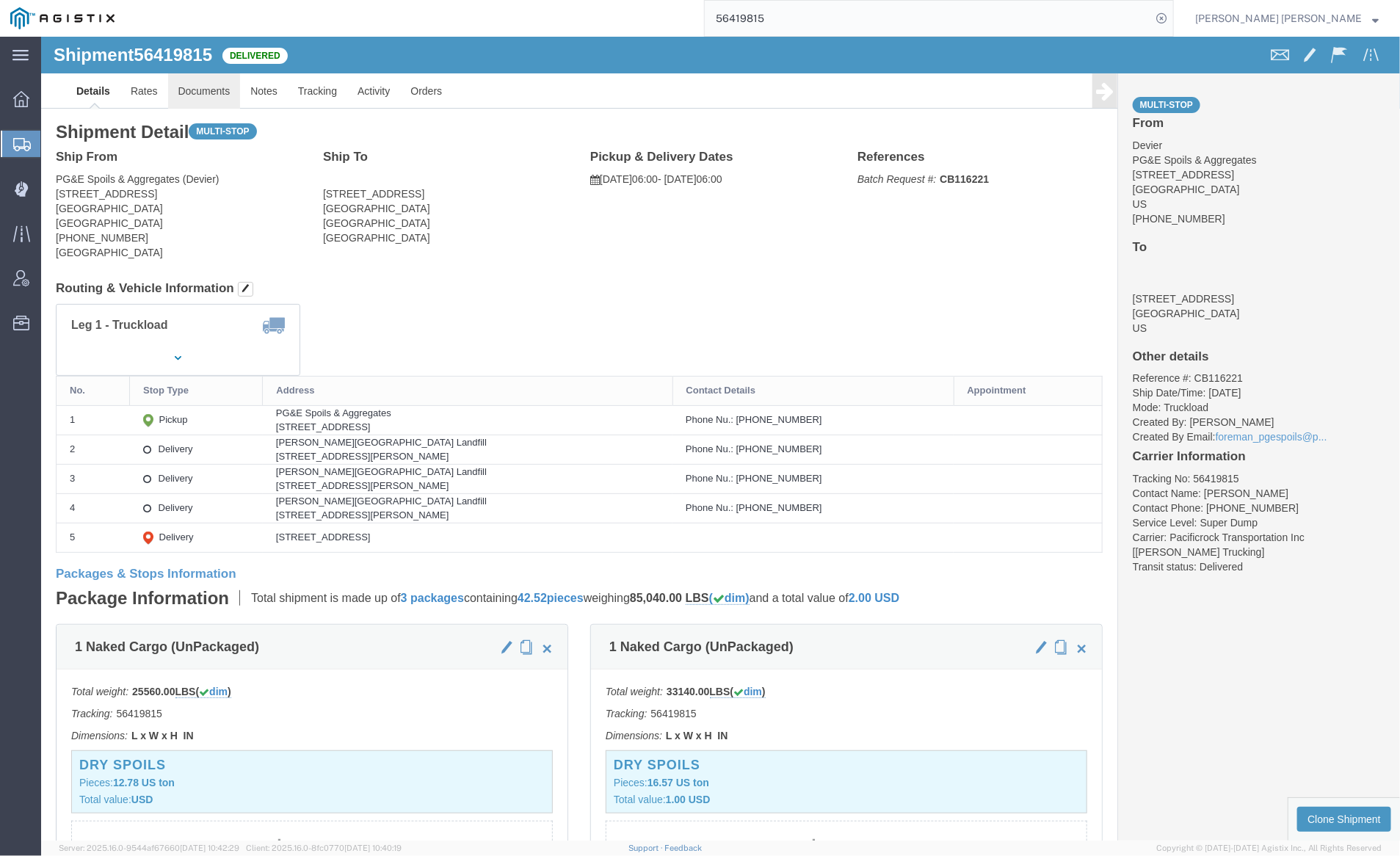
click link "Documents"
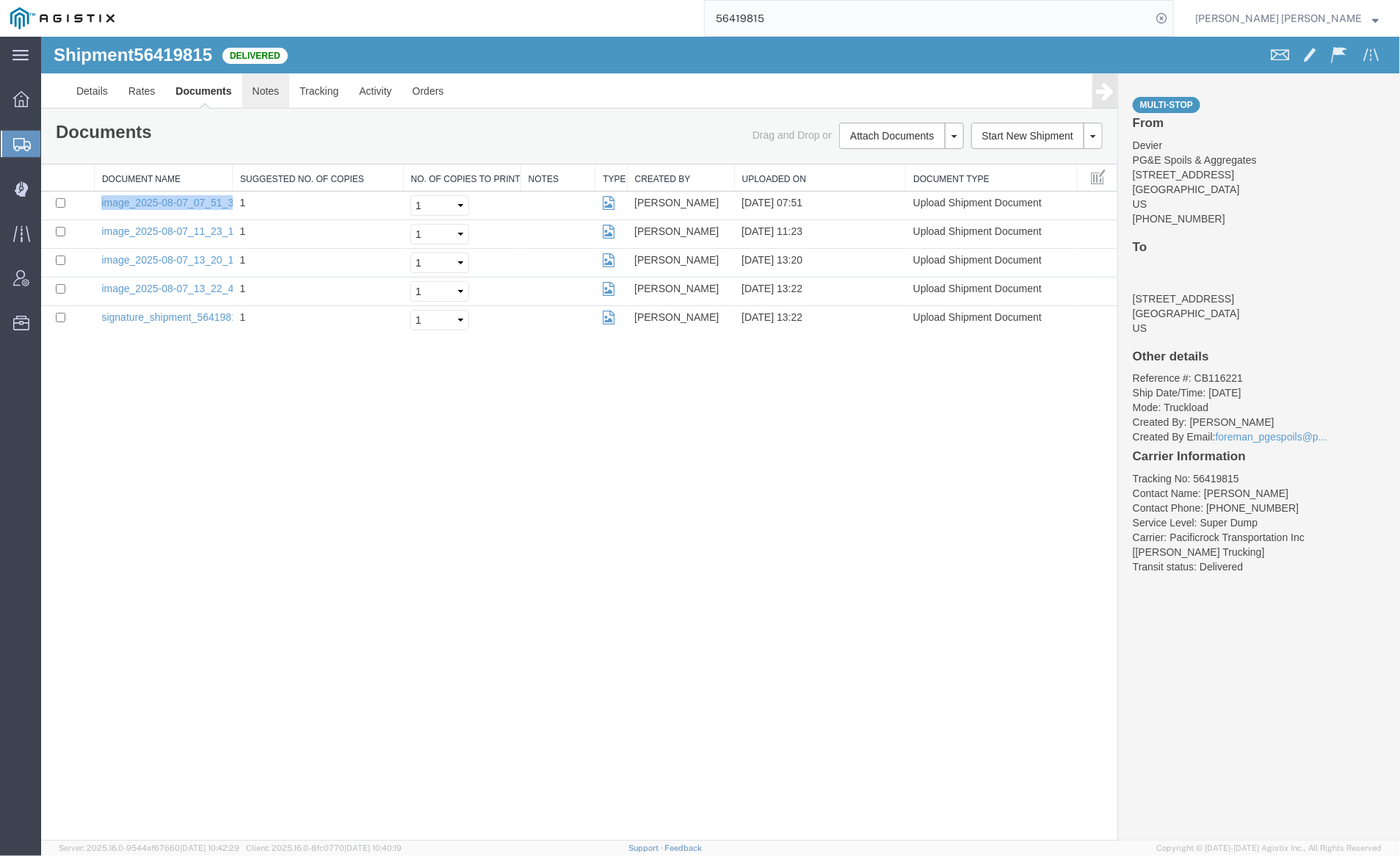
click at [273, 84] on link "Notes" at bounding box center [265, 91] width 48 height 35
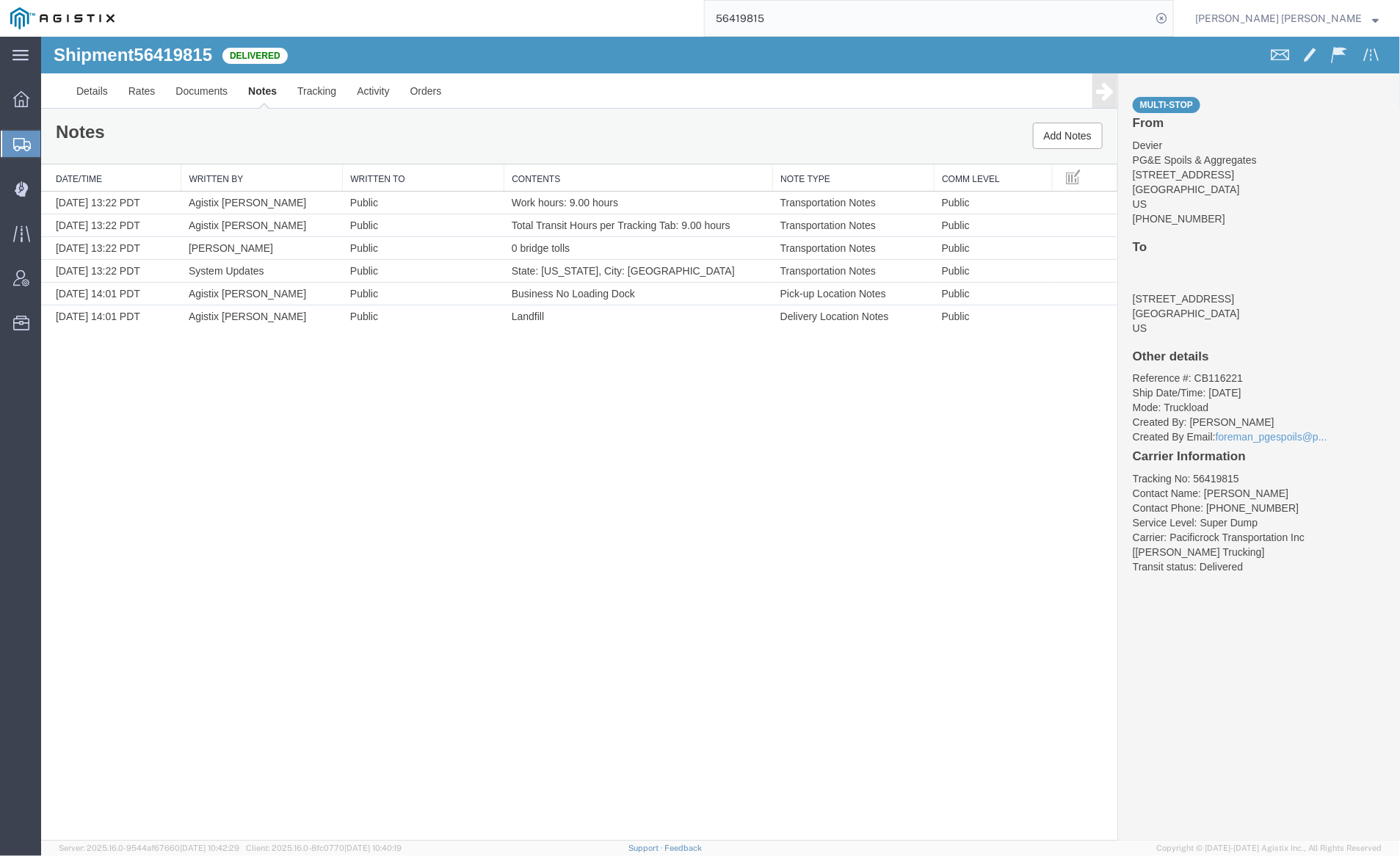
click at [822, 21] on input "56419815" at bounding box center [928, 18] width 446 height 35
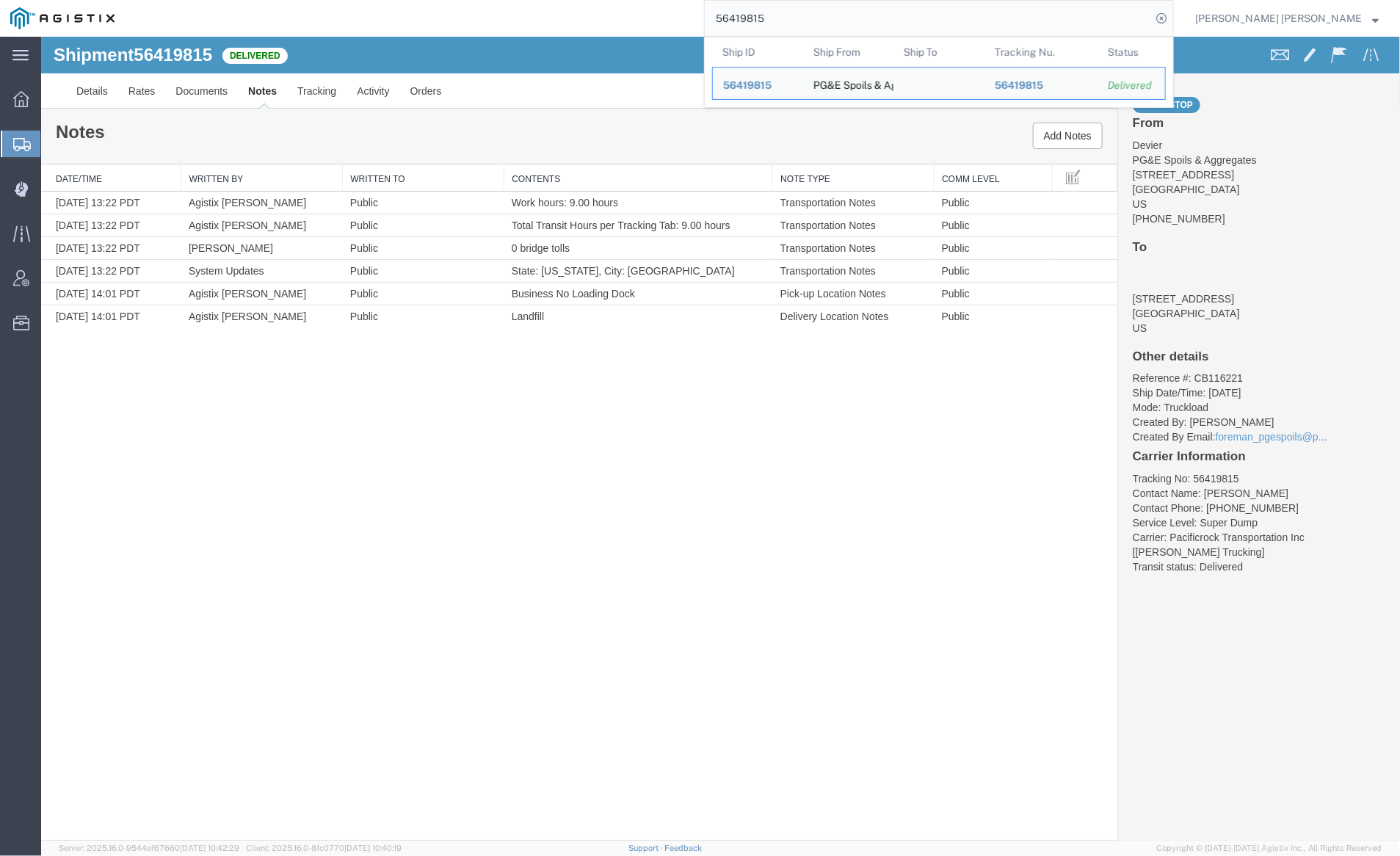
paste input "24502"
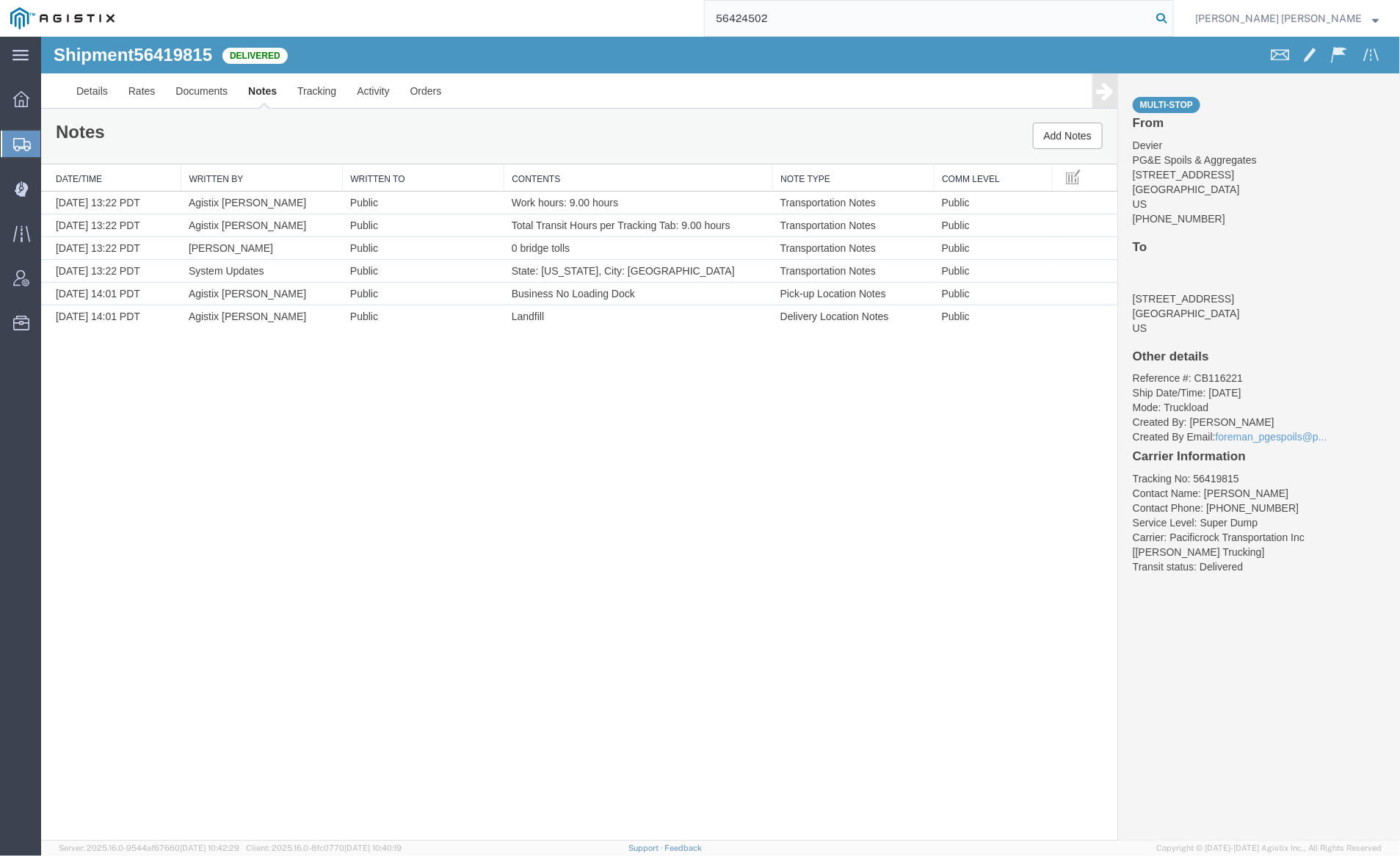
click at [1172, 14] on icon at bounding box center [1162, 18] width 21 height 21
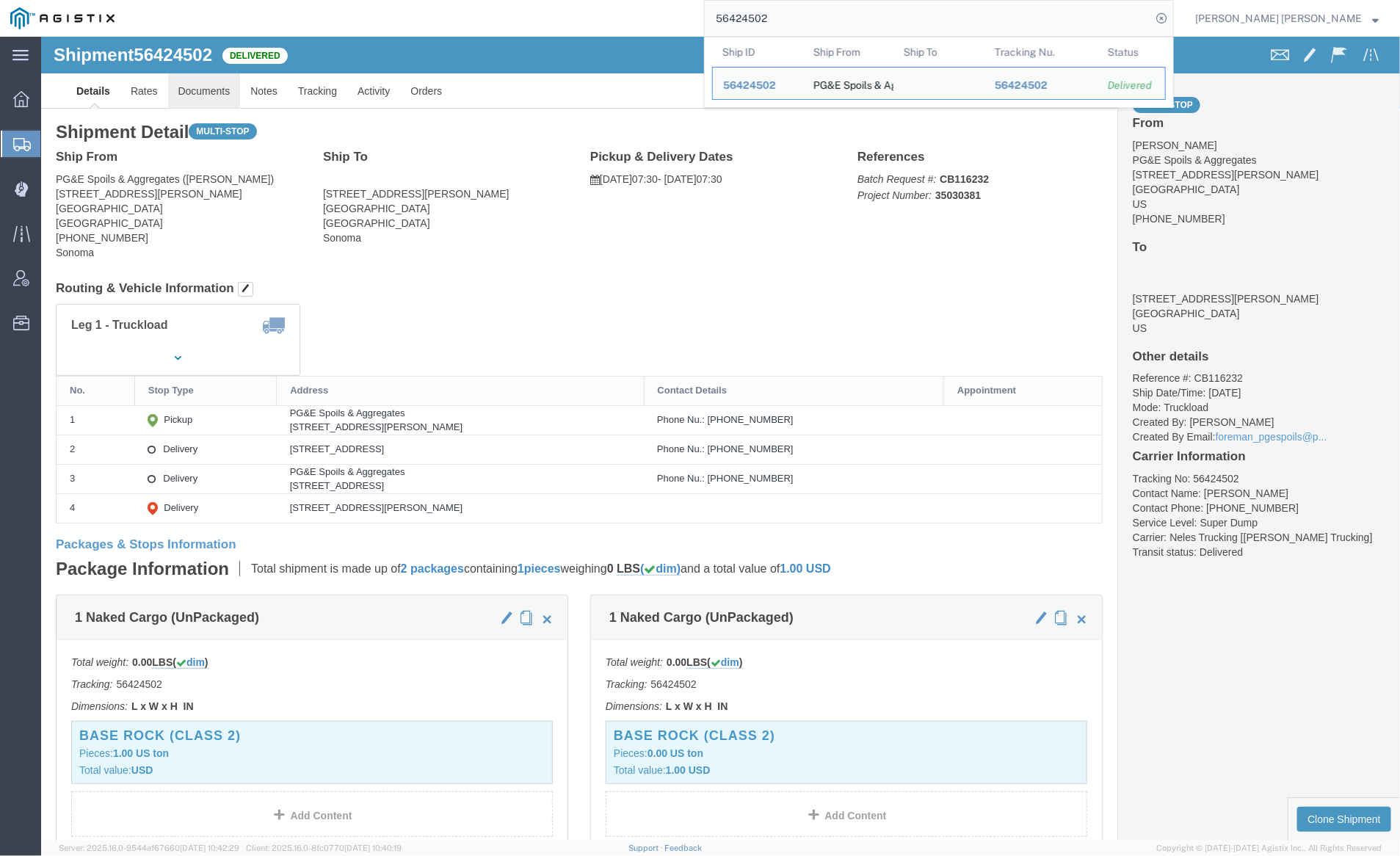
click link "Documents"
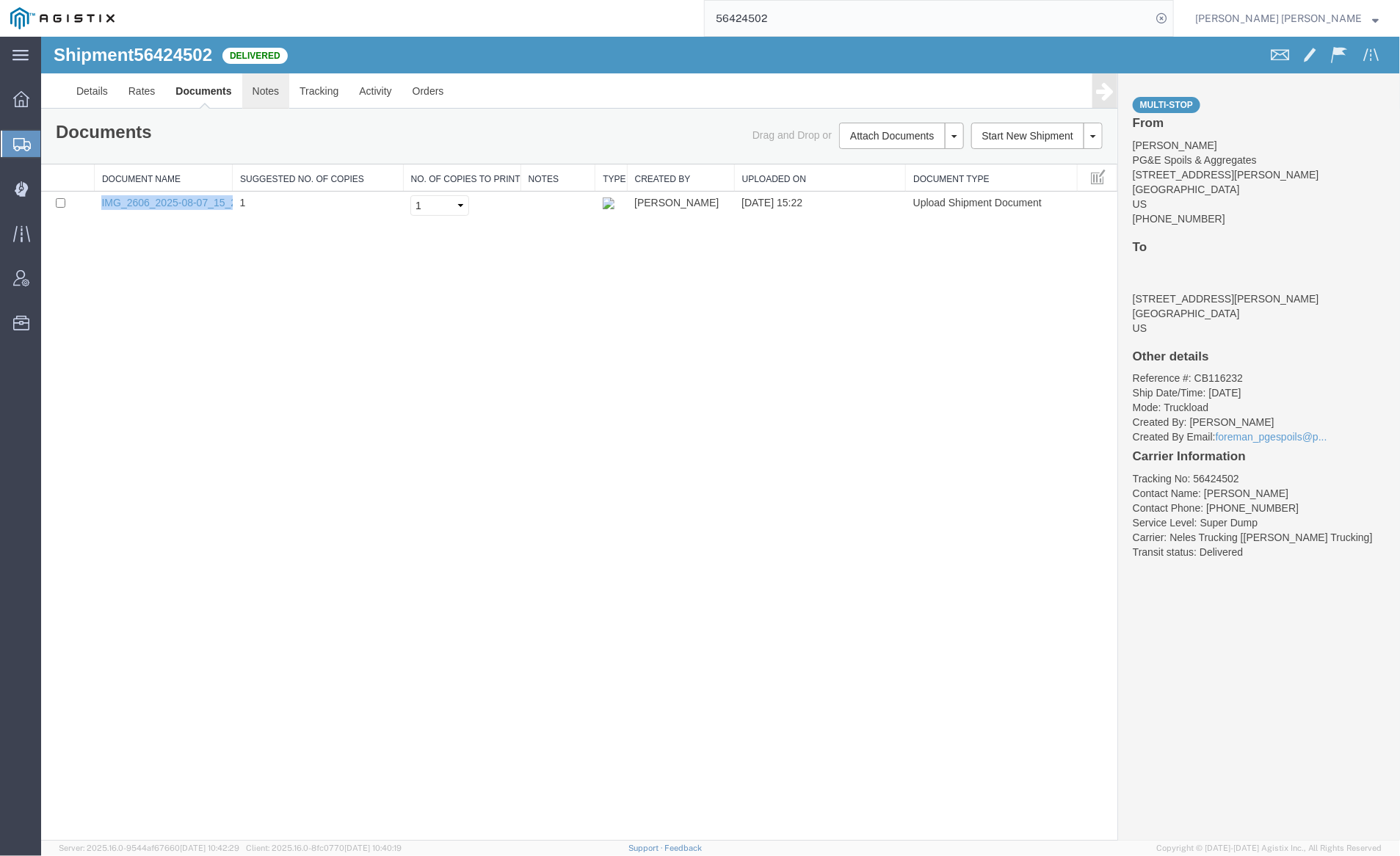
click at [277, 83] on link "Notes" at bounding box center [265, 91] width 48 height 35
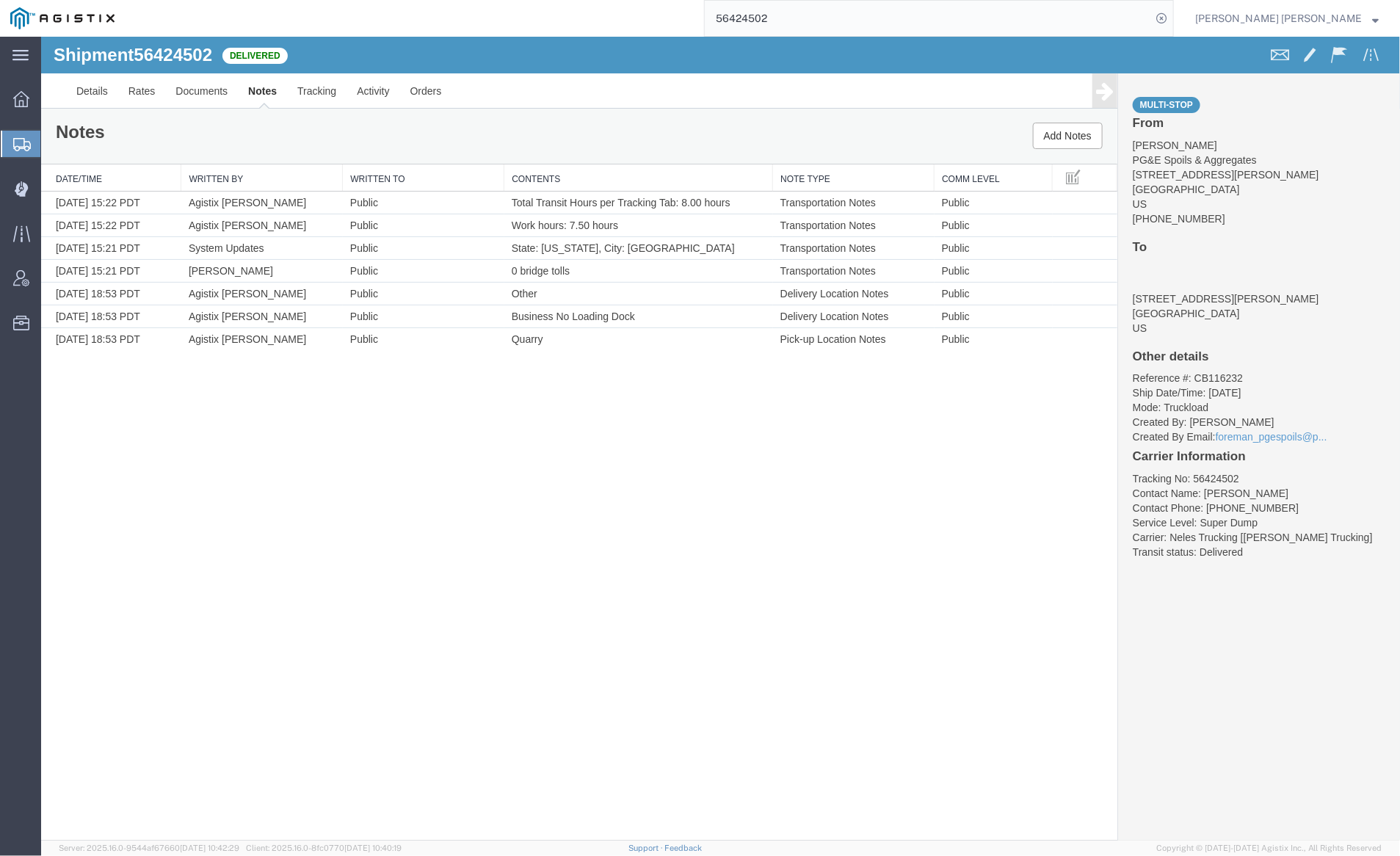
click at [801, 15] on input "56424502" at bounding box center [928, 18] width 446 height 35
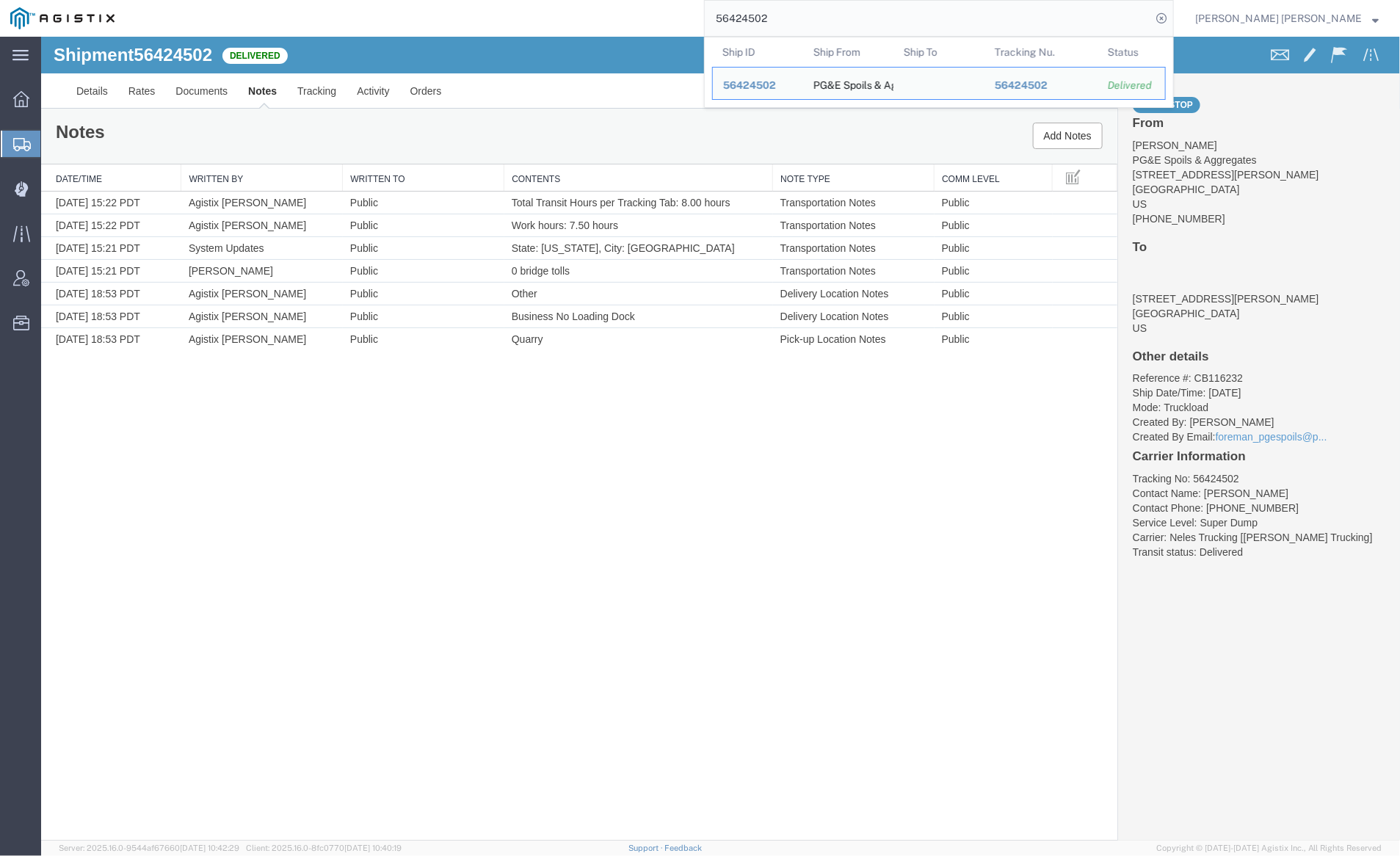
click at [801, 15] on input "56424502" at bounding box center [928, 18] width 446 height 35
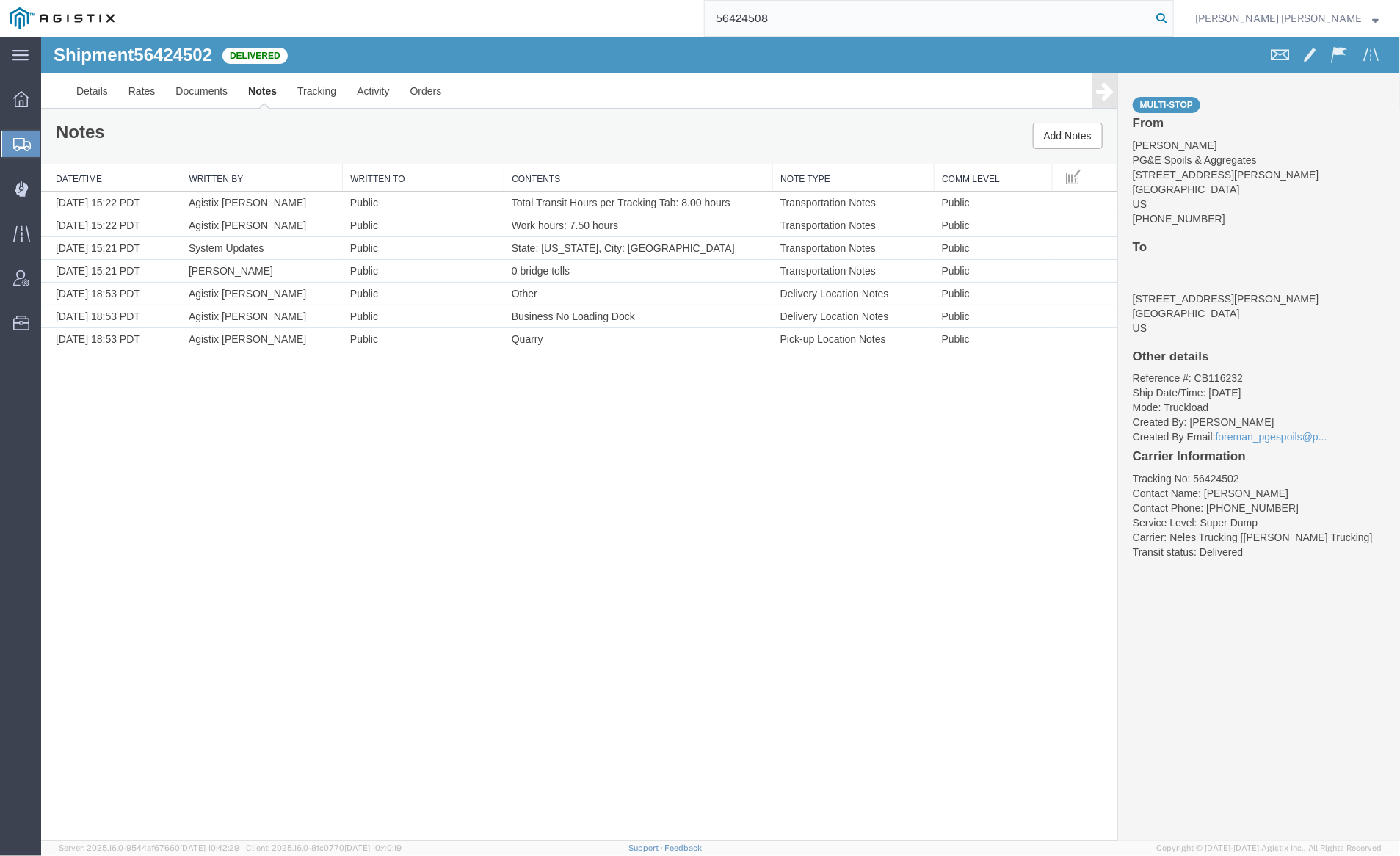
type input "56424508"
click at [1172, 16] on icon at bounding box center [1162, 18] width 21 height 21
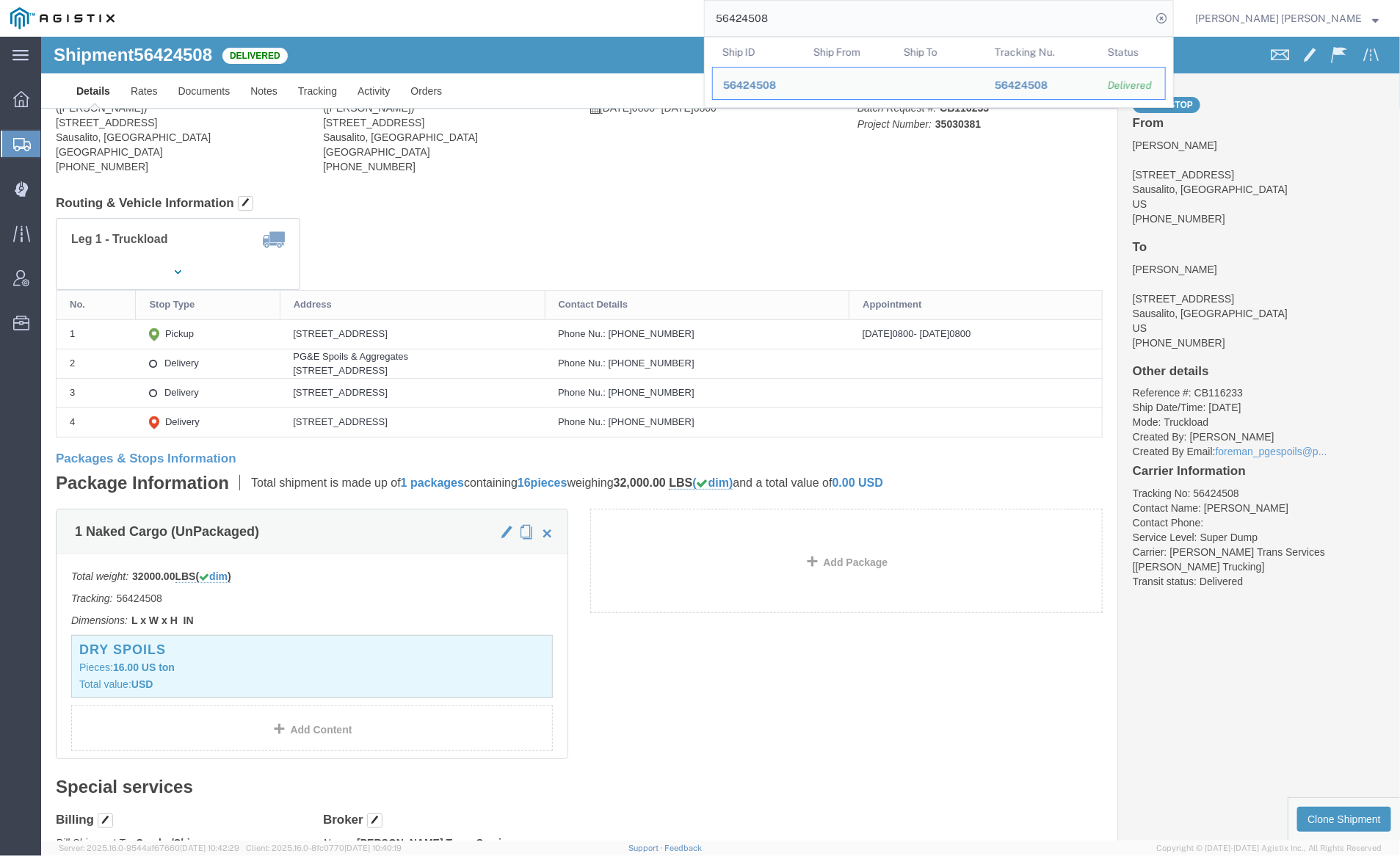
click div
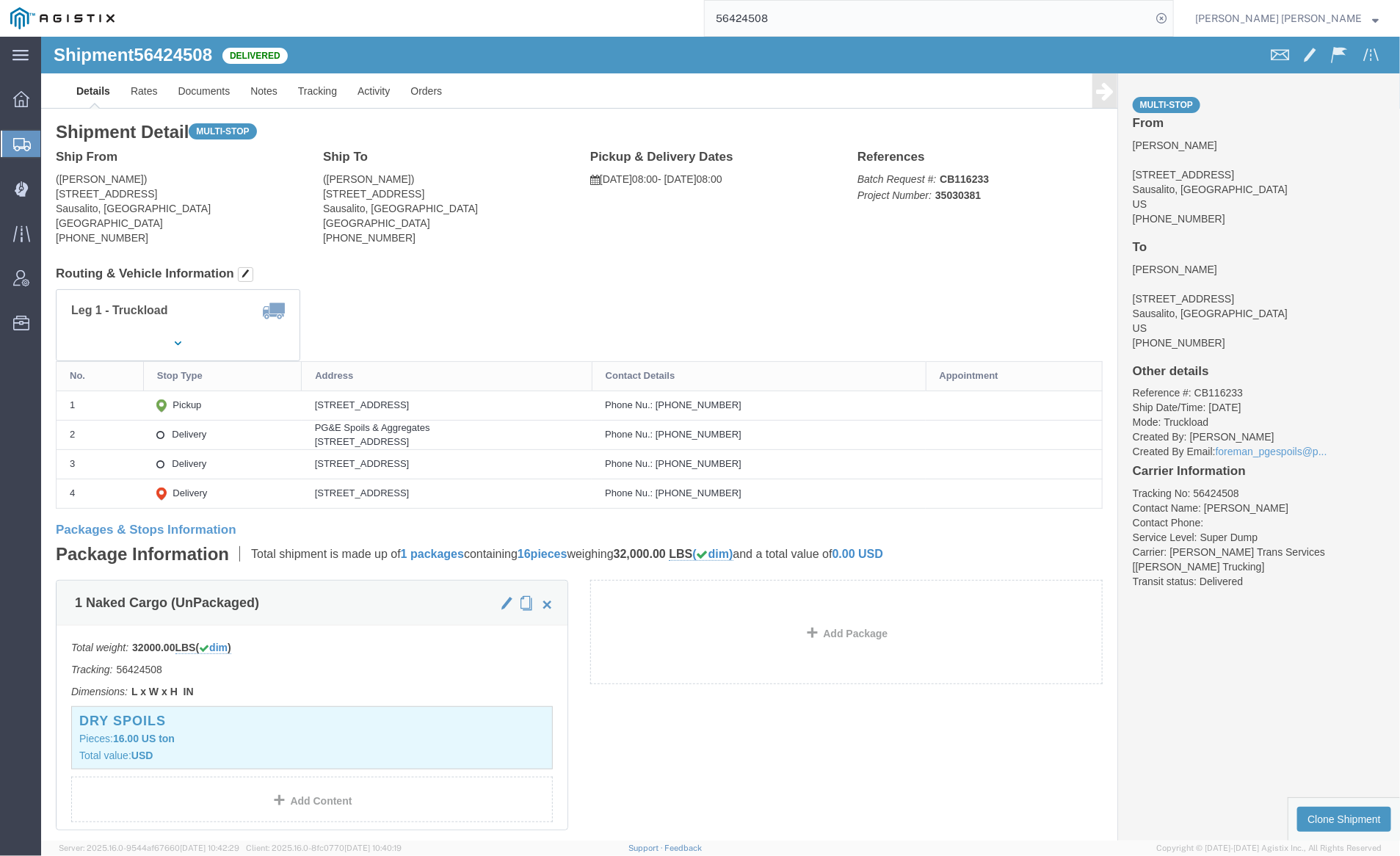
click div
click link "Documents"
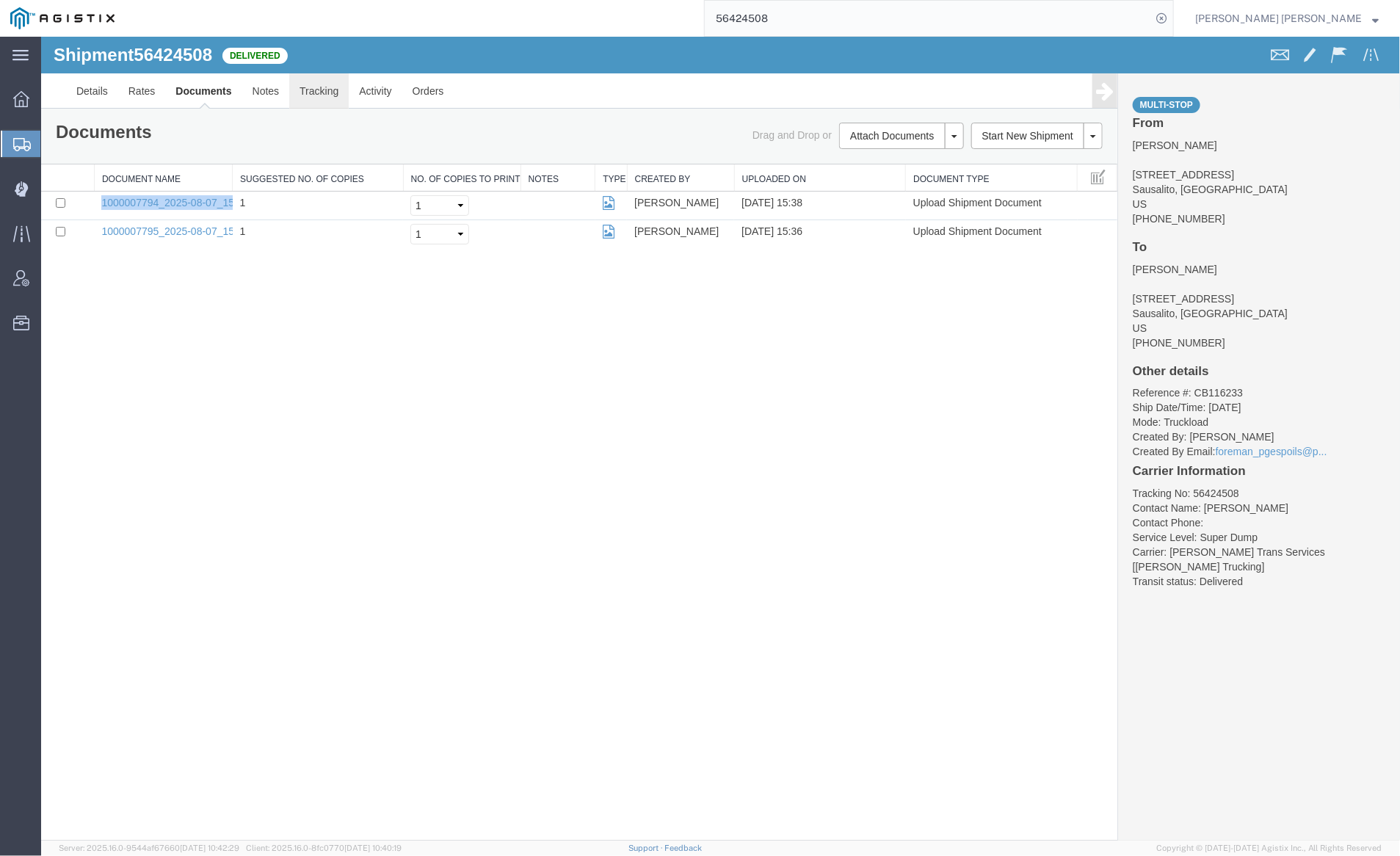
click at [309, 91] on link "Tracking" at bounding box center [318, 91] width 59 height 35
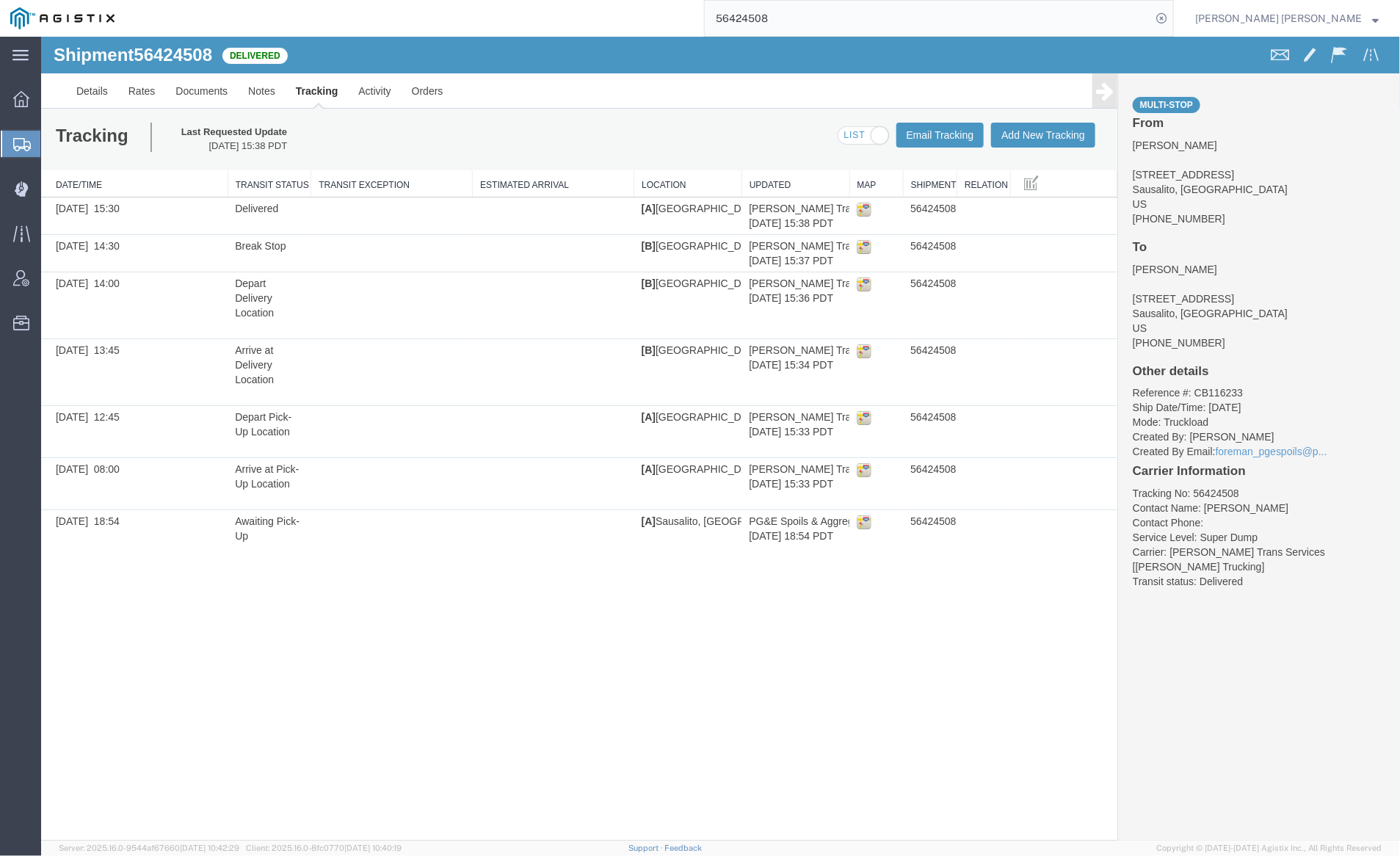
click at [582, 60] on div "Shipment 56424508 7 of 7 Delivered" at bounding box center [381, 59] width 679 height 28
click at [50, 190] on span "Dispatch Manager" at bounding box center [45, 188] width 10 height 30
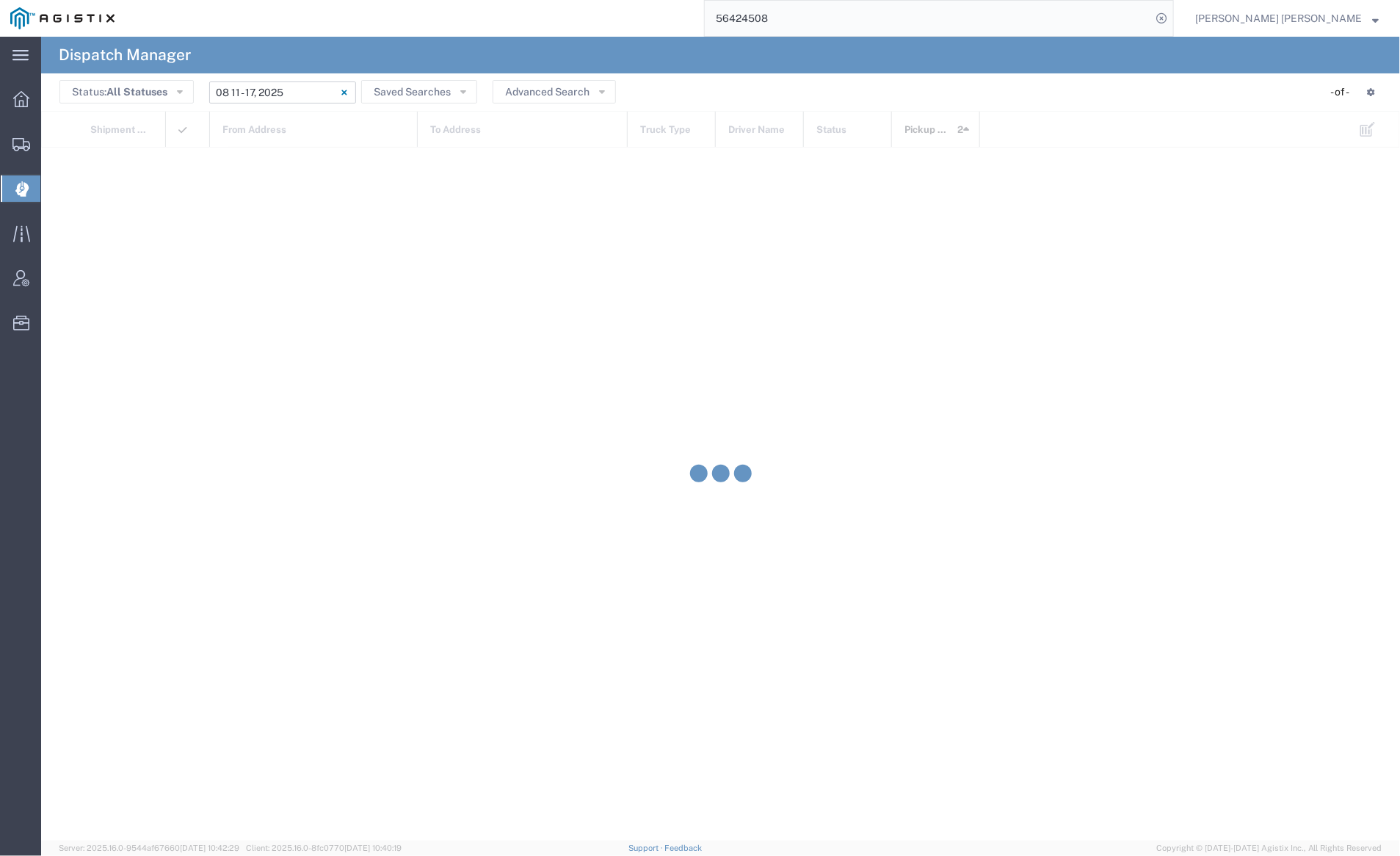
click at [270, 102] on input "08/11/2025 - 08/17/2025" at bounding box center [282, 92] width 147 height 22
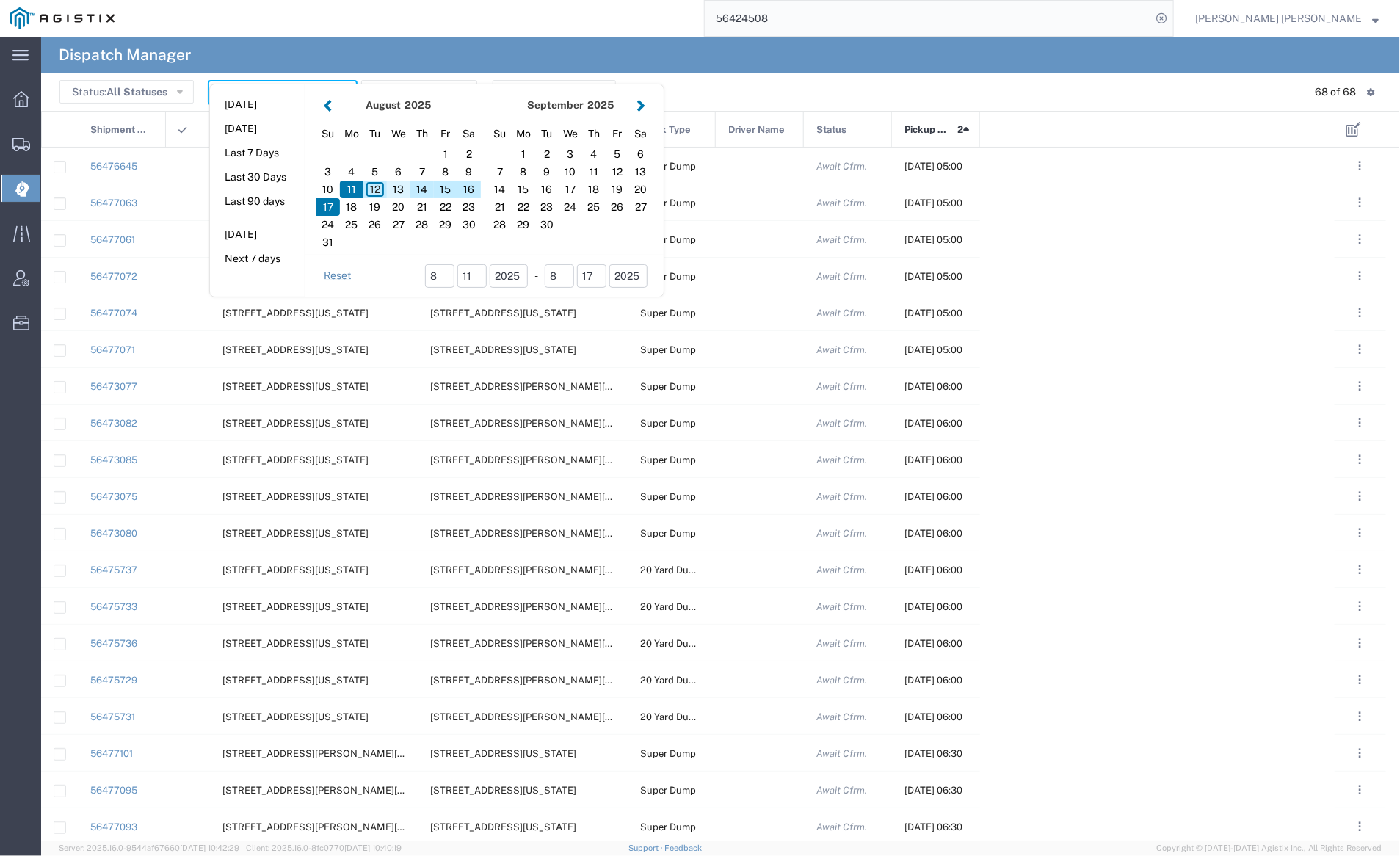
click at [395, 188] on div "13" at bounding box center [398, 189] width 23 height 18
type input "08/13/2025"
type input "08/13/2025 - 08/13/2025"
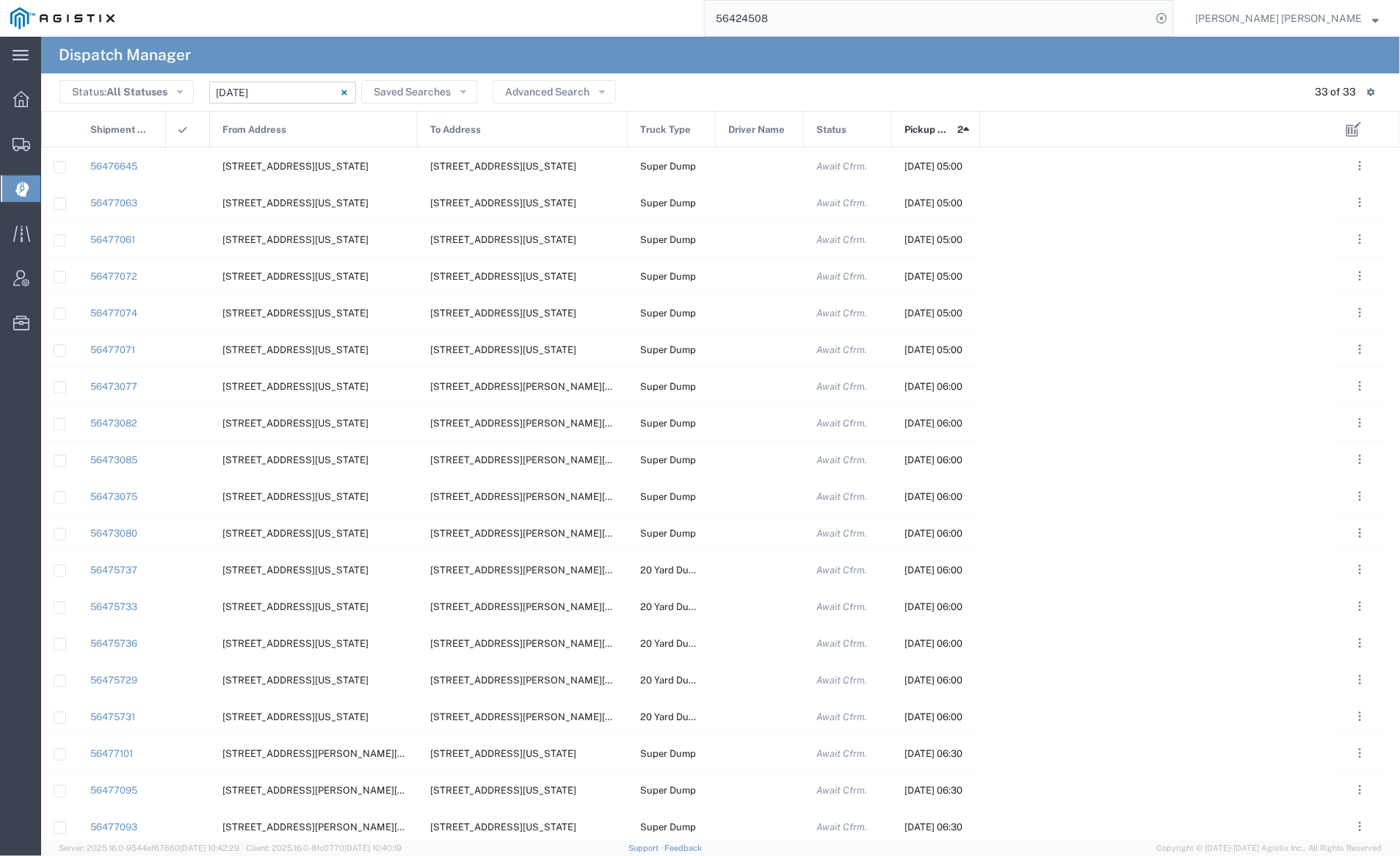
click at [252, 127] on span "From Address" at bounding box center [255, 130] width 64 height 37
click at [278, 127] on span "From Address" at bounding box center [255, 130] width 64 height 37
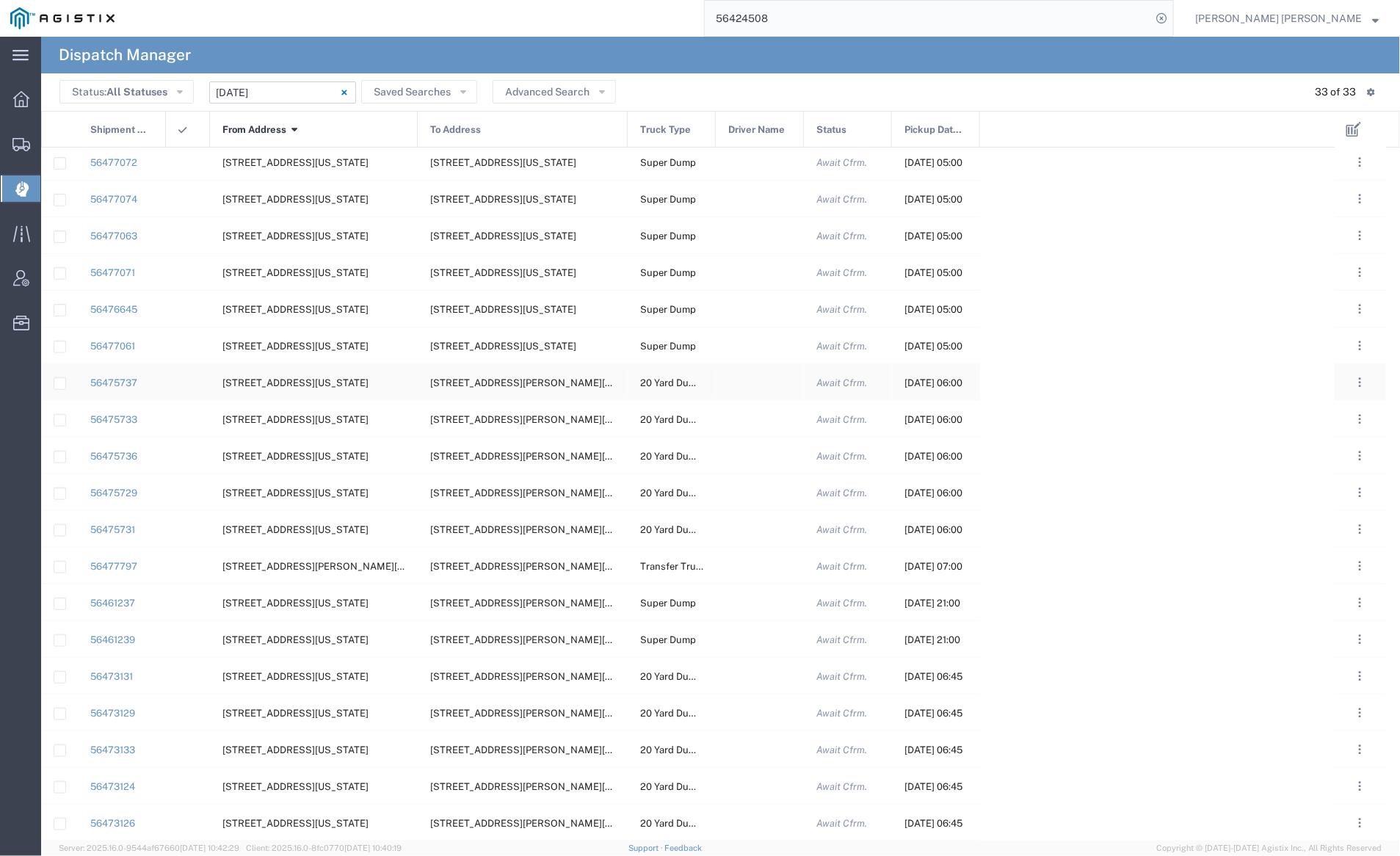
click at [765, 380] on div at bounding box center [760, 382] width 88 height 36
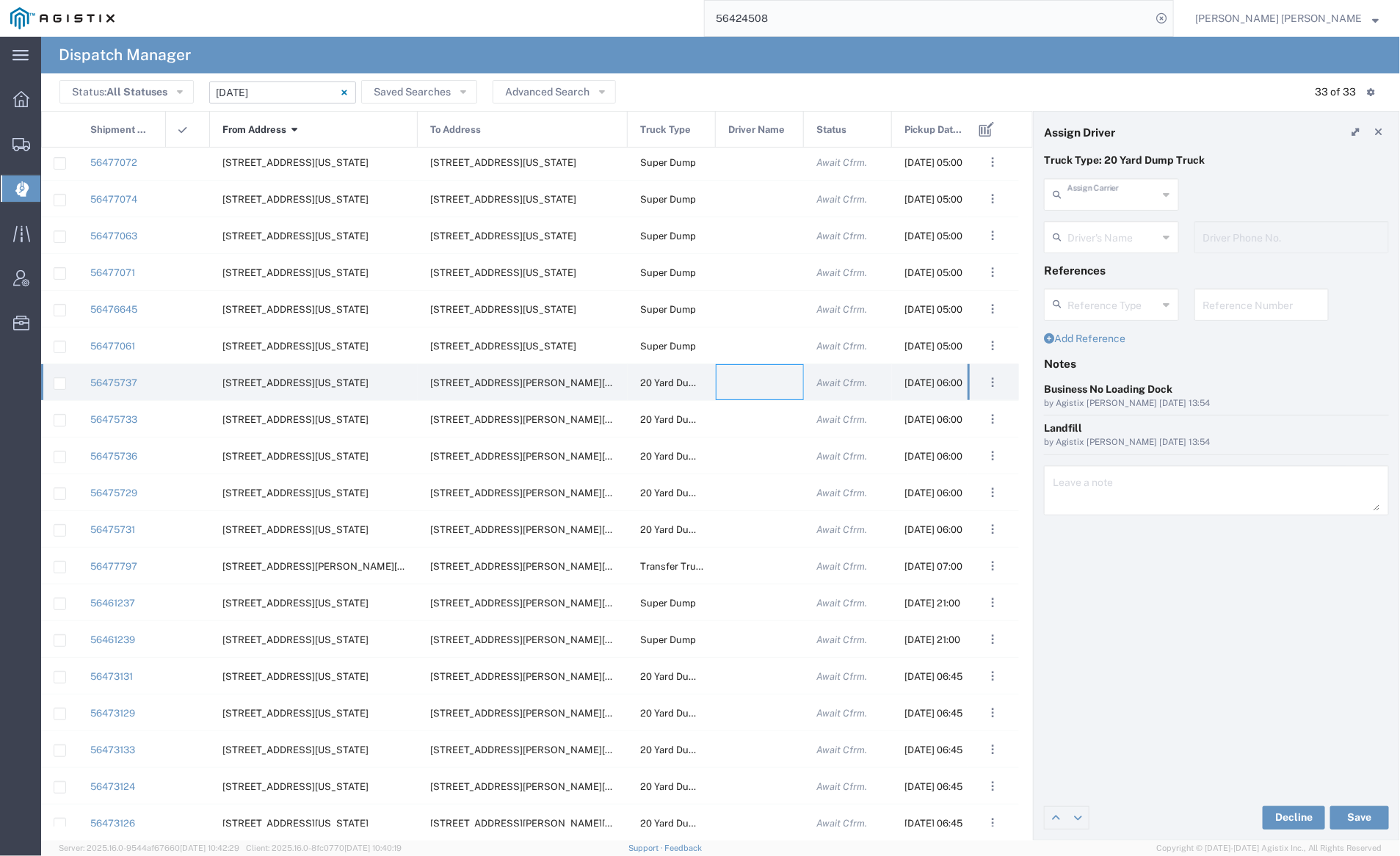
click at [1112, 183] on input "text" at bounding box center [1113, 193] width 91 height 26
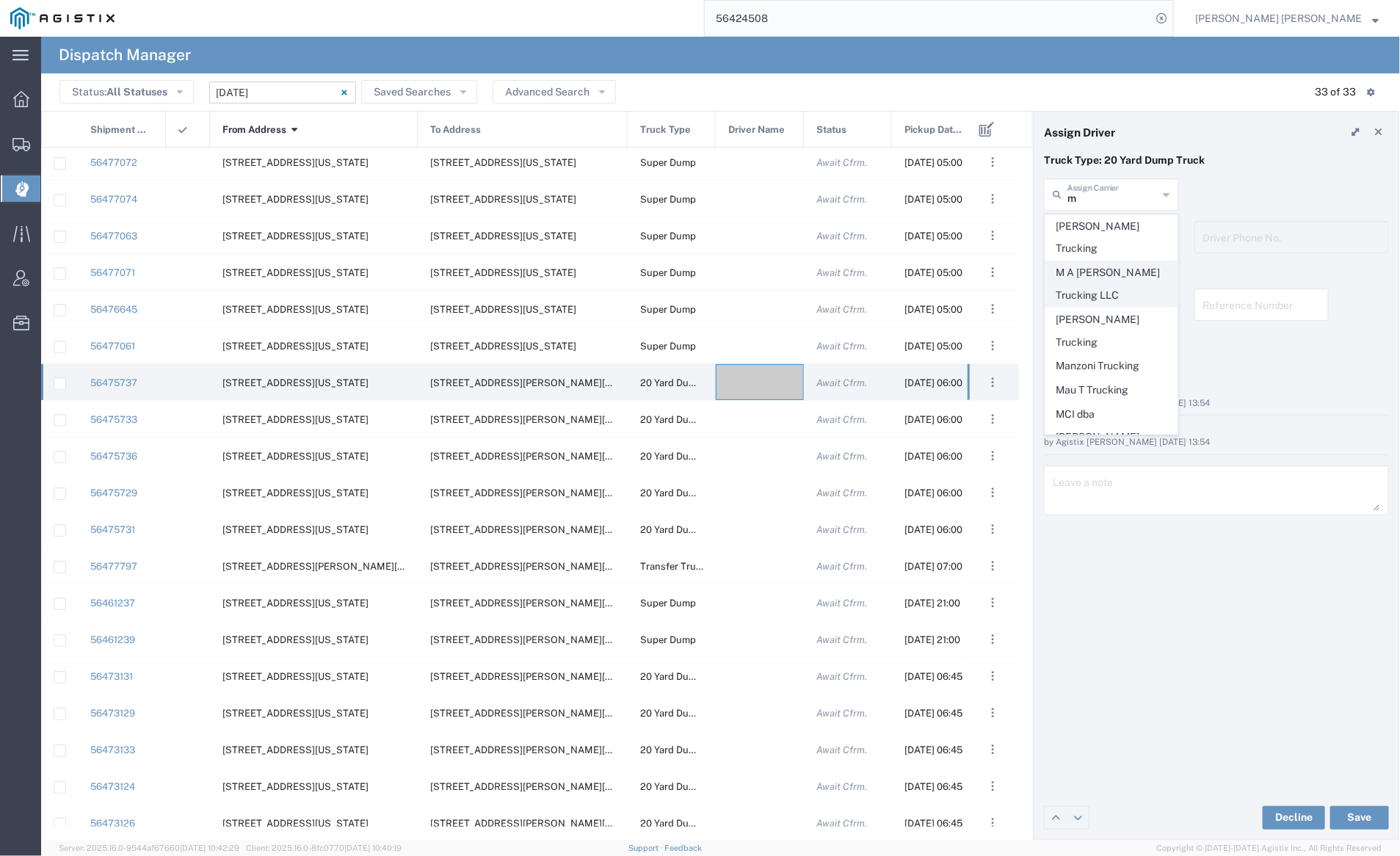
click at [1112, 261] on span "M A [PERSON_NAME] Trucking LLC" at bounding box center [1112, 284] width 132 height 46
type input "M A [PERSON_NAME] Trucking LLC"
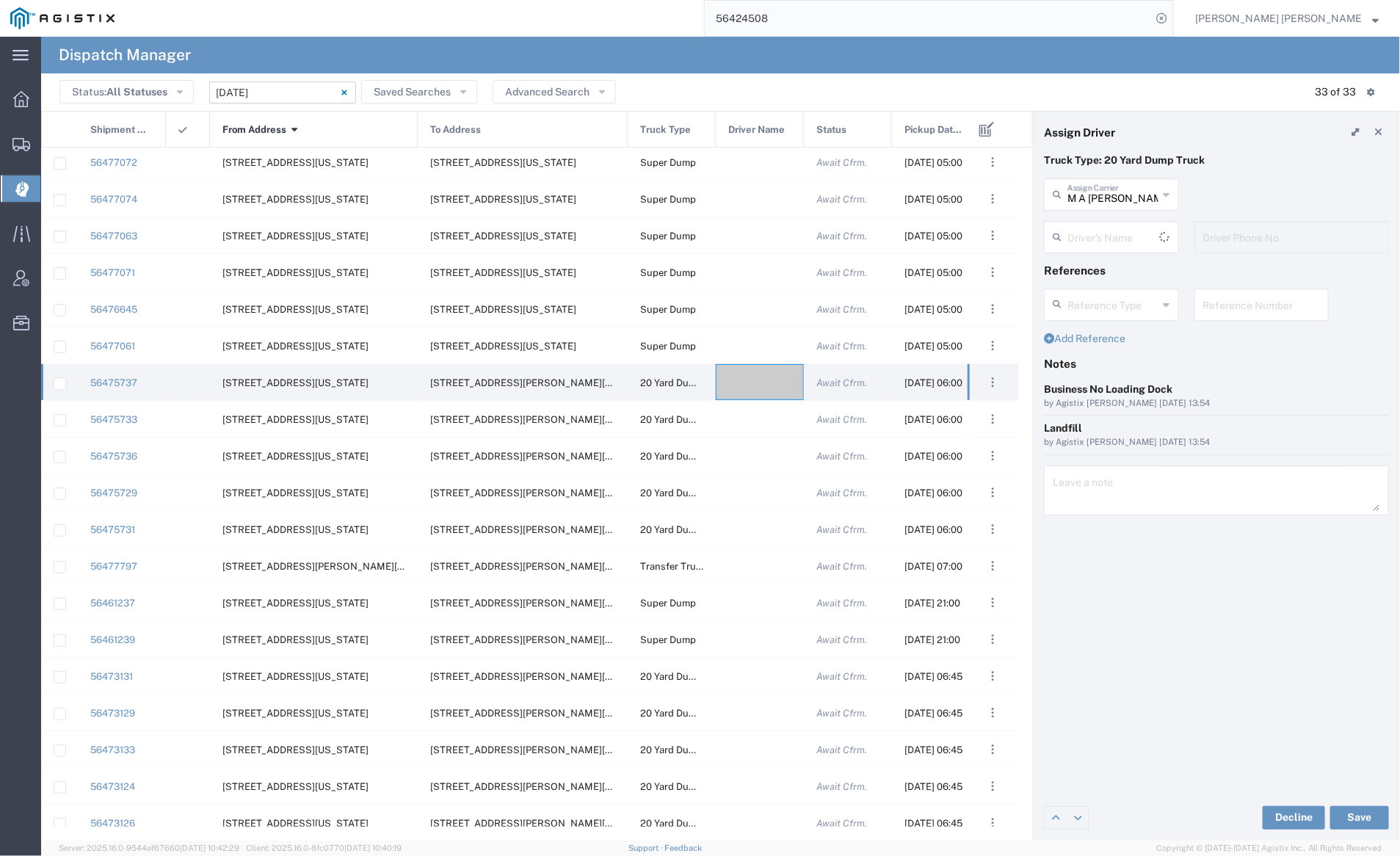
click at [1106, 230] on input "text" at bounding box center [1113, 236] width 92 height 26
click at [1109, 258] on span "[PERSON_NAME]" at bounding box center [1112, 269] width 132 height 22
type input "[PERSON_NAME]"
type input "559-977-7411"
click at [1366, 817] on button "Save" at bounding box center [1359, 818] width 59 height 23
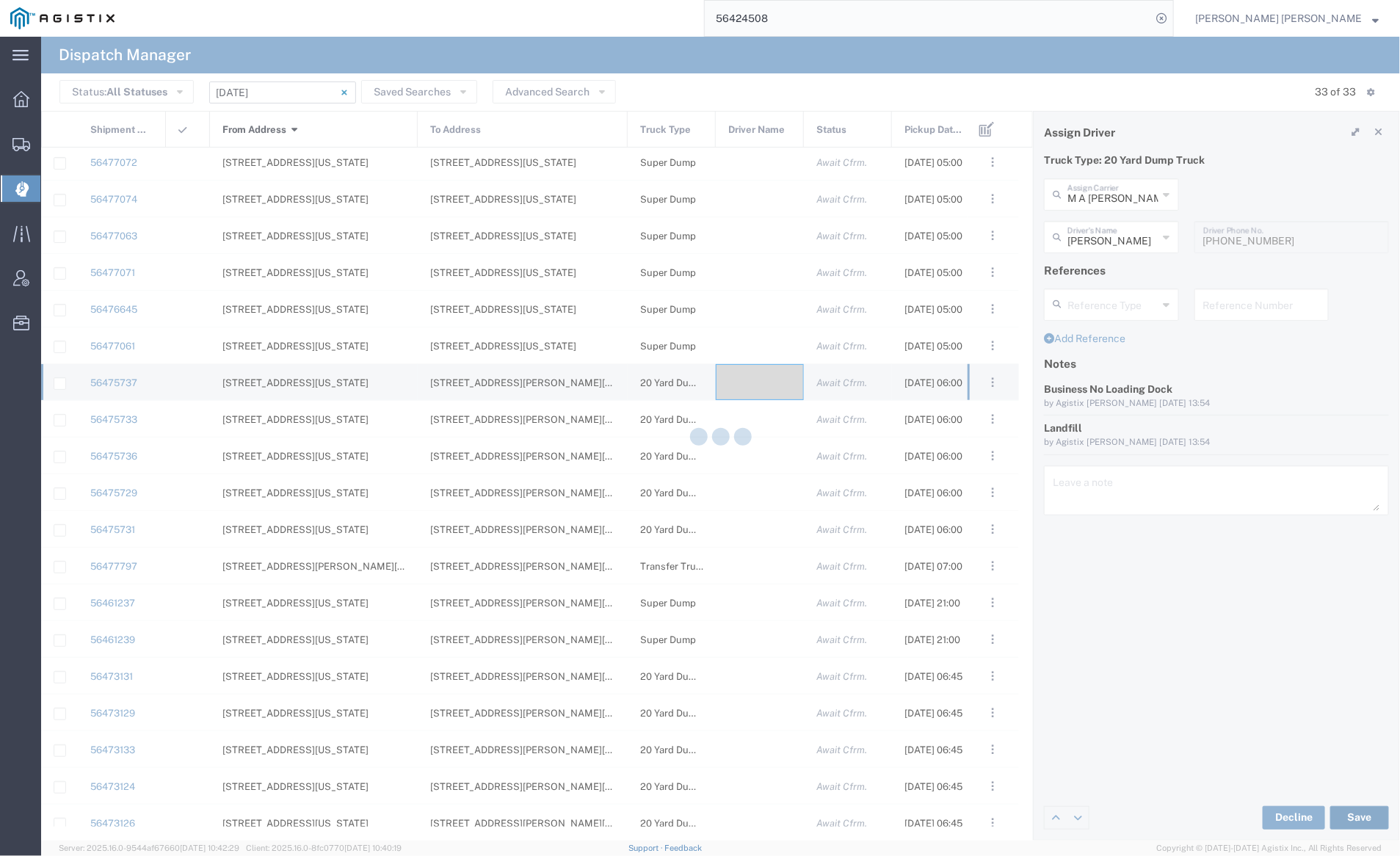
type input "[PERSON_NAME]"
type input "M A [PERSON_NAME] Trucking LLC"
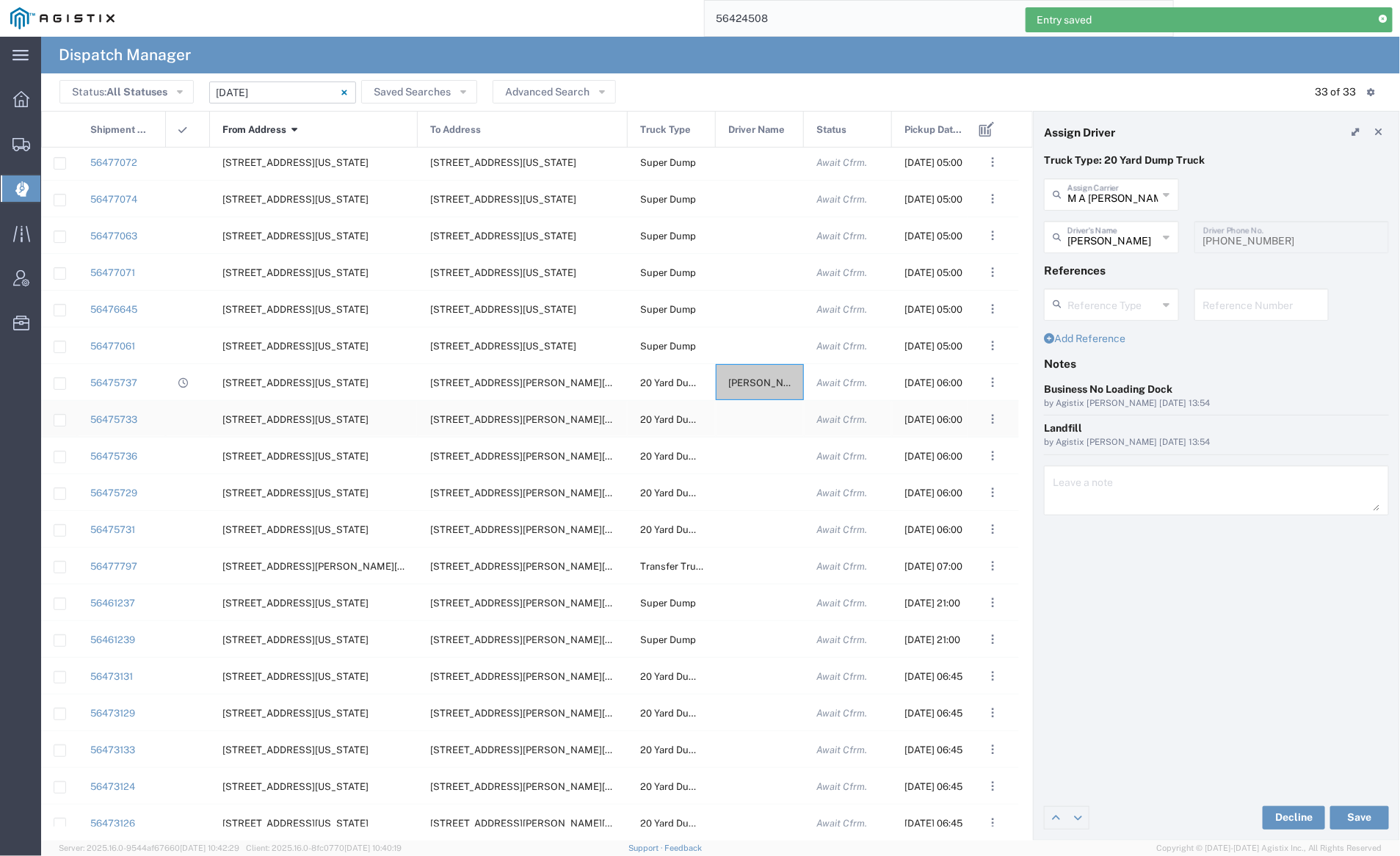
click at [761, 426] on div at bounding box center [760, 418] width 88 height 36
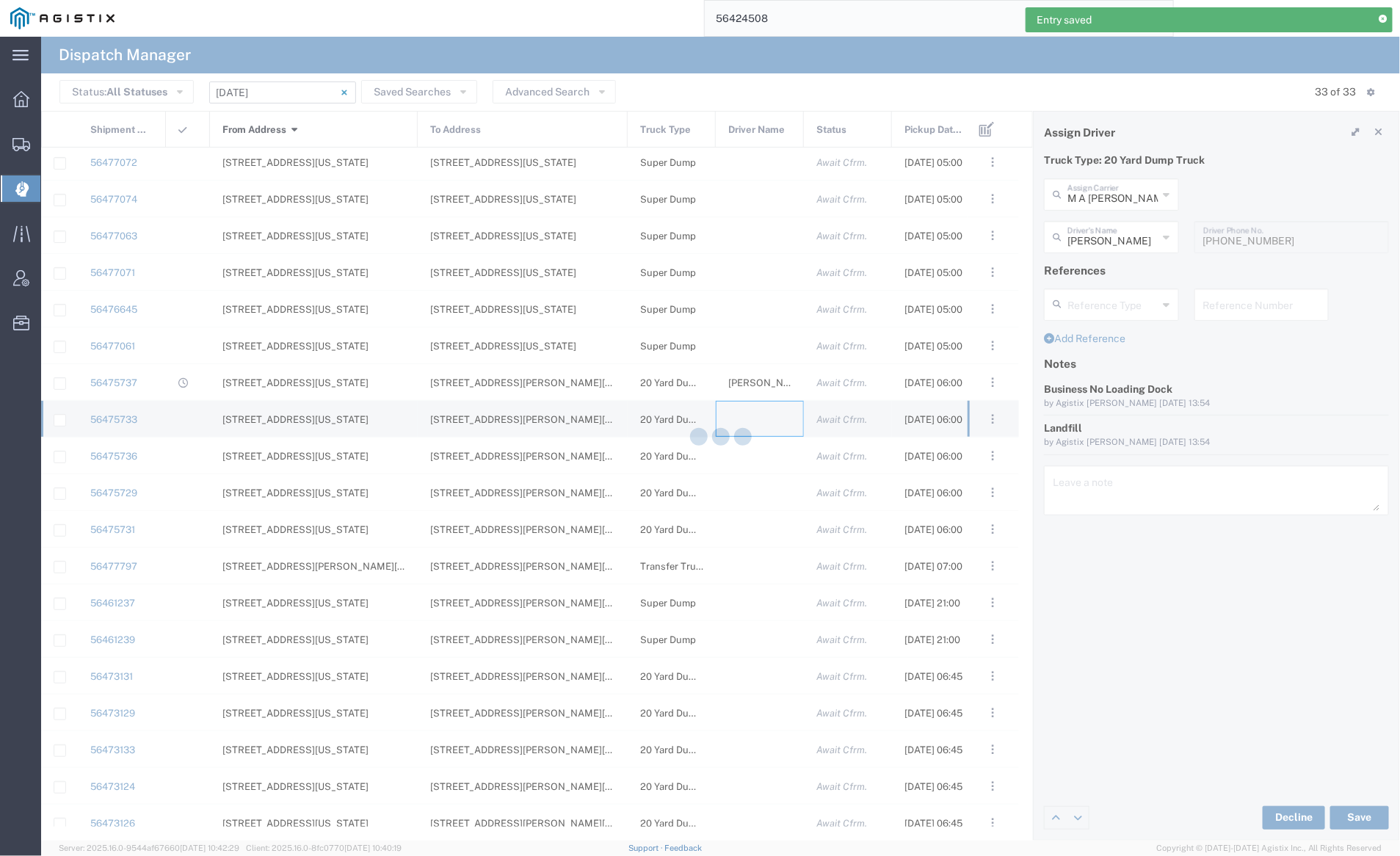
type input "[PERSON_NAME] Trucking"
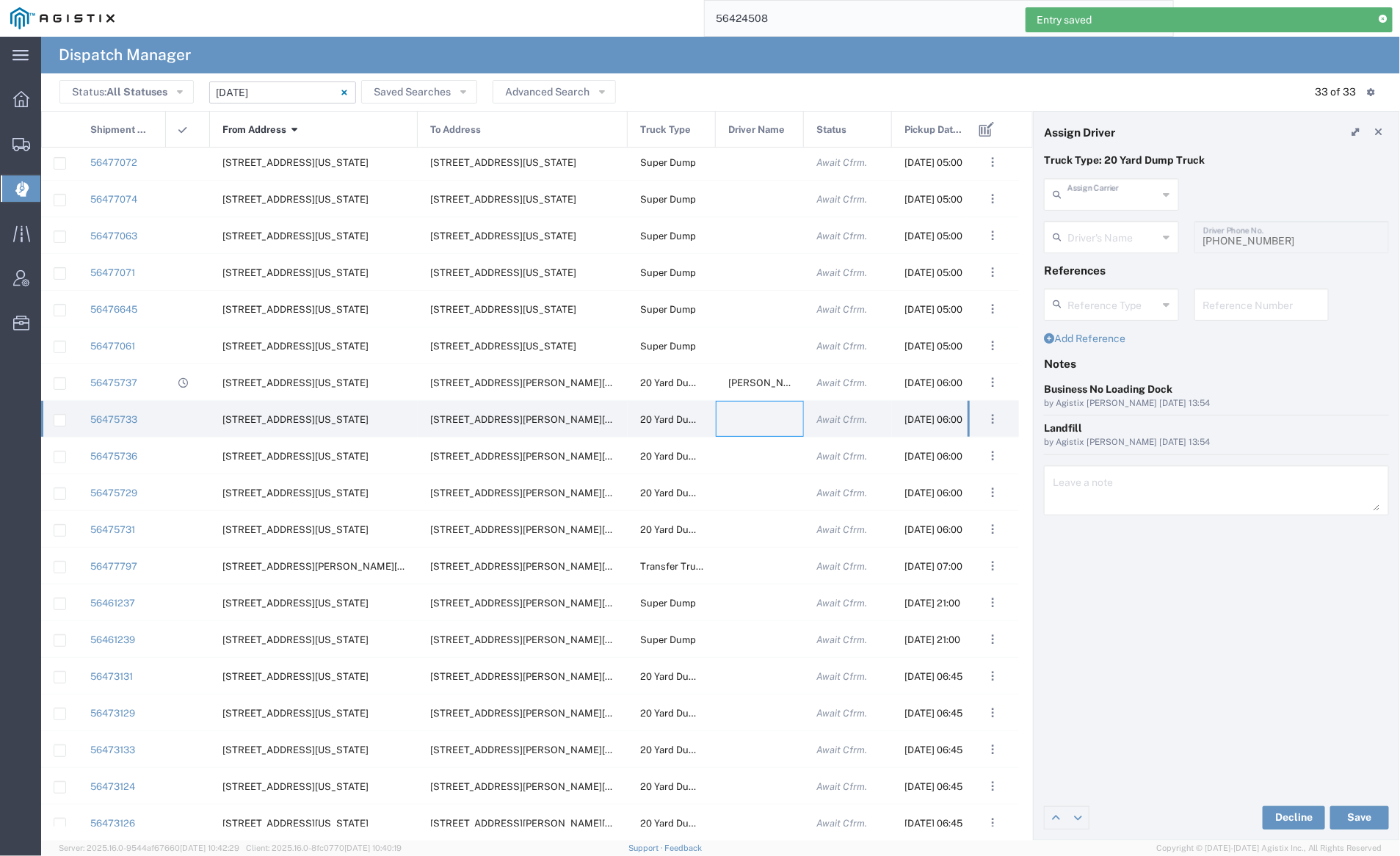
click at [1130, 195] on input "text" at bounding box center [1113, 193] width 91 height 26
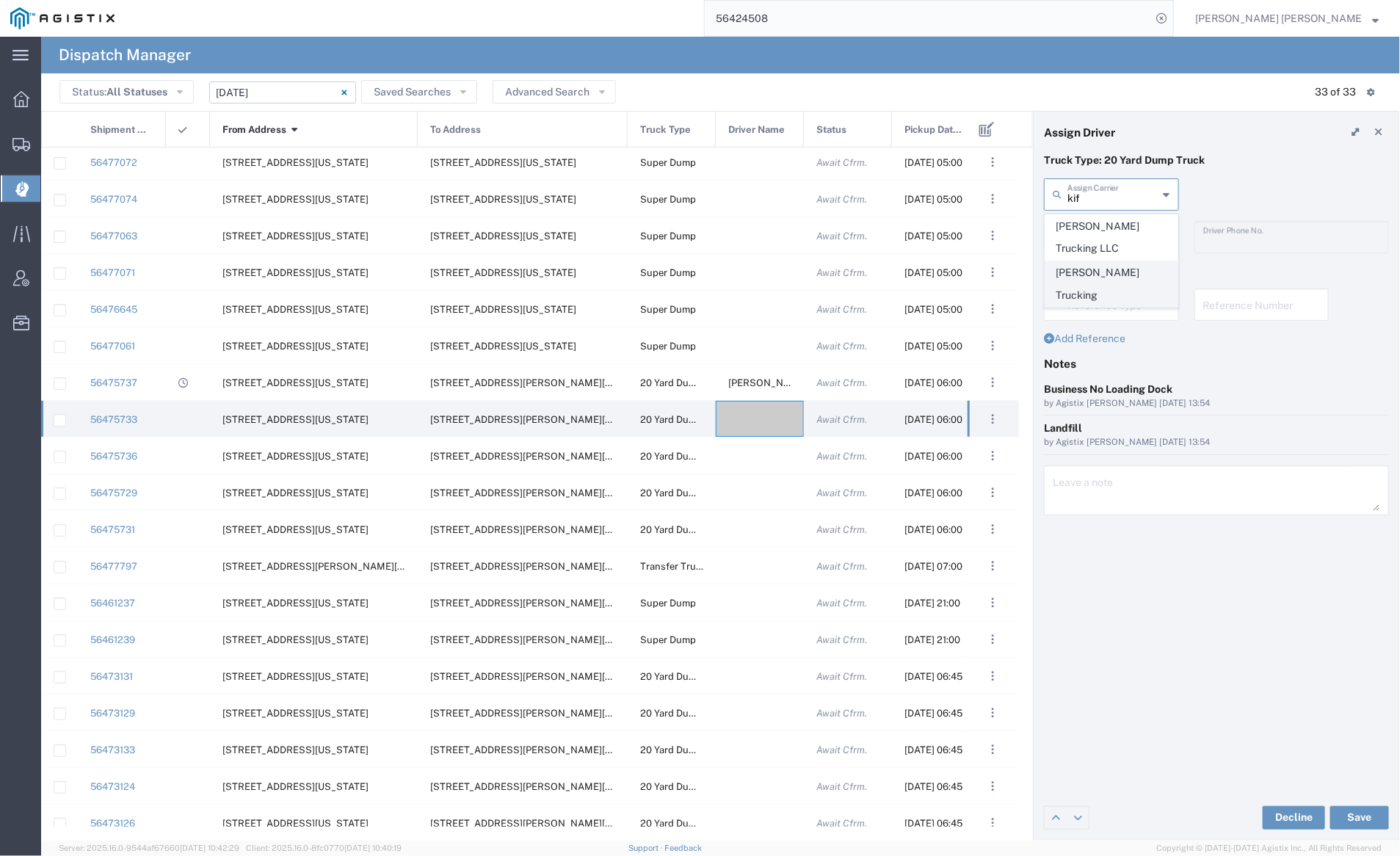
click at [1134, 271] on span "[PERSON_NAME] Trucking" at bounding box center [1112, 284] width 132 height 46
type input "[PERSON_NAME] Trucking"
click at [1132, 242] on input "text" at bounding box center [1113, 236] width 91 height 26
click at [1130, 269] on span "[PERSON_NAME]" at bounding box center [1112, 269] width 132 height 22
type input "[PERSON_NAME]"
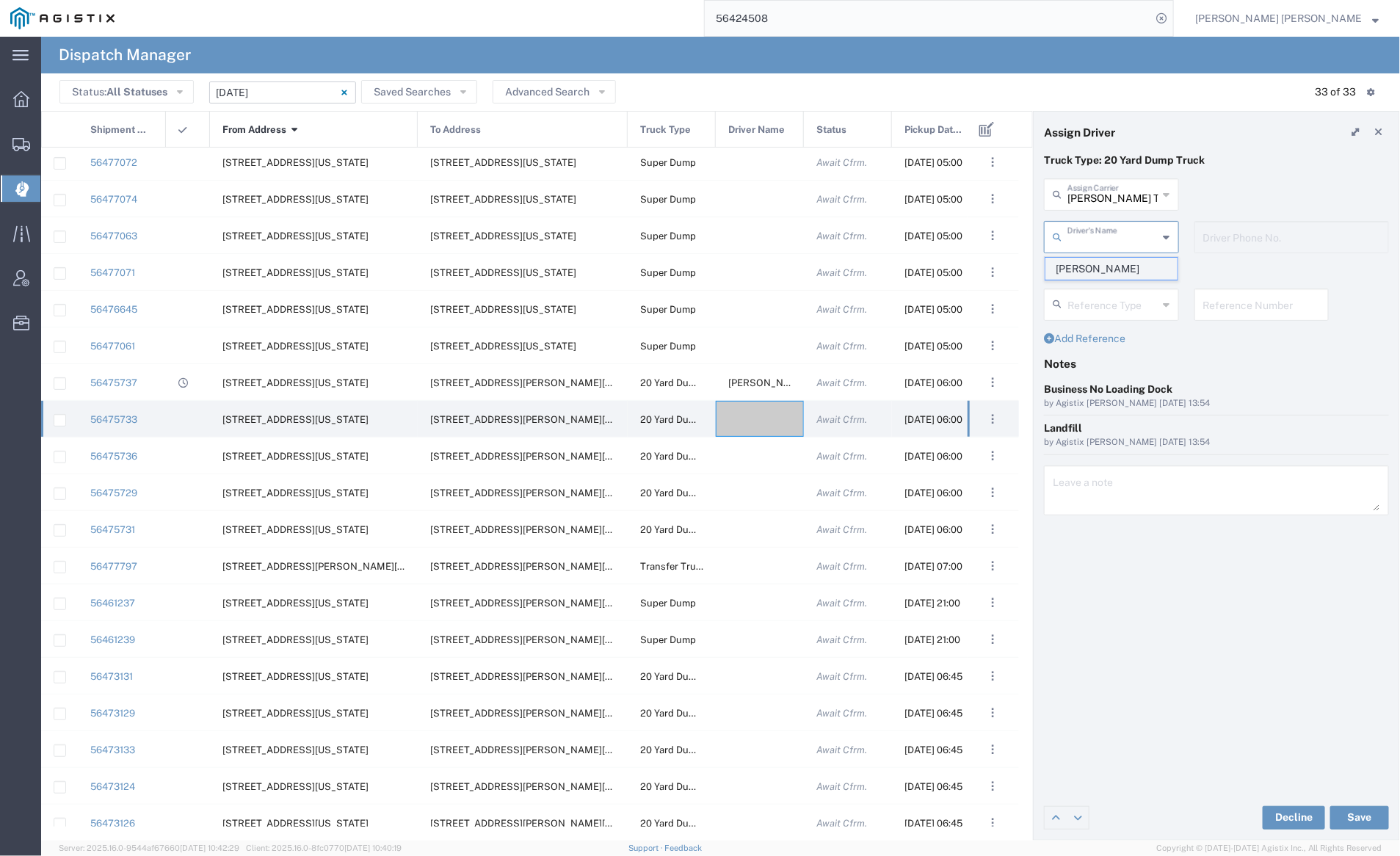
type input "9253838798"
click at [1362, 816] on button "Save" at bounding box center [1359, 818] width 59 height 23
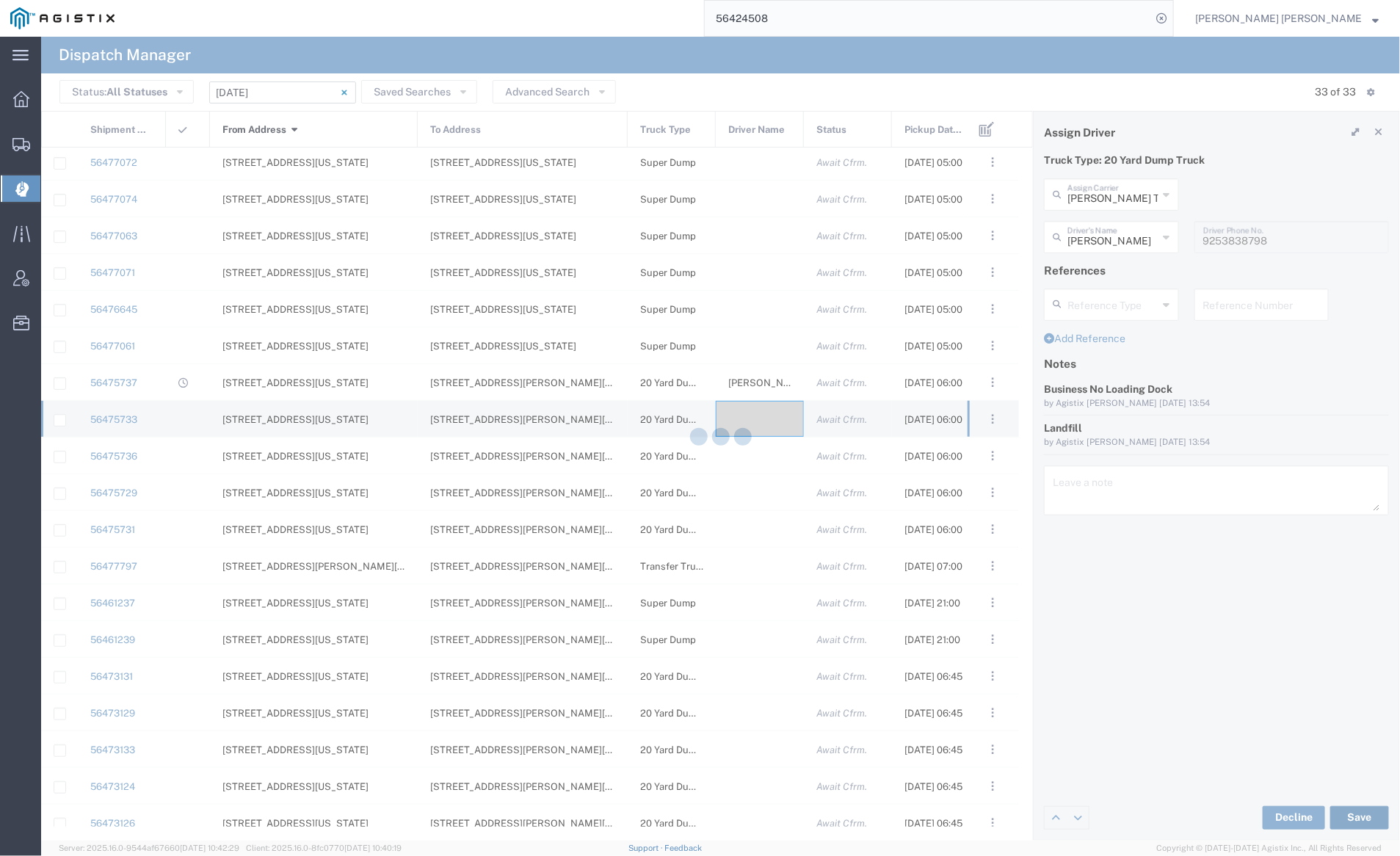
type input "[PERSON_NAME]"
type input "[PERSON_NAME] Trucking"
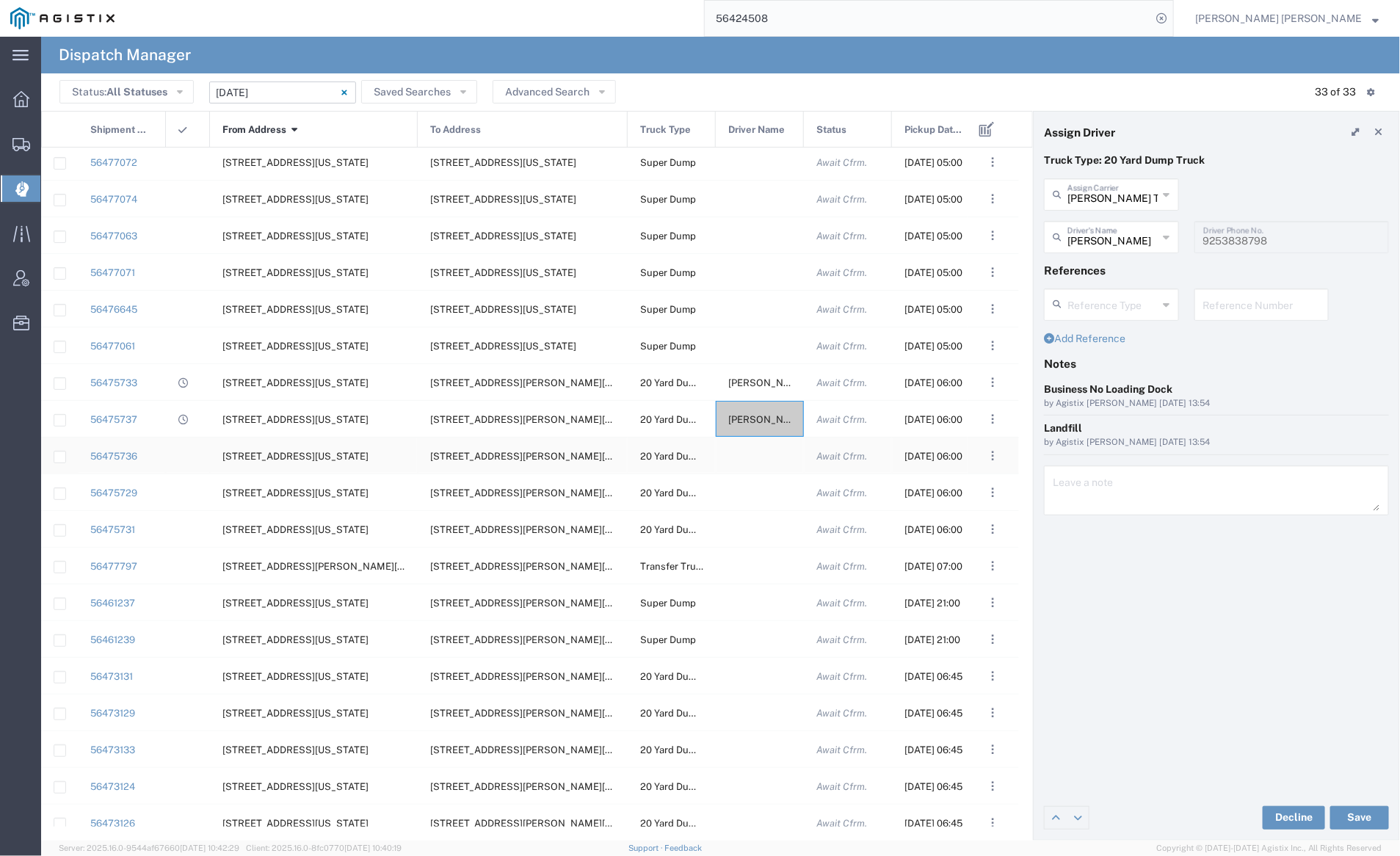
click at [765, 462] on div at bounding box center [760, 455] width 88 height 36
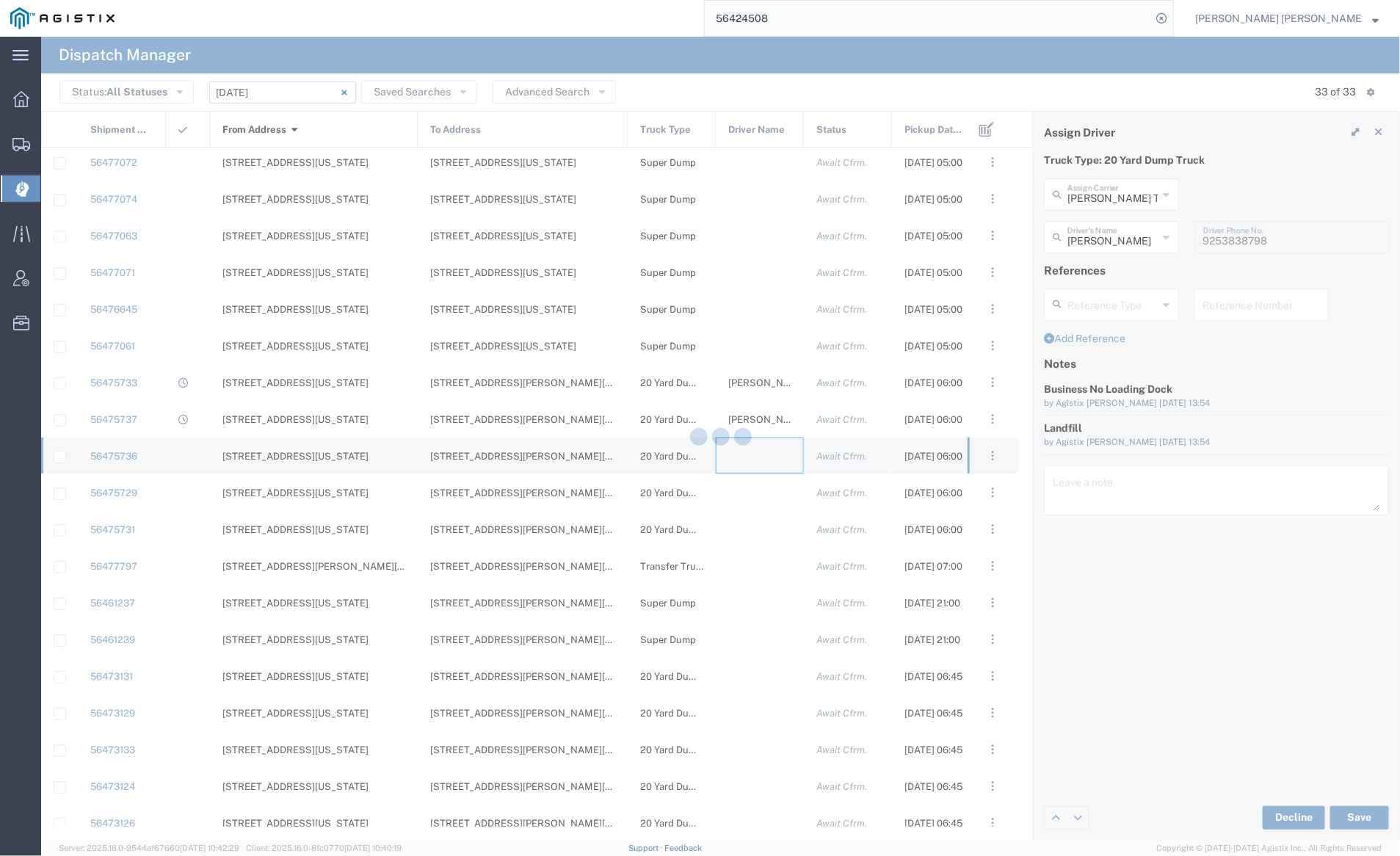
type input "[PERSON_NAME] Trucking"
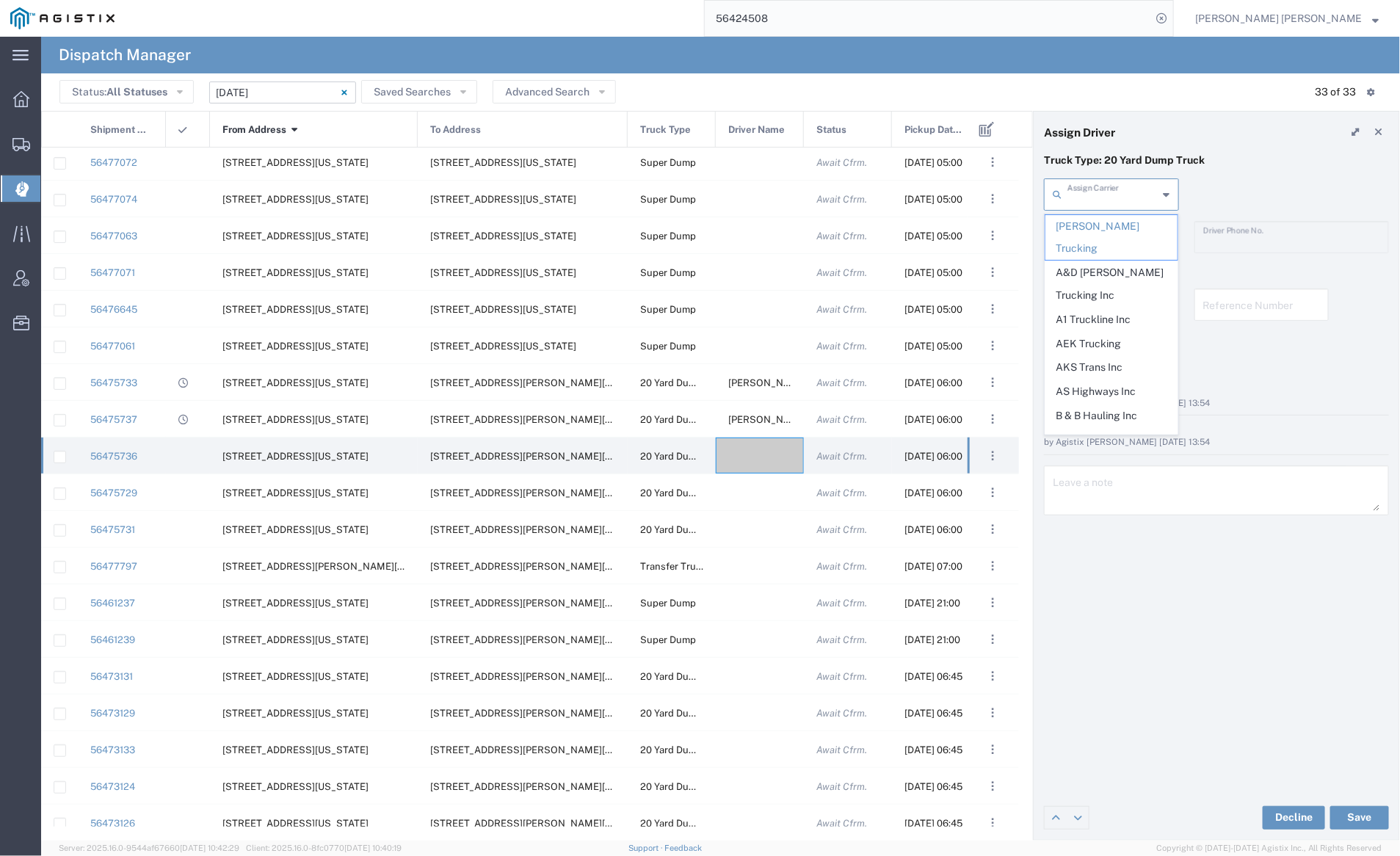
click at [1112, 188] on input "text" at bounding box center [1113, 193] width 91 height 26
click at [1118, 224] on span "[PERSON_NAME] Trucking LLC" at bounding box center [1112, 237] width 132 height 46
type input "[PERSON_NAME] Trucking LLC"
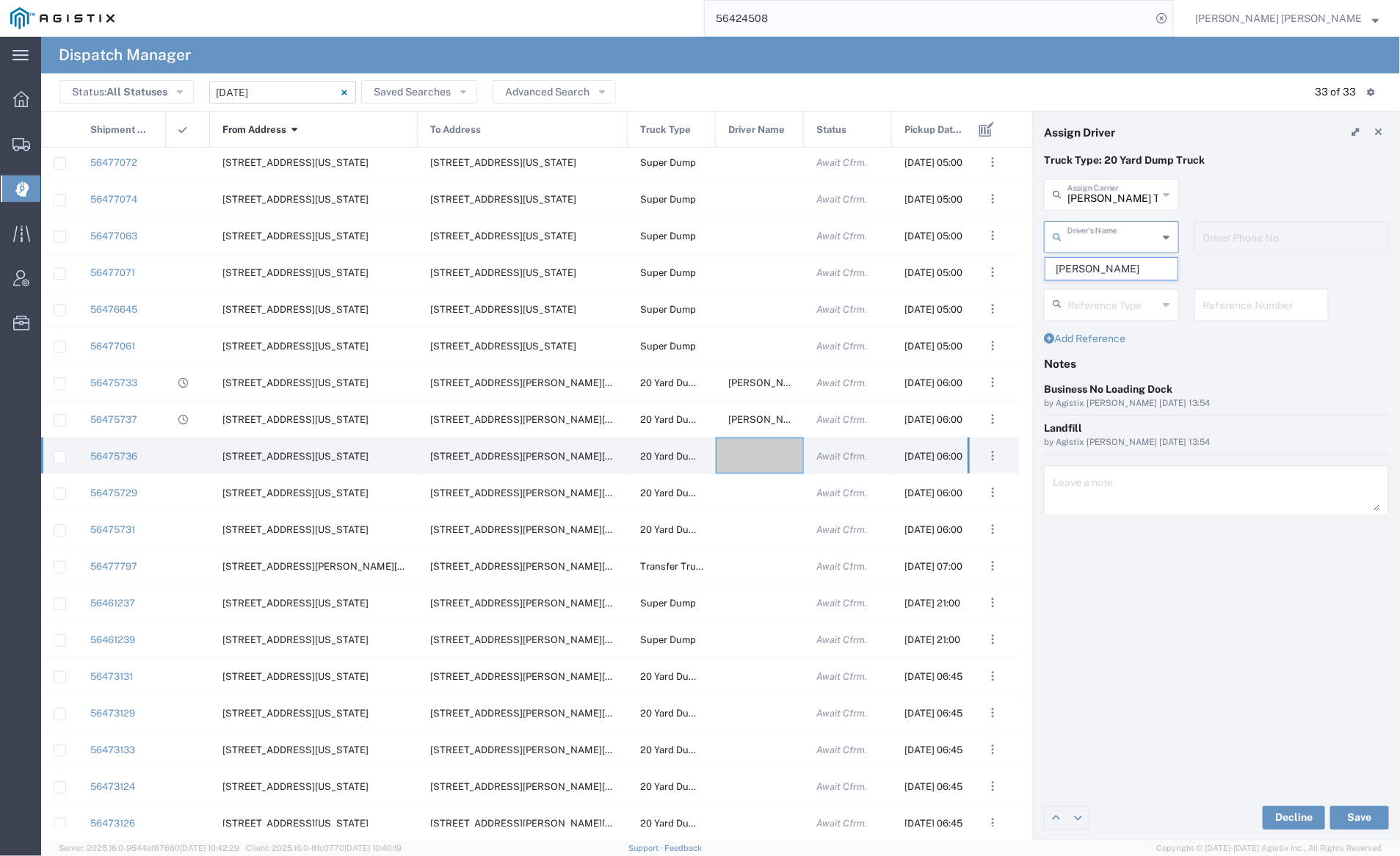
click at [1115, 229] on input "text" at bounding box center [1113, 236] width 91 height 26
click at [1116, 269] on span "[PERSON_NAME]" at bounding box center [1112, 269] width 132 height 22
type input "[PERSON_NAME]"
type input "9253838564"
click at [1363, 818] on button "Save" at bounding box center [1359, 818] width 59 height 23
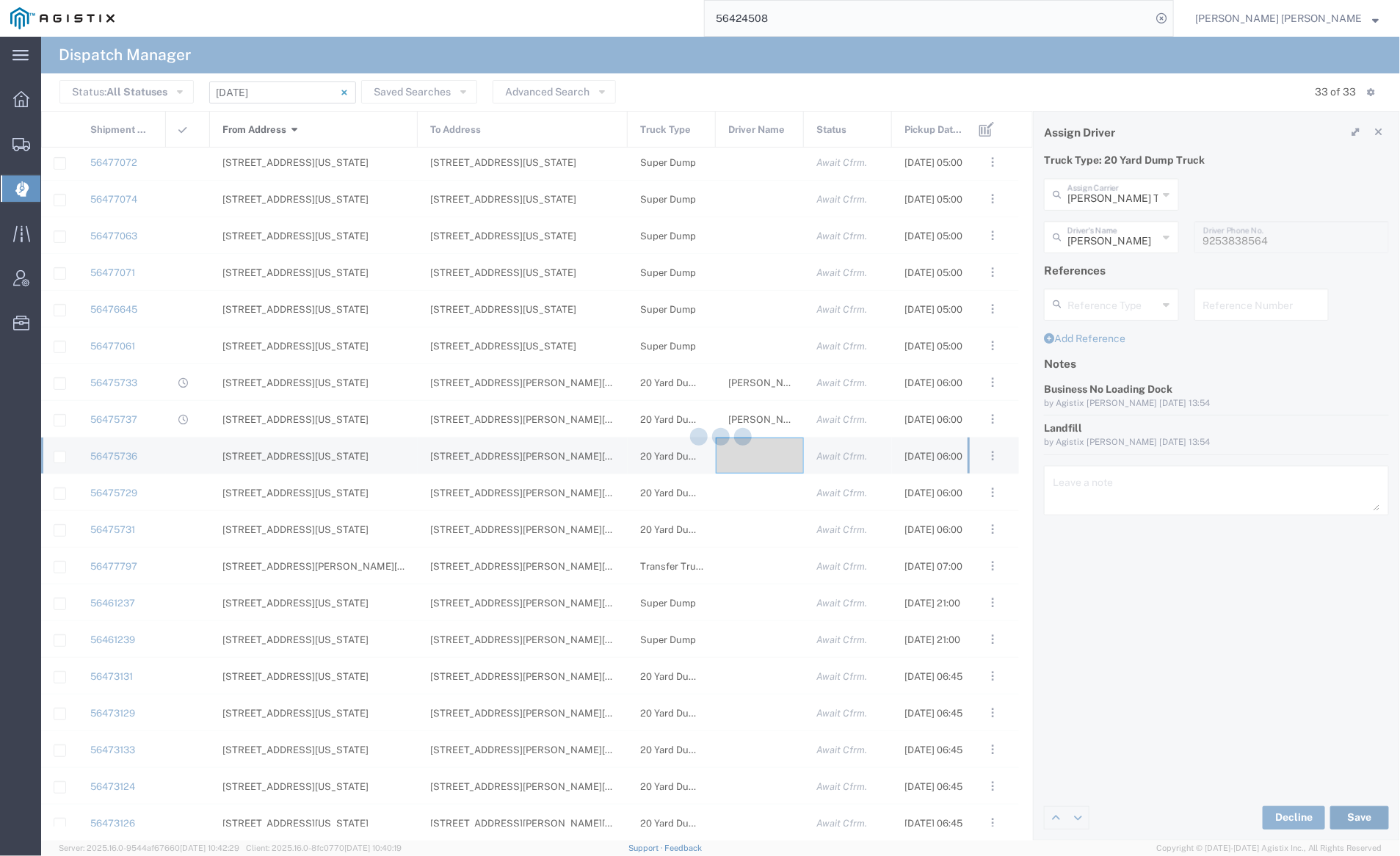
type input "[PERSON_NAME]"
type input "[PERSON_NAME] Trucking LLC"
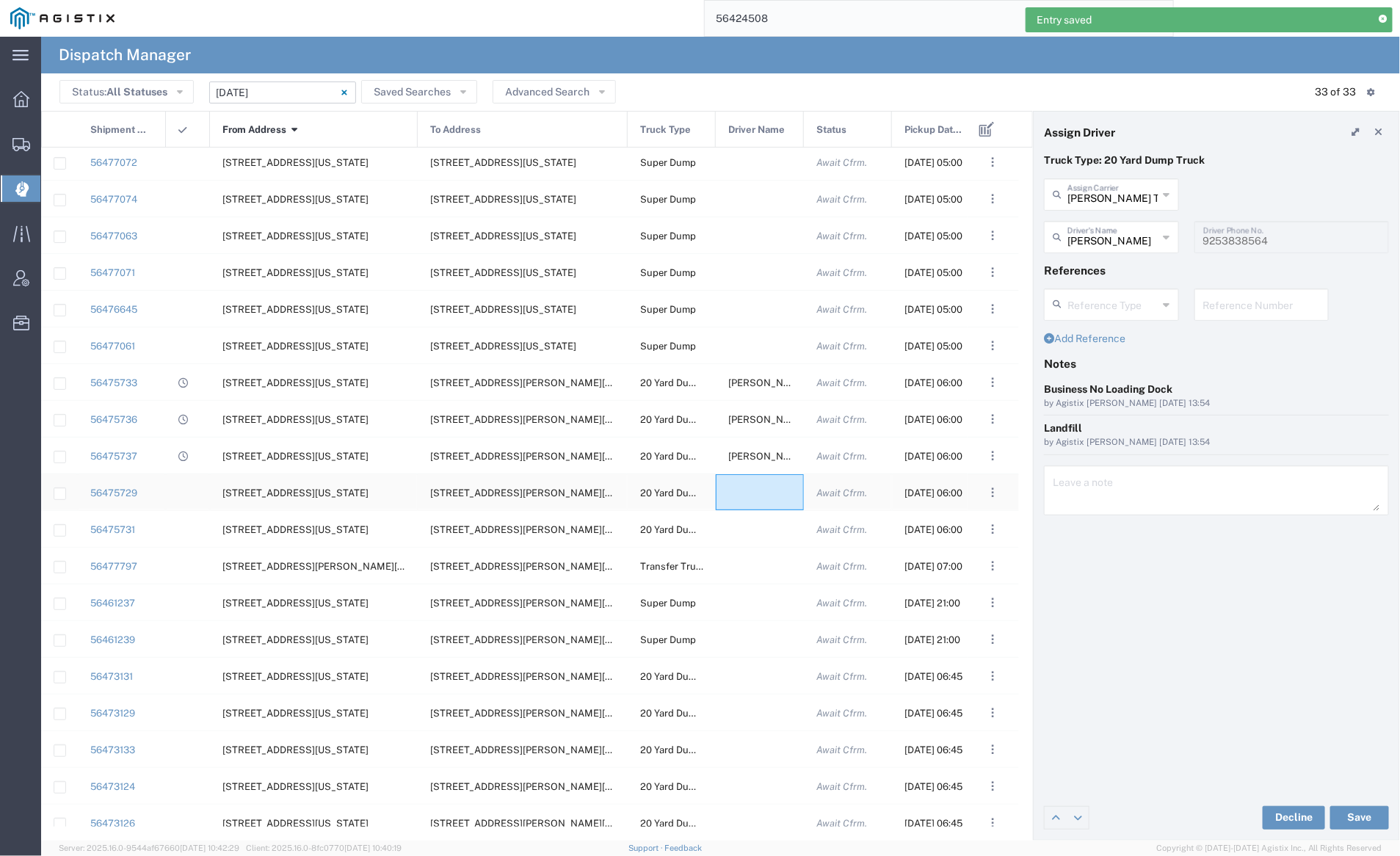
click at [749, 493] on div at bounding box center [760, 492] width 88 height 36
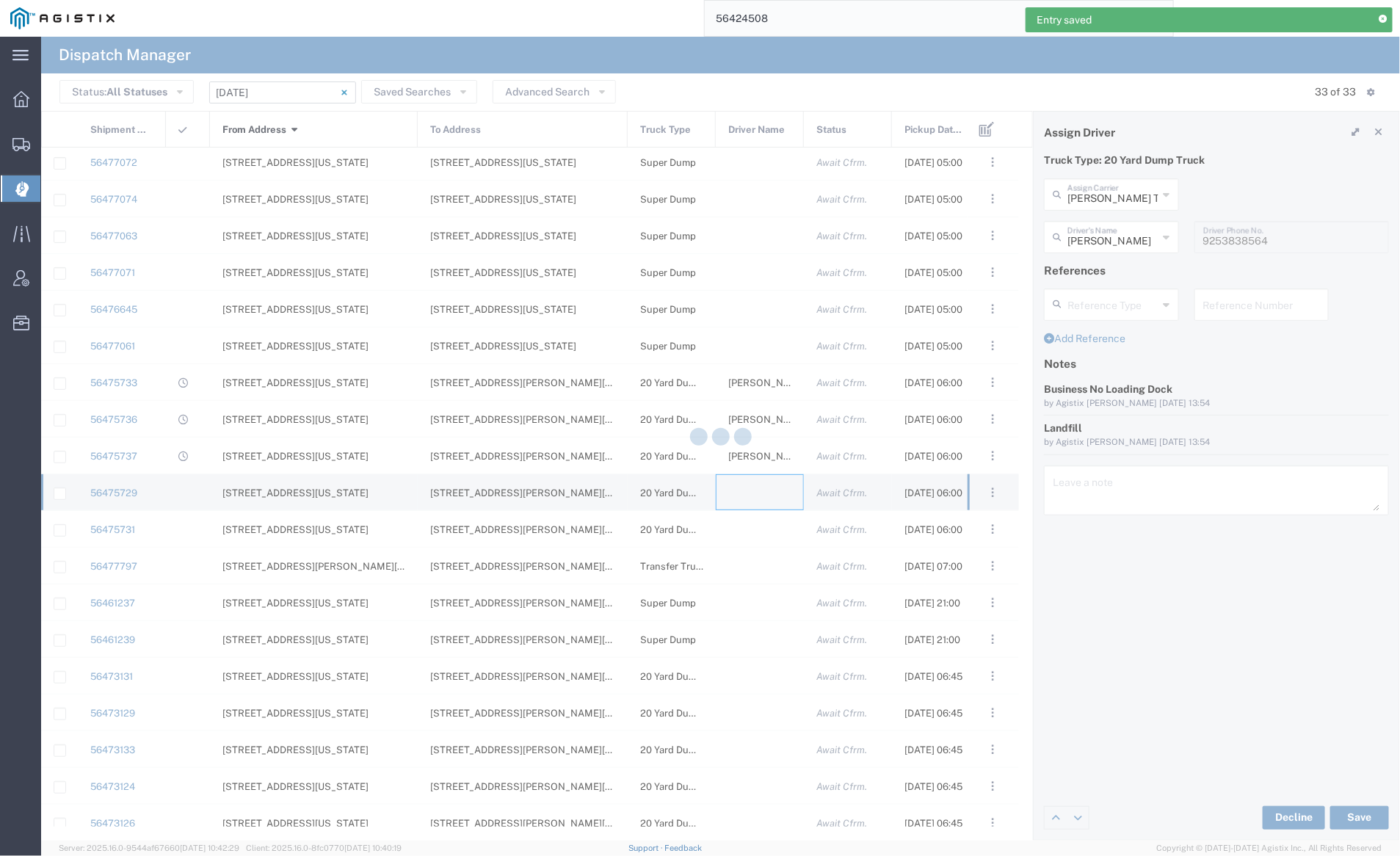
type input "[PERSON_NAME] Trucking"
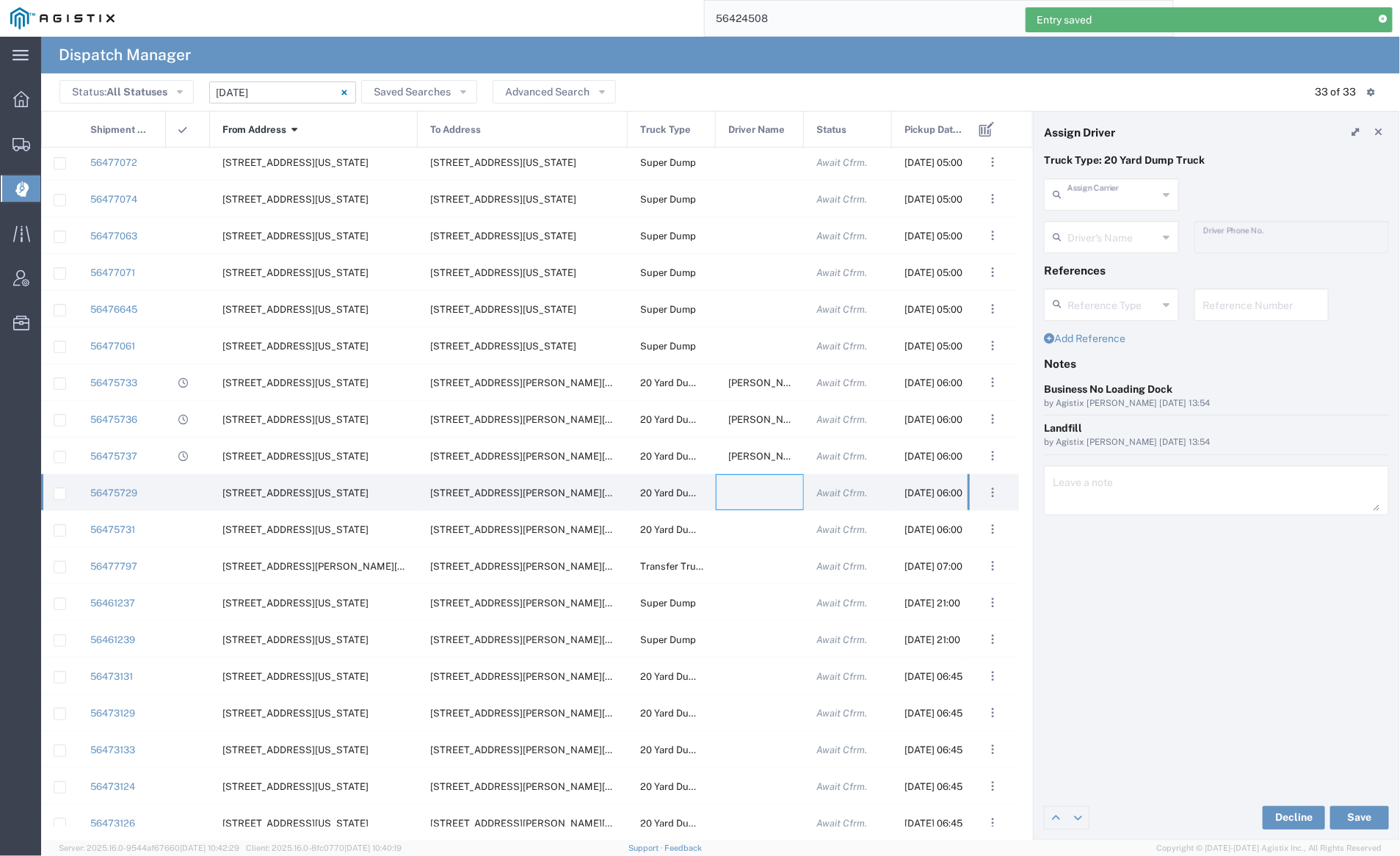
click at [1083, 186] on input "text" at bounding box center [1113, 193] width 91 height 26
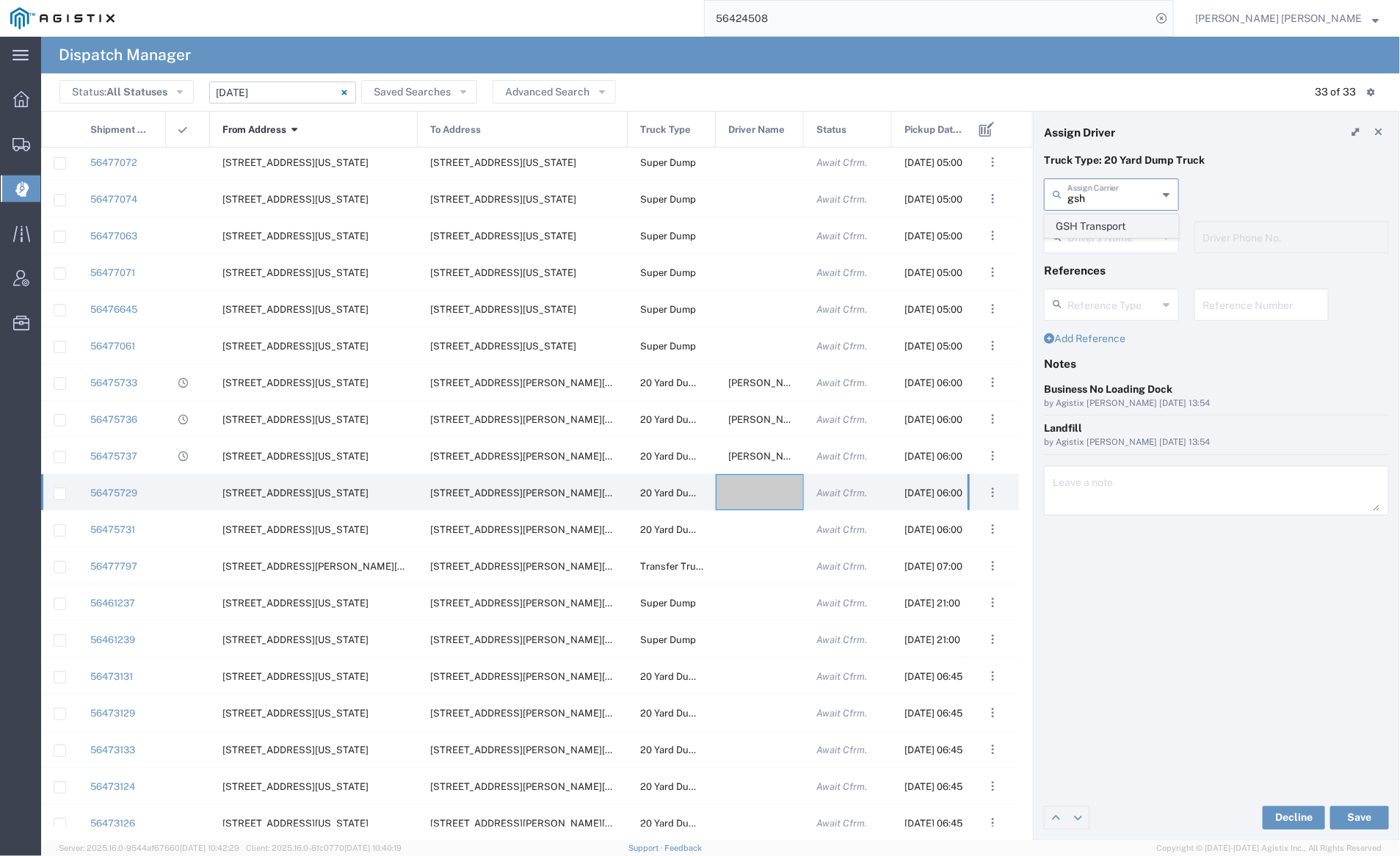
click at [1083, 232] on span "GSH Transport" at bounding box center [1112, 226] width 132 height 22
type input "GSH Transport"
click at [1083, 232] on input "text" at bounding box center [1113, 236] width 92 height 26
click at [1096, 264] on span "[PERSON_NAME]" at bounding box center [1112, 269] width 132 height 22
type input "[PERSON_NAME]"
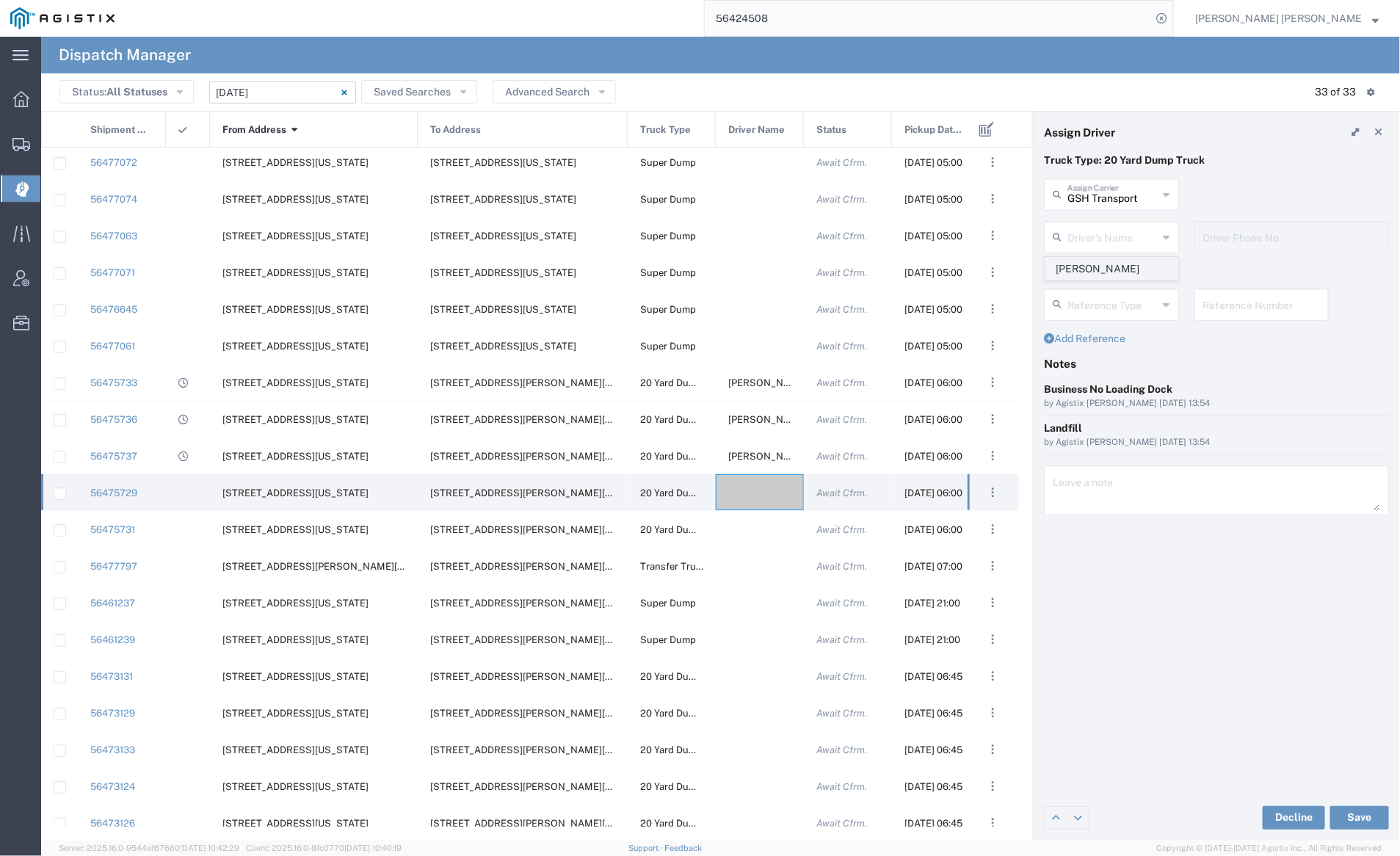
type input "4086873968"
click at [1364, 816] on button "Save" at bounding box center [1359, 818] width 59 height 23
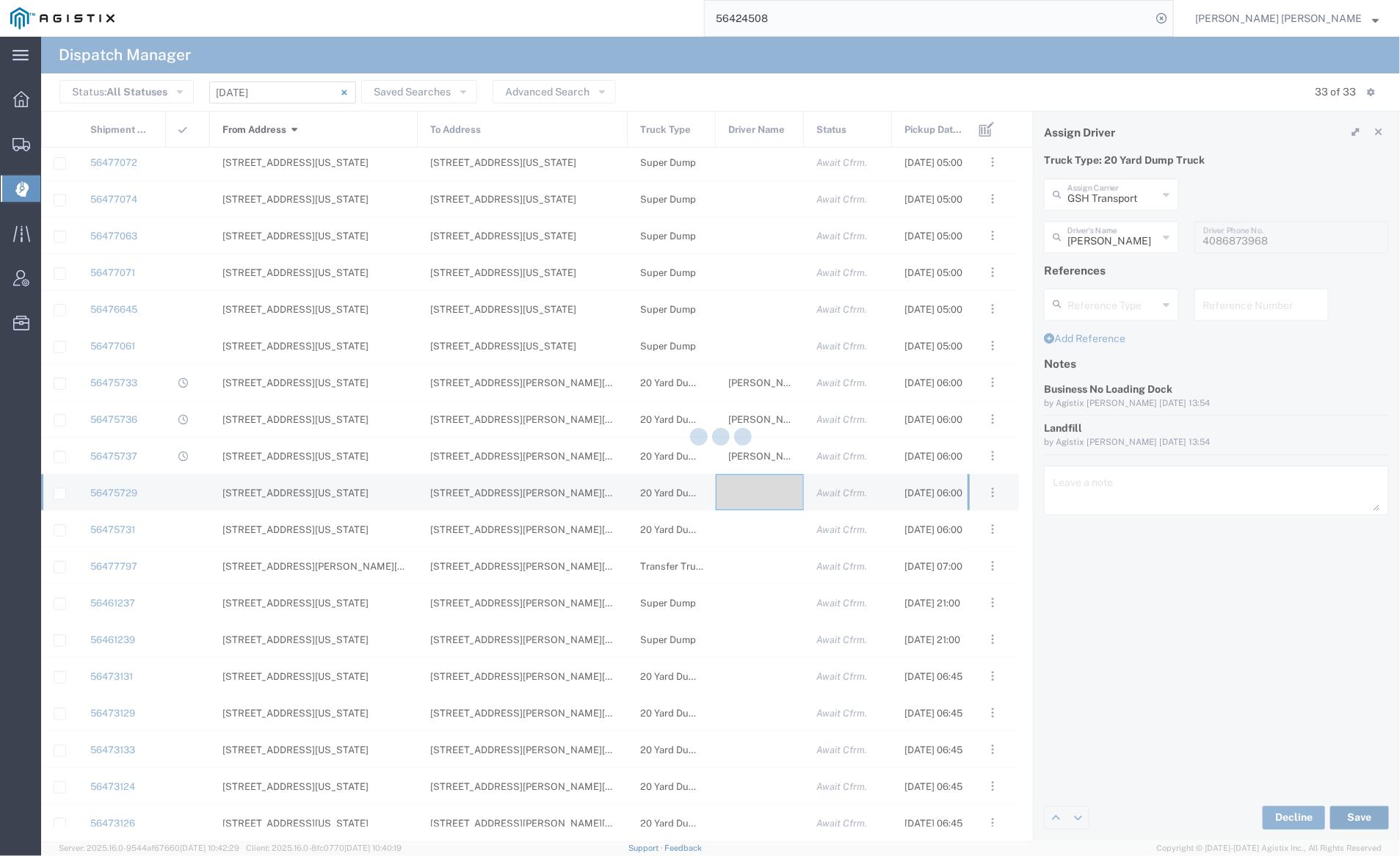
type input "[PERSON_NAME]"
type input "GSH Transport"
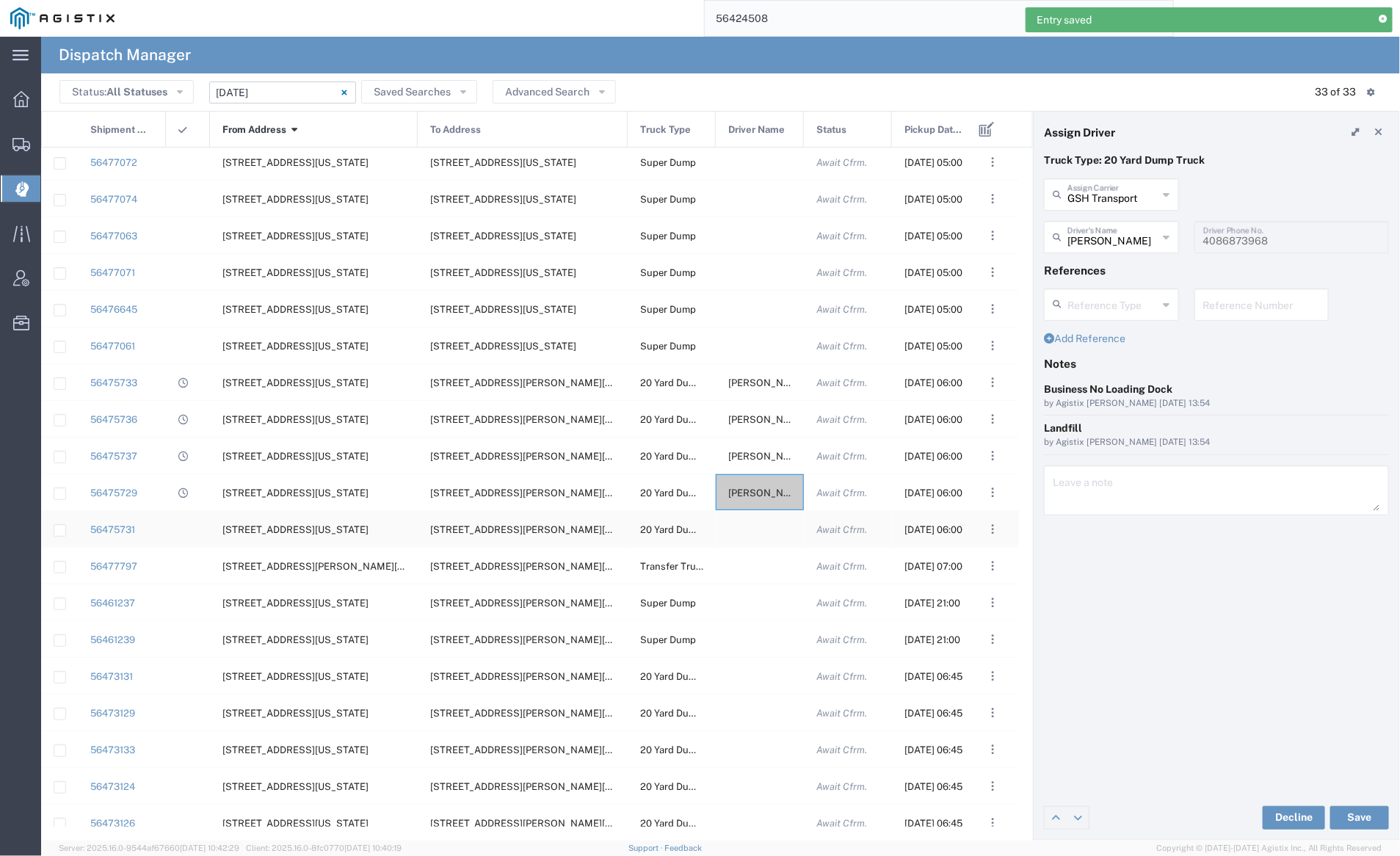
click at [749, 527] on div at bounding box center [760, 529] width 88 height 36
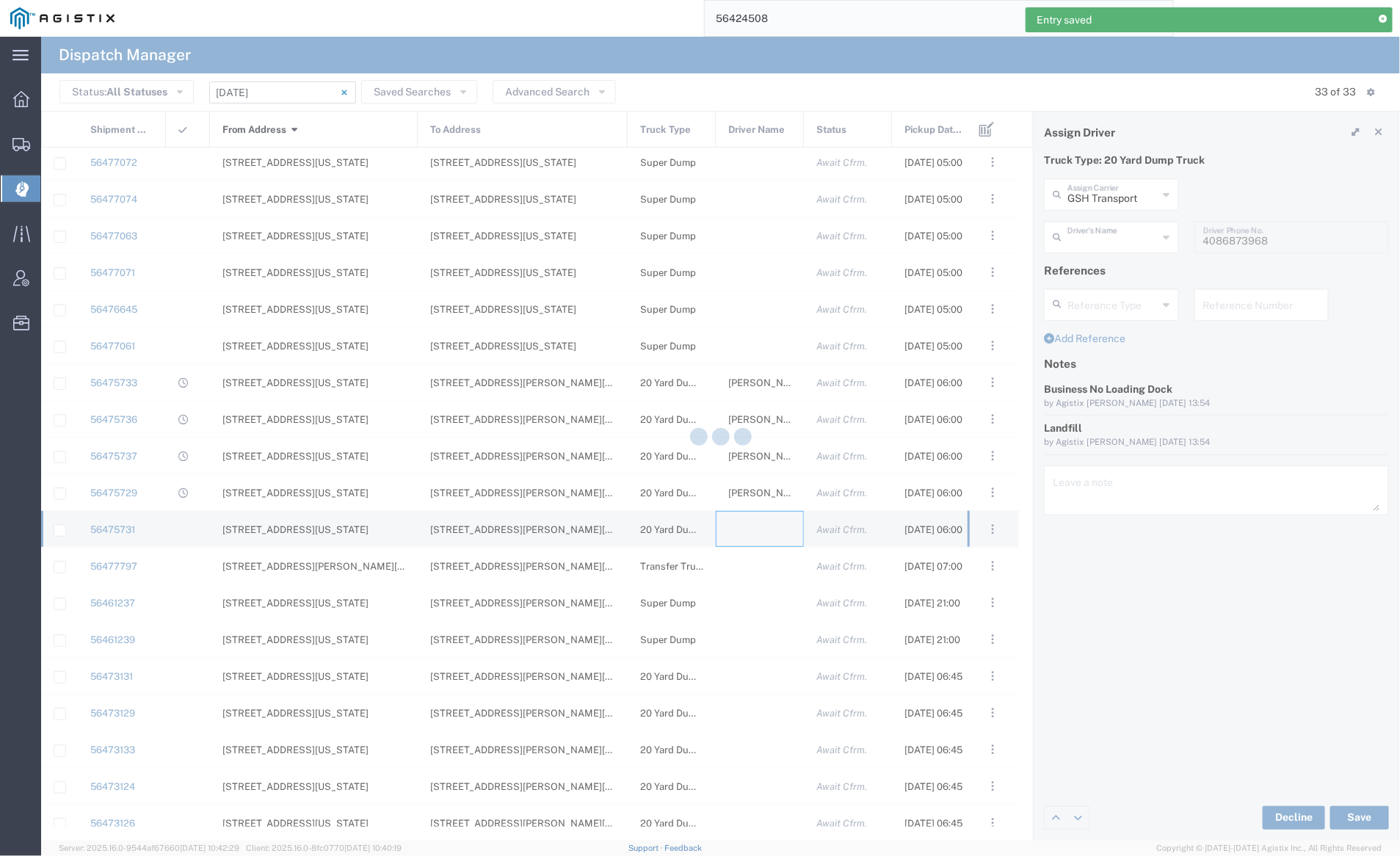
type input "[PERSON_NAME] Trucking"
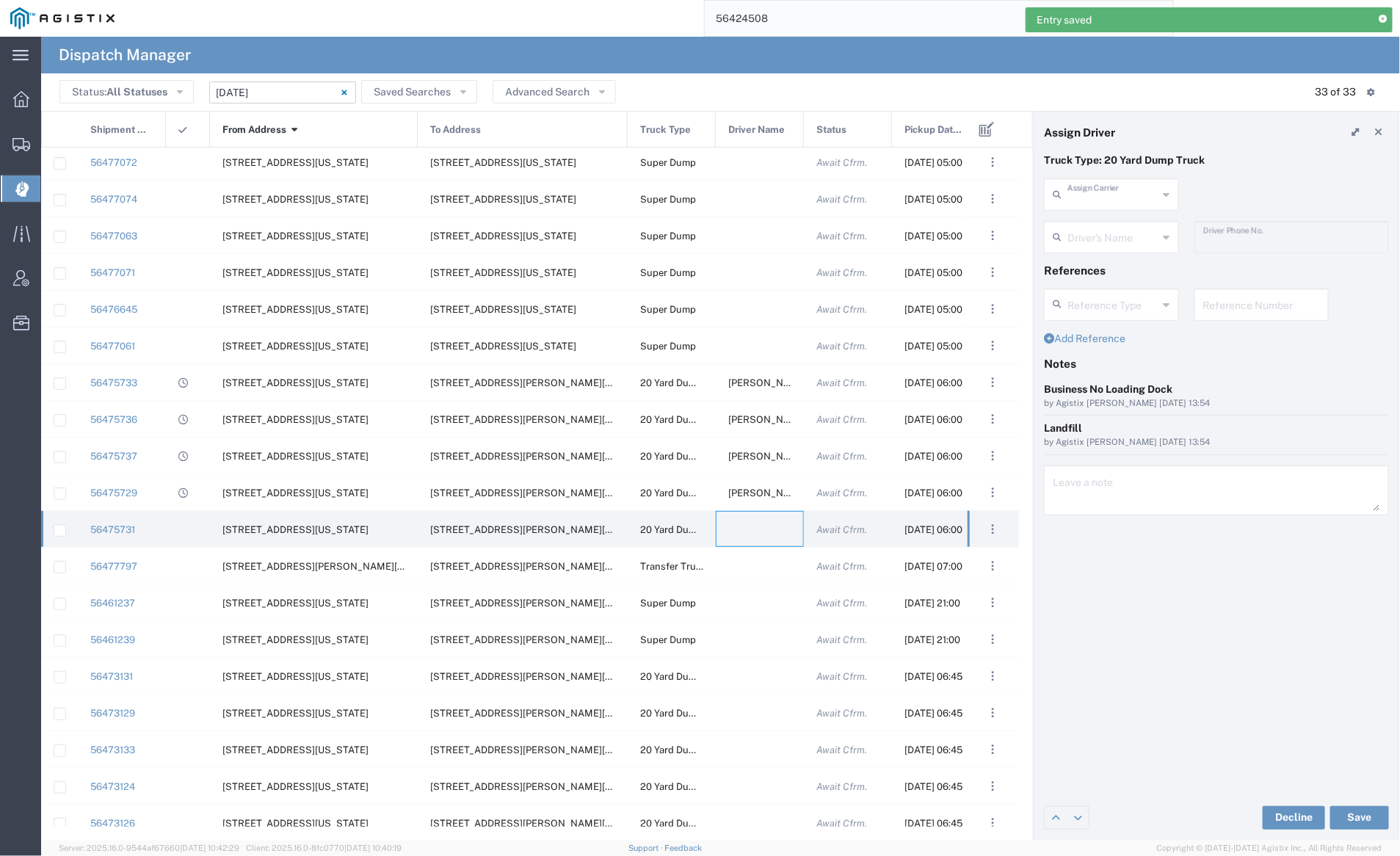
click at [1098, 196] on input "text" at bounding box center [1113, 193] width 91 height 26
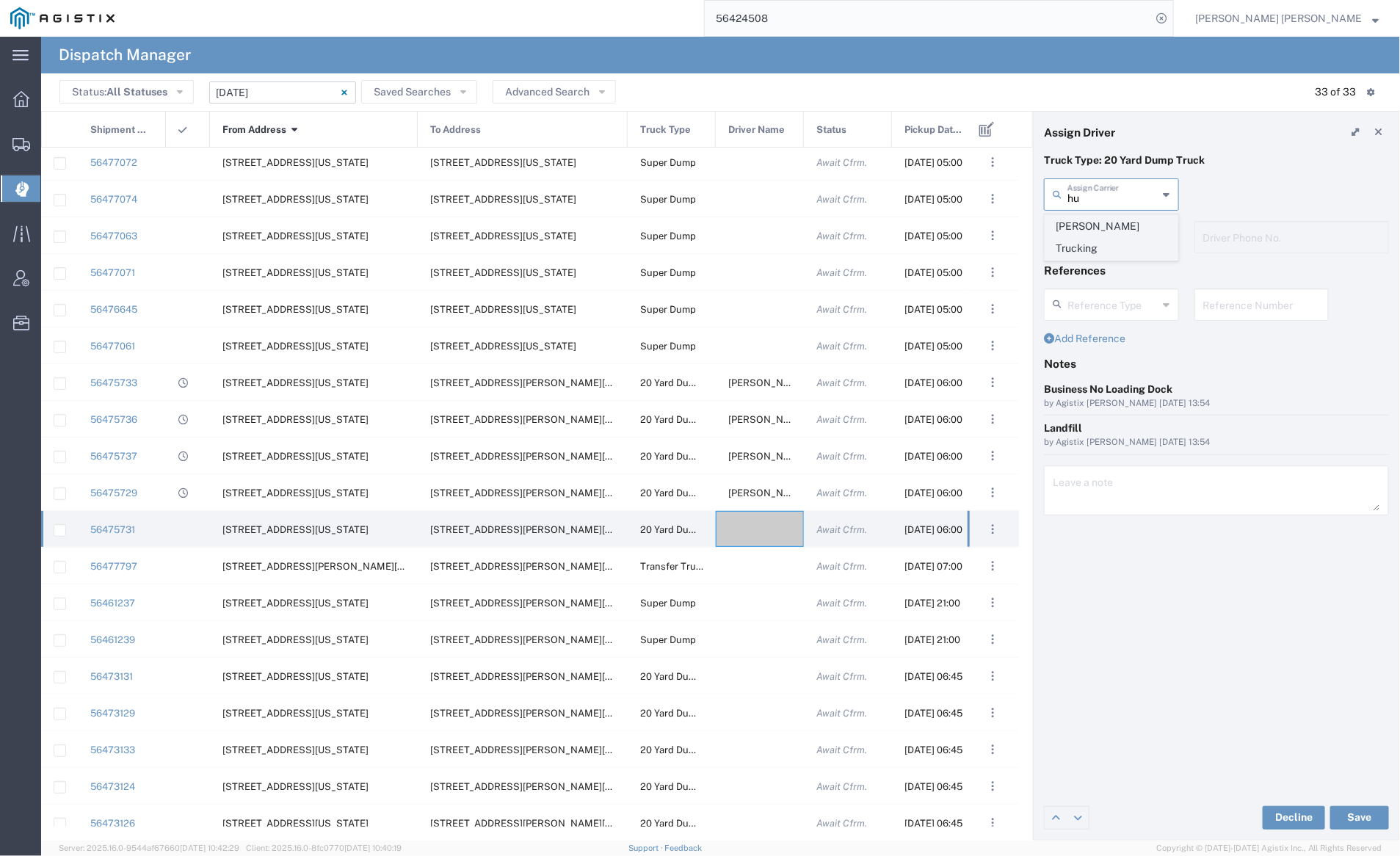
click at [1098, 221] on span "[PERSON_NAME] Trucking" at bounding box center [1112, 237] width 132 height 46
type input "[PERSON_NAME] Trucking"
click at [1100, 232] on input "text" at bounding box center [1113, 236] width 91 height 26
click at [1103, 264] on span "[PERSON_NAME]" at bounding box center [1112, 269] width 132 height 22
type input "[PERSON_NAME]"
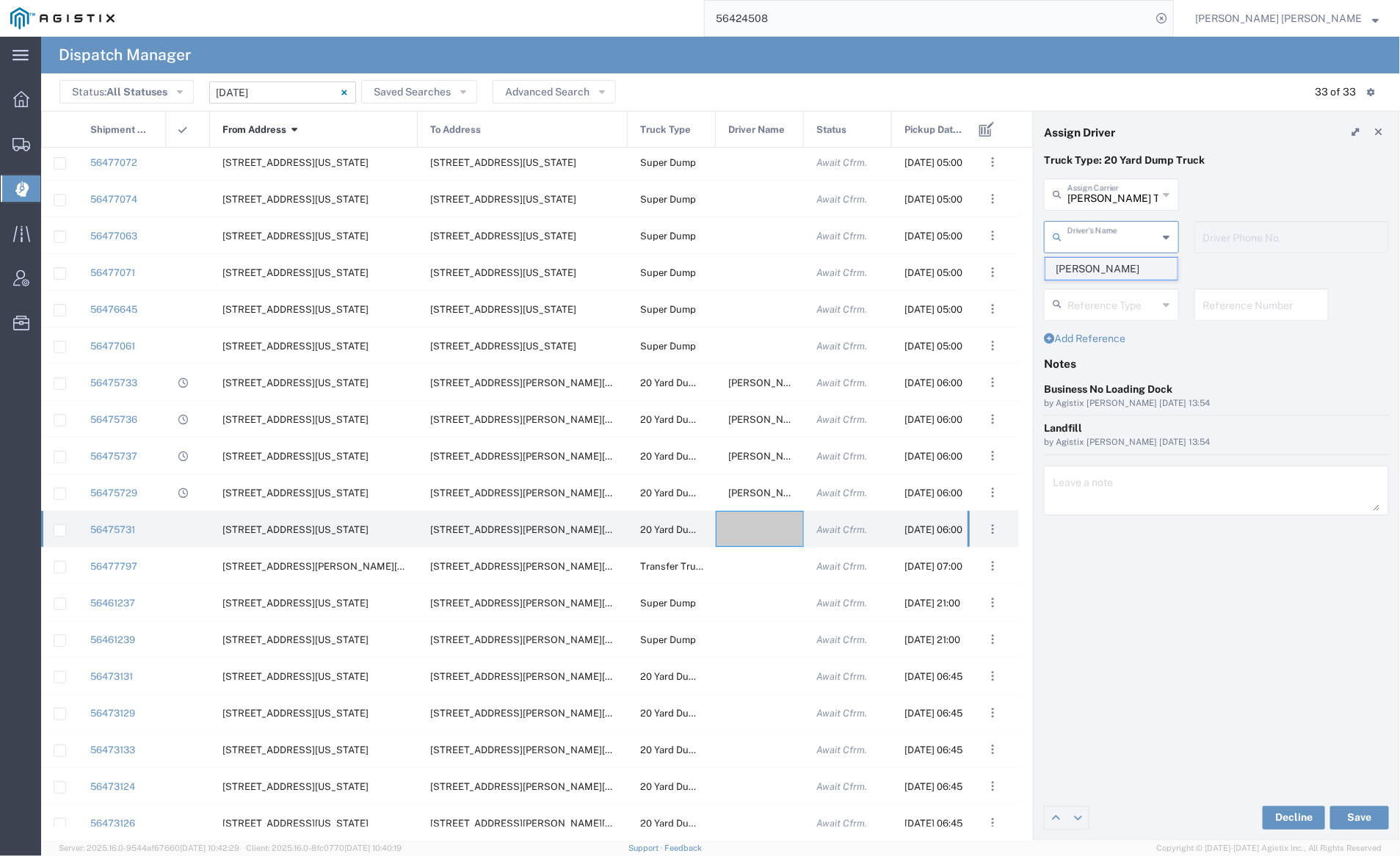
type input "5107505775"
click at [1369, 815] on button "Save" at bounding box center [1359, 818] width 59 height 23
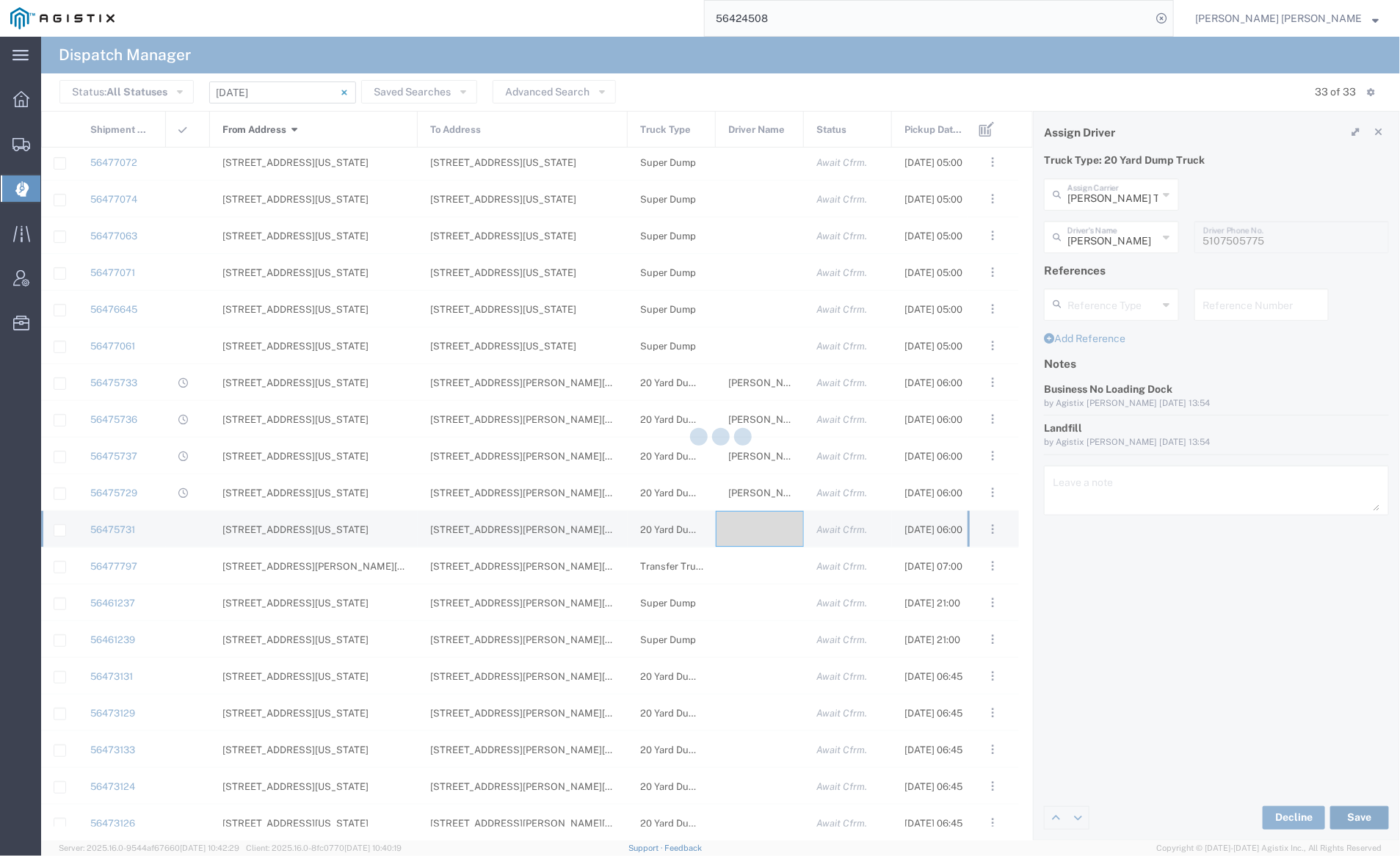
type input "[PERSON_NAME]"
type input "[PERSON_NAME] Trucking"
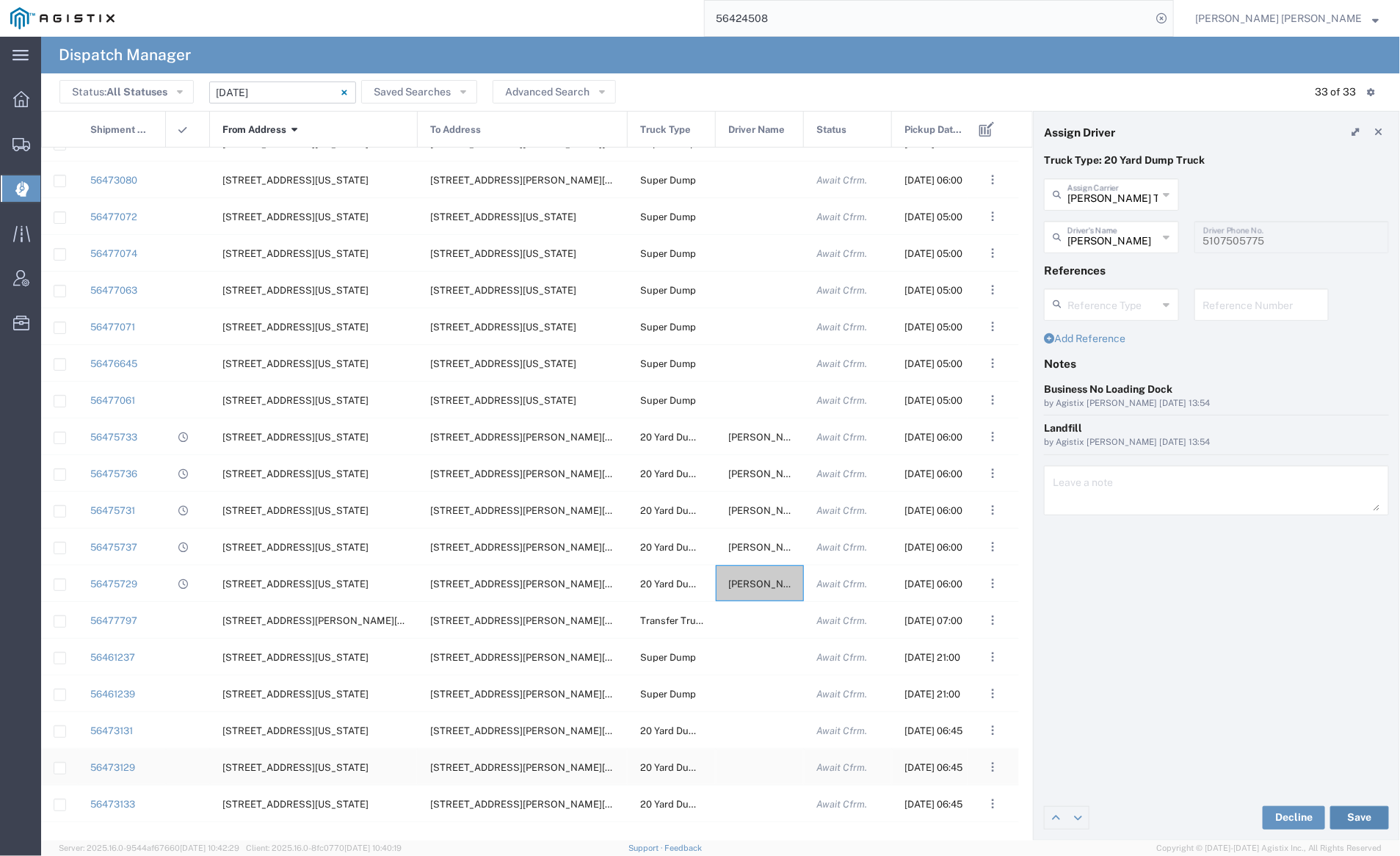
scroll to position [532, 0]
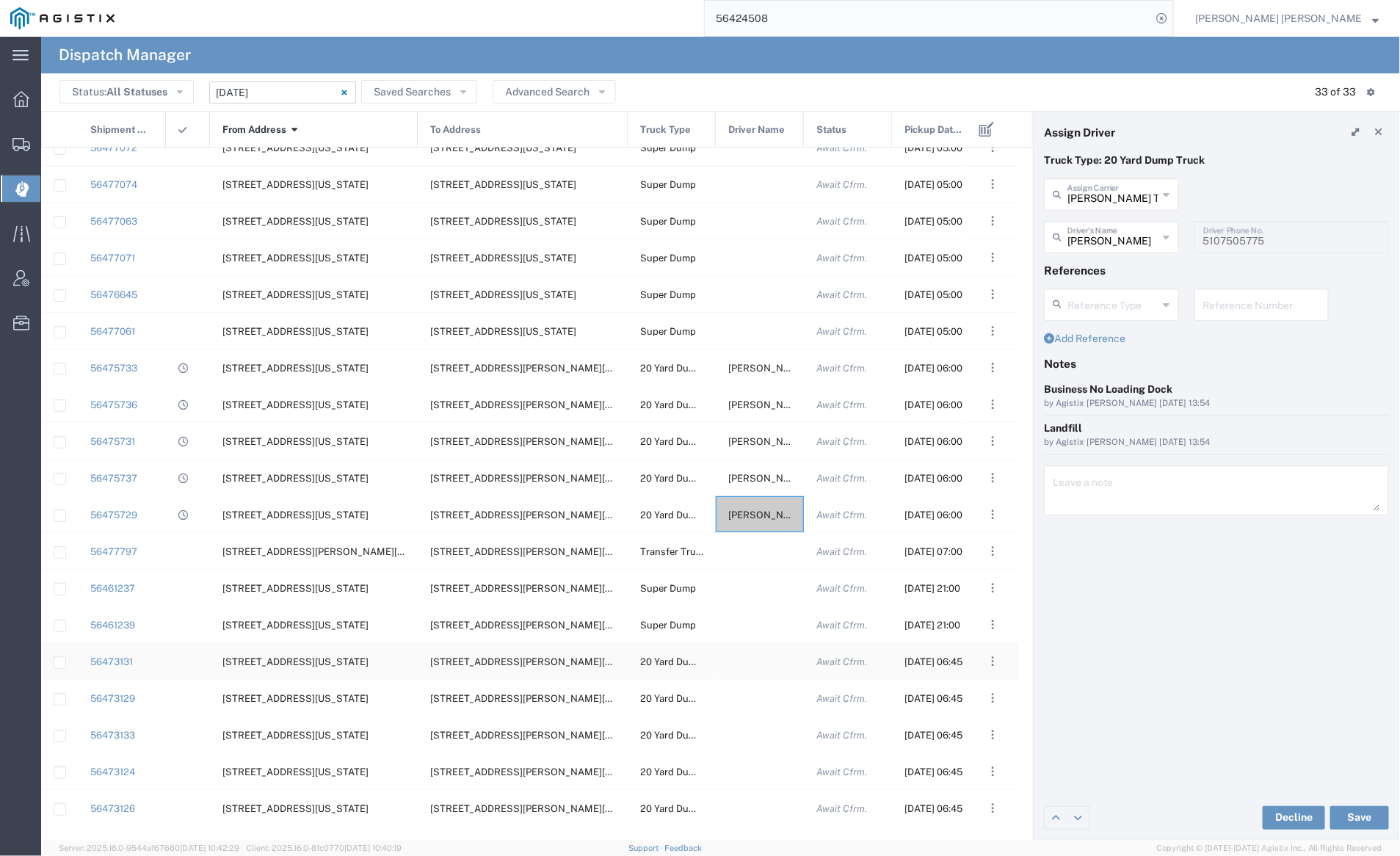
click at [753, 658] on div at bounding box center [760, 661] width 88 height 36
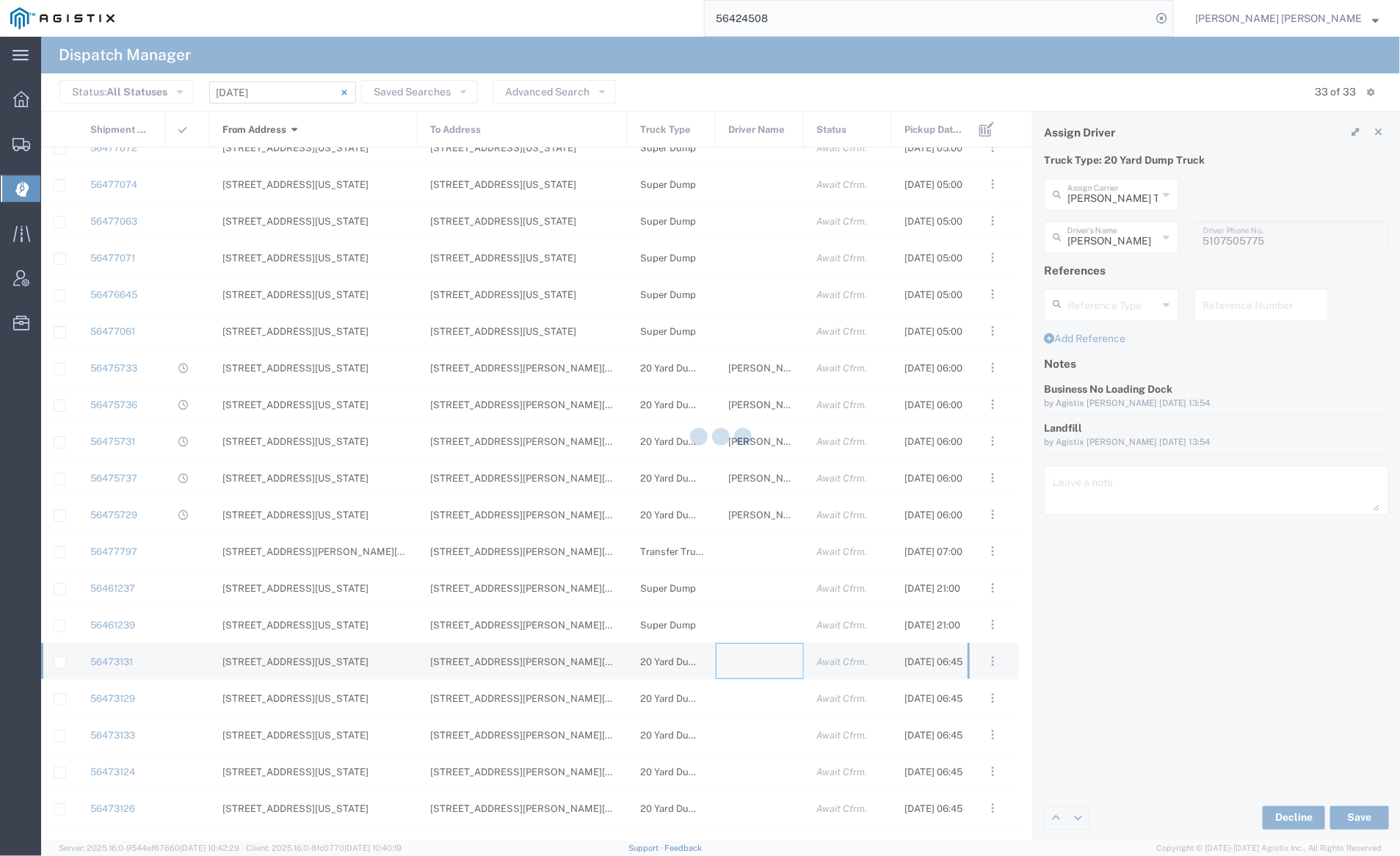
type input "[PERSON_NAME] Trucking"
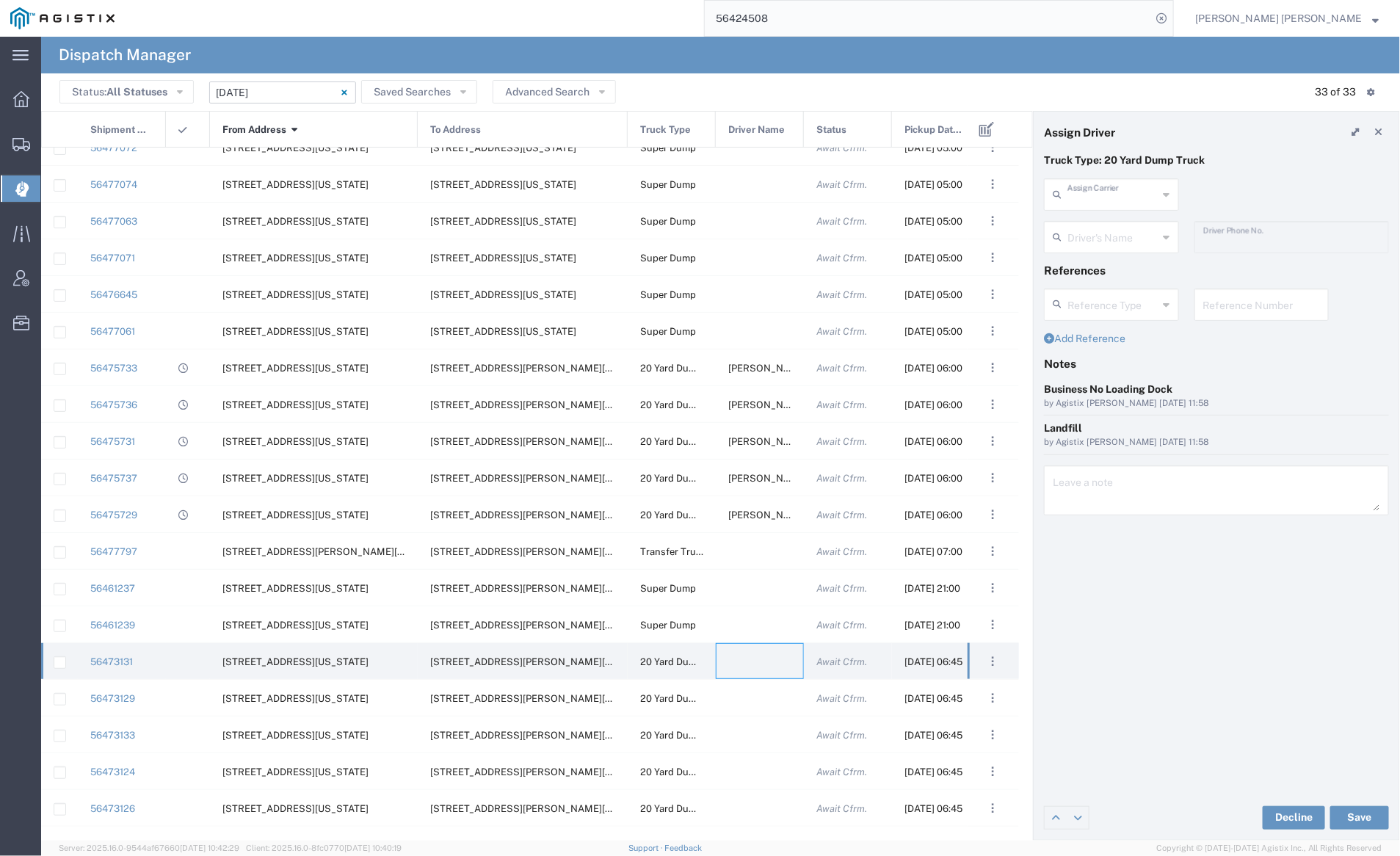
click at [1119, 200] on input "text" at bounding box center [1113, 193] width 91 height 26
click at [1119, 228] on span "Neles Trucking" at bounding box center [1112, 226] width 132 height 22
type input "Neles Trucking"
click at [1118, 231] on input "text" at bounding box center [1113, 236] width 92 height 26
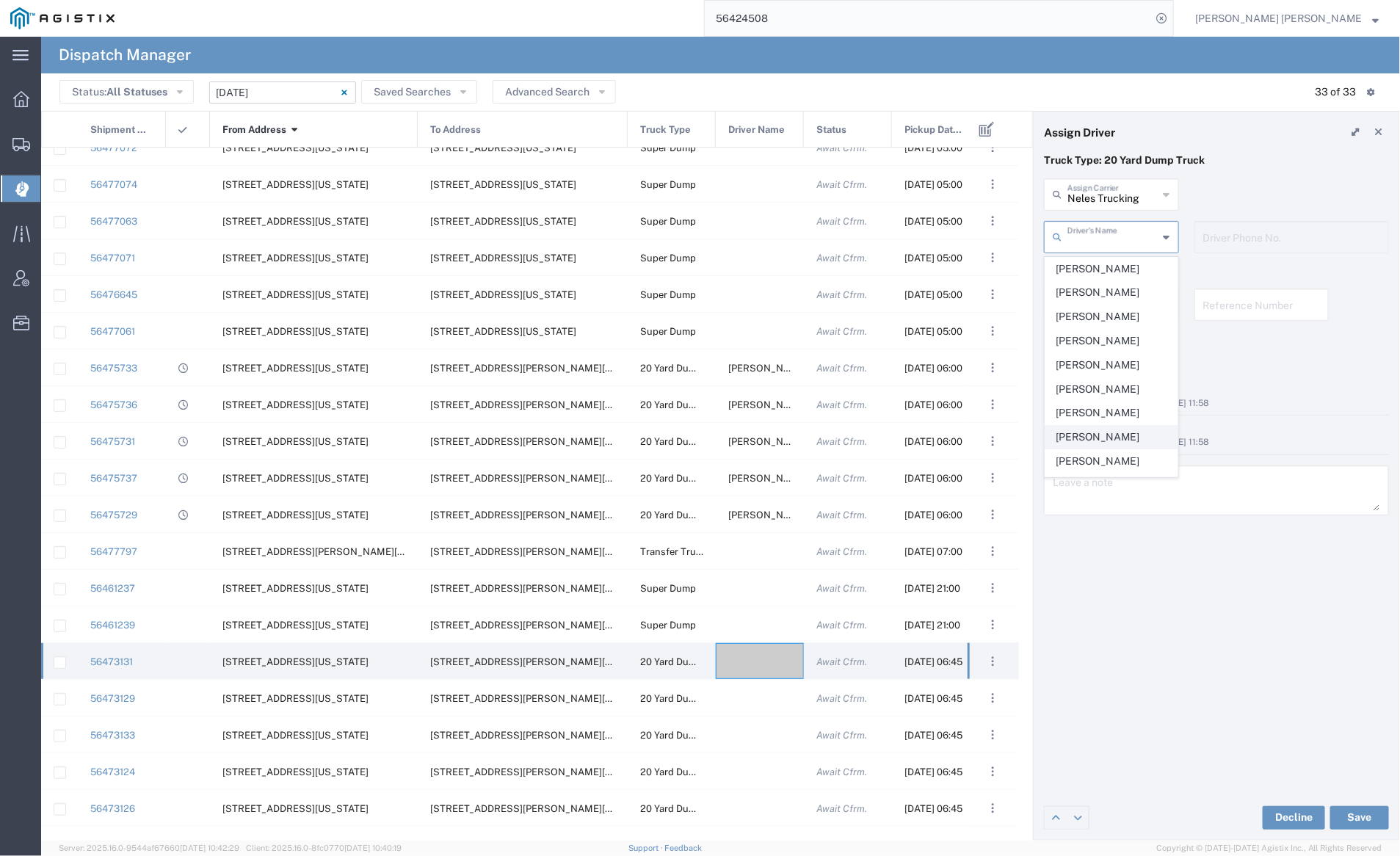
click at [1128, 434] on span "Corey Deleon" at bounding box center [1112, 437] width 132 height 22
type input "Corey Deleon"
type input "7076415781"
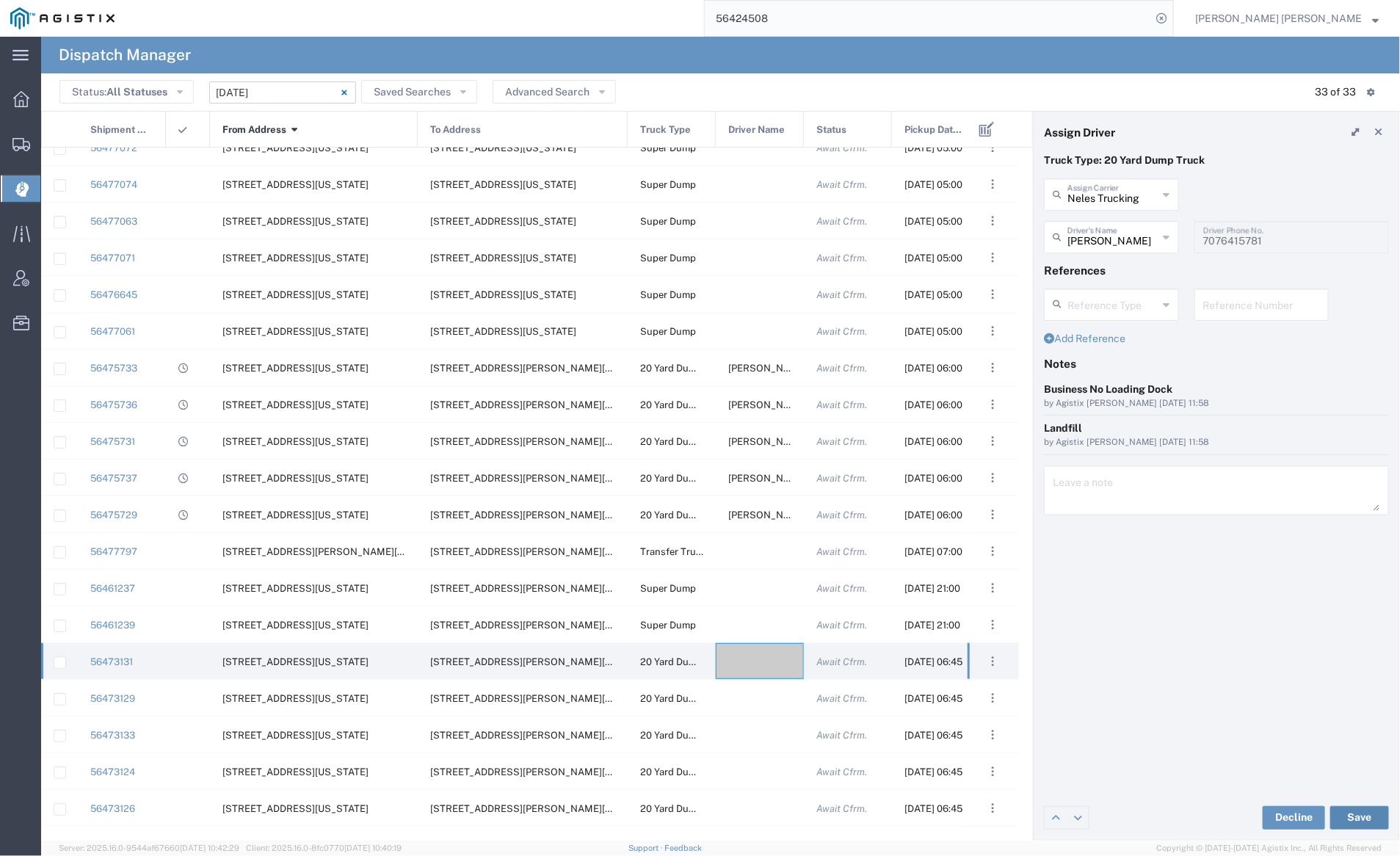
click at [1369, 814] on button "Save" at bounding box center [1359, 818] width 59 height 23
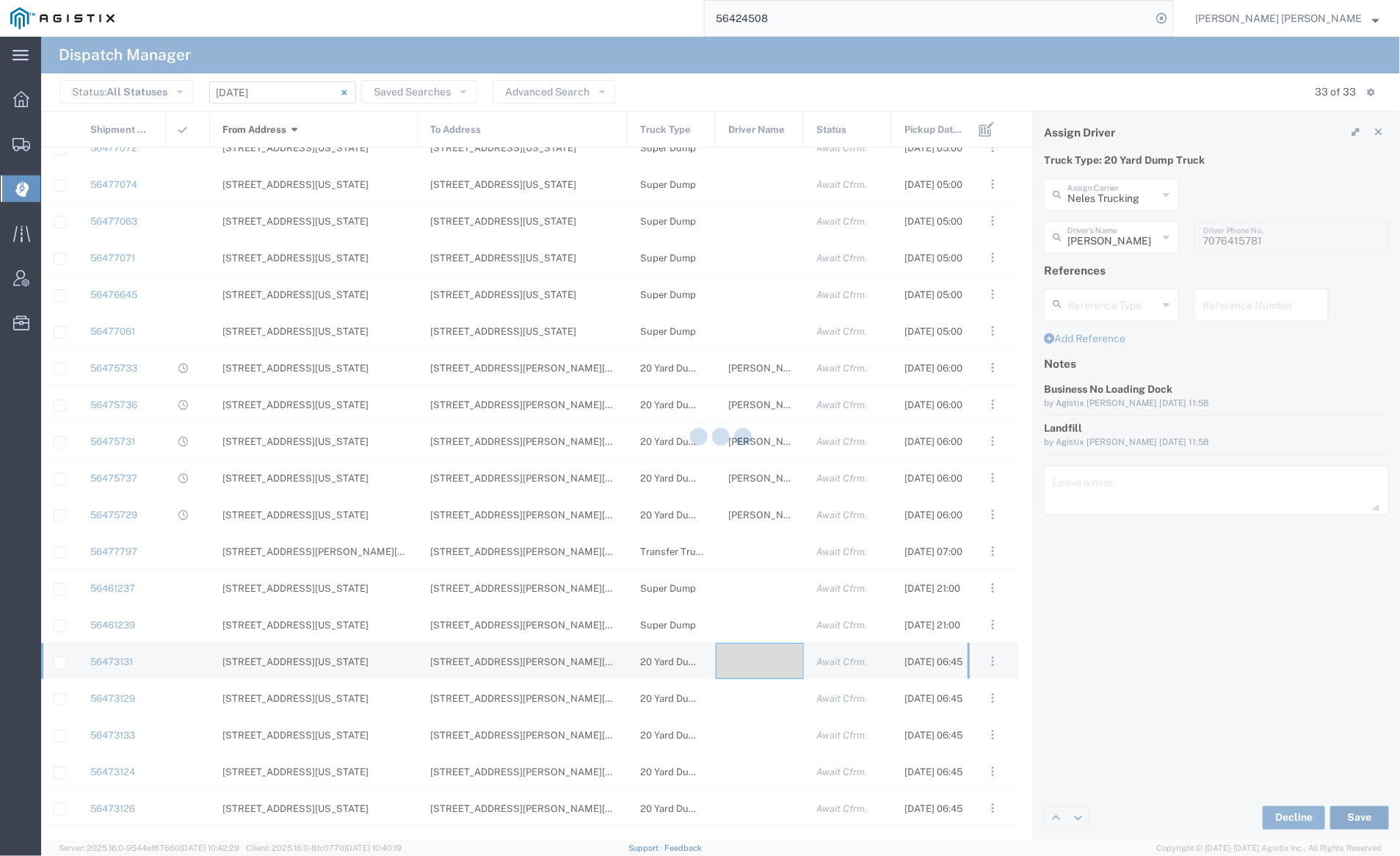
type input "Corey Deleon"
type input "Neles Trucking"
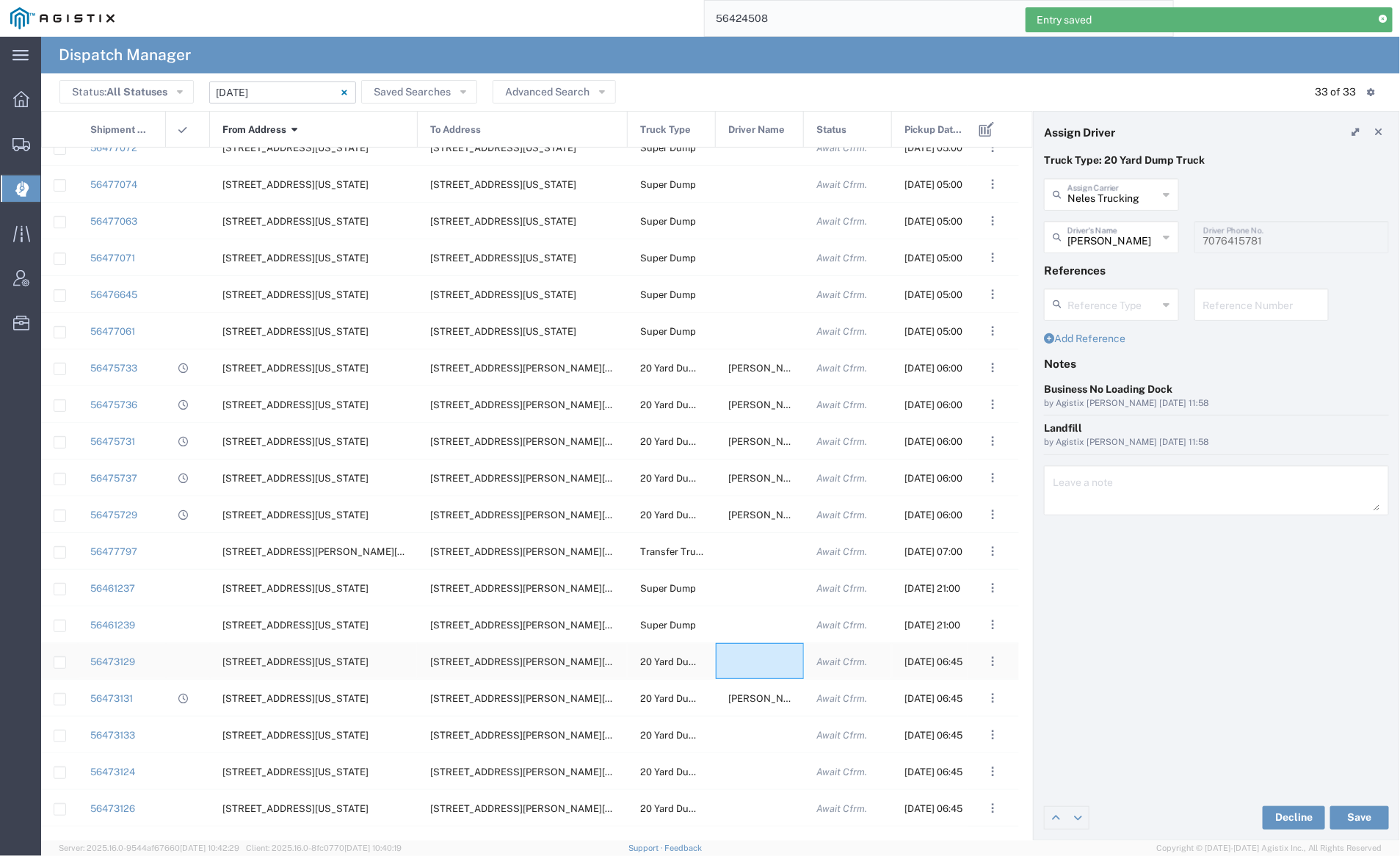
click at [750, 656] on div at bounding box center [760, 661] width 88 height 36
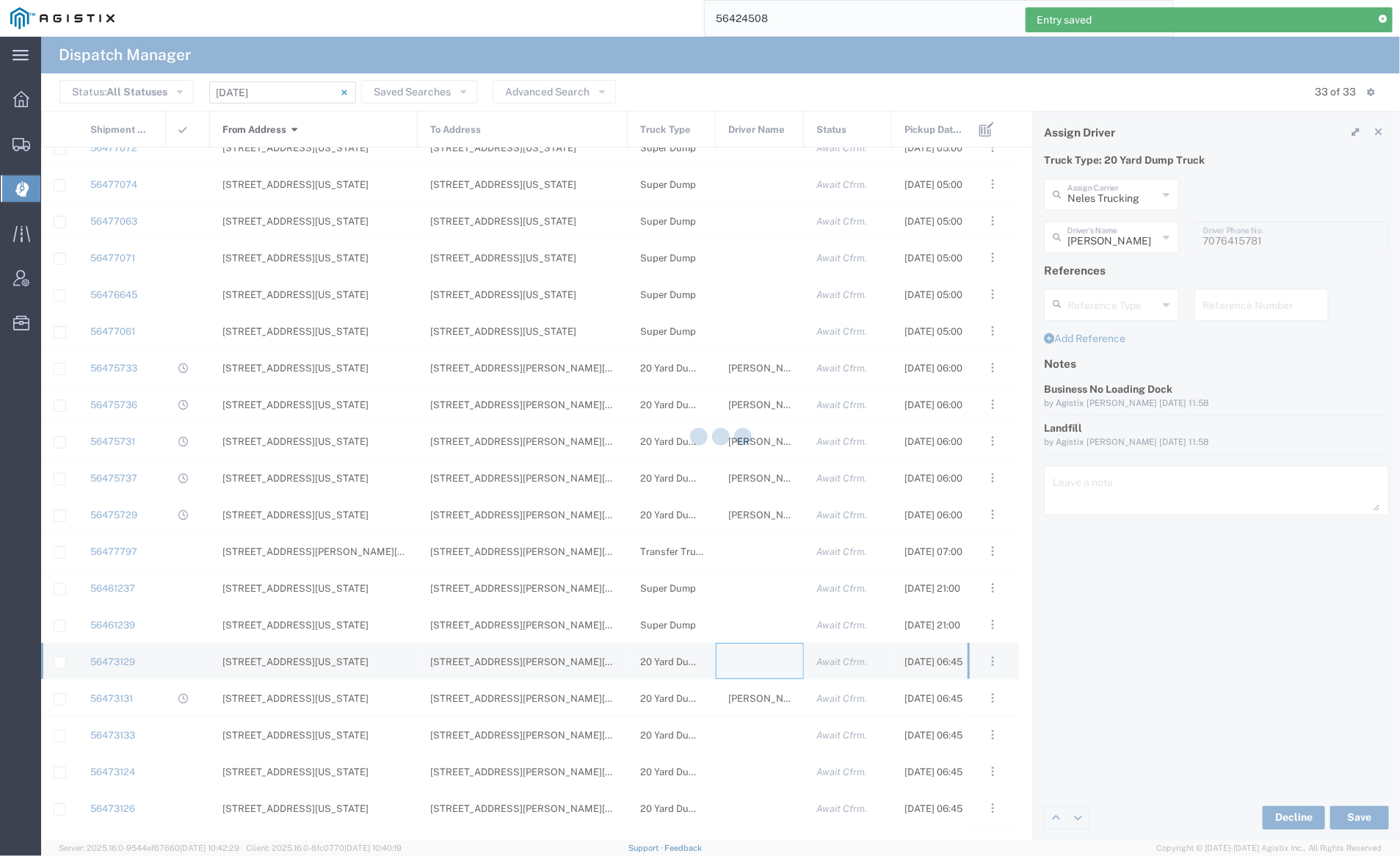
type input "[PERSON_NAME] Trucking"
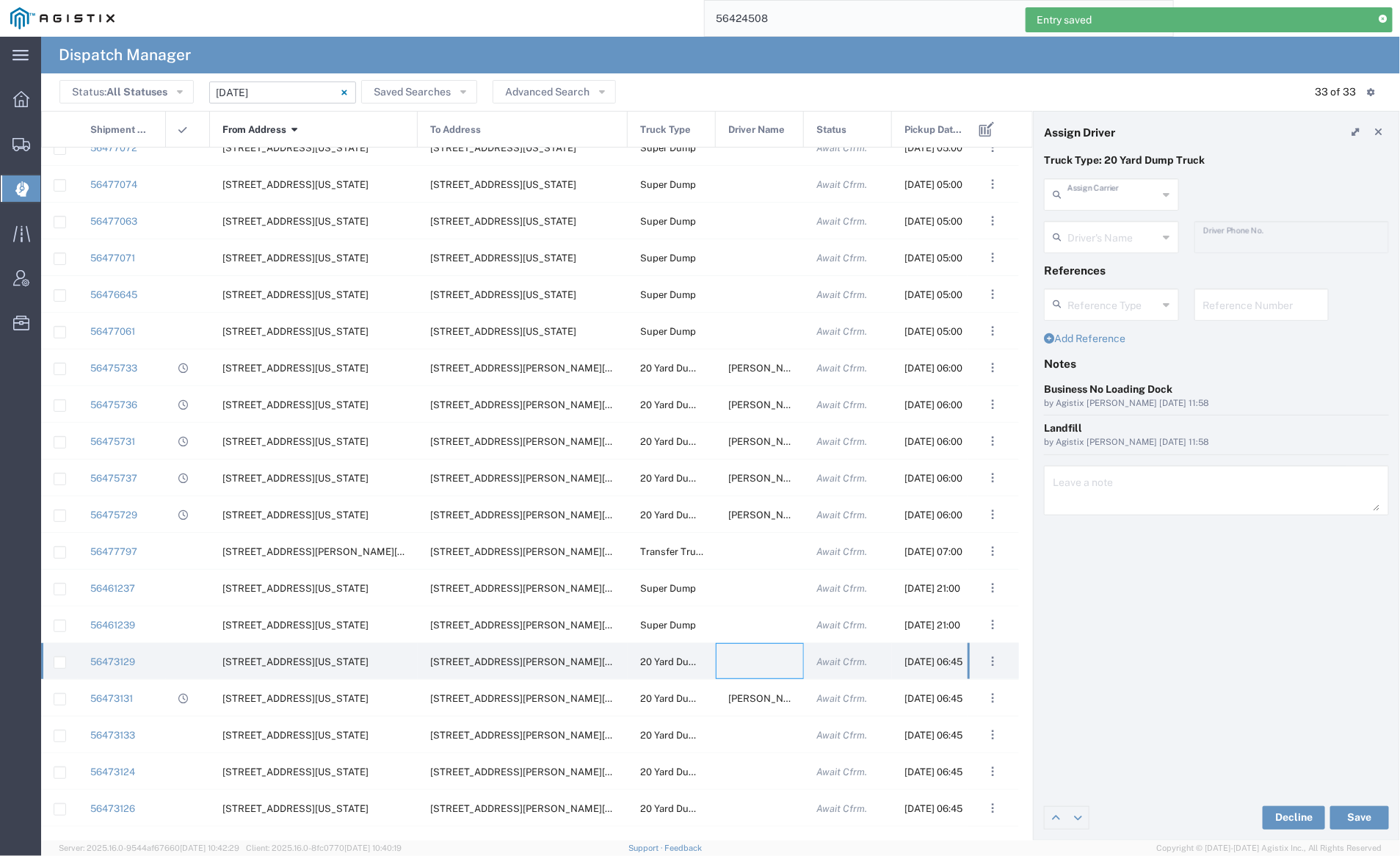
click at [1092, 200] on input "text" at bounding box center [1113, 193] width 91 height 26
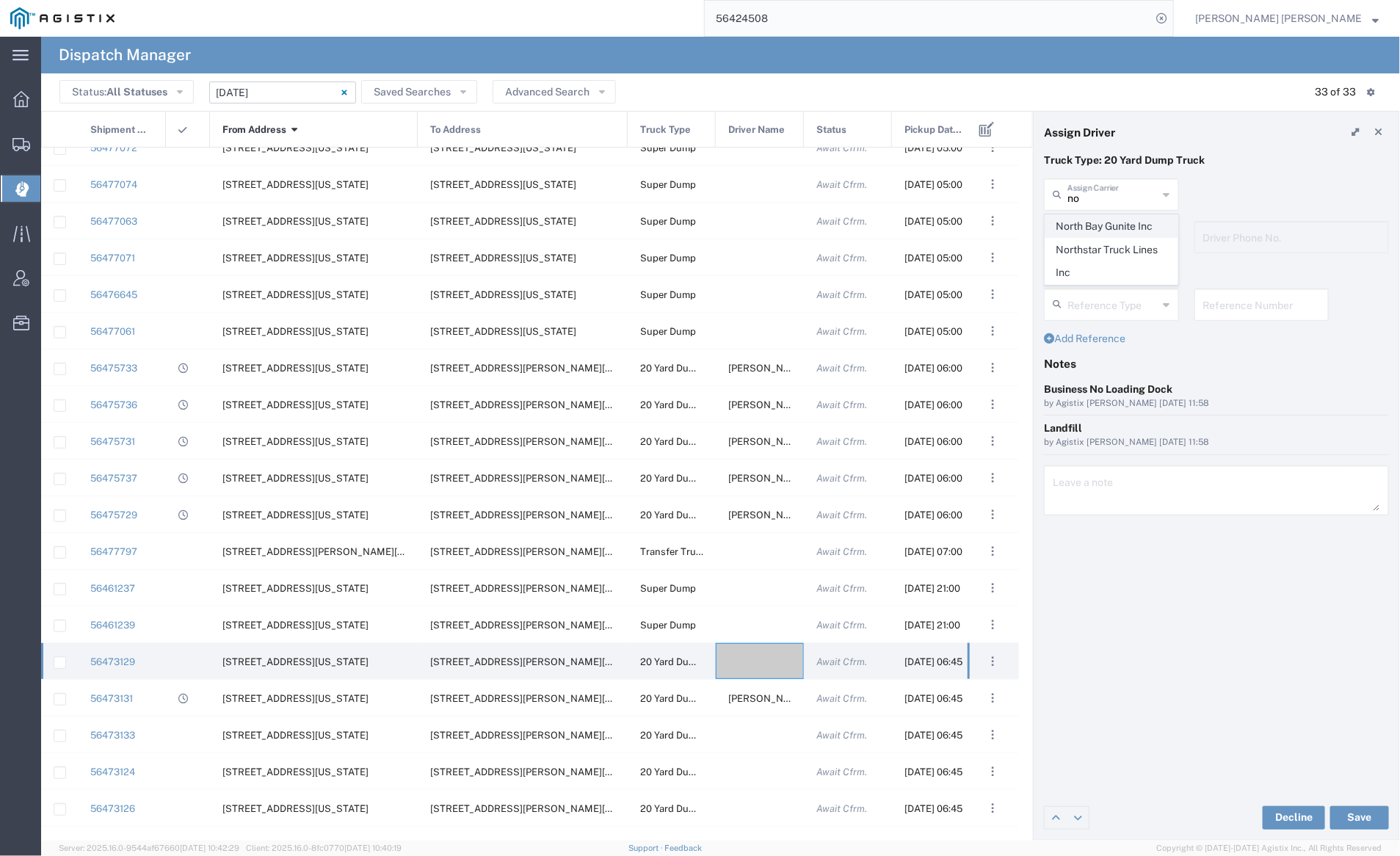
click at [1095, 220] on span "North Bay Gunite Inc" at bounding box center [1112, 226] width 132 height 22
type input "North Bay Gunite Inc"
click at [1095, 232] on input "text" at bounding box center [1113, 236] width 92 height 26
click at [1102, 262] on span "Ed Vera" at bounding box center [1112, 269] width 132 height 22
type input "Ed Vera"
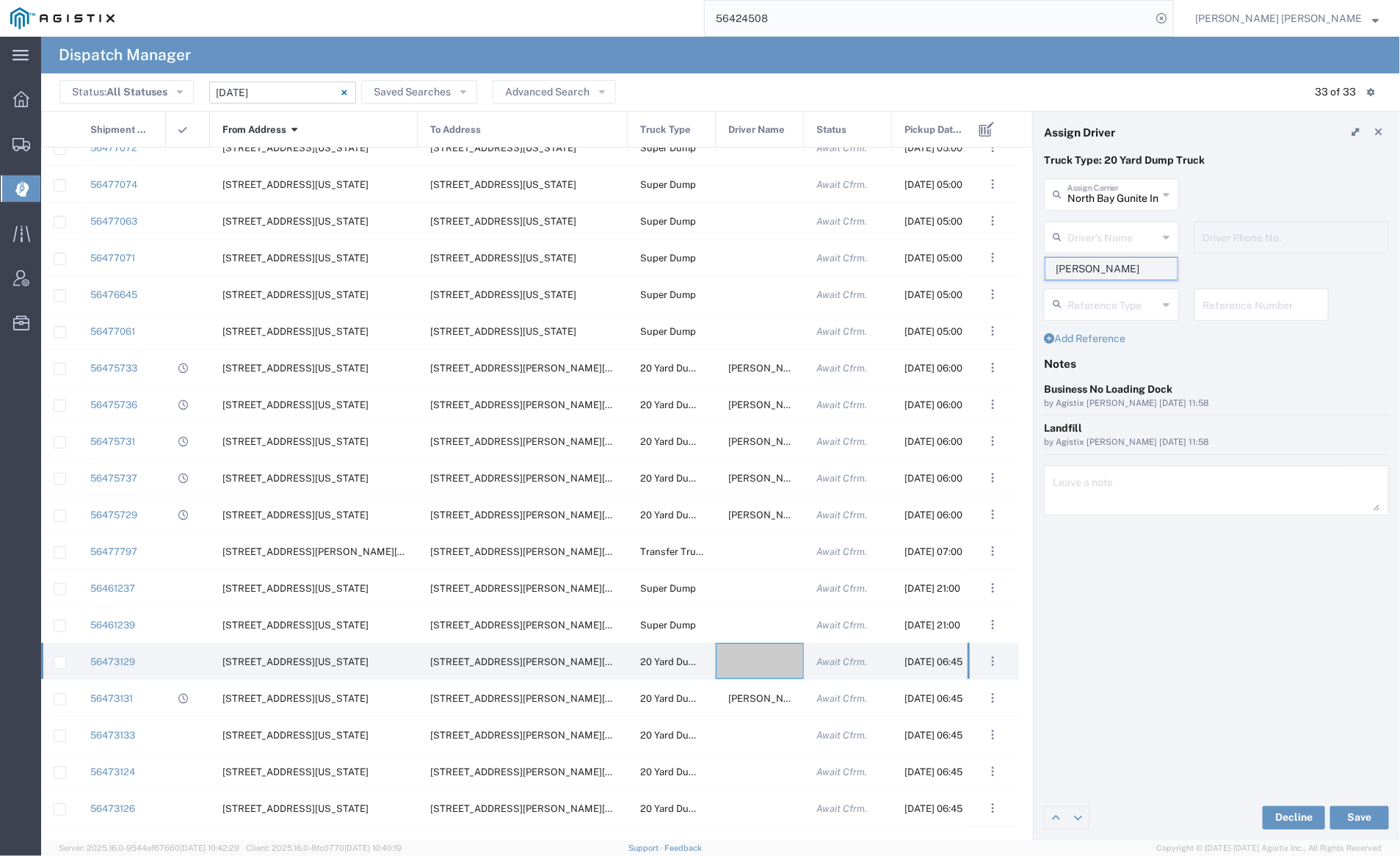
type input "7077584968"
click at [1362, 824] on button "Save" at bounding box center [1359, 818] width 59 height 23
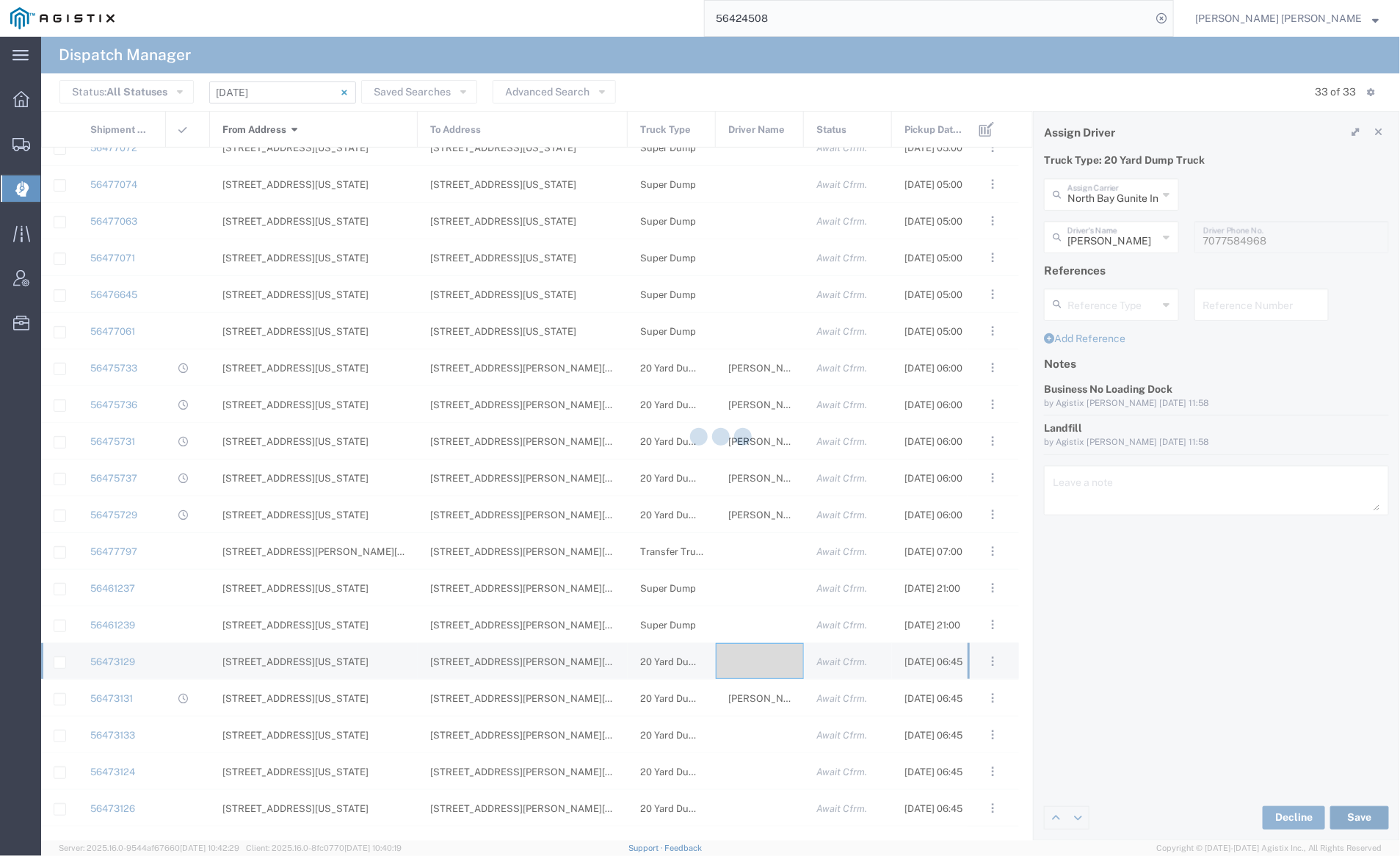
type input "Ed Vera"
type input "North Bay Gunite Inc"
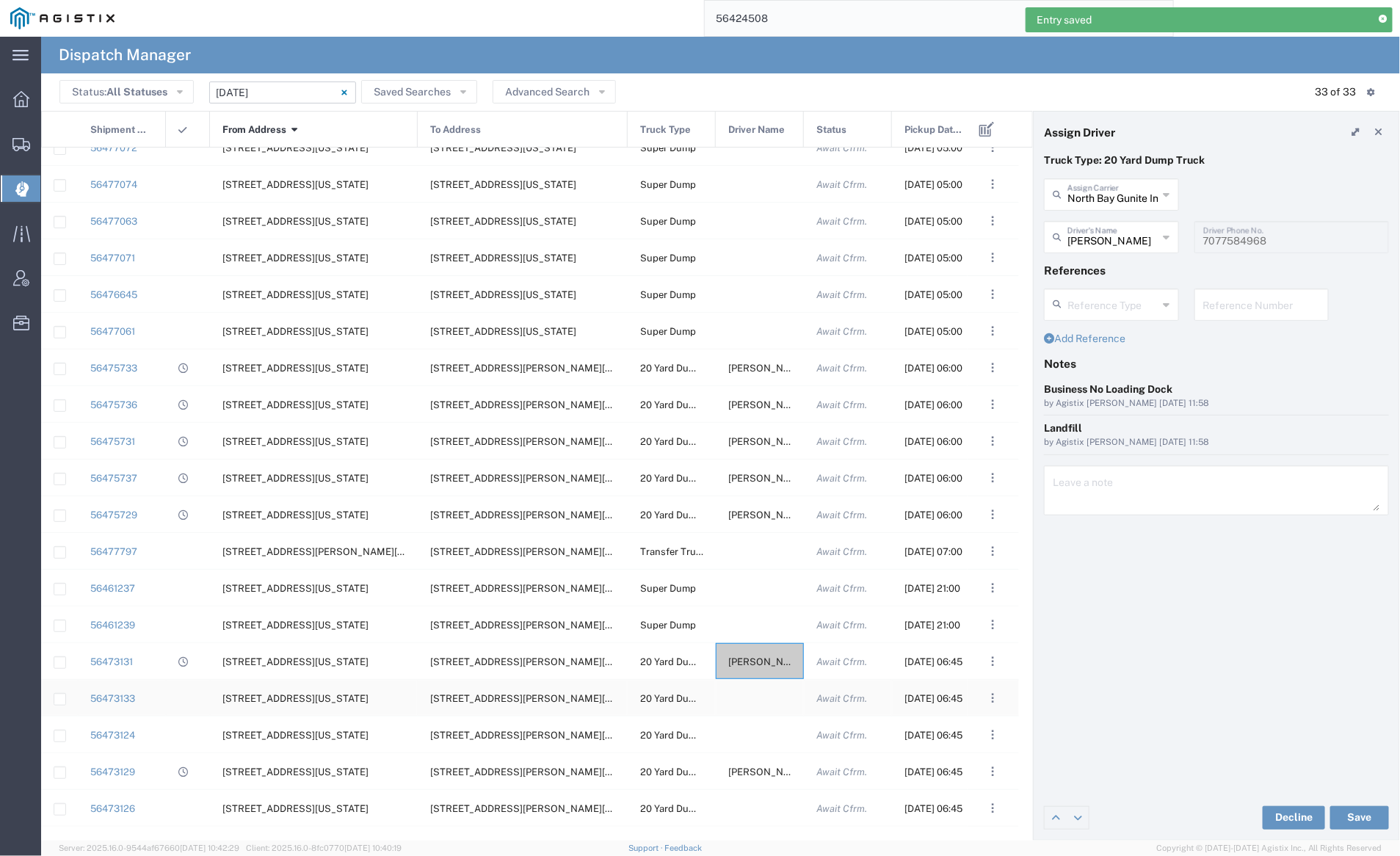
click at [744, 708] on div at bounding box center [760, 697] width 88 height 36
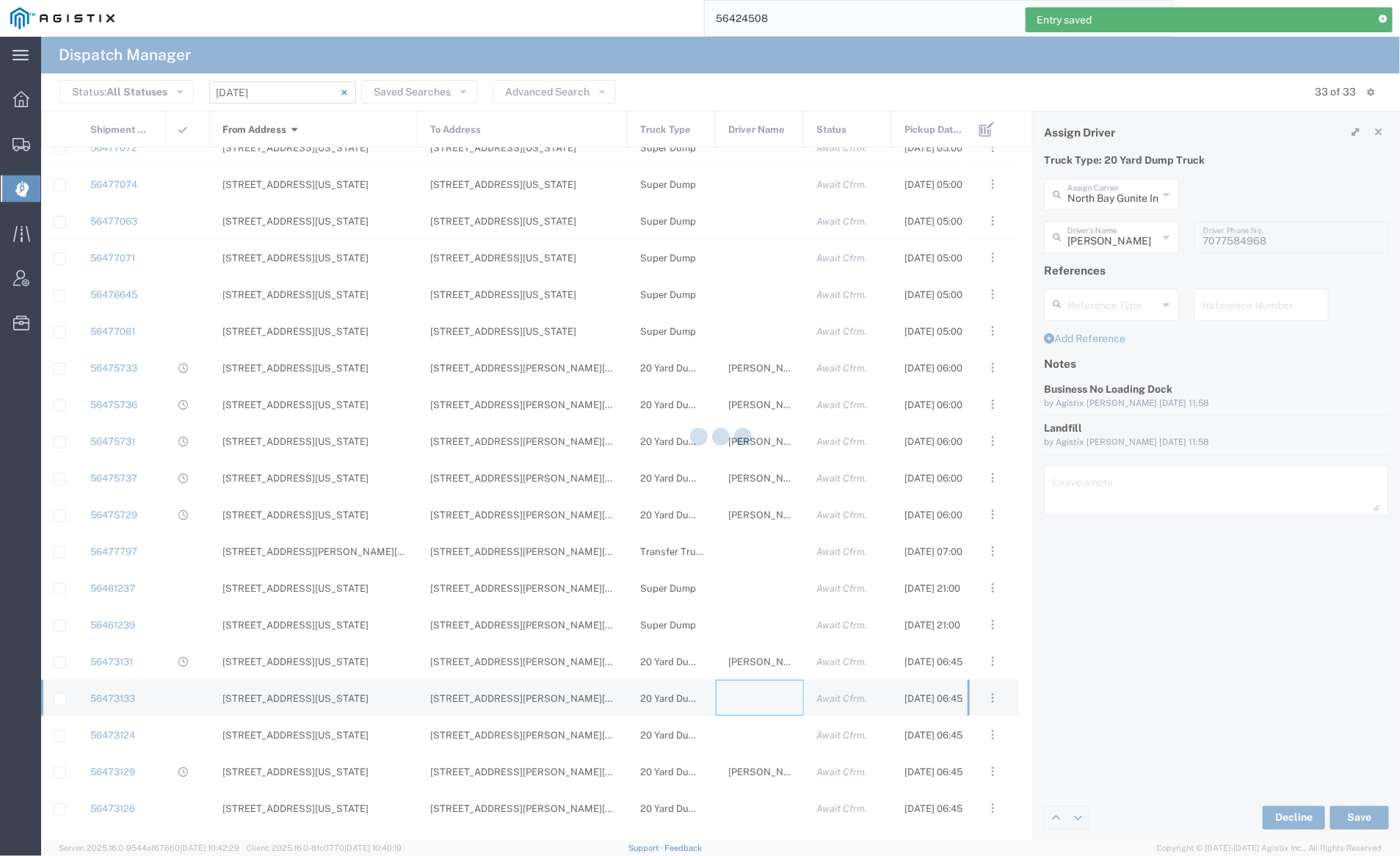
type input "[PERSON_NAME] Trucking"
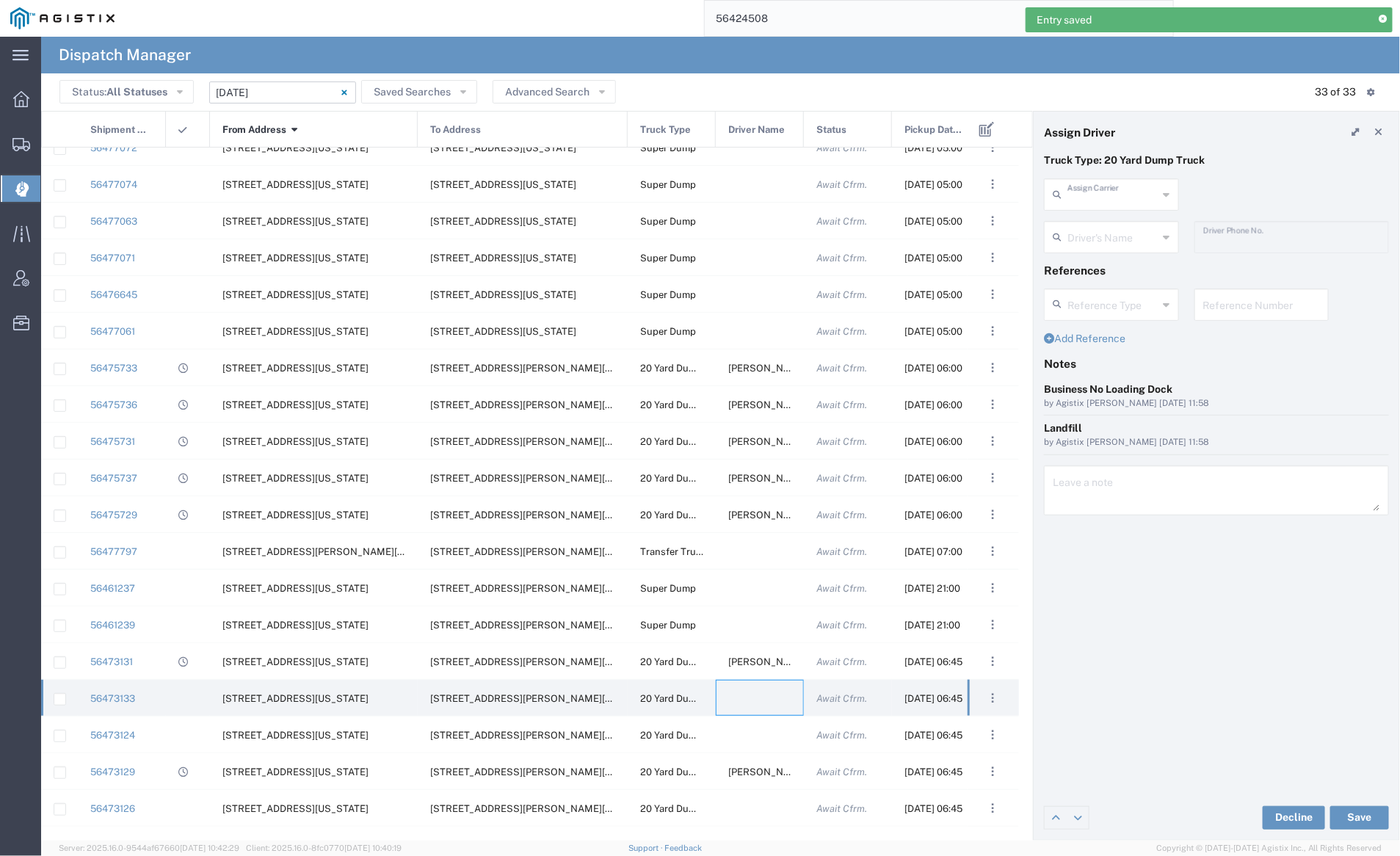
click at [1119, 206] on input "text" at bounding box center [1113, 193] width 91 height 26
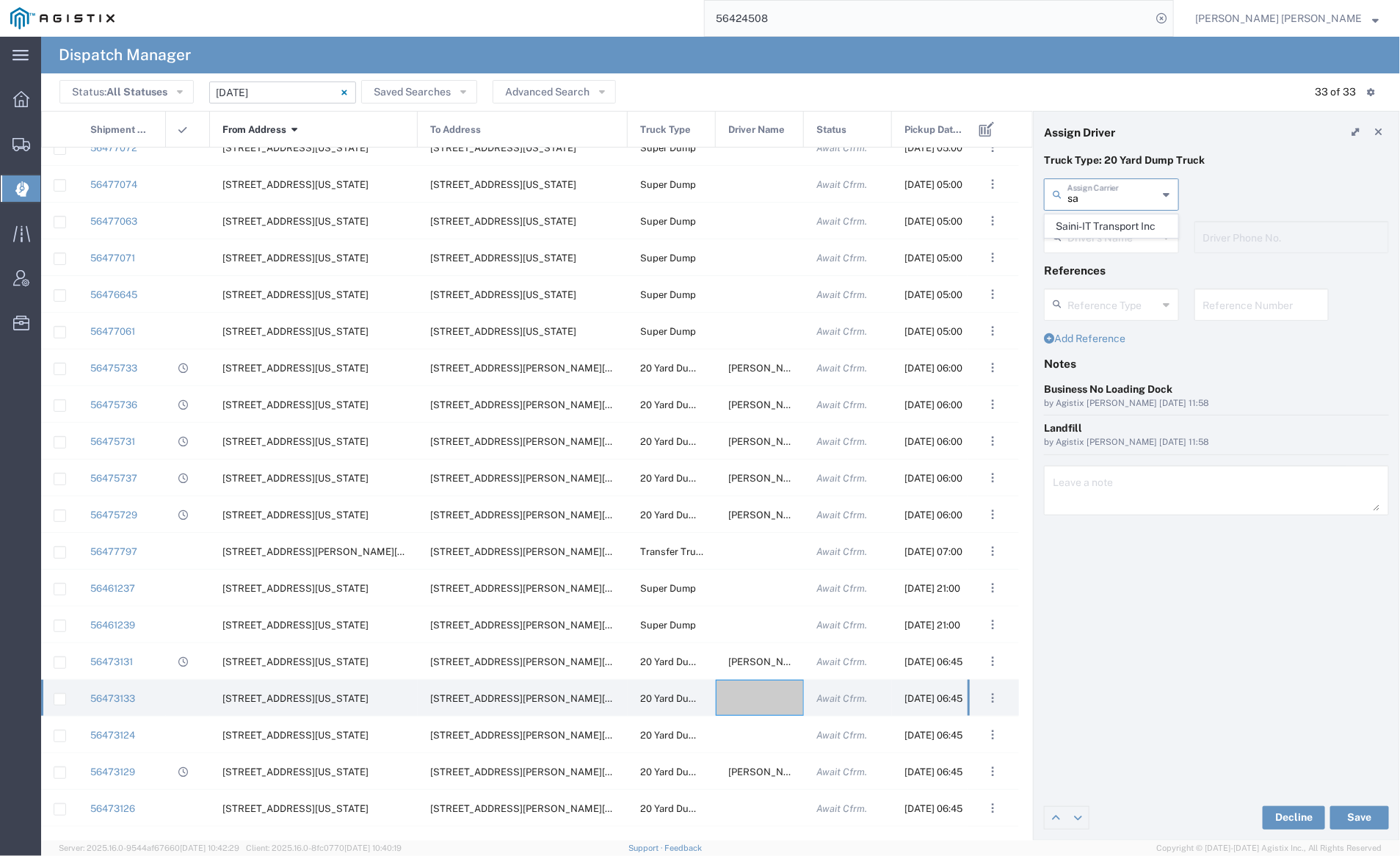
drag, startPoint x: 1118, startPoint y: 222, endPoint x: 1116, endPoint y: 232, distance: 10.2
click at [1118, 221] on span "Saini-IT Transport Inc" at bounding box center [1112, 226] width 132 height 22
type input "Saini-IT Transport Inc"
click at [1114, 240] on input "text" at bounding box center [1113, 236] width 92 height 26
click at [1115, 276] on span "[PERSON_NAME]" at bounding box center [1112, 269] width 132 height 22
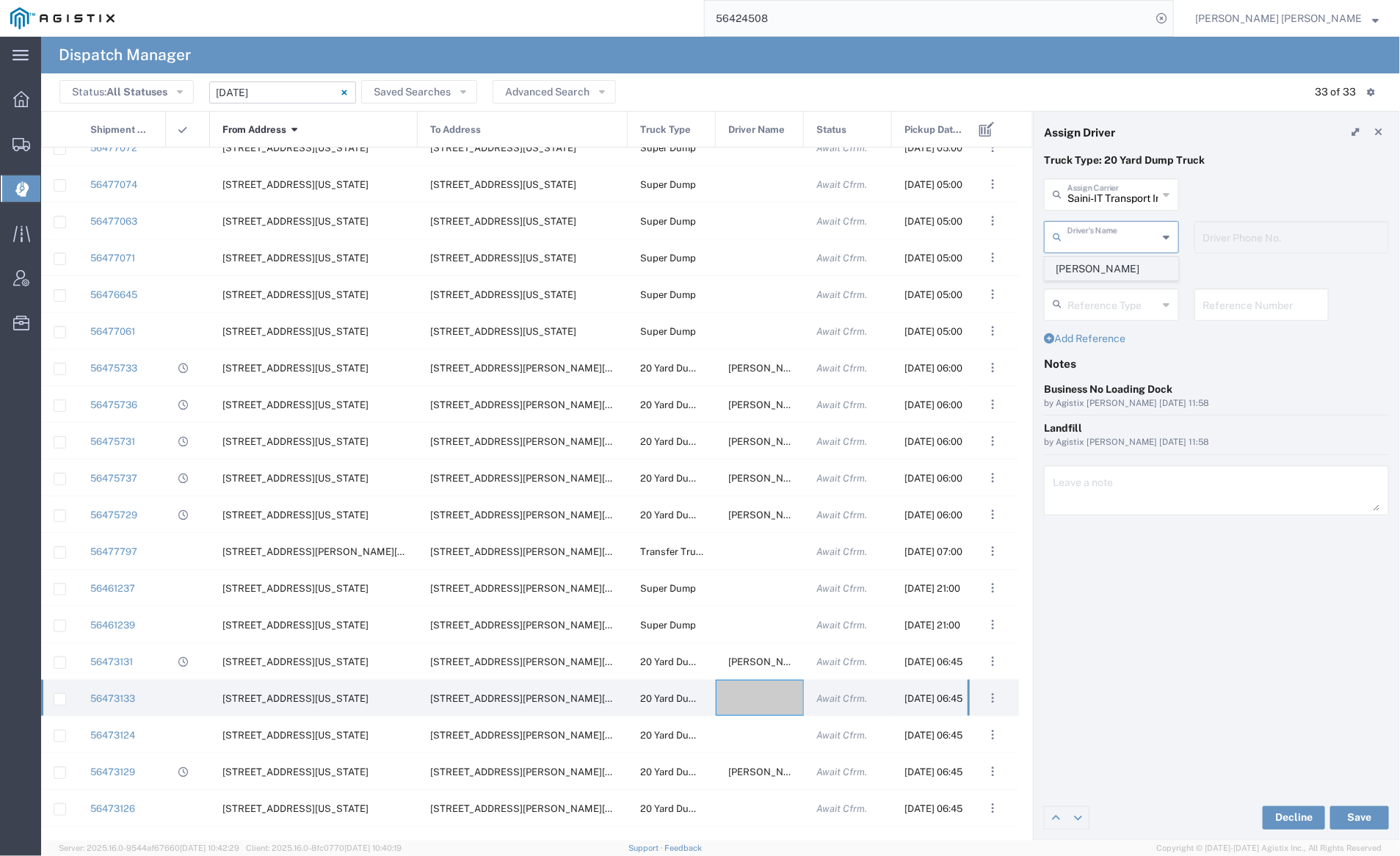
type input "[PERSON_NAME]"
type input "7076486708"
click at [1354, 818] on button "Save" at bounding box center [1359, 818] width 59 height 23
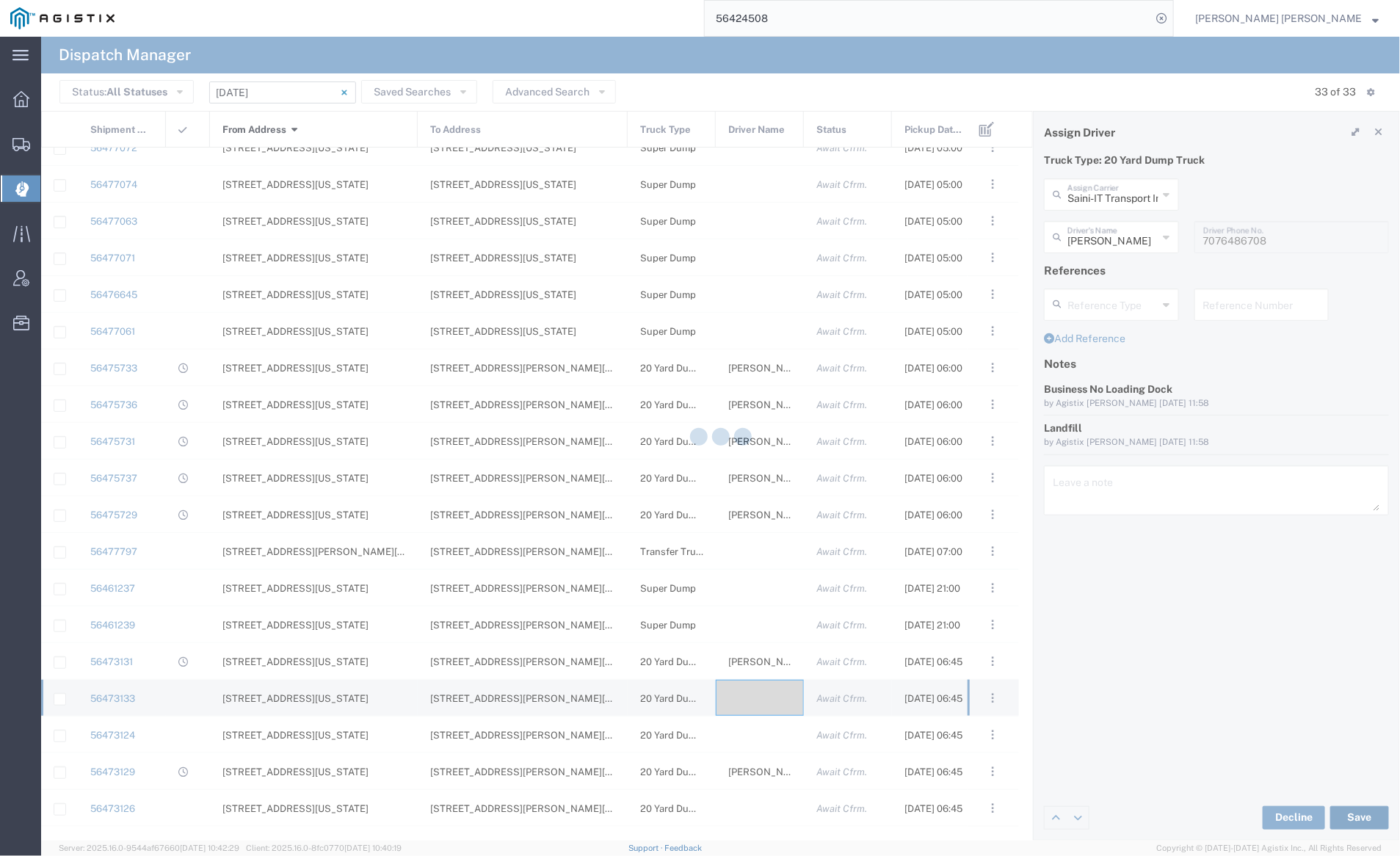
type input "[PERSON_NAME]"
type input "Saini-IT Transport Inc"
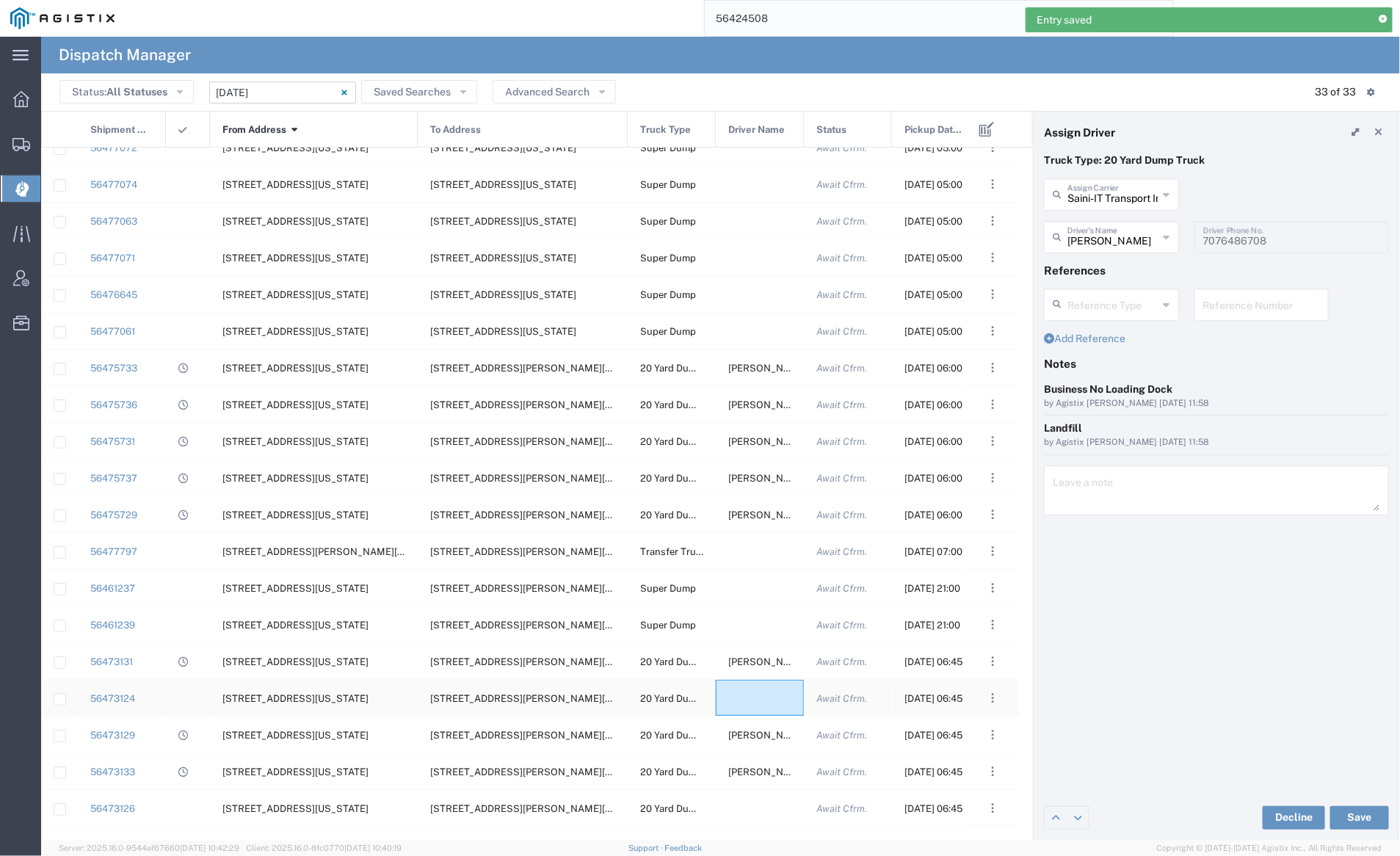
click at [757, 691] on div at bounding box center [760, 697] width 88 height 36
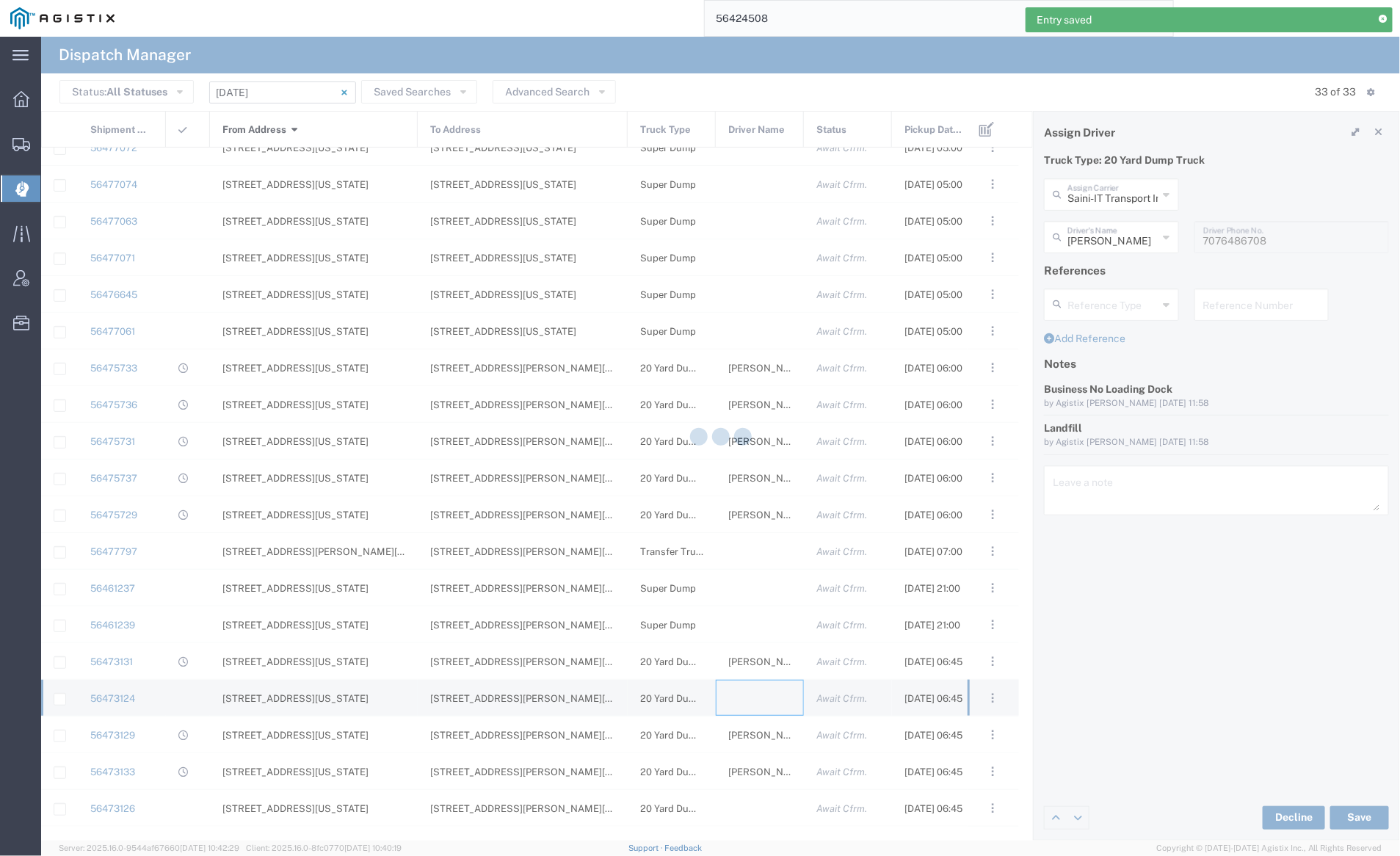
type input "[PERSON_NAME] Trucking"
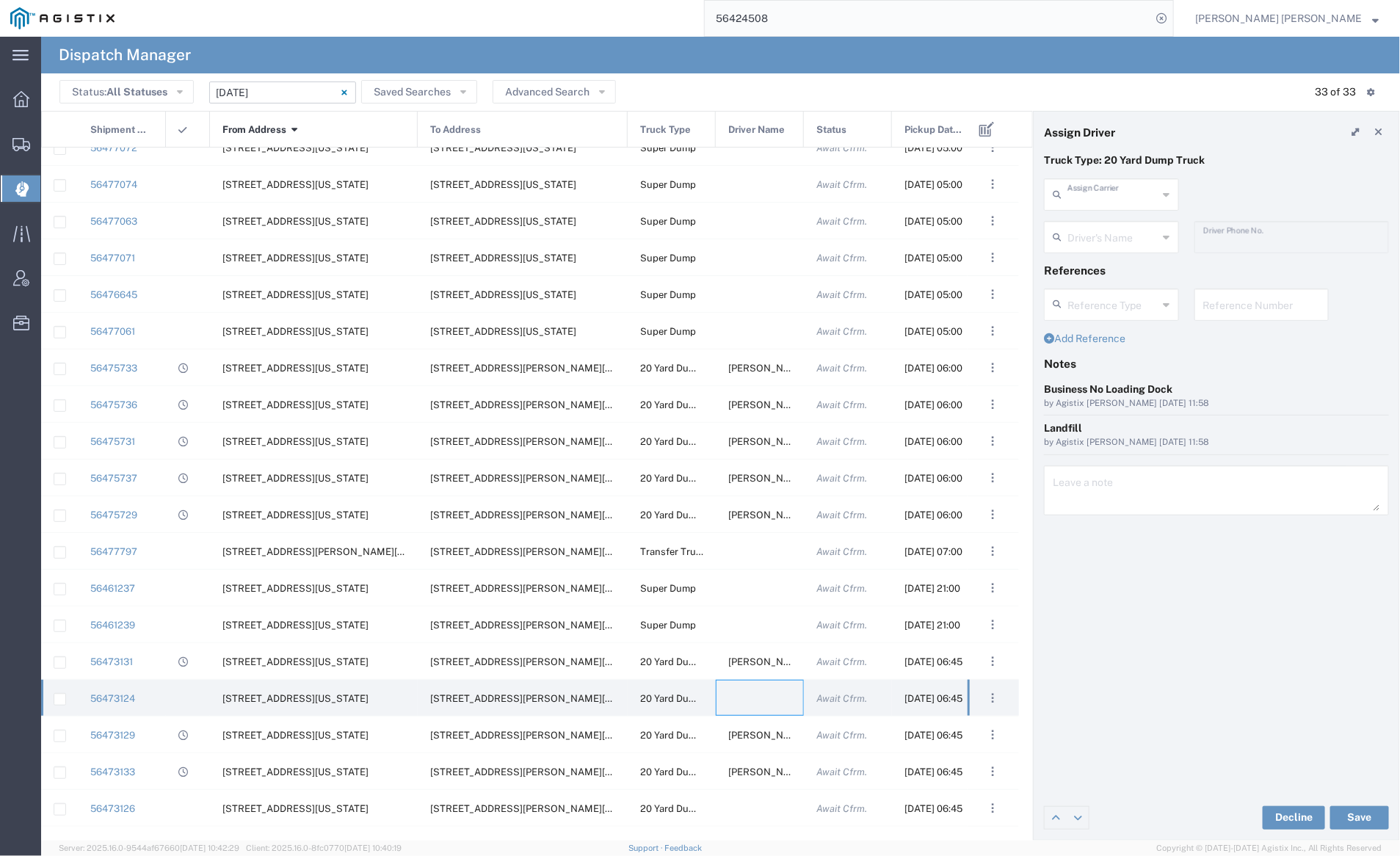
click at [1089, 196] on input "text" at bounding box center [1113, 193] width 91 height 26
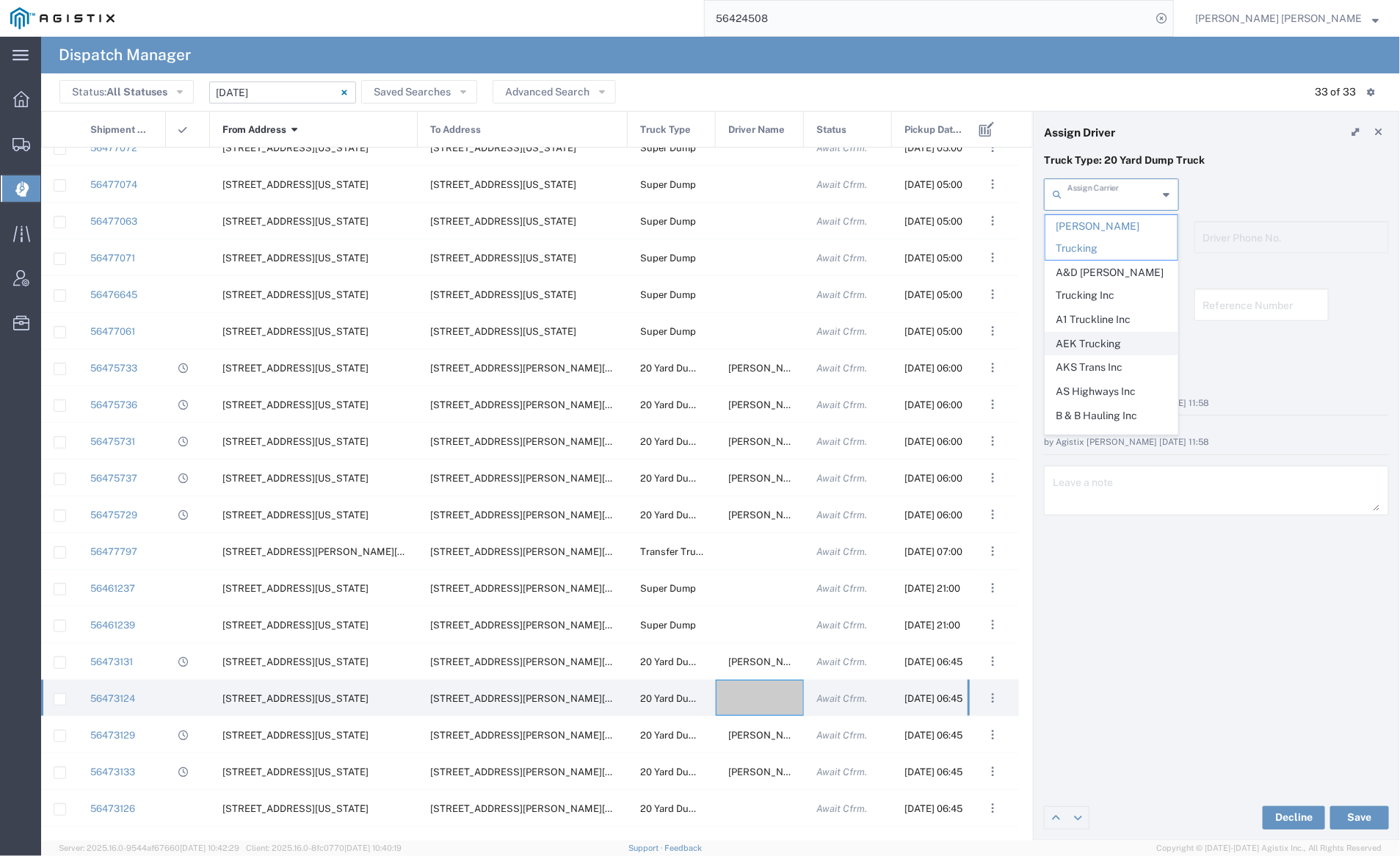
click at [1106, 333] on span "AEK Trucking" at bounding box center [1112, 344] width 132 height 22
type input "AEK Trucking"
click at [1102, 231] on input "text" at bounding box center [1113, 236] width 91 height 26
click at [1107, 257] on li "[PERSON_NAME]" at bounding box center [1112, 269] width 134 height 24
type input "[PERSON_NAME]"
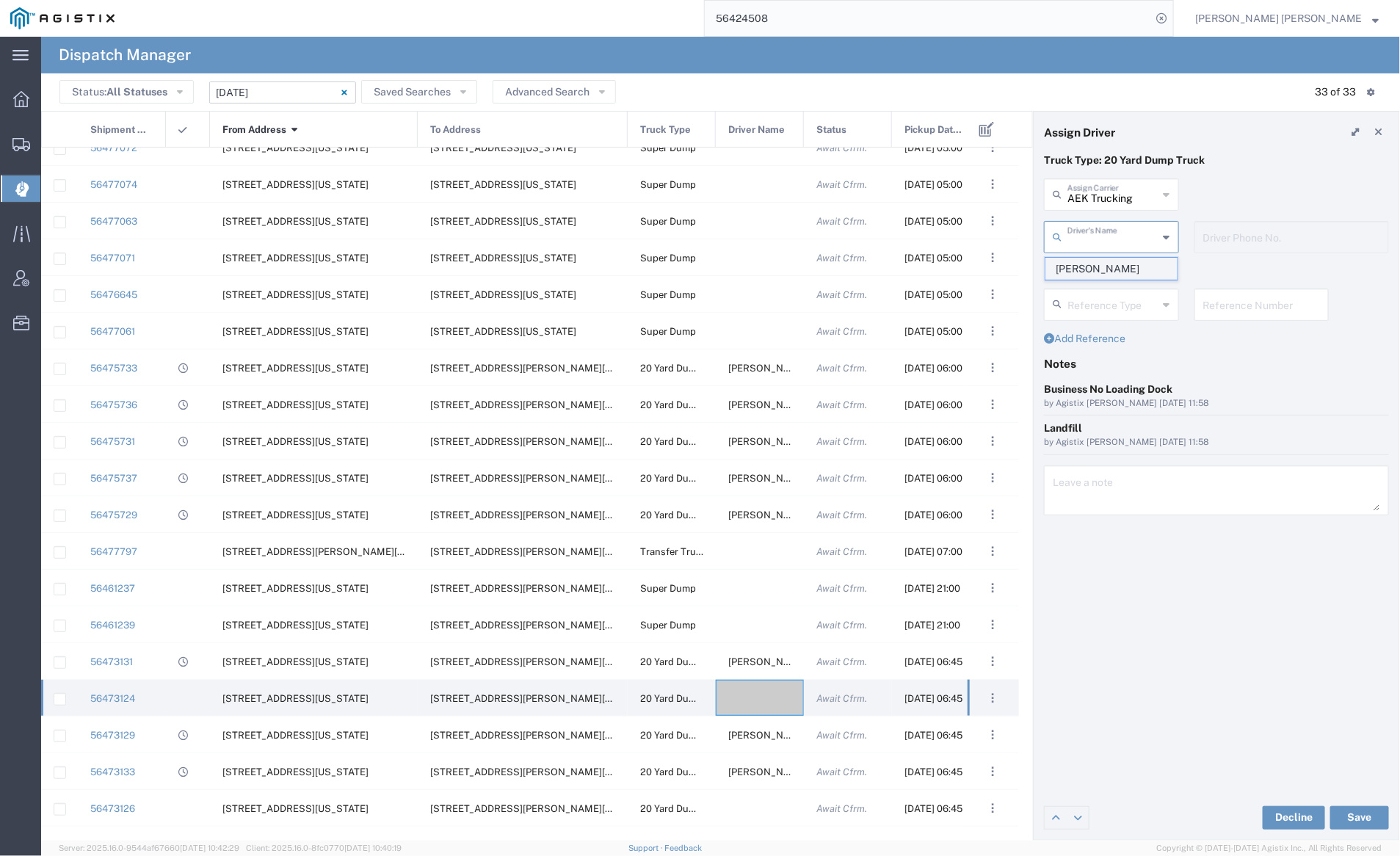
type input "7075800290"
click at [1358, 814] on button "Save" at bounding box center [1359, 818] width 59 height 23
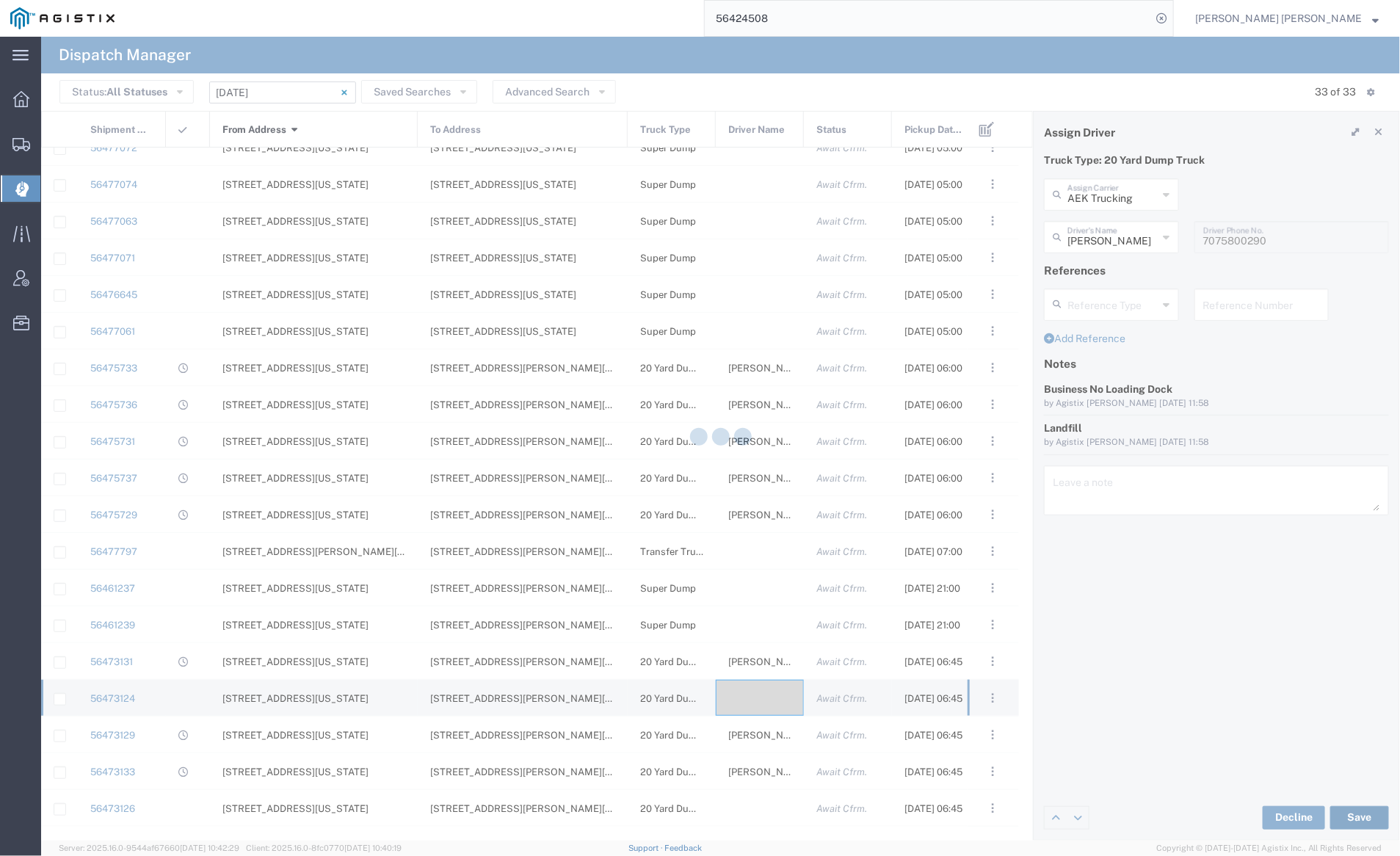
type input "[PERSON_NAME]"
type input "AEK Trucking"
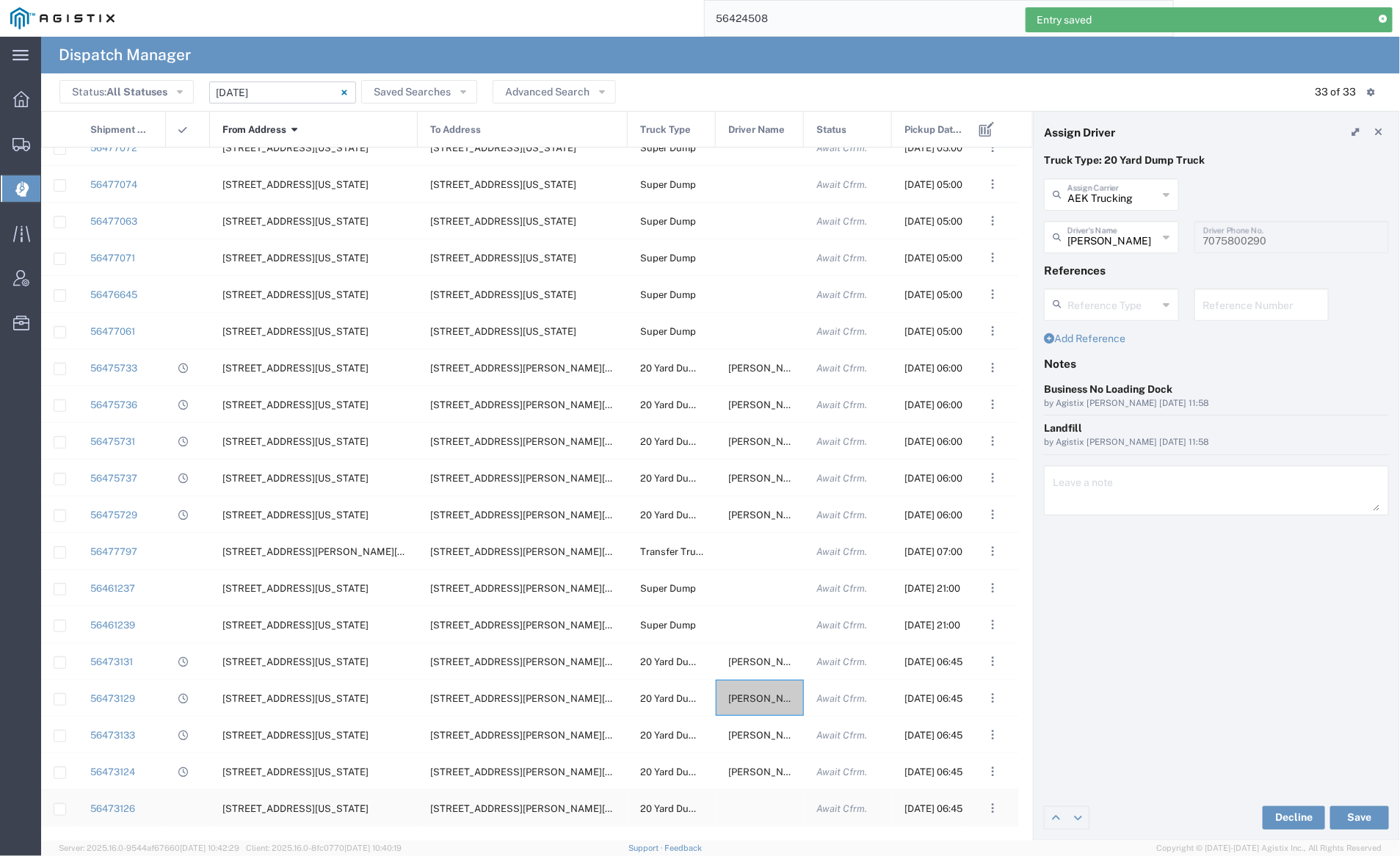
click at [753, 801] on div at bounding box center [760, 808] width 88 height 36
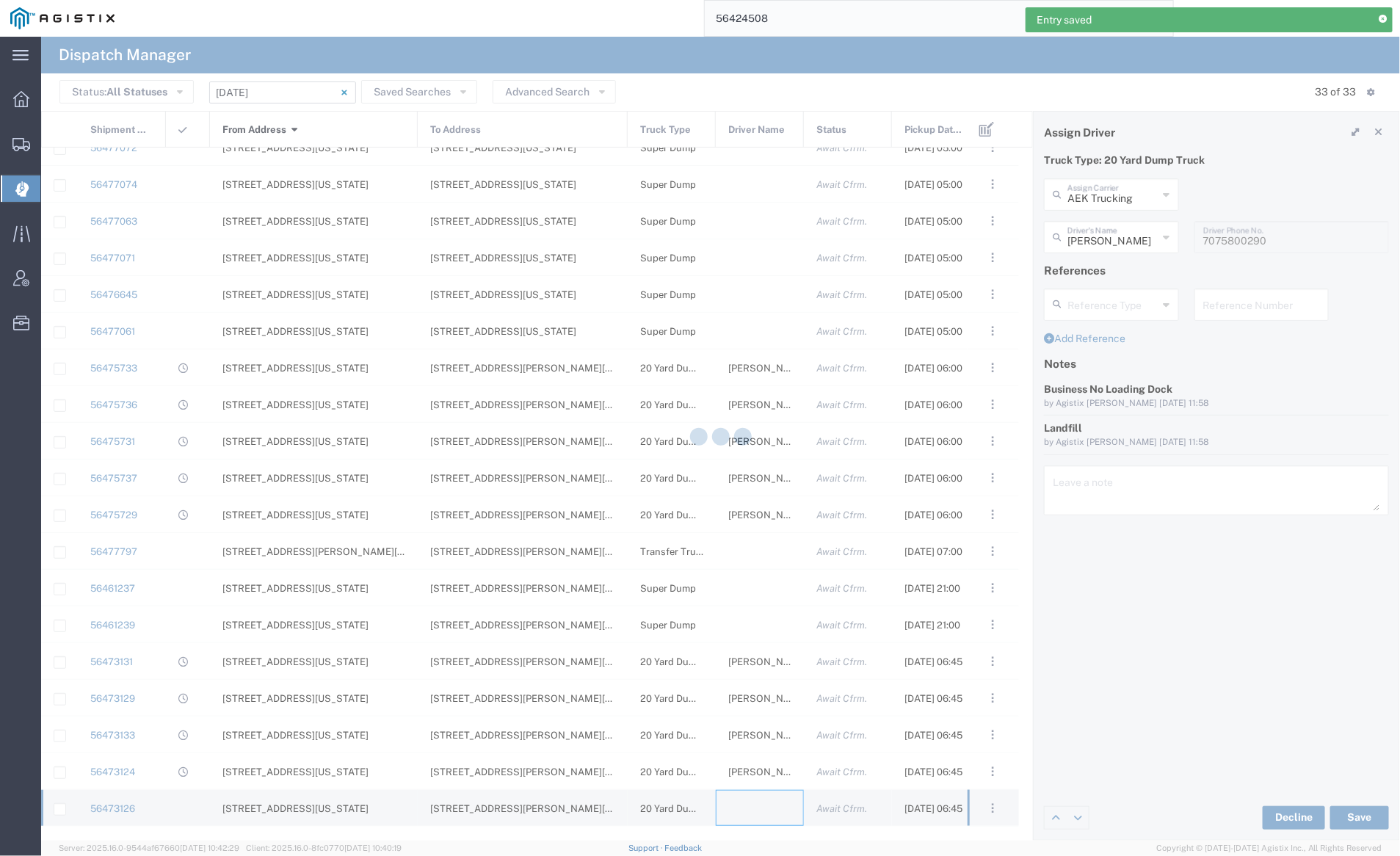
type input "[PERSON_NAME] Trucking"
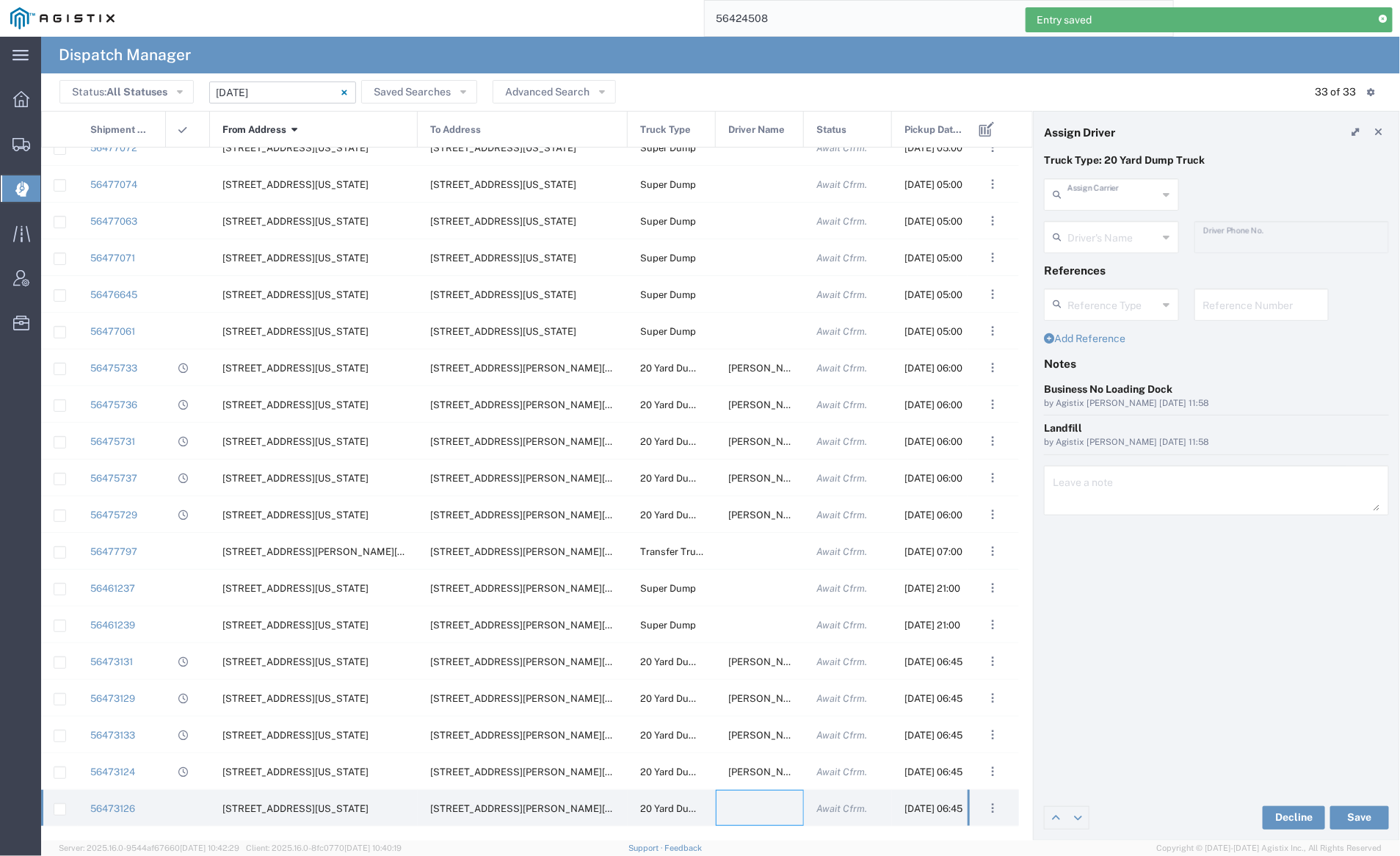
click at [1109, 196] on input "text" at bounding box center [1113, 193] width 91 height 26
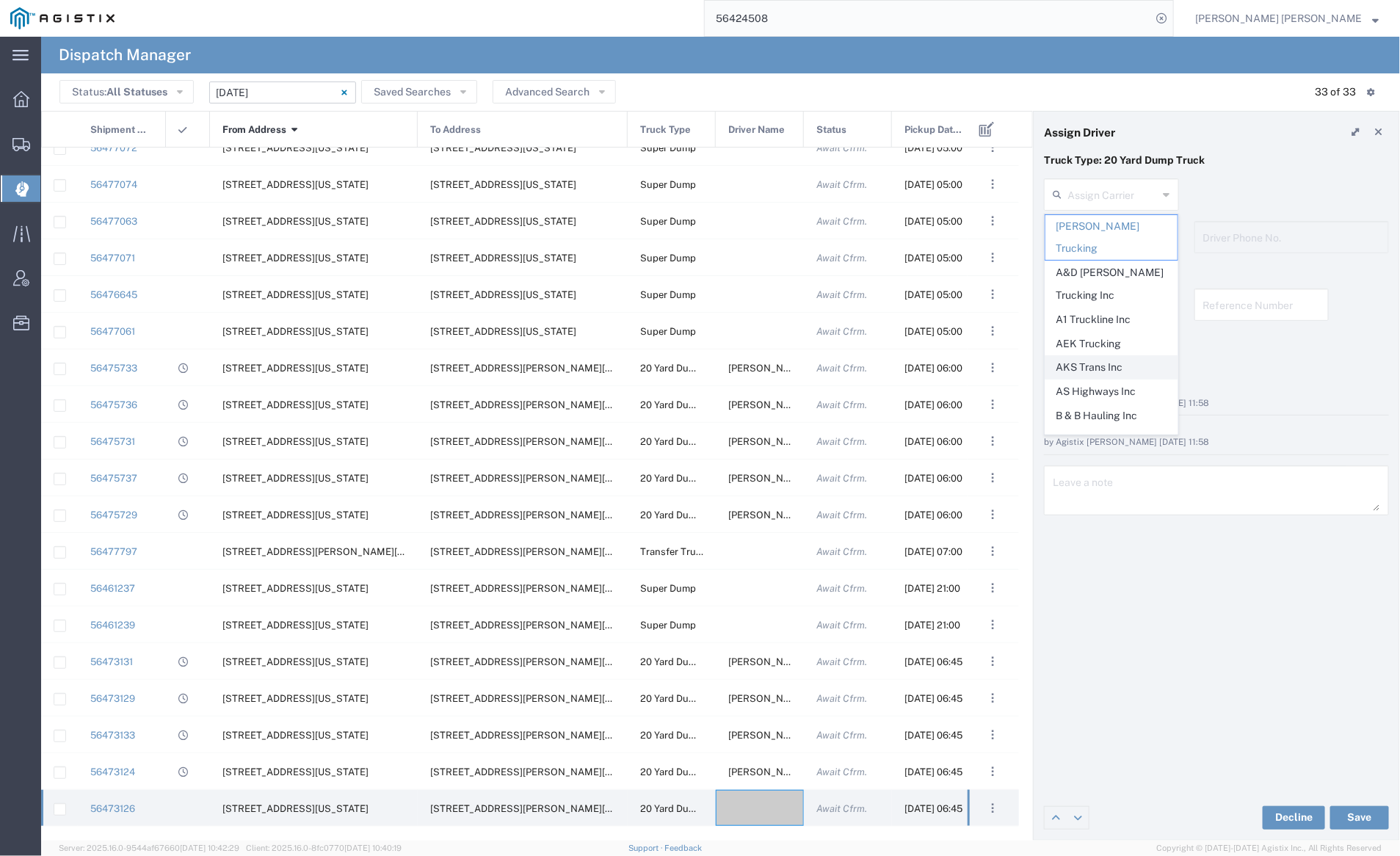
click at [1116, 356] on span "AKS Trans Inc" at bounding box center [1112, 367] width 132 height 22
type input "AKS Trans Inc"
click at [1098, 235] on input "text" at bounding box center [1113, 236] width 91 height 26
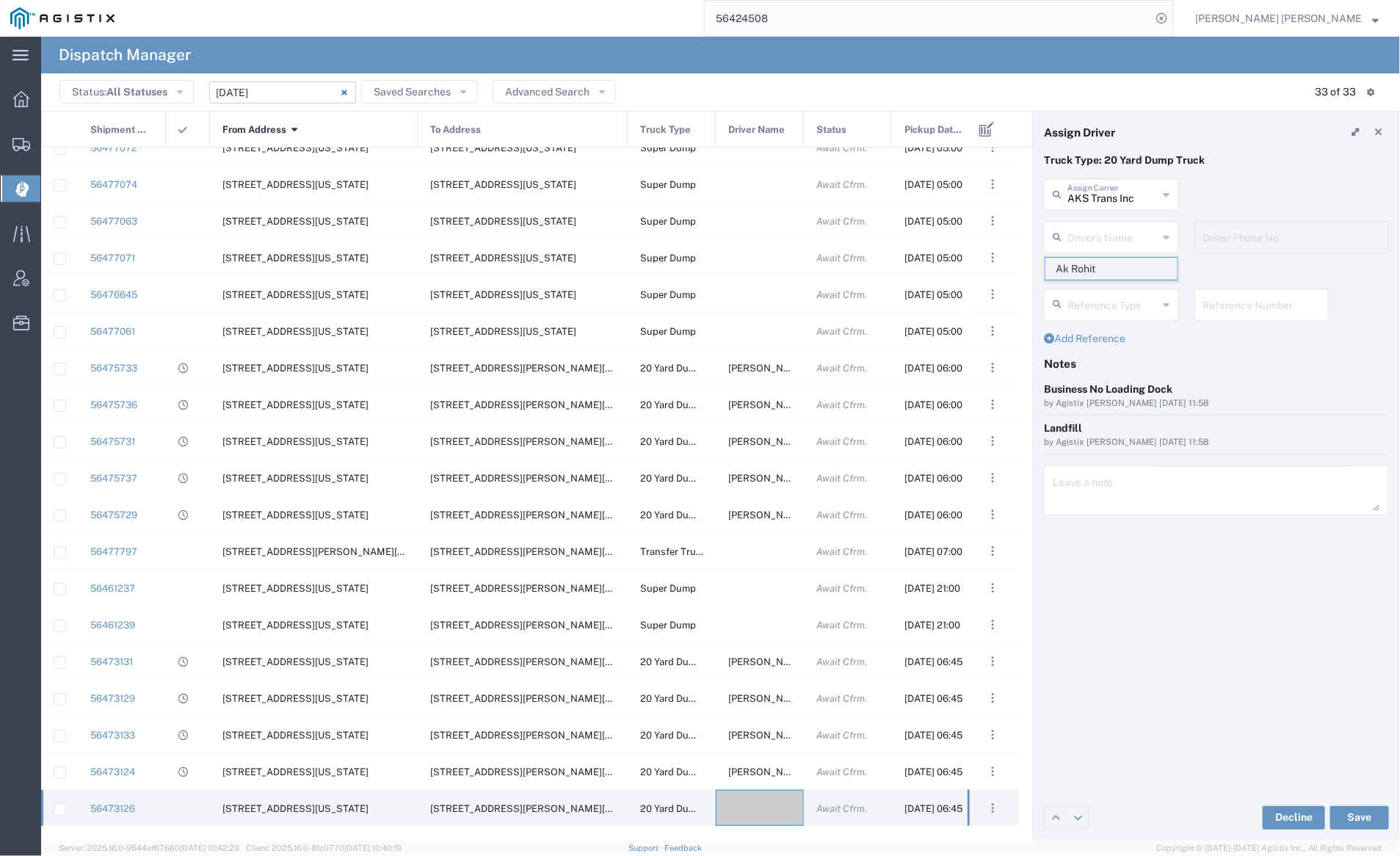
click at [1103, 274] on span "Ak Rohit" at bounding box center [1112, 269] width 132 height 22
type input "Ak Rohit"
type input "7077313133"
click at [1362, 815] on button "Save" at bounding box center [1359, 818] width 59 height 23
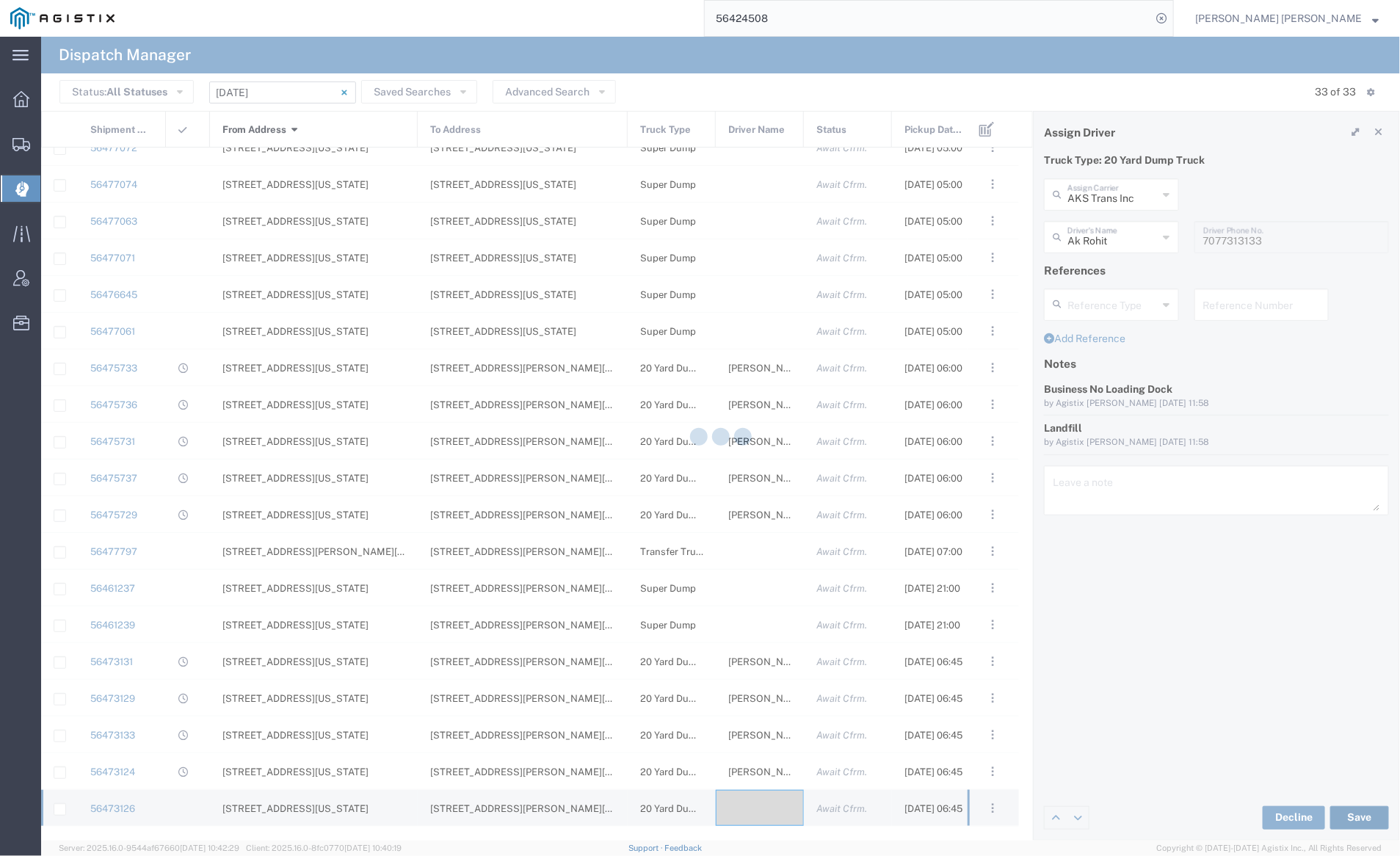
type input "Ak Rohit"
type input "AKS Trans Inc"
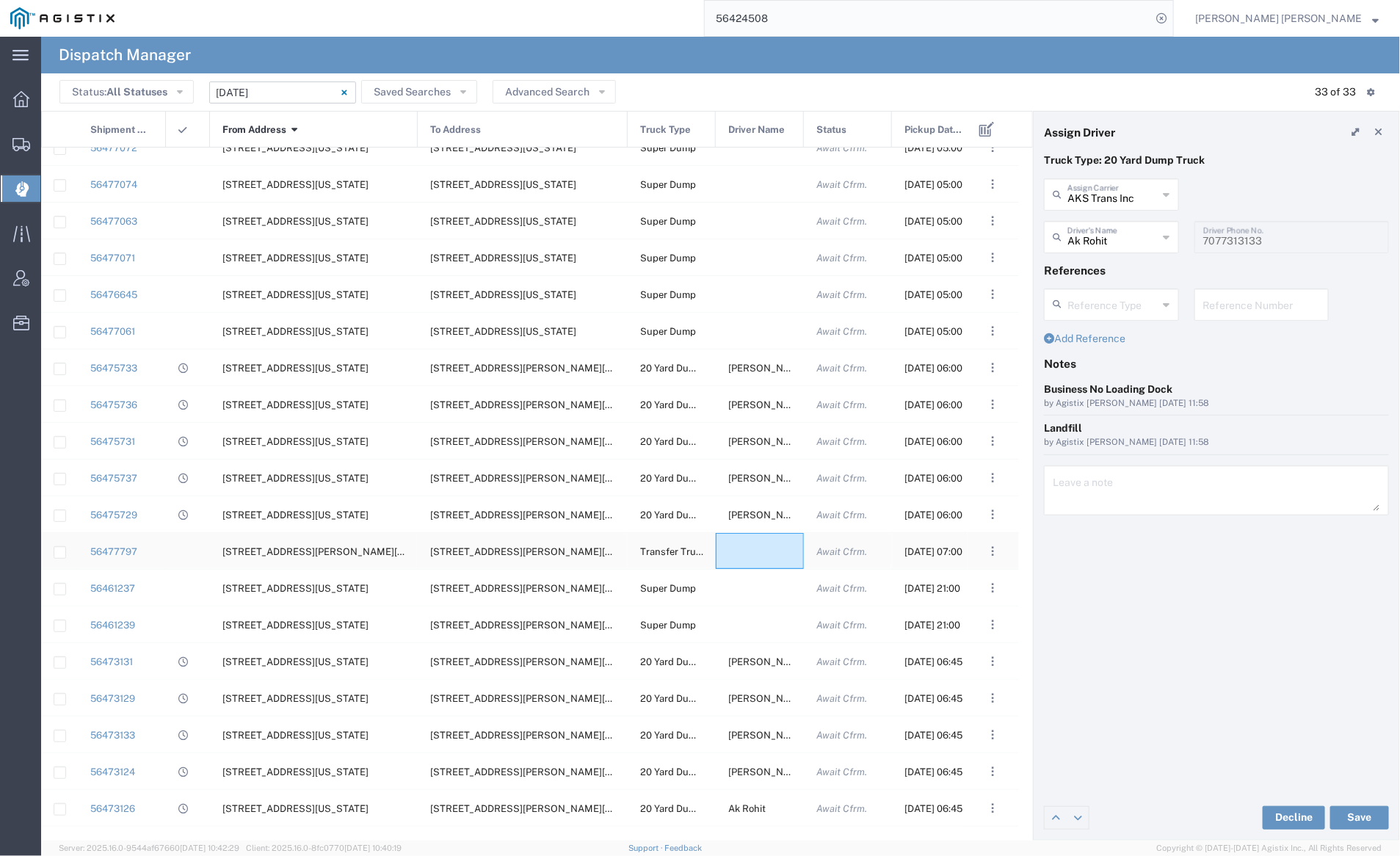
click at [748, 548] on div at bounding box center [760, 551] width 88 height 36
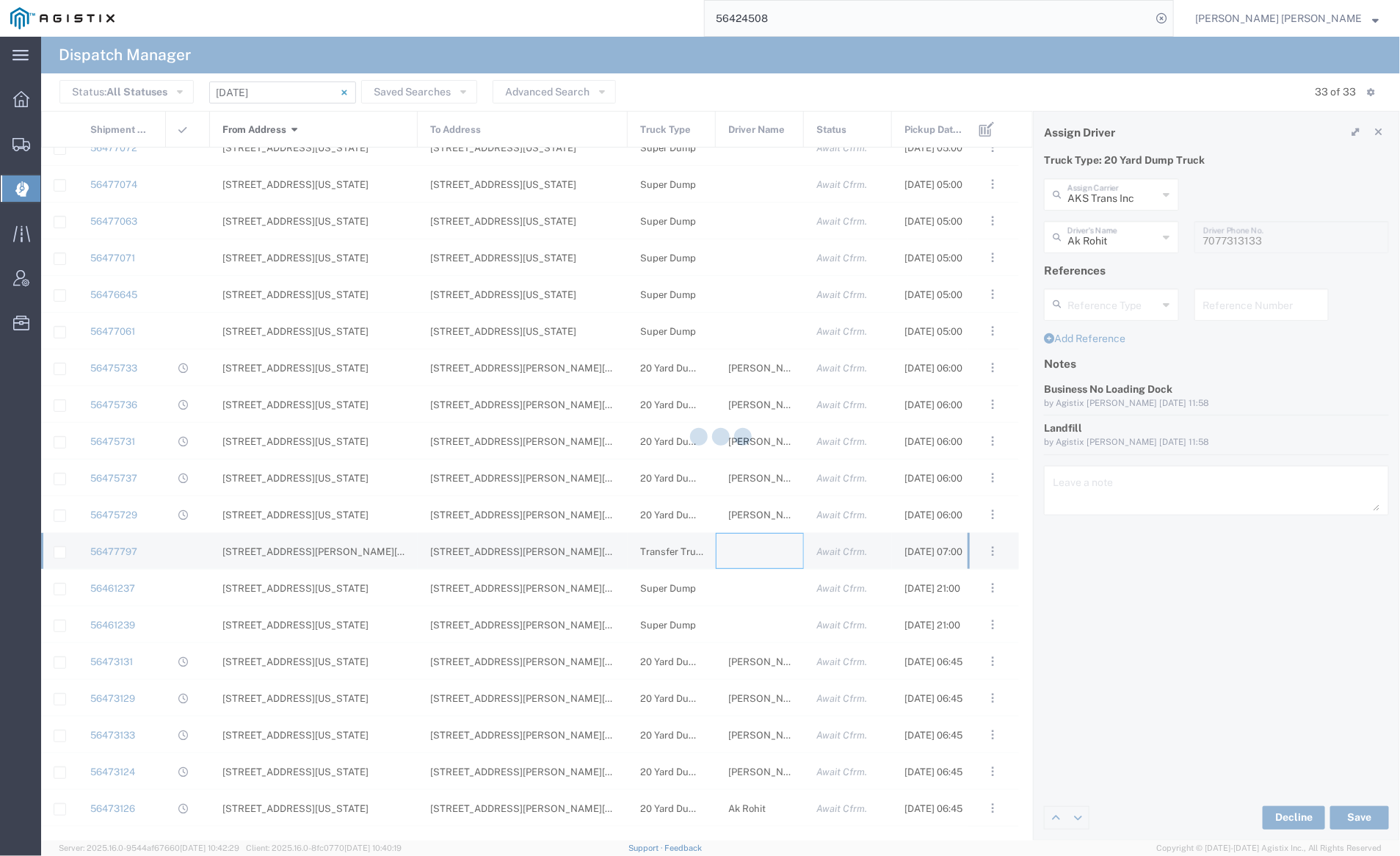
type input "[PERSON_NAME] Trucking"
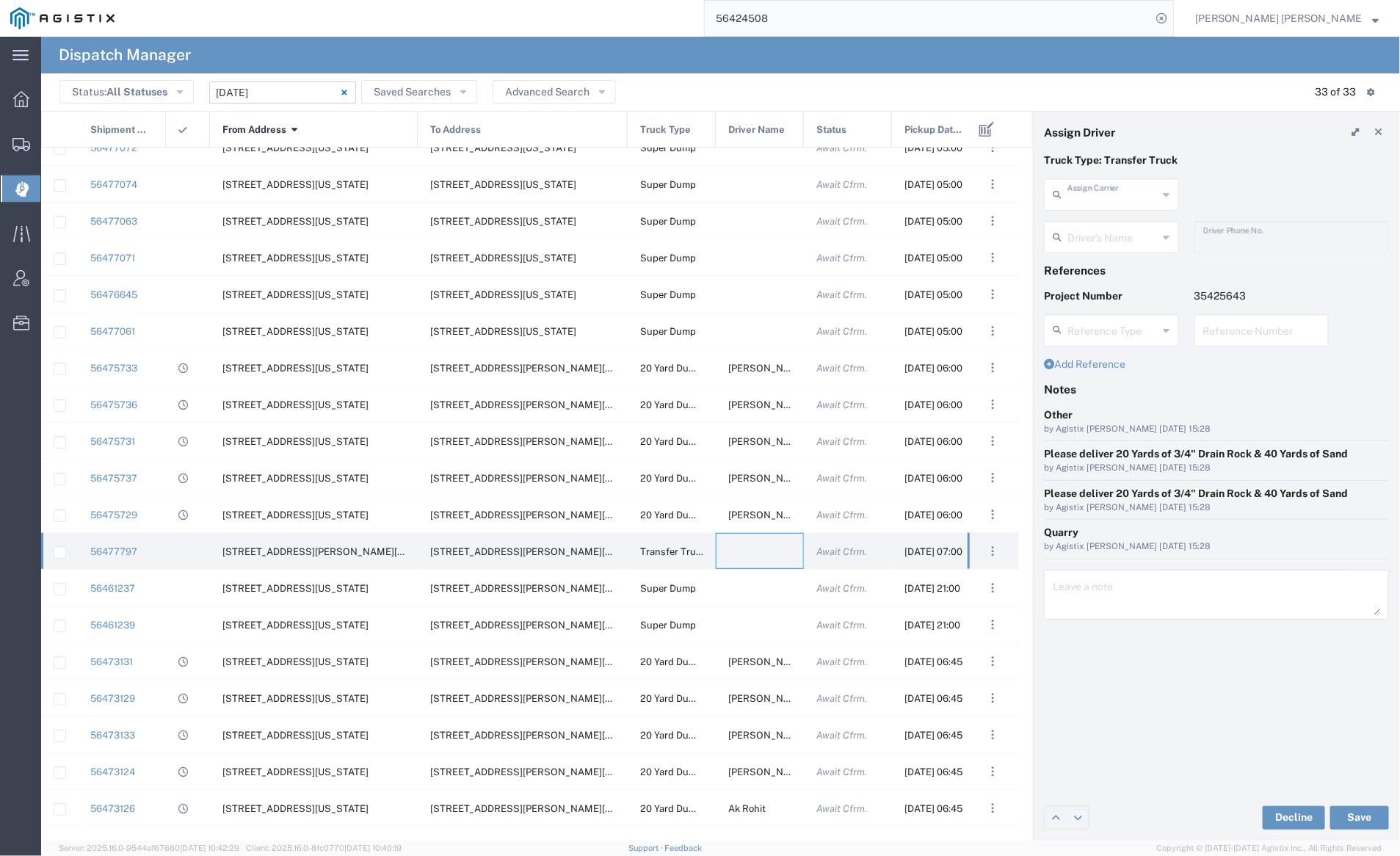
click at [1115, 185] on input "text" at bounding box center [1113, 193] width 91 height 26
drag, startPoint x: 1119, startPoint y: 292, endPoint x: 1117, endPoint y: 258, distance: 34.1
click at [1119, 309] on span "Manzoni Trucking" at bounding box center [1112, 320] width 132 height 22
type input "Manzoni Trucking"
click at [1116, 235] on input "text" at bounding box center [1113, 236] width 91 height 26
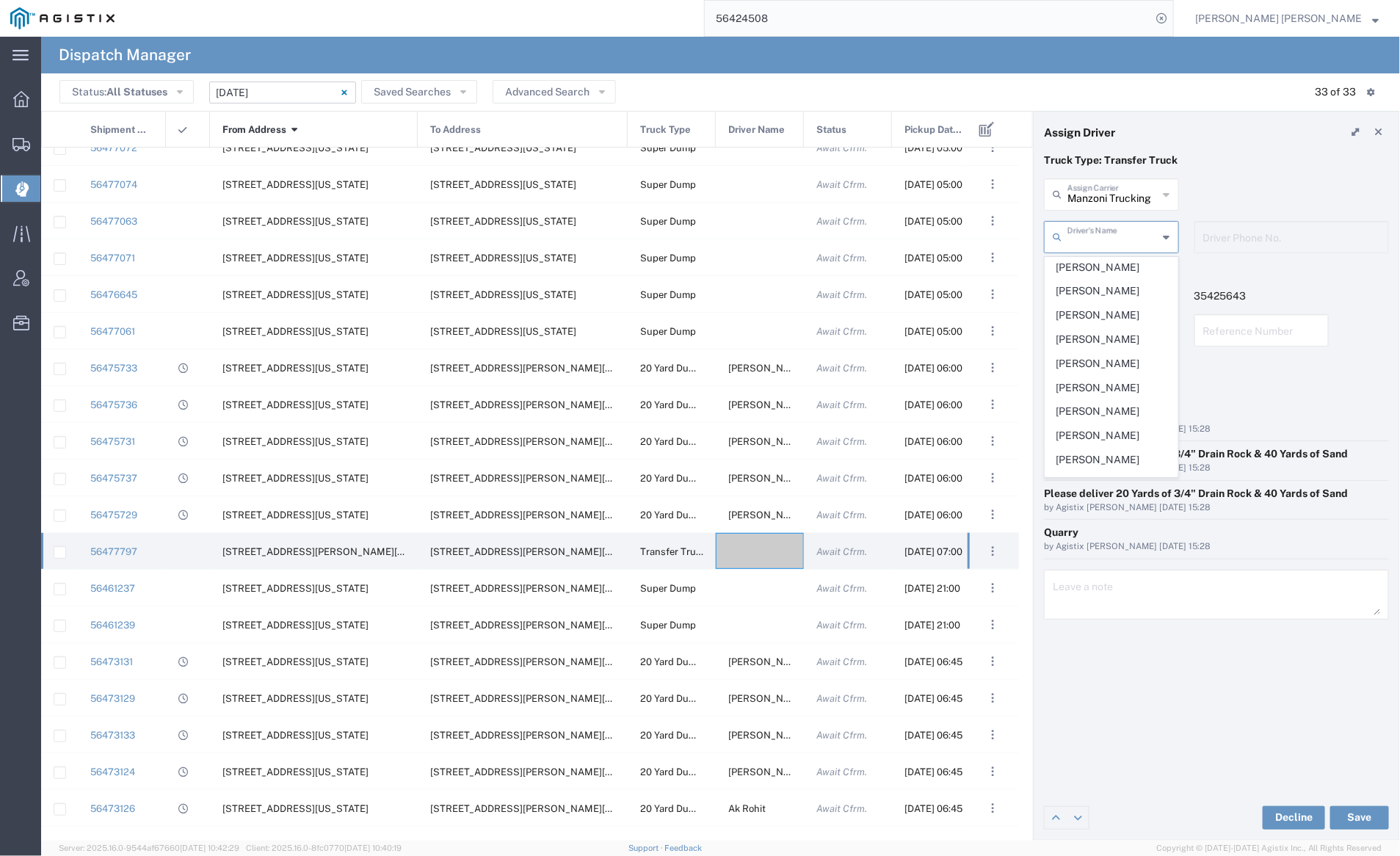
scroll to position [273, 0]
click at [1092, 268] on span "[PERSON_NAME]" at bounding box center [1112, 272] width 132 height 22
type input "[PERSON_NAME]"
type input "707-241-5875"
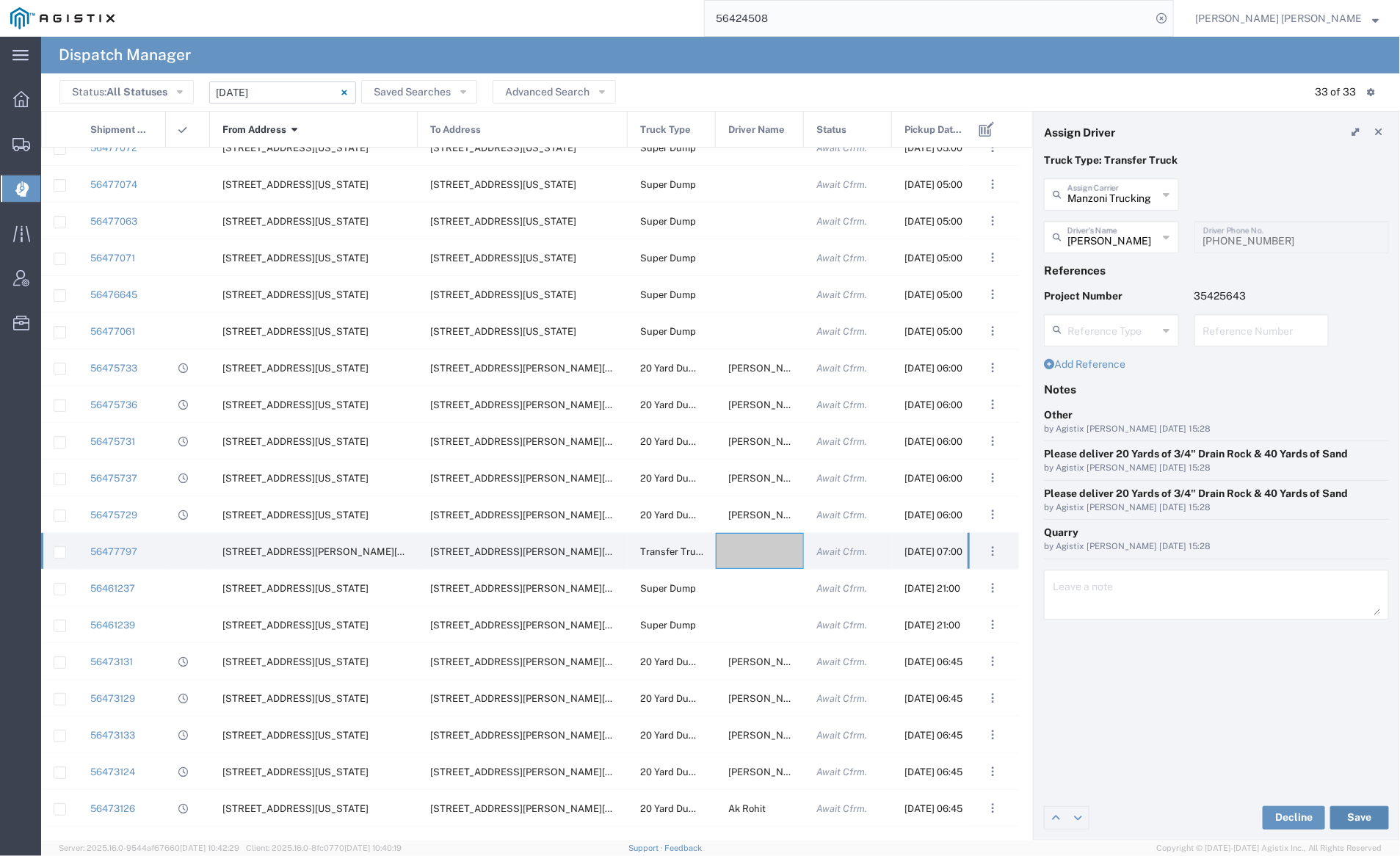
click at [1365, 814] on button "Save" at bounding box center [1359, 818] width 59 height 23
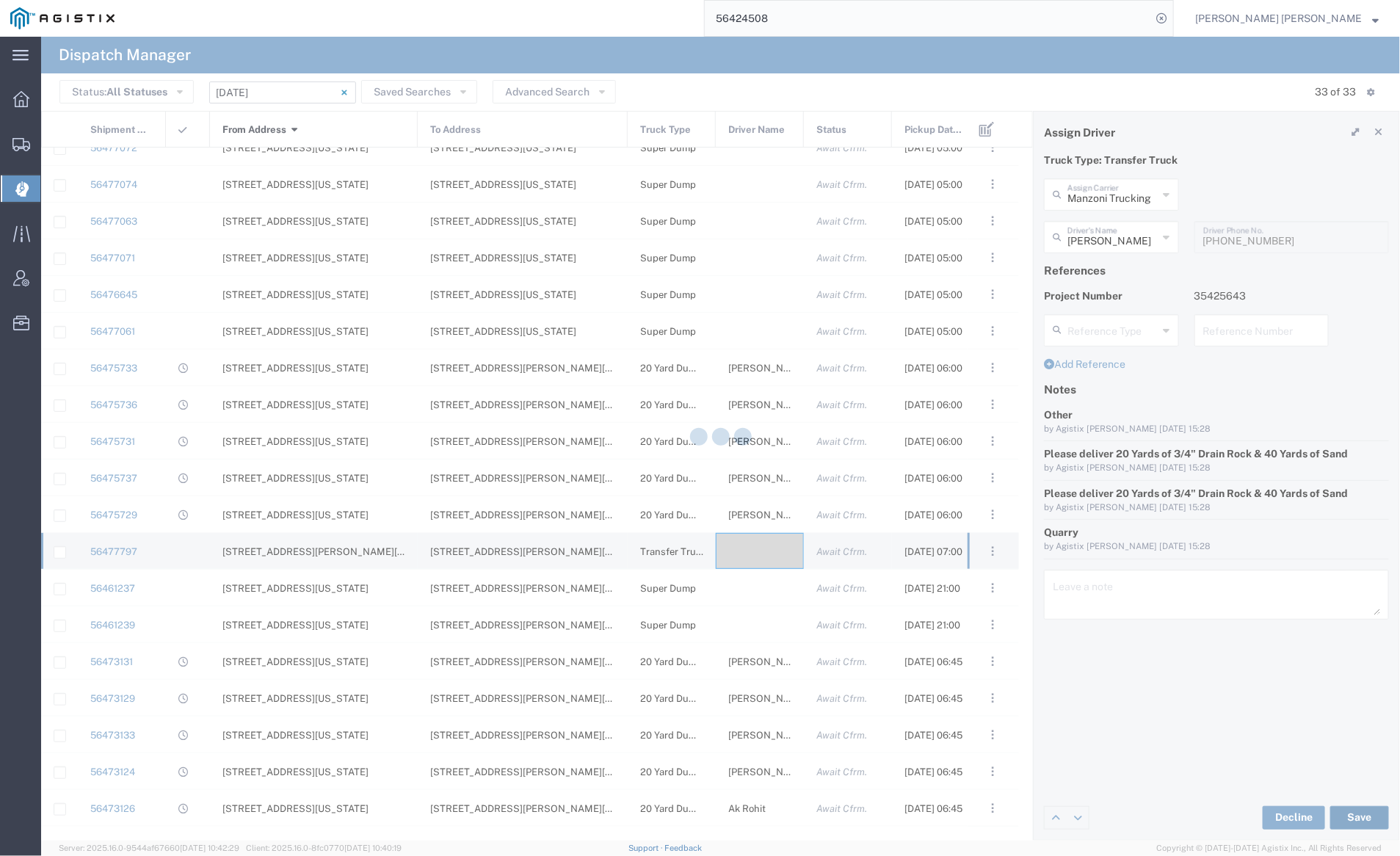
type input "[PERSON_NAME]"
type input "Manzoni Trucking"
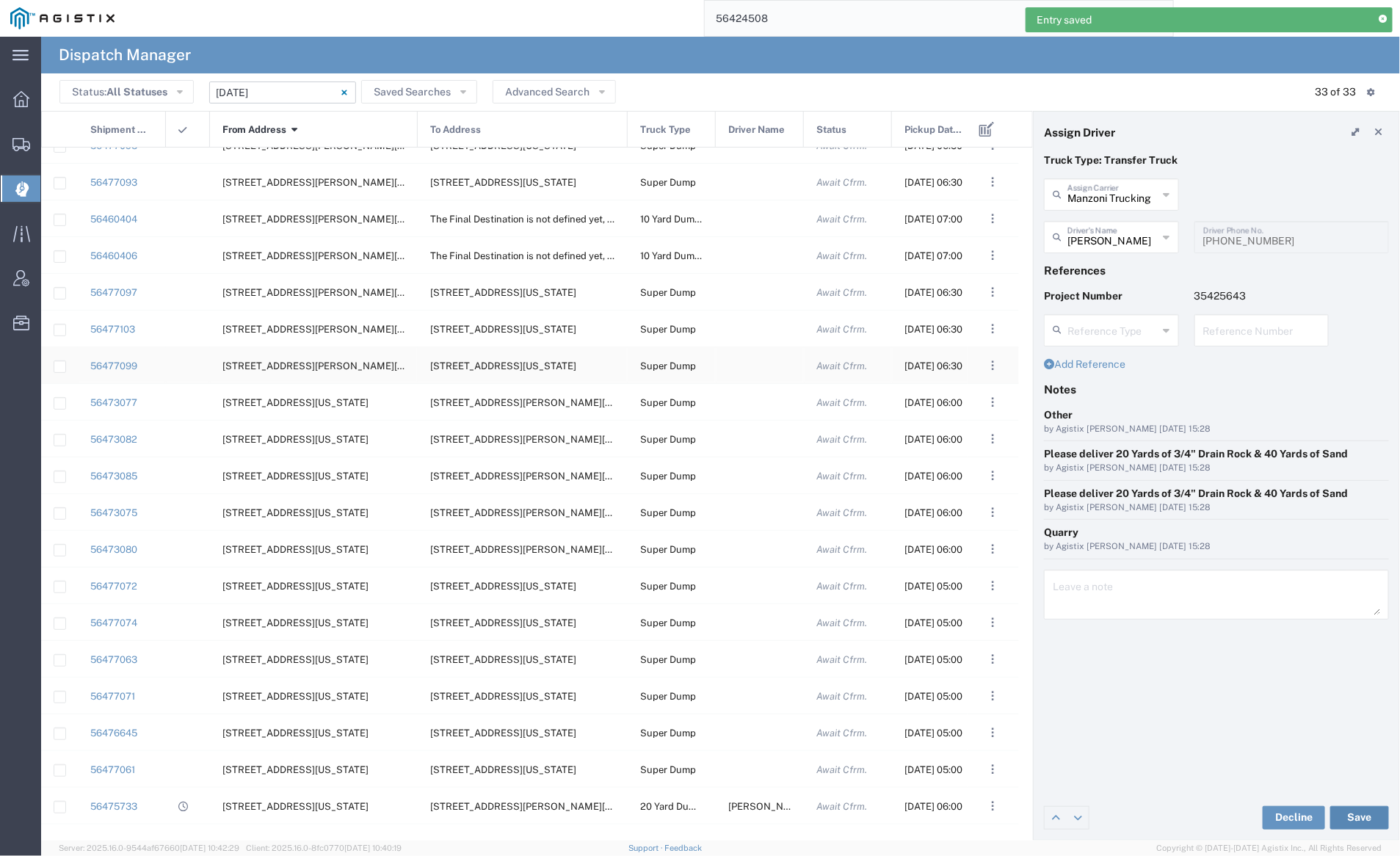
scroll to position [0, 0]
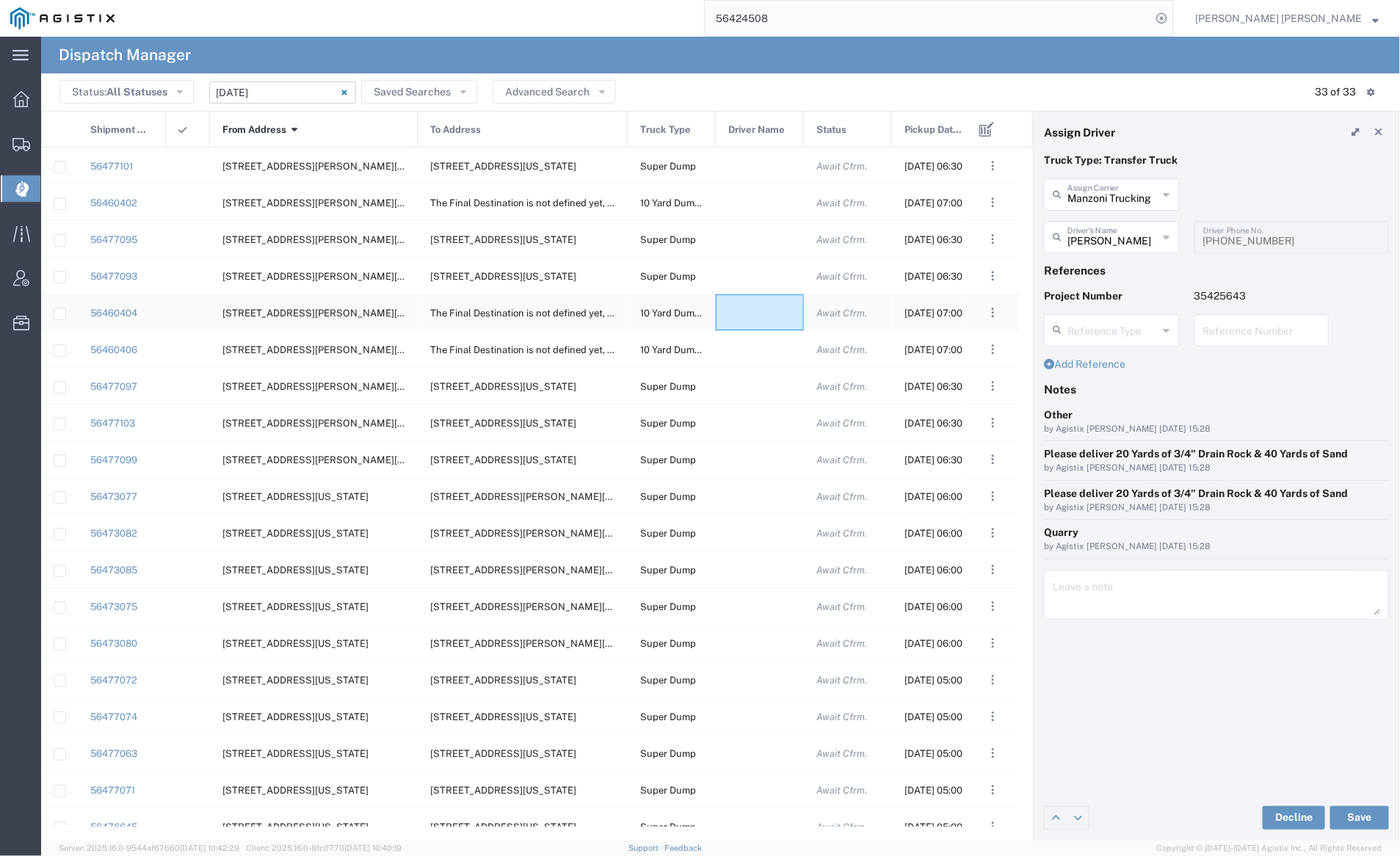
click at [760, 309] on div at bounding box center [760, 312] width 88 height 36
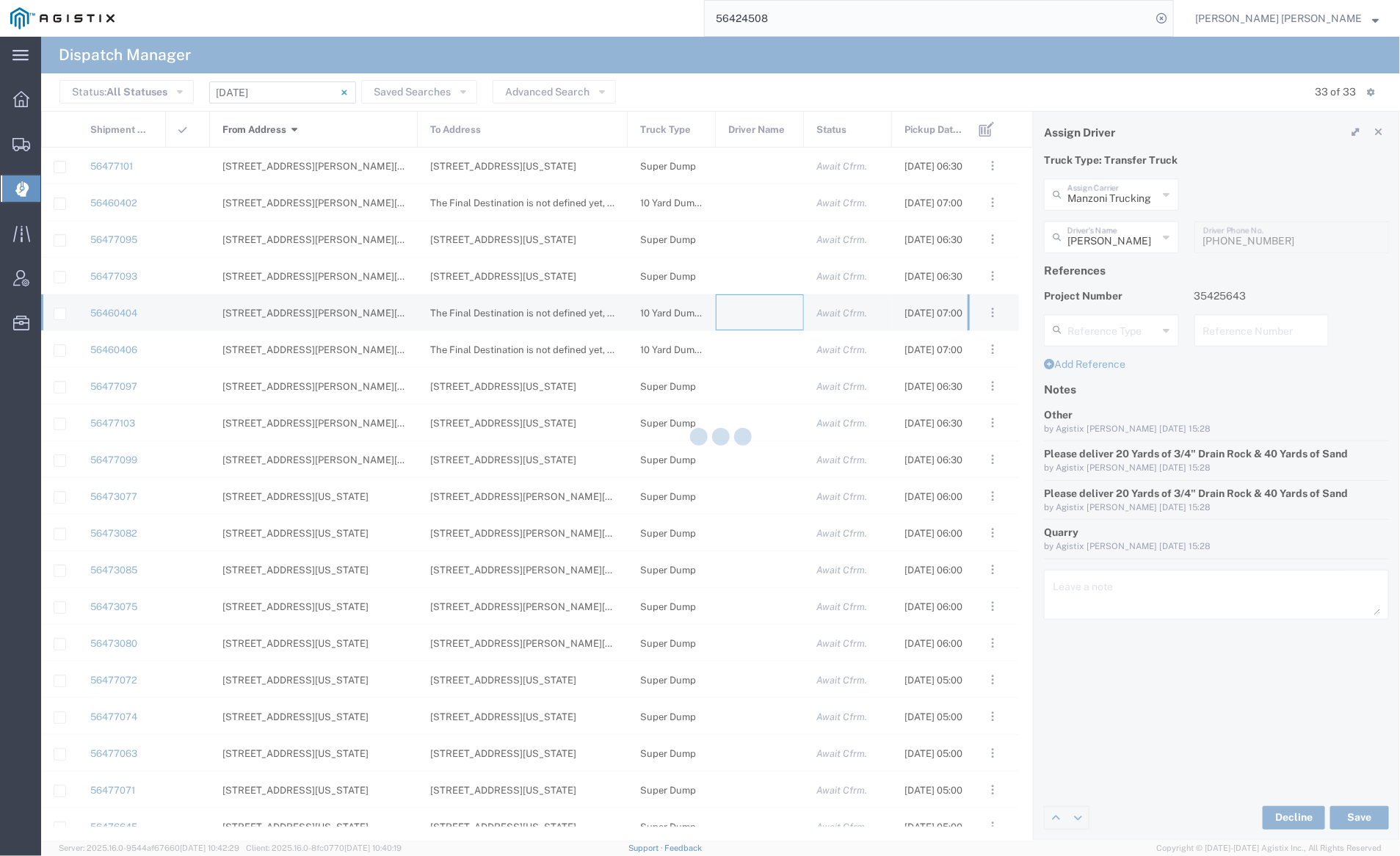
type input "[PERSON_NAME] Trucking"
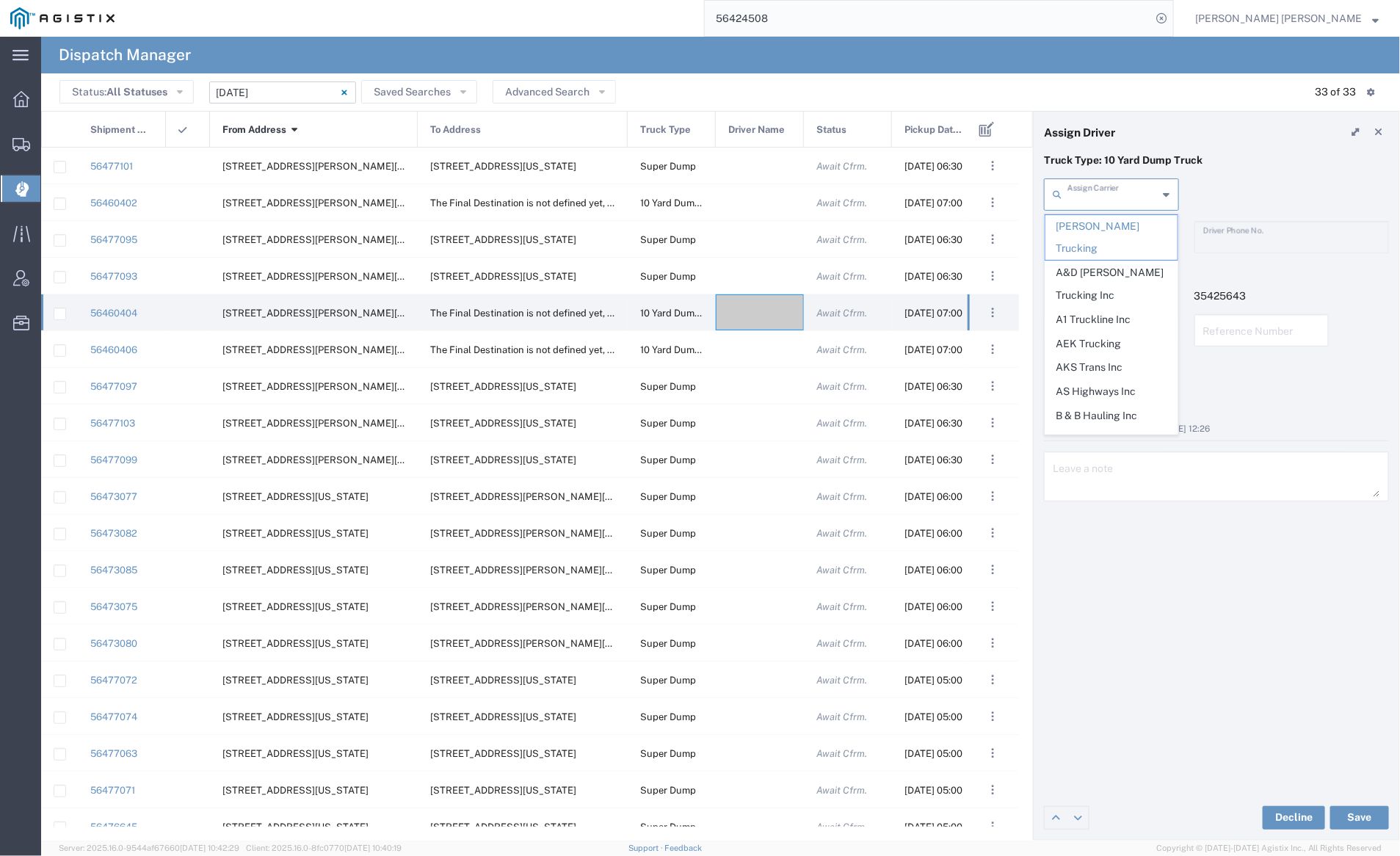
click at [1103, 183] on input "text" at bounding box center [1113, 193] width 91 height 26
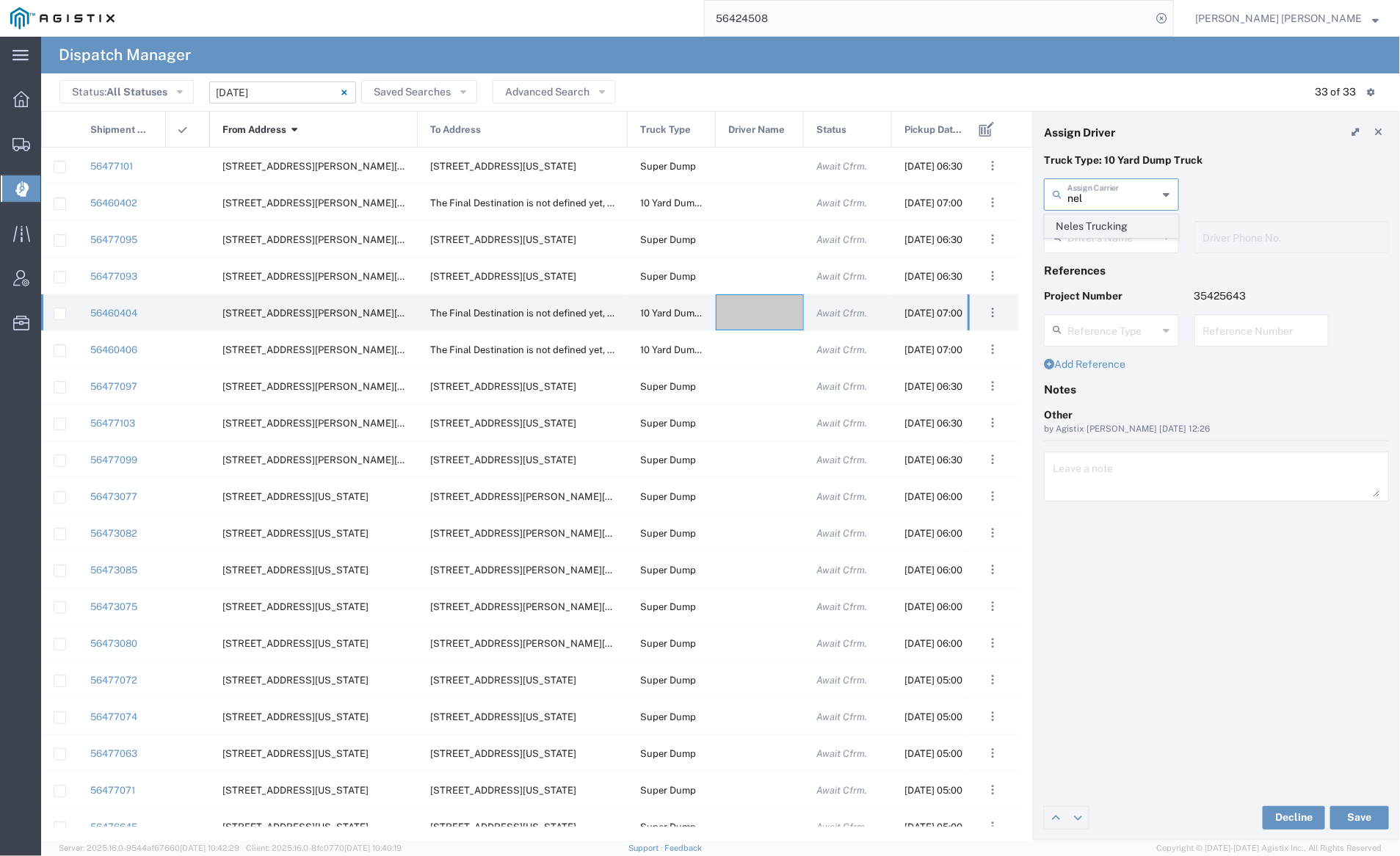
click at [1113, 224] on span "Neles Trucking" at bounding box center [1112, 226] width 132 height 22
type input "Neles Trucking"
click at [1112, 241] on input "text" at bounding box center [1113, 236] width 91 height 26
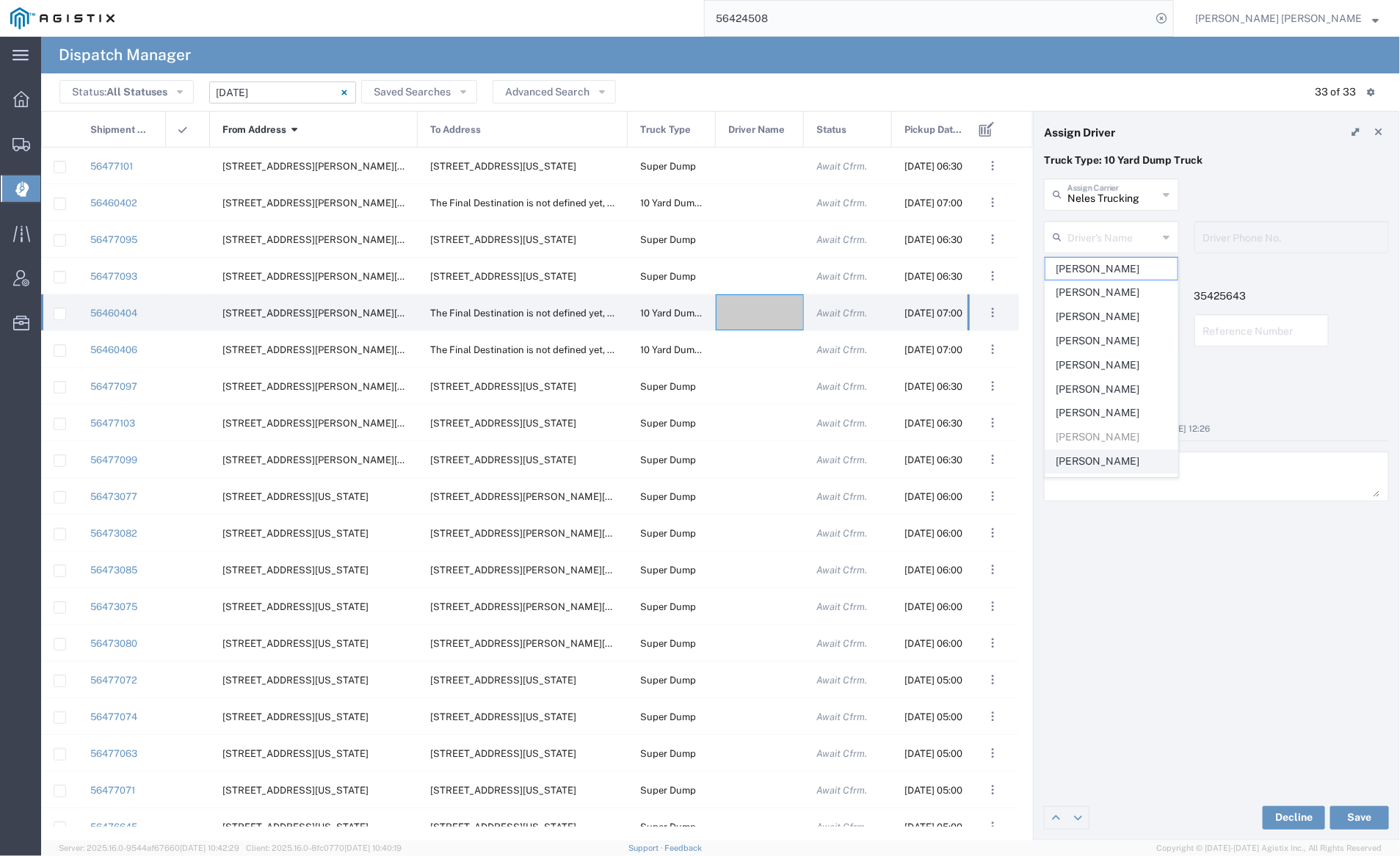
click at [1092, 452] on span "Dave Pimentel" at bounding box center [1112, 462] width 132 height 22
type input "Dave Pimentel"
type input "707-210-6266"
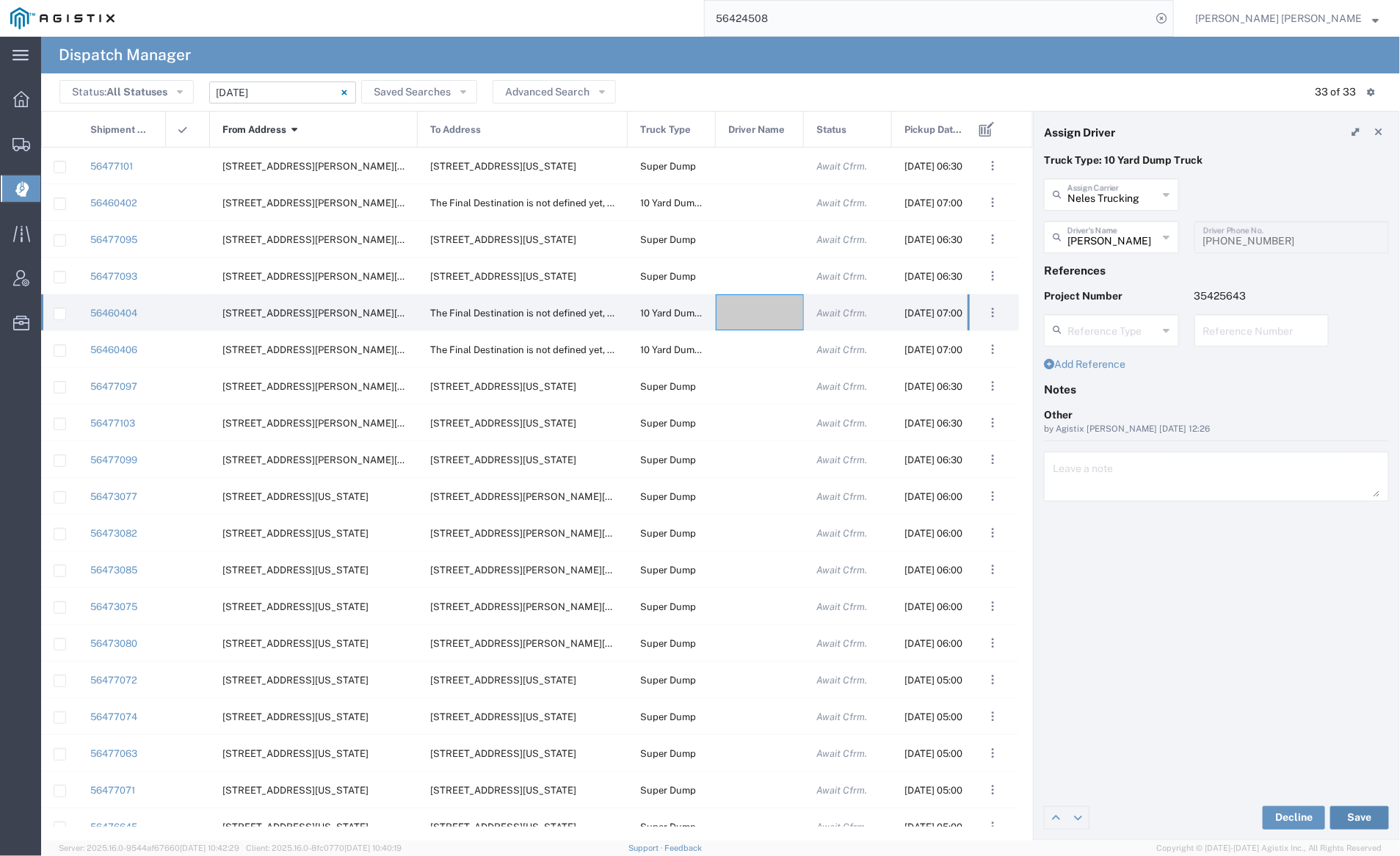
click at [1361, 814] on button "Save" at bounding box center [1359, 818] width 59 height 23
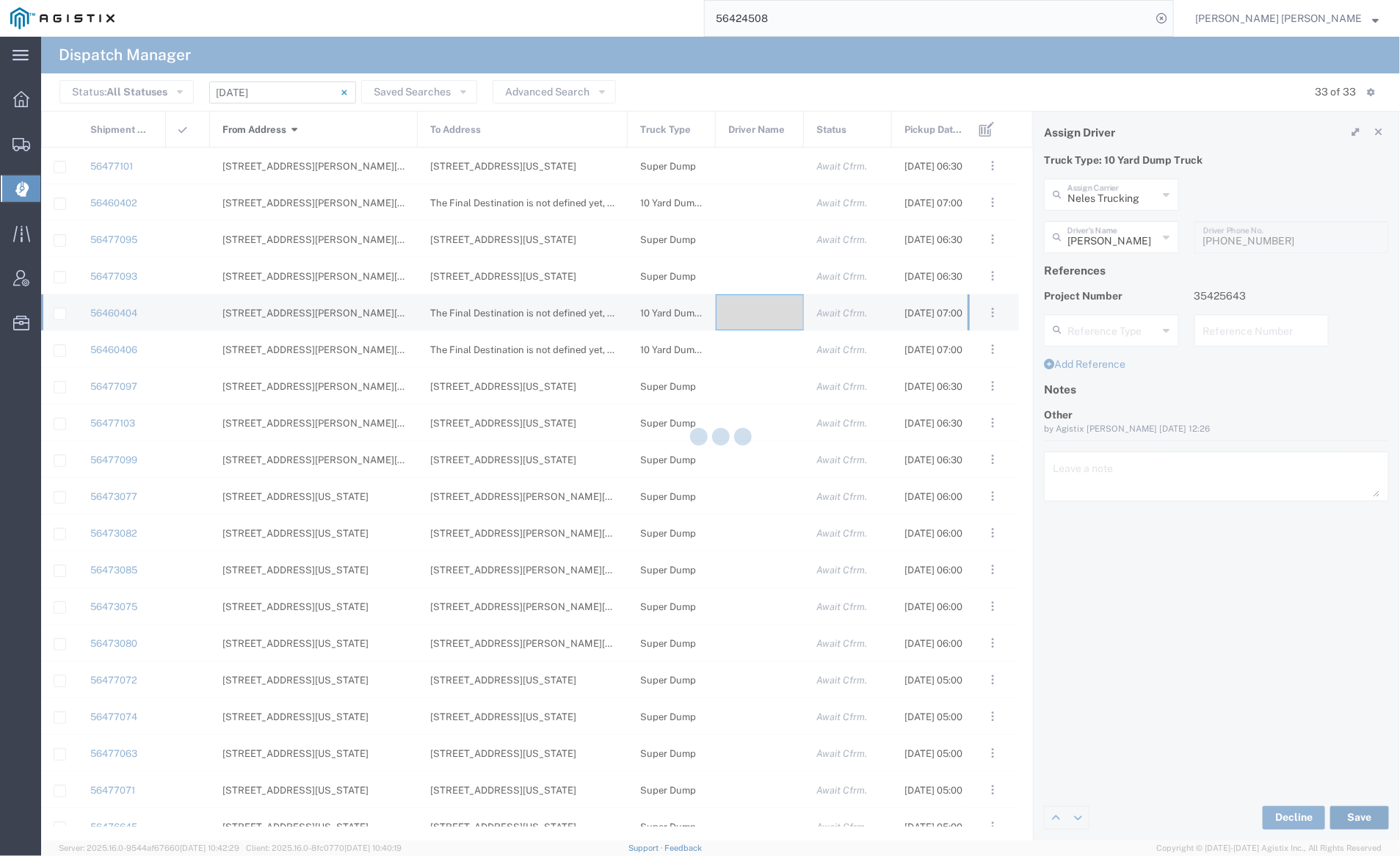
type input "Dave Pimentel"
type input "Neles Trucking"
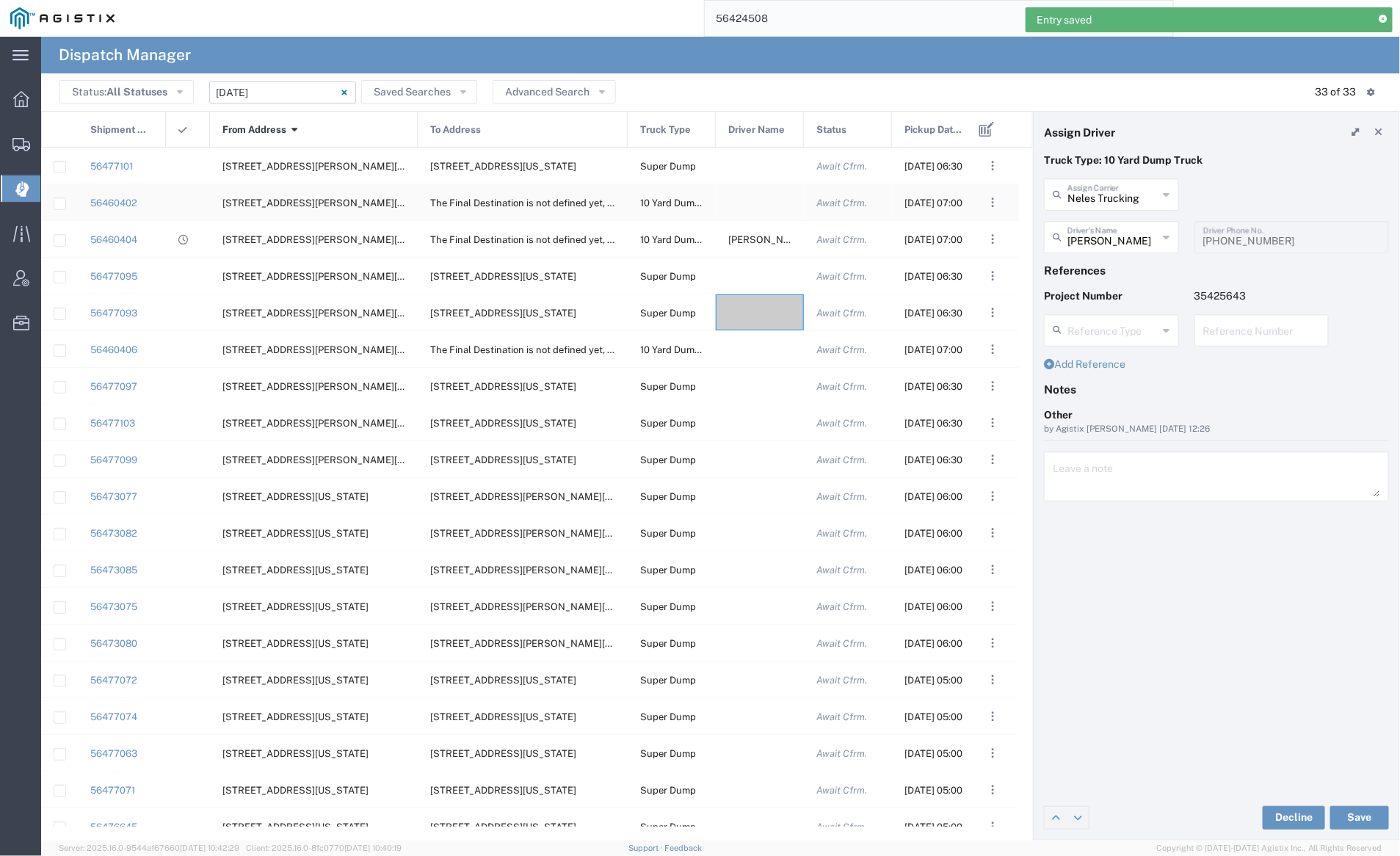
click at [755, 199] on div at bounding box center [760, 202] width 88 height 36
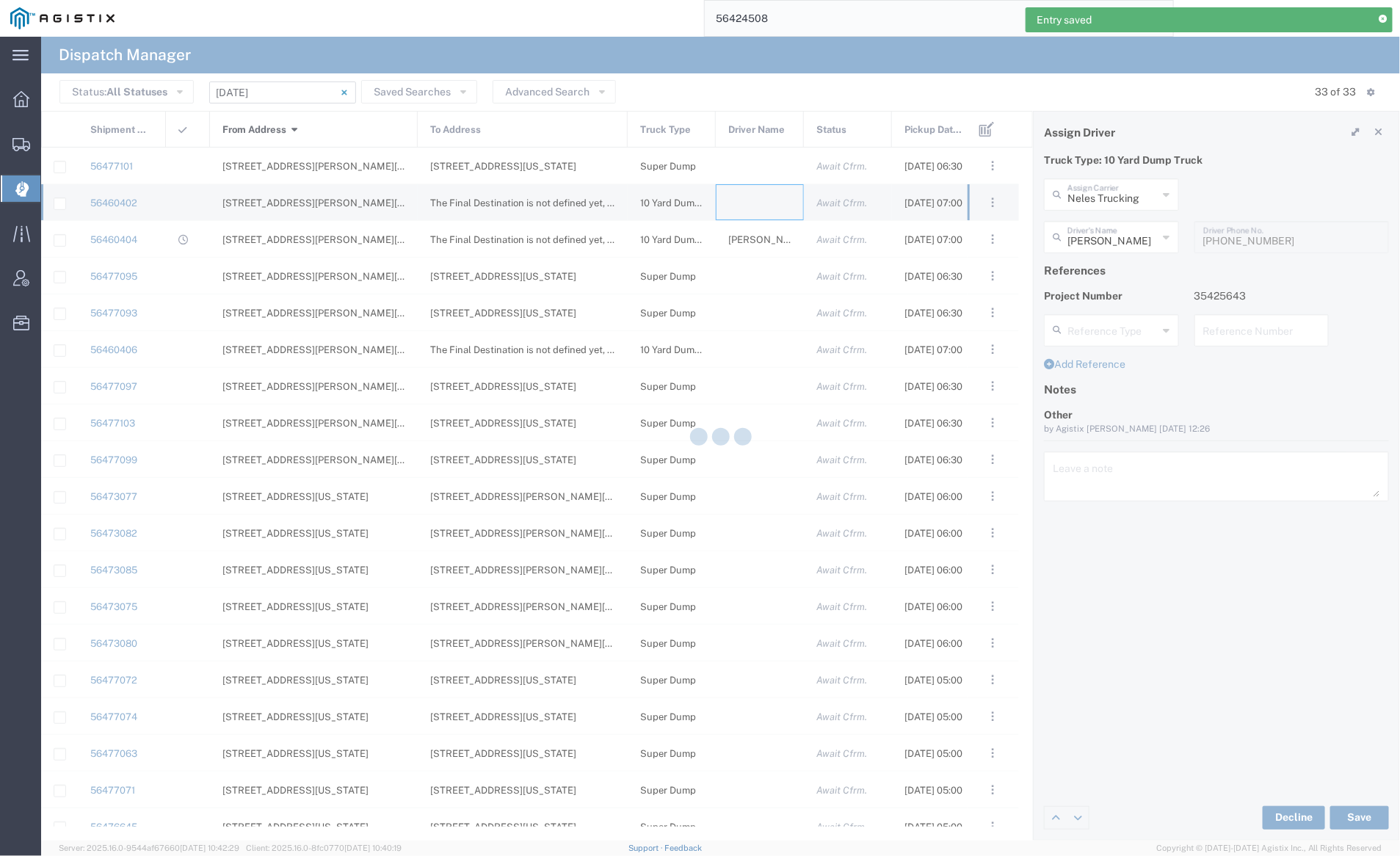
type input "[PERSON_NAME] Trucking"
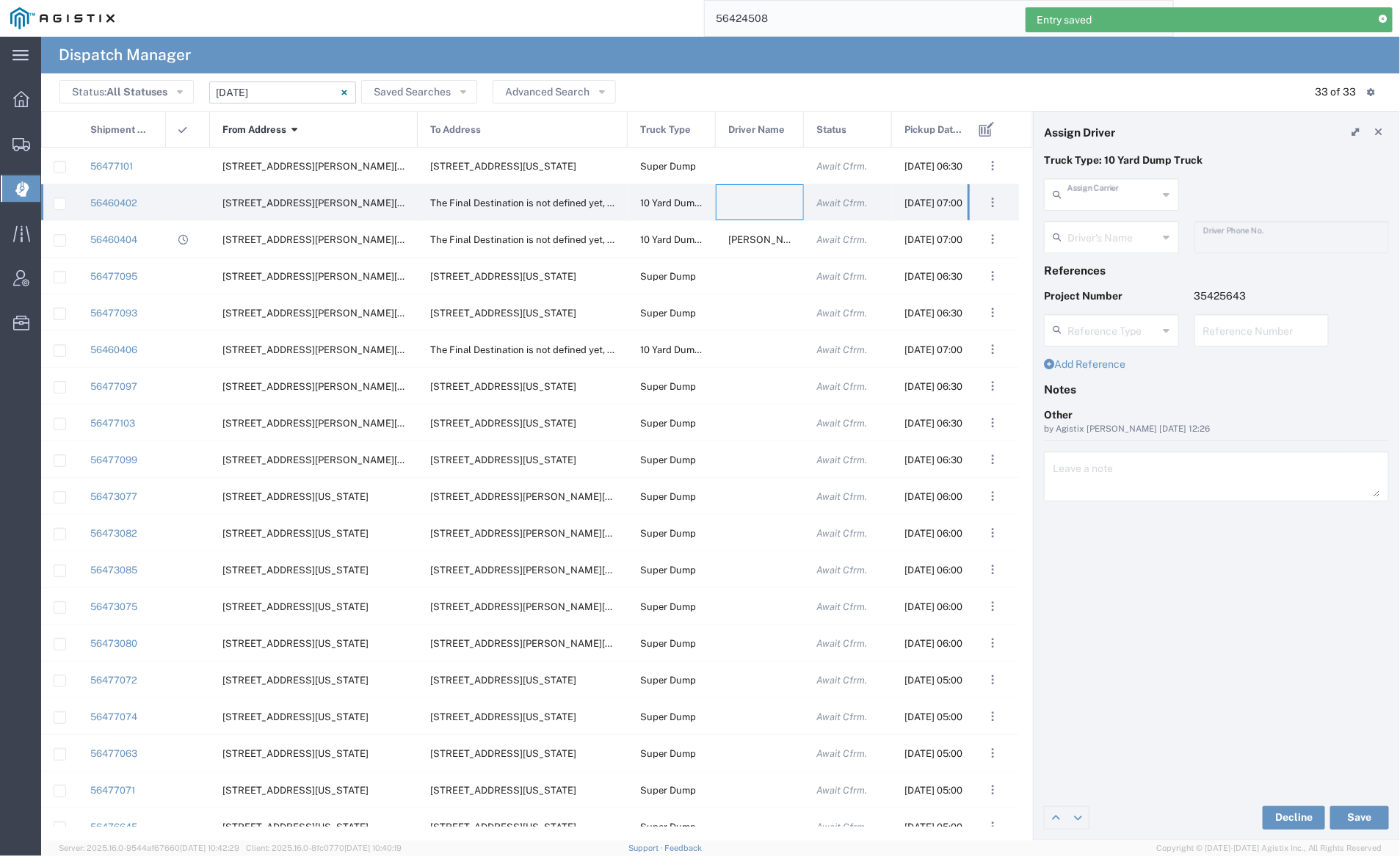
click at [1090, 197] on input "text" at bounding box center [1113, 193] width 91 height 26
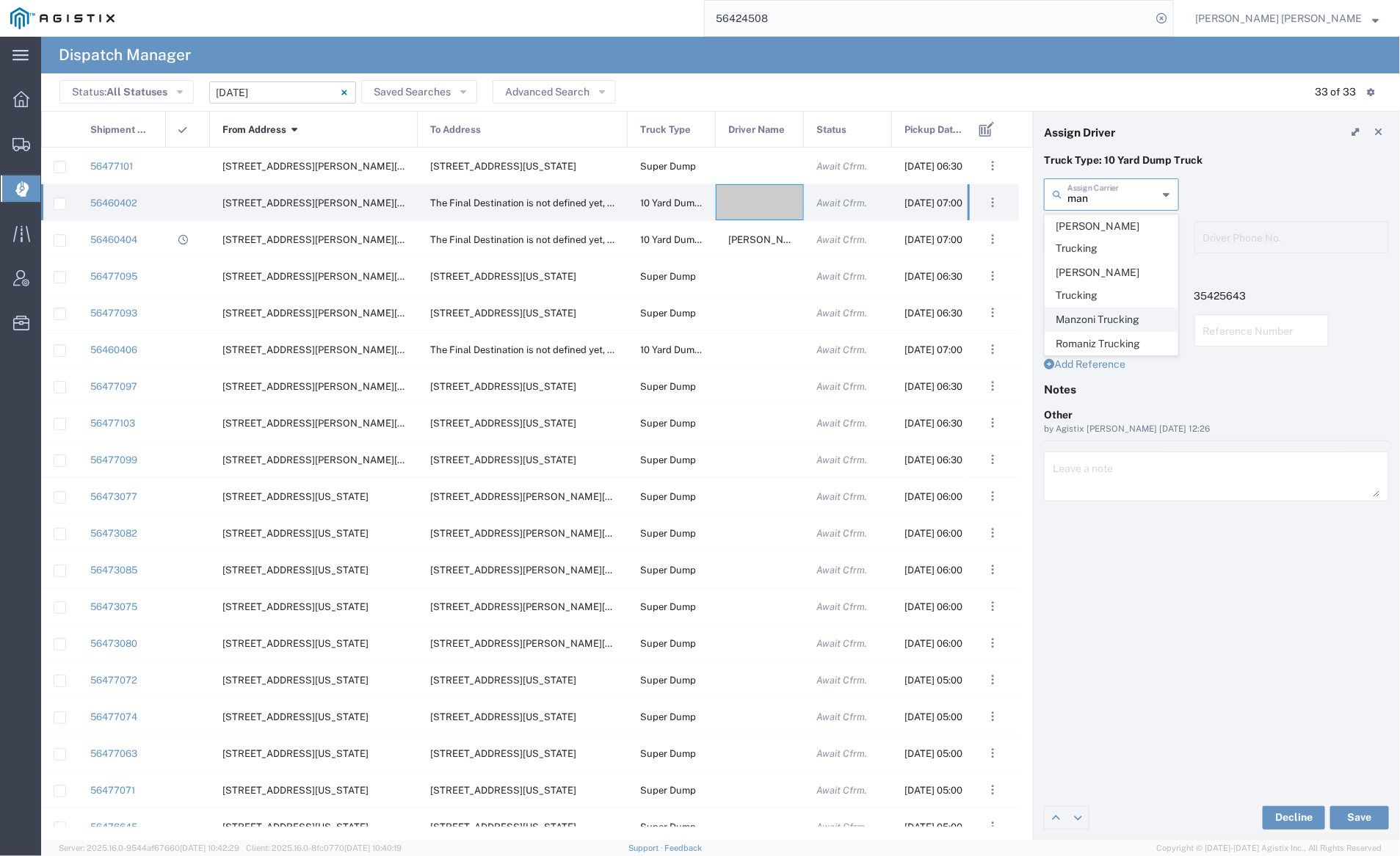
click at [1106, 309] on span "Manzoni Trucking" at bounding box center [1112, 320] width 132 height 22
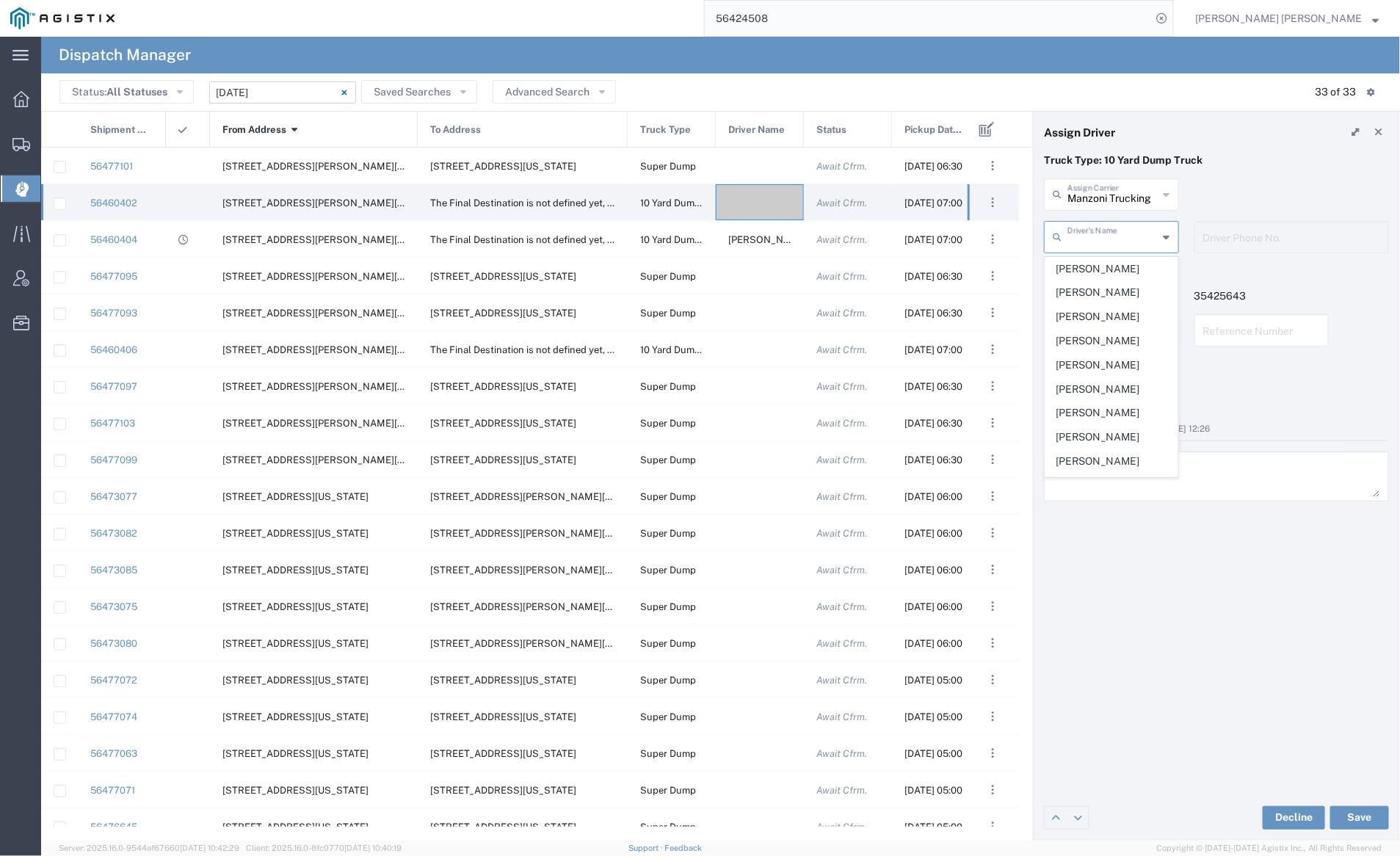
click at [1083, 235] on input "text" at bounding box center [1113, 236] width 91 height 26
click at [1095, 199] on input "Manzoni Trucking" at bounding box center [1113, 193] width 91 height 26
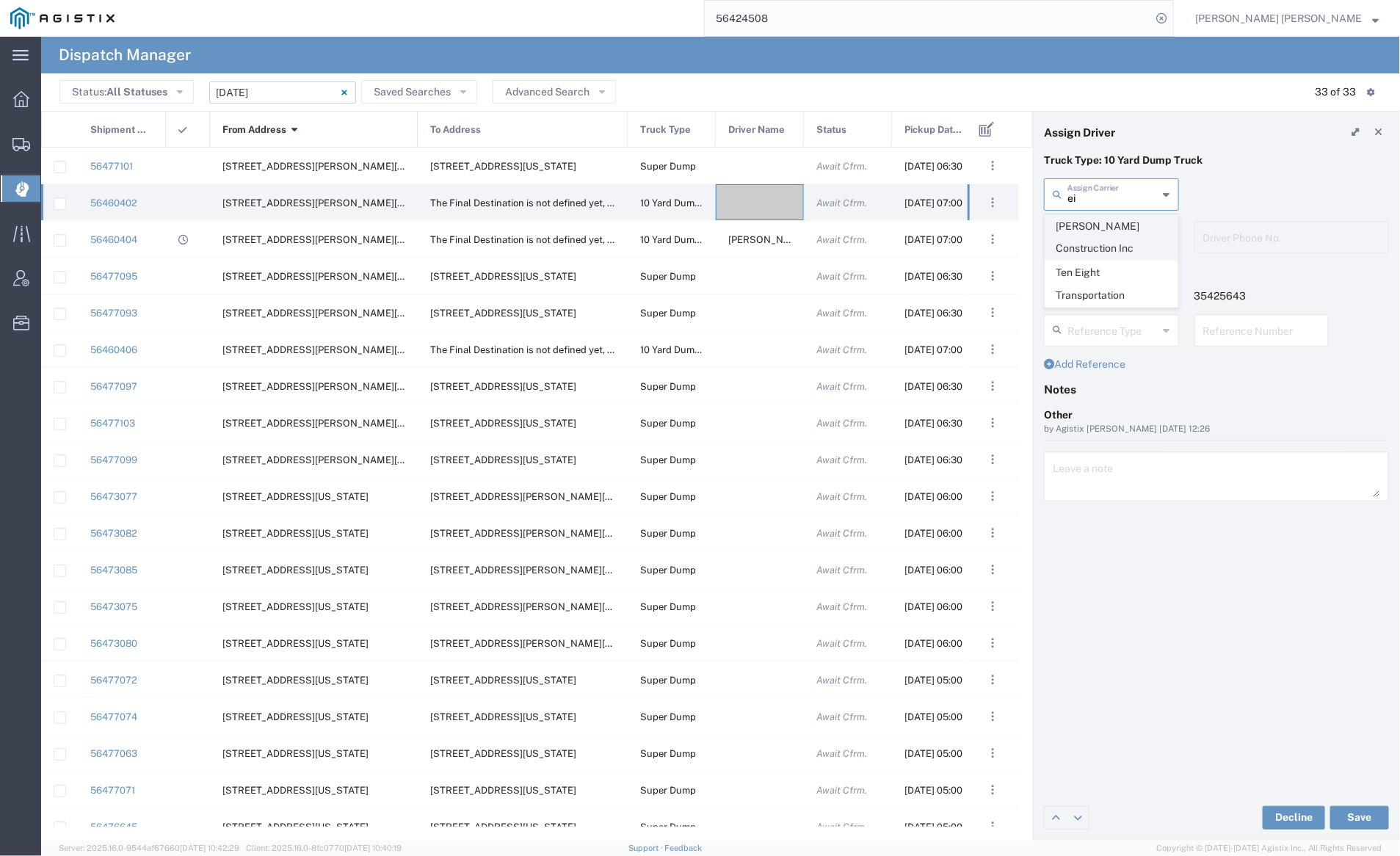
click at [1099, 228] on span "[PERSON_NAME] Construction Inc" at bounding box center [1112, 237] width 132 height 46
type input "[PERSON_NAME] Construction Inc"
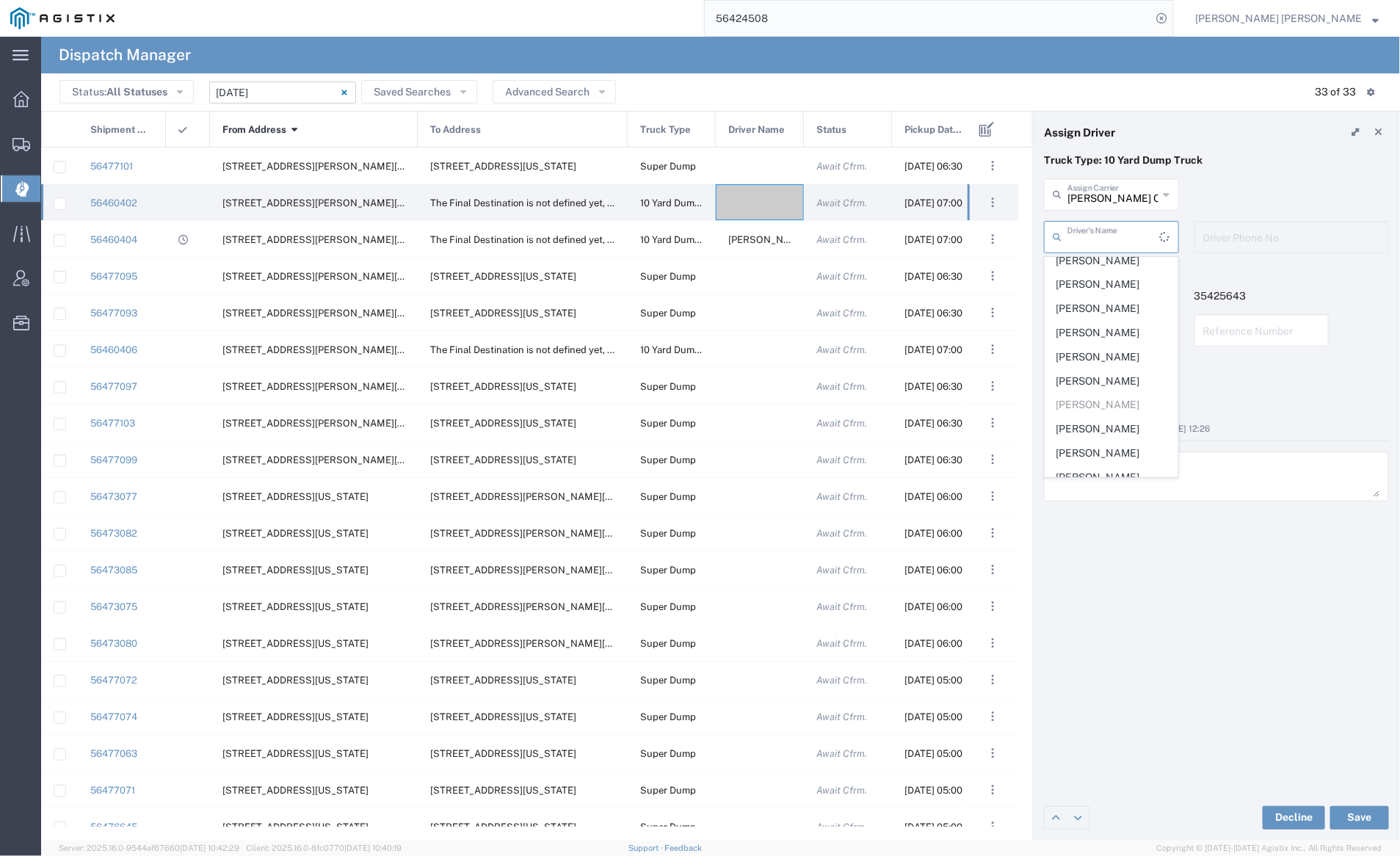
click at [1097, 225] on input "text" at bounding box center [1113, 236] width 92 height 26
click at [1112, 394] on span "Kelly Dickey" at bounding box center [1112, 405] width 132 height 22
type input "Kelly Dickey"
type input "7072927224"
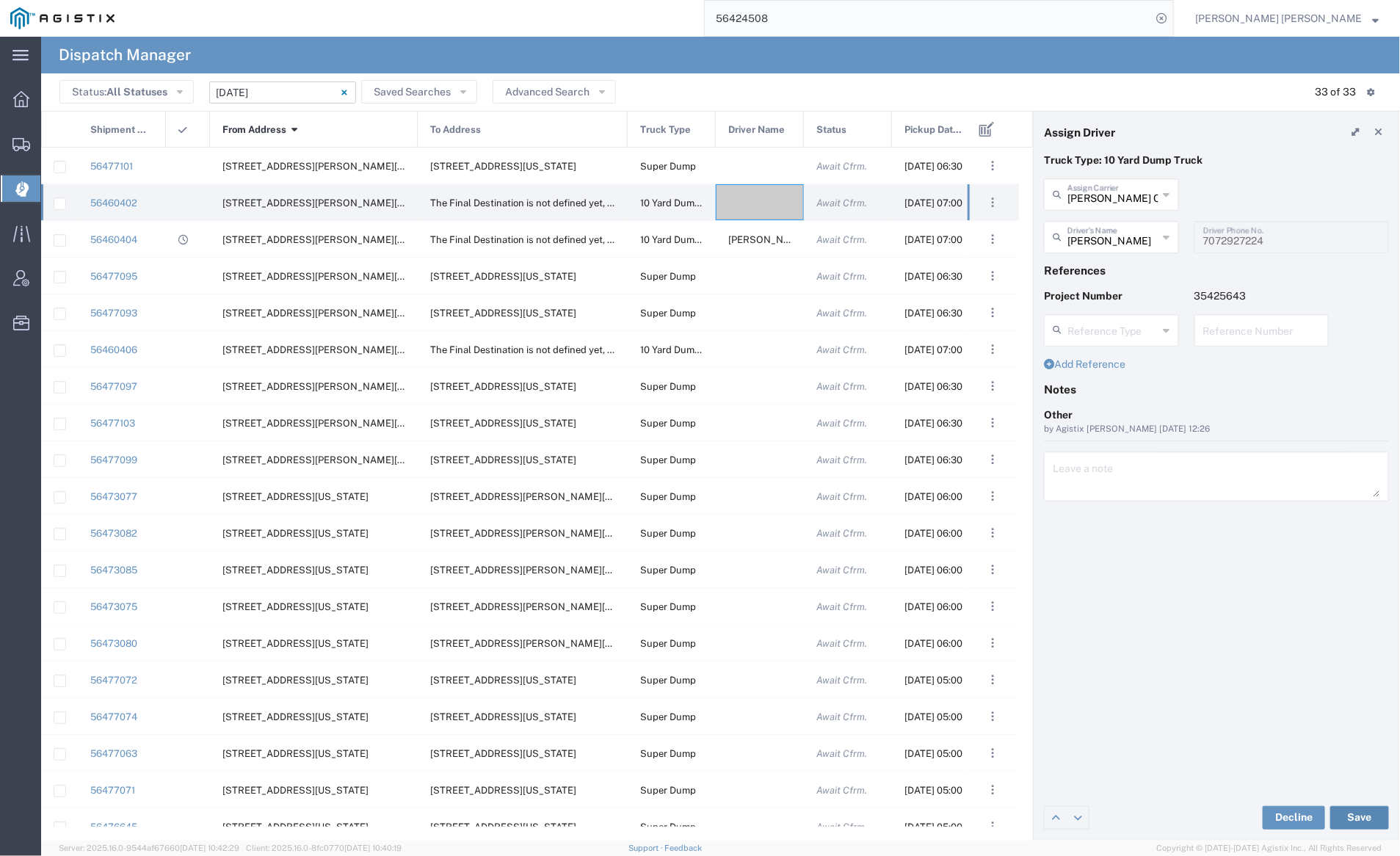
click at [1366, 818] on button "Save" at bounding box center [1359, 818] width 59 height 23
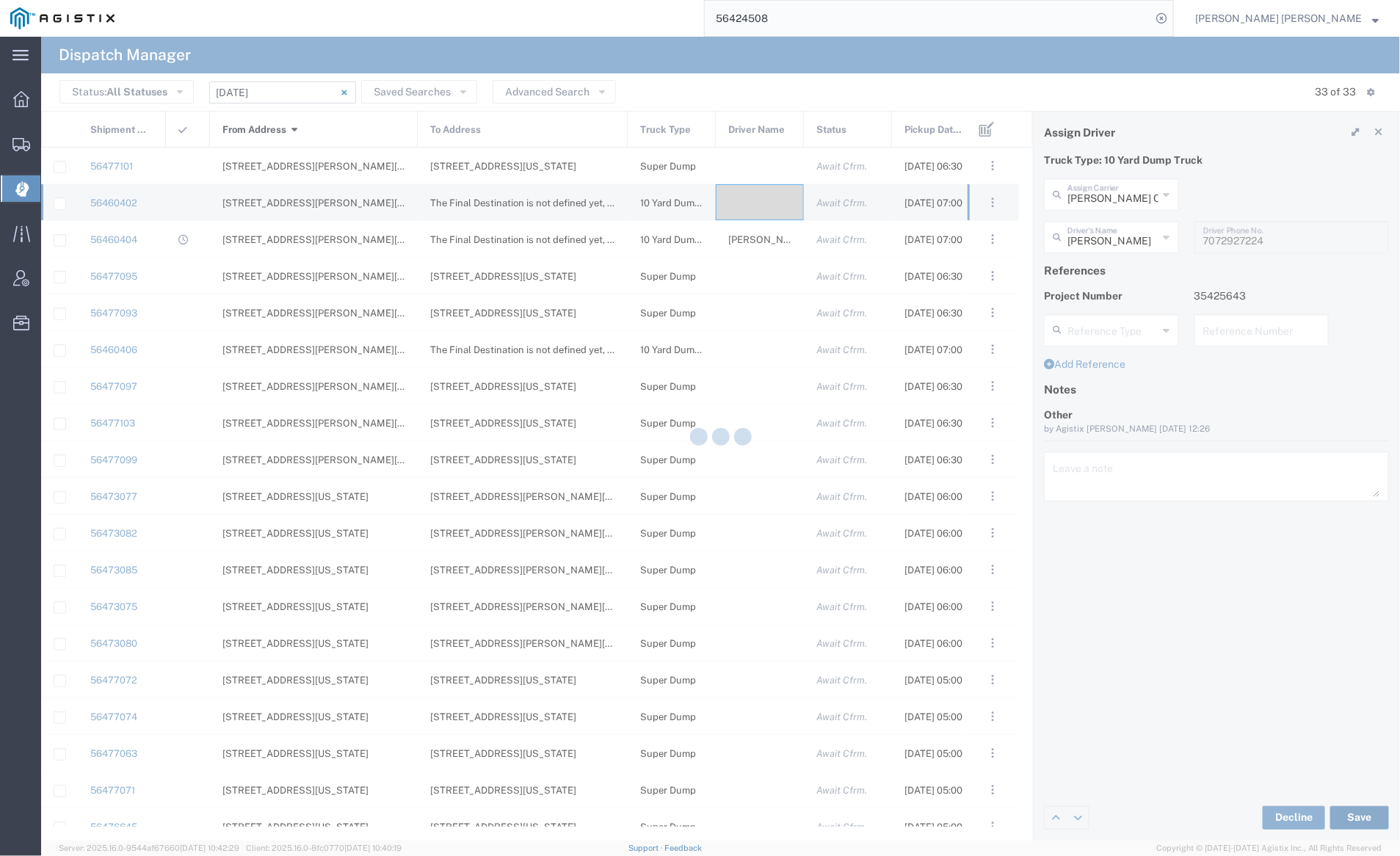
type input "Kelly Dickey"
type input "[PERSON_NAME] Construction Inc"
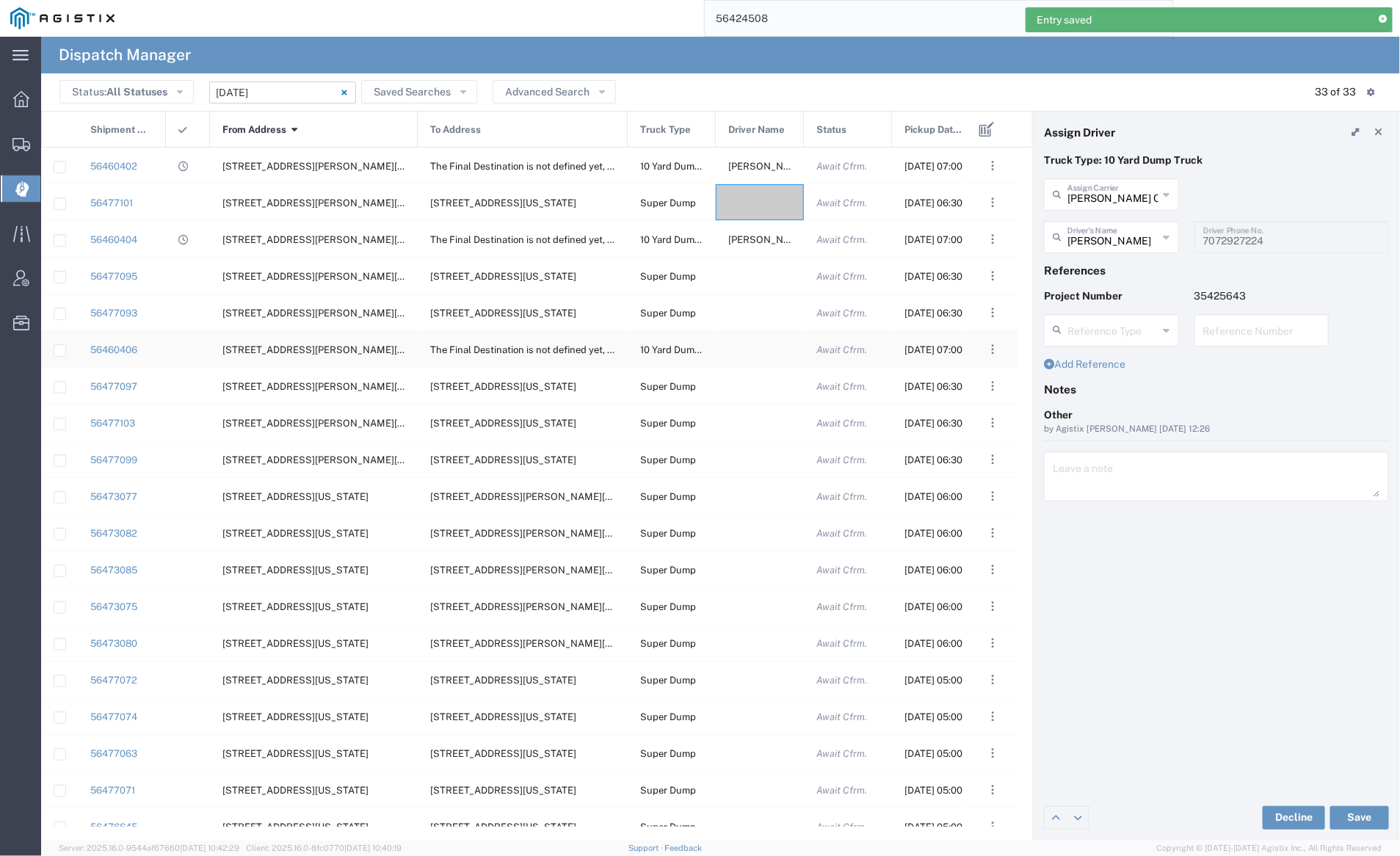
click at [756, 349] on div at bounding box center [760, 349] width 88 height 36
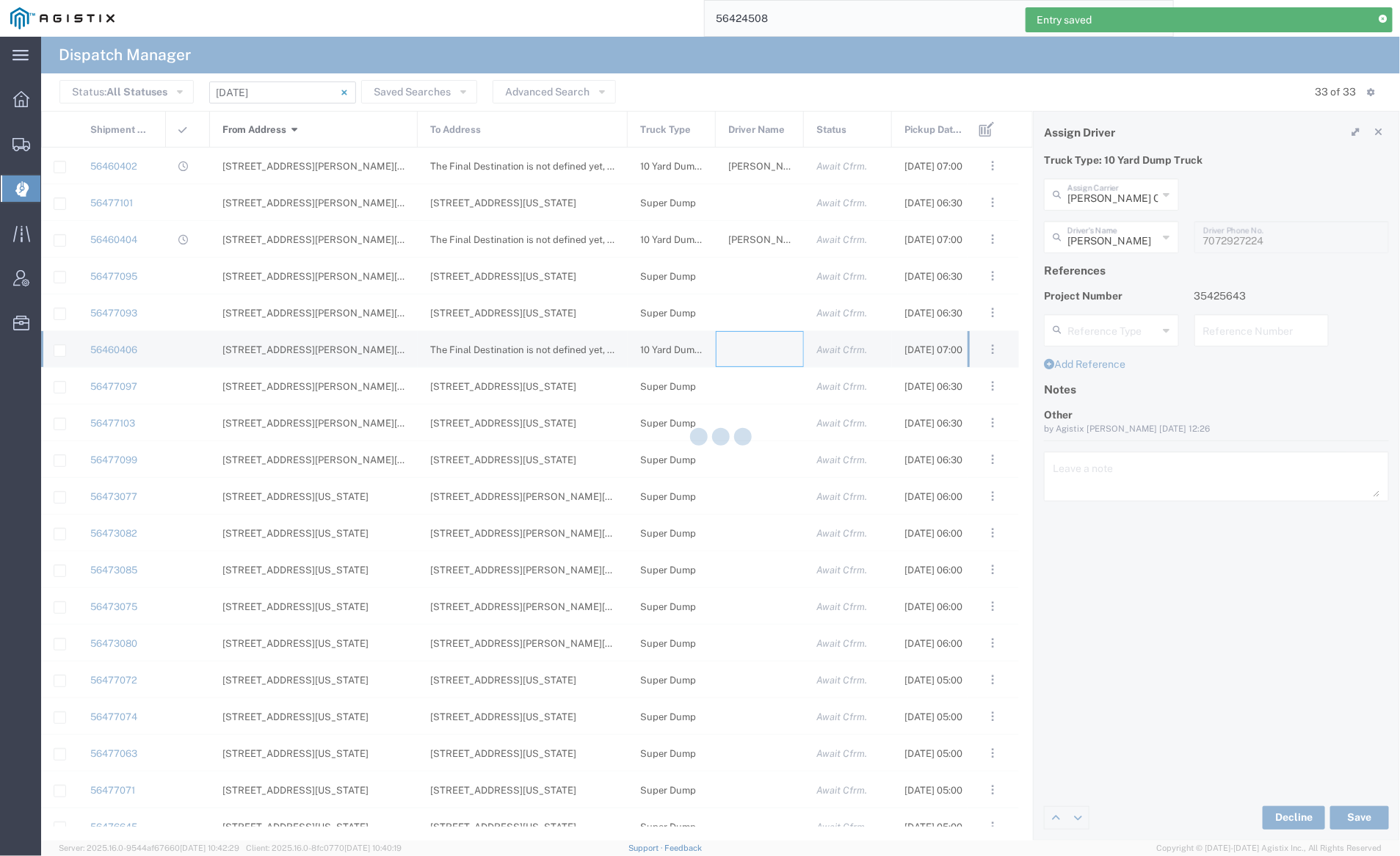
type input "[PERSON_NAME] Trucking"
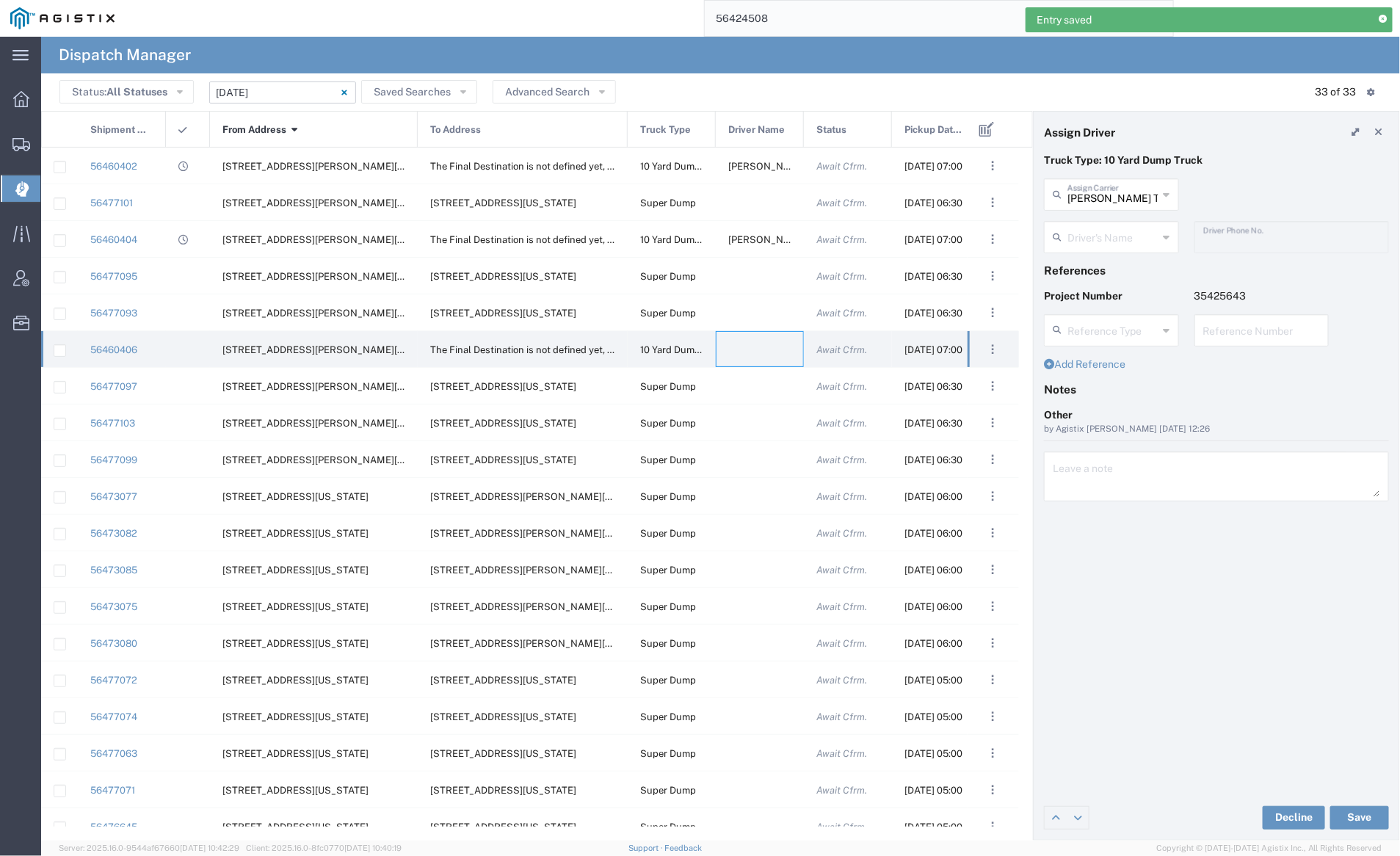
click at [1107, 206] on div "Bray Trucking Assign Carrier" at bounding box center [1112, 195] width 135 height 32
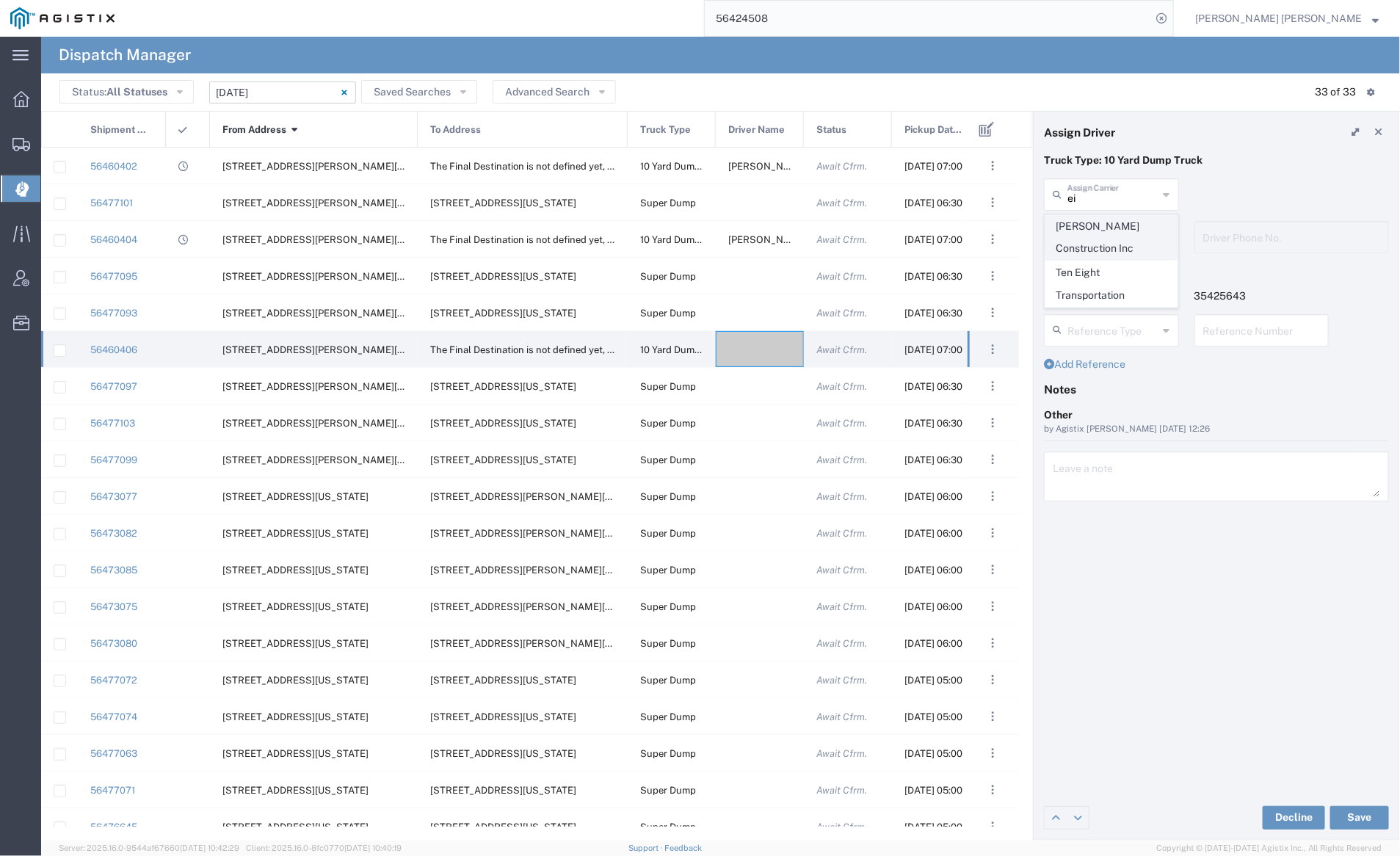
click at [1102, 230] on span "[PERSON_NAME] Construction Inc" at bounding box center [1112, 237] width 132 height 46
type input "[PERSON_NAME] Construction Inc"
click at [1103, 236] on input "text" at bounding box center [1113, 236] width 92 height 26
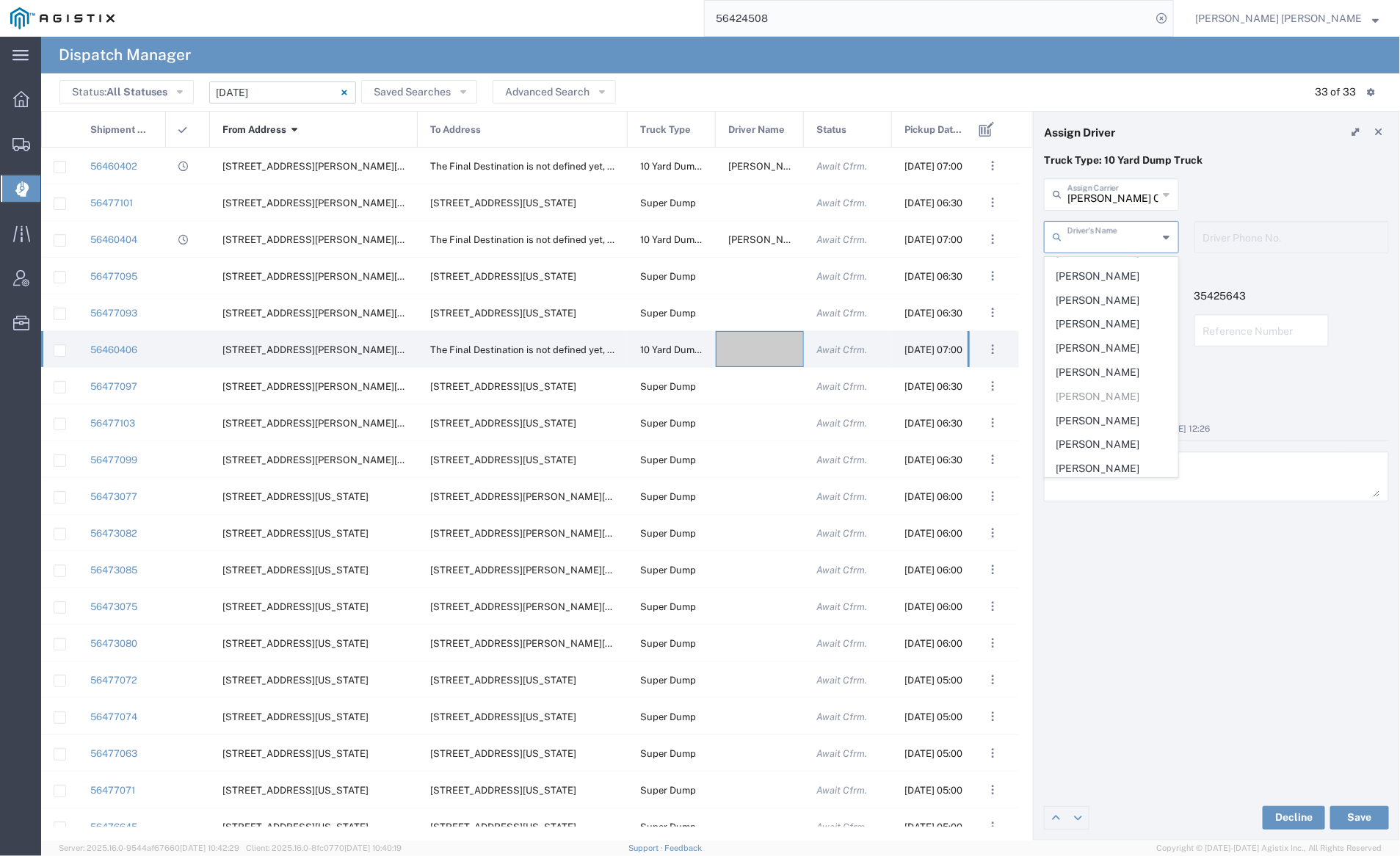
scroll to position [259, 0]
click at [1095, 360] on span "Ken Rasmussen" at bounding box center [1112, 371] width 132 height 22
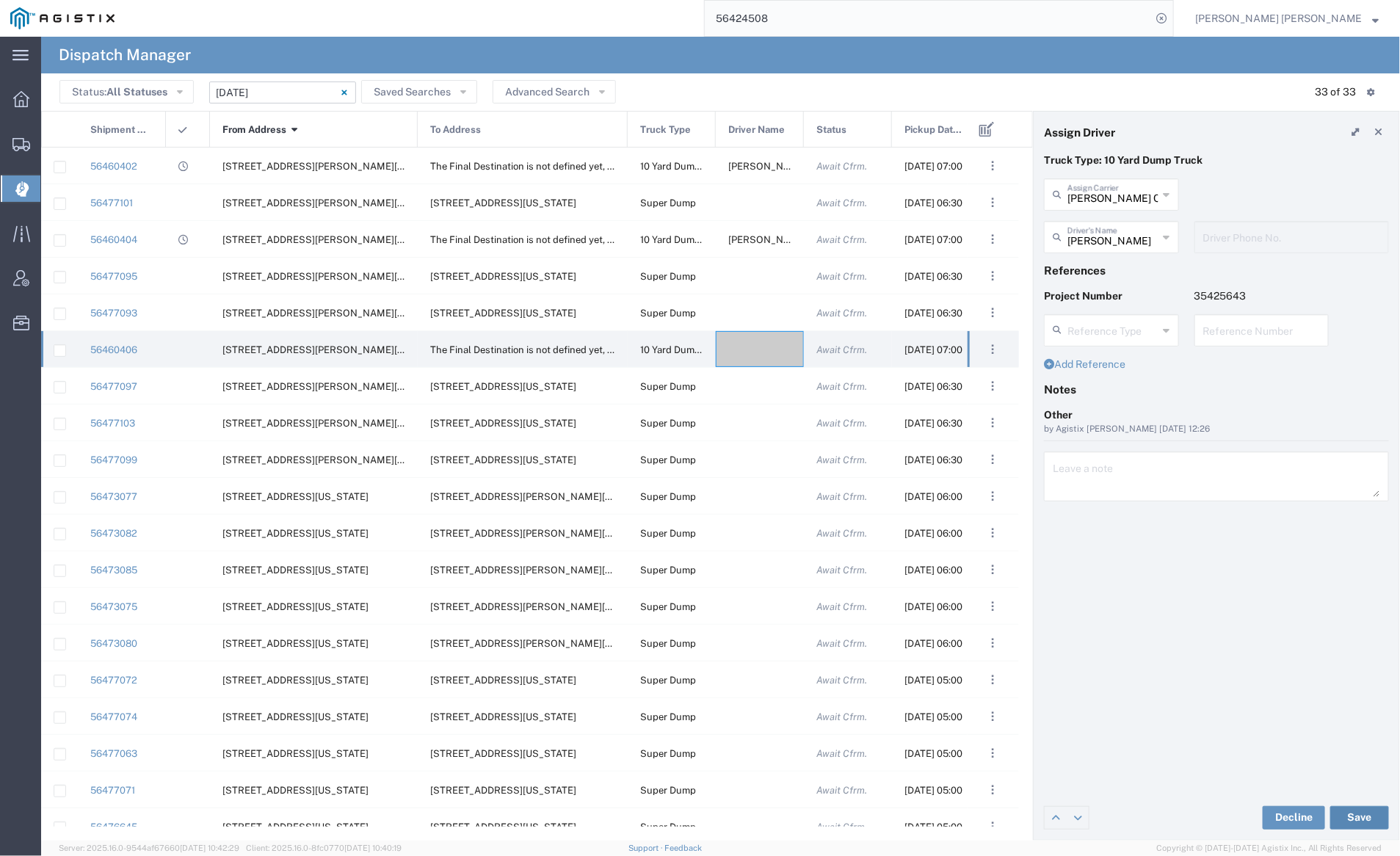
click at [1367, 815] on button "Save" at bounding box center [1359, 818] width 59 height 23
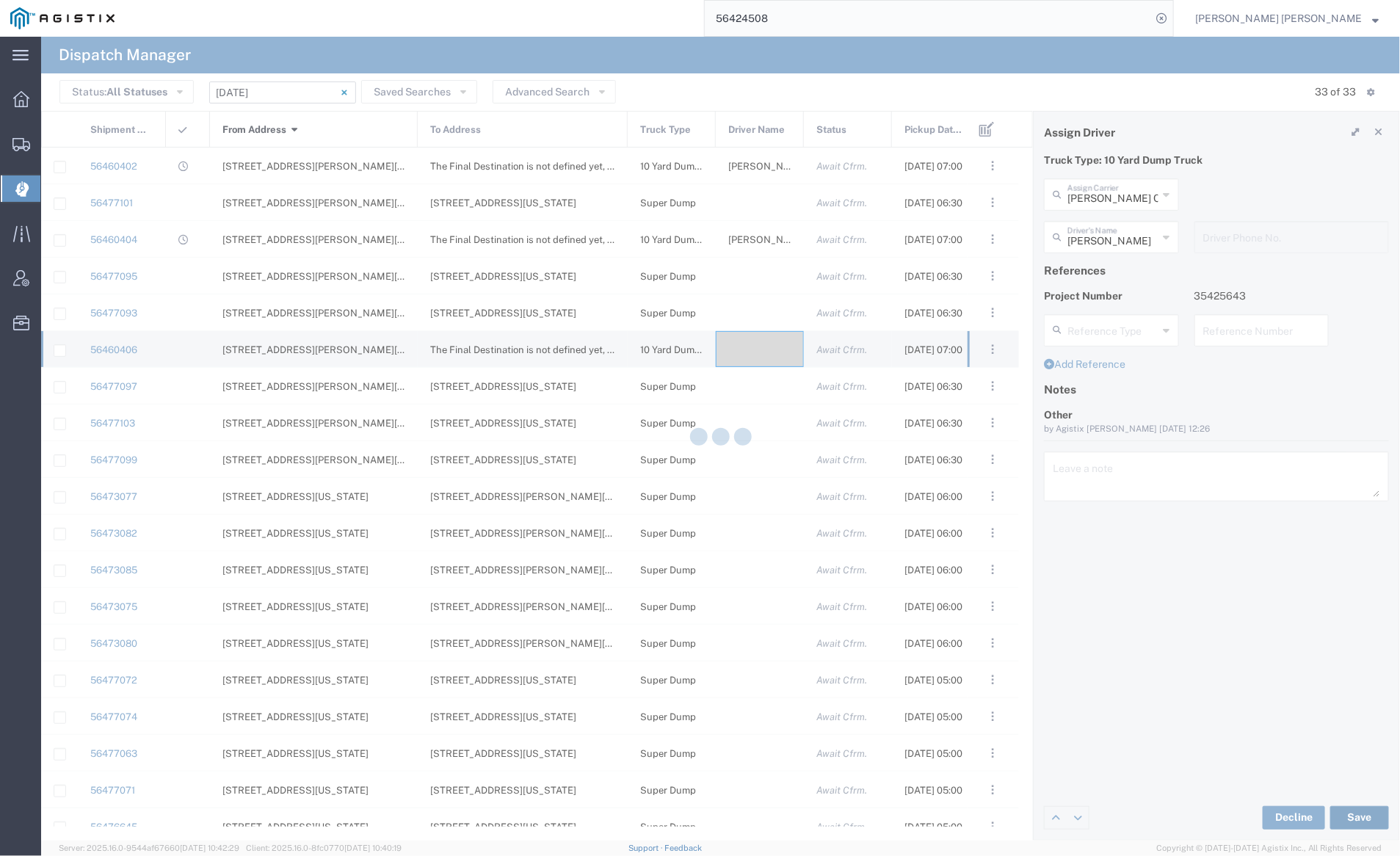
type input "Ken Rasmussen"
type input "[PERSON_NAME] Construction Inc"
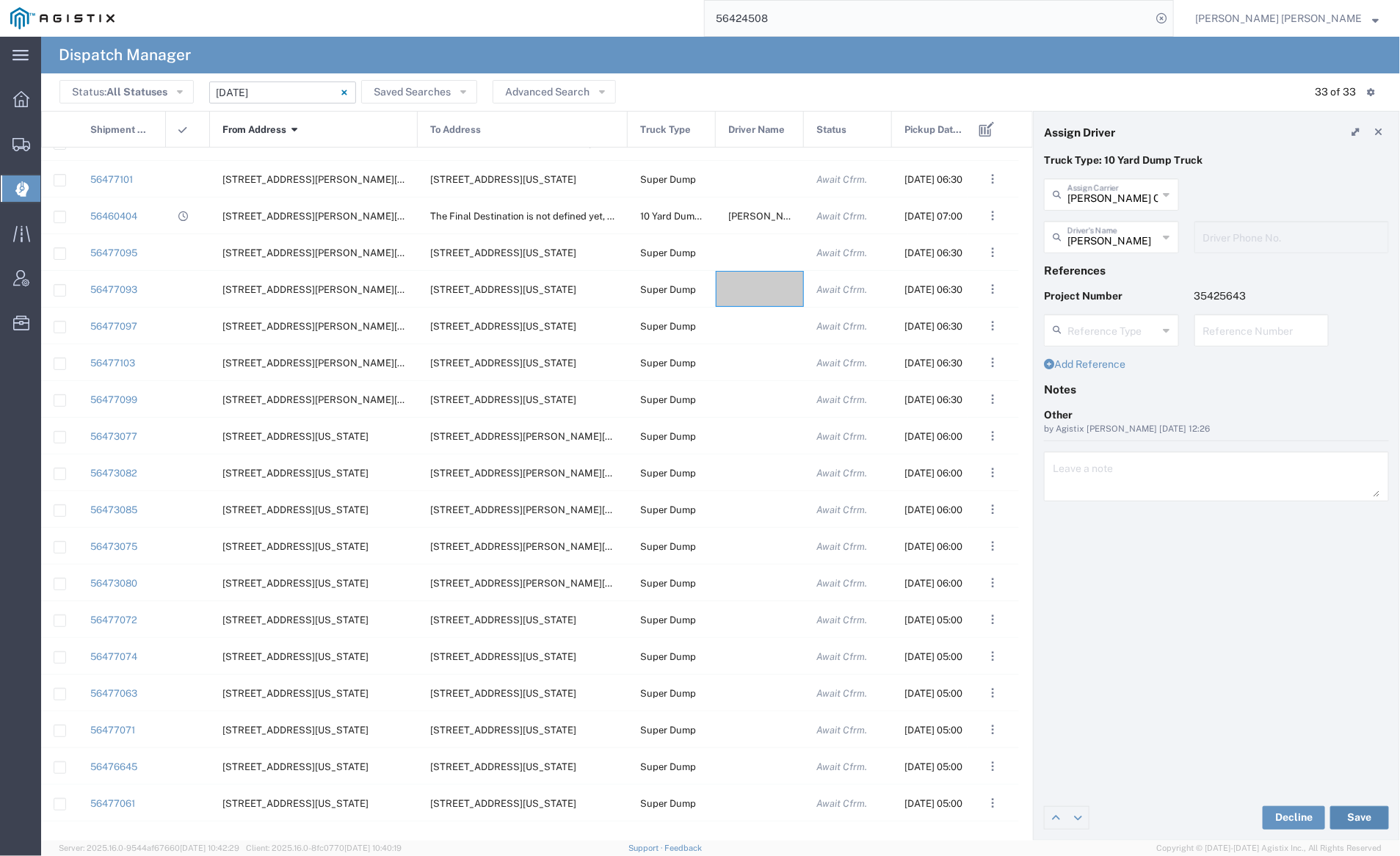
scroll to position [131, 0]
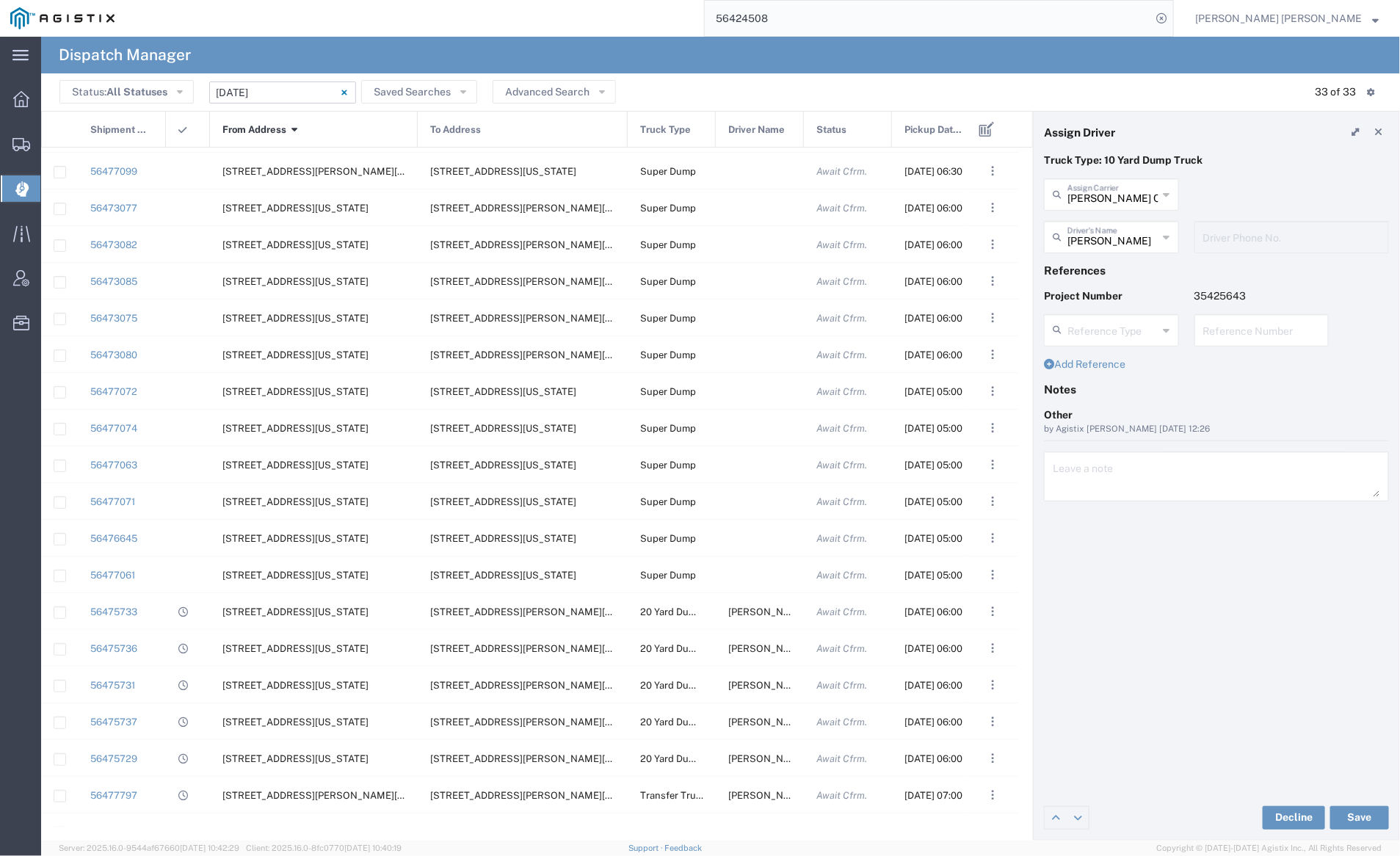
click at [820, 15] on input "56424508" at bounding box center [928, 18] width 446 height 35
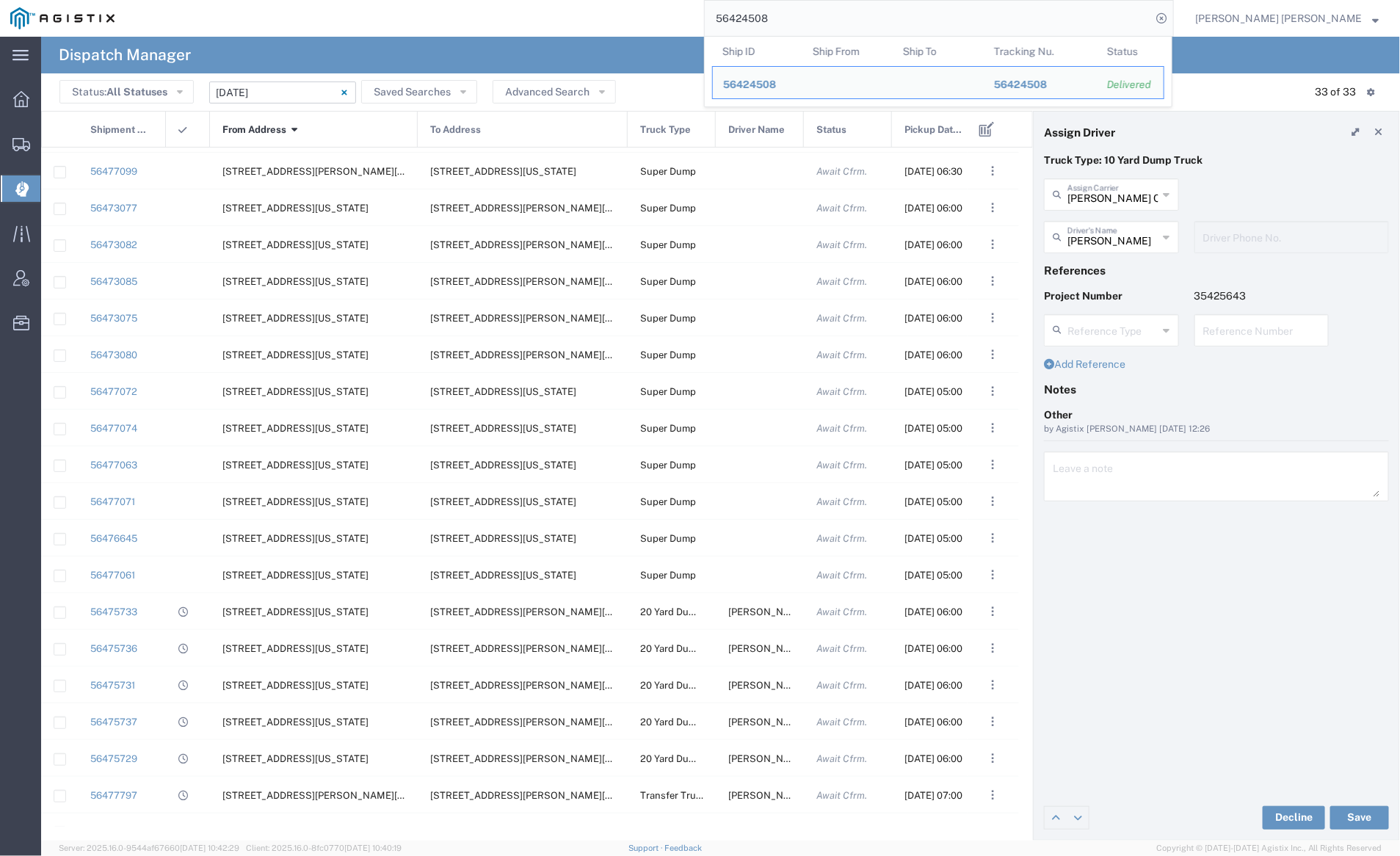
click at [820, 15] on input "56424508" at bounding box center [928, 18] width 446 height 35
paste input "374453"
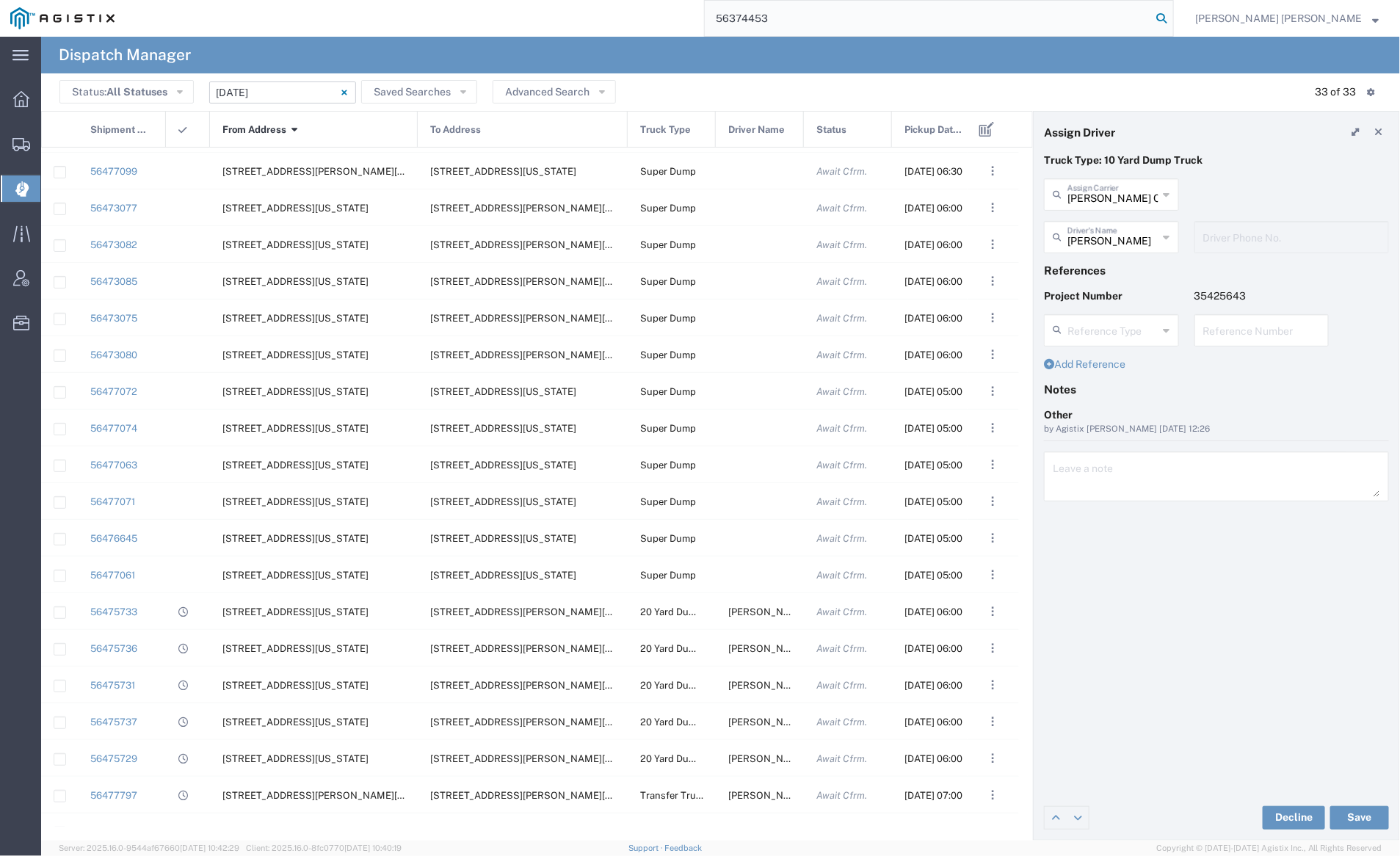
click at [1172, 15] on icon at bounding box center [1162, 18] width 21 height 21
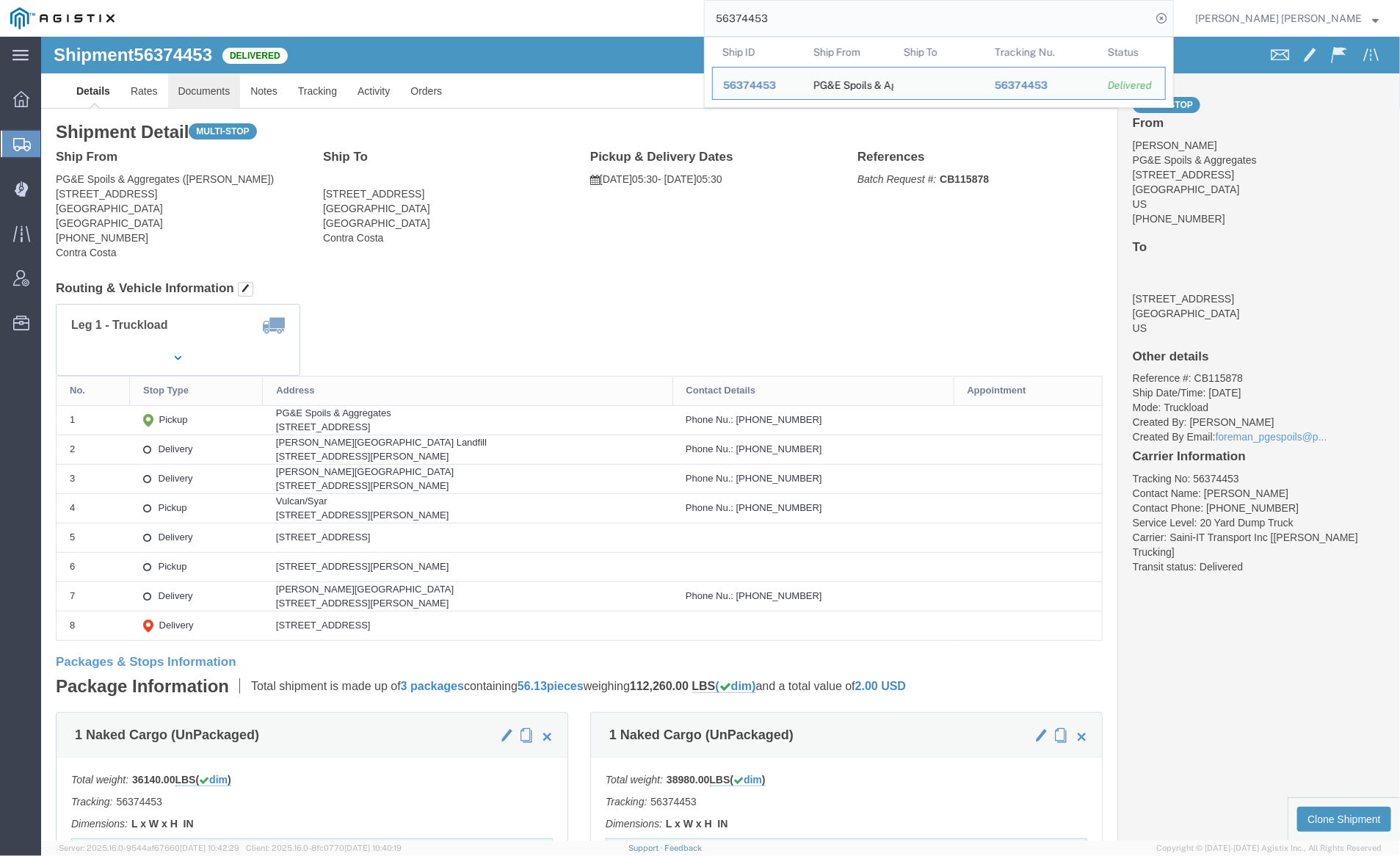
click link "Documents"
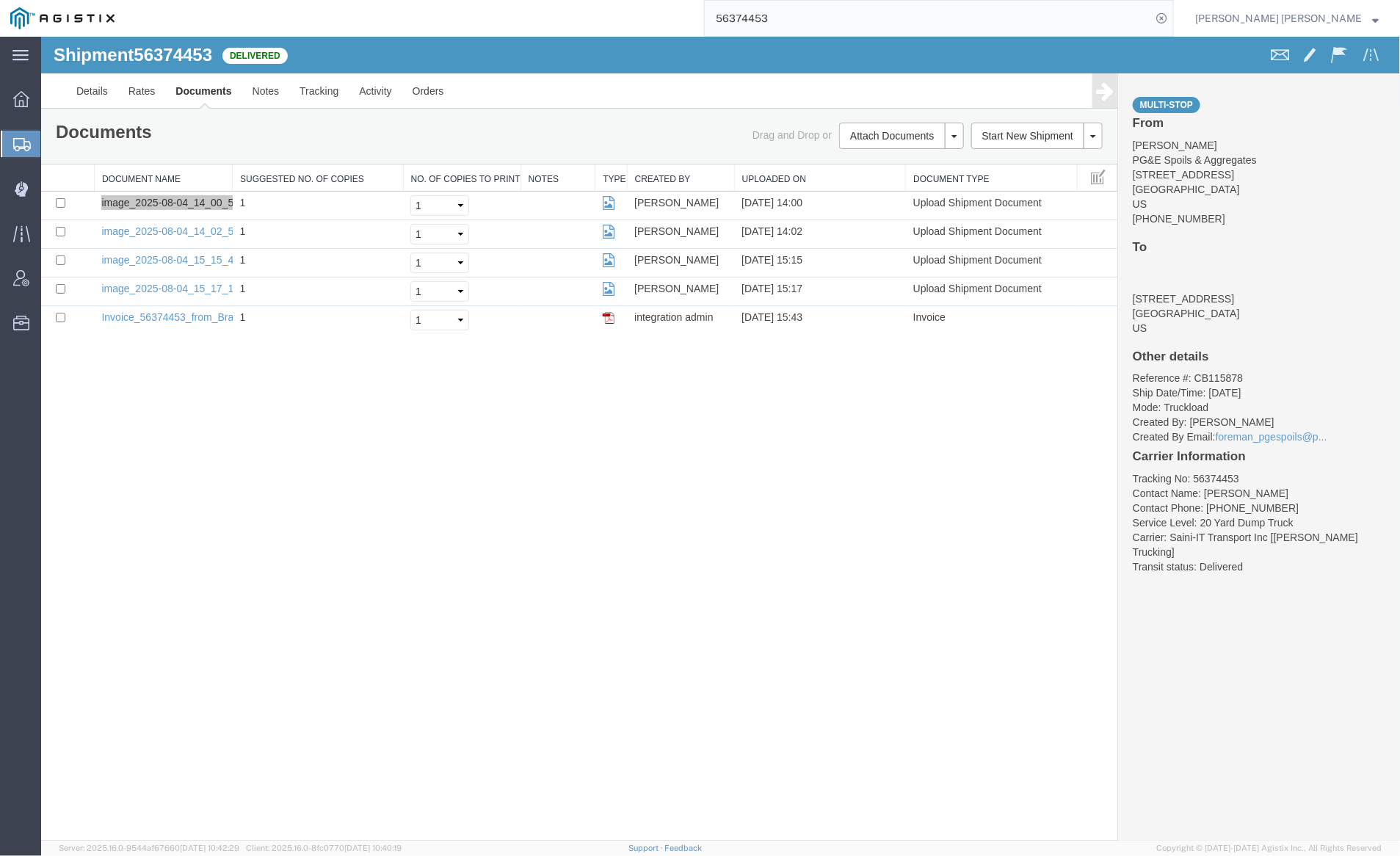
click at [833, 16] on input "56374453" at bounding box center [928, 18] width 446 height 35
type input "56374451"
click at [1172, 18] on icon at bounding box center [1162, 18] width 21 height 21
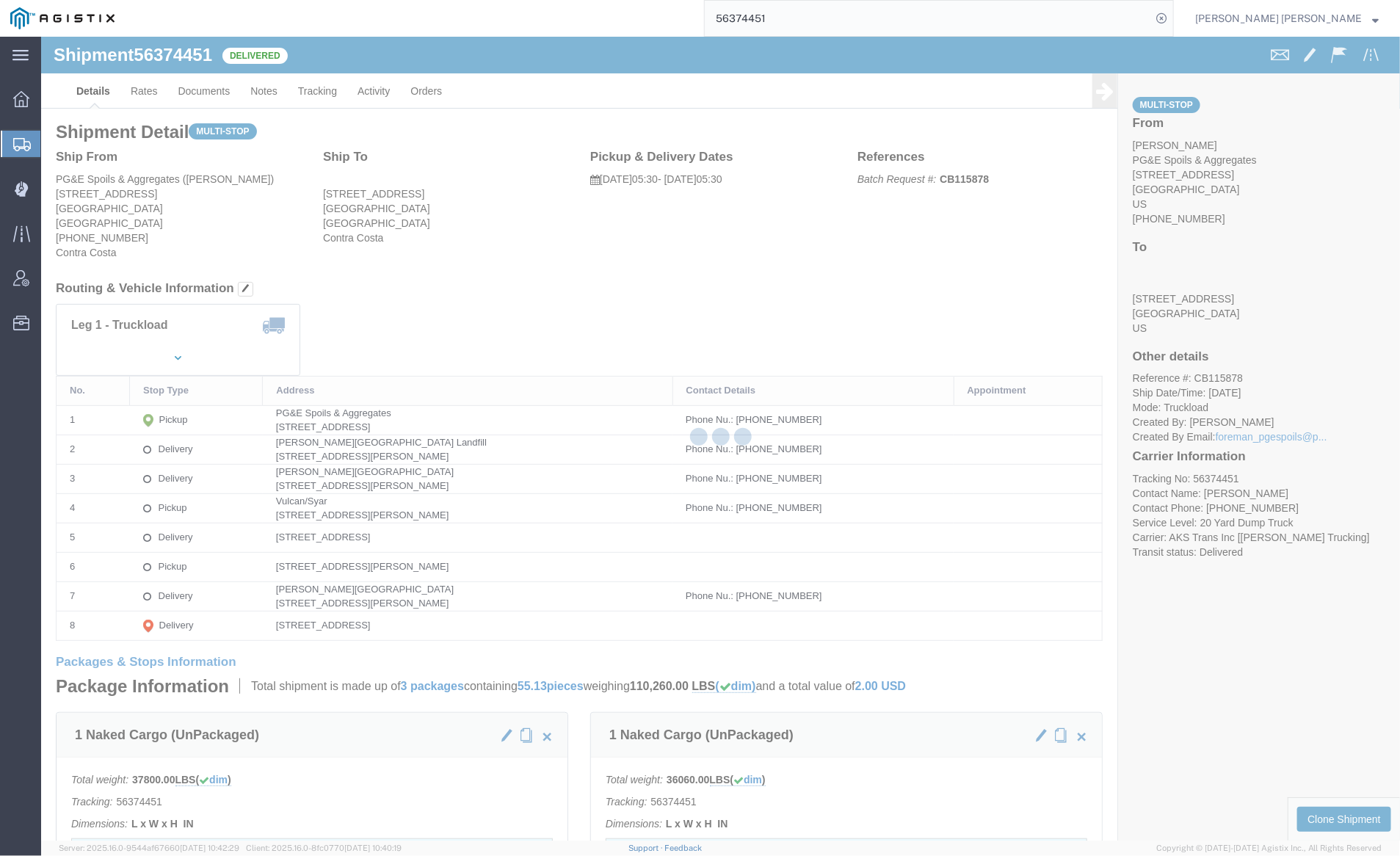
click div
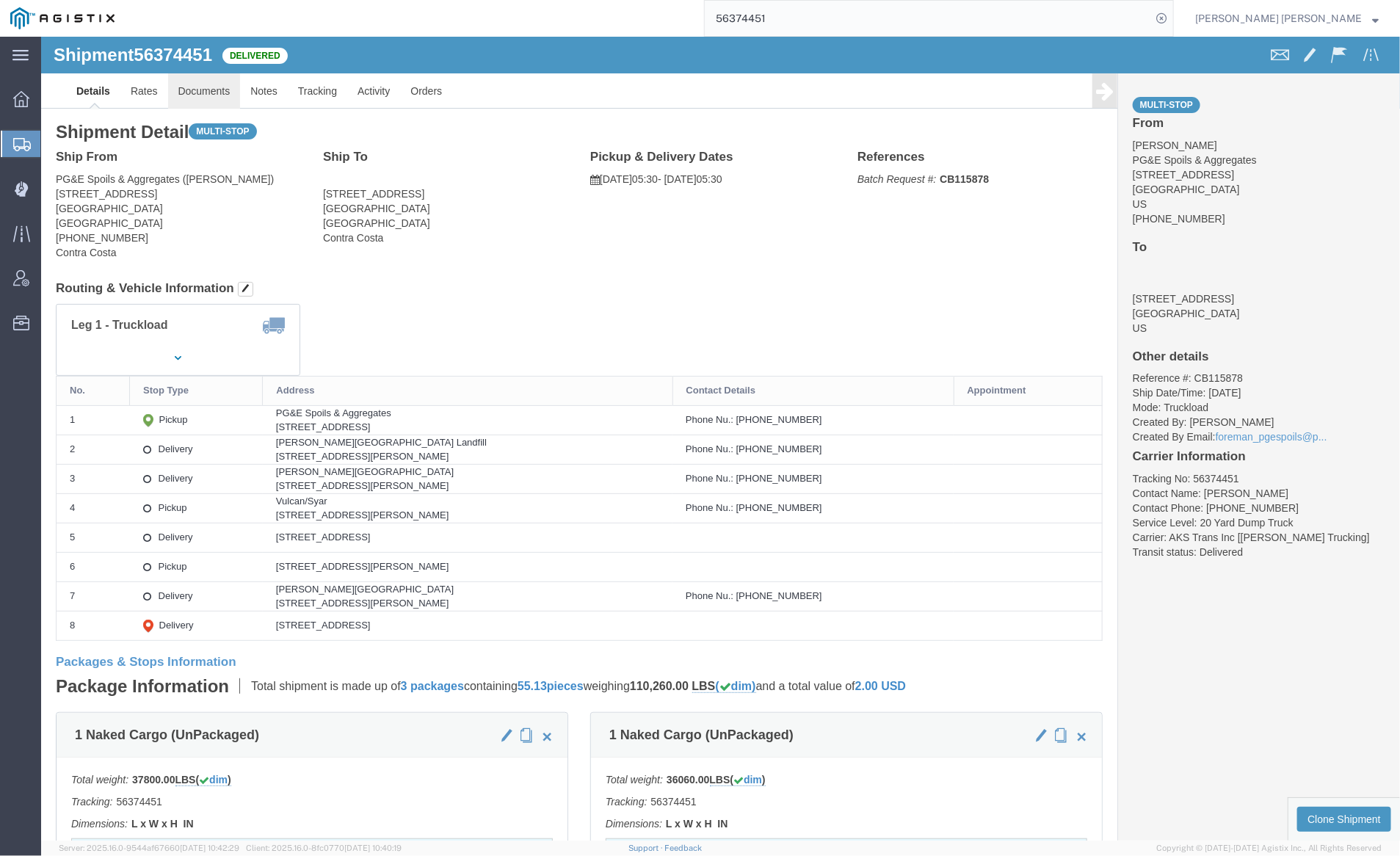
click link "Documents"
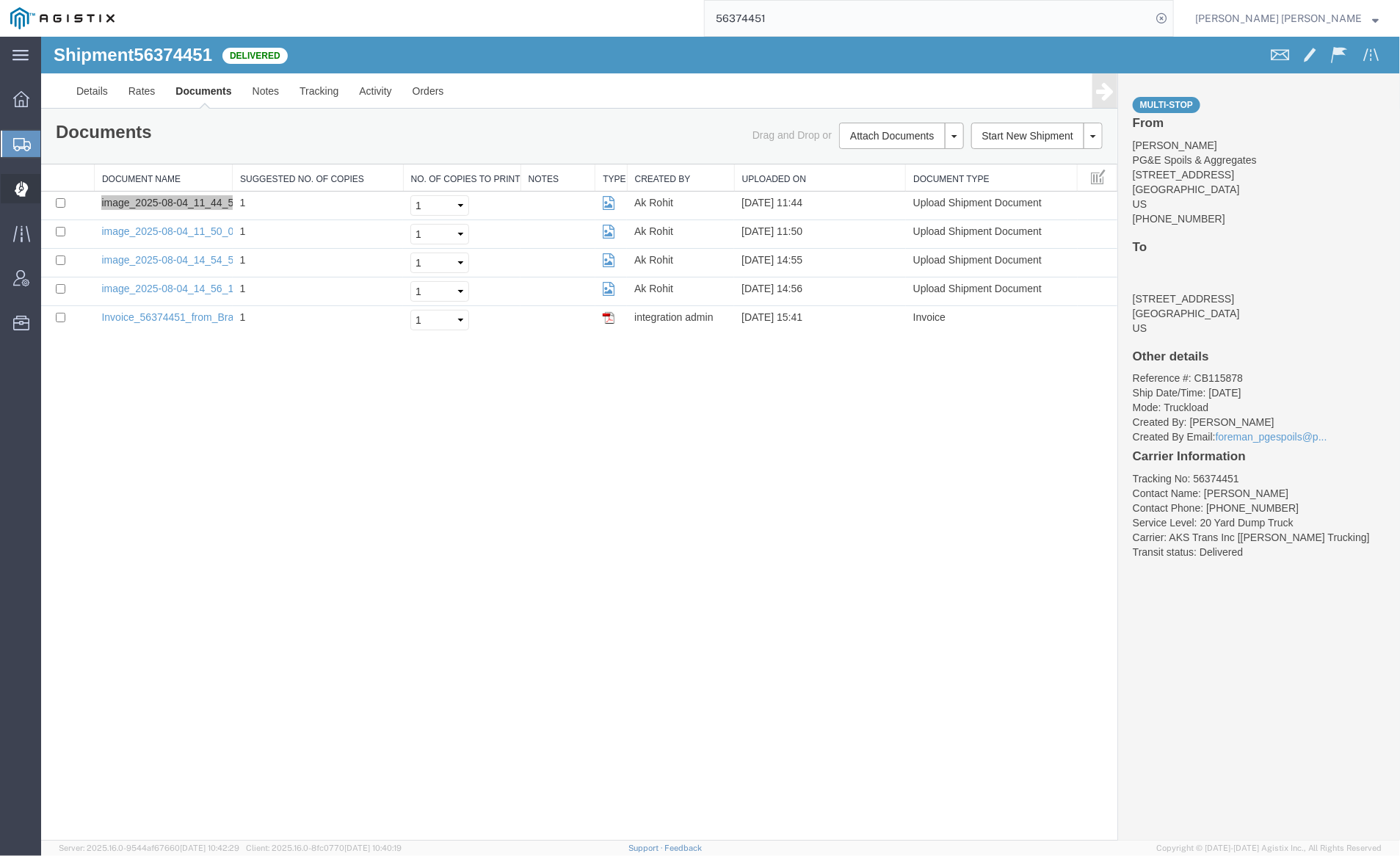
click at [50, 184] on span "Dispatch Manager" at bounding box center [45, 188] width 10 height 30
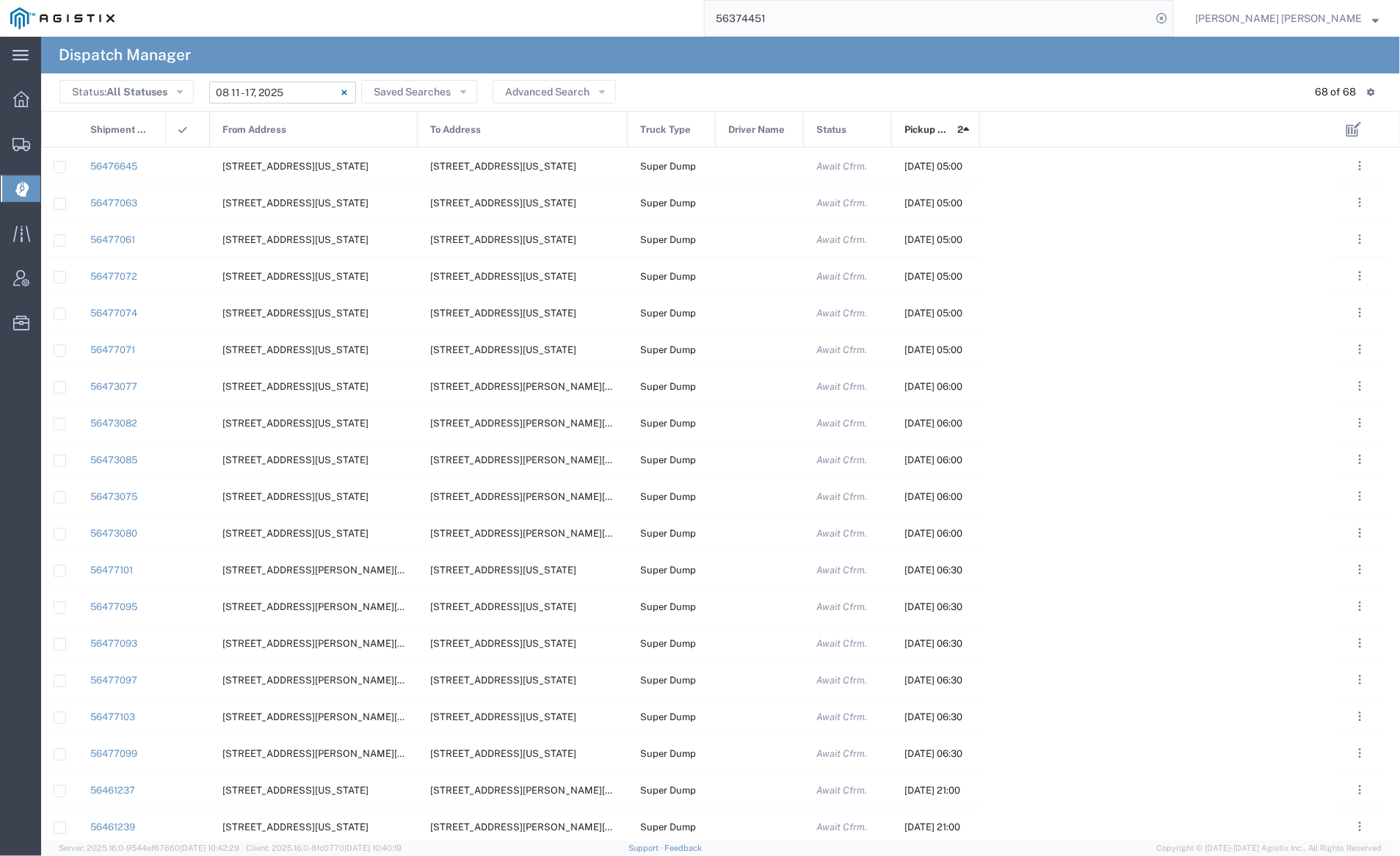
click at [275, 91] on input "08/11/2025 - 08/17/2025" at bounding box center [282, 92] width 147 height 22
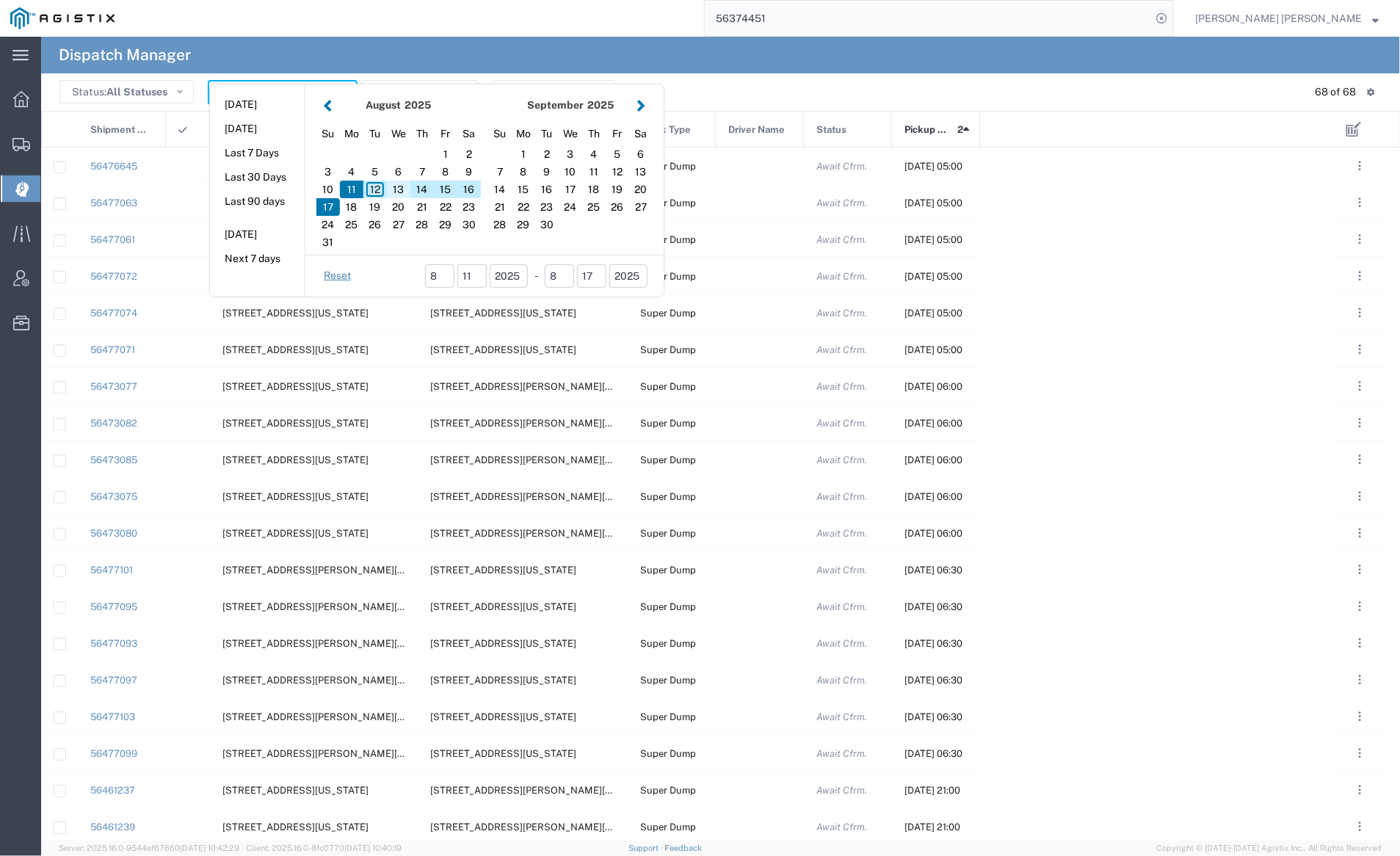
click at [401, 189] on div "13" at bounding box center [398, 189] width 23 height 18
type input "08/13/2025"
type input "08/13/2025 - 08/13/2025"
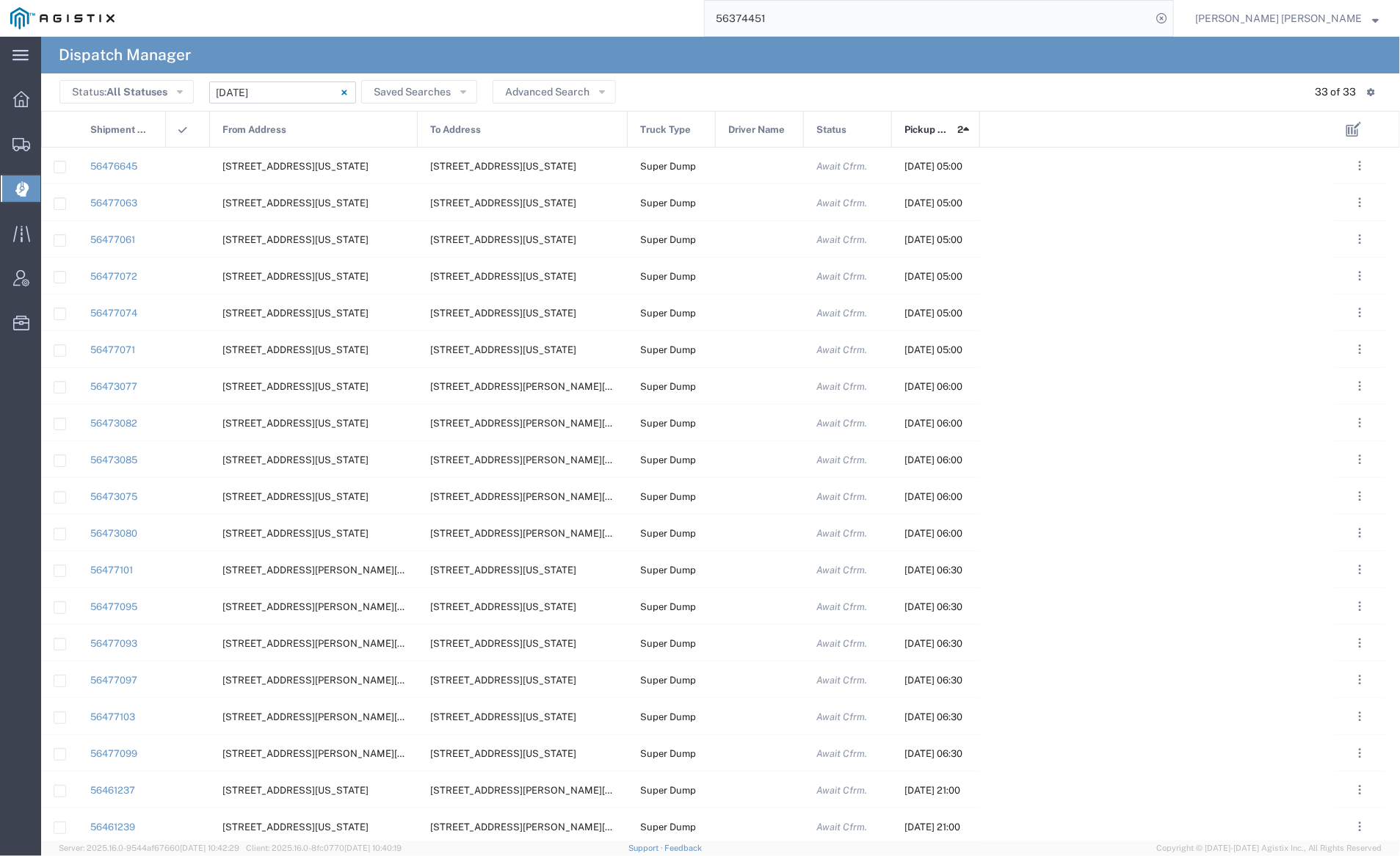
click at [274, 125] on span "From Address" at bounding box center [255, 130] width 64 height 37
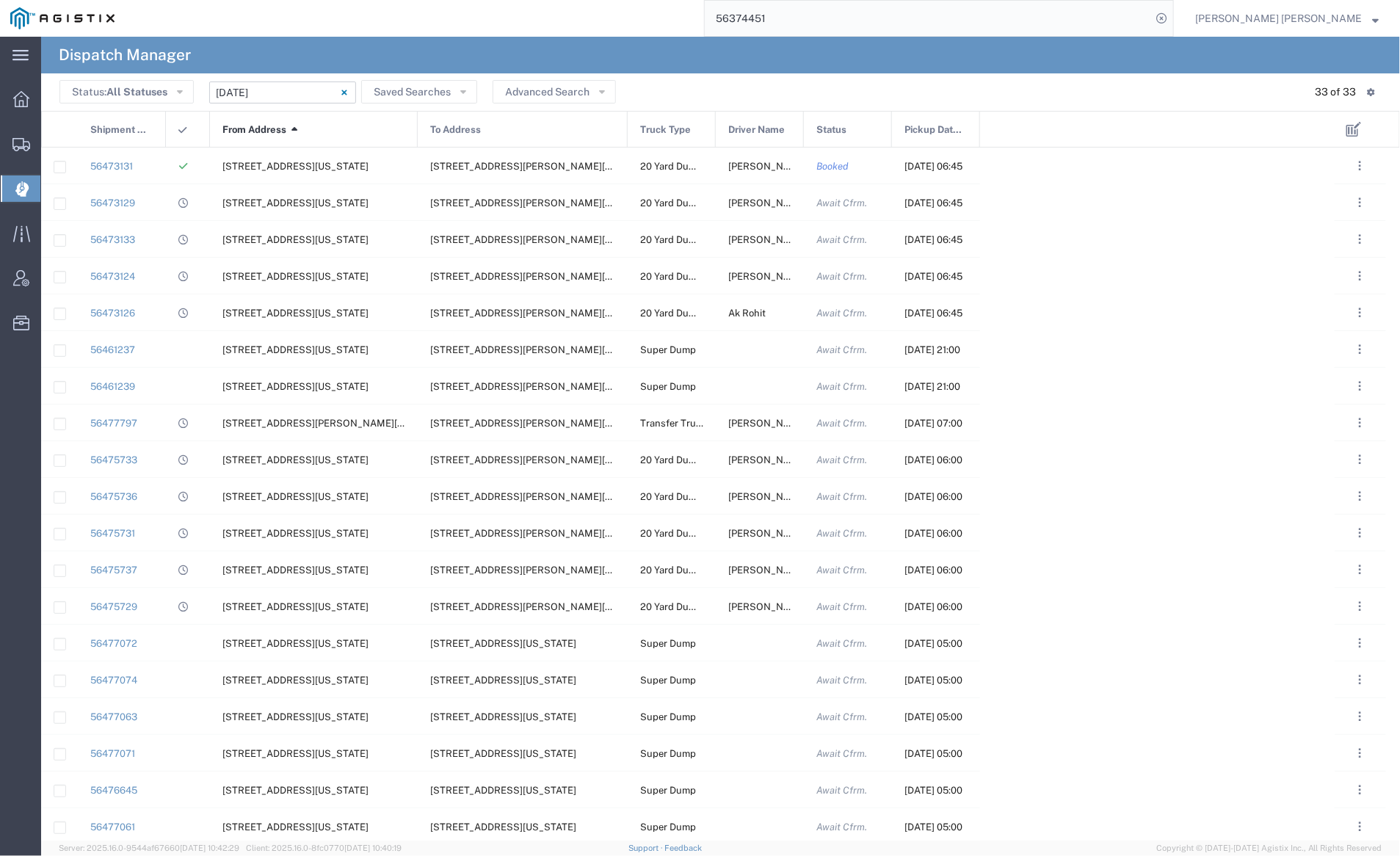
click at [248, 125] on span "From Address" at bounding box center [255, 130] width 64 height 37
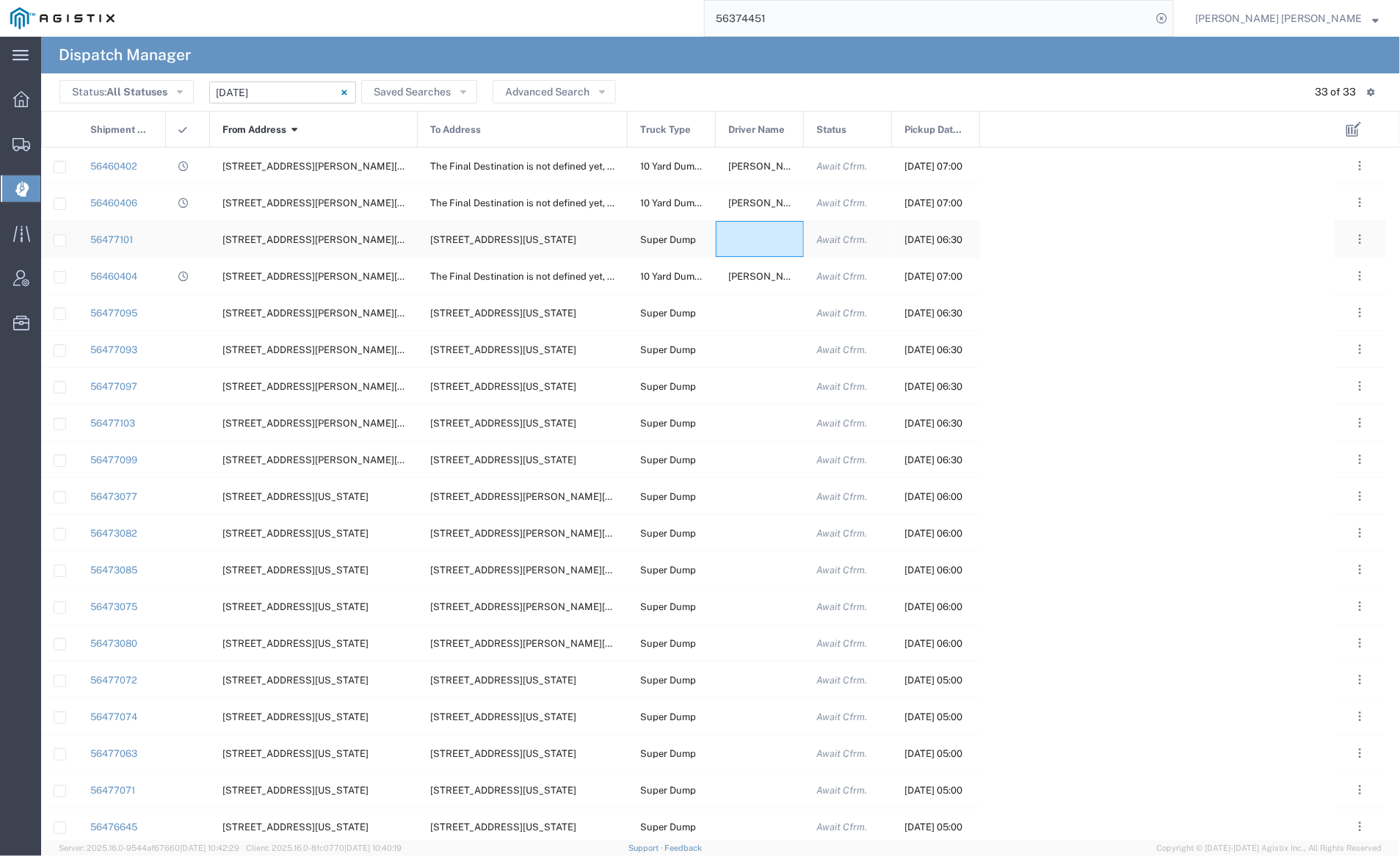
click at [740, 234] on div at bounding box center [760, 239] width 88 height 36
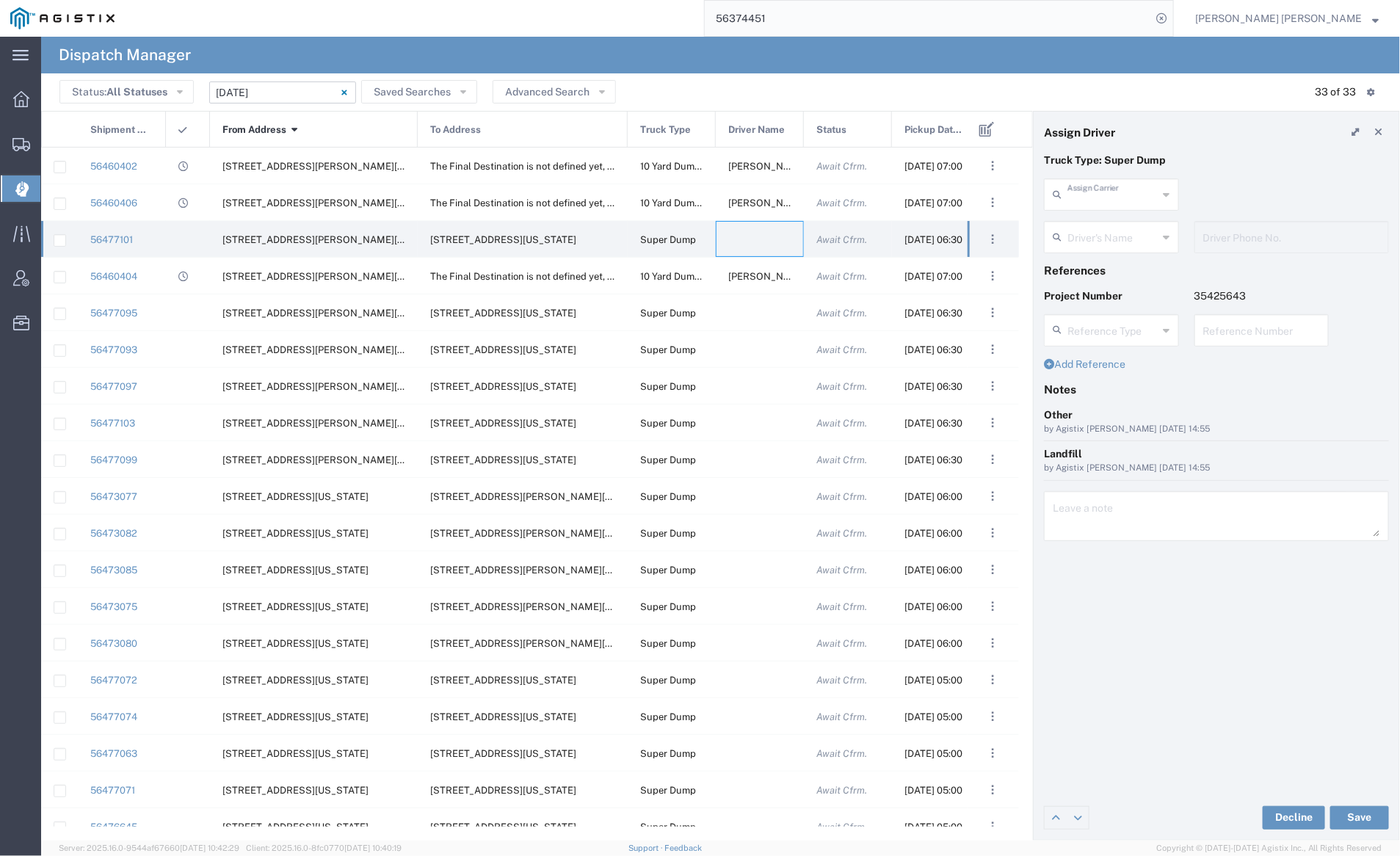
click at [1120, 192] on input "text" at bounding box center [1113, 193] width 91 height 26
click at [1124, 228] on span "[PERSON_NAME] Trans Services" at bounding box center [1112, 237] width 132 height 46
type input "[PERSON_NAME] Trans Services"
click at [1124, 232] on input "text" at bounding box center [1113, 236] width 92 height 26
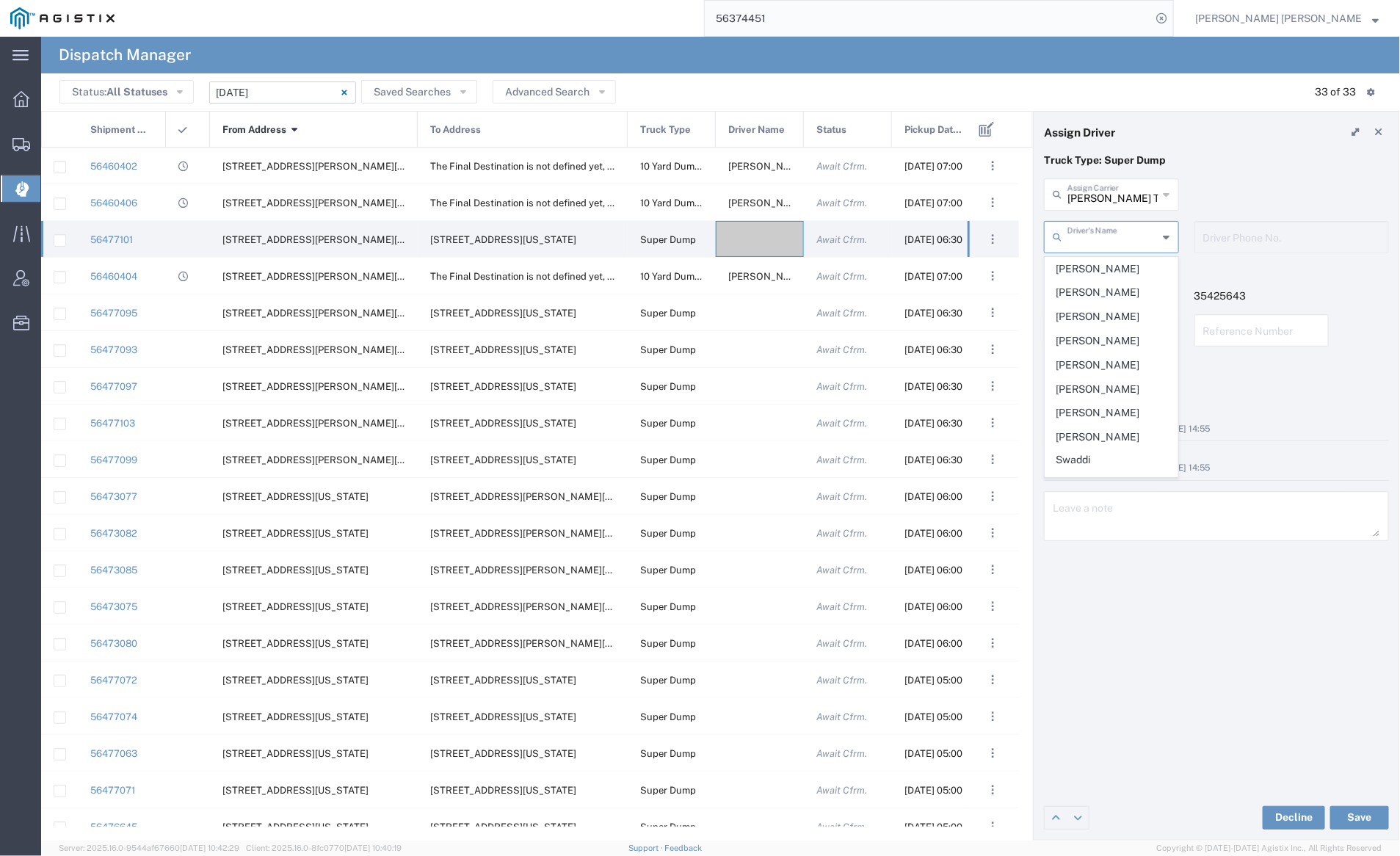
click at [1124, 264] on span "[PERSON_NAME]" at bounding box center [1112, 269] width 132 height 22
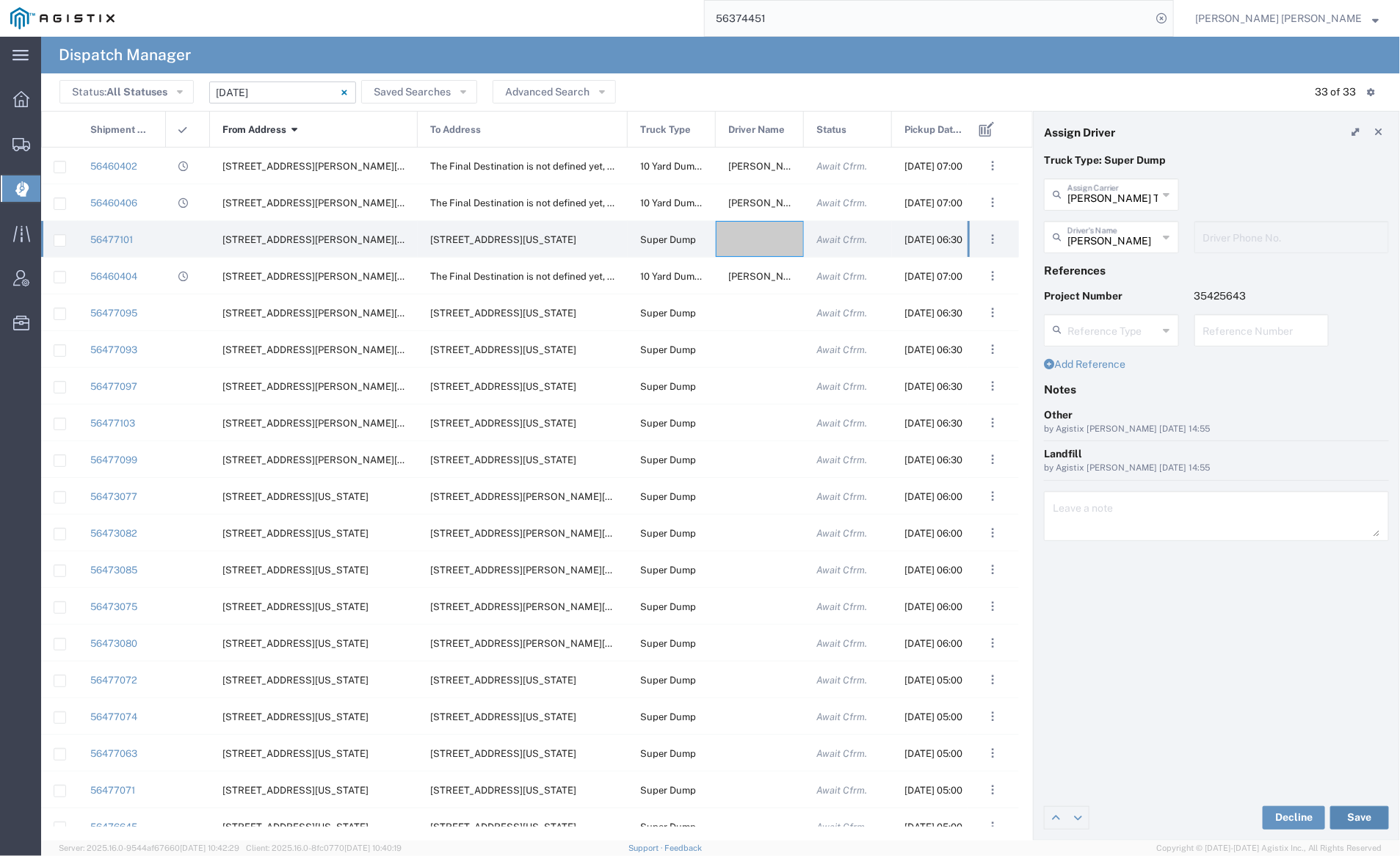
click at [1362, 818] on button "Save" at bounding box center [1359, 818] width 59 height 23
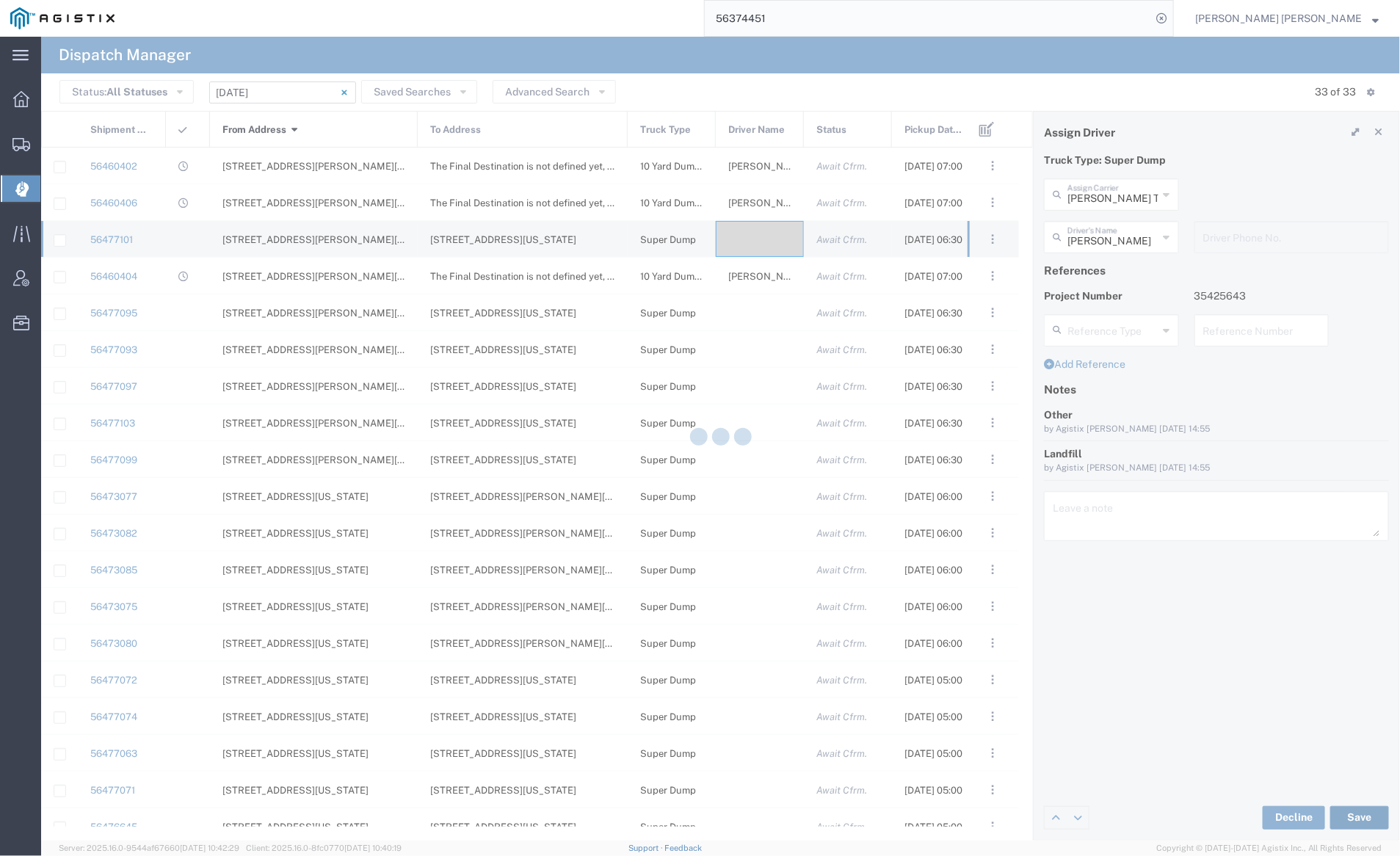
type input "[PERSON_NAME]"
type input "[PERSON_NAME] Trans Services"
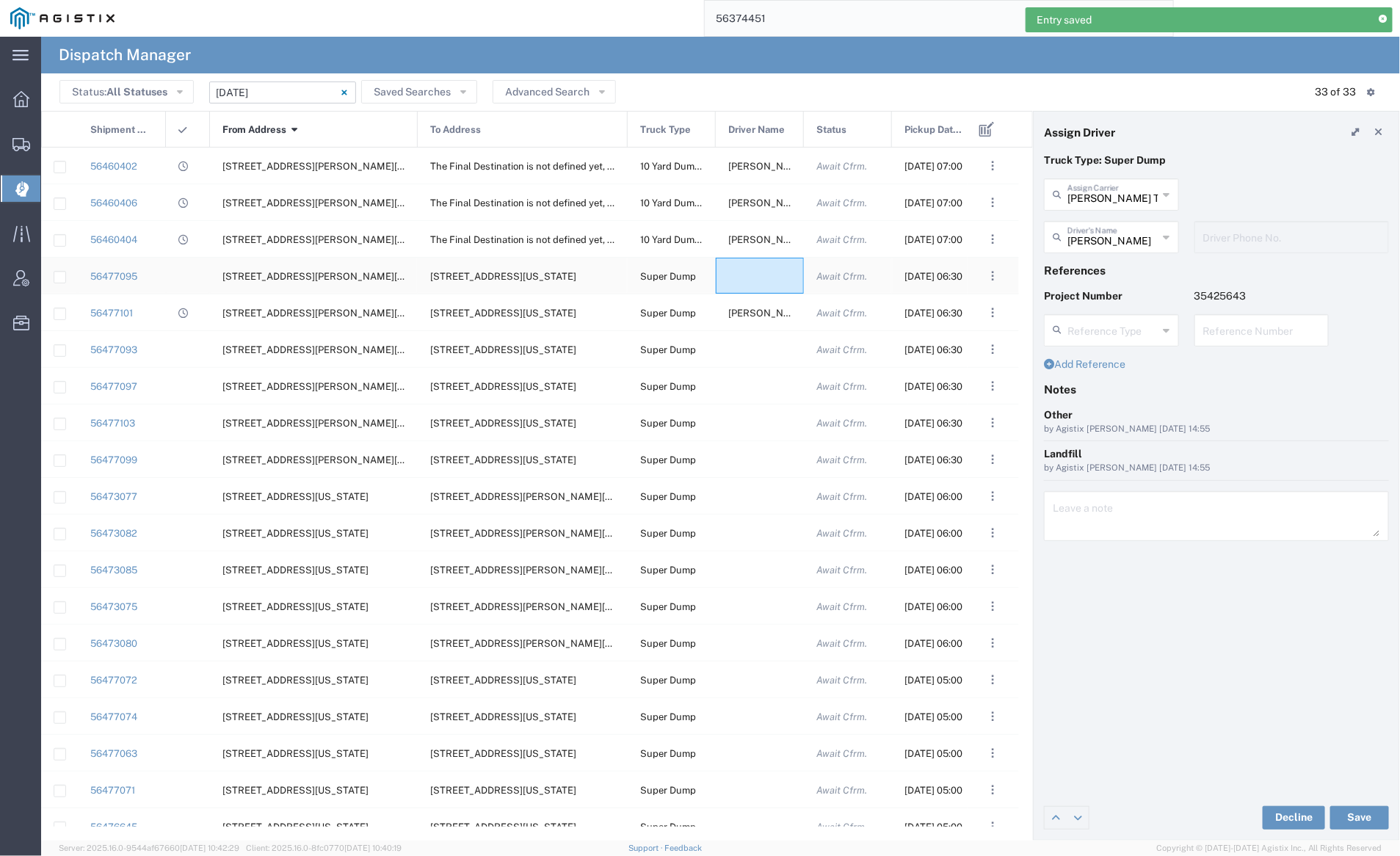
click at [754, 282] on div at bounding box center [760, 276] width 88 height 36
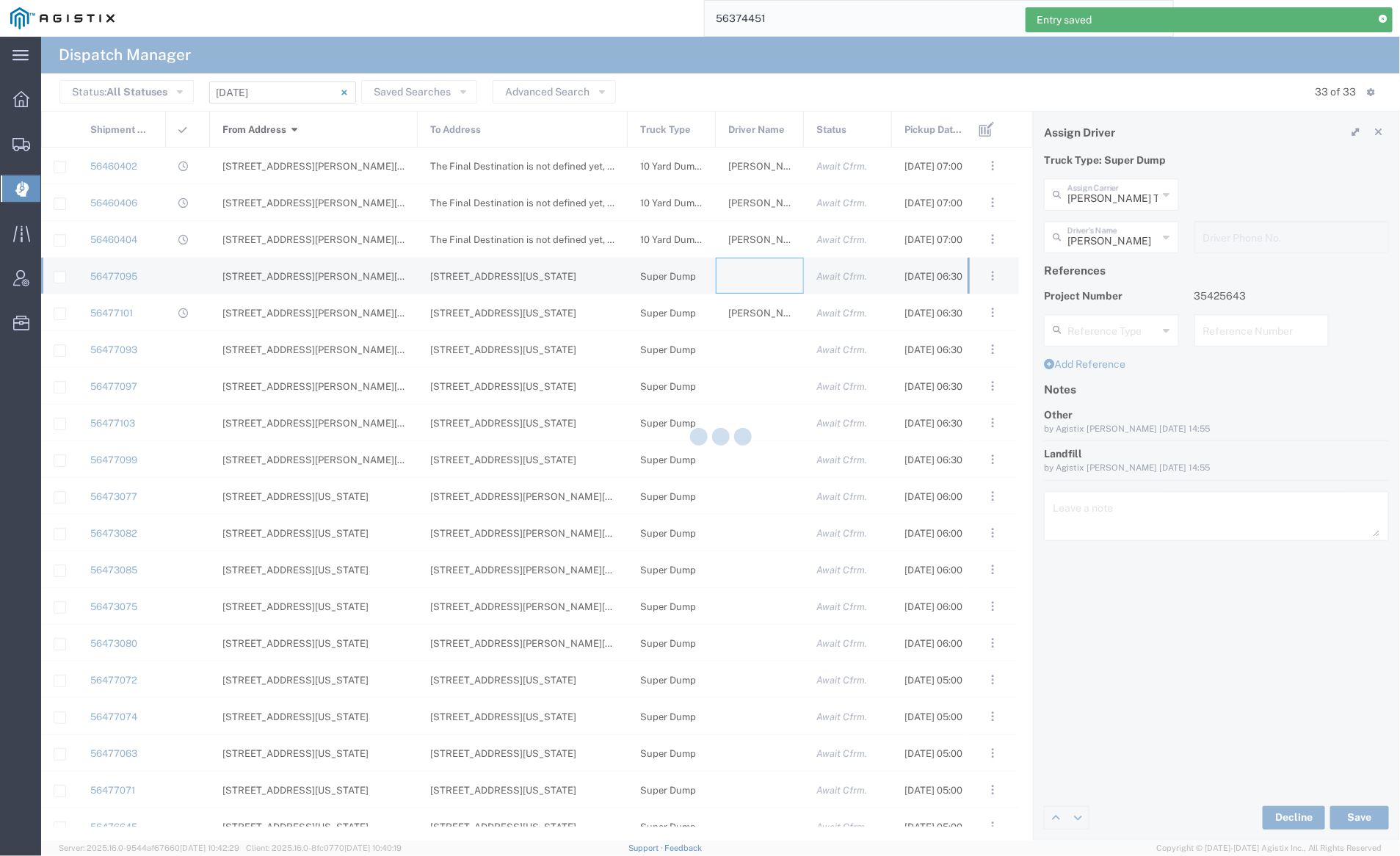
type input "[PERSON_NAME] Trucking"
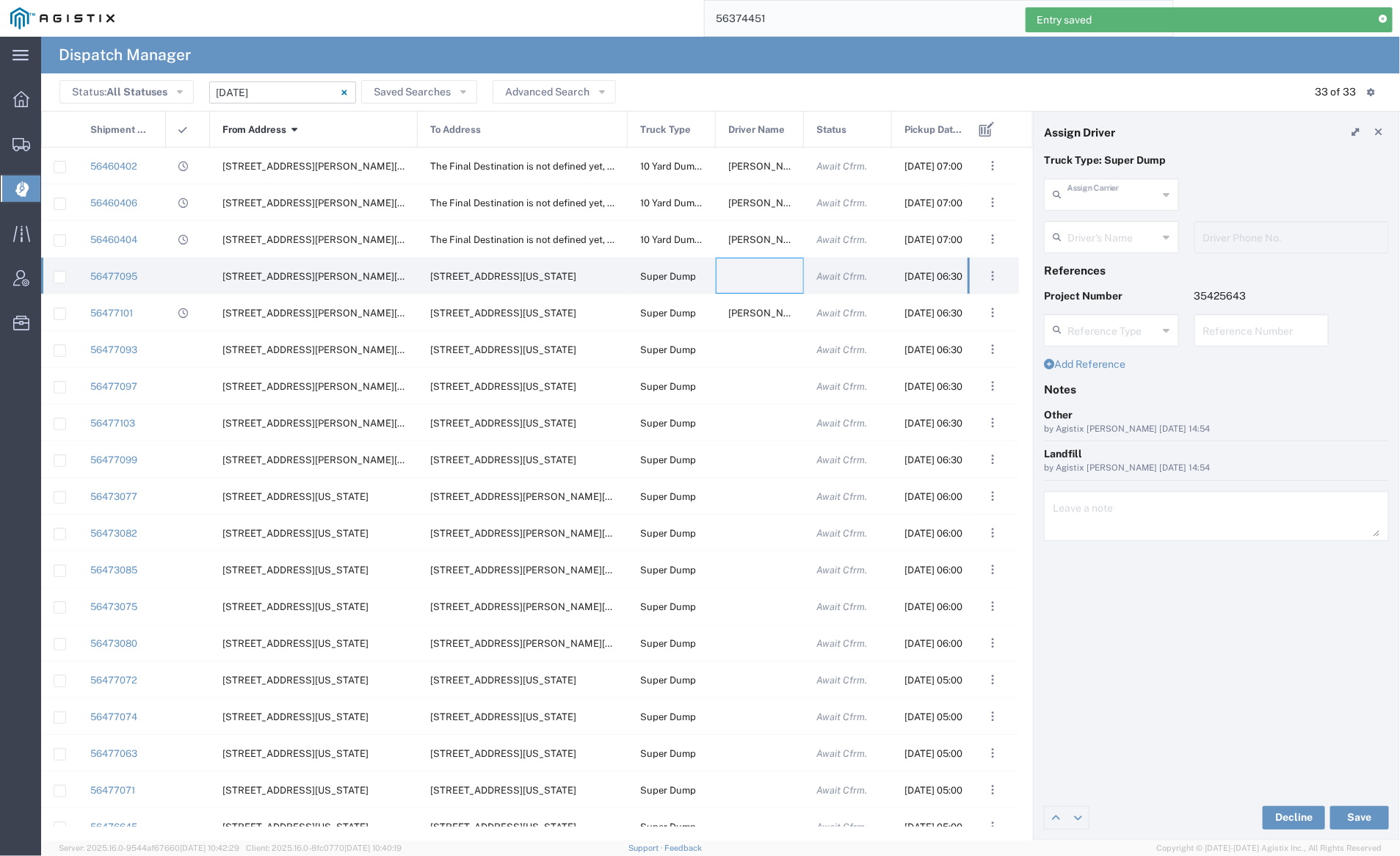
click at [1109, 191] on input "text" at bounding box center [1113, 193] width 91 height 26
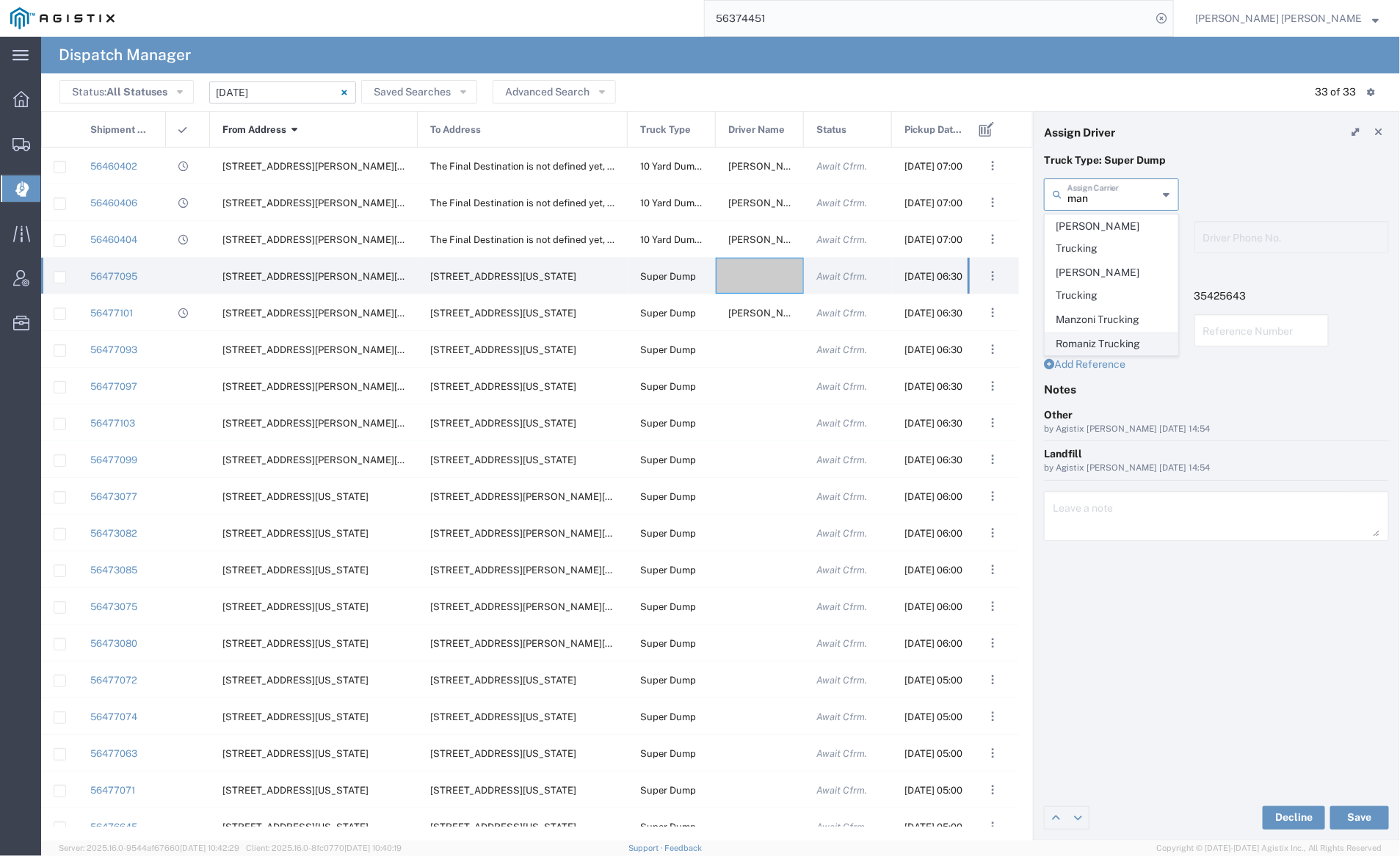
click at [1124, 333] on span "Romaniz Trucking" at bounding box center [1112, 344] width 132 height 22
click at [1100, 199] on input "Romaniz Trucking" at bounding box center [1113, 193] width 91 height 26
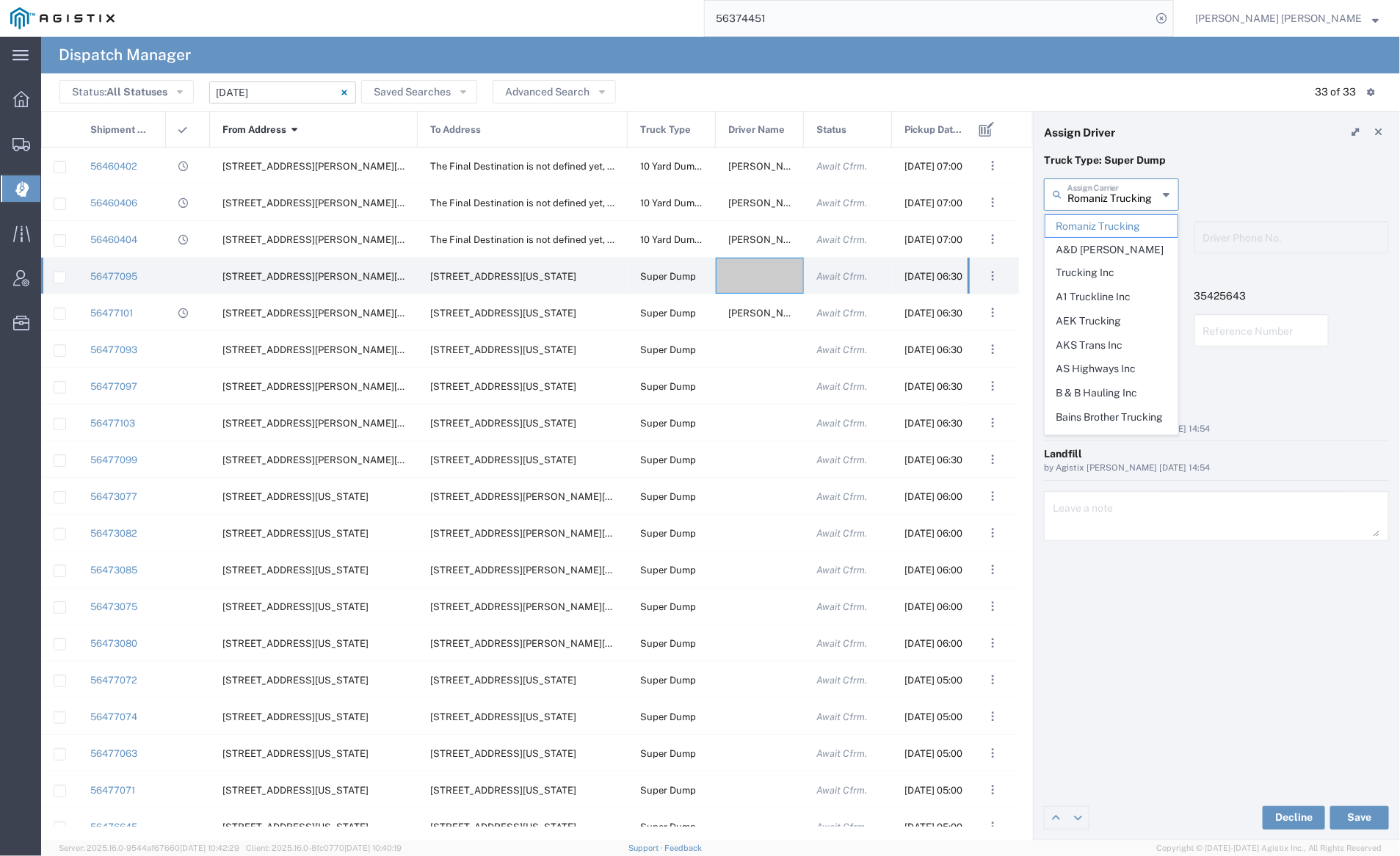
click at [1100, 199] on input "Romaniz Trucking" at bounding box center [1113, 193] width 91 height 26
click at [1116, 333] on span "Manzoni Trucking" at bounding box center [1112, 344] width 132 height 22
type input "Manzoni Trucking"
click at [1100, 228] on input "text" at bounding box center [1113, 236] width 91 height 26
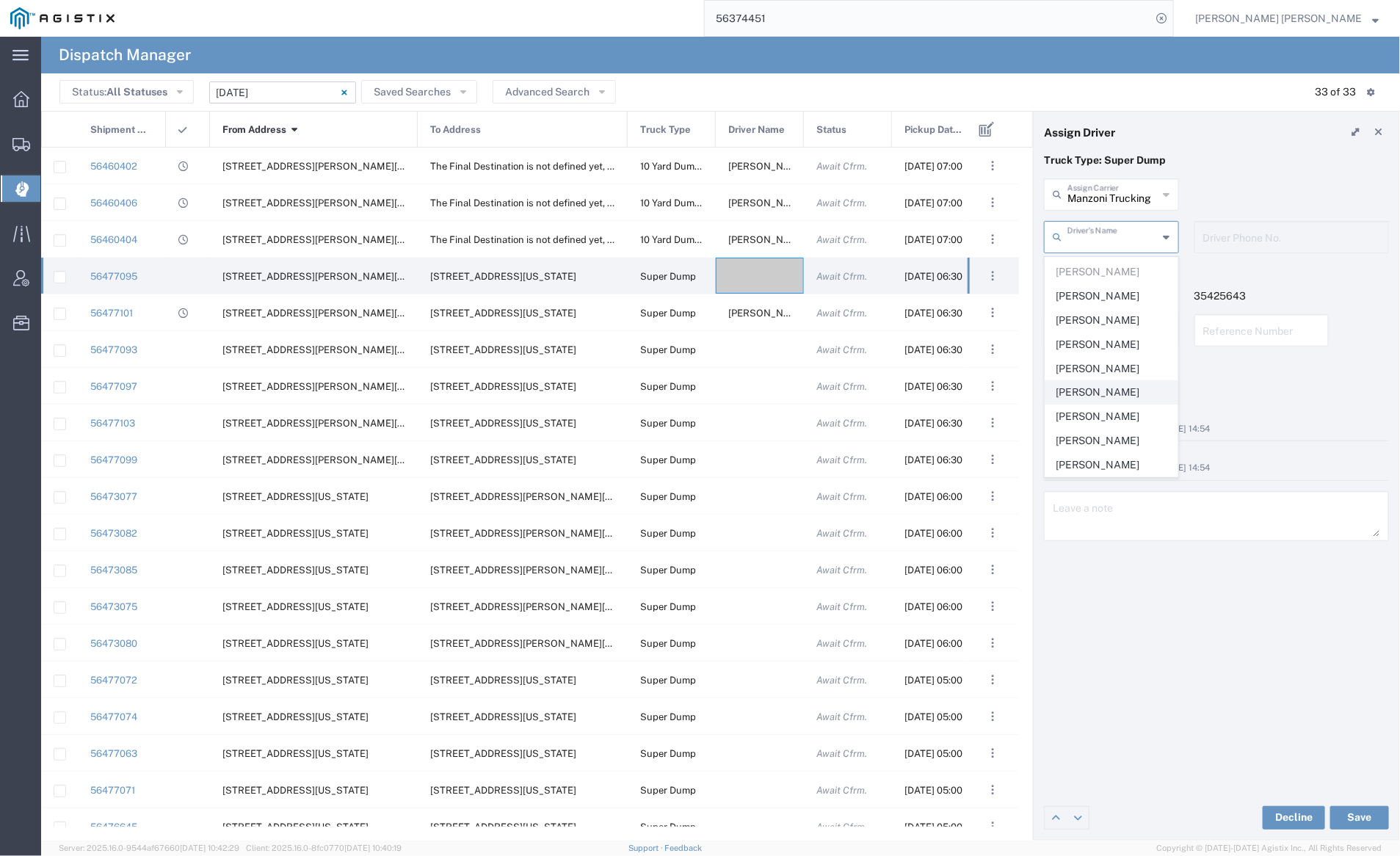
scroll to position [273, 0]
click at [1103, 366] on span "Robyn Morawicz" at bounding box center [1112, 369] width 132 height 22
type input "Robyn Morawicz"
type input "7072410213"
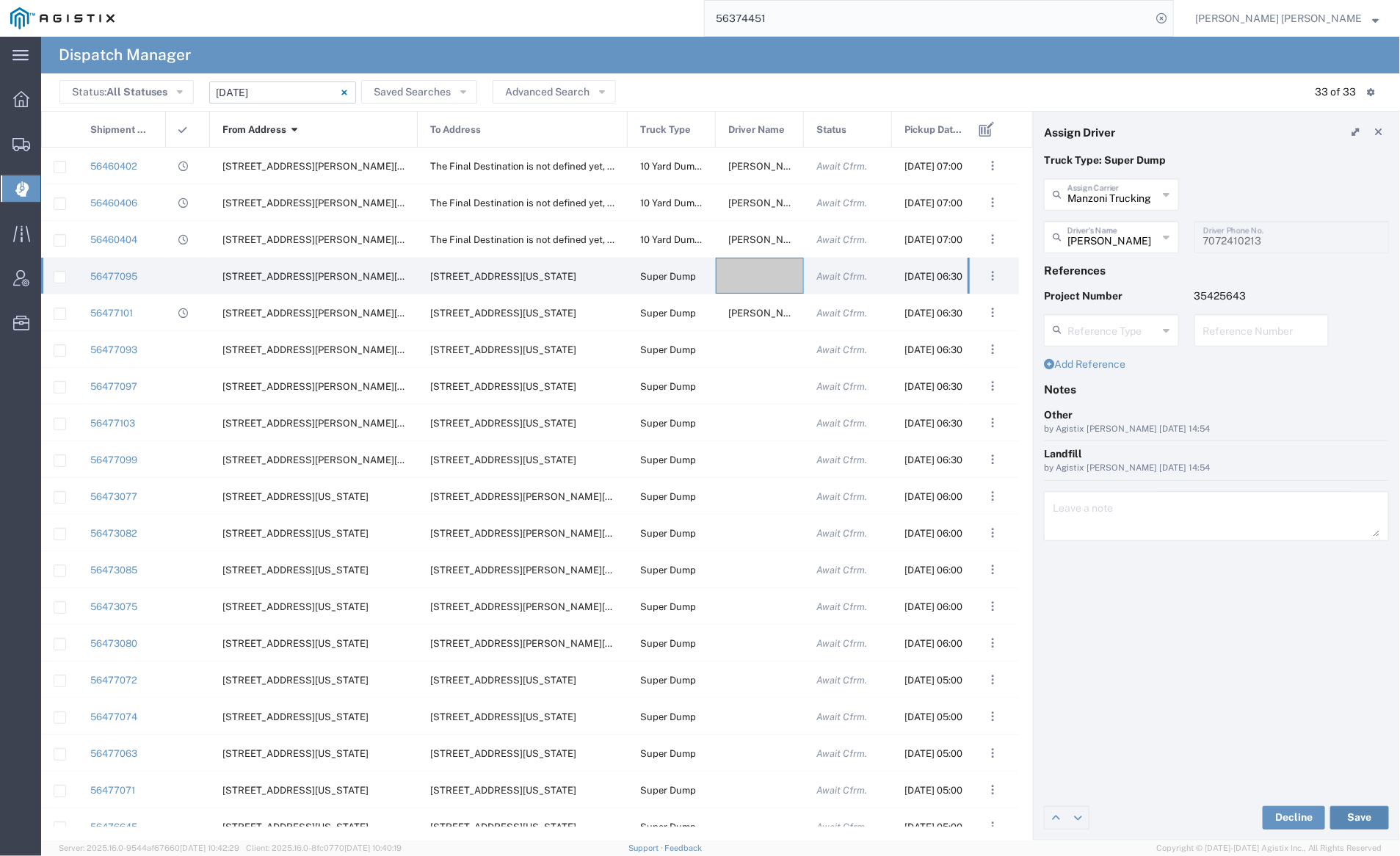
click at [1354, 812] on button "Save" at bounding box center [1359, 818] width 59 height 23
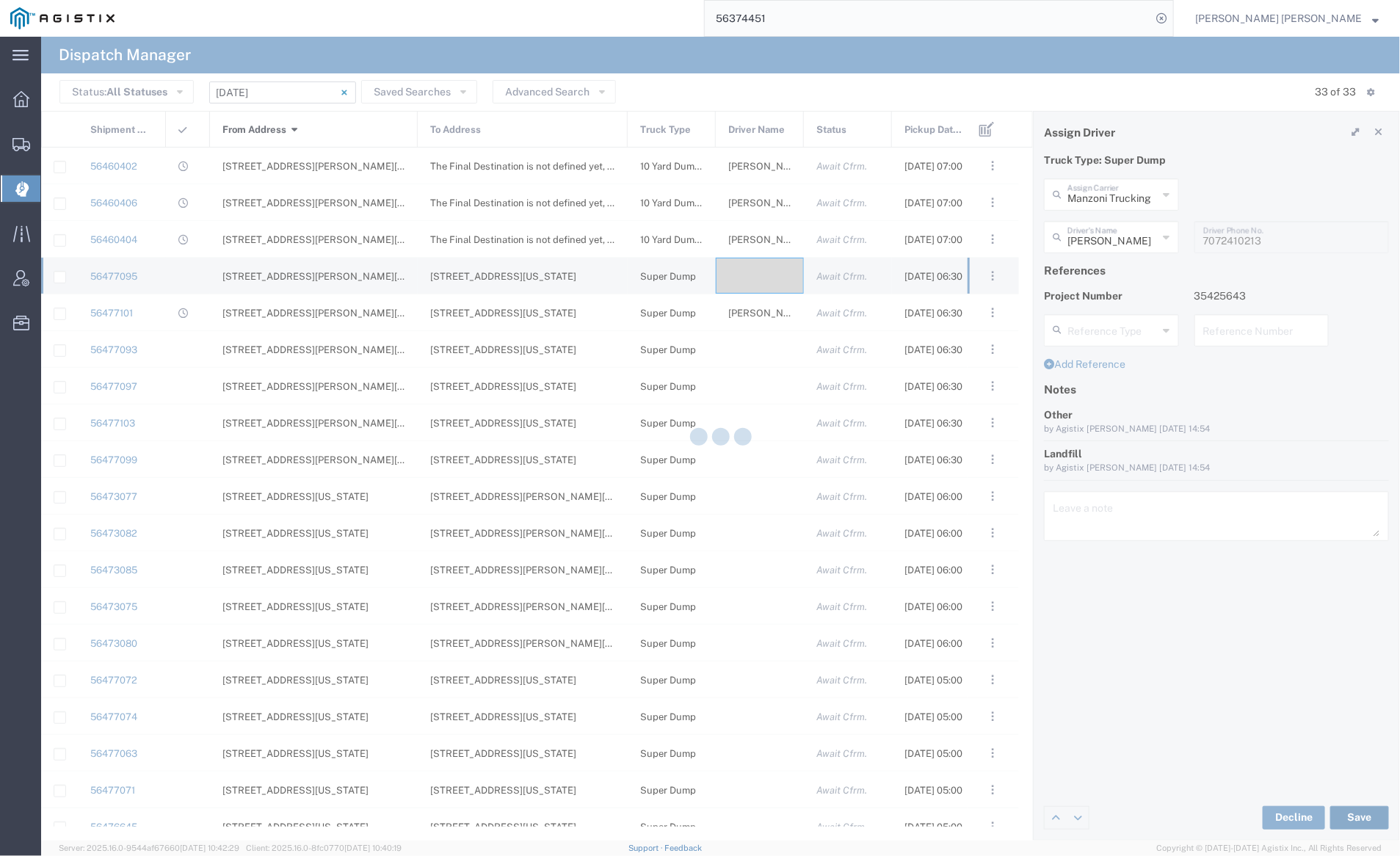
type input "Robyn Morawicz"
type input "Manzoni Trucking"
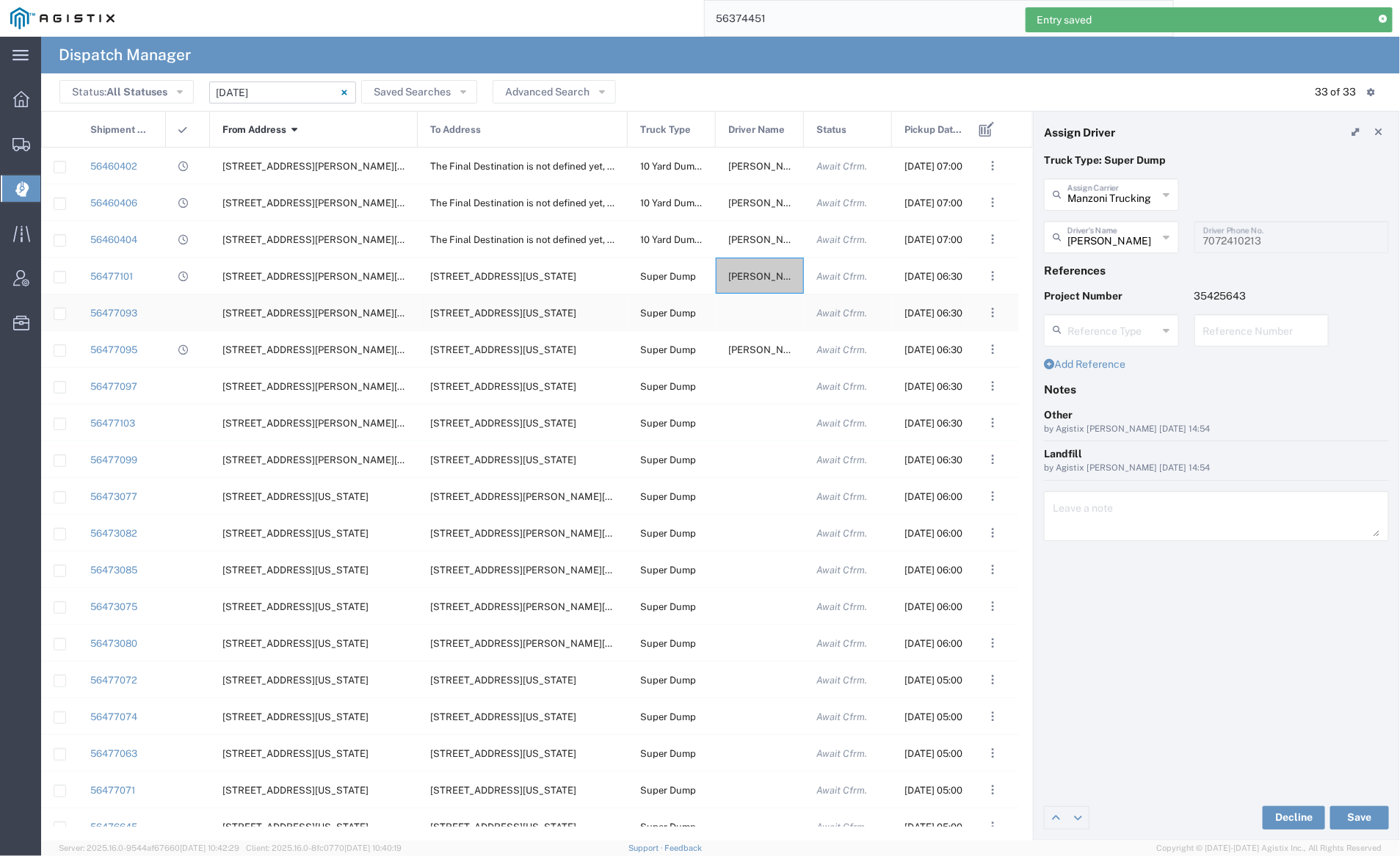
click at [752, 313] on div at bounding box center [760, 312] width 88 height 36
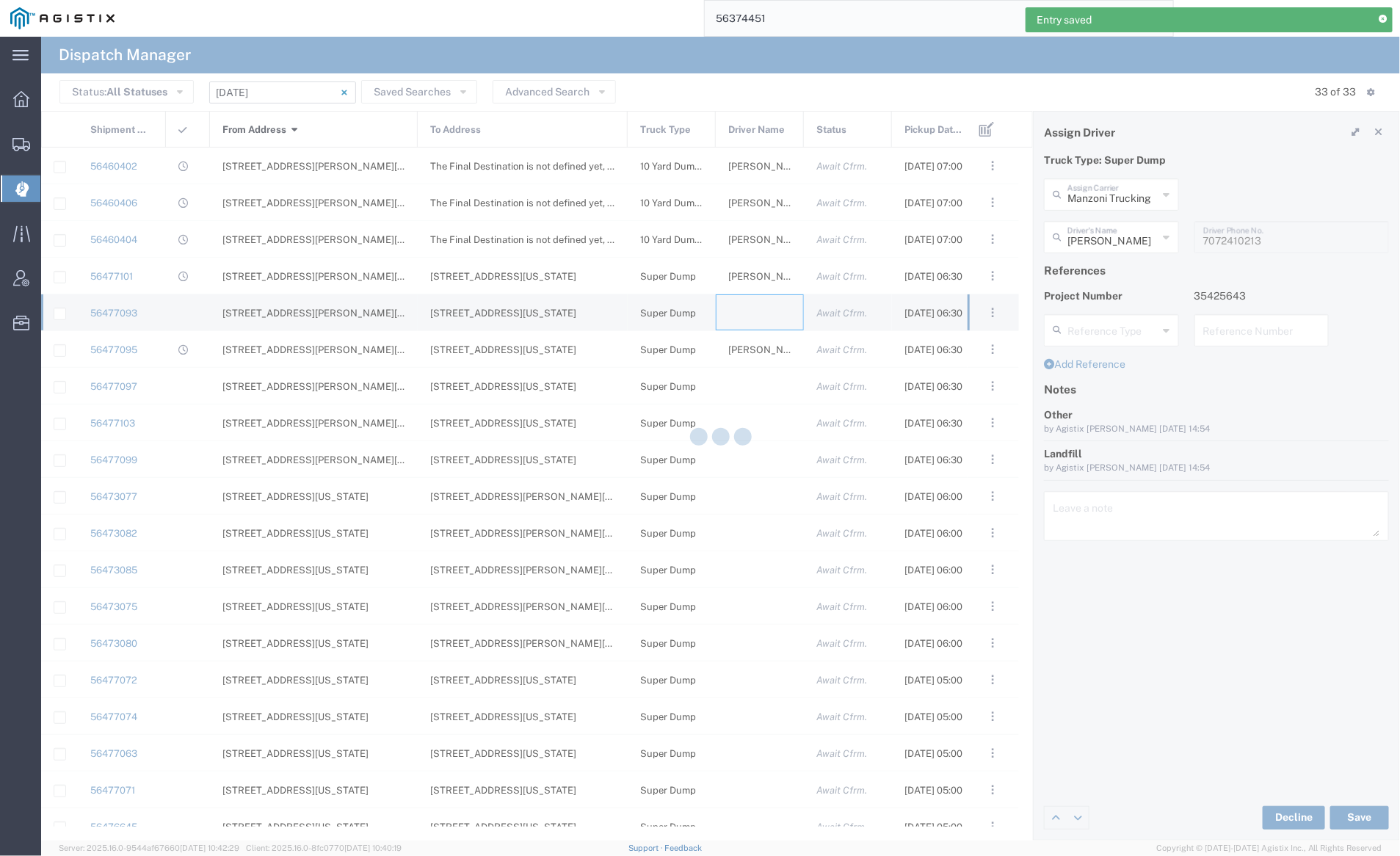
type input "[PERSON_NAME] Trucking"
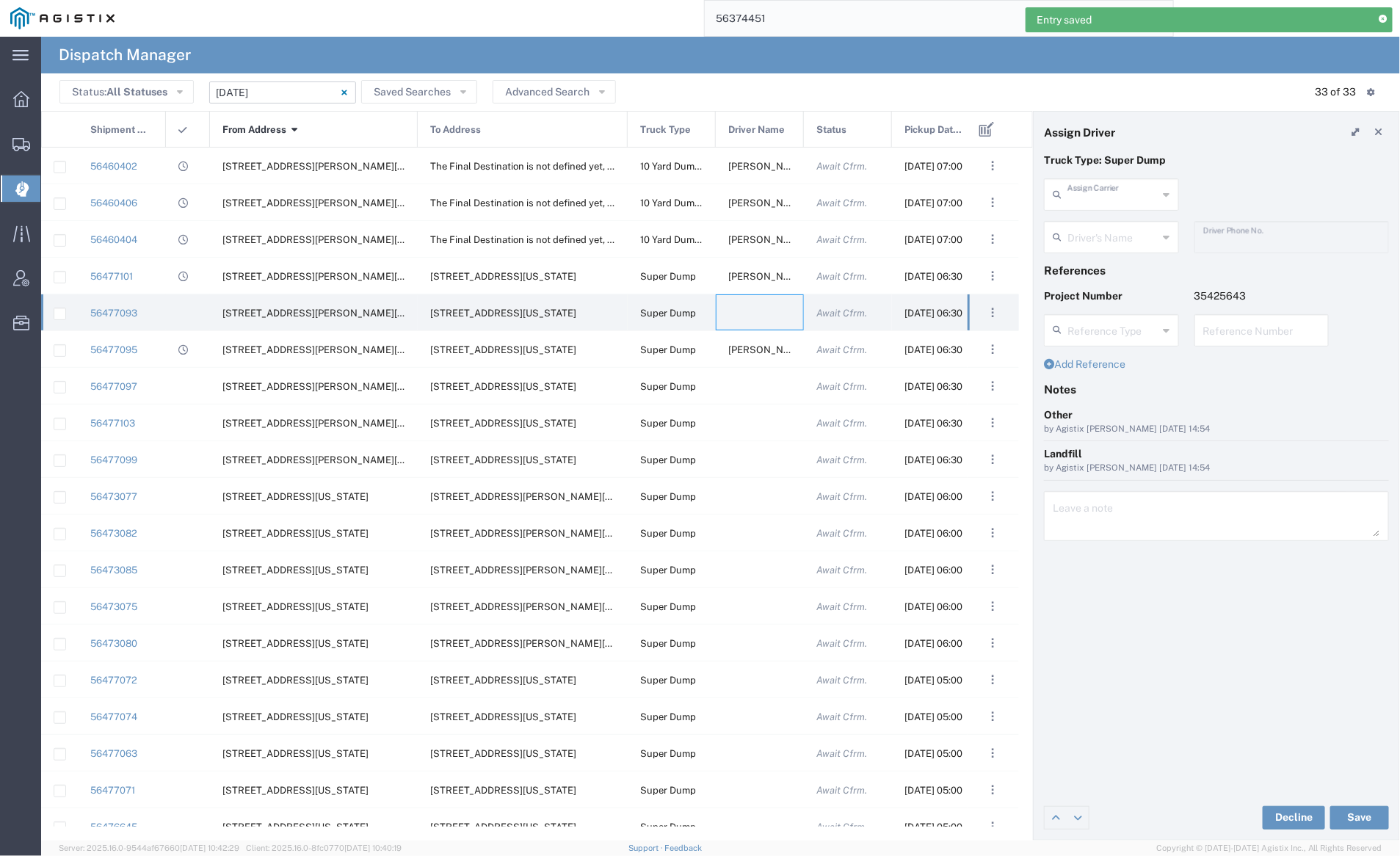
click at [1110, 187] on input "text" at bounding box center [1113, 193] width 91 height 26
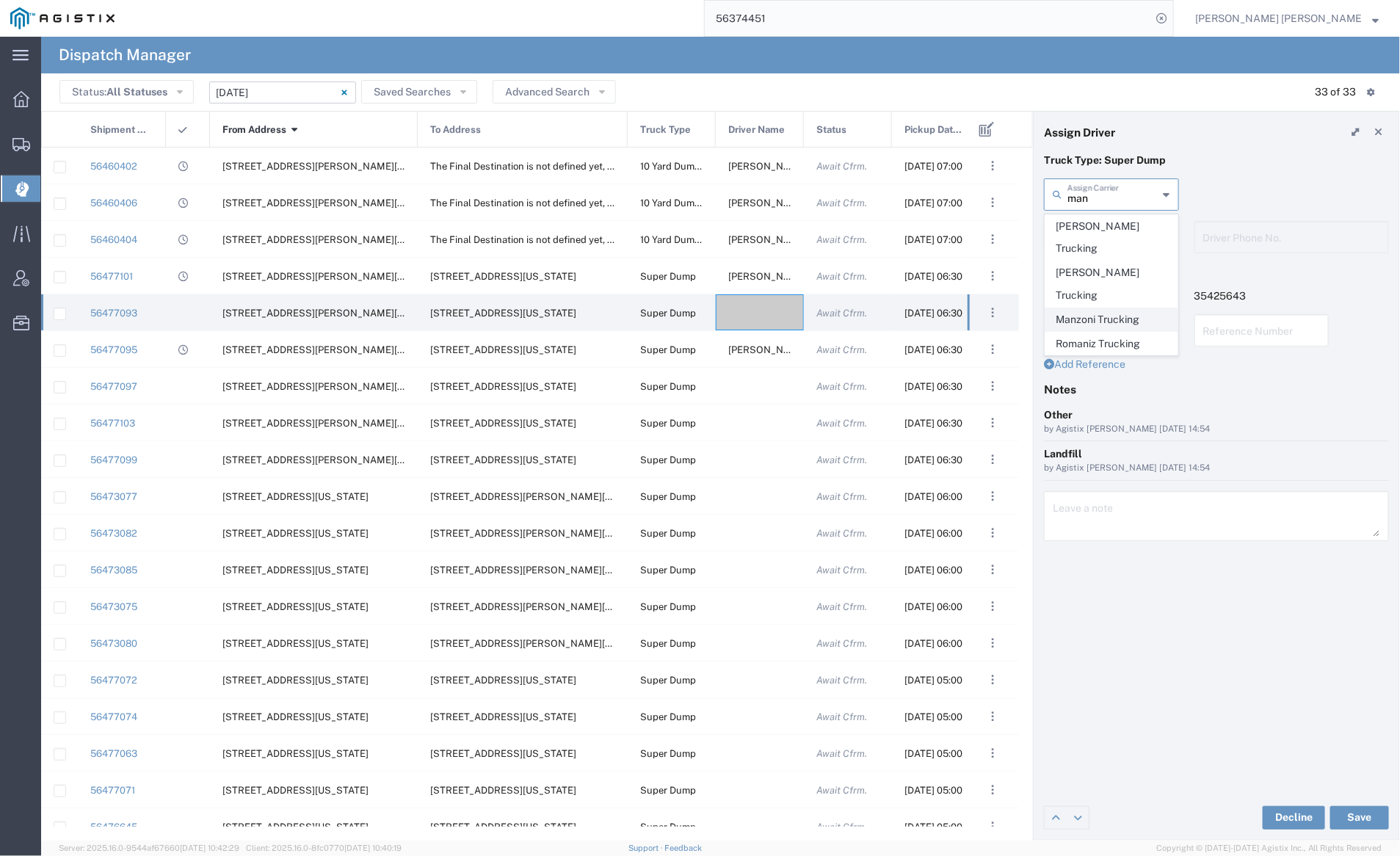
click at [1124, 309] on span "Manzoni Trucking" at bounding box center [1112, 320] width 132 height 22
type input "Manzoni Trucking"
click at [1103, 227] on input "text" at bounding box center [1113, 236] width 92 height 26
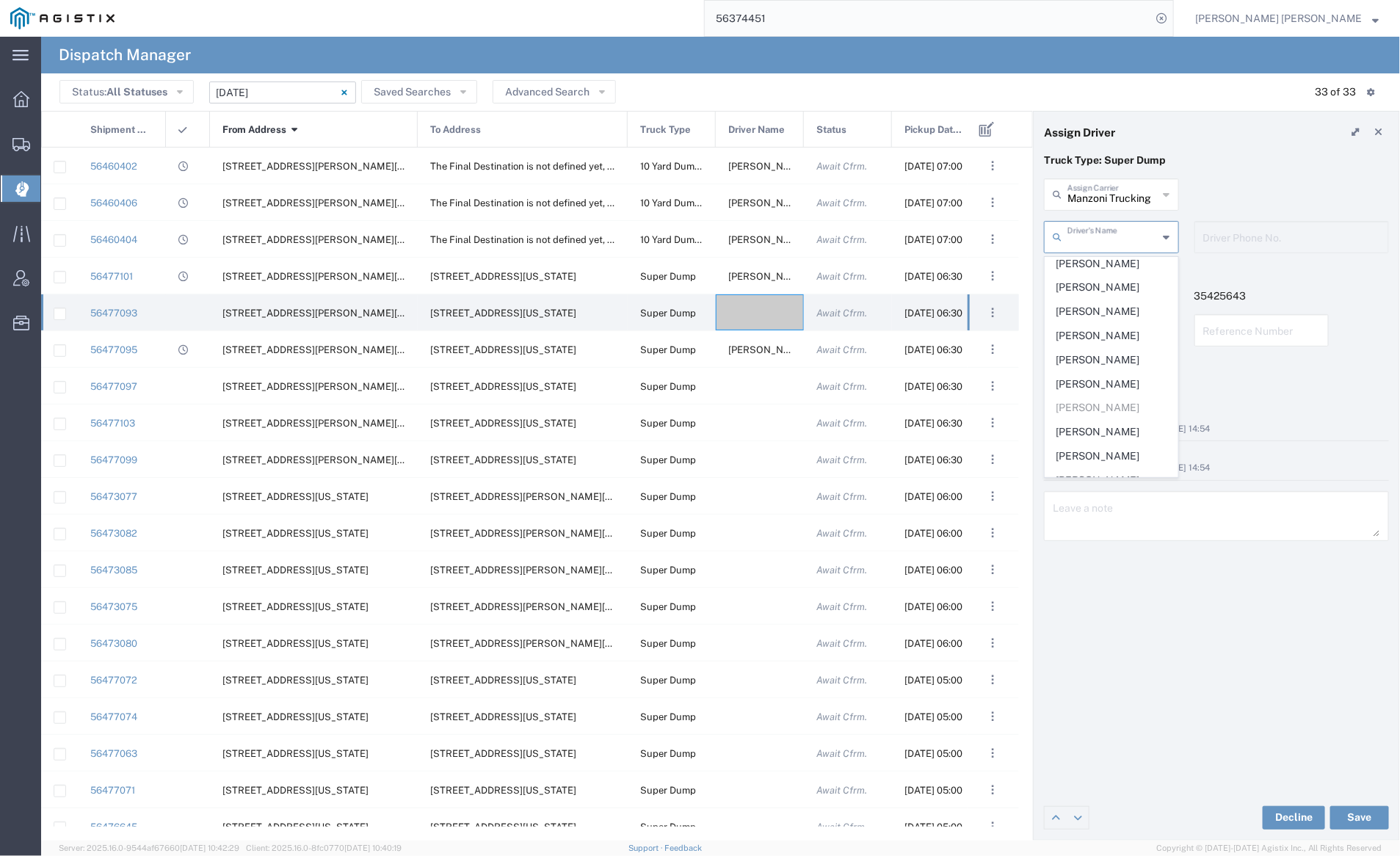
scroll to position [168, 0]
click at [1115, 350] on span "Harrison Hildebrand" at bounding box center [1112, 342] width 132 height 22
type input "Harrison Hildebrand"
type input "707-536-6047"
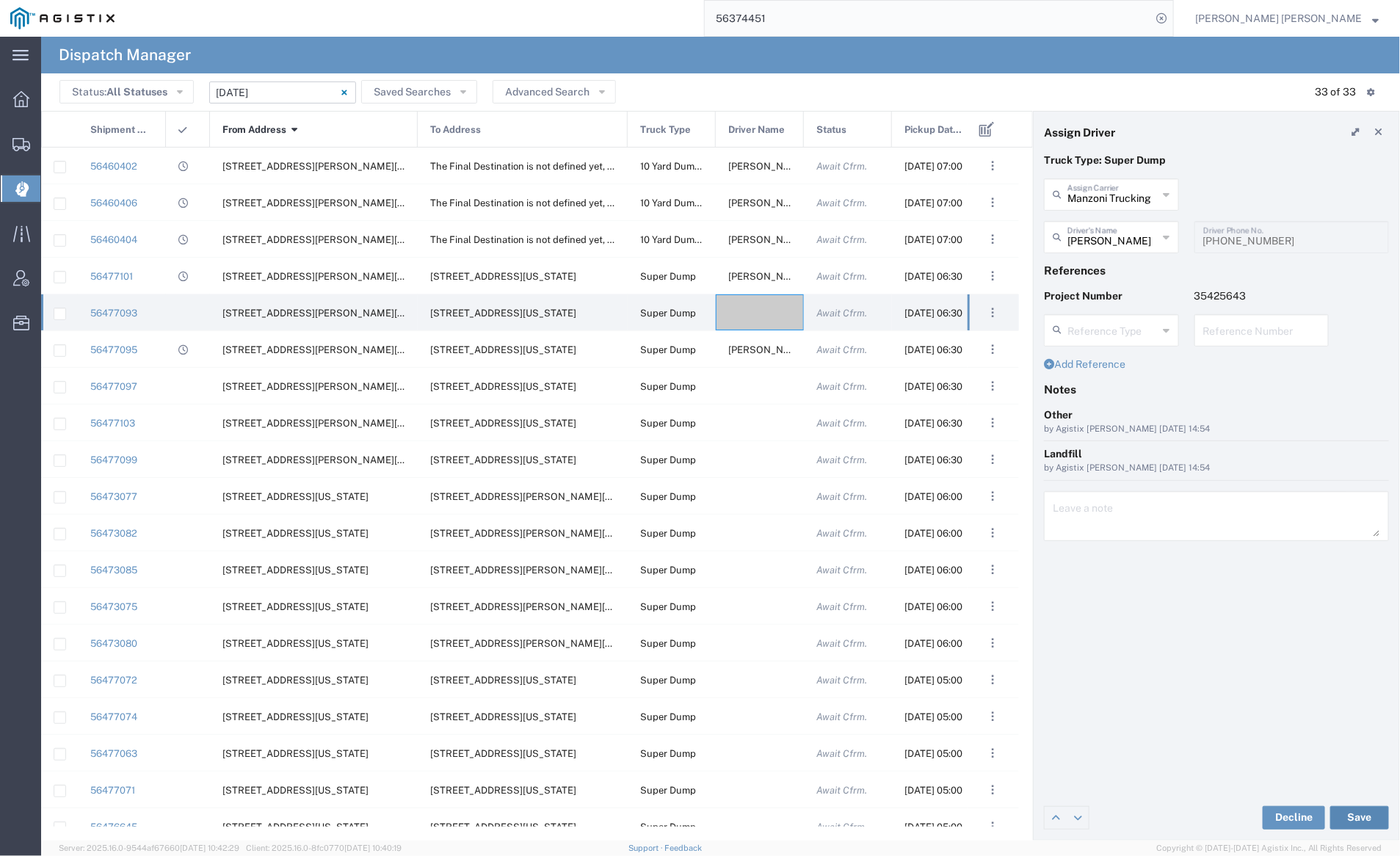
click at [1358, 818] on button "Save" at bounding box center [1359, 818] width 59 height 23
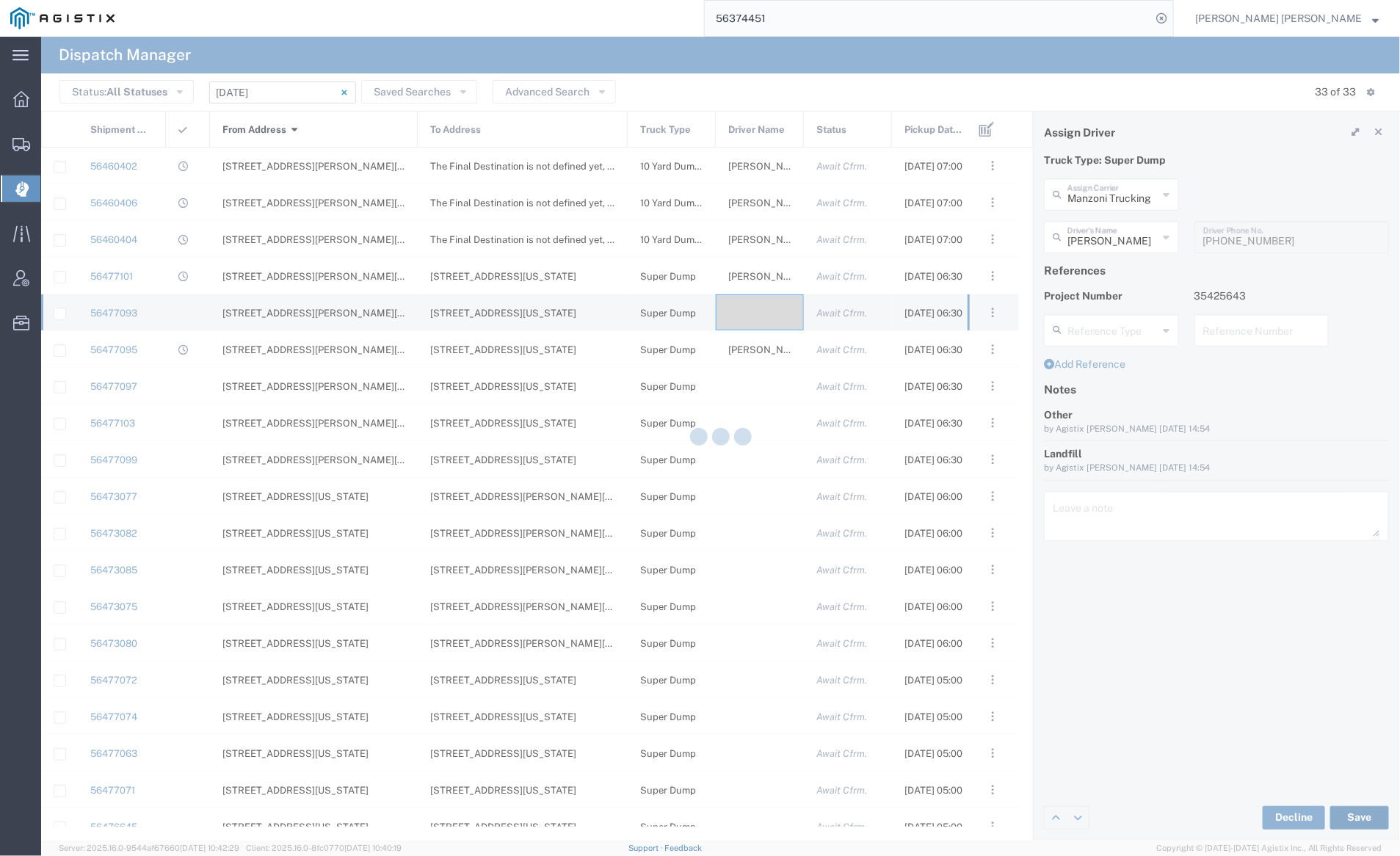
type input "Harrison Hildebrand"
type input "Manzoni Trucking"
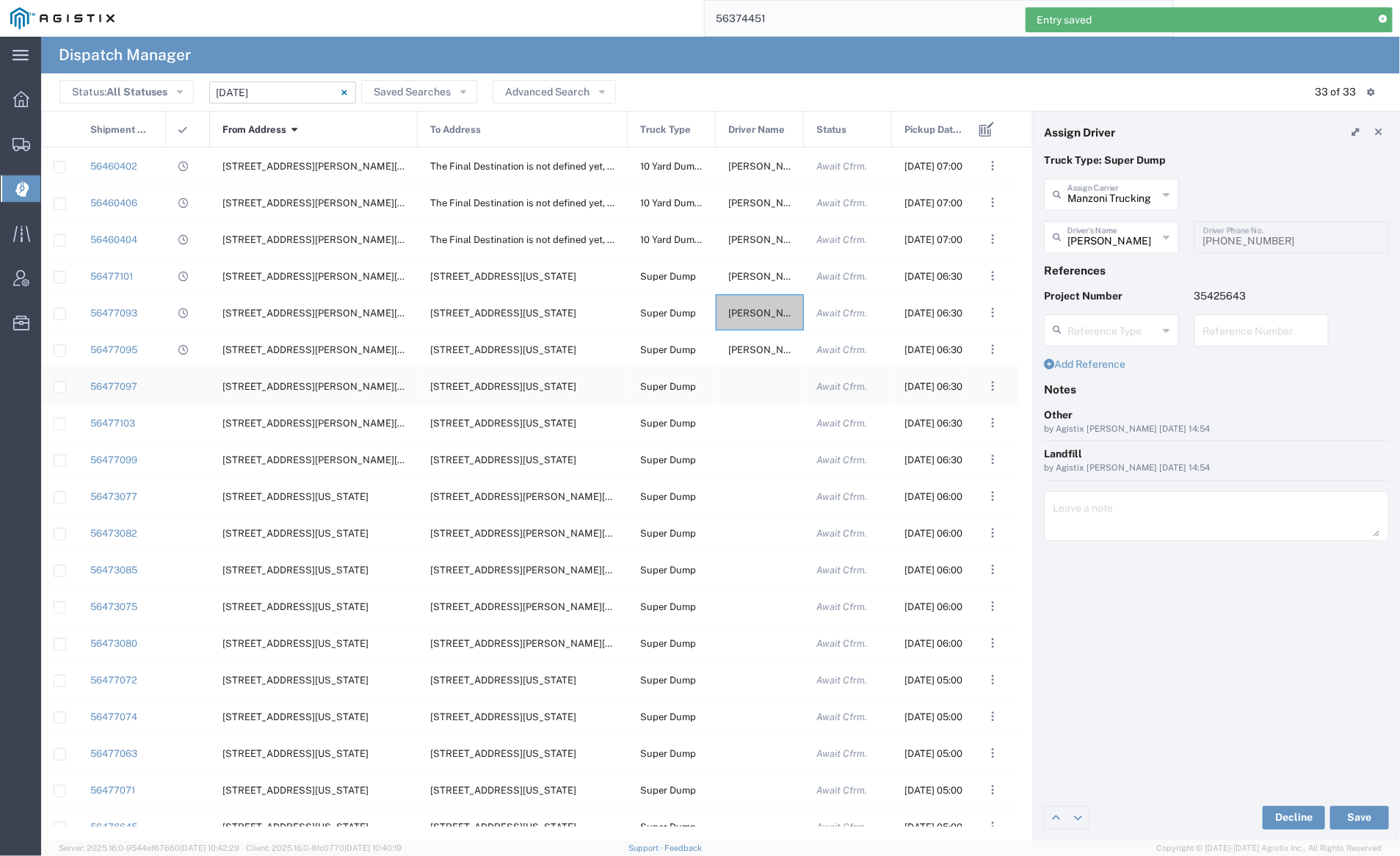
click at [743, 383] on div at bounding box center [760, 386] width 88 height 36
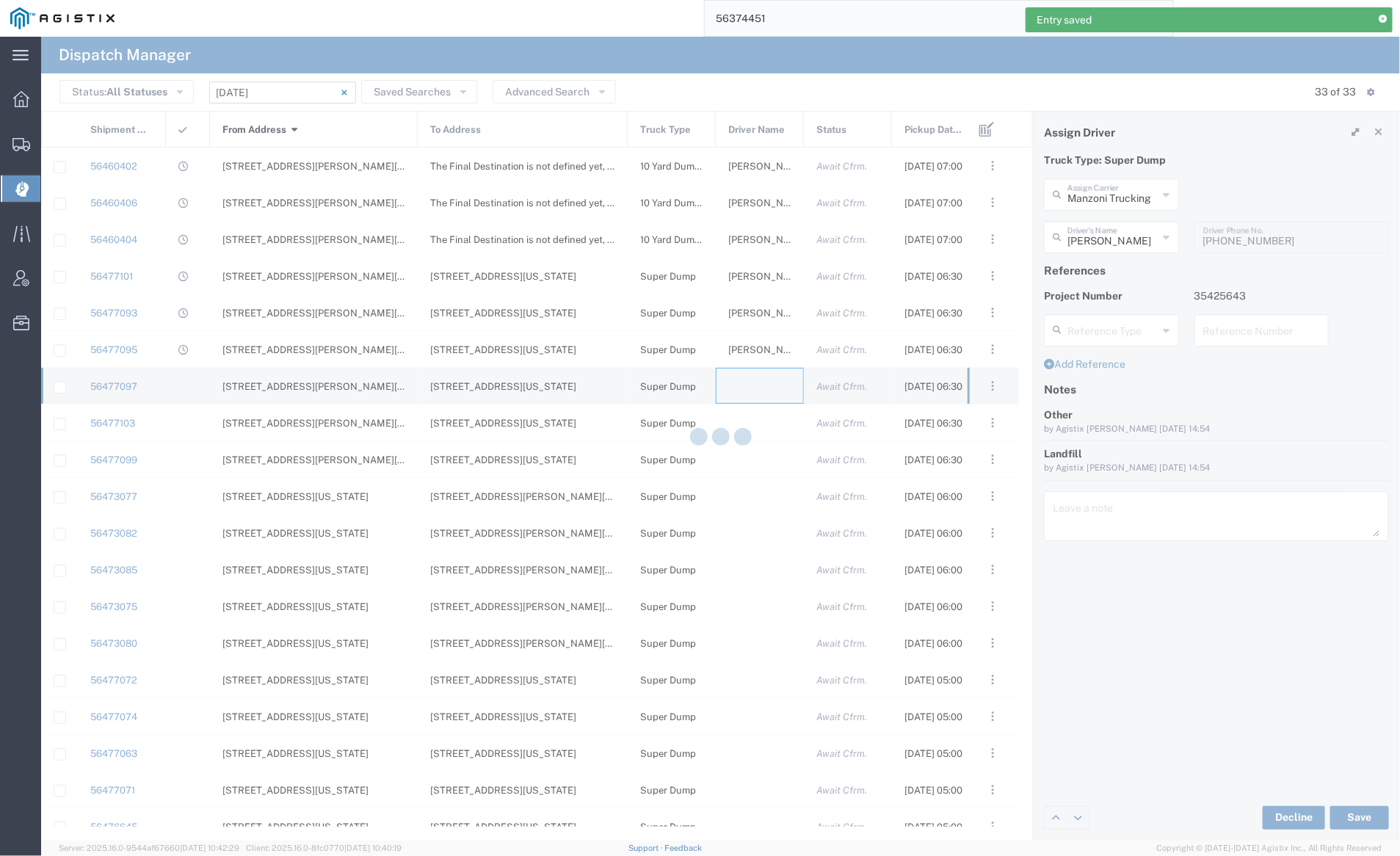
type input "[PERSON_NAME] Trucking"
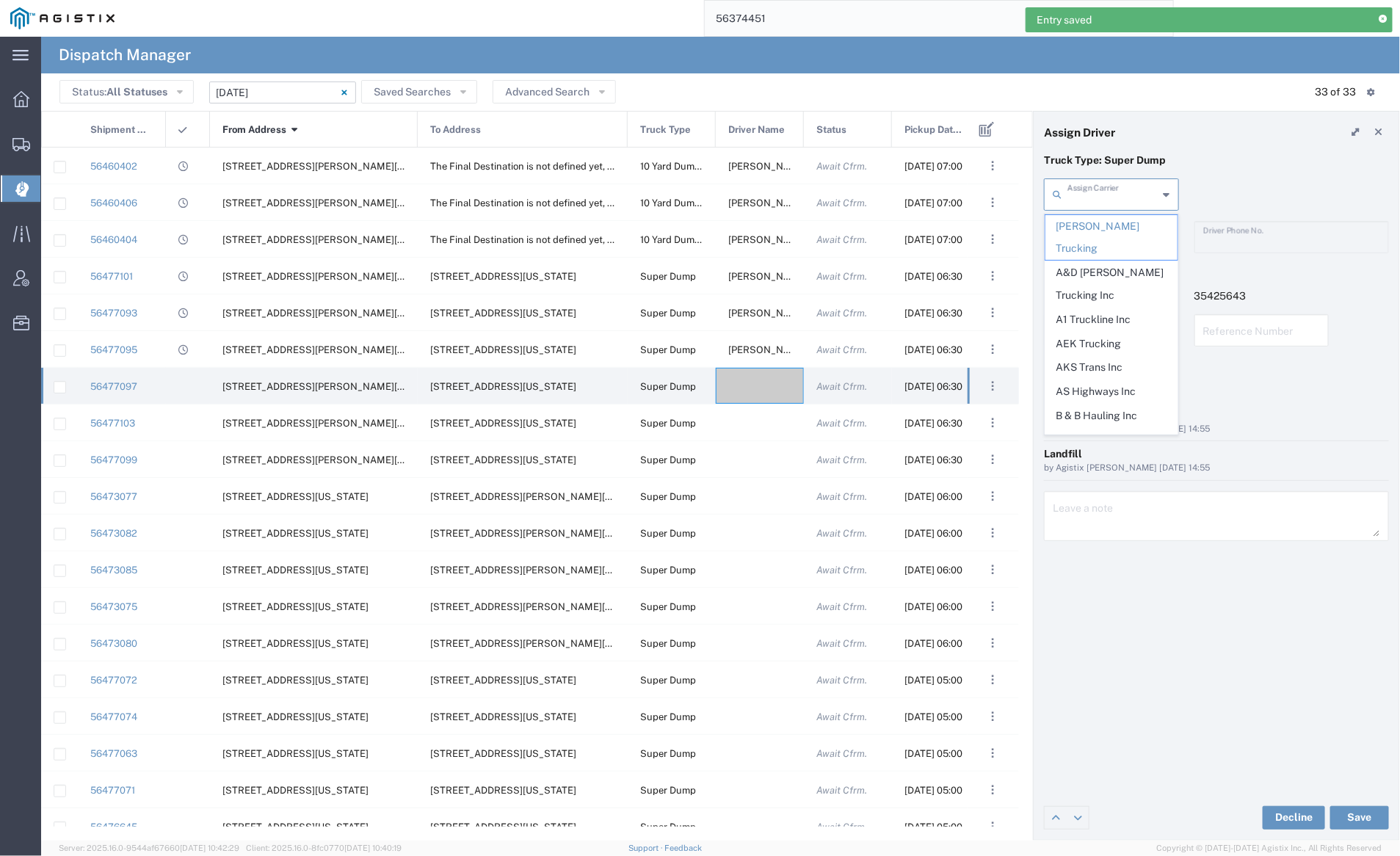
click at [1087, 197] on input "text" at bounding box center [1113, 193] width 91 height 26
click at [1109, 309] on span "A1 Truckline Inc" at bounding box center [1112, 320] width 132 height 22
type input "A1 Truckline Inc"
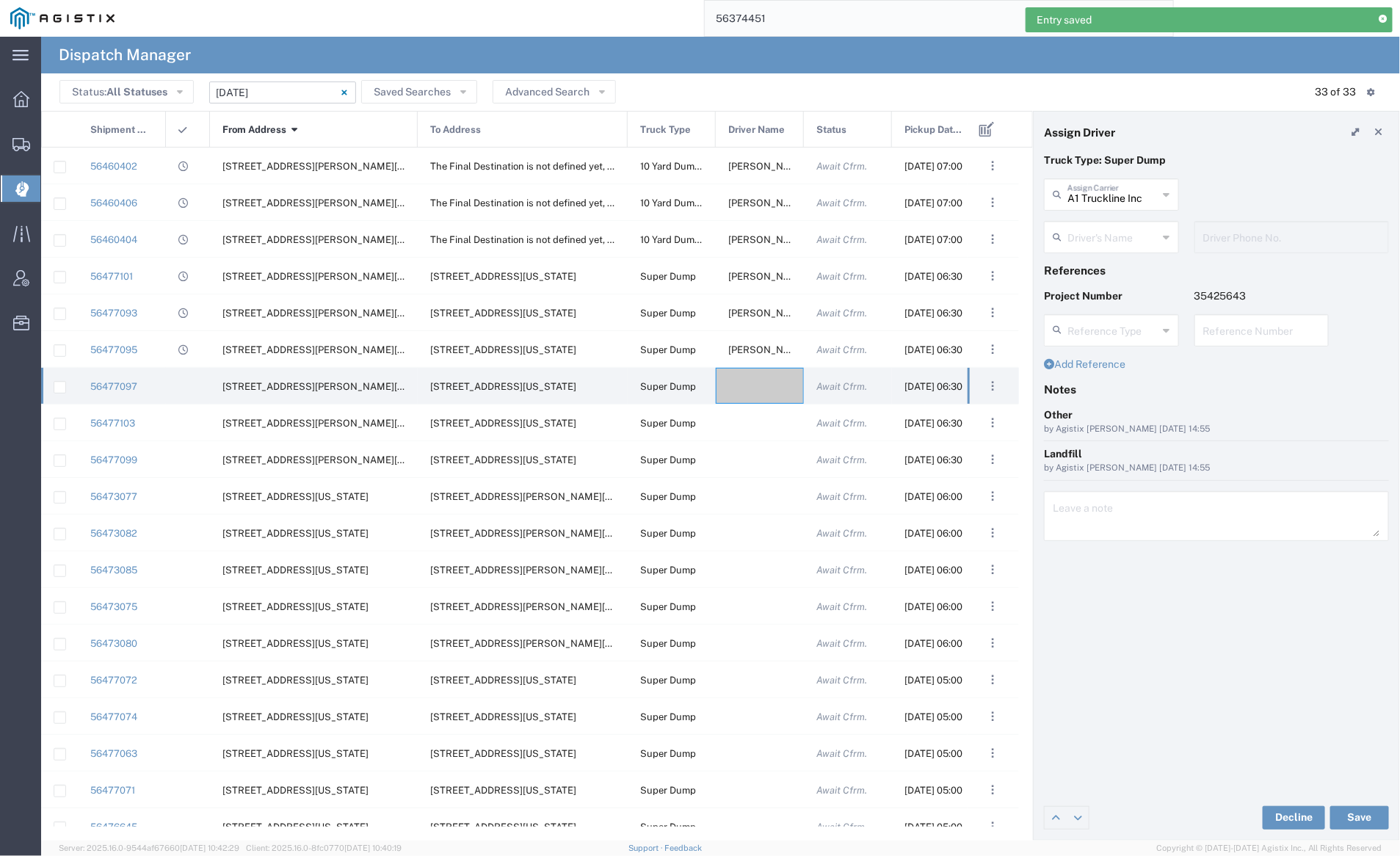
click at [1100, 226] on input "text" at bounding box center [1113, 236] width 91 height 26
click at [1109, 259] on span "[PERSON_NAME]" at bounding box center [1112, 269] width 132 height 22
type input "[PERSON_NAME]"
type input "7076997422"
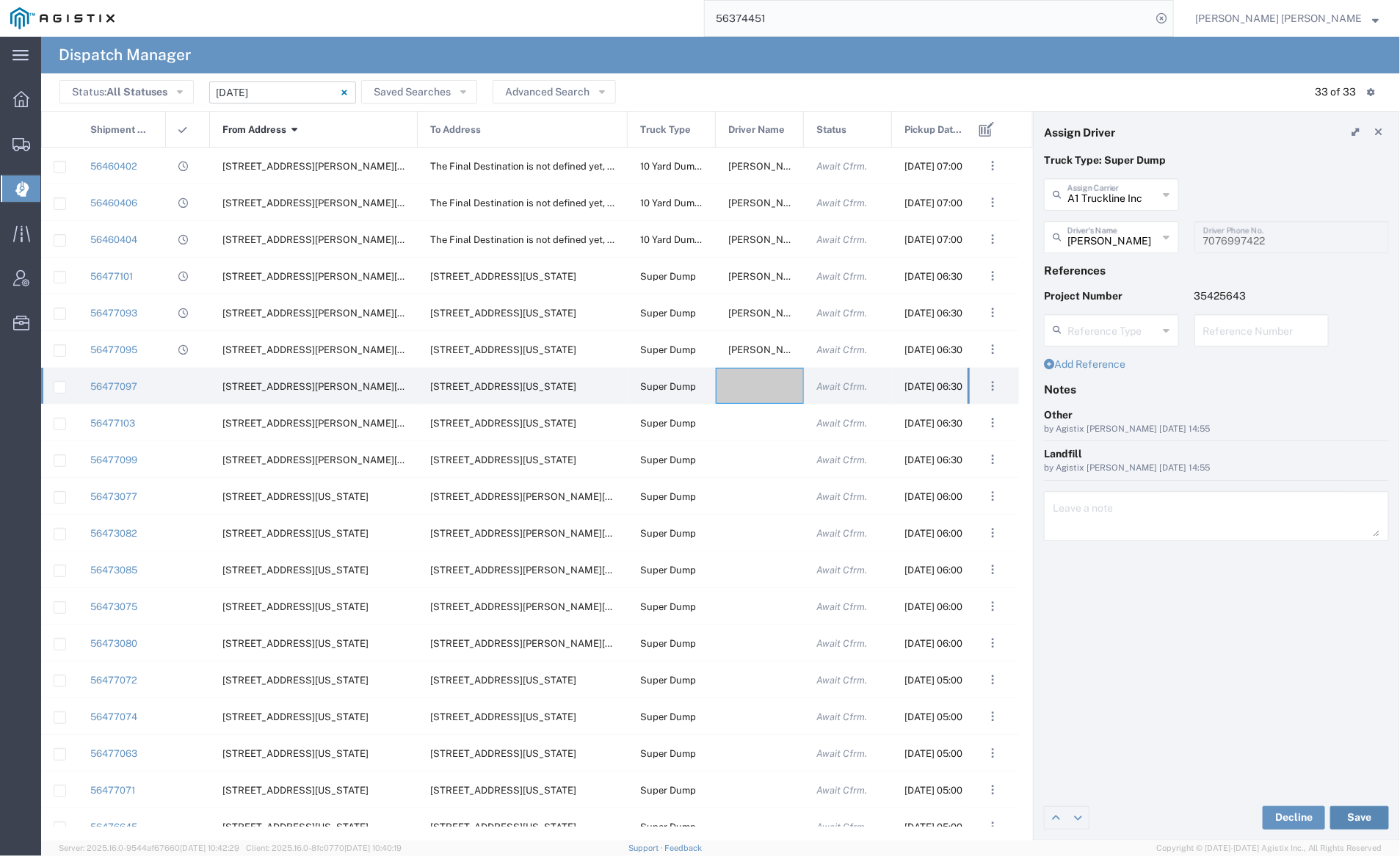
click at [1370, 810] on button "Save" at bounding box center [1359, 818] width 59 height 23
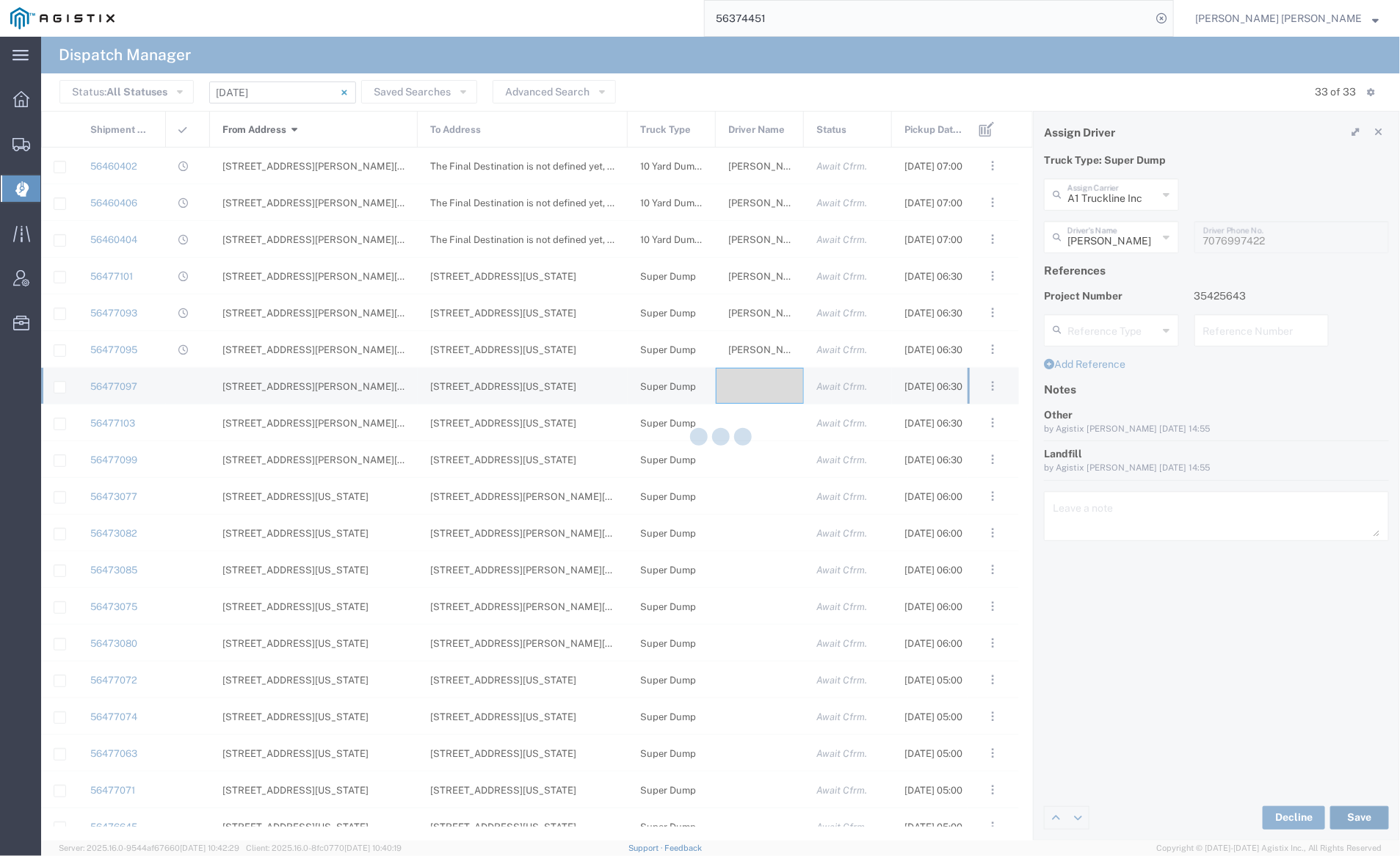
type input "[PERSON_NAME]"
type input "A1 Truckline Inc"
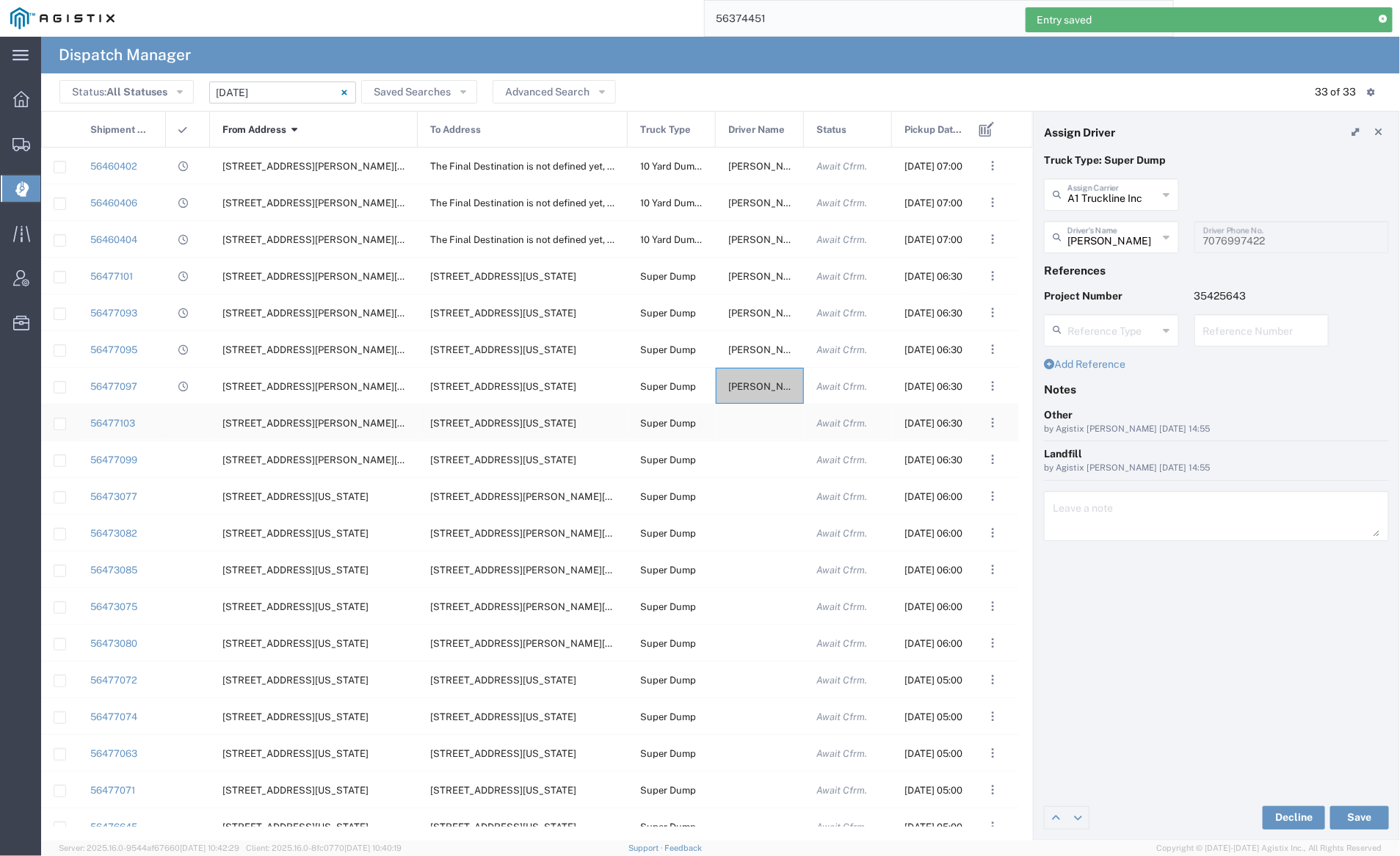
click at [756, 420] on div at bounding box center [760, 422] width 88 height 36
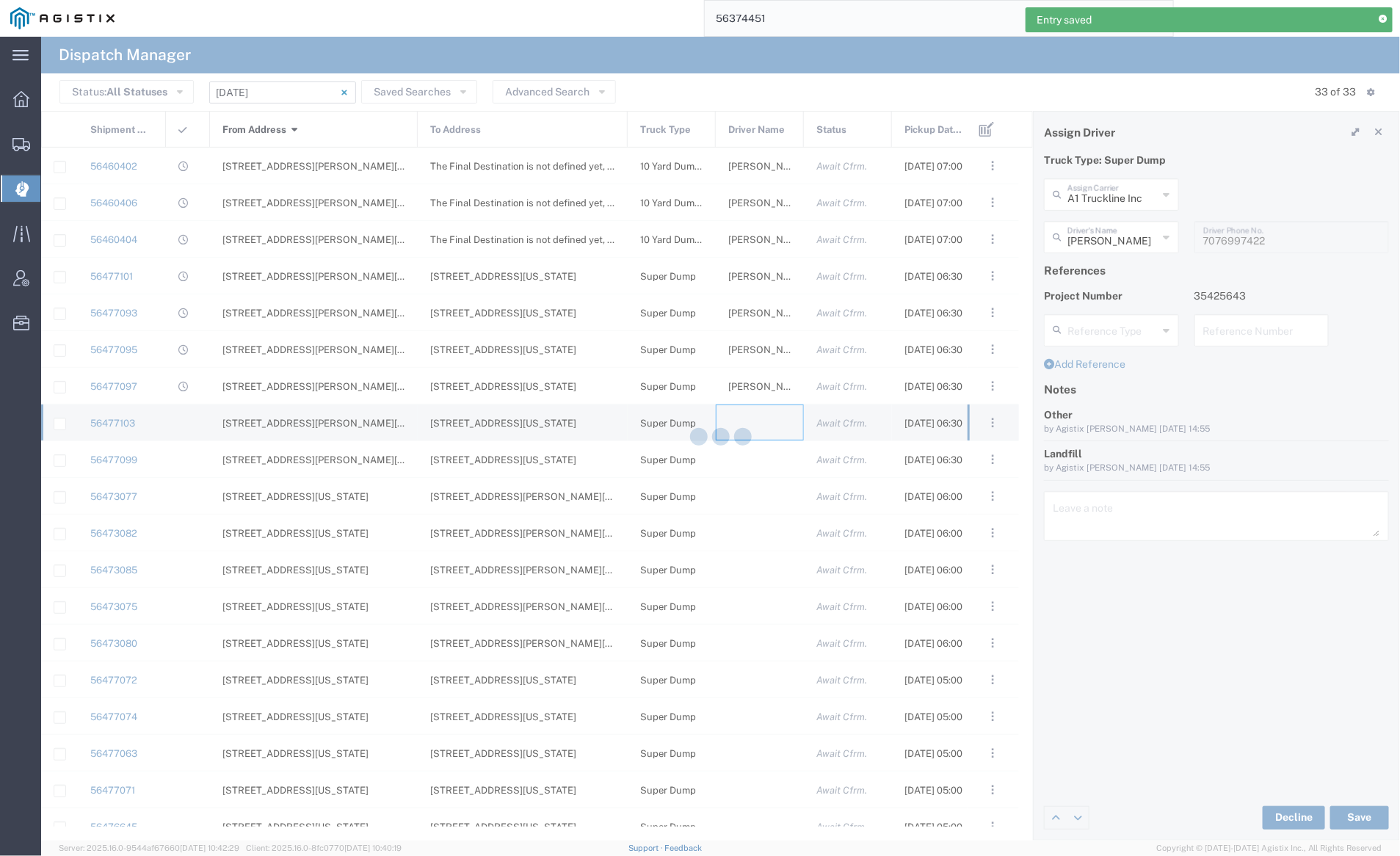
type input "[PERSON_NAME] Trucking"
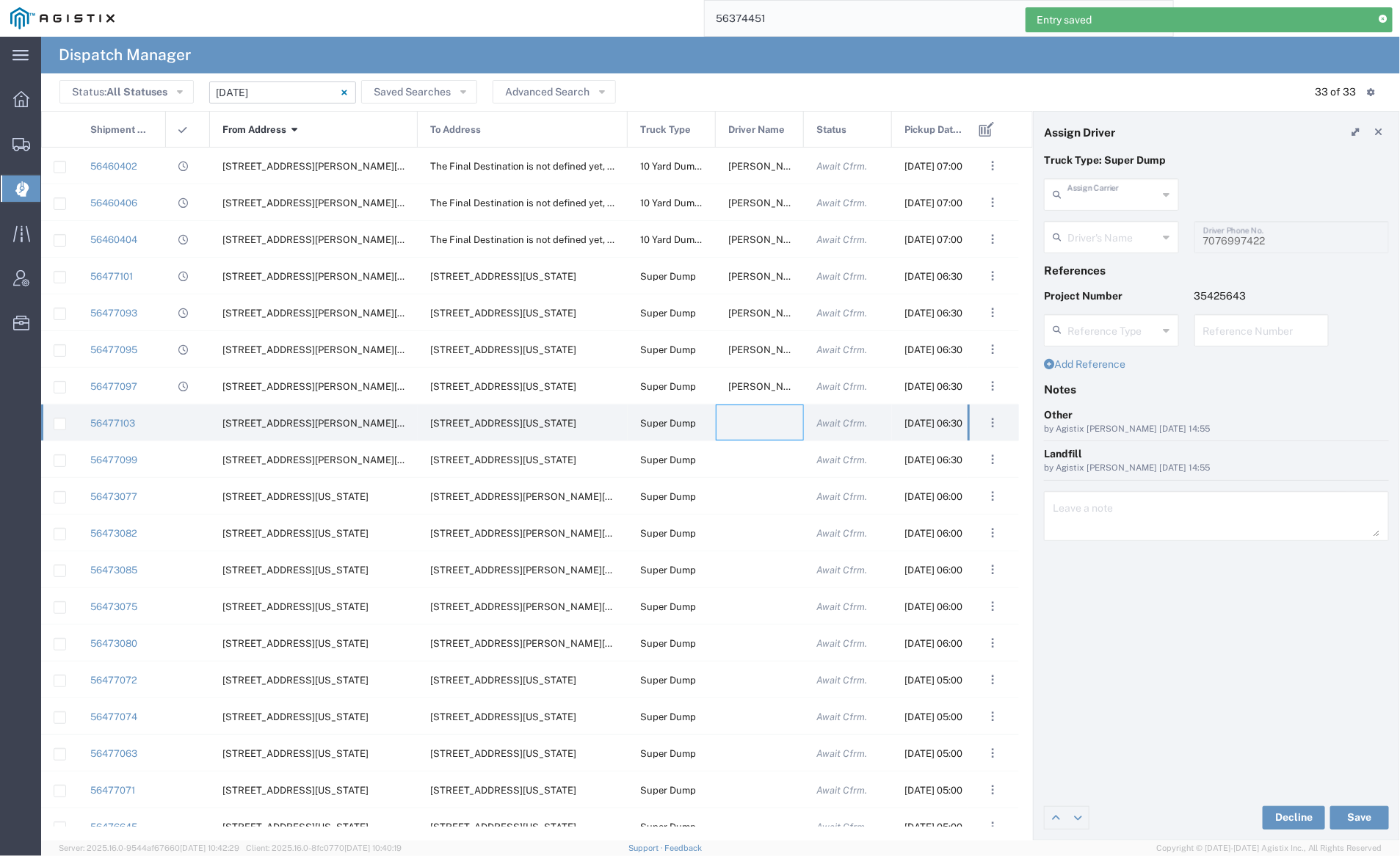
click at [1105, 188] on input "text" at bounding box center [1113, 193] width 91 height 26
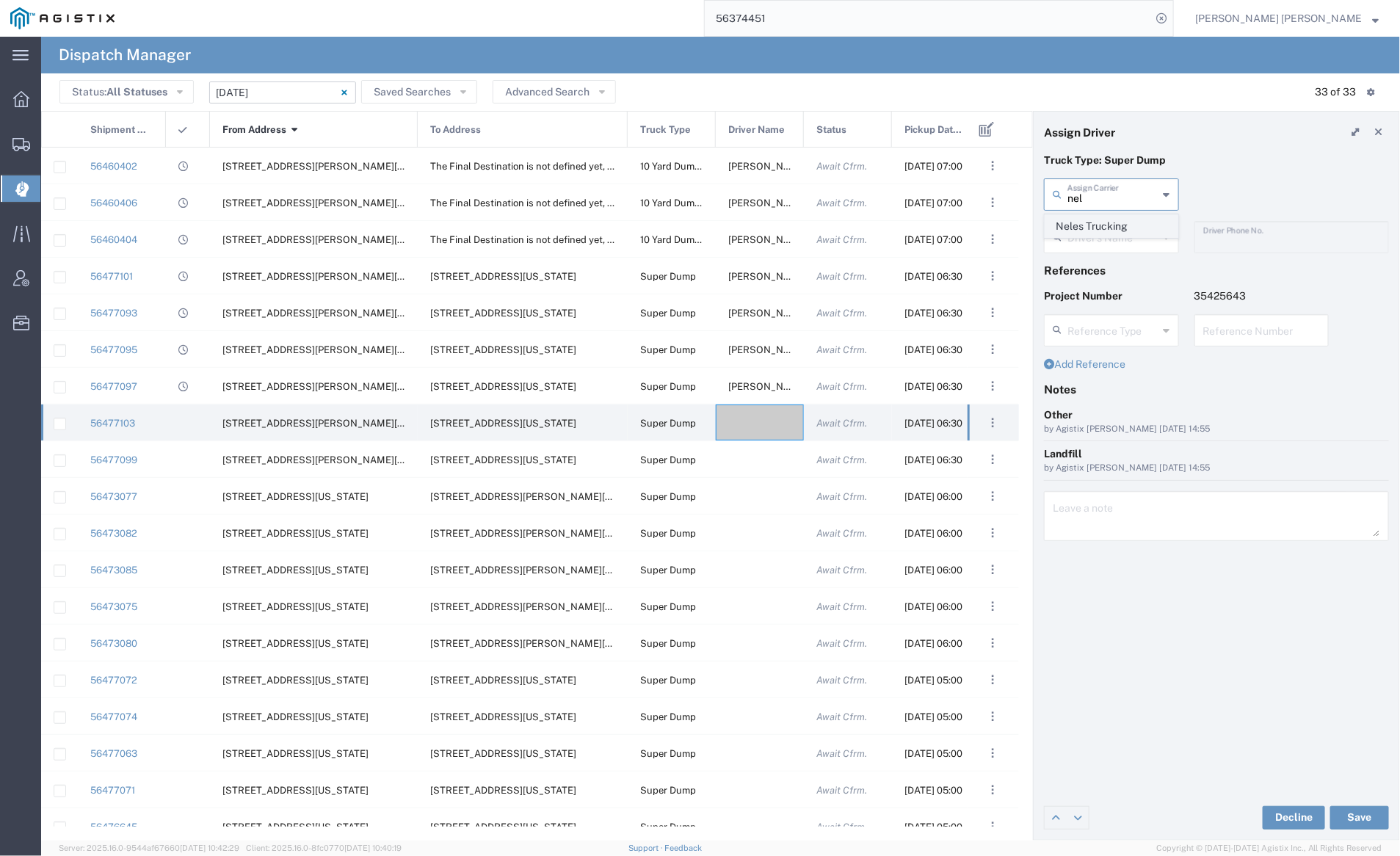
click at [1109, 231] on span "Neles Trucking" at bounding box center [1112, 226] width 132 height 22
type input "Neles Trucking"
click at [1112, 236] on input "text" at bounding box center [1113, 236] width 92 height 26
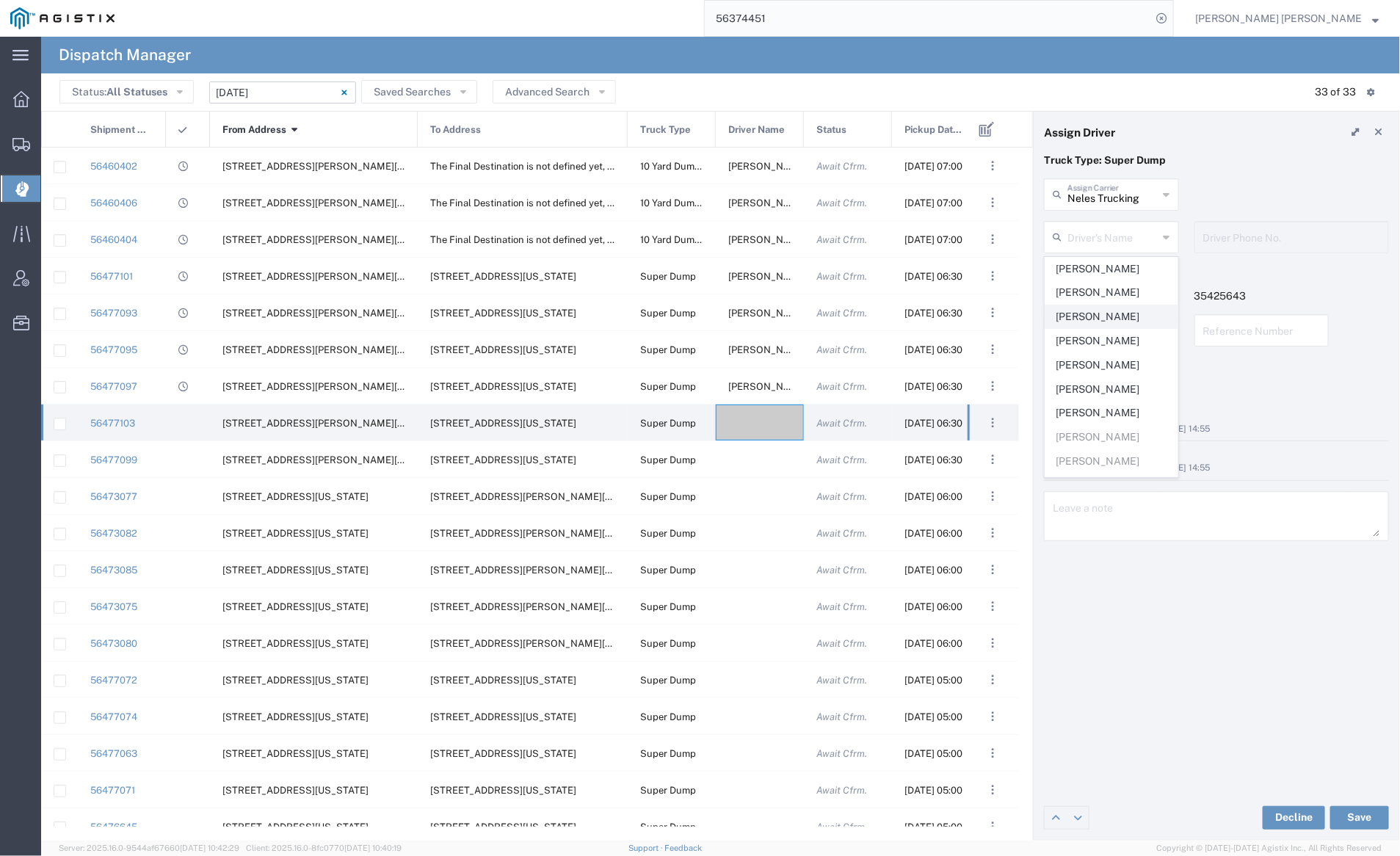
click at [1127, 314] on span "Armando Figueroa" at bounding box center [1112, 317] width 132 height 22
type input "Armando Figueroa"
type input "707-637-3304"
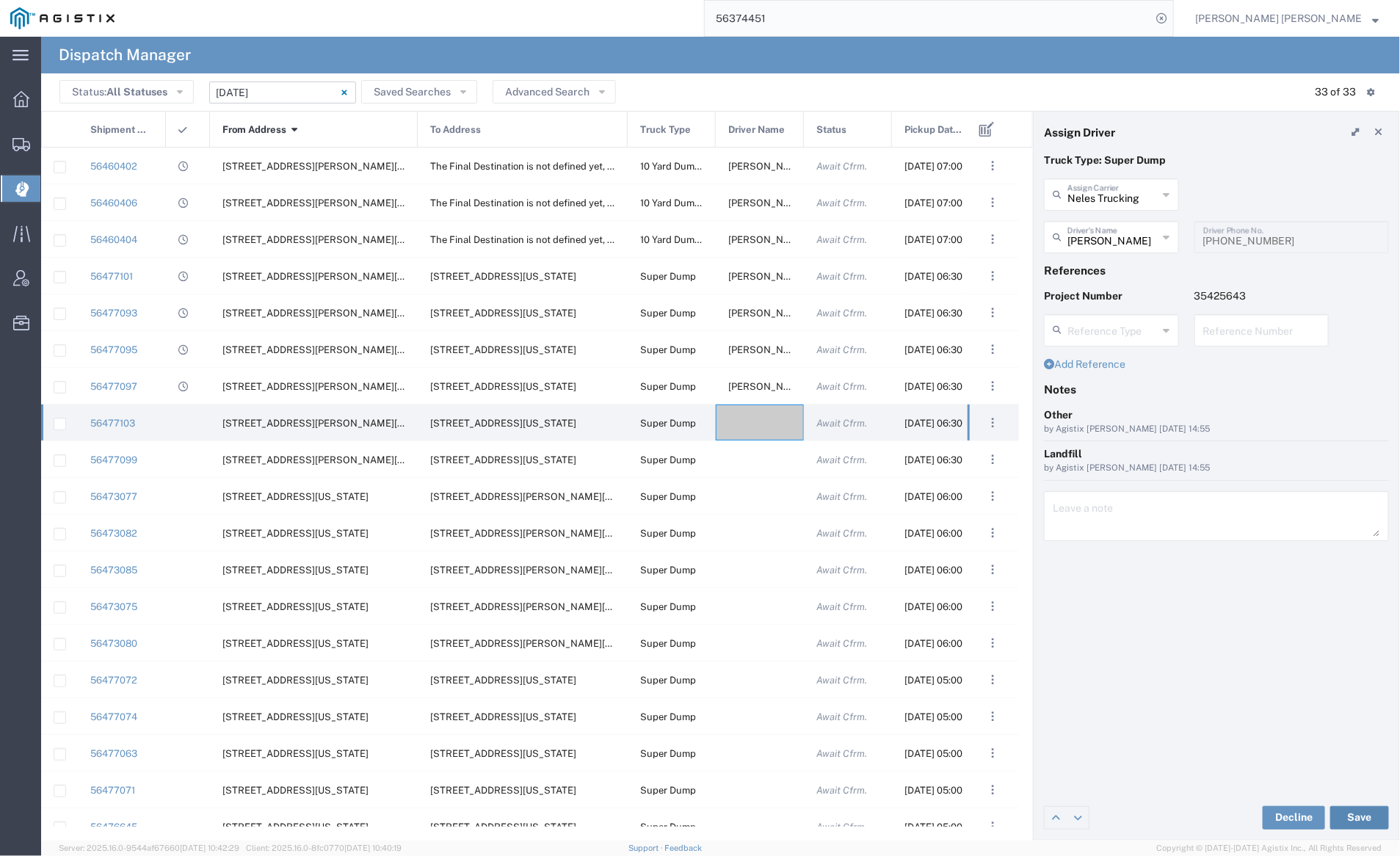
click at [1363, 818] on button "Save" at bounding box center [1359, 818] width 59 height 23
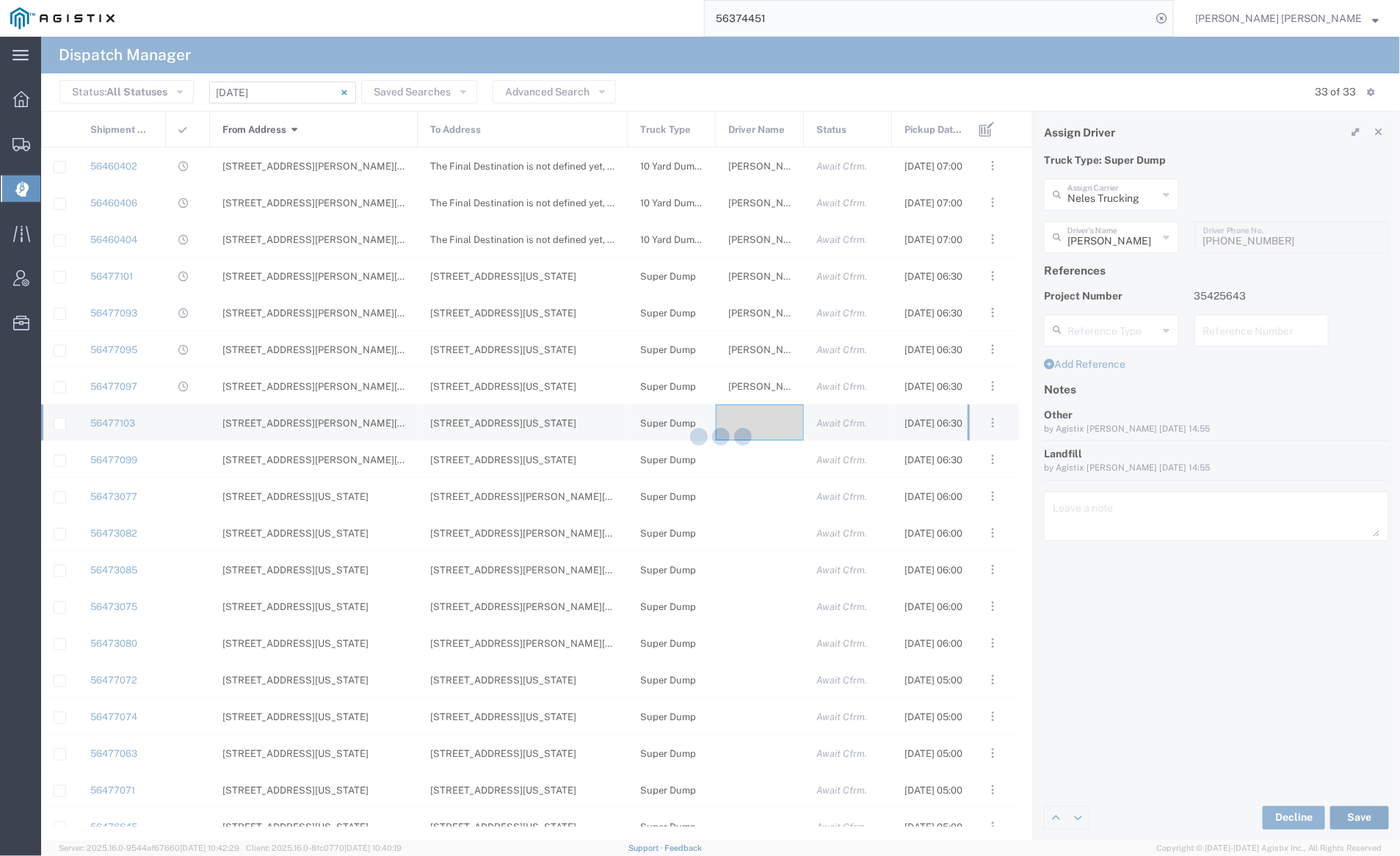
type input "Armando Figueroa"
type input "Neles Trucking"
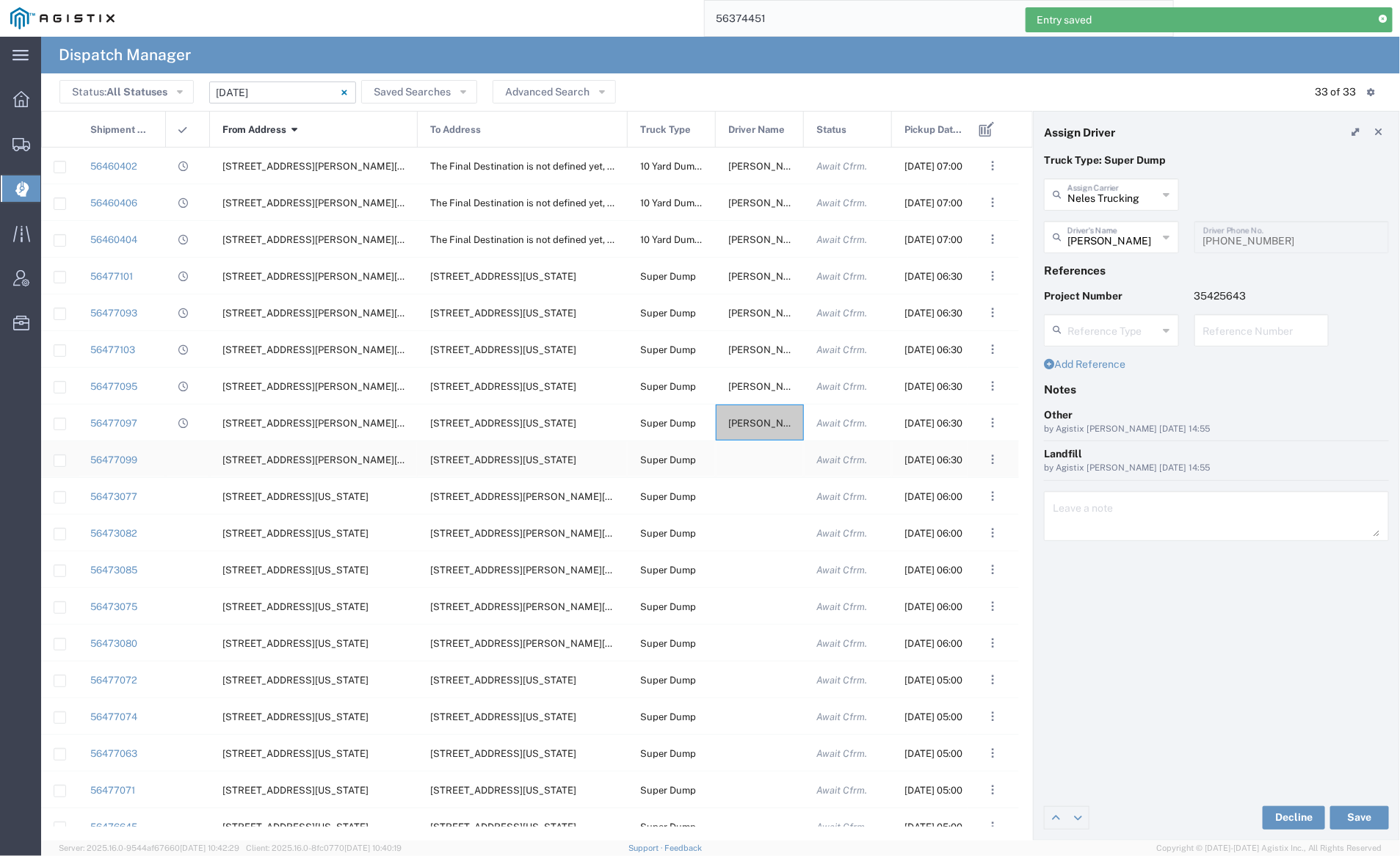
click at [752, 462] on div at bounding box center [760, 459] width 88 height 36
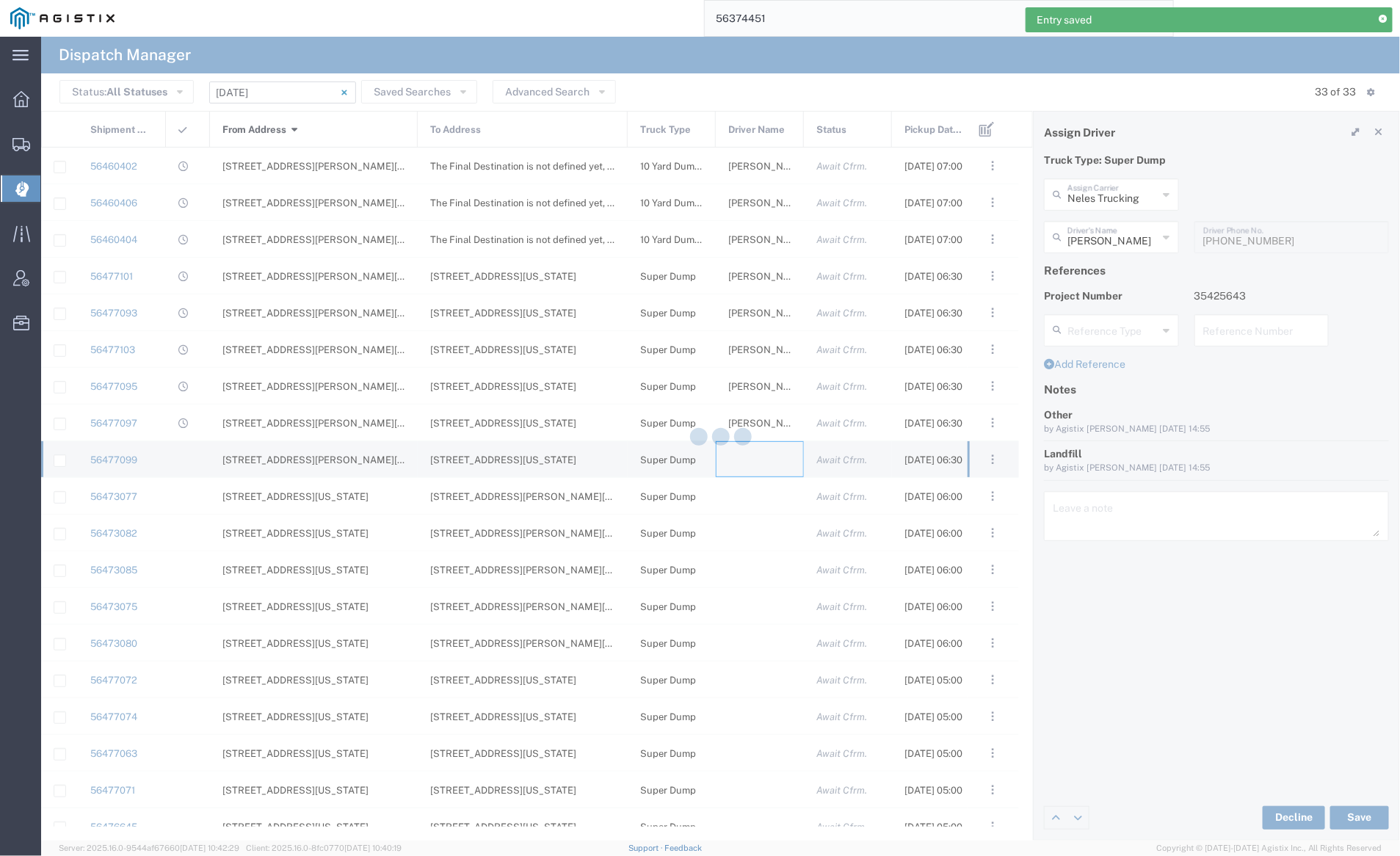
type input "[PERSON_NAME] Trucking"
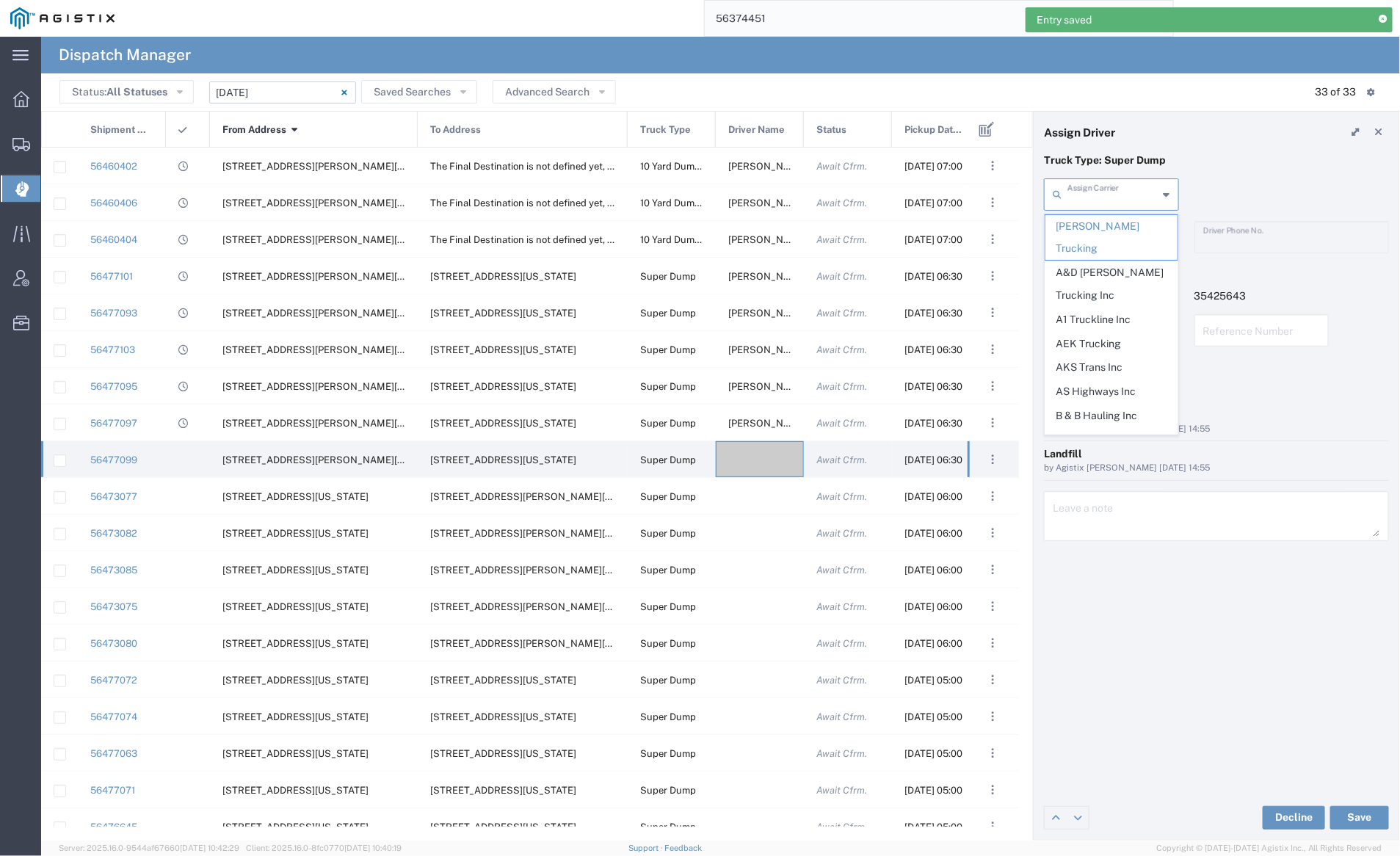
click at [1088, 183] on input "text" at bounding box center [1113, 193] width 91 height 26
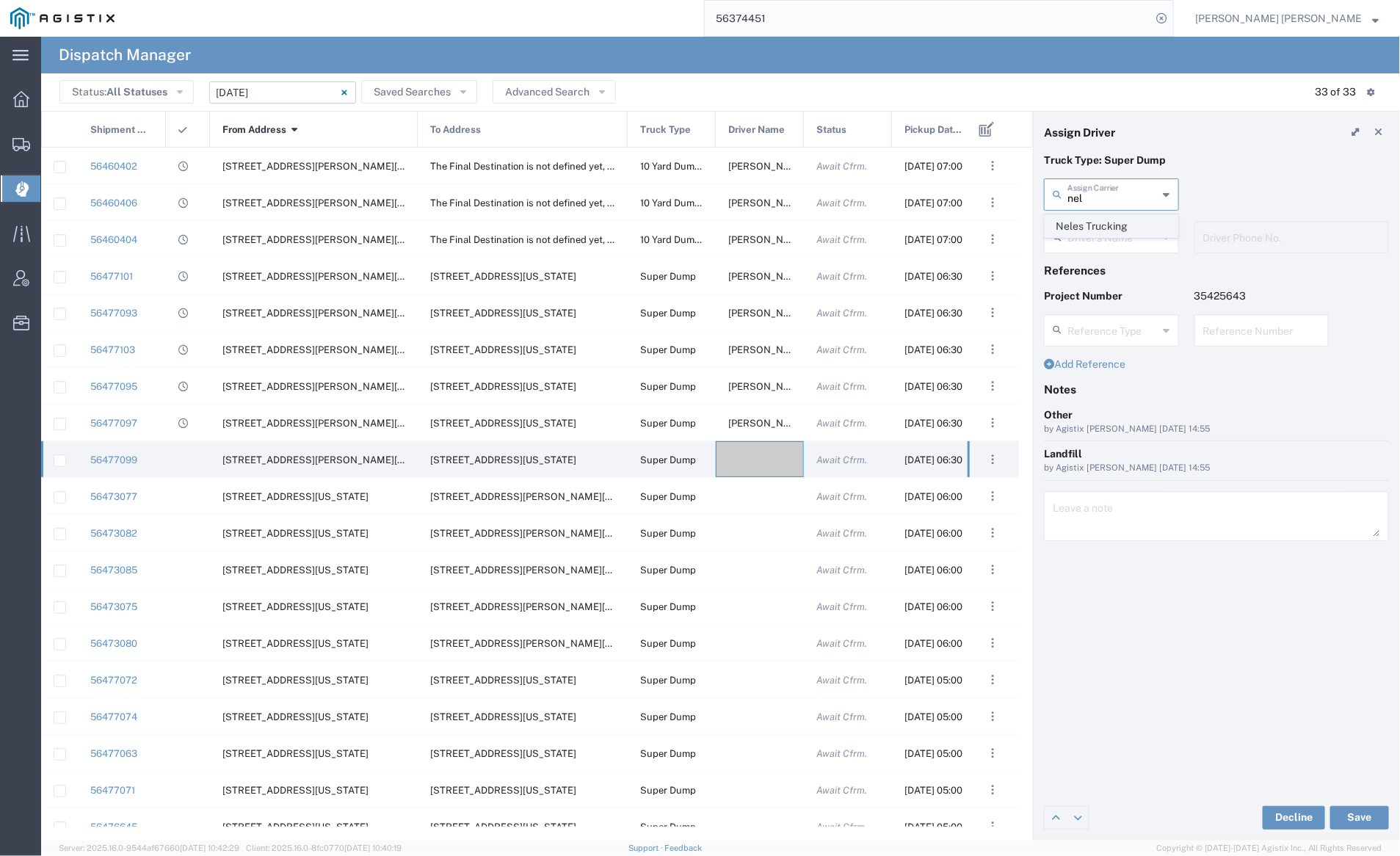
click at [1094, 225] on span "Neles Trucking" at bounding box center [1112, 226] width 132 height 22
type input "Neles Trucking"
click at [1102, 242] on input "text" at bounding box center [1113, 236] width 92 height 26
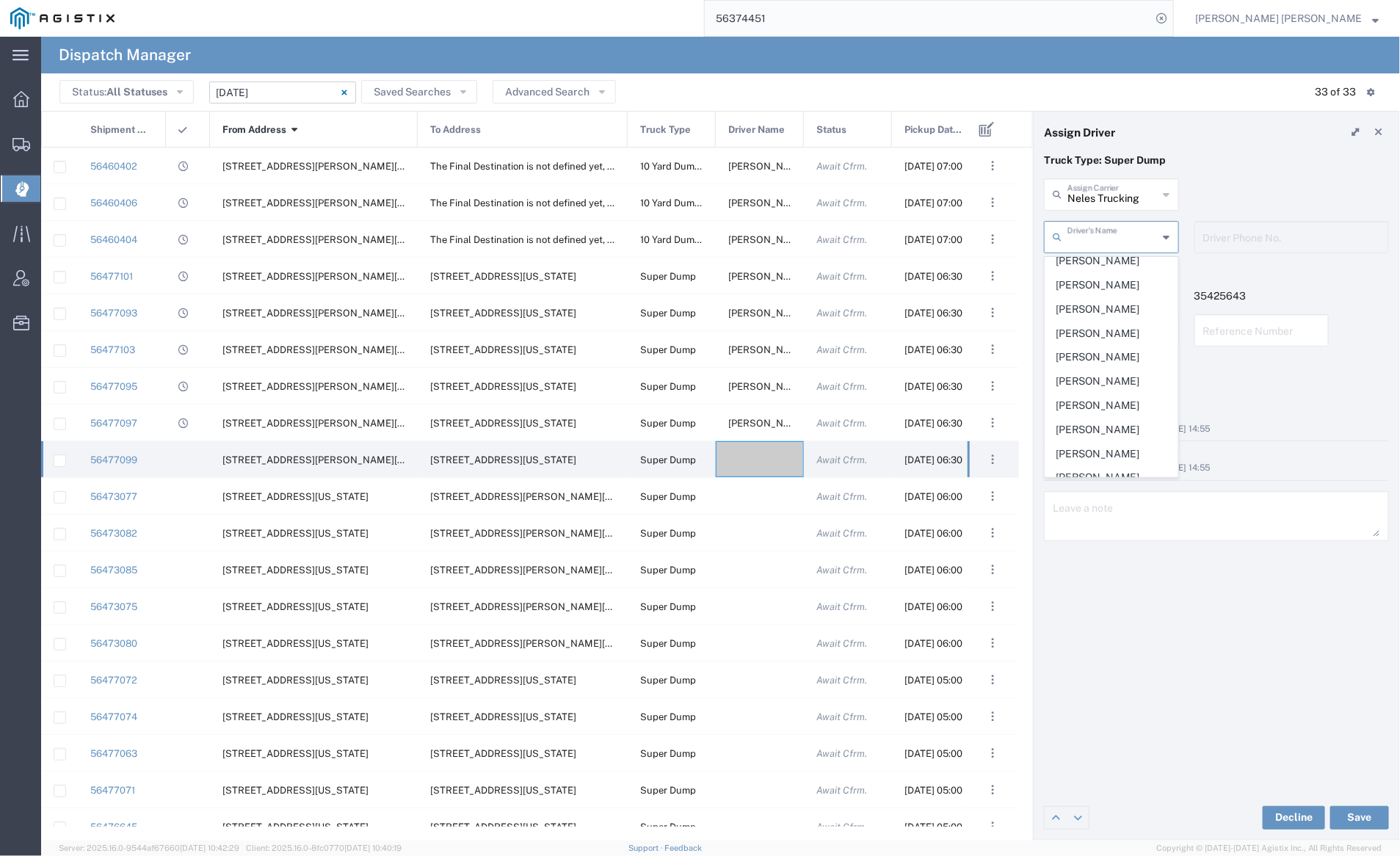
scroll to position [450, 0]
click at [1109, 434] on span "[PERSON_NAME]" at bounding box center [1112, 446] width 132 height 22
type input "[PERSON_NAME]"
type input "707-280-5291"
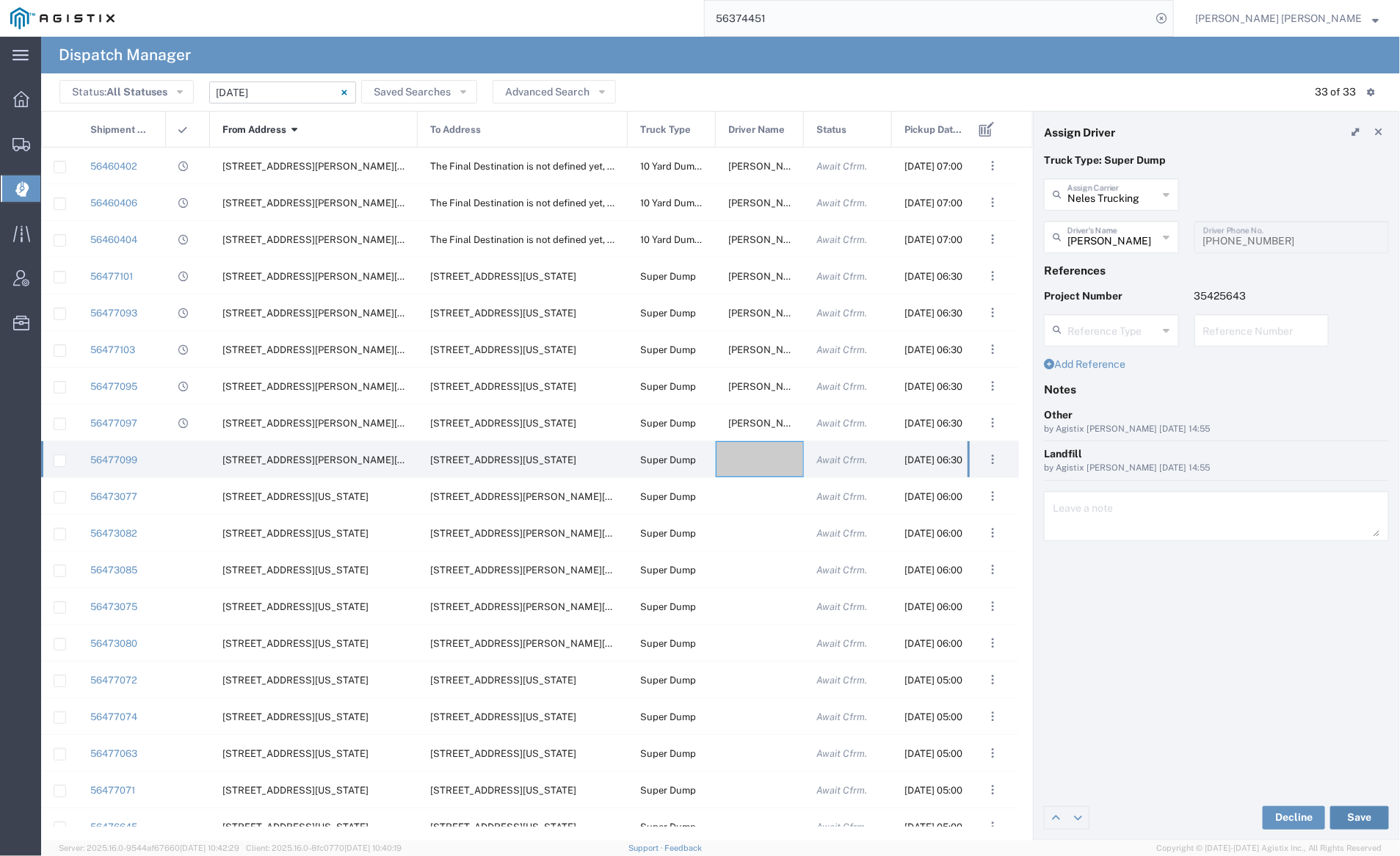
click at [1370, 817] on button "Save" at bounding box center [1359, 818] width 59 height 23
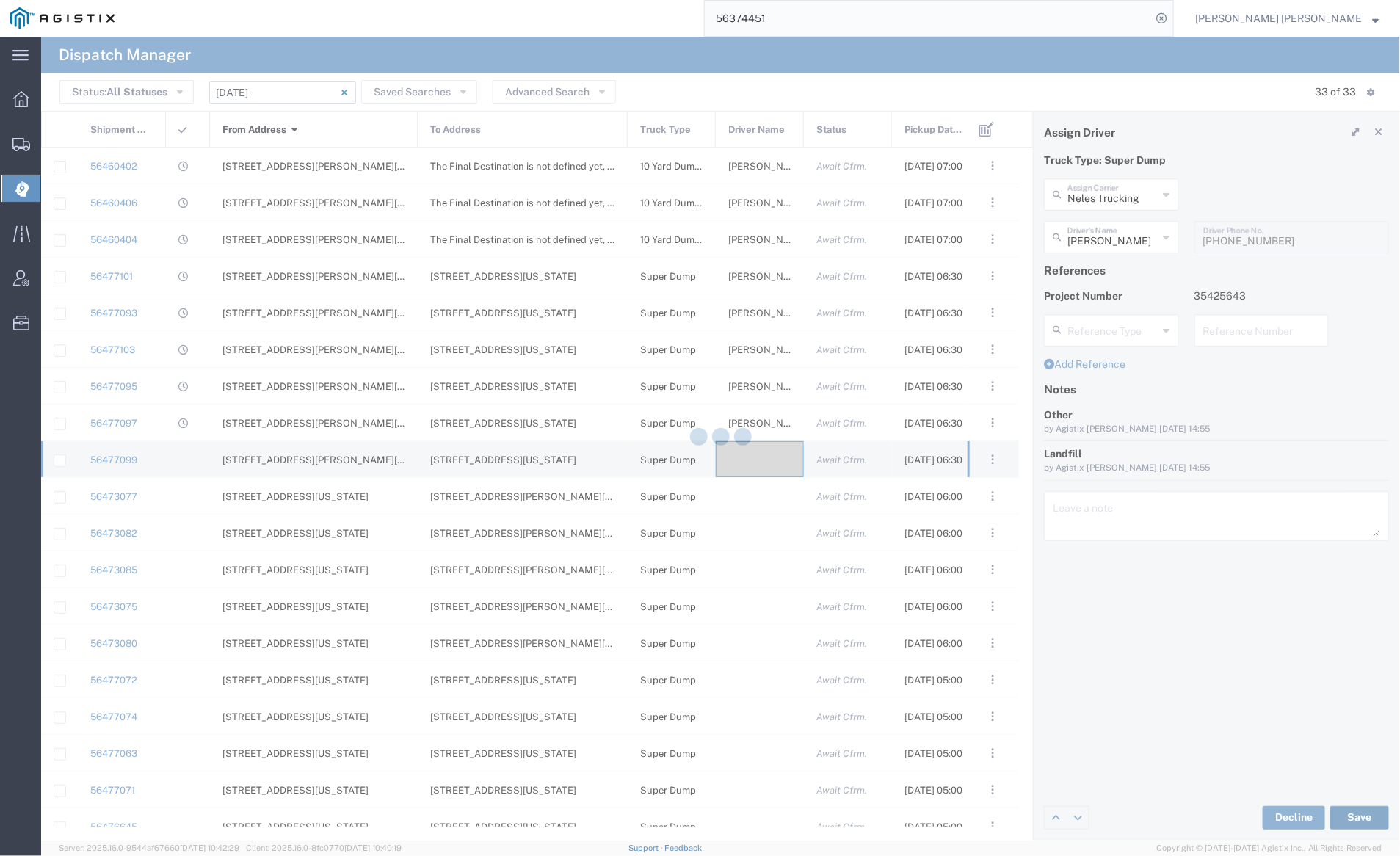
type input "[PERSON_NAME]"
type input "Neles Trucking"
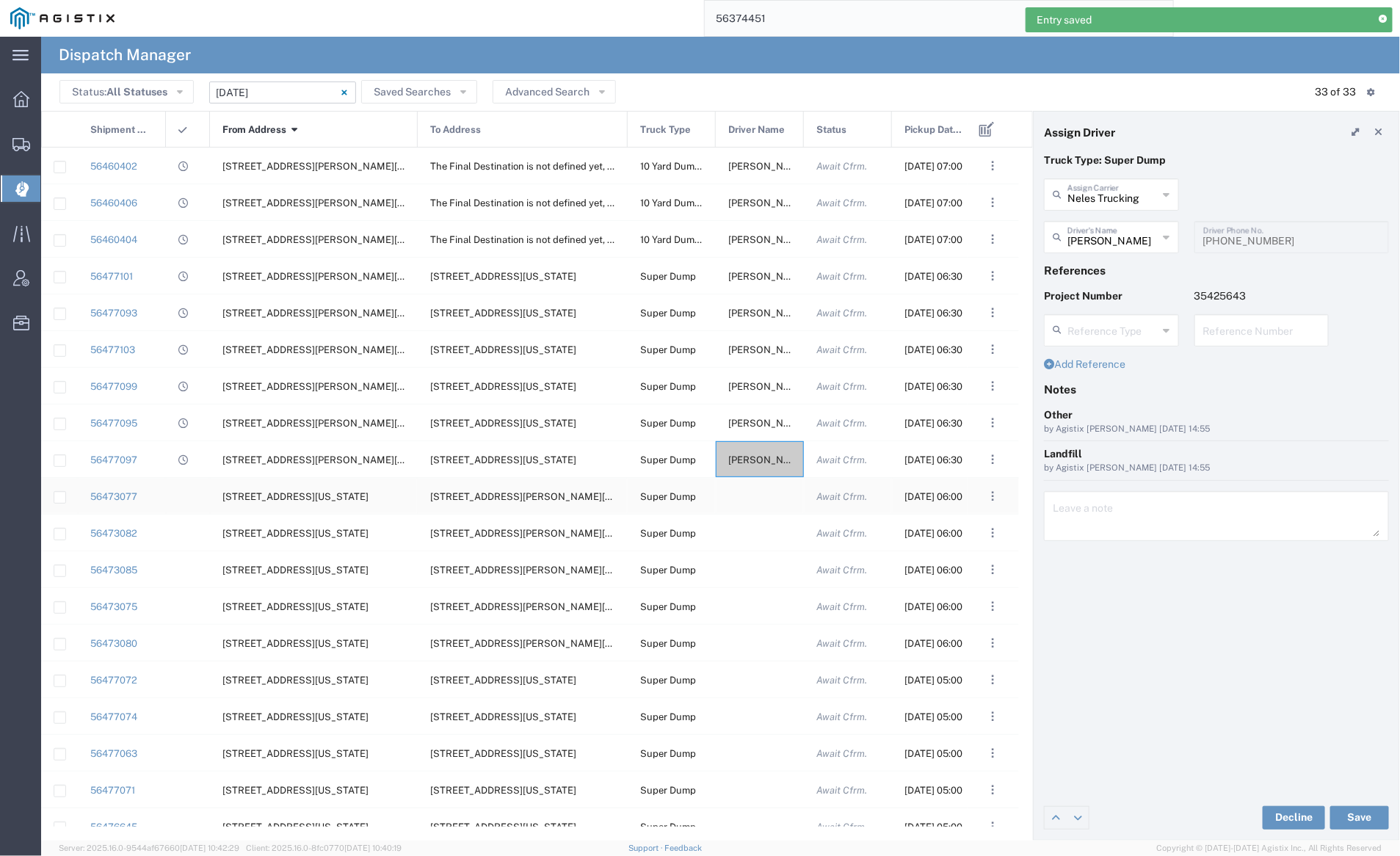
click at [749, 499] on div at bounding box center [760, 495] width 88 height 36
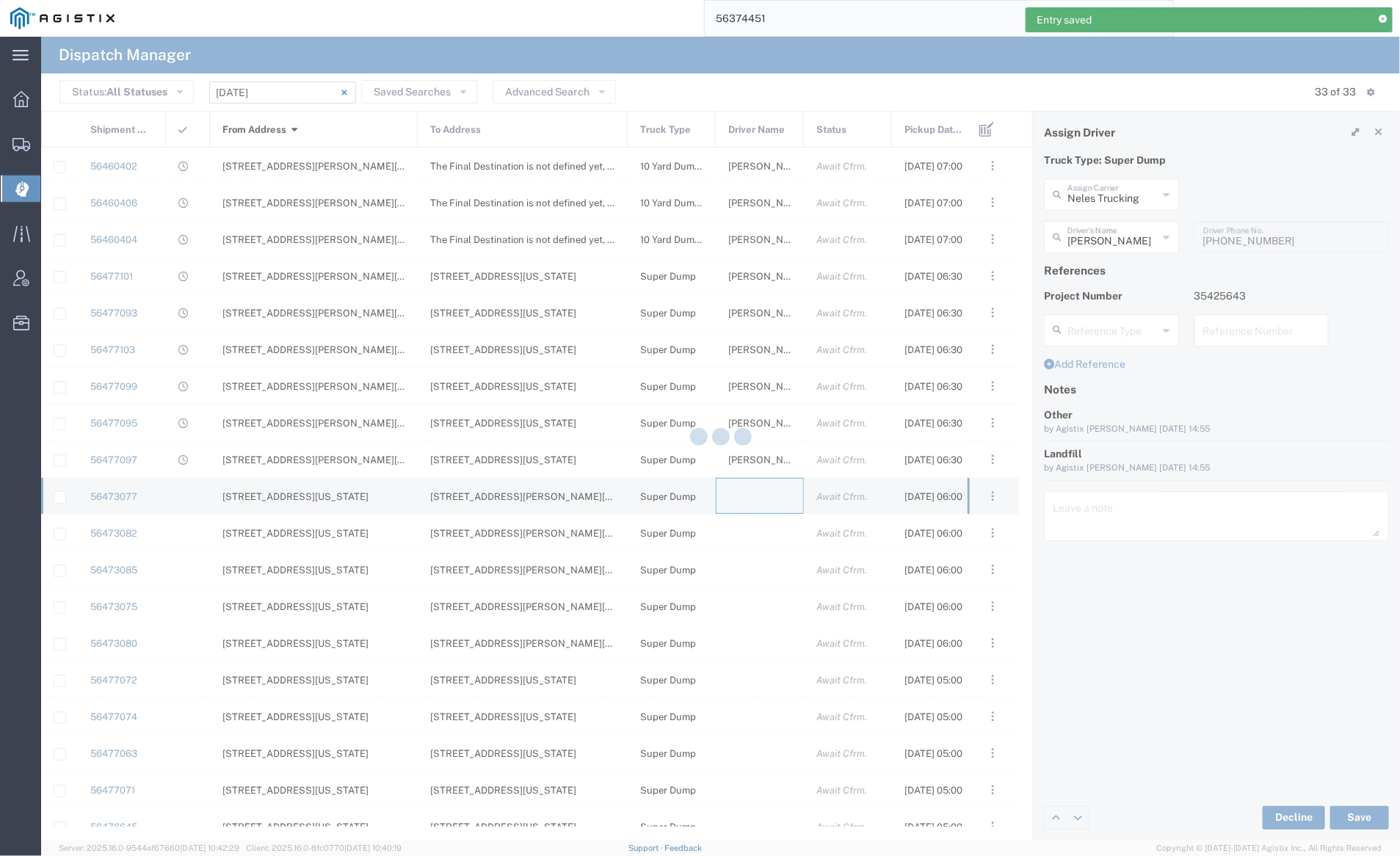
type input "[PERSON_NAME] Trucking"
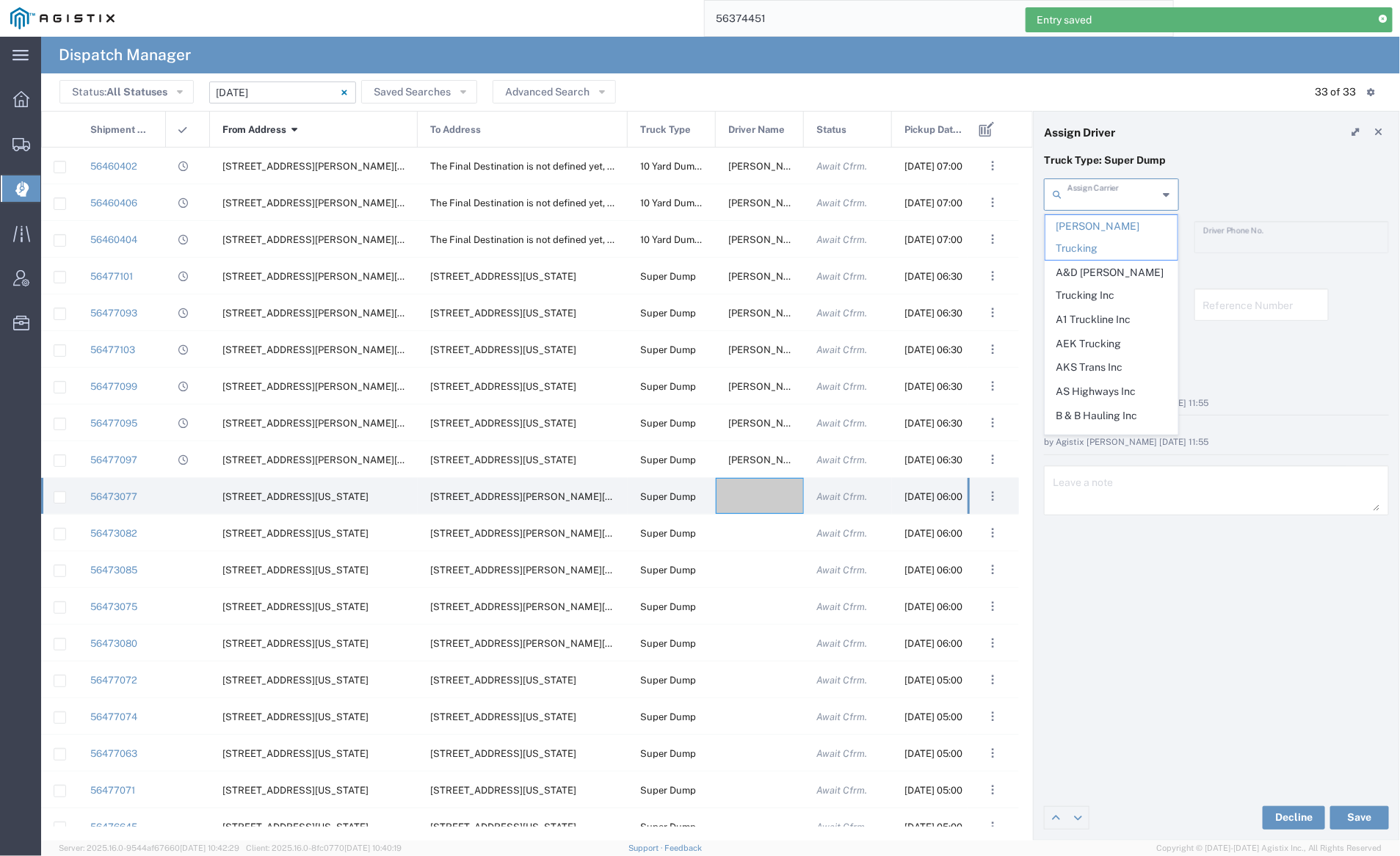
click at [1107, 195] on input "text" at bounding box center [1113, 193] width 91 height 26
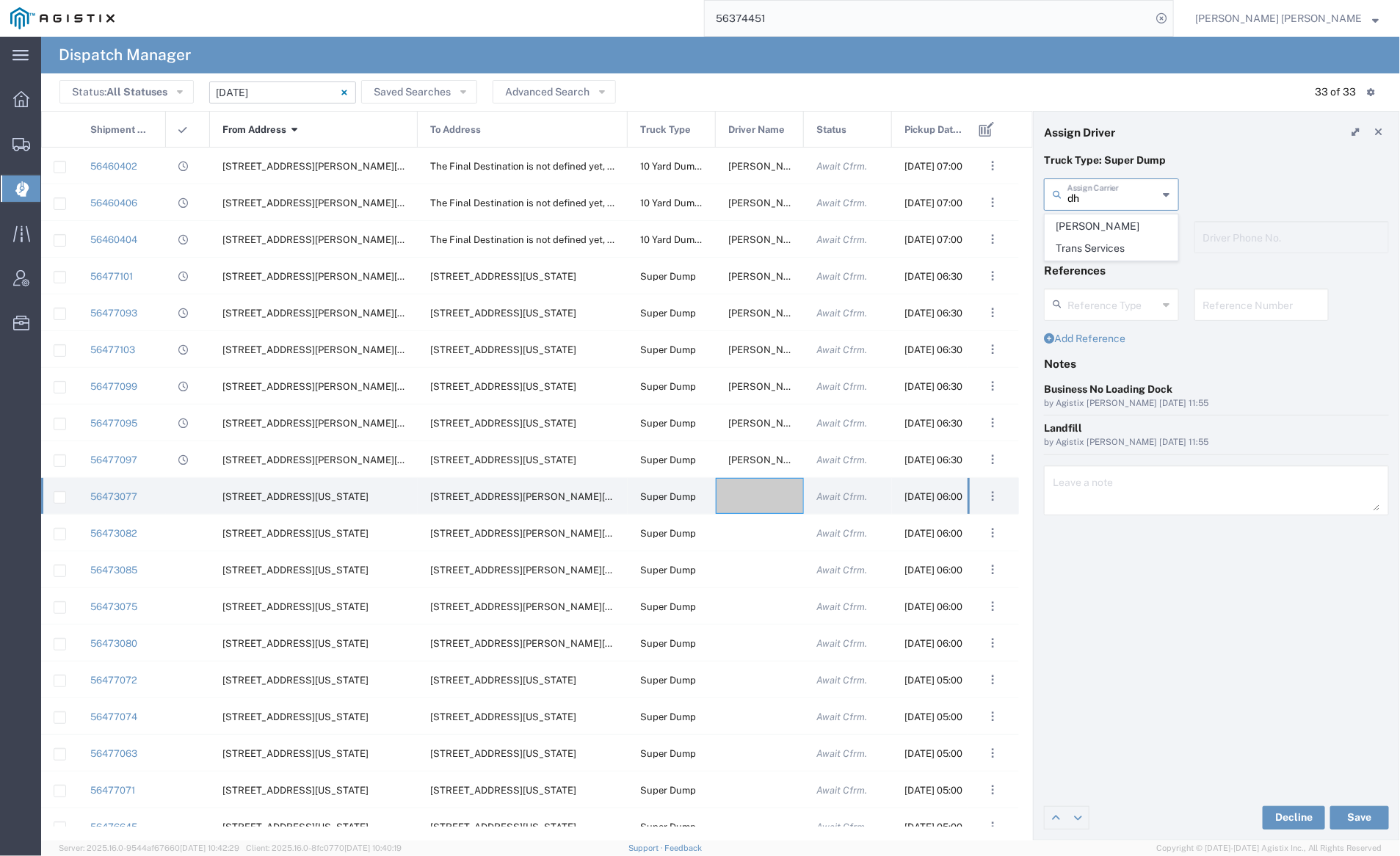
click at [1108, 224] on span "[PERSON_NAME] Trans Services" at bounding box center [1112, 237] width 132 height 46
type input "[PERSON_NAME] Trans Services"
click at [1111, 250] on div "Driver's Name" at bounding box center [1112, 237] width 135 height 32
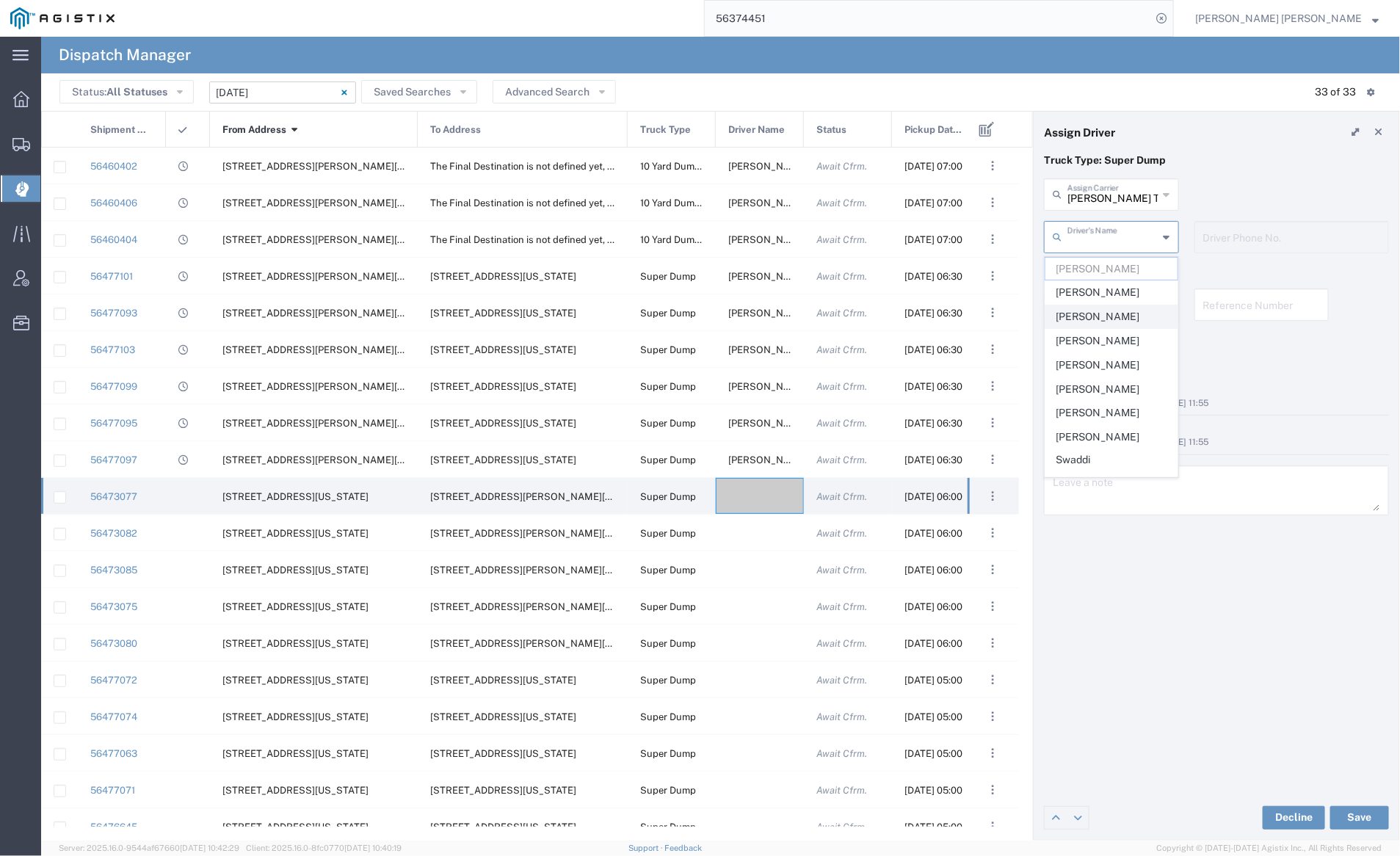
click at [1122, 317] on span "[PERSON_NAME]" at bounding box center [1112, 317] width 132 height 22
type input "[PERSON_NAME]"
type input "9255656443"
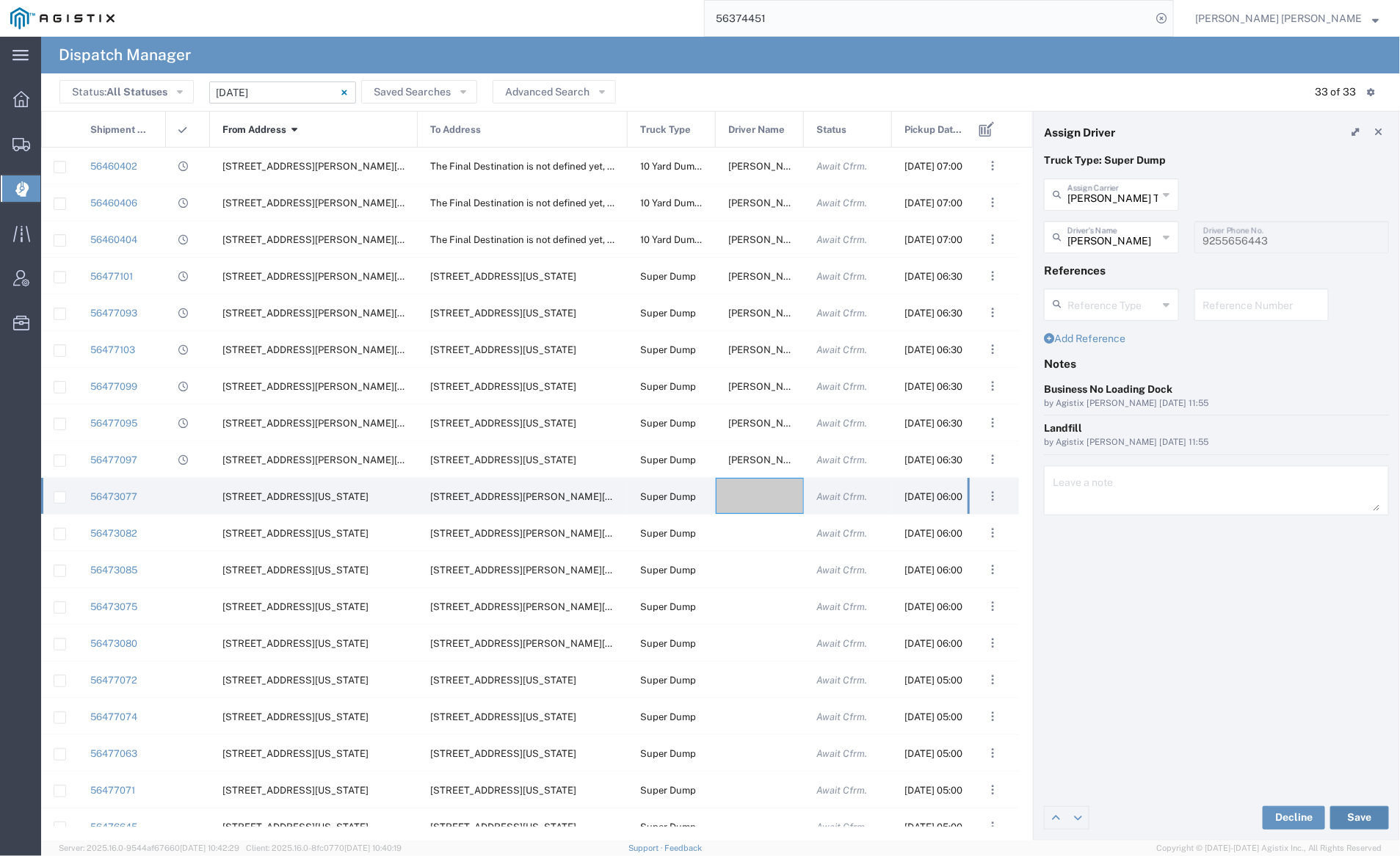
click at [1363, 818] on button "Save" at bounding box center [1359, 818] width 59 height 23
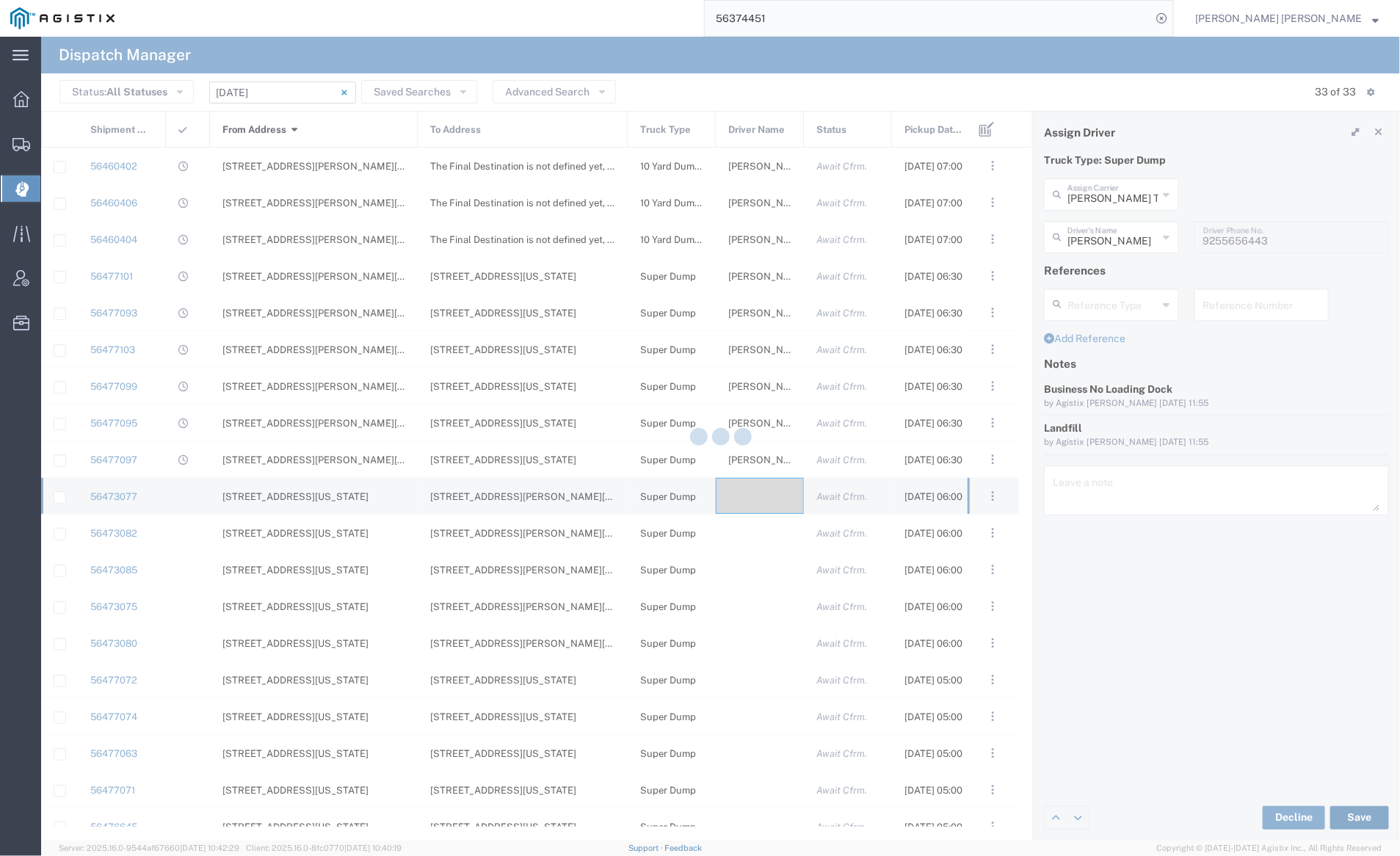
type input "[PERSON_NAME]"
type input "[PERSON_NAME] Trans Services"
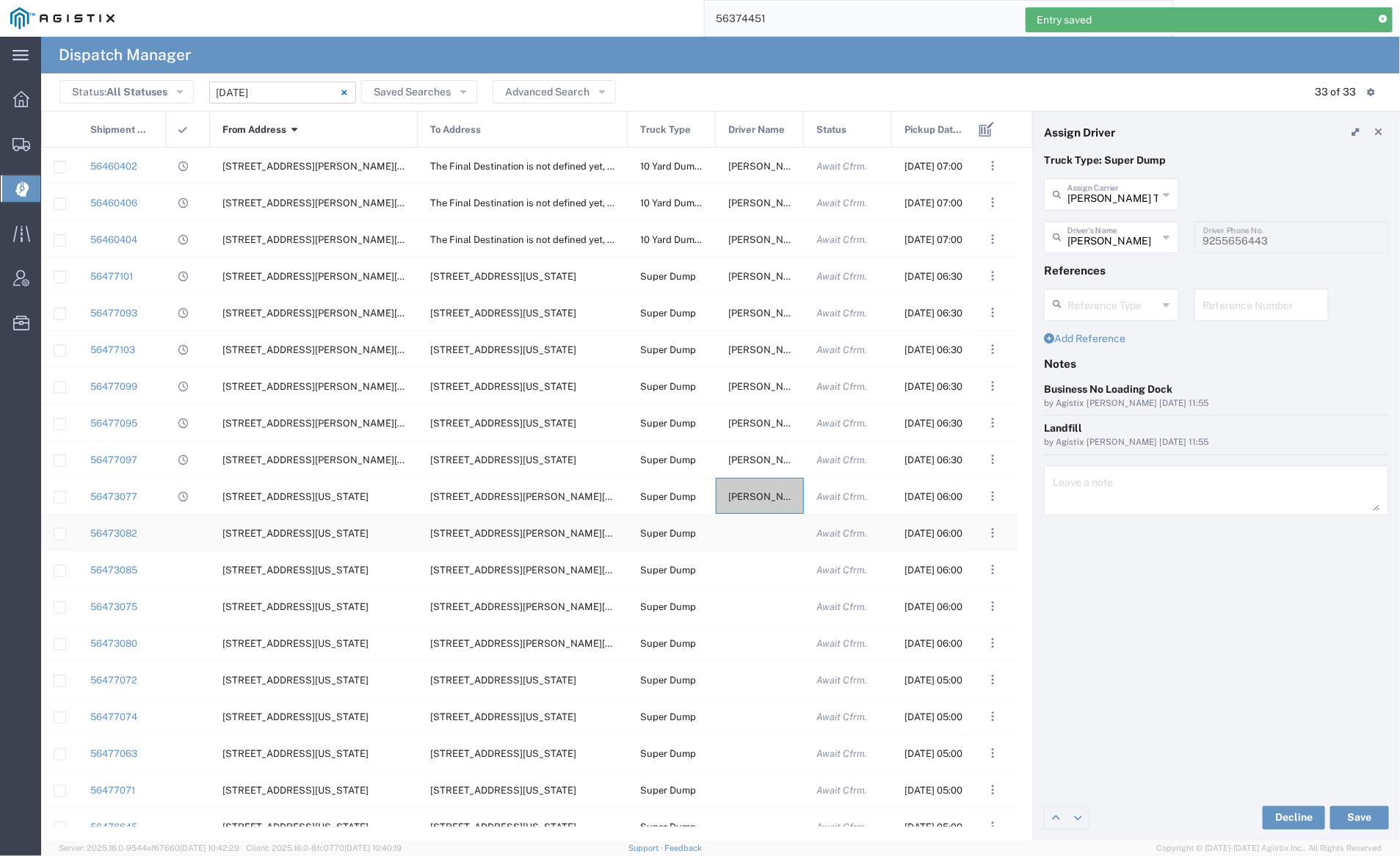
click at [754, 533] on div at bounding box center [760, 532] width 88 height 36
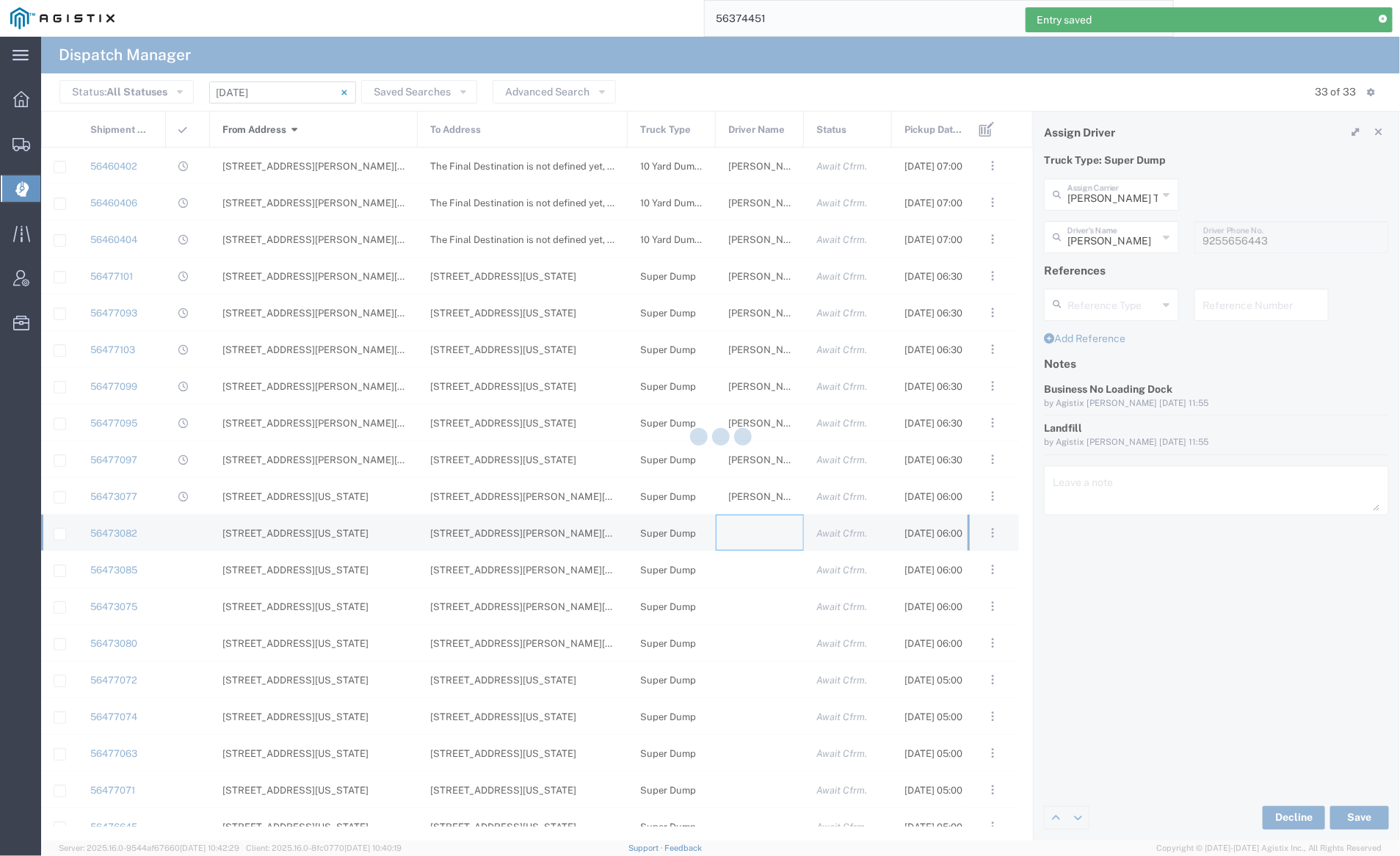
type input "[PERSON_NAME] Trucking"
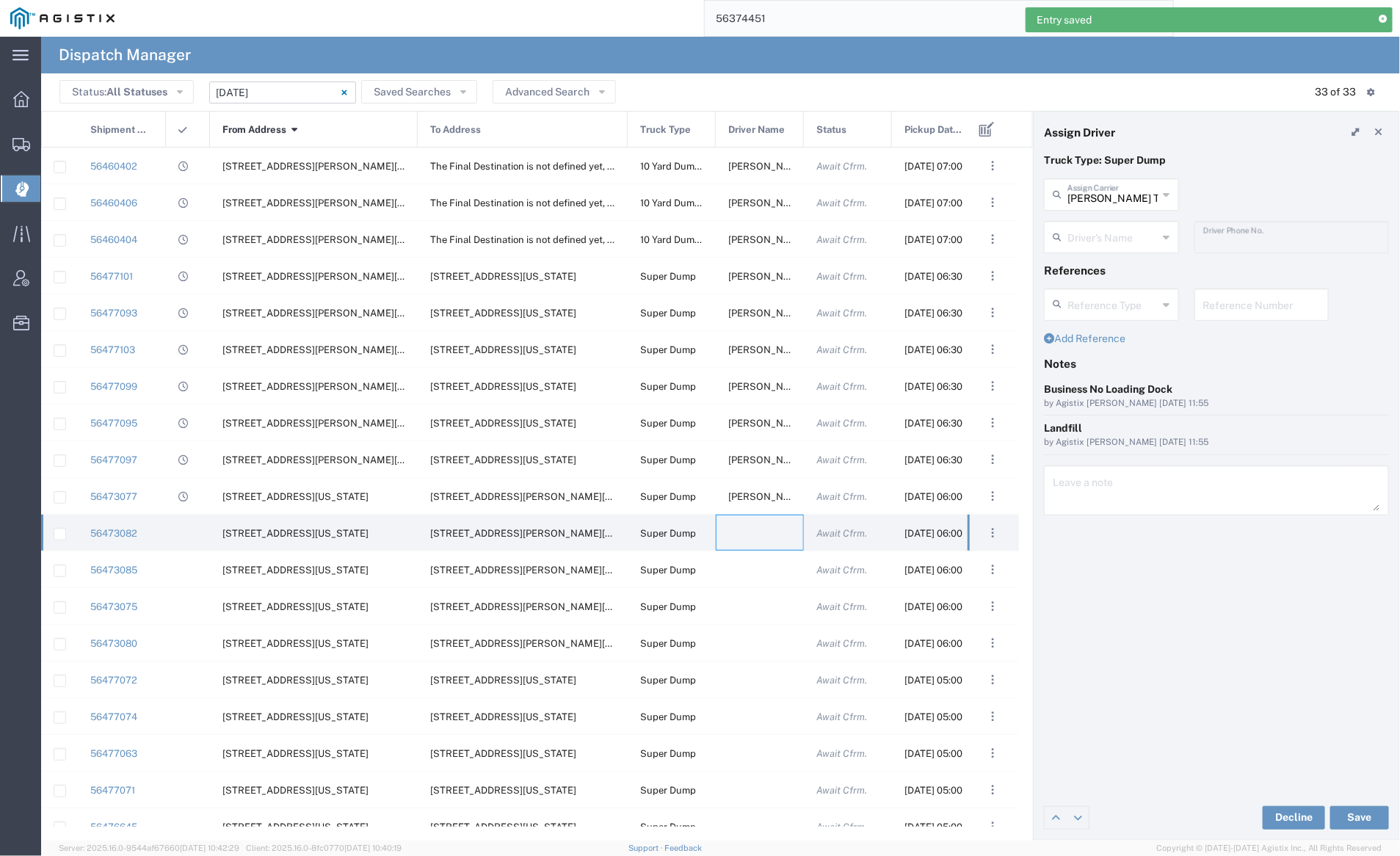
click at [1109, 198] on input "[PERSON_NAME] Trucking" at bounding box center [1113, 193] width 91 height 26
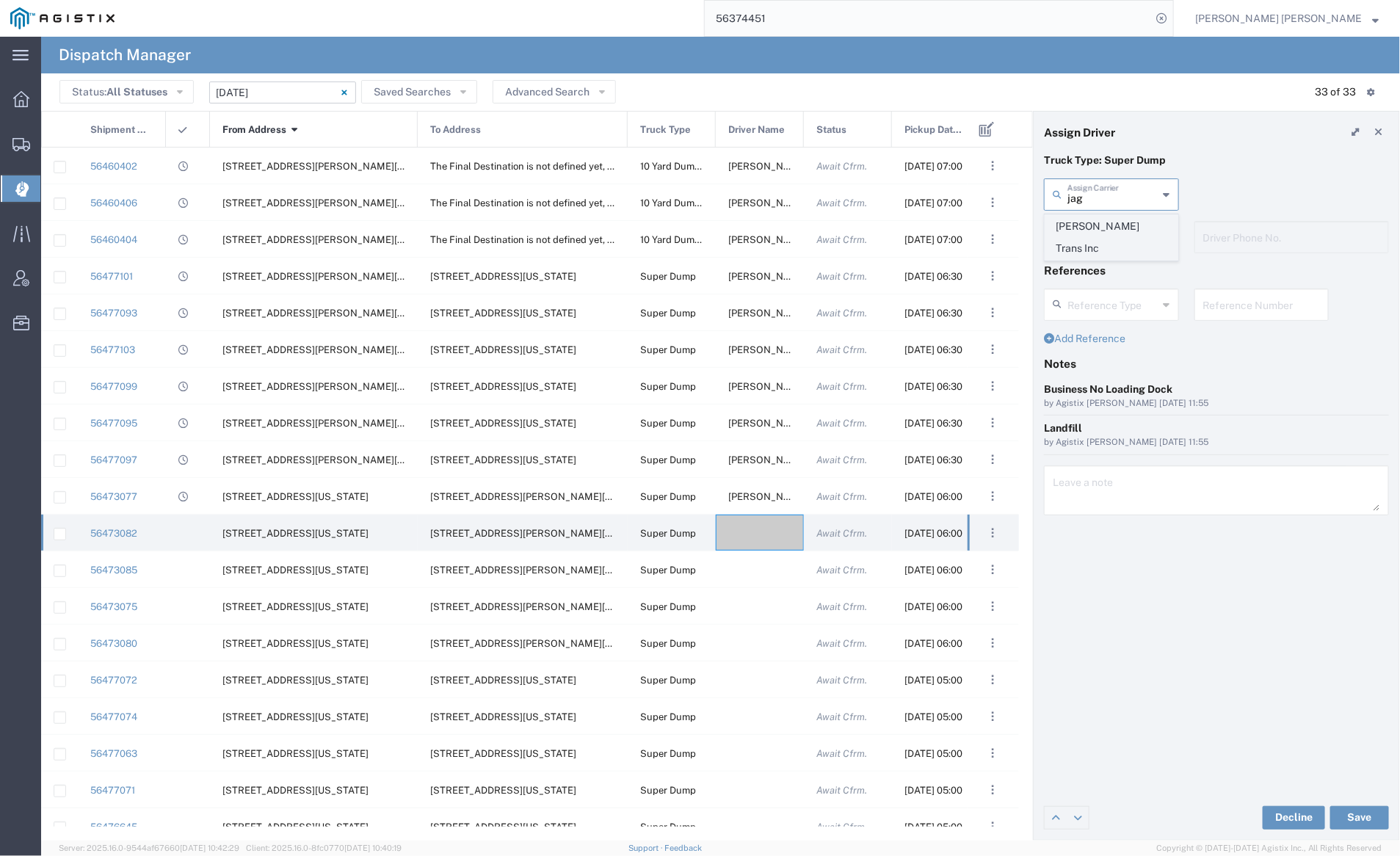
click at [1109, 221] on span "[PERSON_NAME] Trans Inc" at bounding box center [1112, 237] width 132 height 46
type input "[PERSON_NAME] Trans Inc"
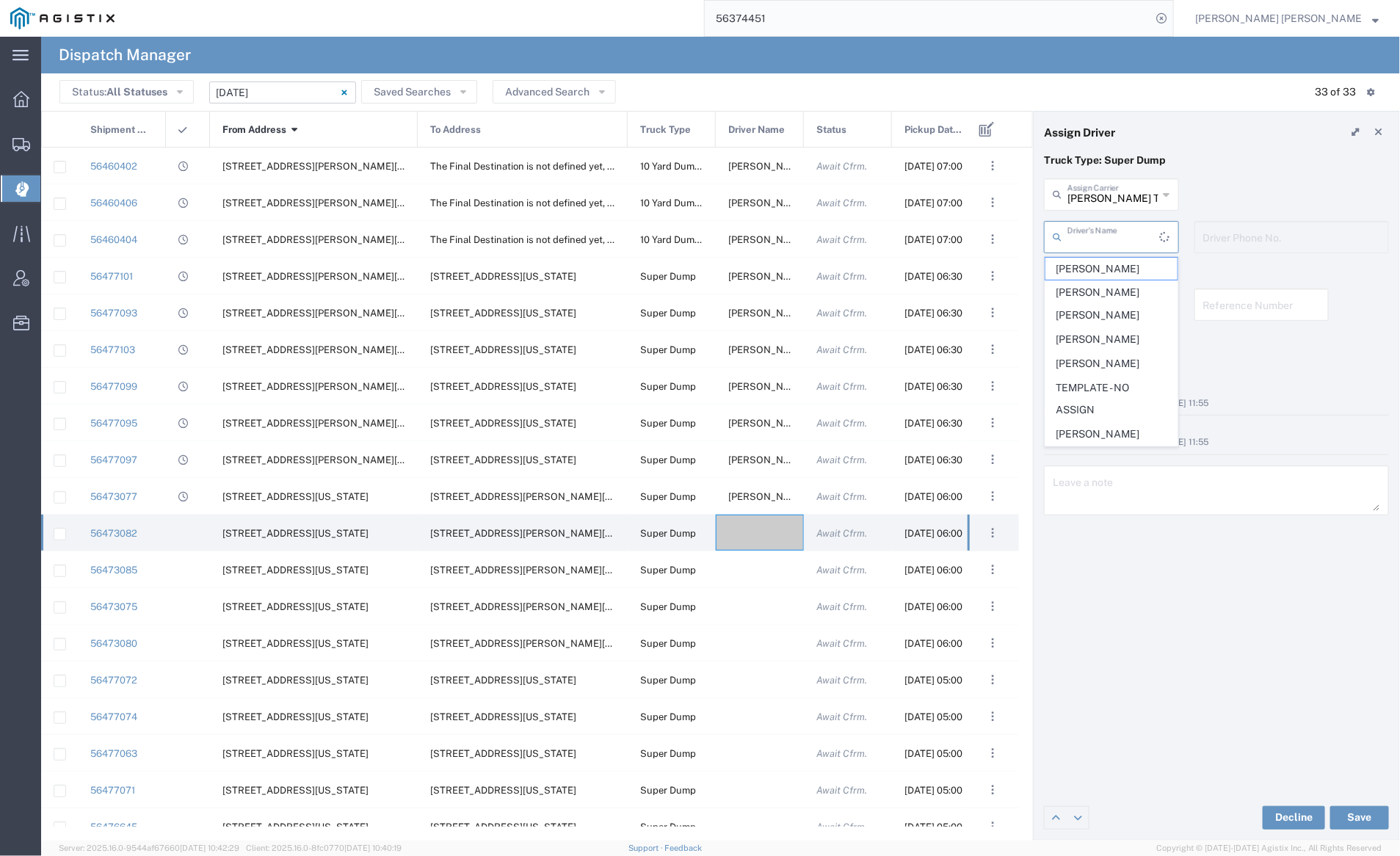
click at [1112, 233] on input "text" at bounding box center [1113, 236] width 92 height 26
click at [1110, 268] on span "[PERSON_NAME]" at bounding box center [1112, 269] width 132 height 22
type input "[PERSON_NAME]"
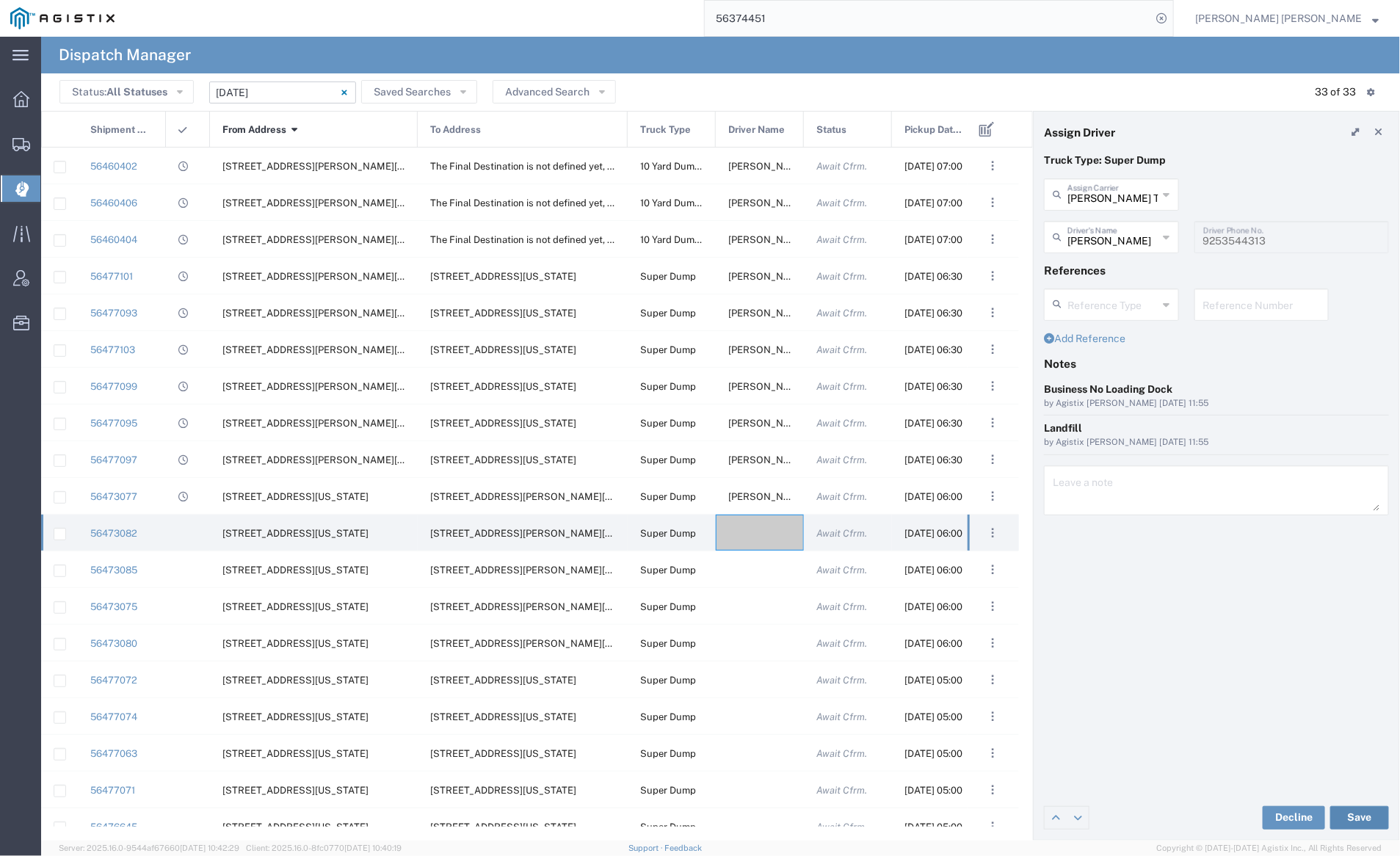
click at [1363, 813] on button "Save" at bounding box center [1359, 818] width 59 height 23
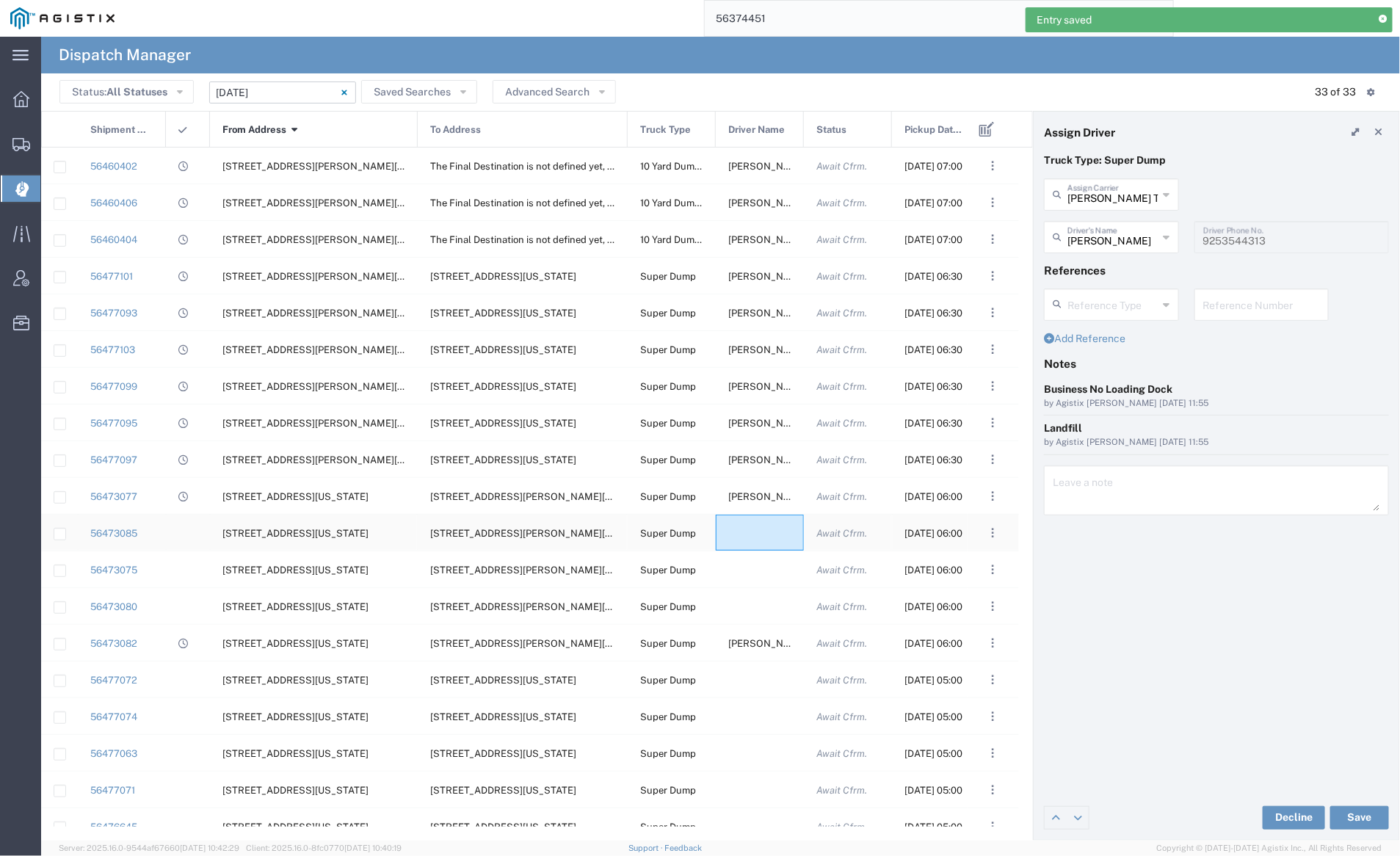
click at [754, 535] on div at bounding box center [760, 532] width 88 height 36
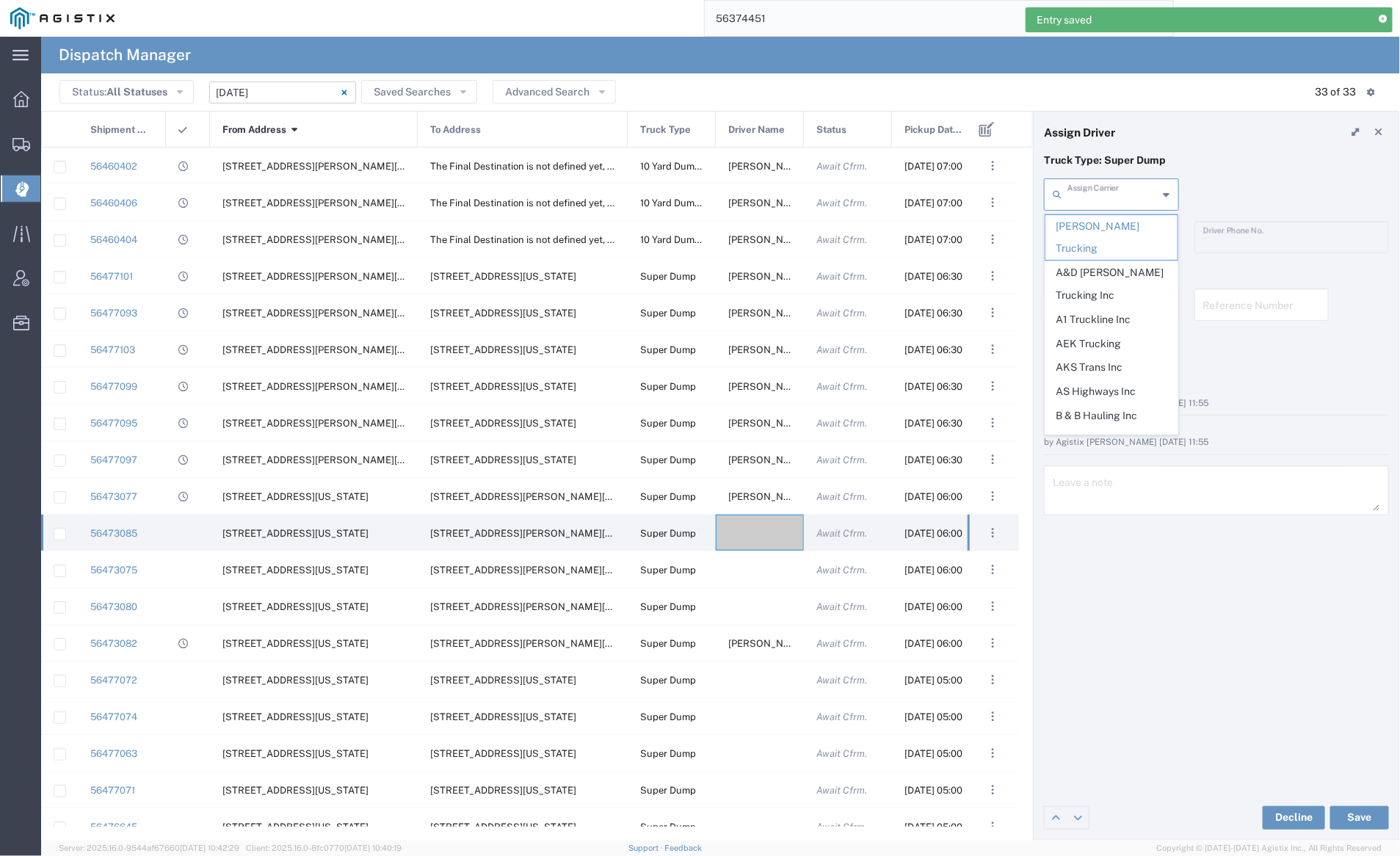
click at [1100, 199] on input "text" at bounding box center [1113, 193] width 91 height 26
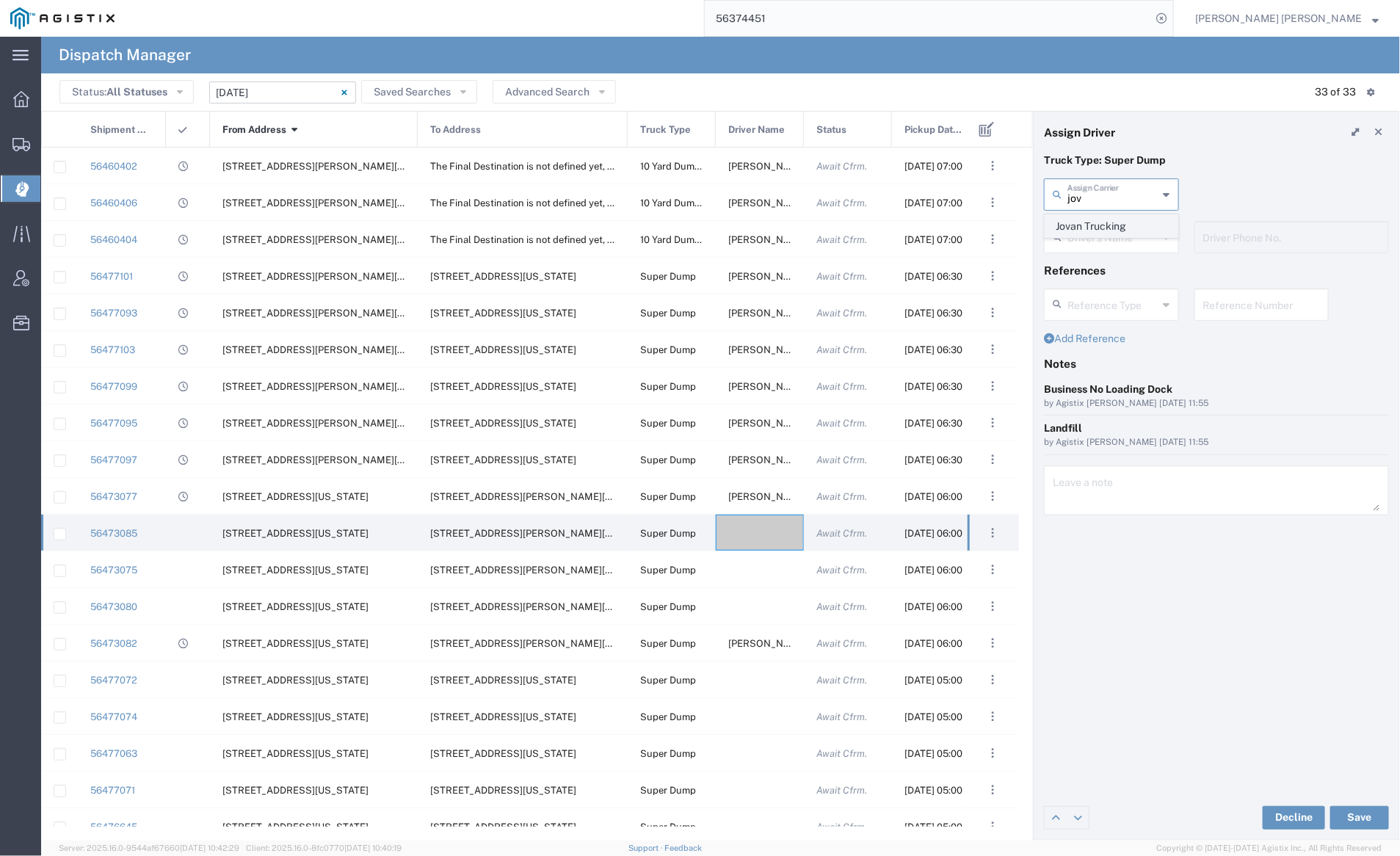
click at [1106, 217] on span "Jovan Trucking" at bounding box center [1112, 226] width 132 height 22
click at [1115, 242] on input "text" at bounding box center [1113, 236] width 92 height 26
drag, startPoint x: 1118, startPoint y: 268, endPoint x: 1148, endPoint y: 316, distance: 56.6
click at [1118, 268] on span "[PERSON_NAME]" at bounding box center [1112, 269] width 132 height 22
click at [1363, 820] on button "Save" at bounding box center [1359, 818] width 59 height 23
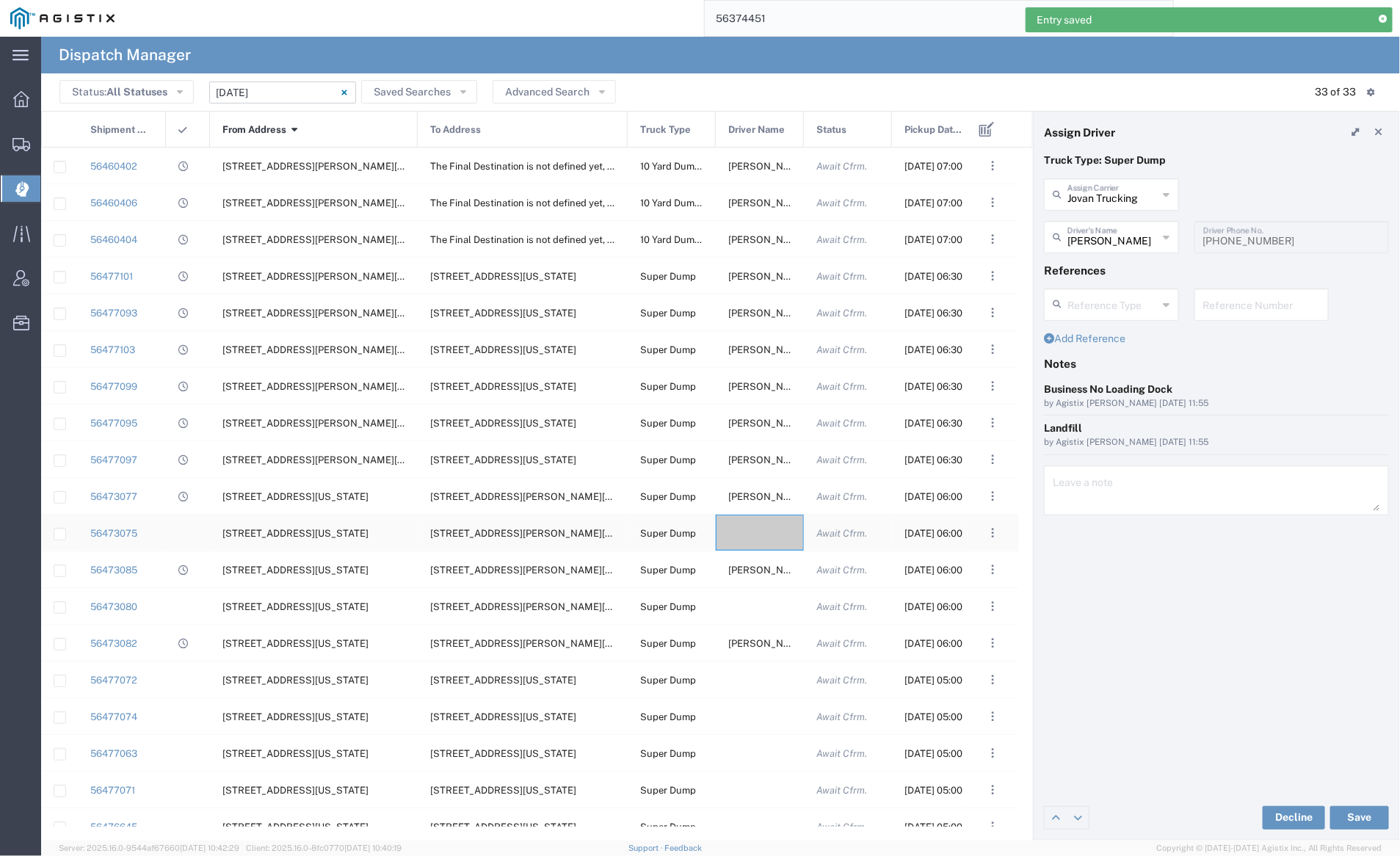
click at [761, 534] on div at bounding box center [760, 532] width 88 height 36
click at [1104, 204] on input "text" at bounding box center [1113, 193] width 91 height 26
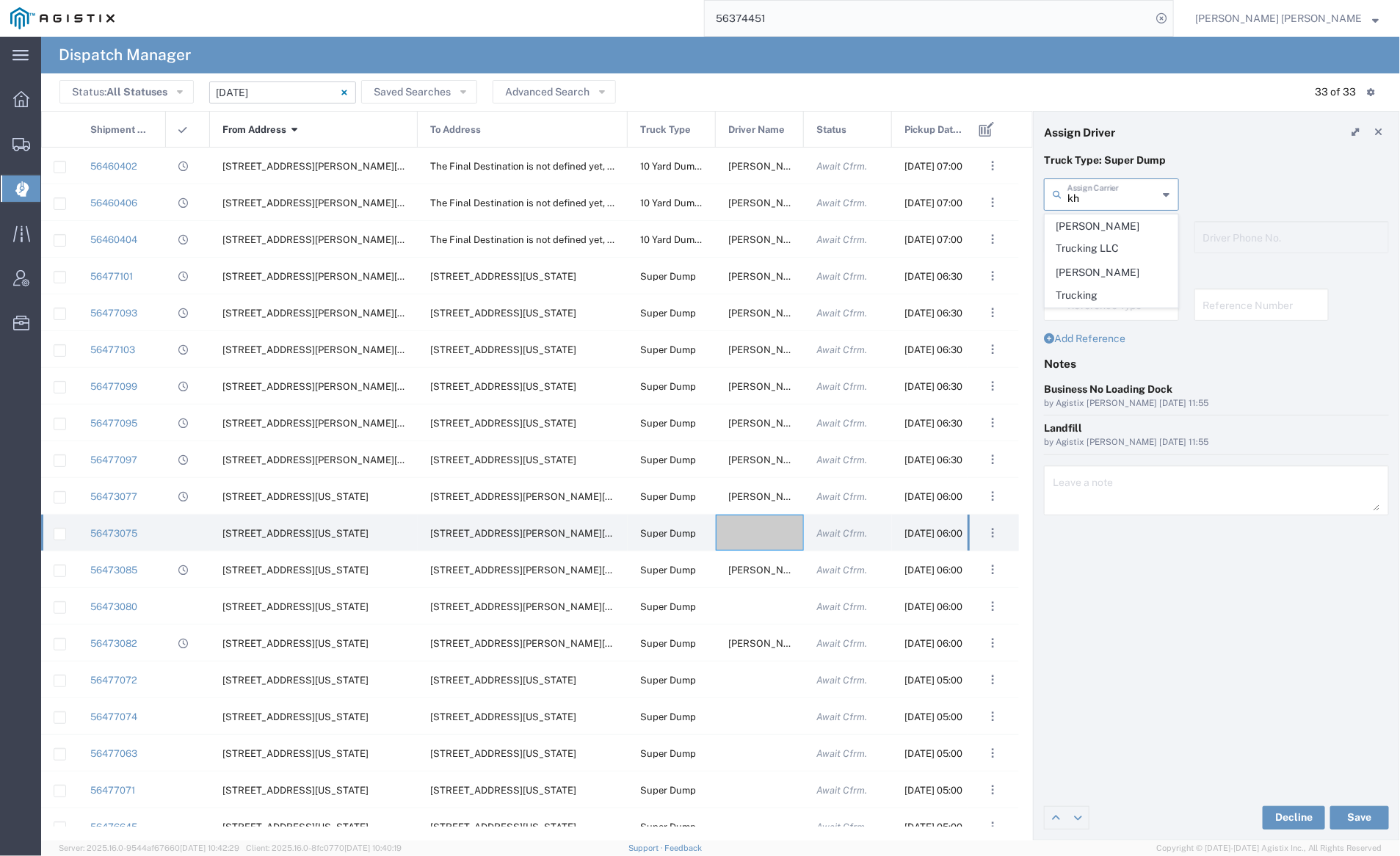
click at [1103, 228] on span "[PERSON_NAME] Trucking LLC" at bounding box center [1112, 237] width 132 height 46
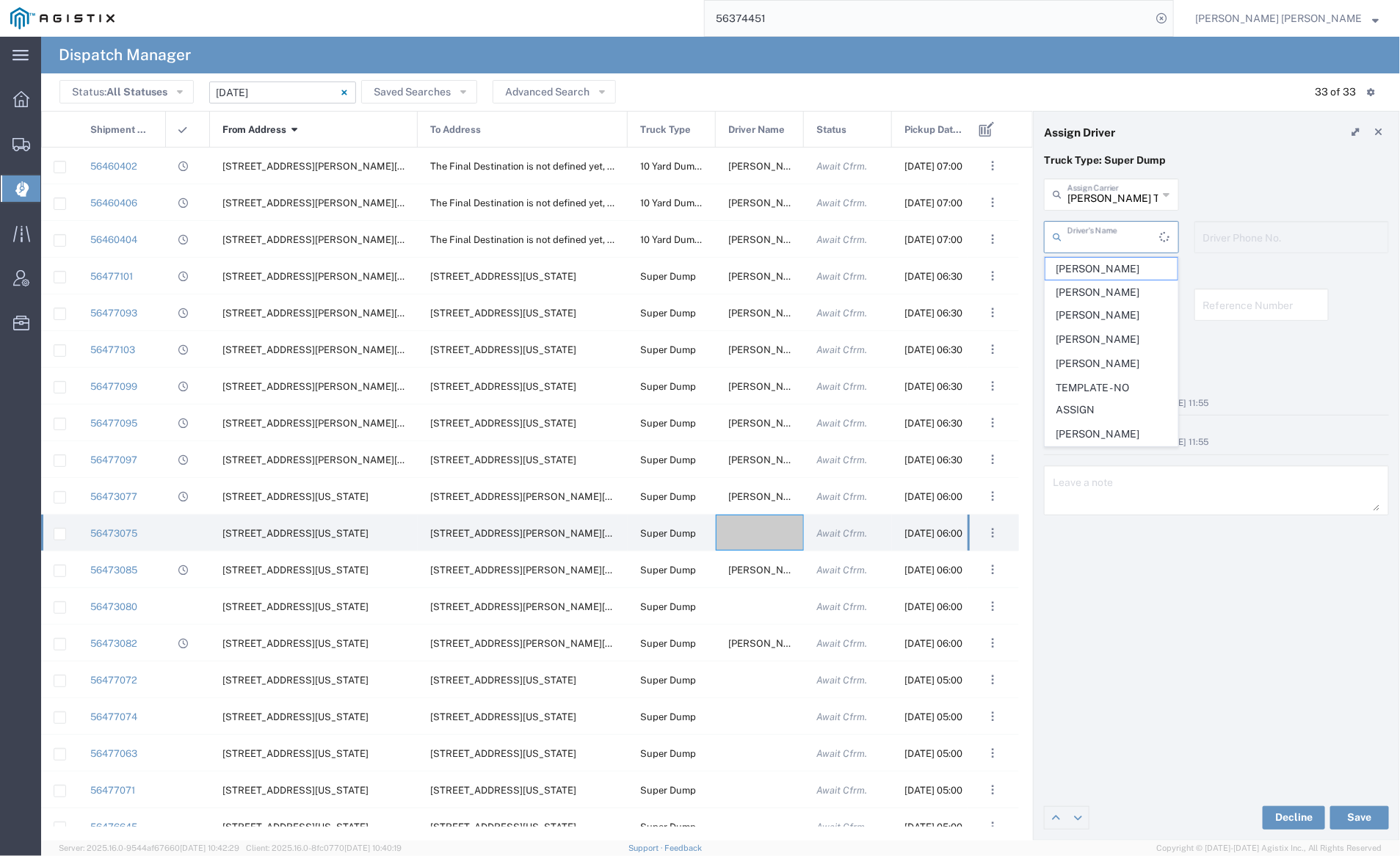
click at [1105, 236] on input "text" at bounding box center [1113, 236] width 92 height 26
click at [1109, 273] on span "[PERSON_NAME]" at bounding box center [1112, 269] width 132 height 22
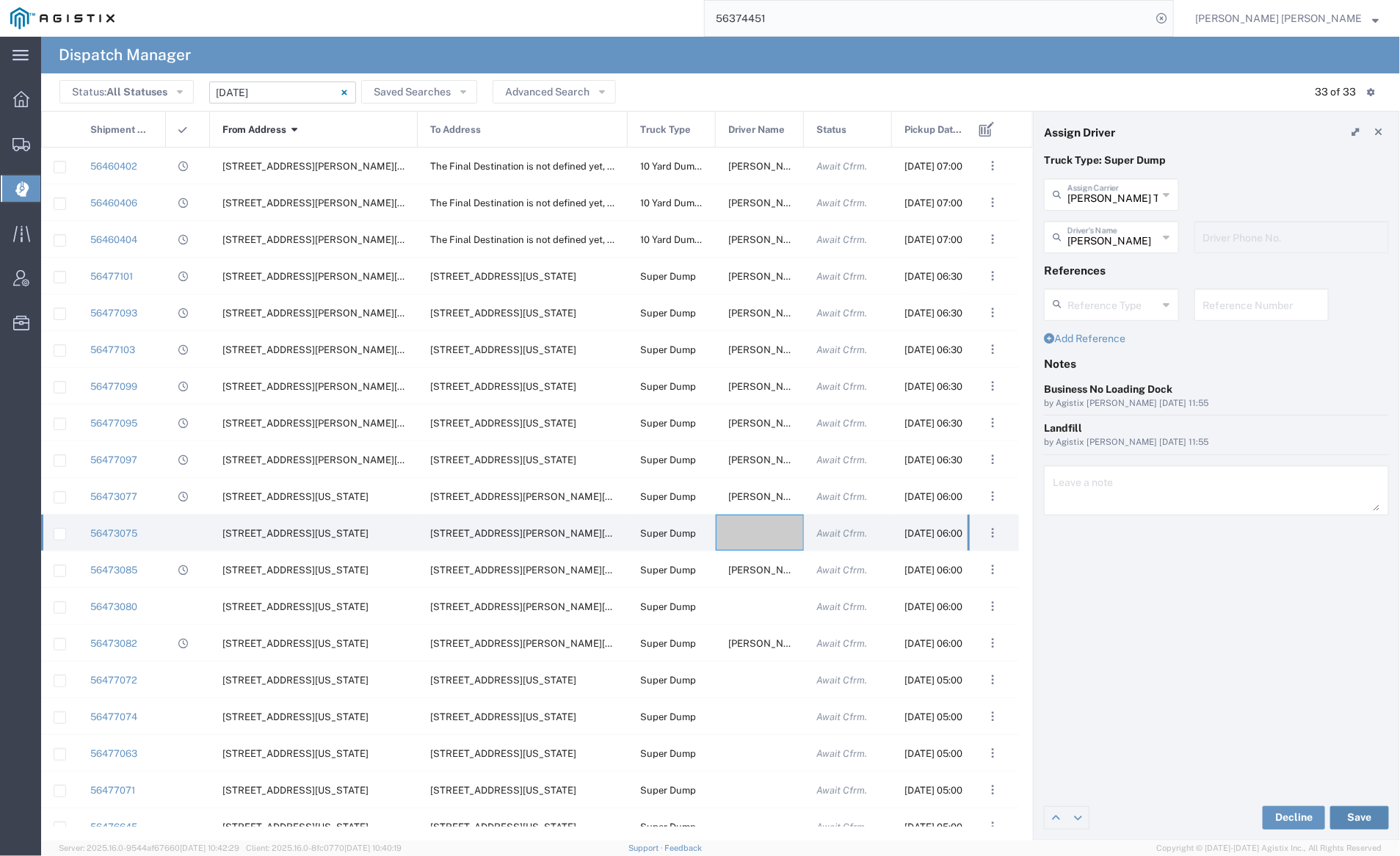
click at [1368, 818] on button "Save" at bounding box center [1359, 818] width 59 height 23
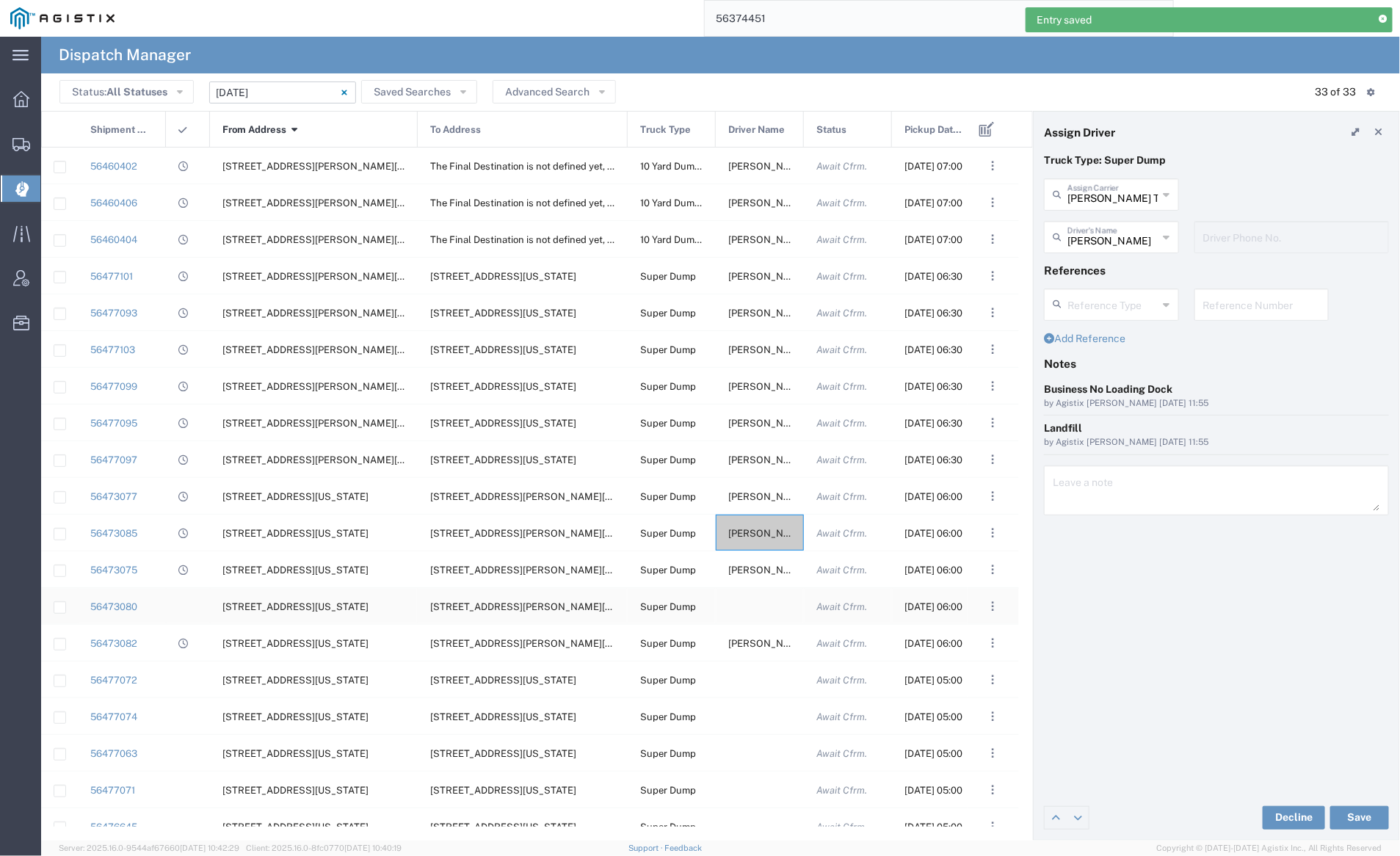
click at [749, 608] on div at bounding box center [760, 606] width 88 height 36
click at [1081, 197] on input "text" at bounding box center [1113, 193] width 91 height 26
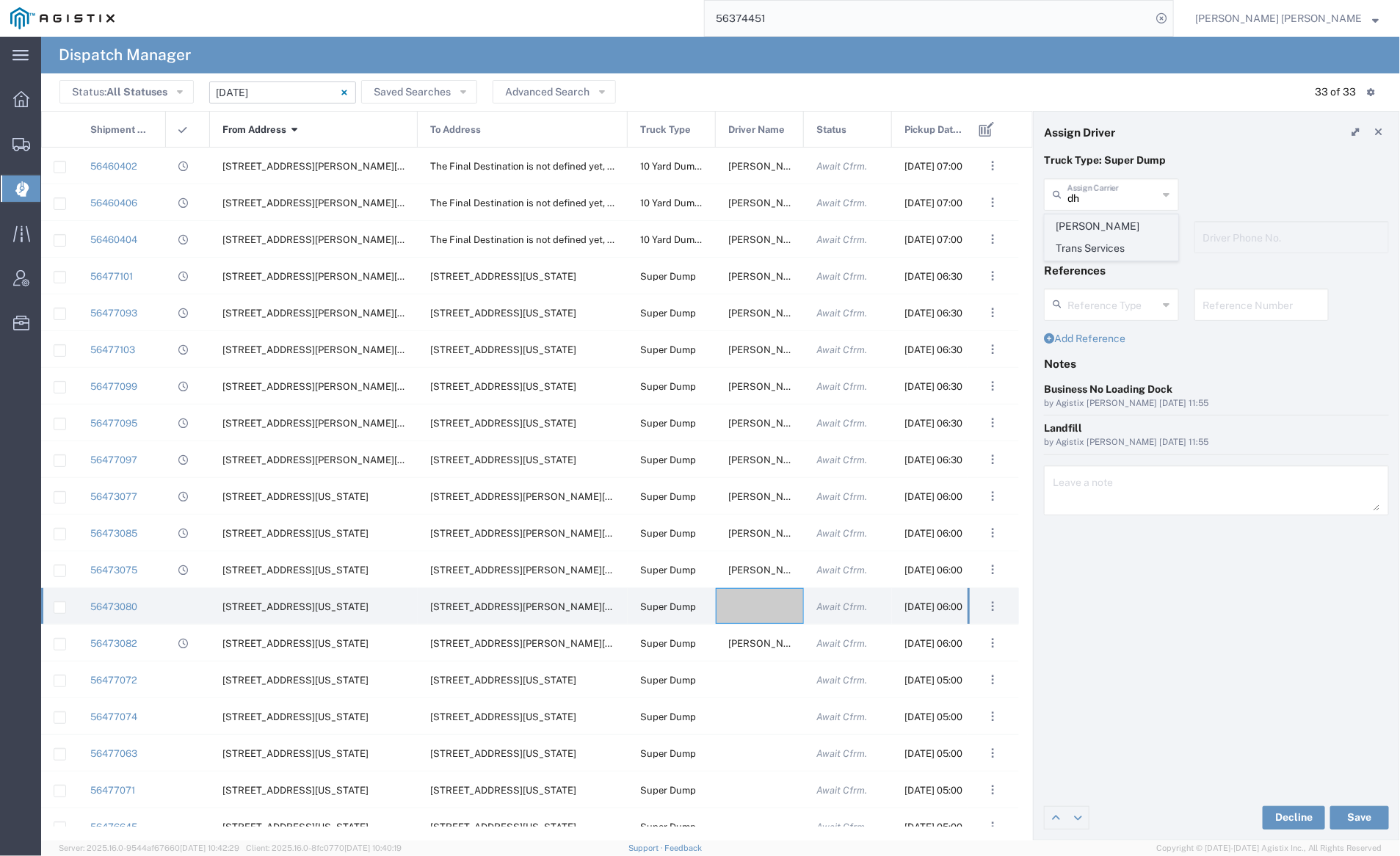
click at [1082, 217] on span "[PERSON_NAME] Trans Services" at bounding box center [1112, 237] width 132 height 46
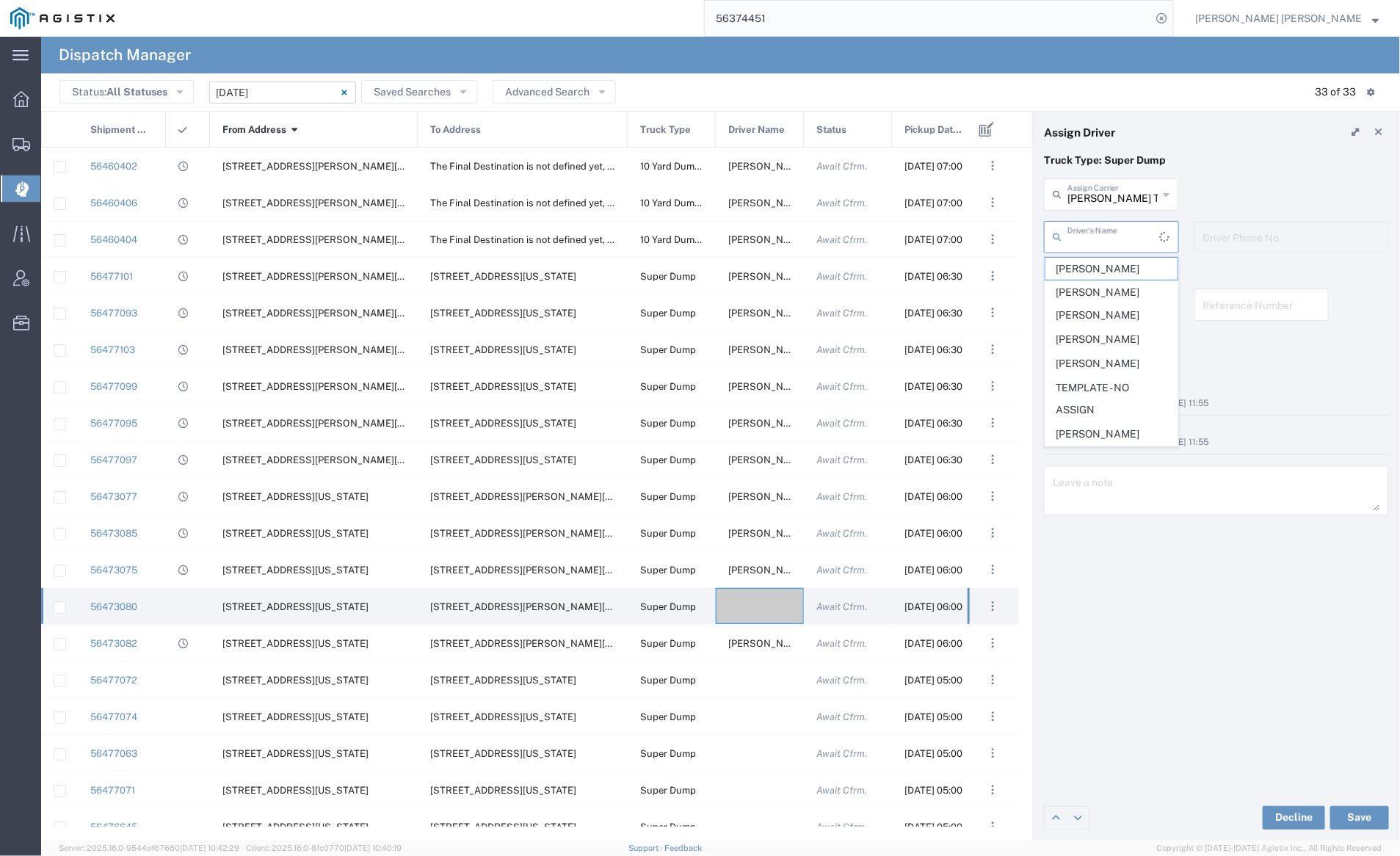
click at [1085, 232] on input "text" at bounding box center [1113, 236] width 92 height 26
click at [1092, 367] on span "Sewa Singh" at bounding box center [1112, 378] width 132 height 22
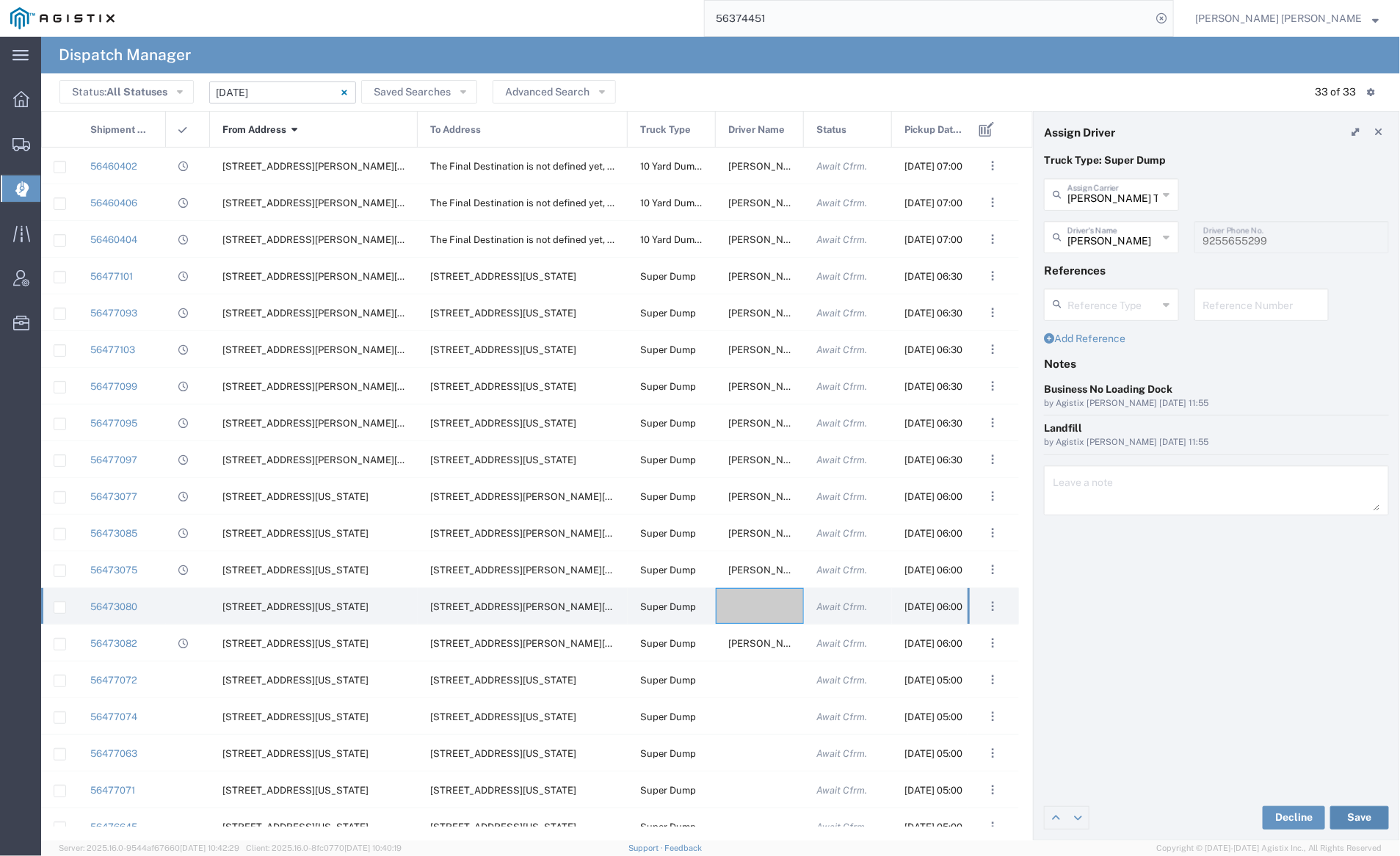
click at [1364, 819] on button "Save" at bounding box center [1359, 818] width 59 height 23
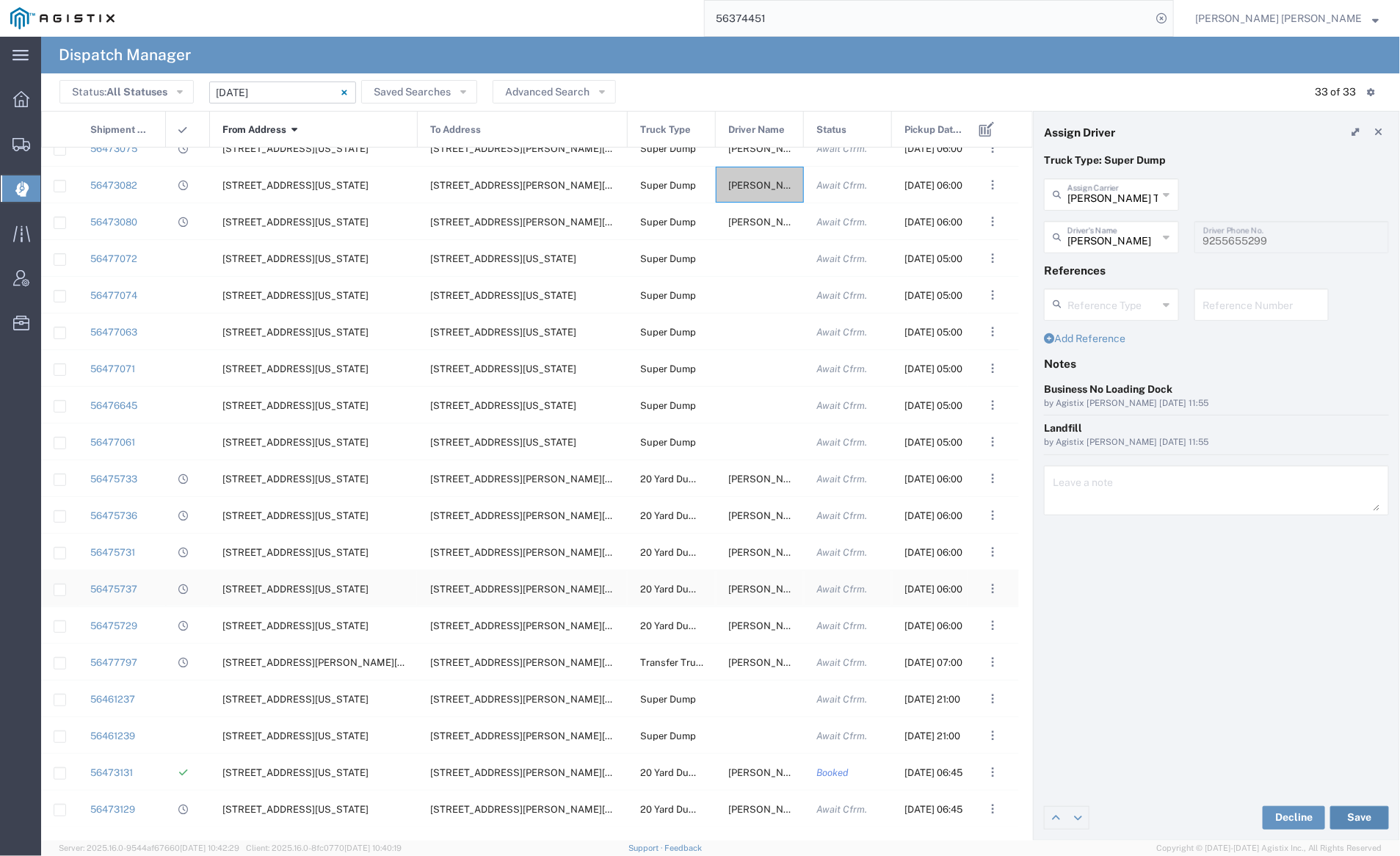
scroll to position [418, 0]
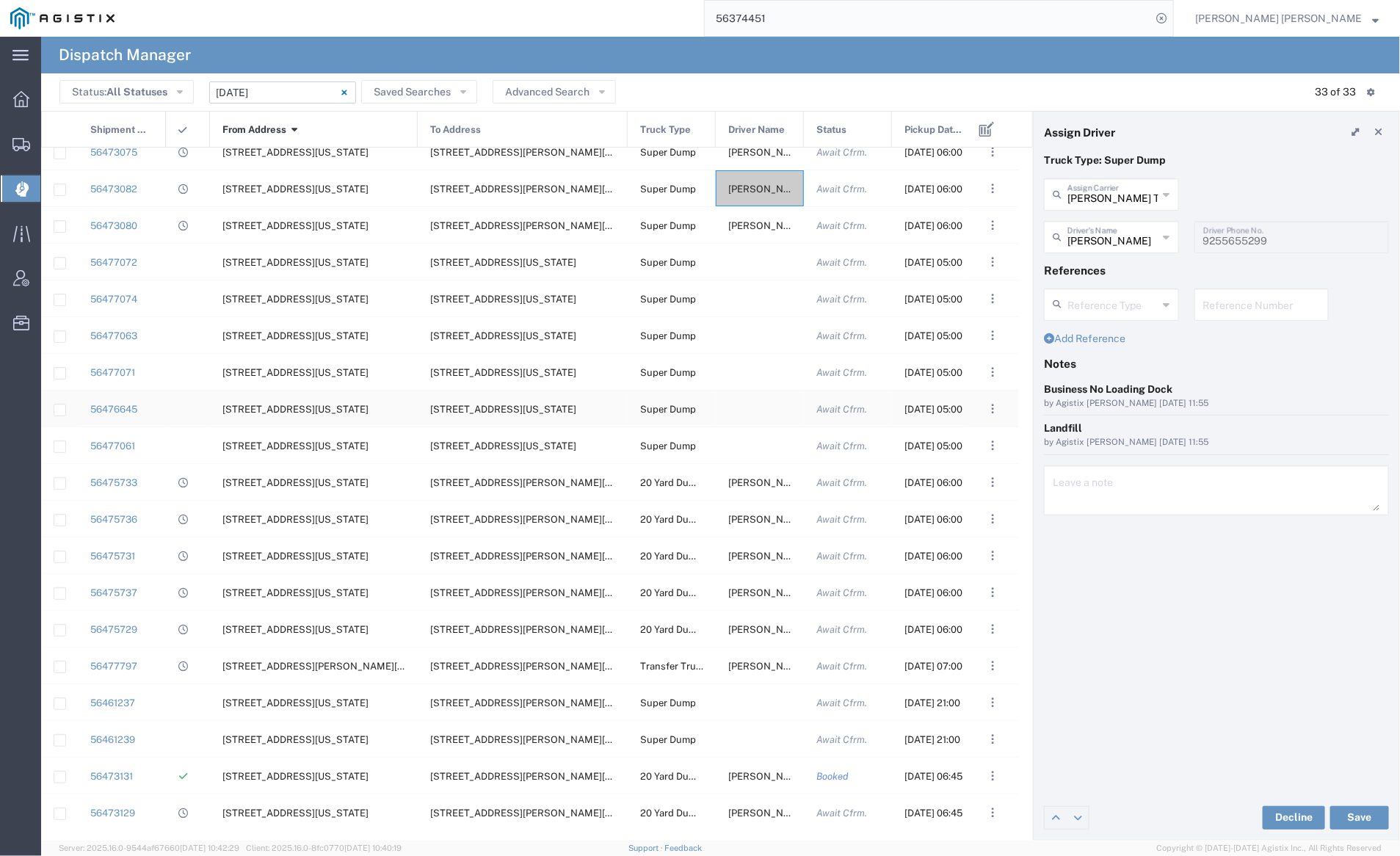
click at [749, 399] on div at bounding box center [760, 408] width 88 height 36
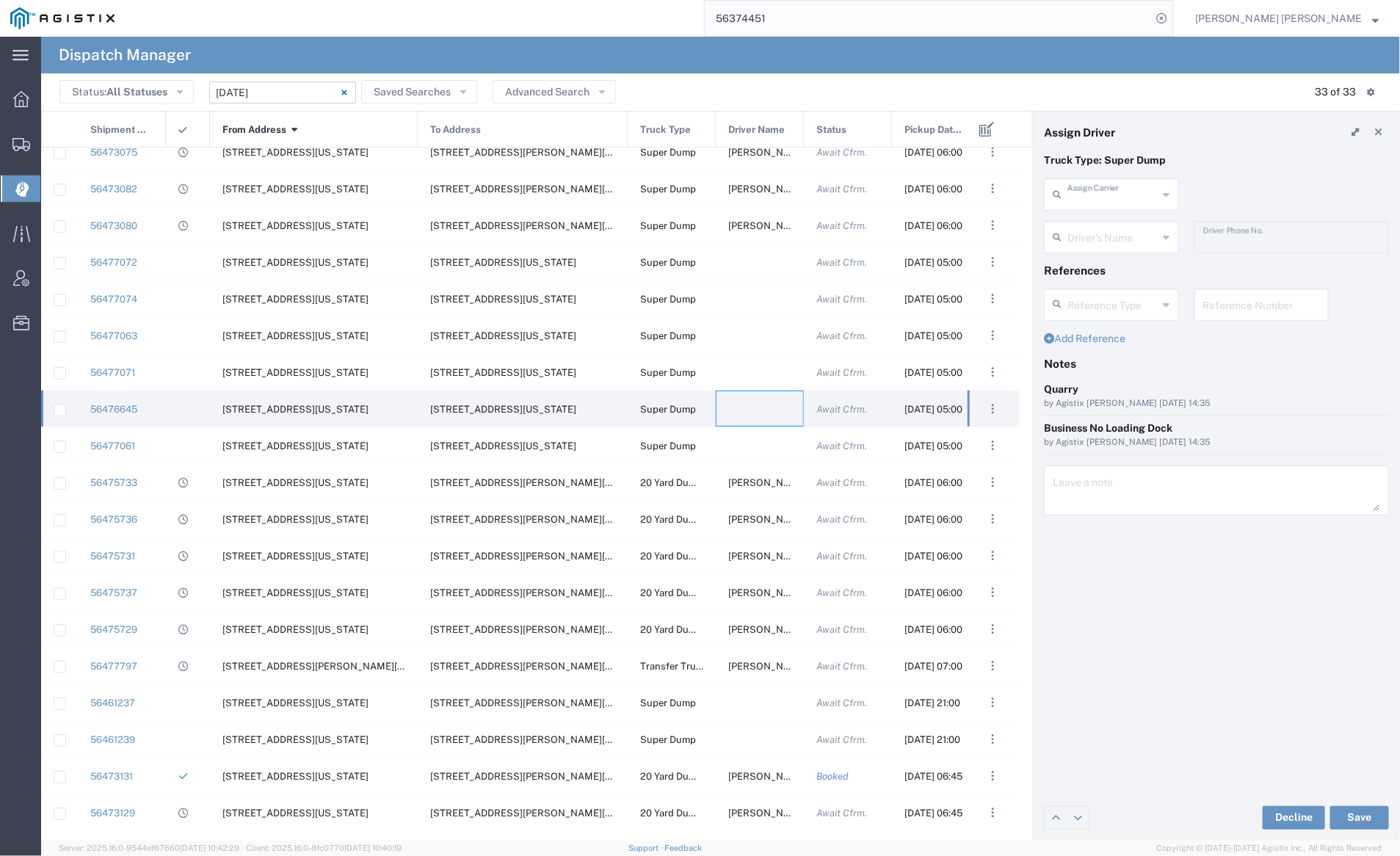
click at [1104, 184] on input "text" at bounding box center [1113, 193] width 91 height 26
click at [1097, 219] on span "[PERSON_NAME] Trans Services" at bounding box center [1112, 237] width 132 height 46
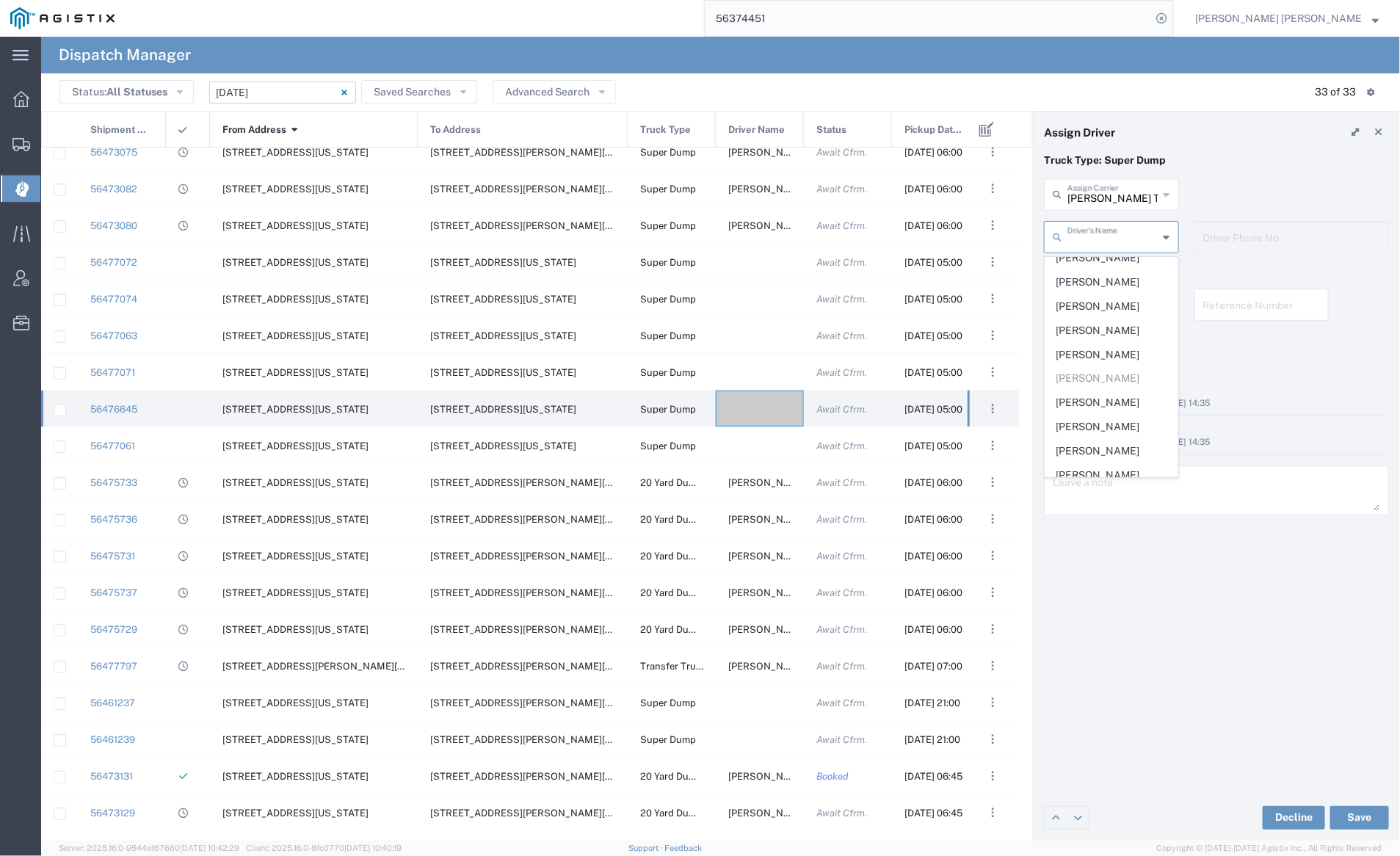
click at [1104, 241] on input "text" at bounding box center [1113, 236] width 91 height 26
click at [1088, 344] on span "Robert Schiller" at bounding box center [1112, 355] width 132 height 22
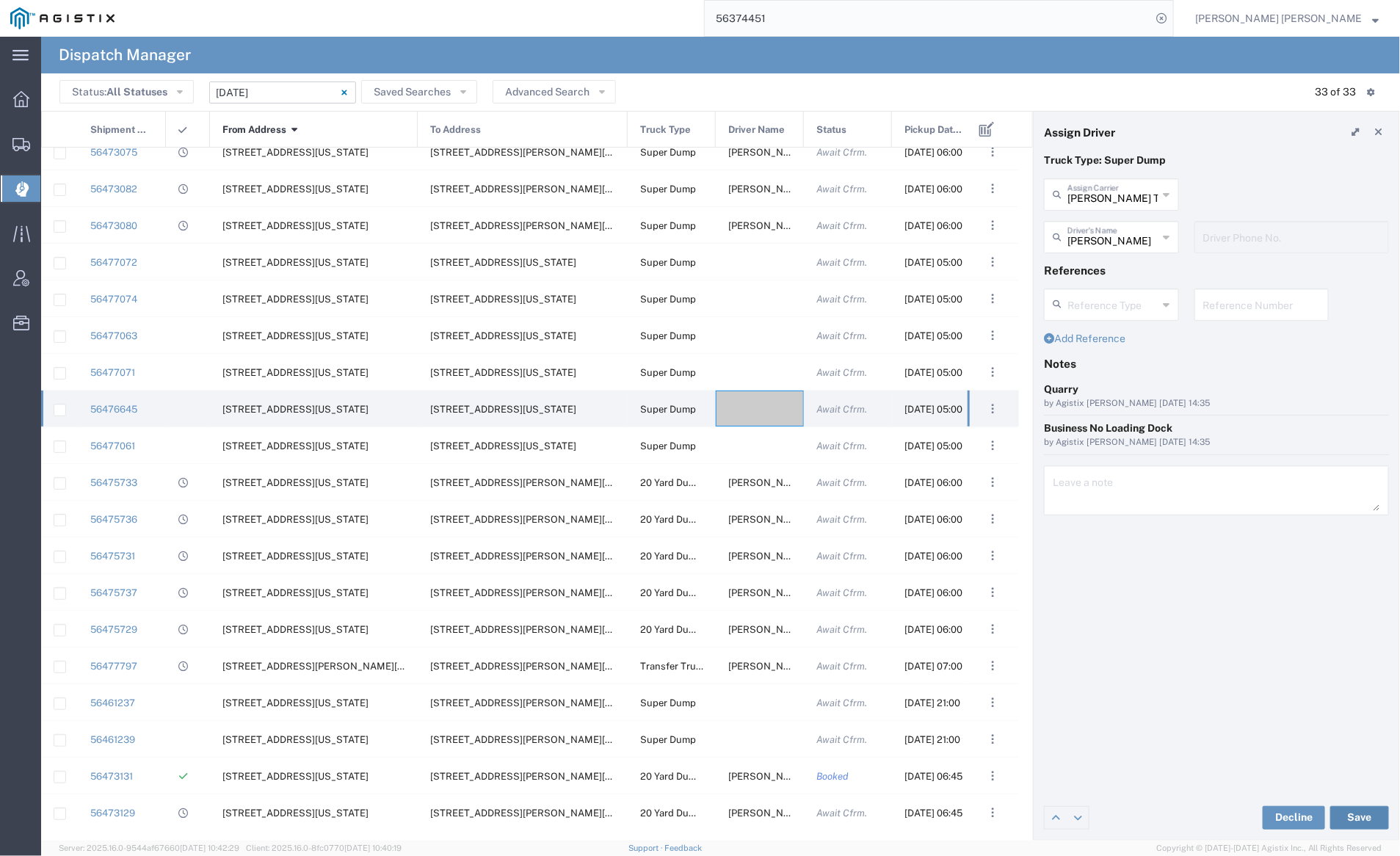
click at [1358, 819] on button "Save" at bounding box center [1359, 818] width 59 height 23
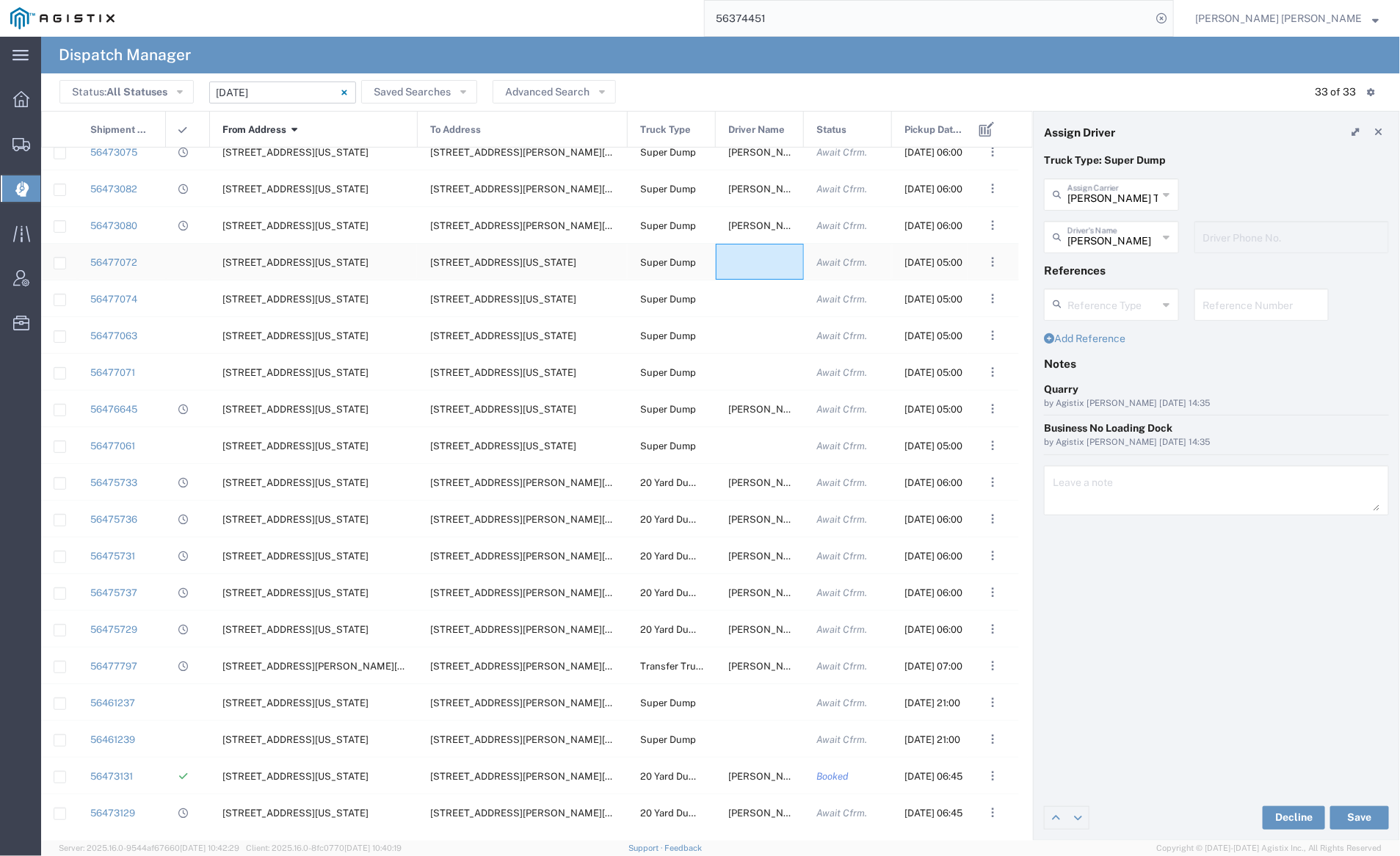
click at [747, 263] on div at bounding box center [760, 261] width 88 height 36
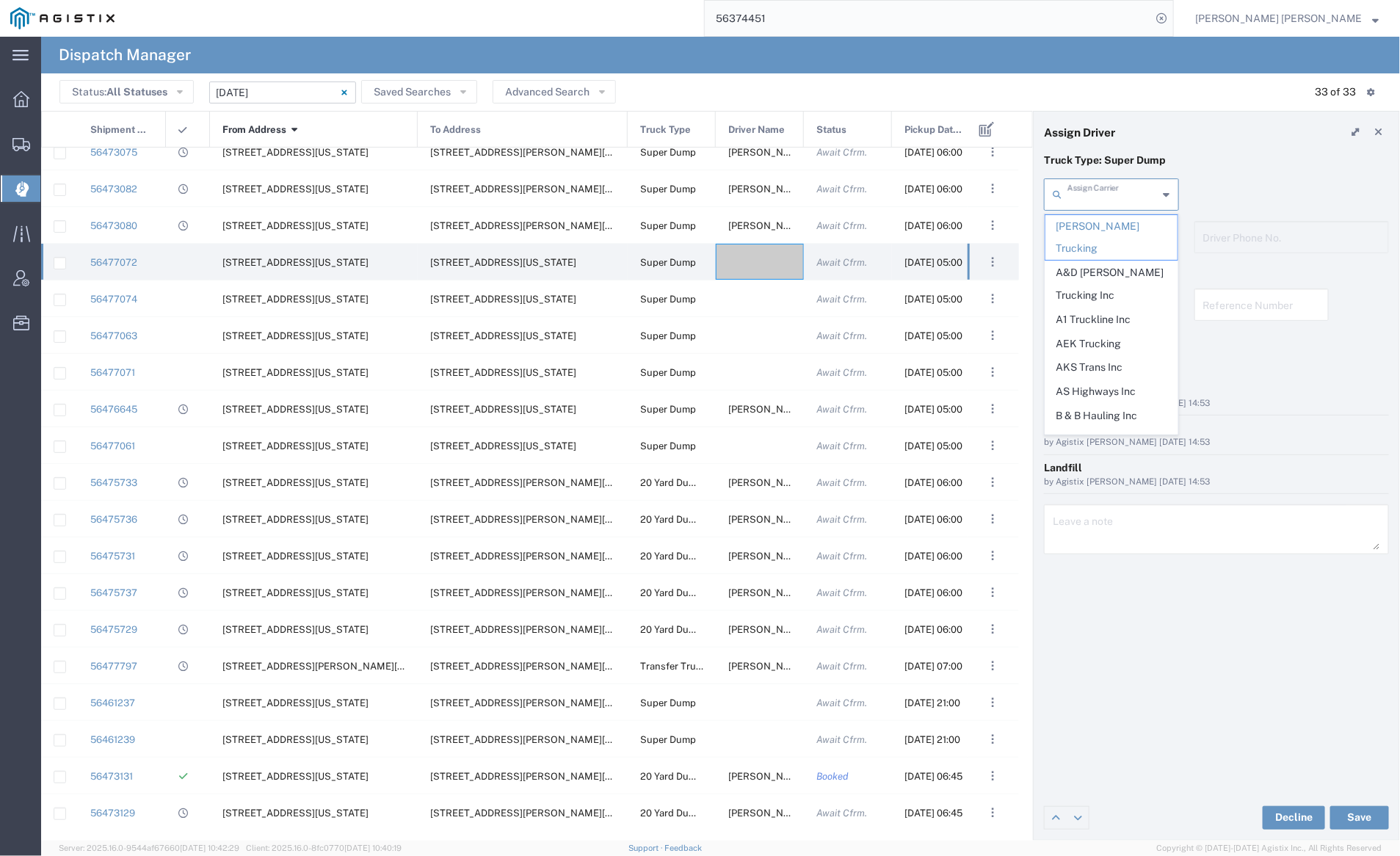
click at [1084, 198] on input "text" at bounding box center [1113, 193] width 91 height 26
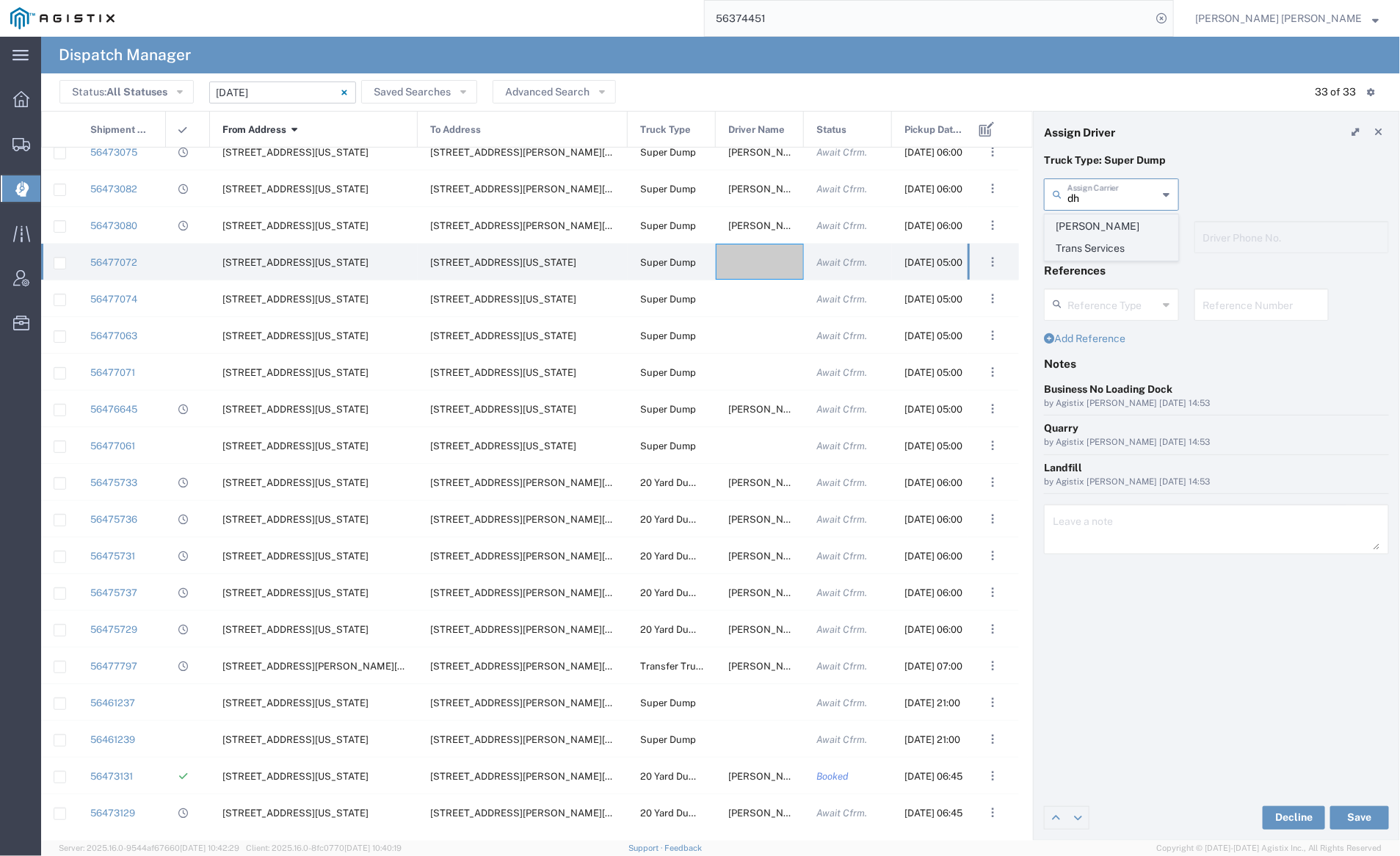
click at [1086, 227] on span "[PERSON_NAME] Trans Services" at bounding box center [1112, 237] width 132 height 46
click at [1096, 247] on input "text" at bounding box center [1113, 236] width 92 height 26
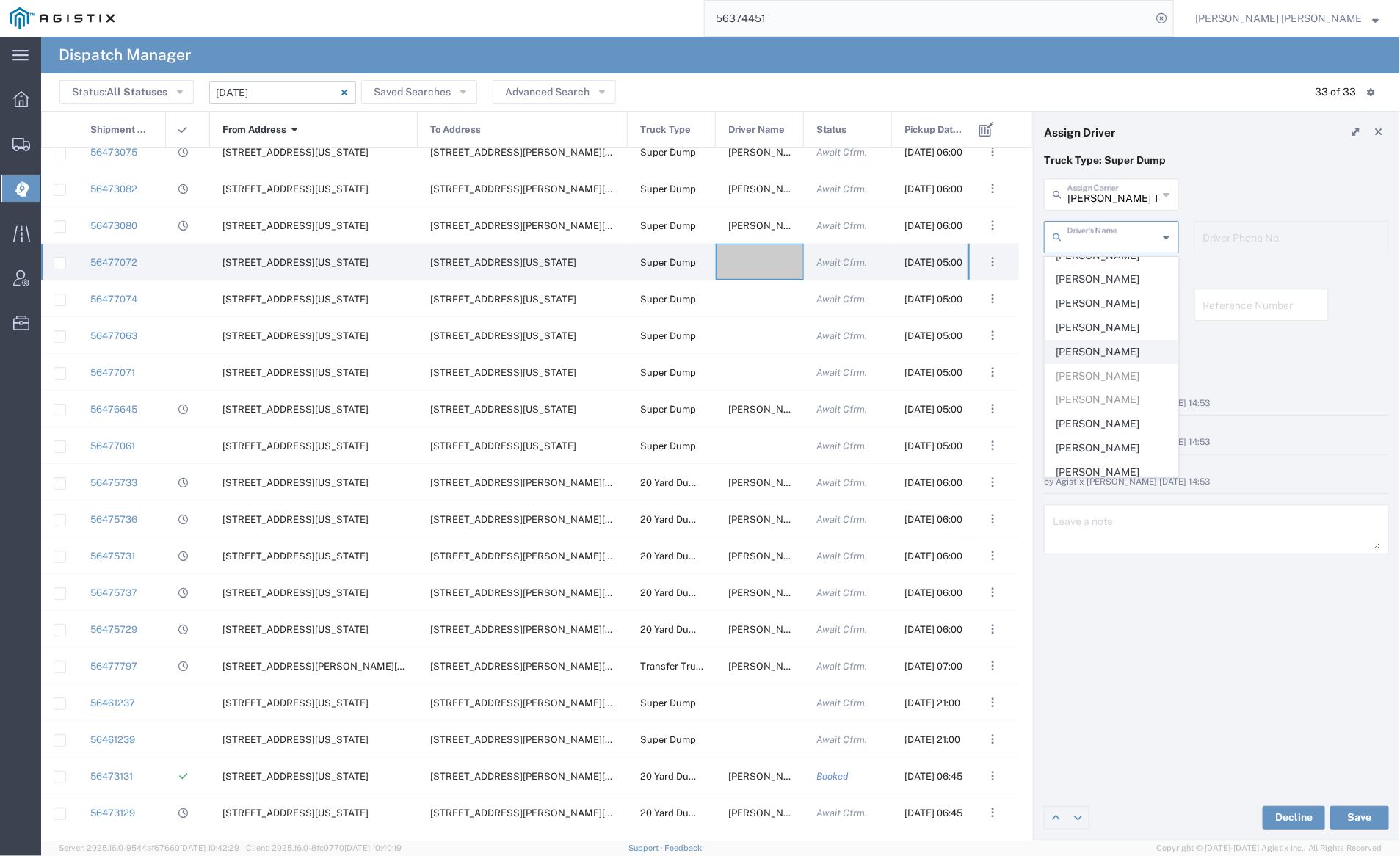
scroll to position [243, 0]
click at [1107, 302] on span "[PERSON_NAME]" at bounding box center [1112, 313] width 132 height 22
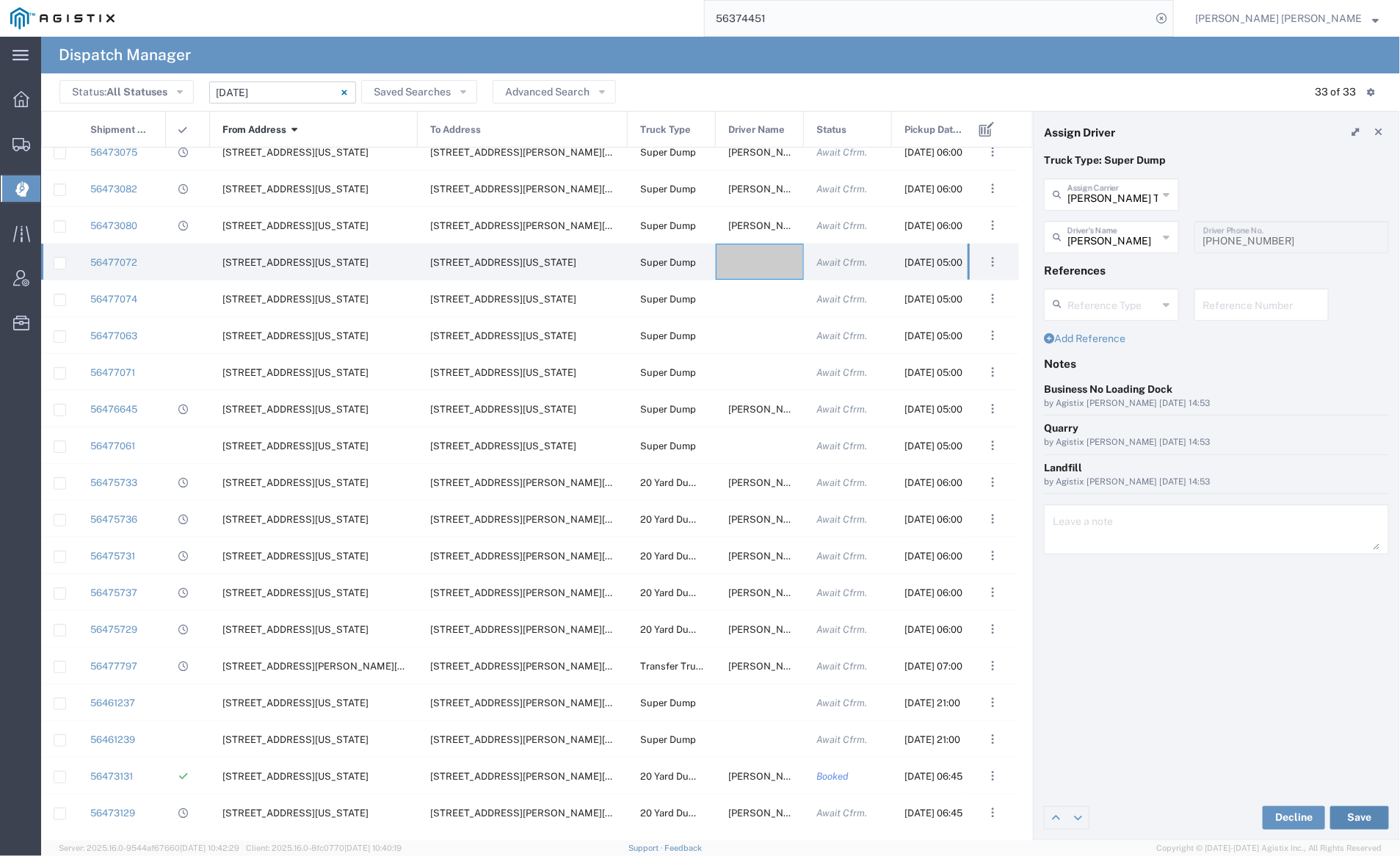
click at [1360, 814] on button "Save" at bounding box center [1359, 818] width 59 height 23
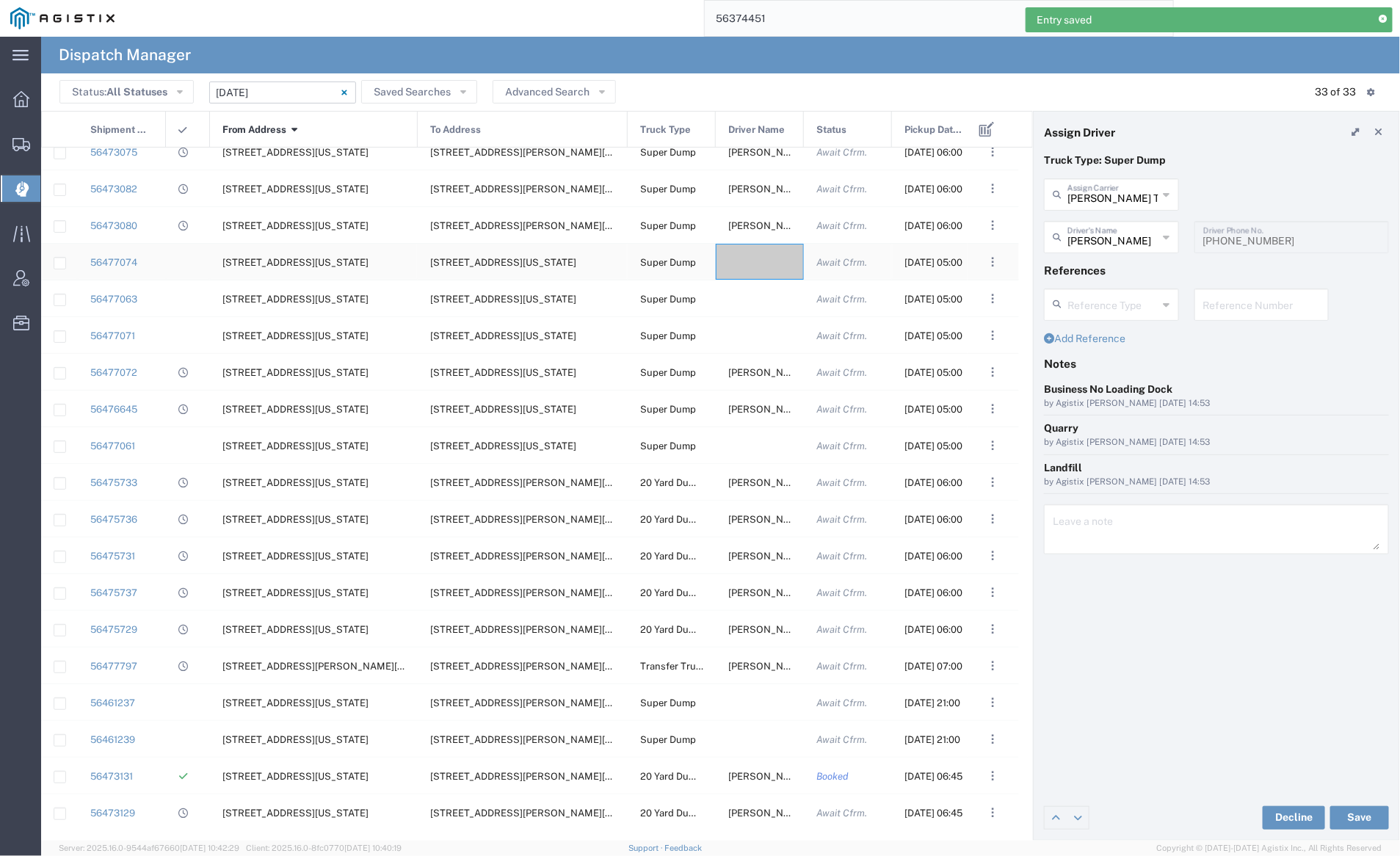
click at [752, 259] on div at bounding box center [760, 261] width 88 height 36
click at [1097, 191] on input "text" at bounding box center [1113, 193] width 91 height 26
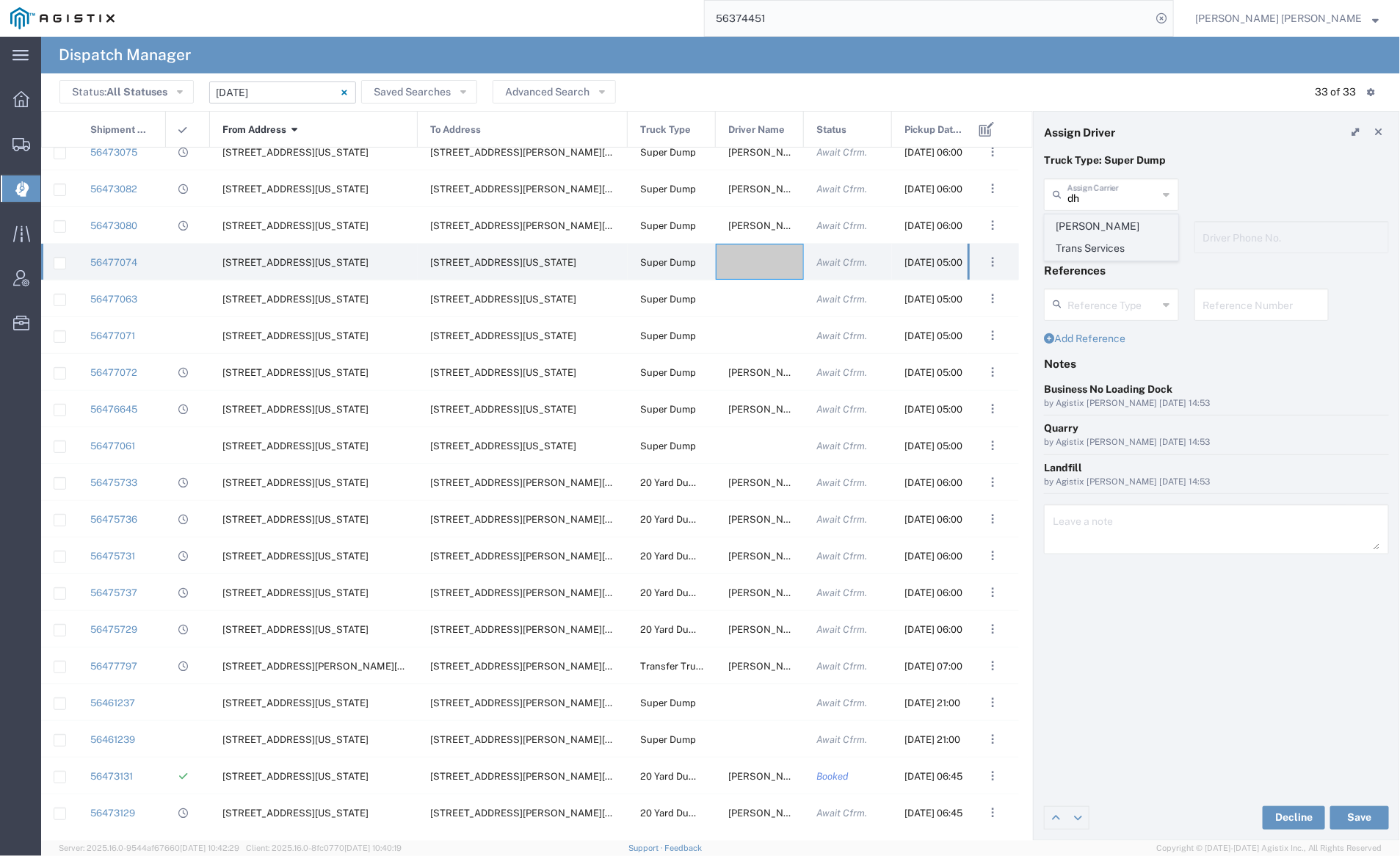
click at [1095, 223] on span "[PERSON_NAME] Trans Services" at bounding box center [1112, 237] width 132 height 46
click at [1099, 236] on input "text" at bounding box center [1113, 236] width 92 height 26
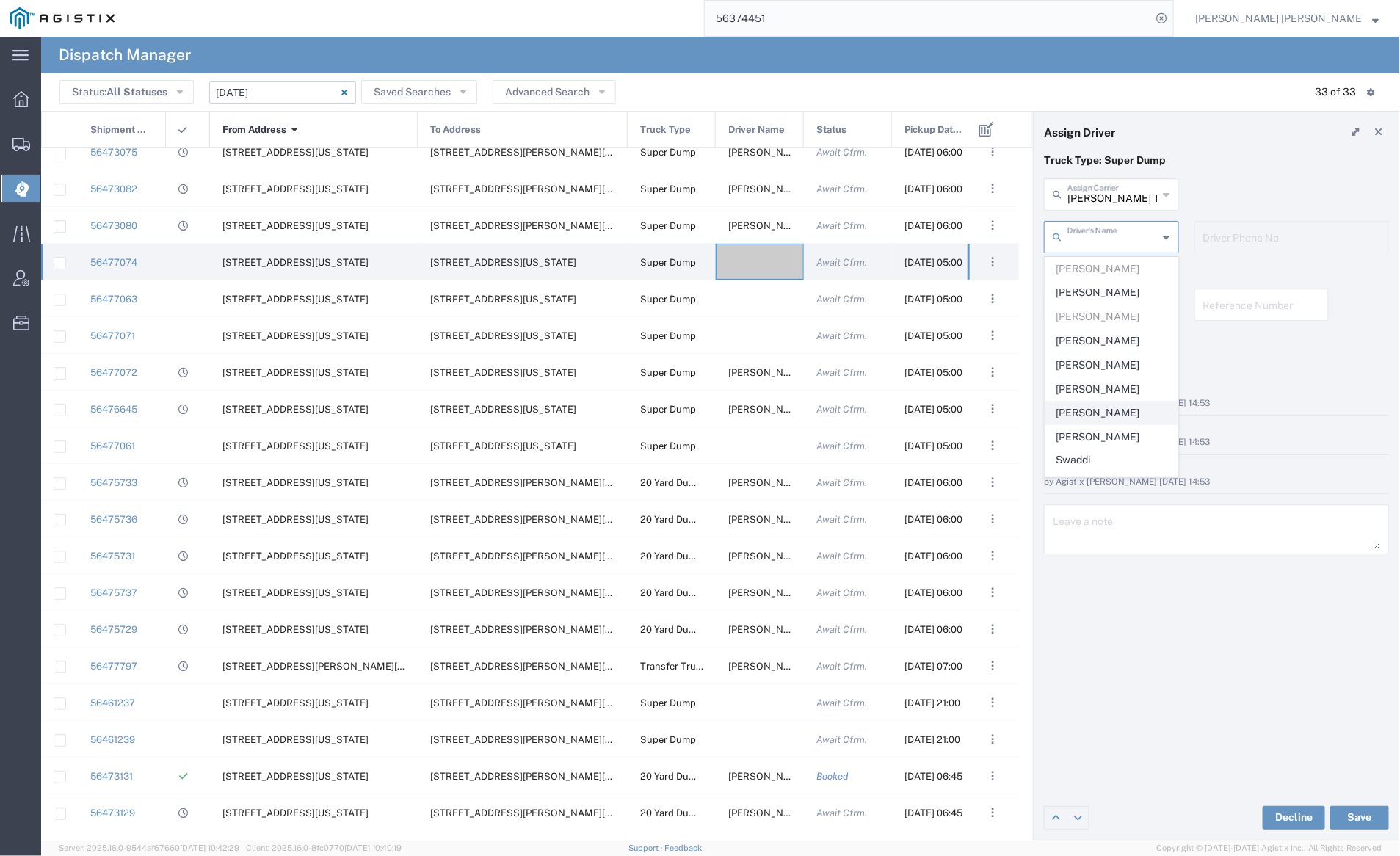
click at [1140, 412] on span "Kamaljit Singh" at bounding box center [1112, 413] width 132 height 22
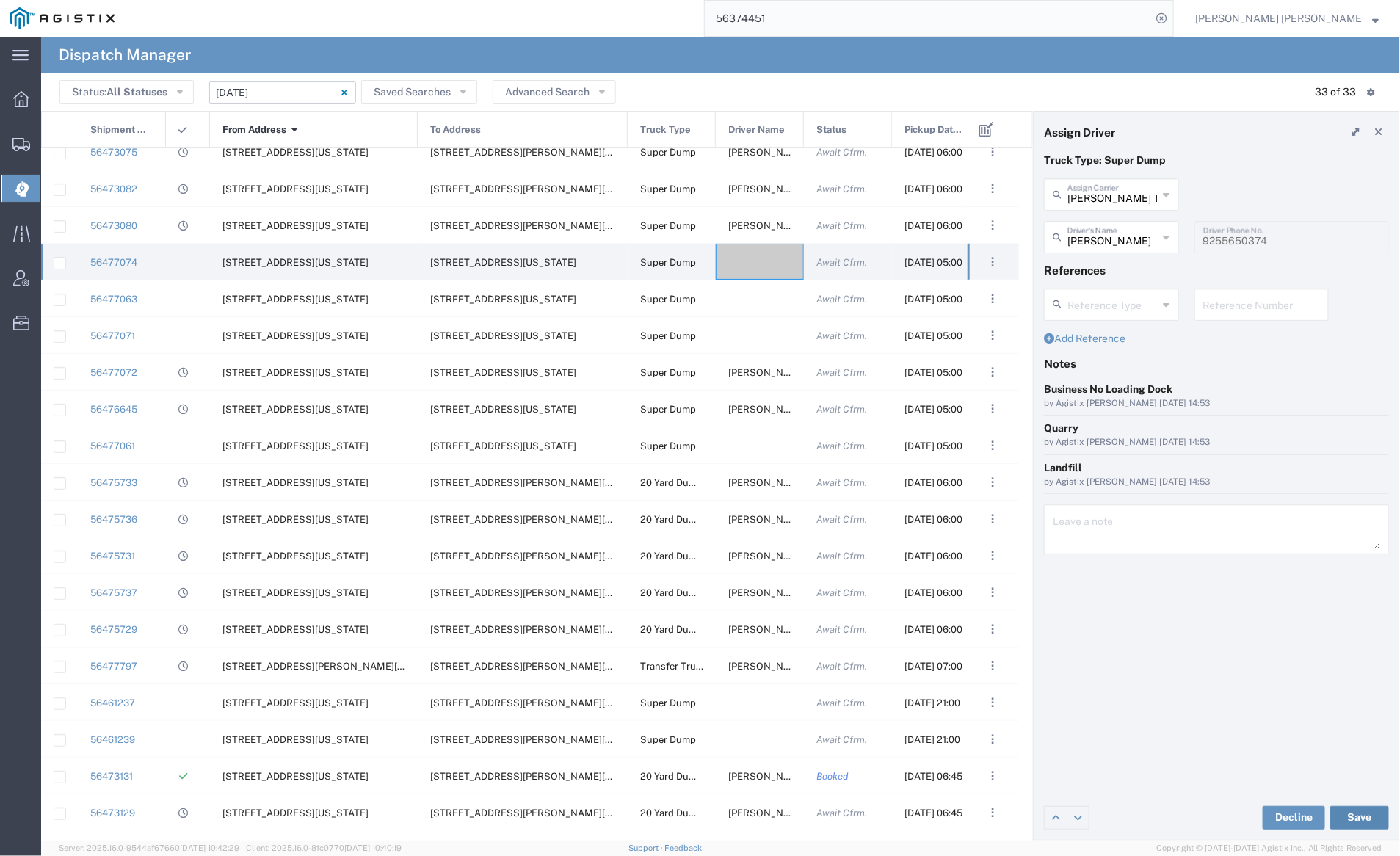
click at [1358, 818] on button "Save" at bounding box center [1359, 818] width 59 height 23
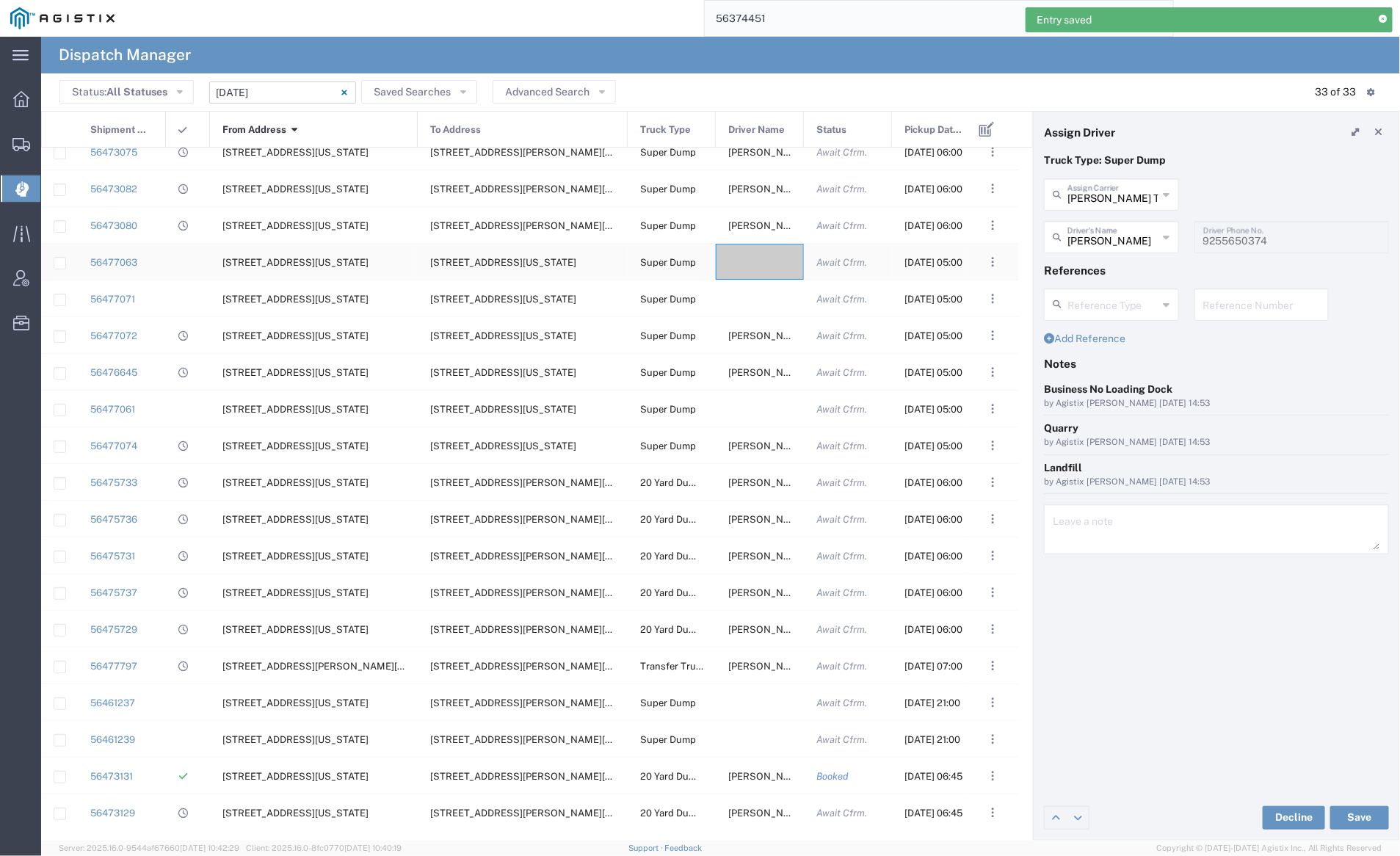
click at [756, 266] on div at bounding box center [760, 261] width 88 height 36
click at [1104, 196] on input "text" at bounding box center [1113, 193] width 91 height 26
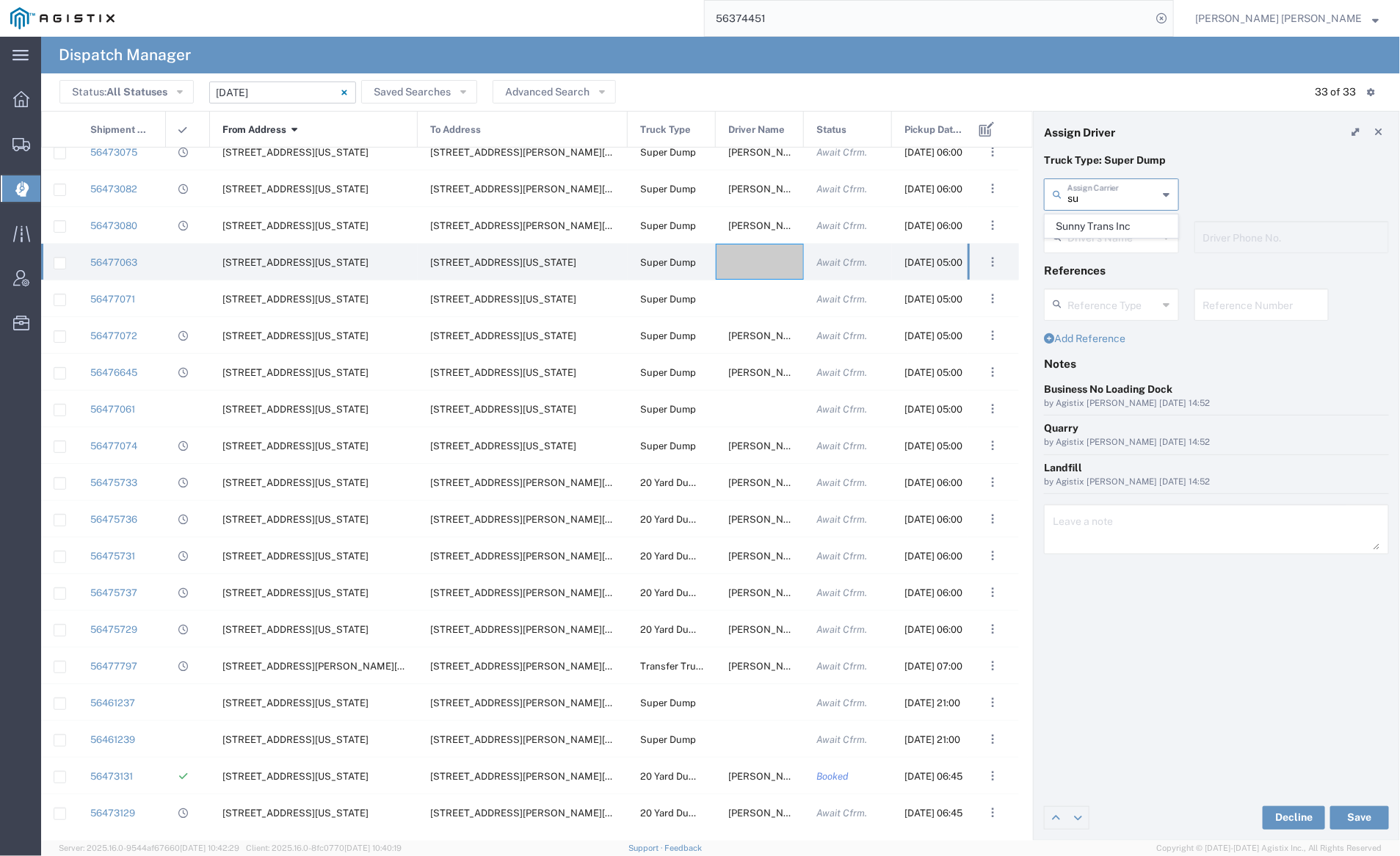
click at [1104, 221] on span "Sunny Trans Inc" at bounding box center [1112, 226] width 132 height 22
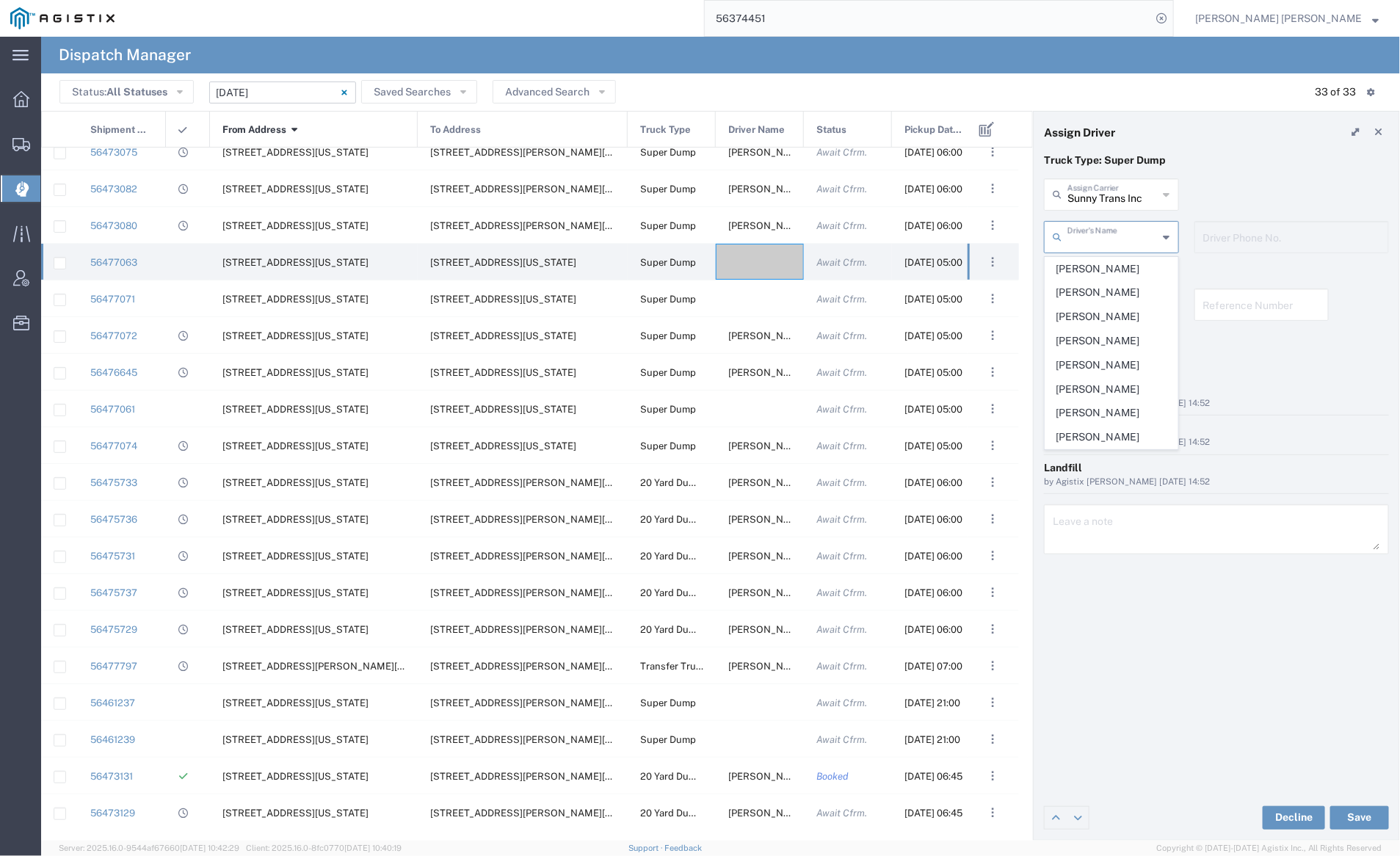
click at [1107, 231] on input "text" at bounding box center [1113, 236] width 91 height 26
click at [1112, 267] on span "Gagandeep Singh" at bounding box center [1112, 269] width 132 height 22
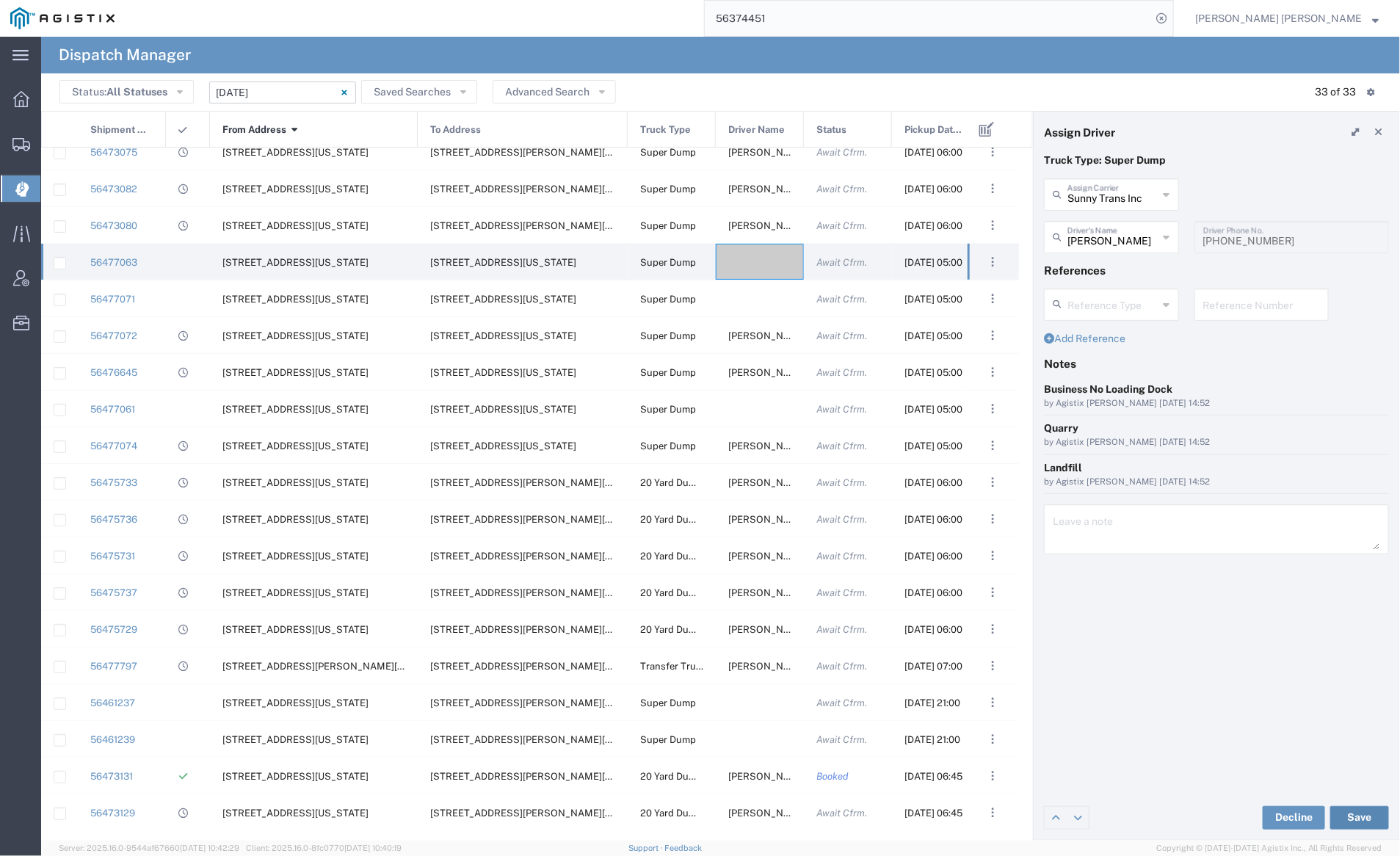
click at [1372, 815] on button "Save" at bounding box center [1359, 818] width 59 height 23
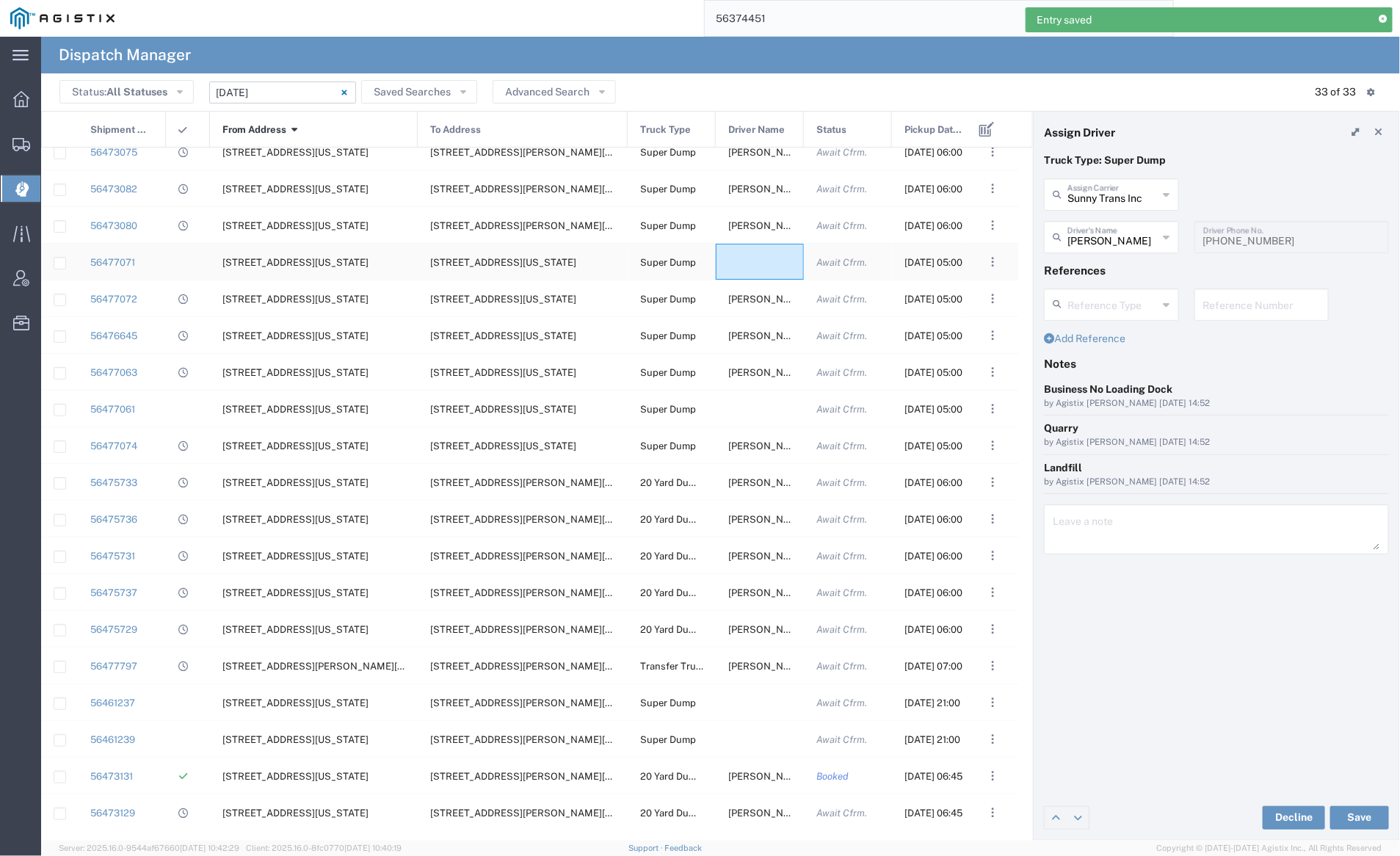
click at [753, 260] on div at bounding box center [760, 261] width 88 height 36
click at [1094, 201] on input "text" at bounding box center [1113, 193] width 91 height 26
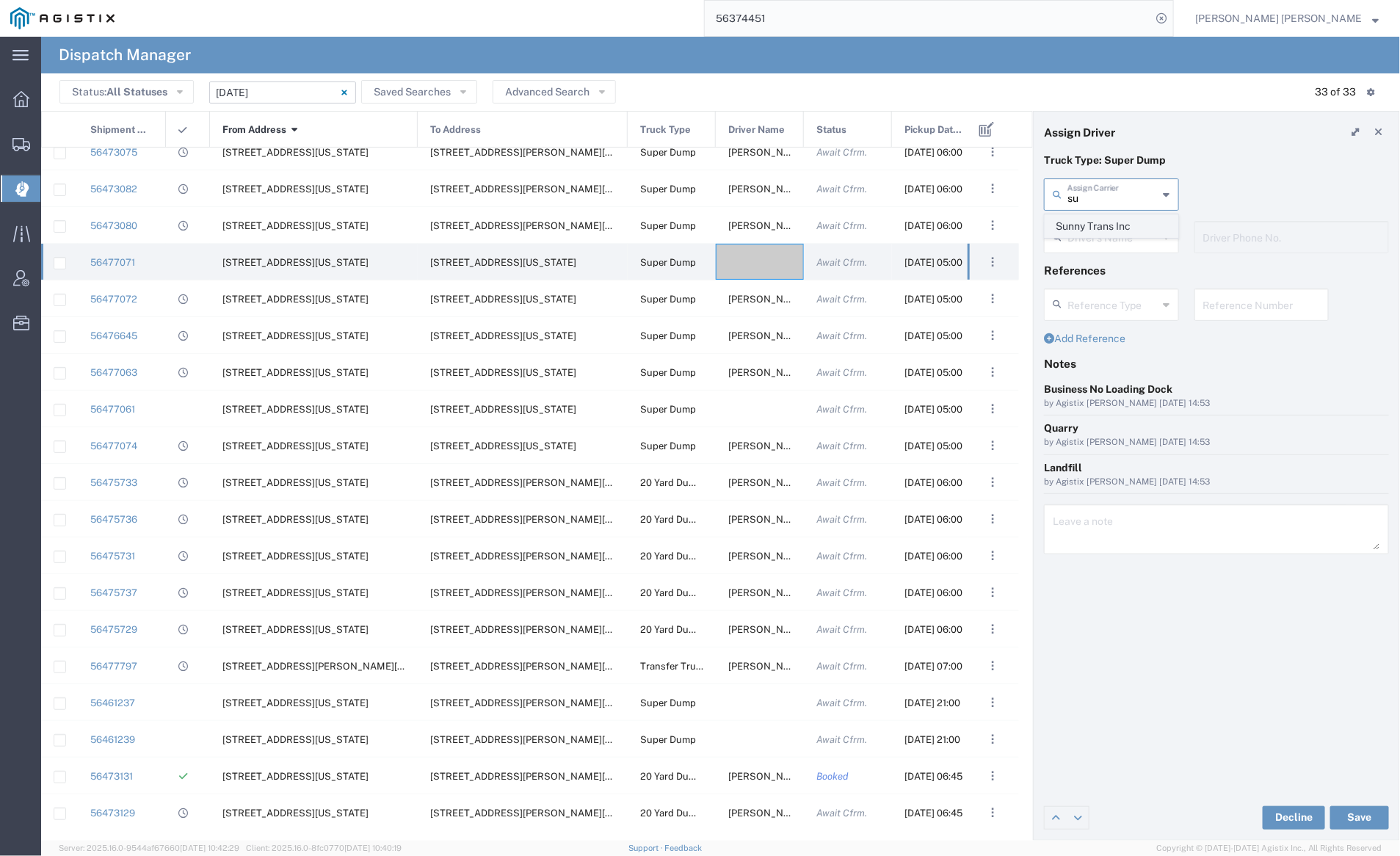
click at [1098, 220] on span "Sunny Trans Inc" at bounding box center [1112, 226] width 132 height 22
click at [1098, 230] on input "text" at bounding box center [1113, 236] width 92 height 26
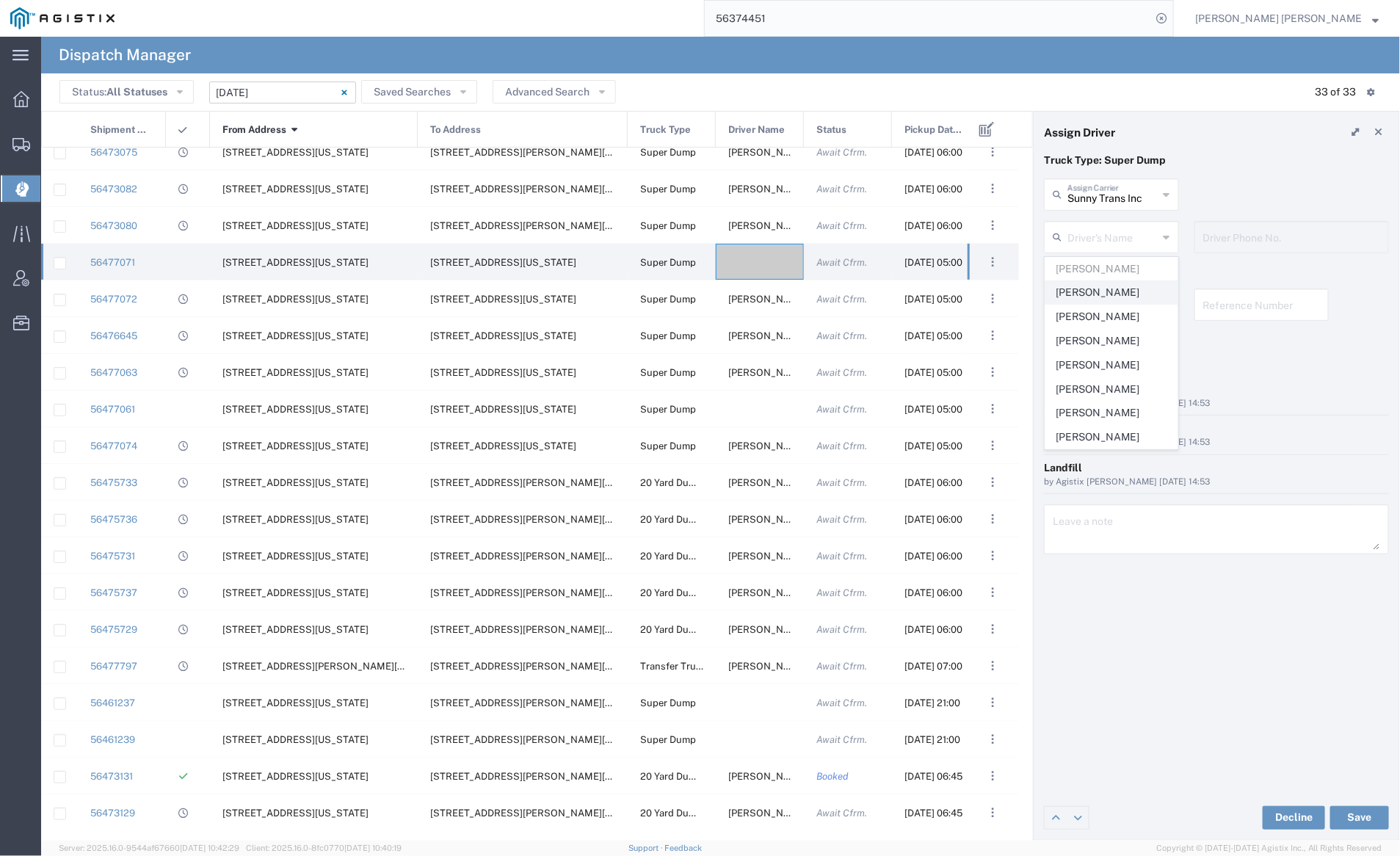
click at [1116, 294] on span "[PERSON_NAME]" at bounding box center [1112, 293] width 132 height 22
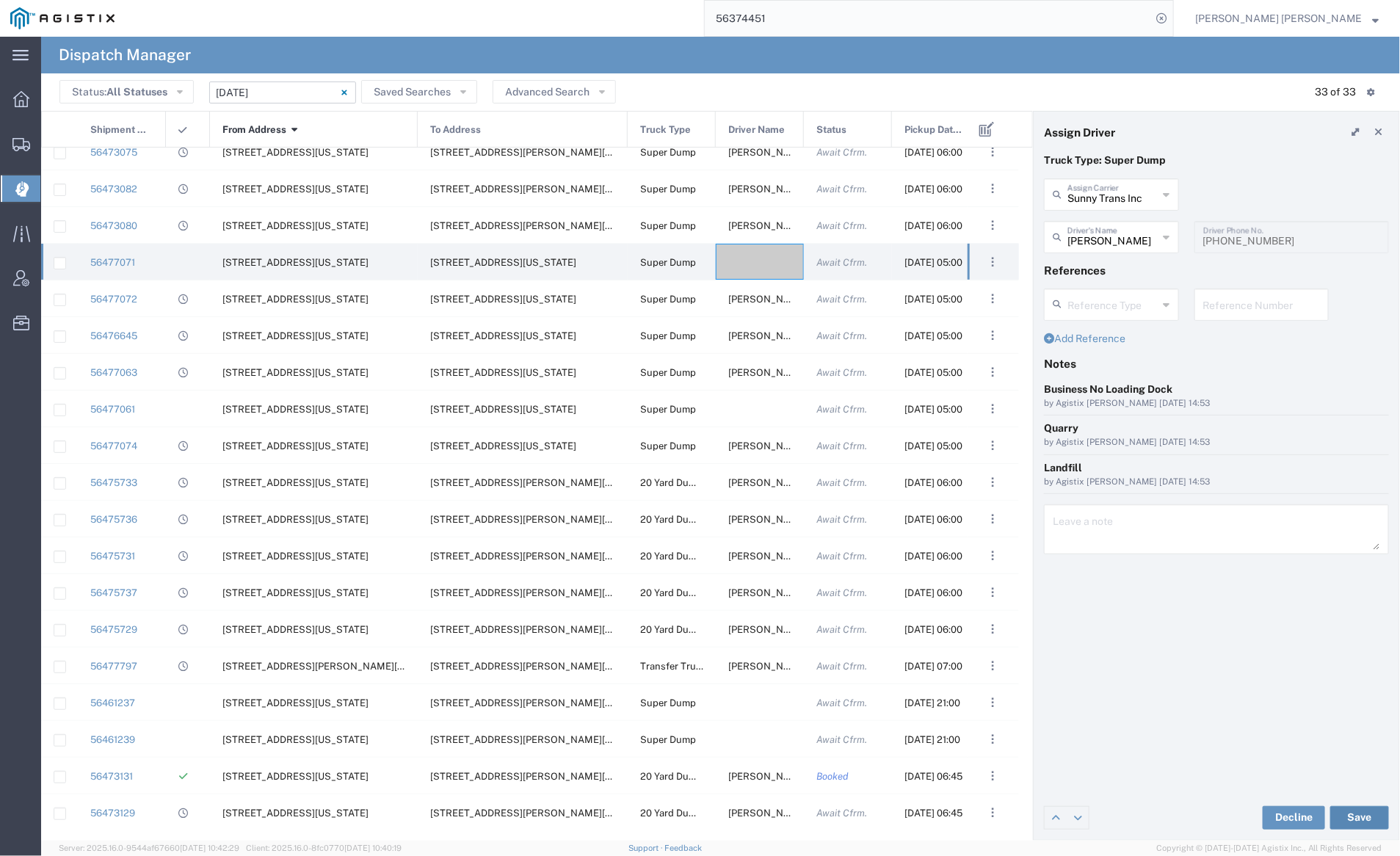
click at [1370, 820] on button "Save" at bounding box center [1359, 818] width 59 height 23
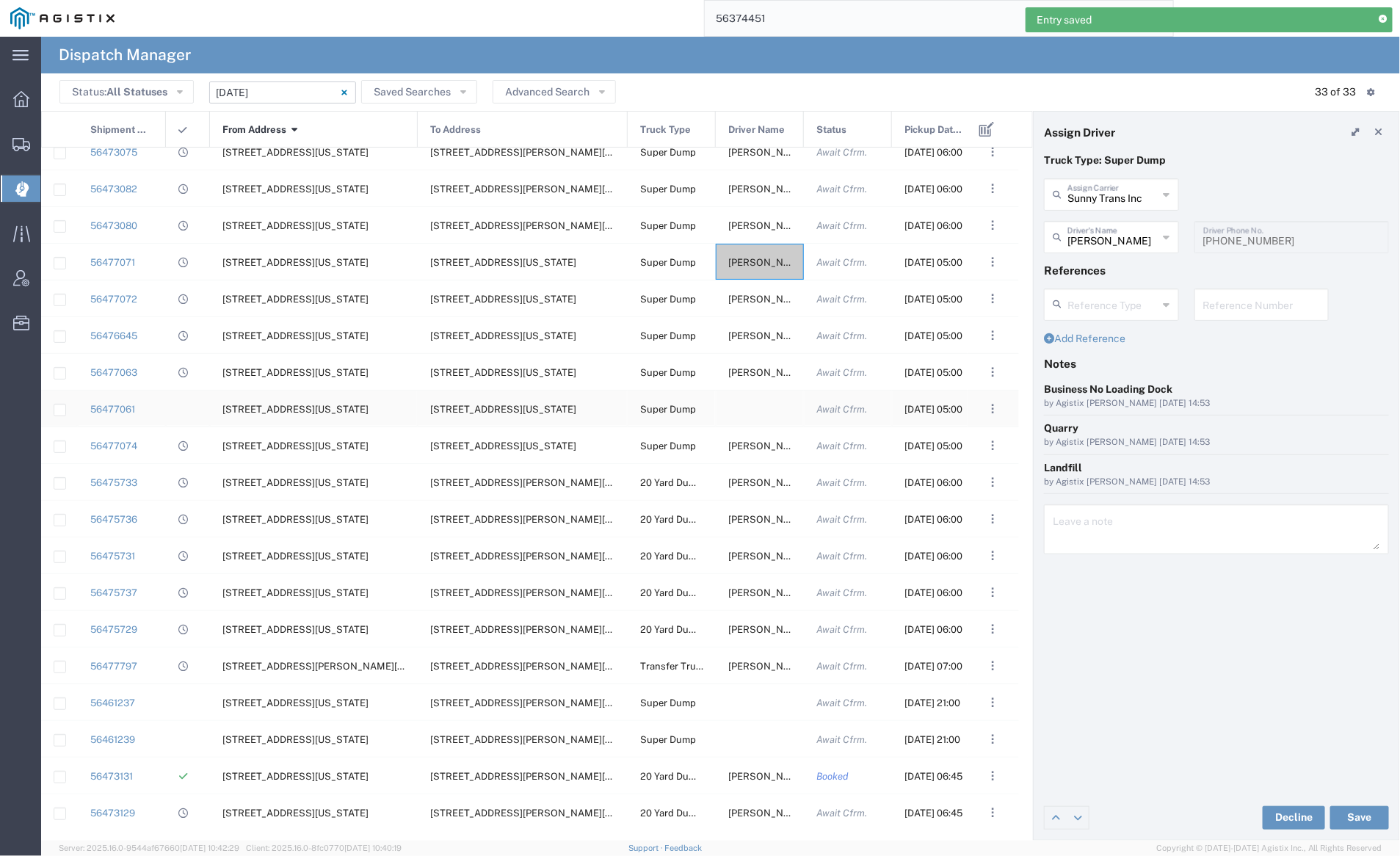
click at [745, 407] on div at bounding box center [760, 408] width 88 height 36
click at [1089, 188] on input "text" at bounding box center [1113, 193] width 91 height 26
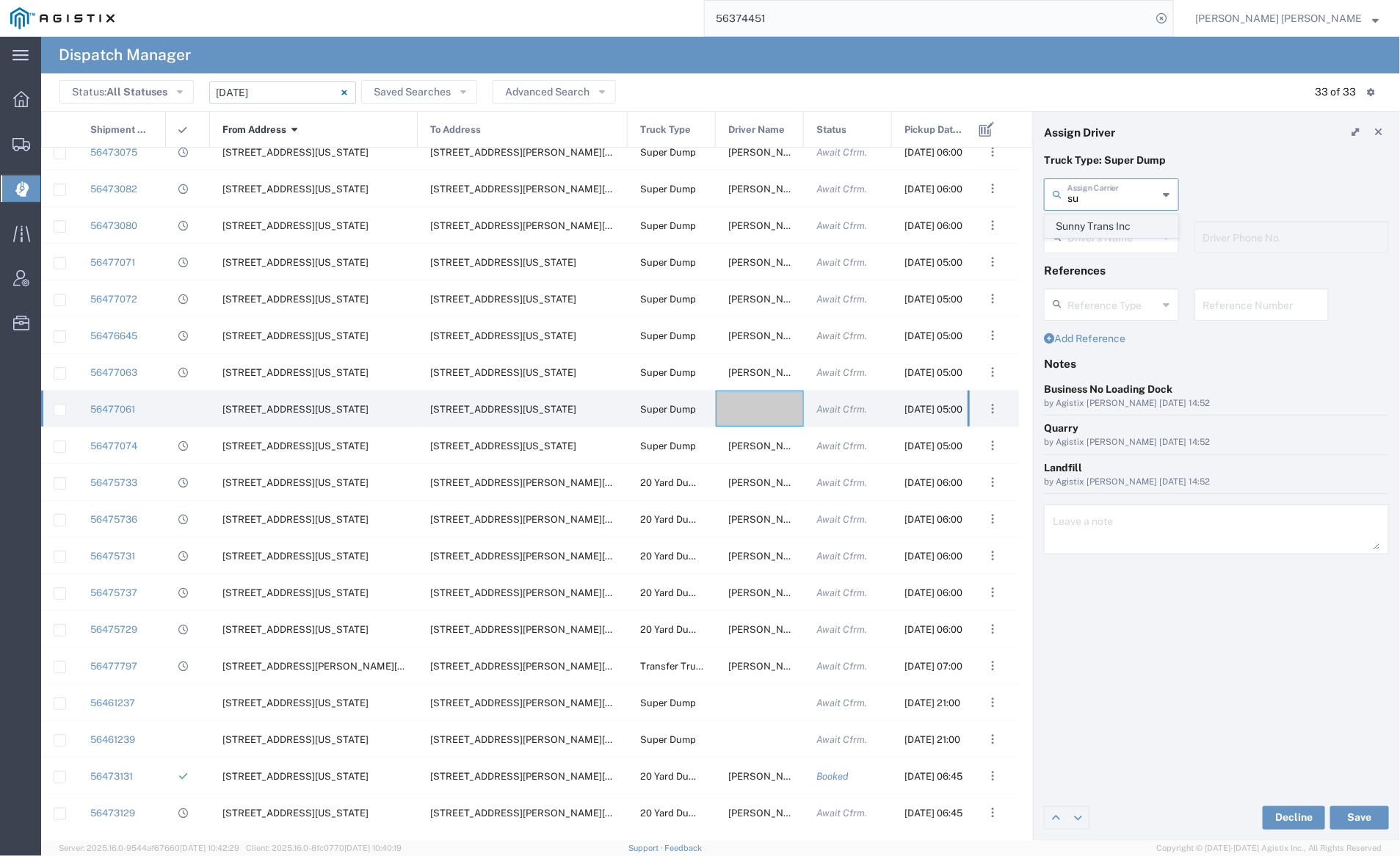
click at [1097, 218] on span "Sunny Trans Inc" at bounding box center [1112, 226] width 132 height 22
click at [1103, 238] on input "text" at bounding box center [1113, 236] width 92 height 26
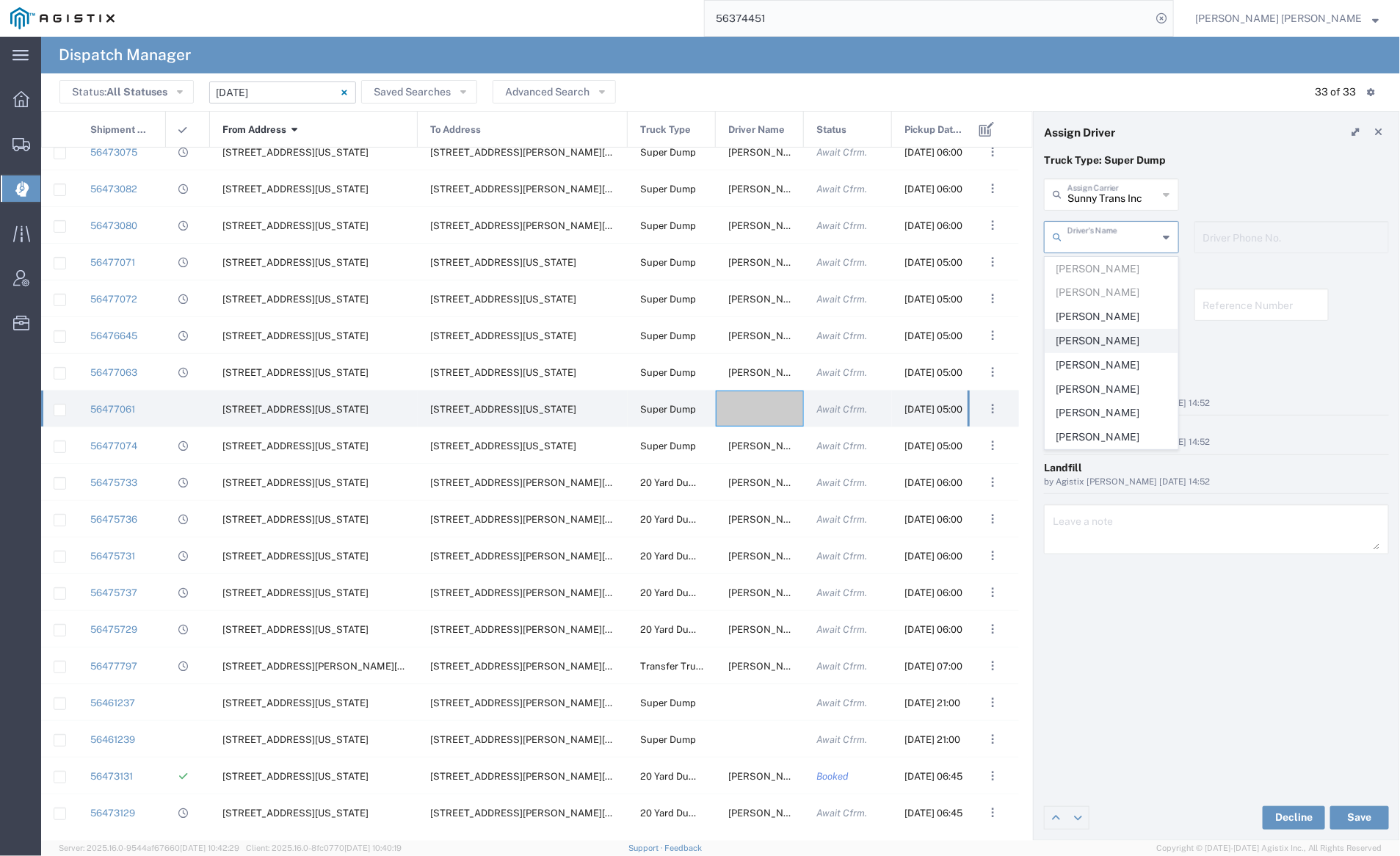
click at [1134, 341] on span "Prince Singh" at bounding box center [1112, 341] width 132 height 22
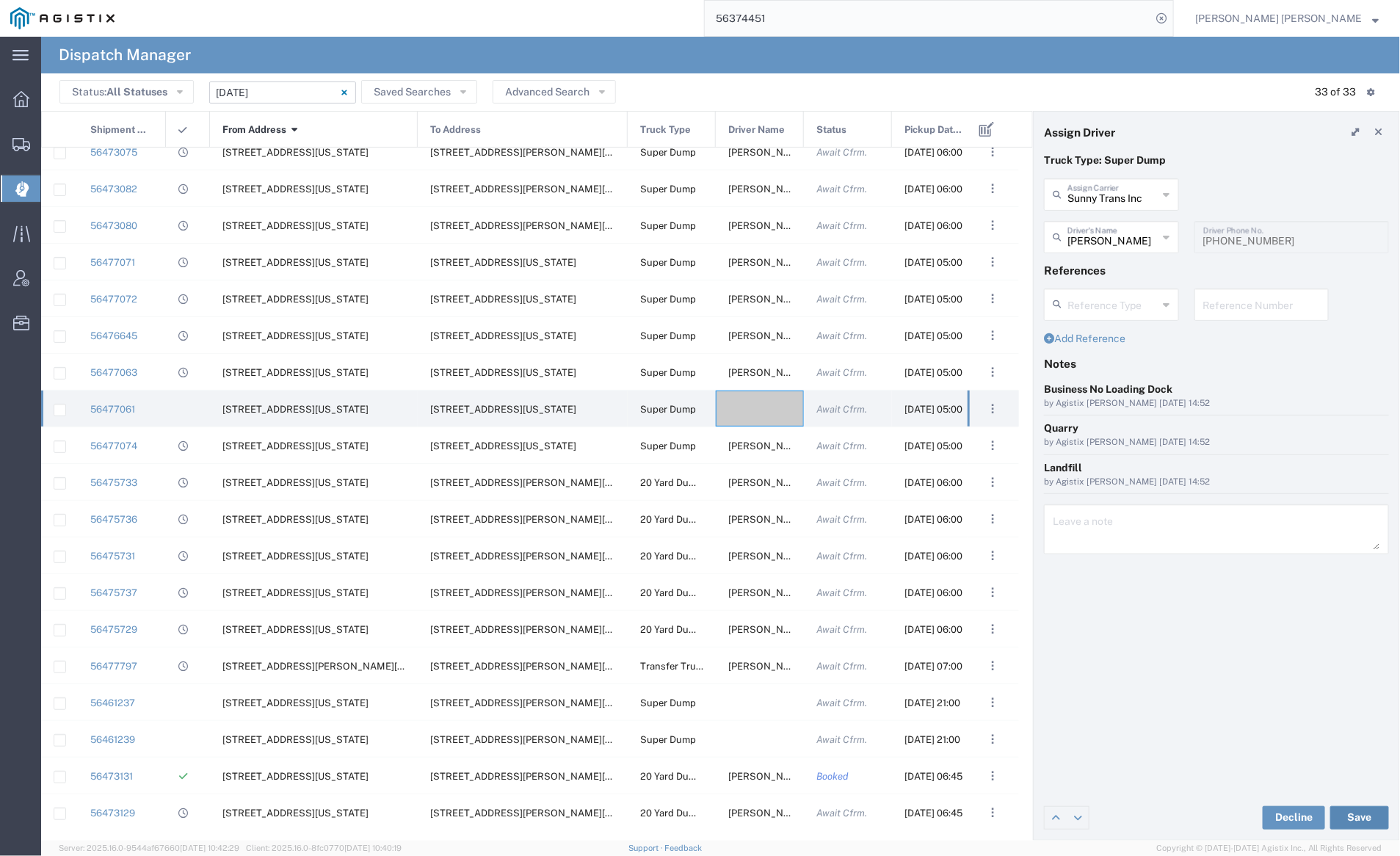
click at [1370, 811] on button "Save" at bounding box center [1359, 818] width 59 height 23
